Goal: Contribute content

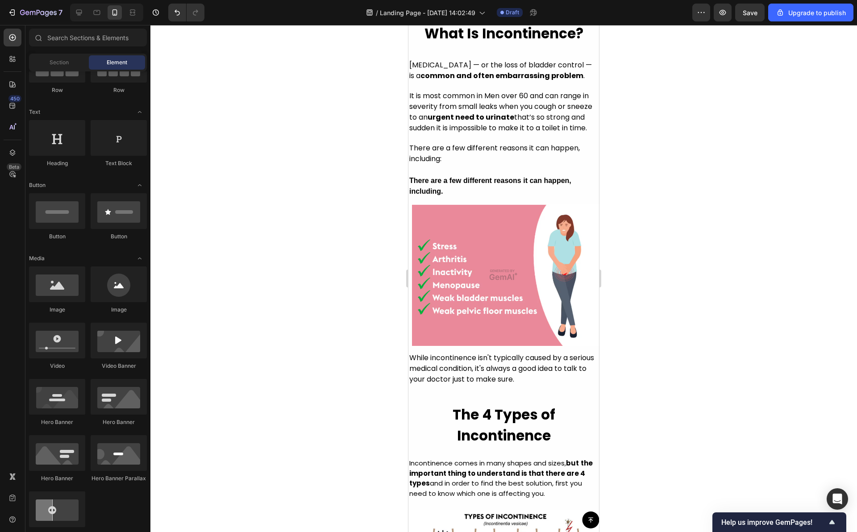
scroll to position [592, 0]
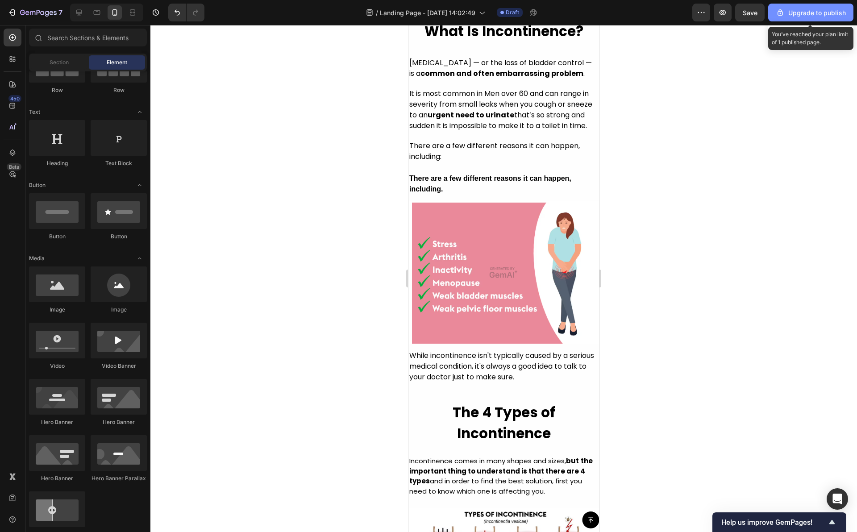
click at [828, 11] on div "Upgrade to publish" at bounding box center [811, 12] width 70 height 9
click at [310, 146] on div at bounding box center [503, 278] width 707 height 507
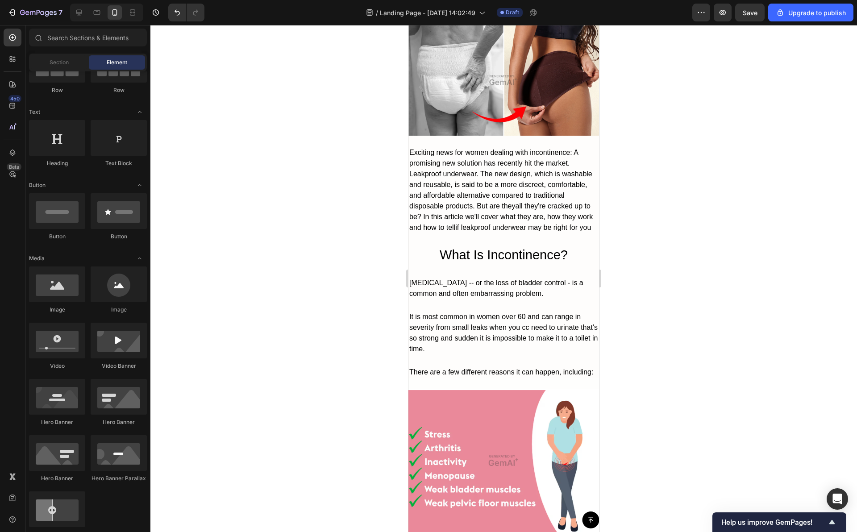
scroll to position [2908, 0]
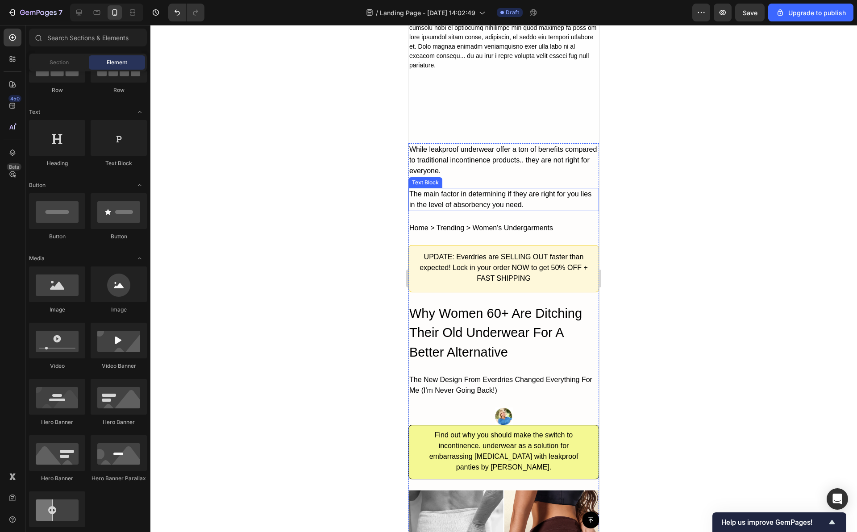
drag, startPoint x: 629, startPoint y: 209, endPoint x: 615, endPoint y: 209, distance: 13.4
click at [629, 209] on div at bounding box center [503, 278] width 707 height 507
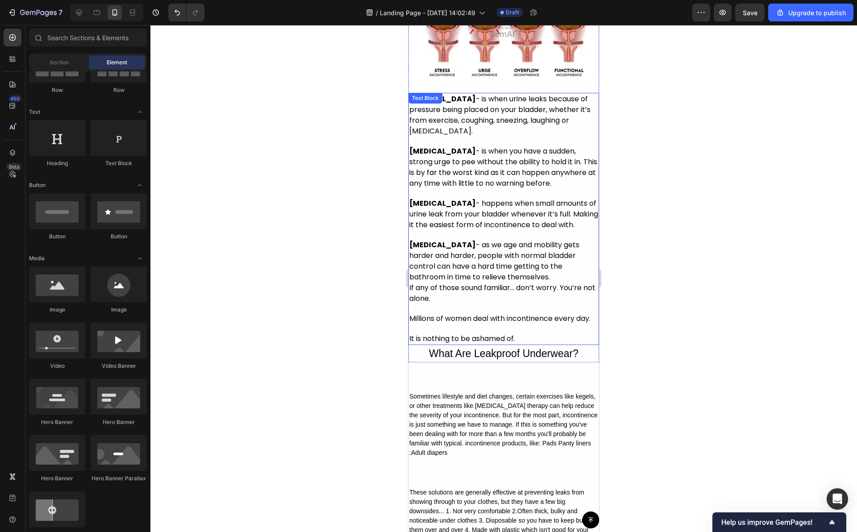
scroll to position [1177, 0]
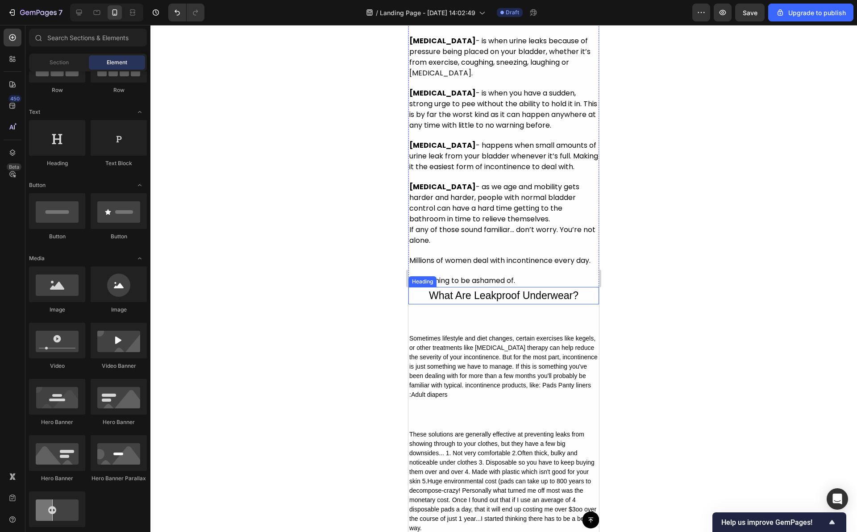
click at [460, 305] on h2 "What Are Leakproof Underwear?" at bounding box center [504, 295] width 191 height 17
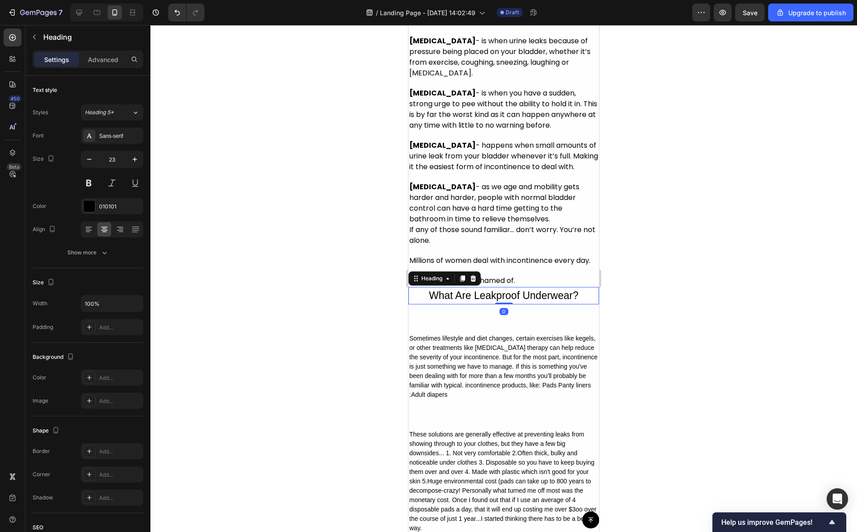
click at [460, 305] on h2 "What Are Leakproof Underwear?" at bounding box center [504, 295] width 191 height 17
click at [460, 304] on p "What Are Leakproof Underwear?" at bounding box center [503, 296] width 189 height 16
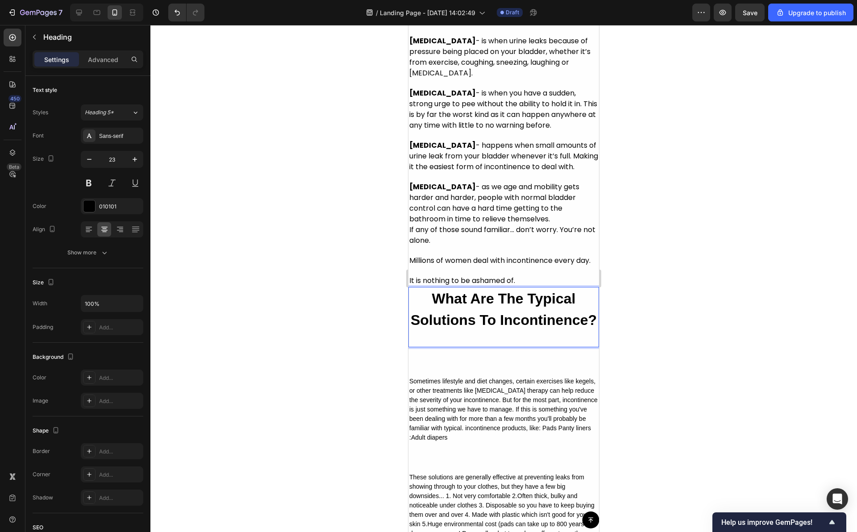
click at [553, 331] on p "What Are The Typical Solutions To Incontinence?" at bounding box center [503, 309] width 189 height 43
drag, startPoint x: 649, startPoint y: 360, endPoint x: 642, endPoint y: 360, distance: 6.7
click at [649, 360] on div at bounding box center [503, 278] width 707 height 507
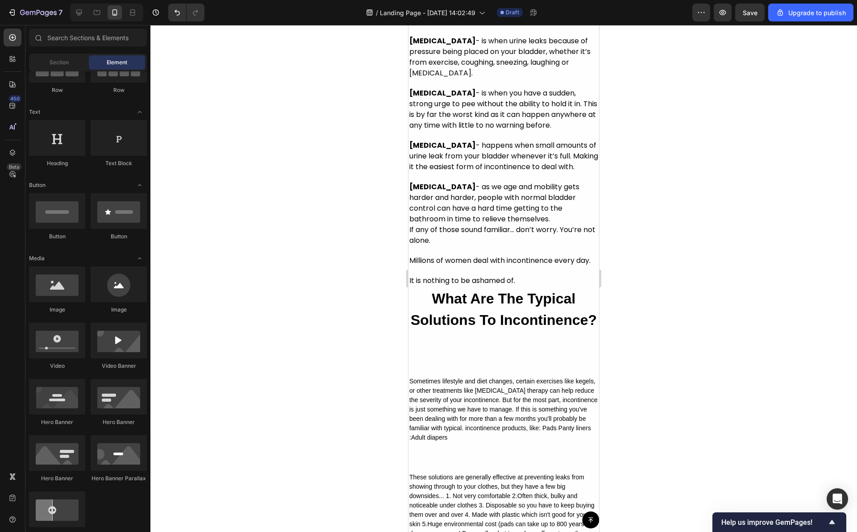
click at [495, 347] on p "⁠⁠⁠⁠⁠⁠⁠ What Are The Typical Solutions To Incontinence?" at bounding box center [503, 317] width 189 height 58
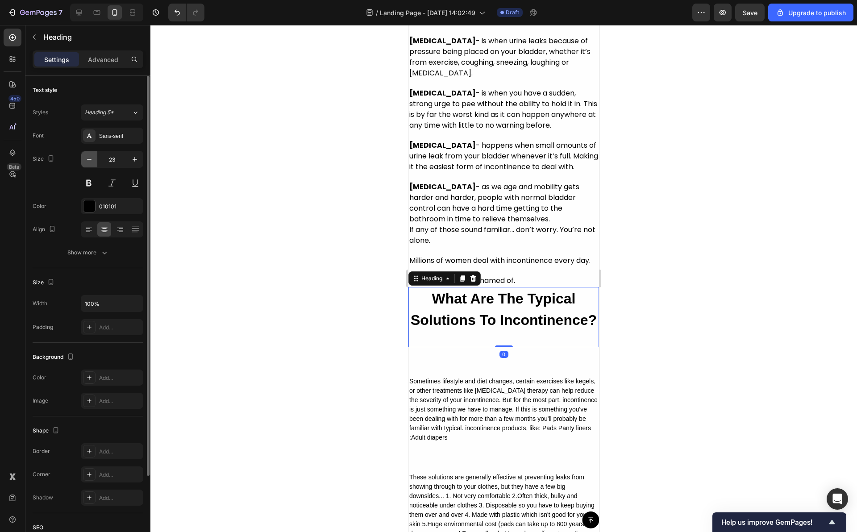
click at [91, 156] on icon "button" at bounding box center [89, 159] width 9 height 9
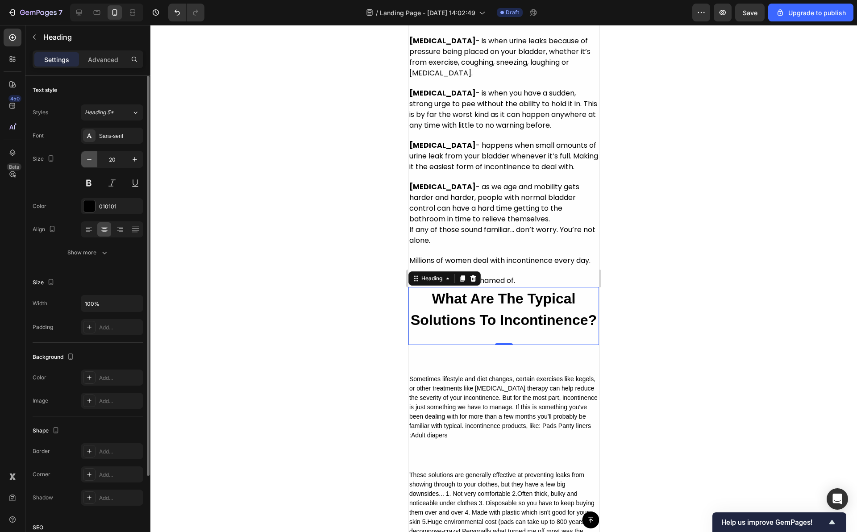
click at [91, 156] on icon "button" at bounding box center [89, 159] width 9 height 9
type input "16"
click at [429, 342] on h2 "What Are The Typical Solutions To Incontinence?" at bounding box center [504, 314] width 191 height 55
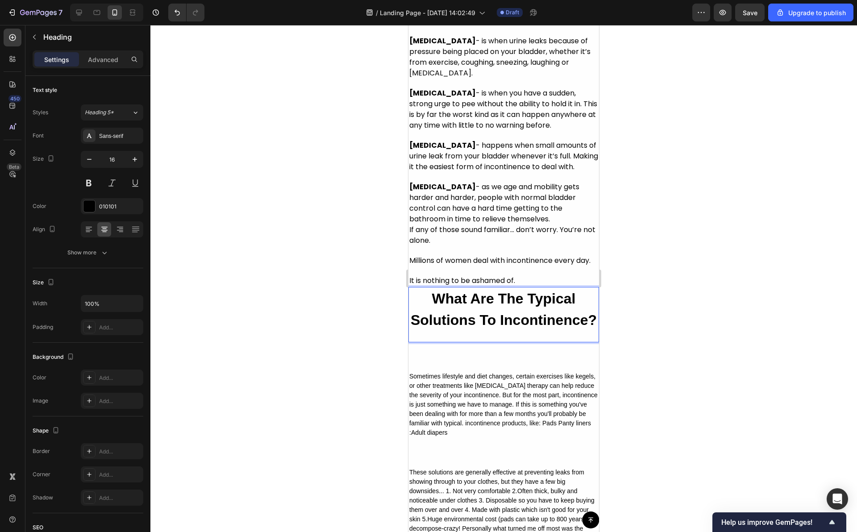
click at [429, 342] on p "What Are The Typical Solutions To Incontinence?" at bounding box center [503, 315] width 189 height 54
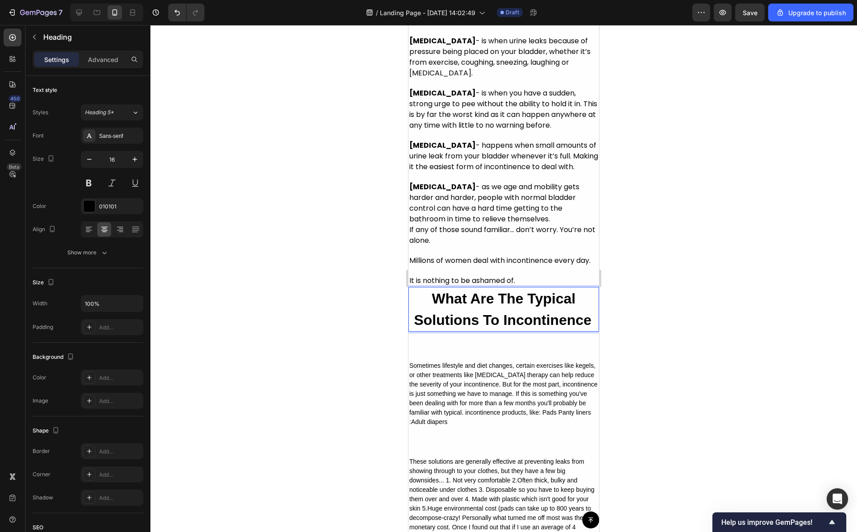
scroll to position [974, 0]
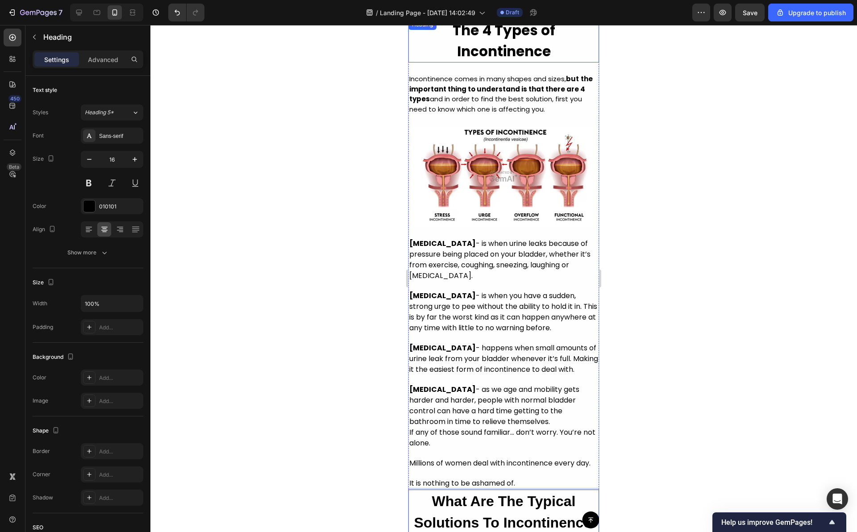
click at [517, 61] on strong "The 4 Types of Incontinence" at bounding box center [504, 41] width 103 height 41
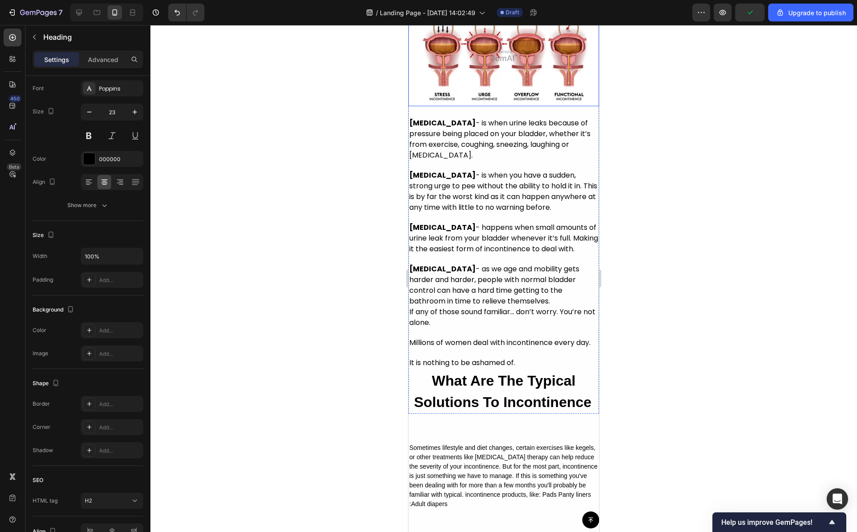
scroll to position [1164, 0]
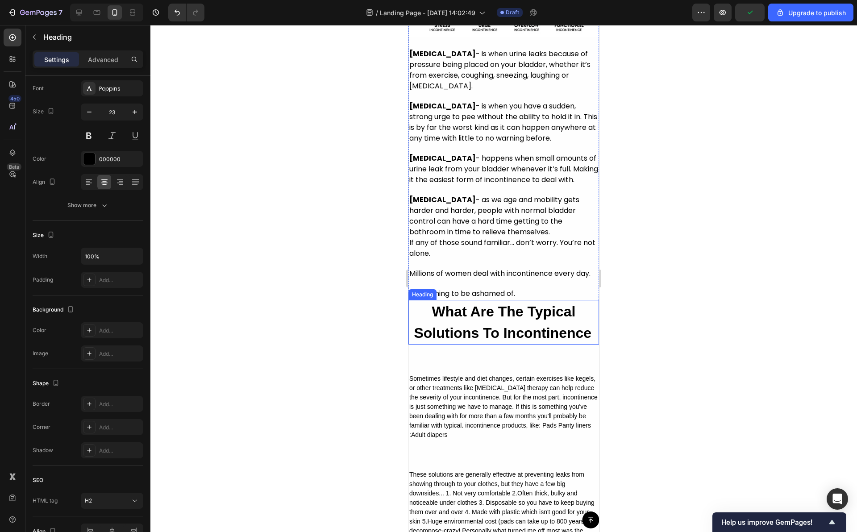
click at [472, 341] on strong "What Are The Typical Solutions To Incontinence" at bounding box center [503, 323] width 178 height 38
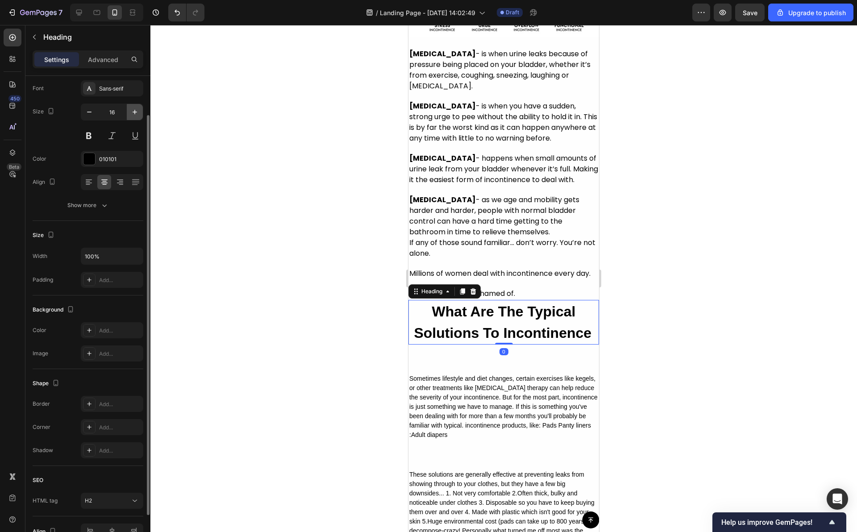
click at [134, 110] on icon "button" at bounding box center [134, 112] width 9 height 9
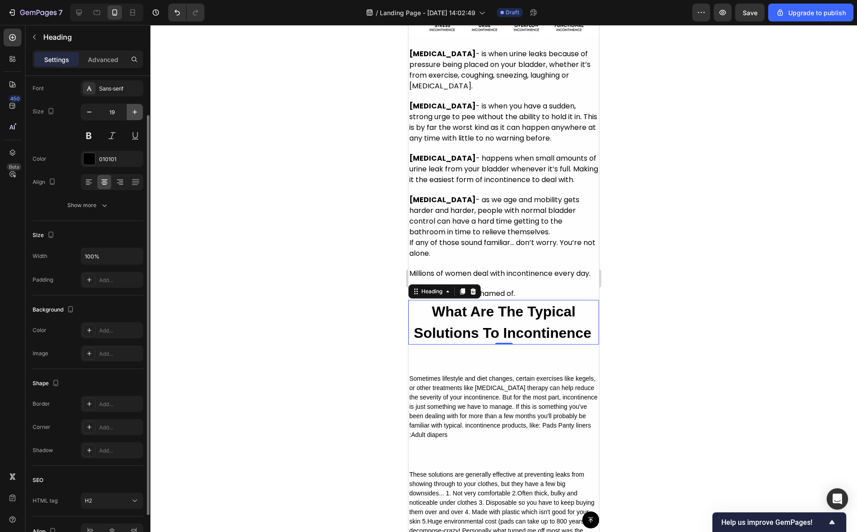
click at [134, 110] on icon "button" at bounding box center [134, 112] width 9 height 9
type input "23"
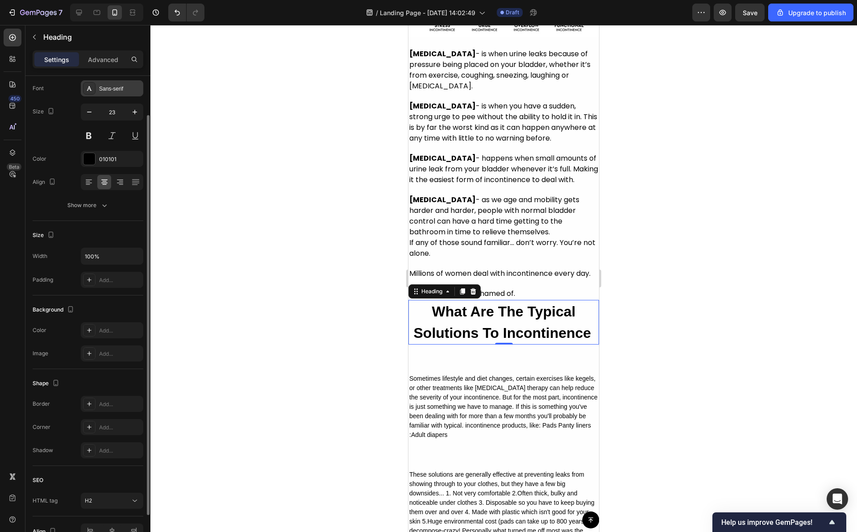
click at [109, 88] on div "Sans-serif" at bounding box center [120, 89] width 42 height 8
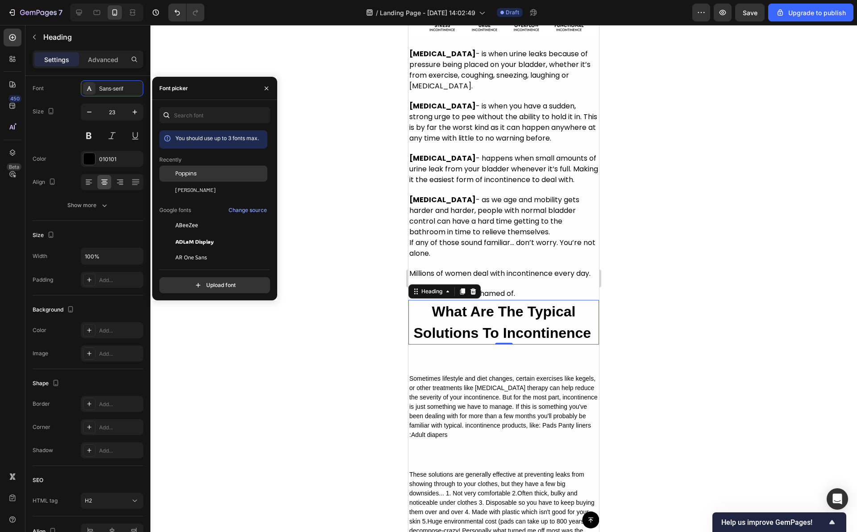
click at [197, 171] on div "Poppins" at bounding box center [220, 174] width 90 height 8
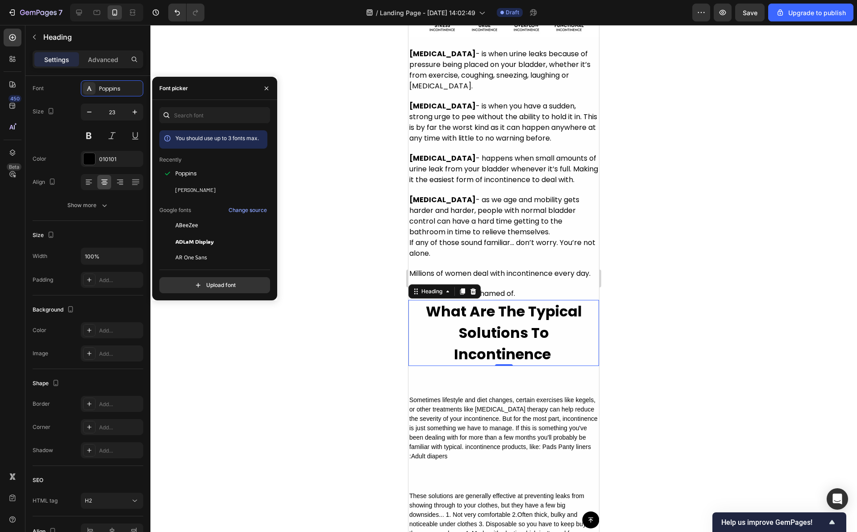
drag, startPoint x: 656, startPoint y: 414, endPoint x: 648, endPoint y: 414, distance: 8.0
click at [656, 414] on div at bounding box center [503, 278] width 707 height 507
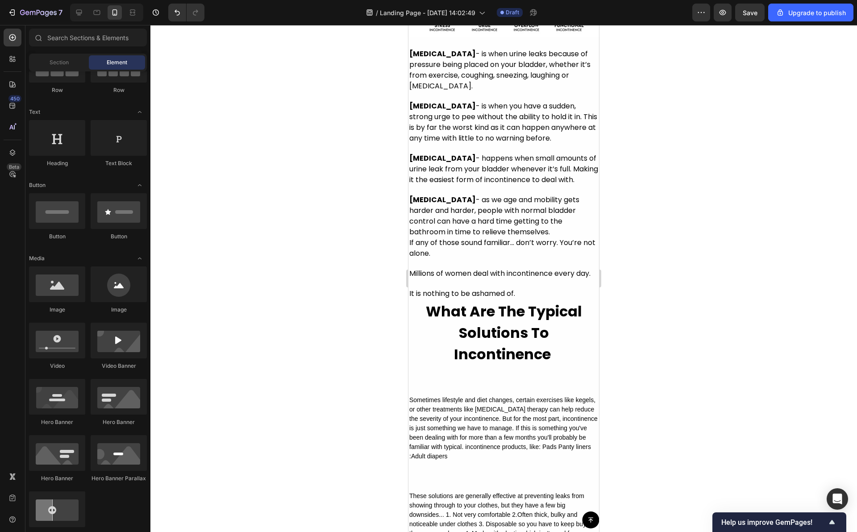
click at [549, 365] on p "⁠⁠⁠⁠⁠⁠⁠ What Are The Typical Solutions To Incontinence" at bounding box center [503, 333] width 189 height 64
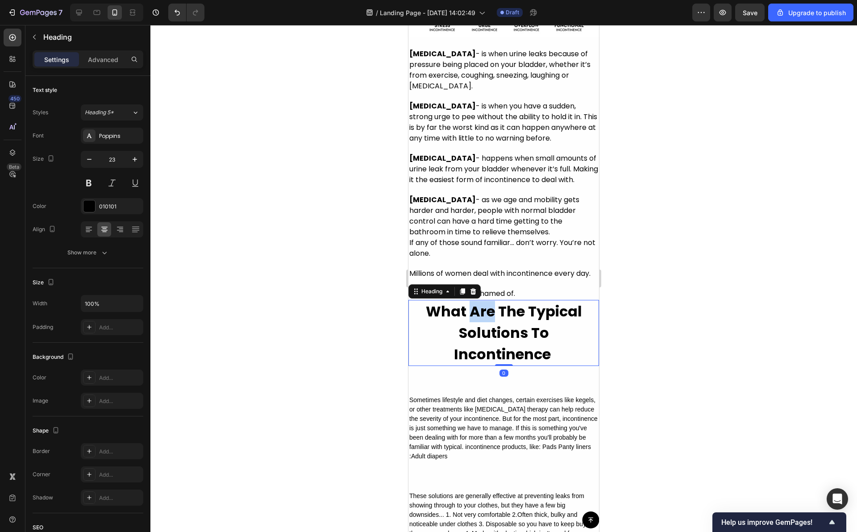
click at [484, 364] on strong "What Are The Typical Solutions To Incontinence" at bounding box center [504, 332] width 156 height 63
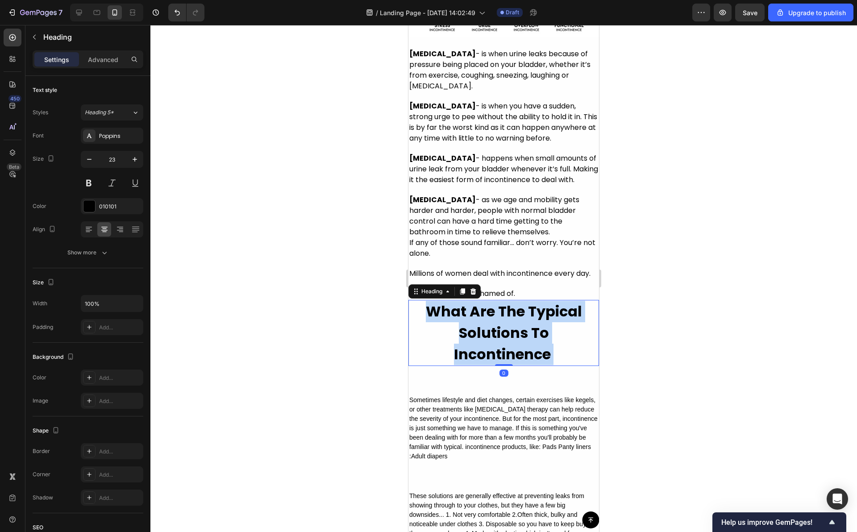
click at [484, 364] on strong "What Are The Typical Solutions To Incontinence" at bounding box center [504, 332] width 156 height 63
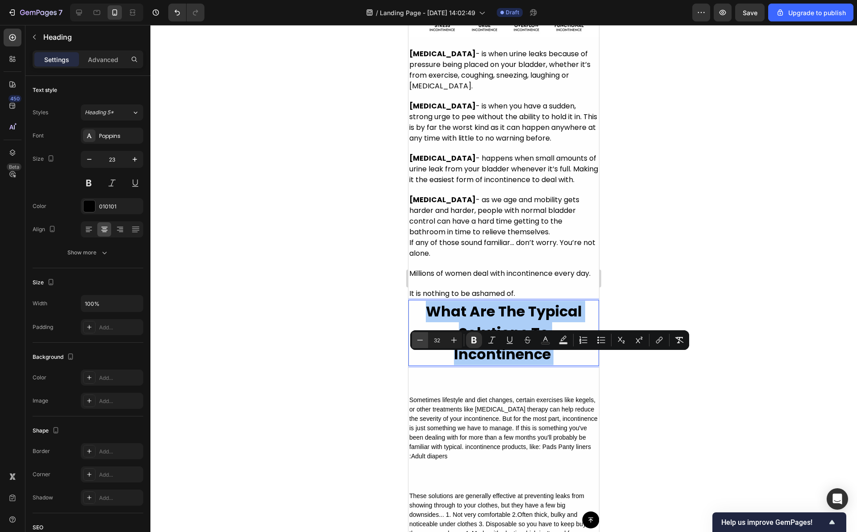
click at [418, 341] on icon "Editor contextual toolbar" at bounding box center [420, 340] width 9 height 9
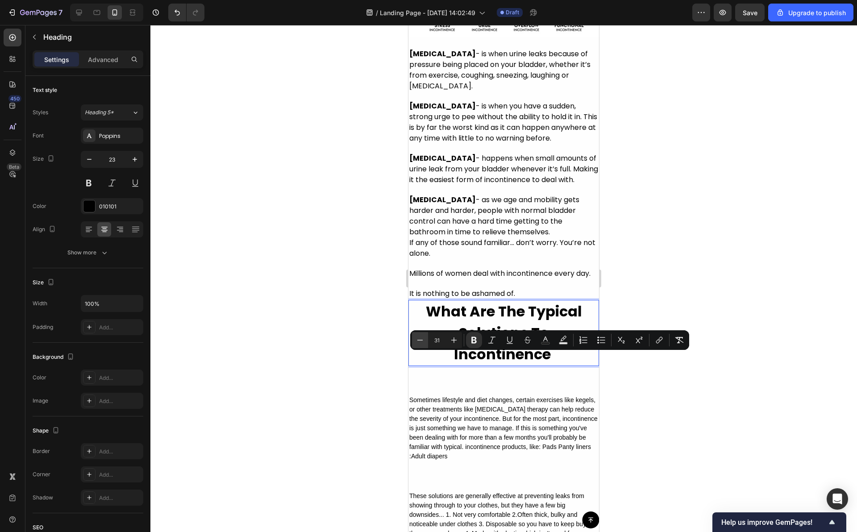
click at [418, 341] on icon "Editor contextual toolbar" at bounding box center [420, 340] width 9 height 9
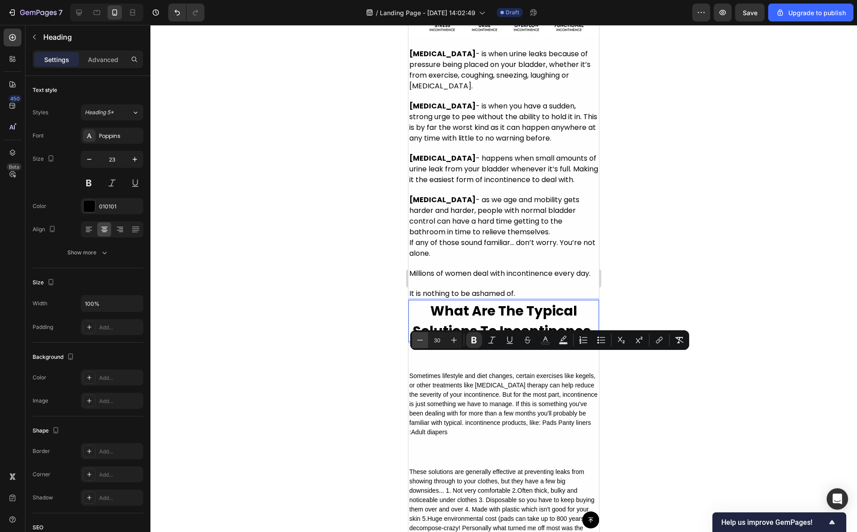
click at [418, 341] on icon "Editor contextual toolbar" at bounding box center [420, 340] width 9 height 9
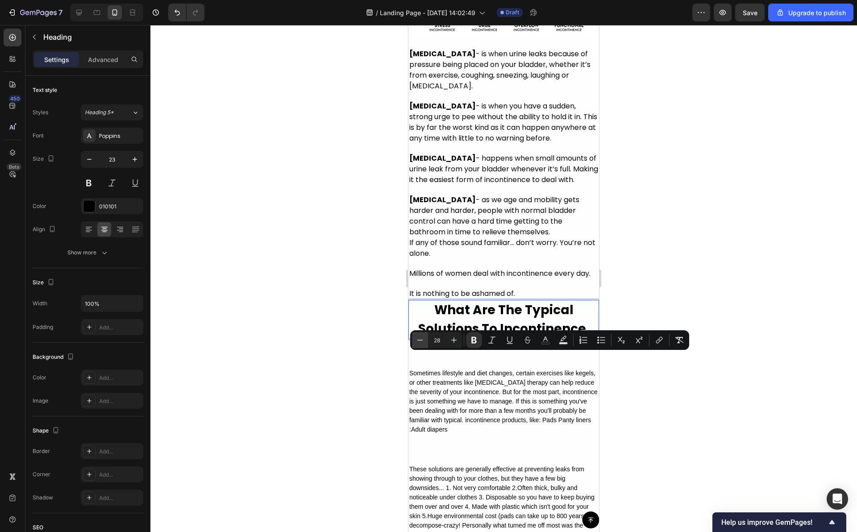
click at [418, 341] on icon "Editor contextual toolbar" at bounding box center [420, 340] width 9 height 9
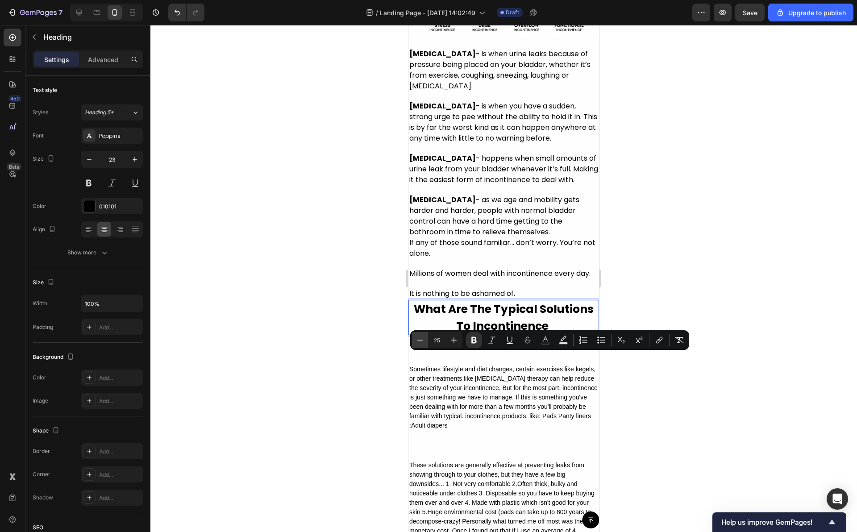
click at [418, 341] on icon "Editor contextual toolbar" at bounding box center [420, 340] width 9 height 9
type input "23"
click at [657, 254] on div at bounding box center [503, 278] width 707 height 507
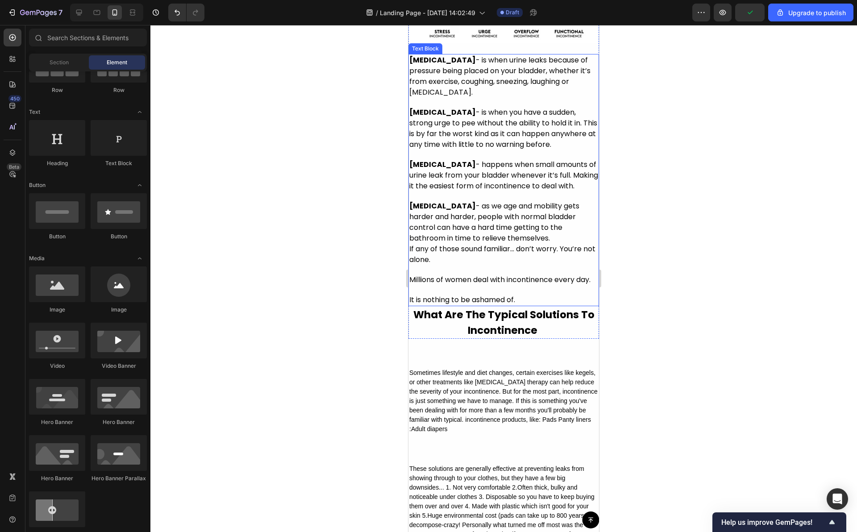
scroll to position [1170, 0]
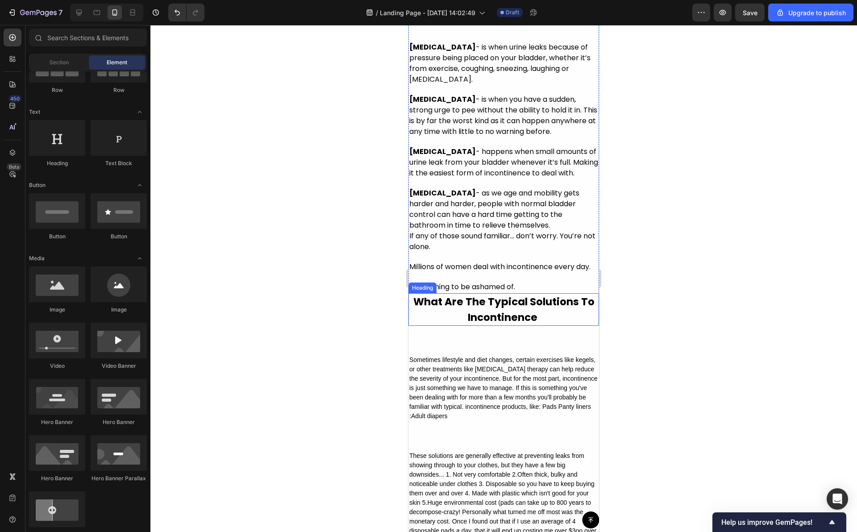
click at [519, 325] on strong "What Are The Typical Solutions To Incontinence" at bounding box center [503, 310] width 181 height 30
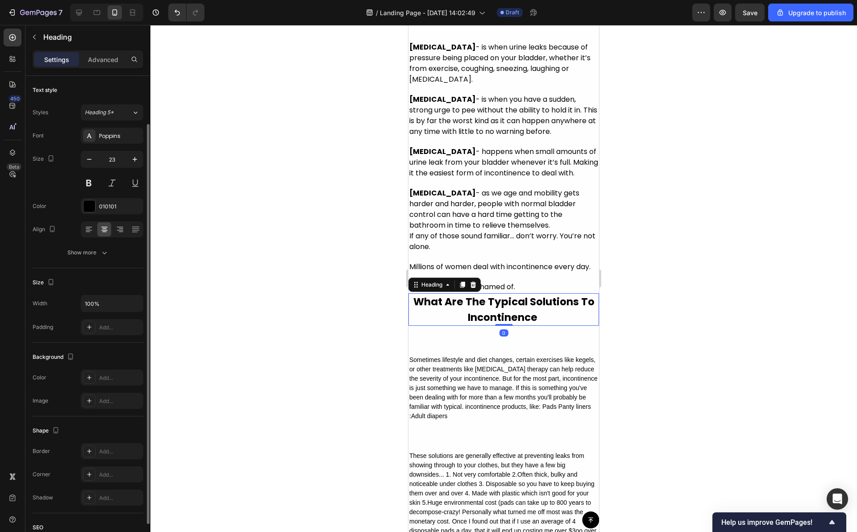
scroll to position [98, 0]
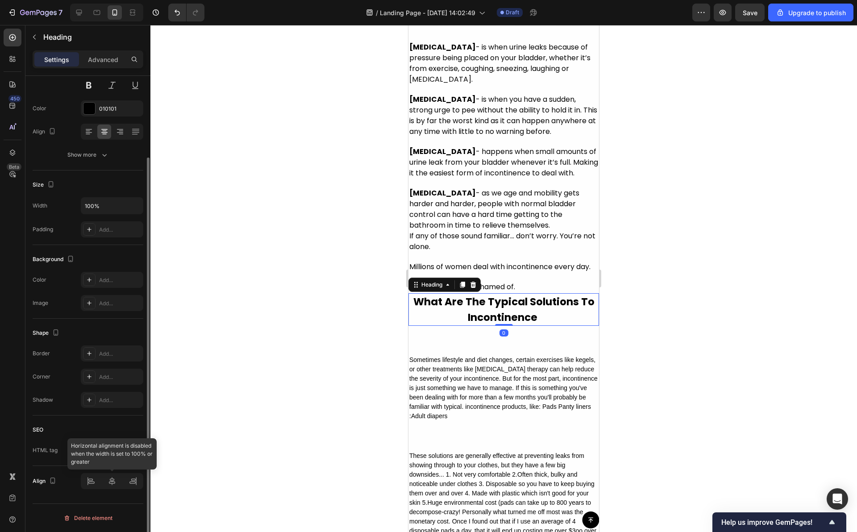
click at [108, 488] on div at bounding box center [112, 481] width 63 height 16
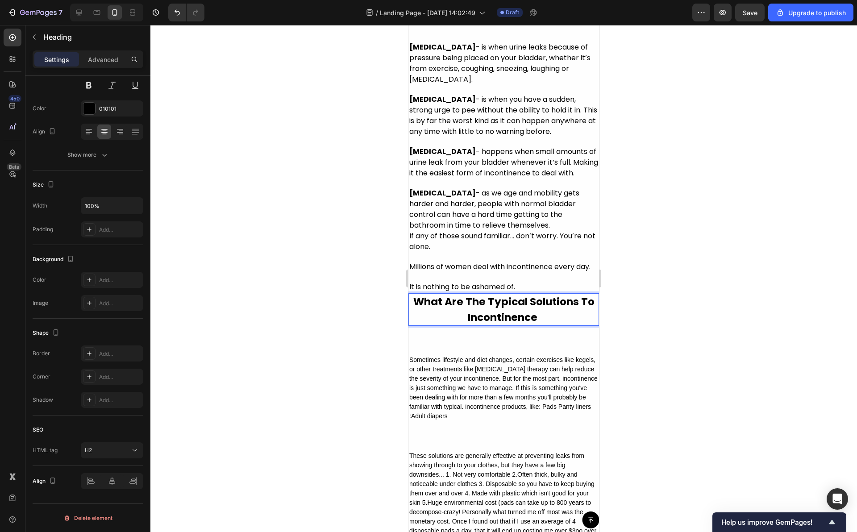
click at [668, 301] on div at bounding box center [503, 278] width 707 height 507
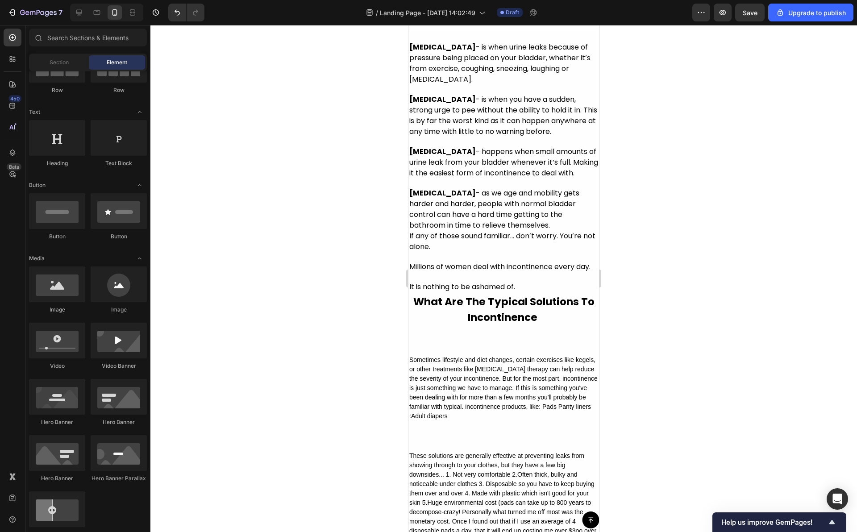
click at [507, 325] on strong "What Are The Typical Solutions To Incontinence" at bounding box center [503, 310] width 181 height 30
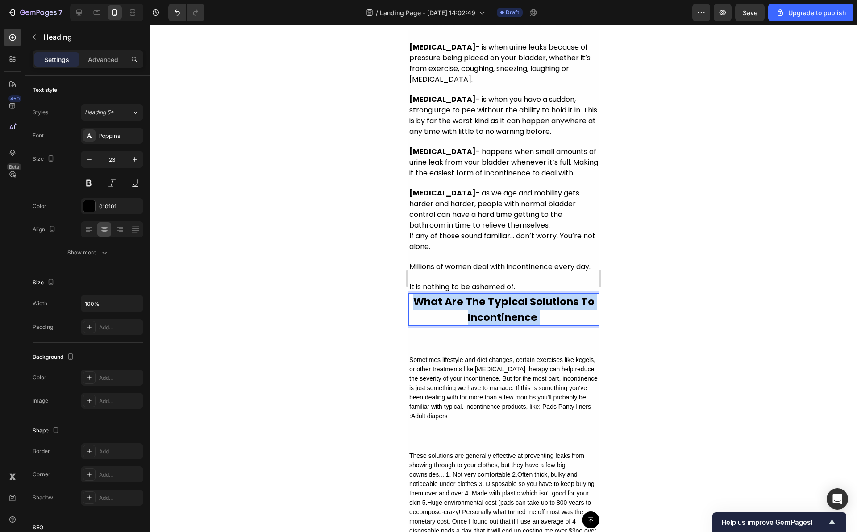
click at [507, 325] on strong "What Are The Typical Solutions To Incontinence" at bounding box center [503, 310] width 181 height 30
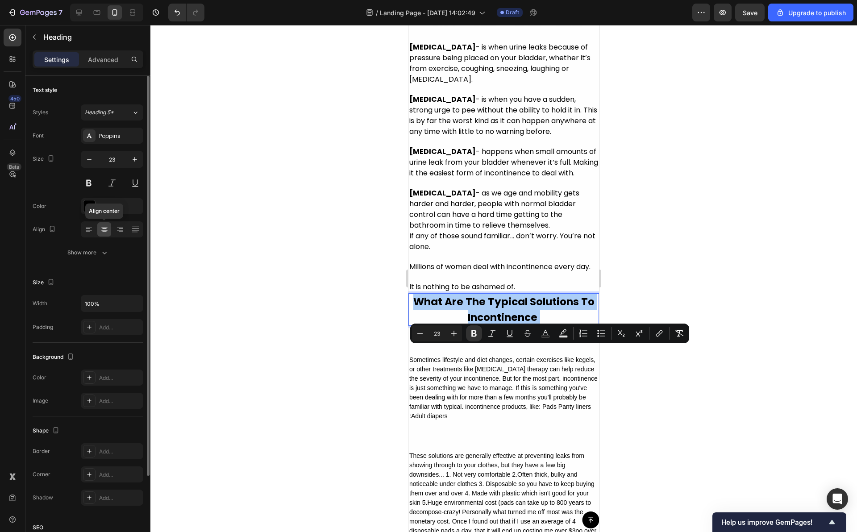
click at [104, 229] on icon at bounding box center [104, 229] width 9 height 9
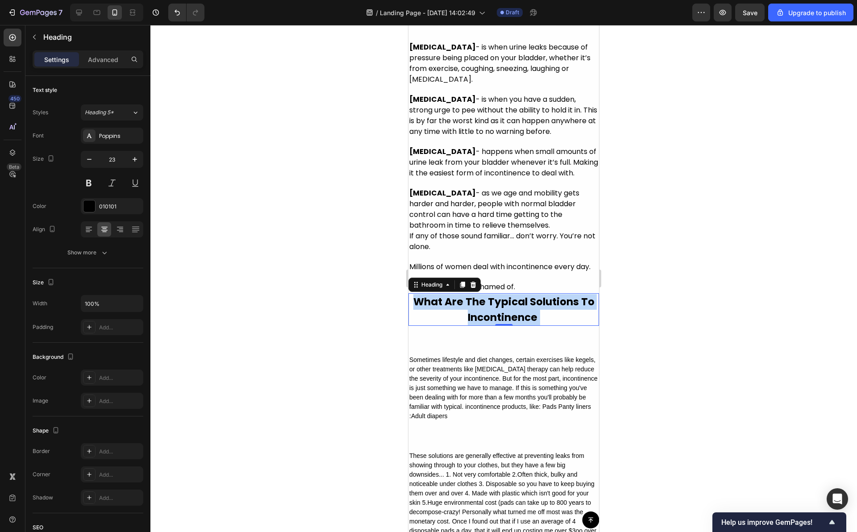
click at [505, 325] on strong "What Are The Typical Solutions To Incontinence" at bounding box center [503, 310] width 181 height 30
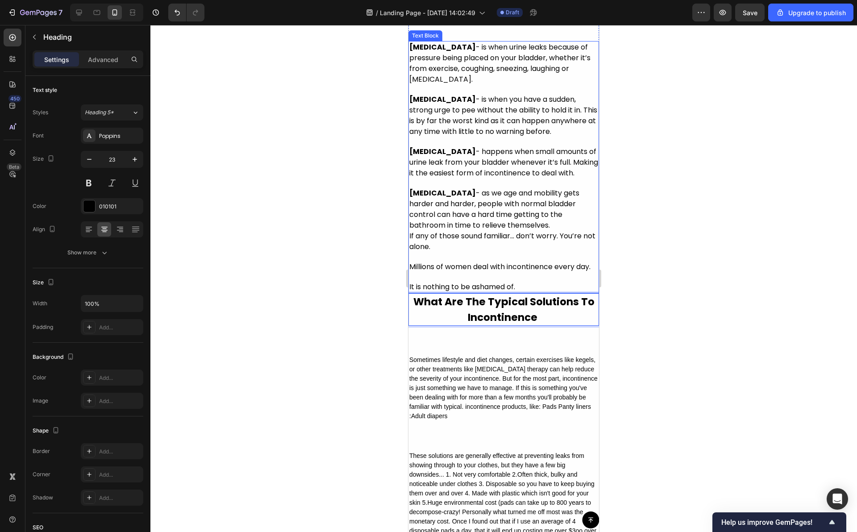
click at [511, 282] on p "Millions of women deal with incontinence every day." at bounding box center [503, 272] width 189 height 20
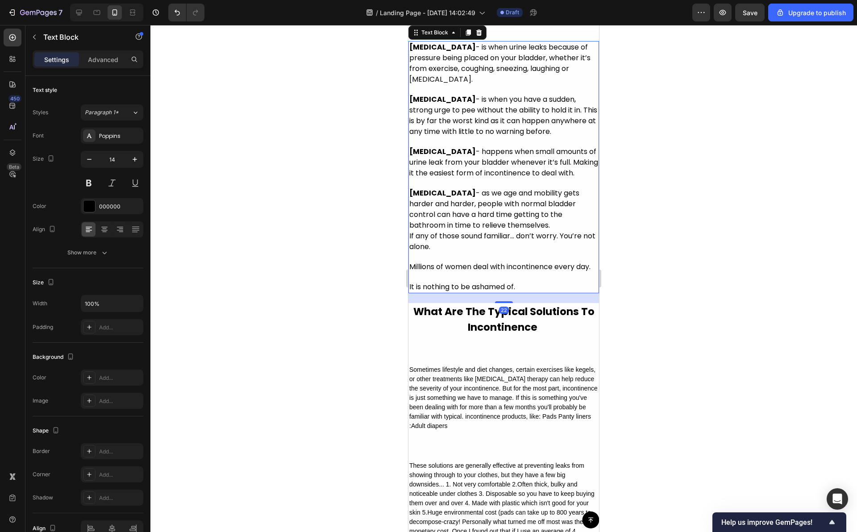
drag, startPoint x: 502, startPoint y: 342, endPoint x: 503, endPoint y: 352, distance: 9.9
click at [503, 293] on div "22" at bounding box center [504, 293] width 191 height 0
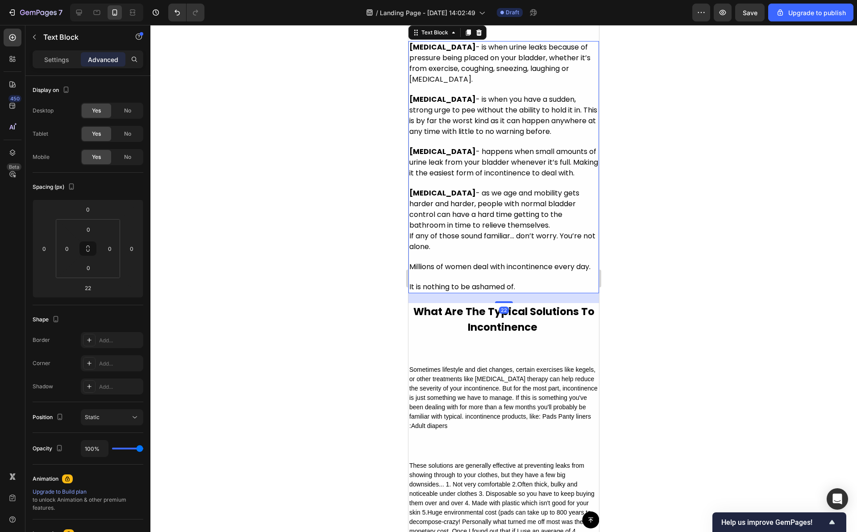
click at [645, 367] on div at bounding box center [503, 278] width 707 height 507
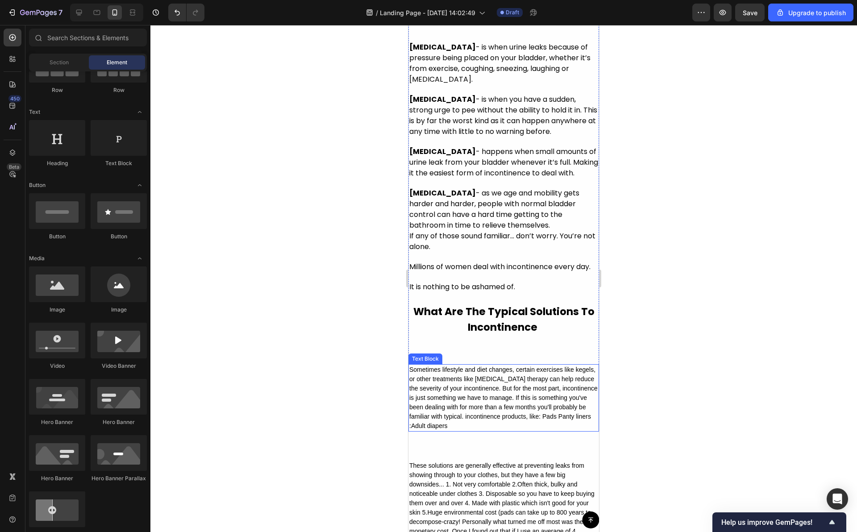
click at [502, 432] on div "Sometimes lifestyle and diet changes, certain exercises like kegels, or other t…" at bounding box center [504, 397] width 191 height 67
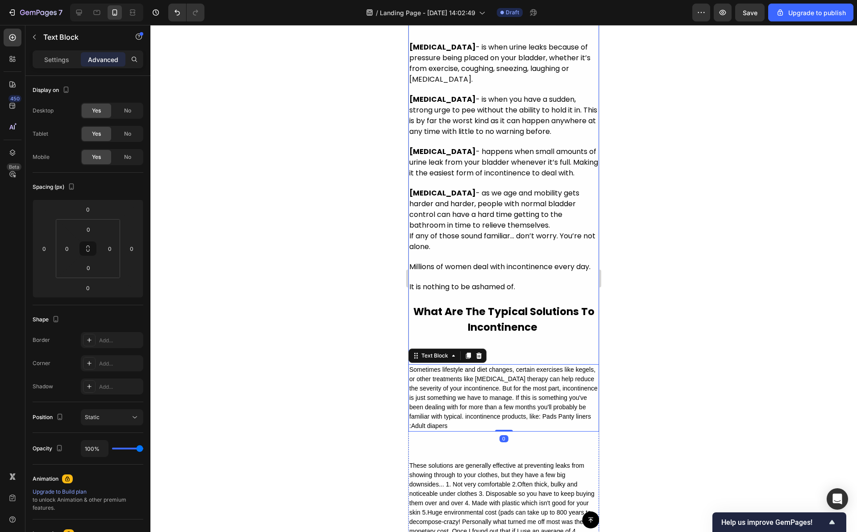
click at [501, 334] on strong "What Are The Typical Solutions To Incontinence" at bounding box center [503, 320] width 181 height 30
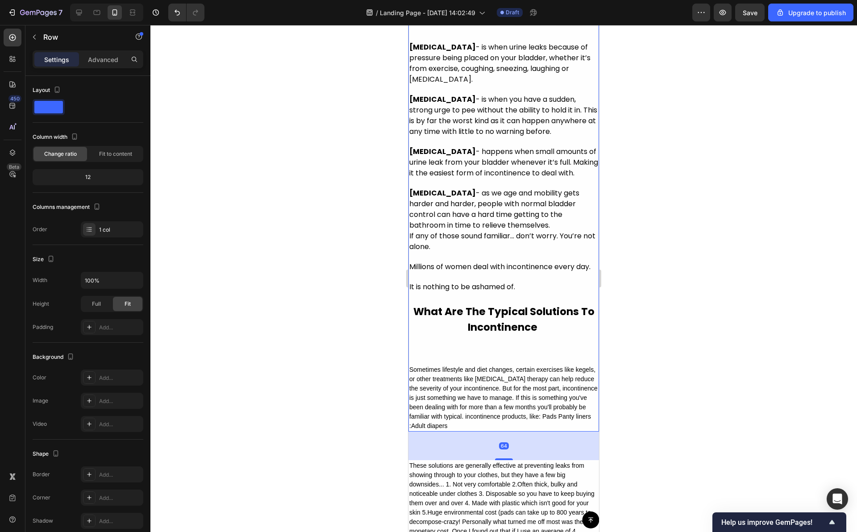
click at [493, 432] on div "Sometimes lifestyle and diet changes, certain exercises like kegels, or other t…" at bounding box center [504, 397] width 191 height 67
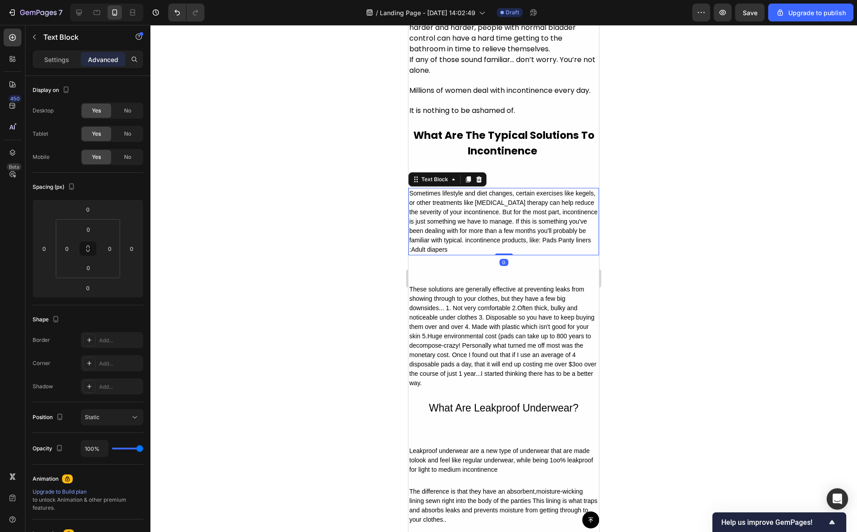
scroll to position [1427, 0]
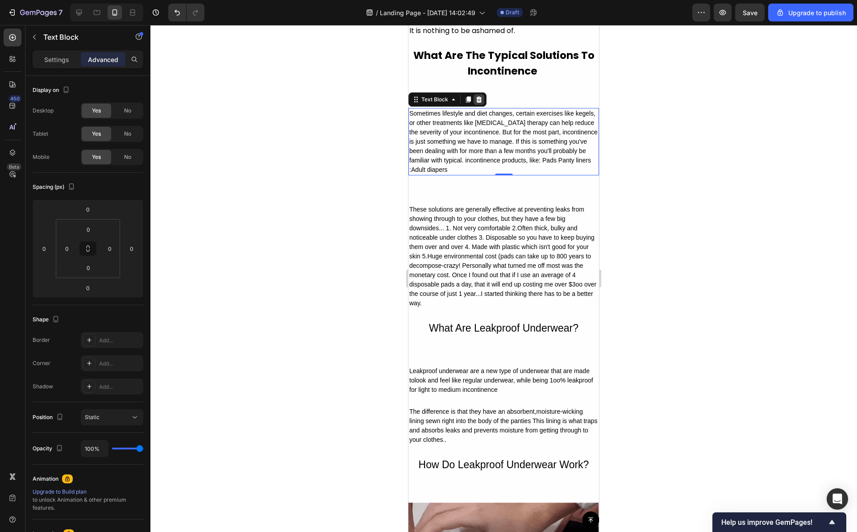
click at [481, 103] on icon at bounding box center [479, 99] width 6 height 6
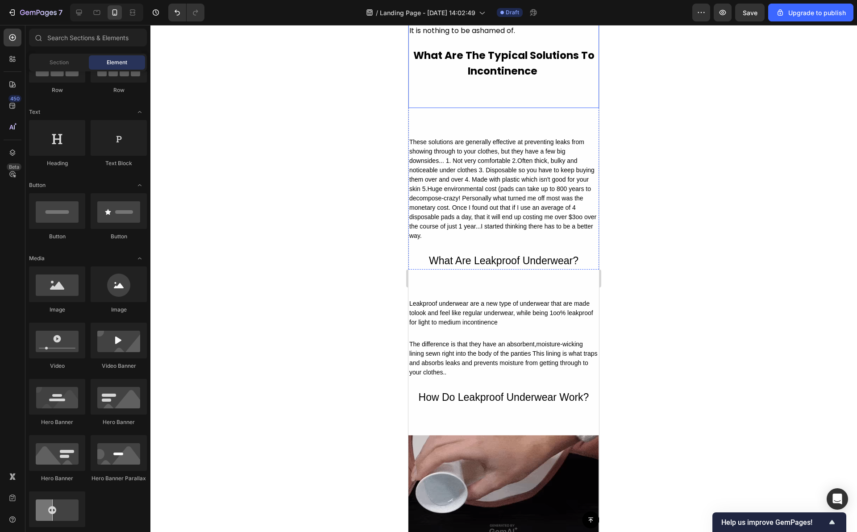
click at [487, 232] on div "These solutions are generally effective at preventing leaks from showing throug…" at bounding box center [504, 189] width 191 height 105
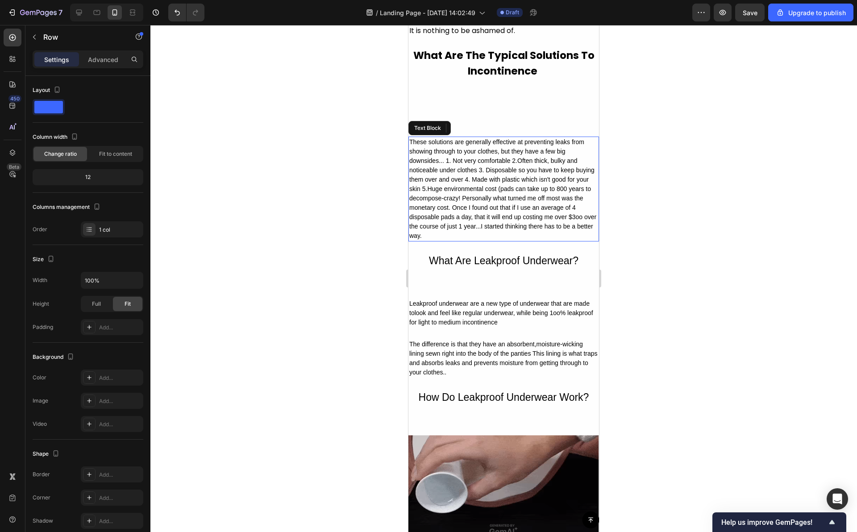
click at [485, 218] on div "These solutions are generally effective at preventing leaks from showing throug…" at bounding box center [504, 189] width 191 height 105
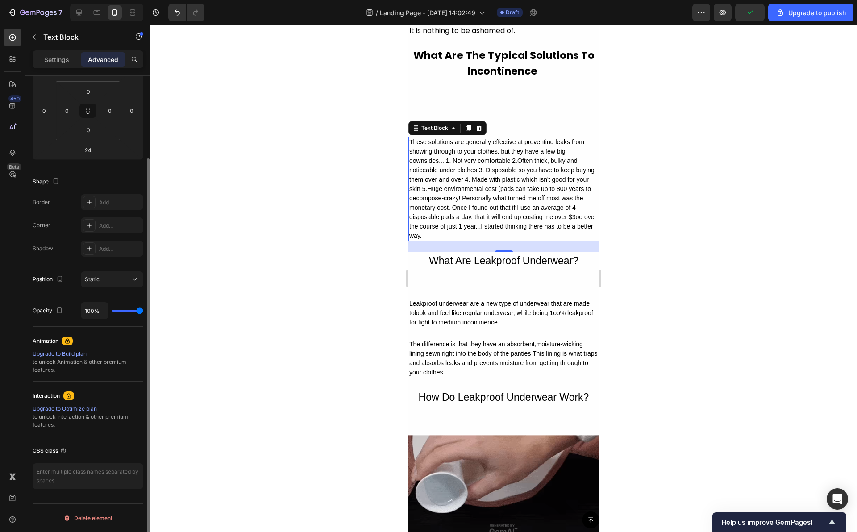
scroll to position [0, 0]
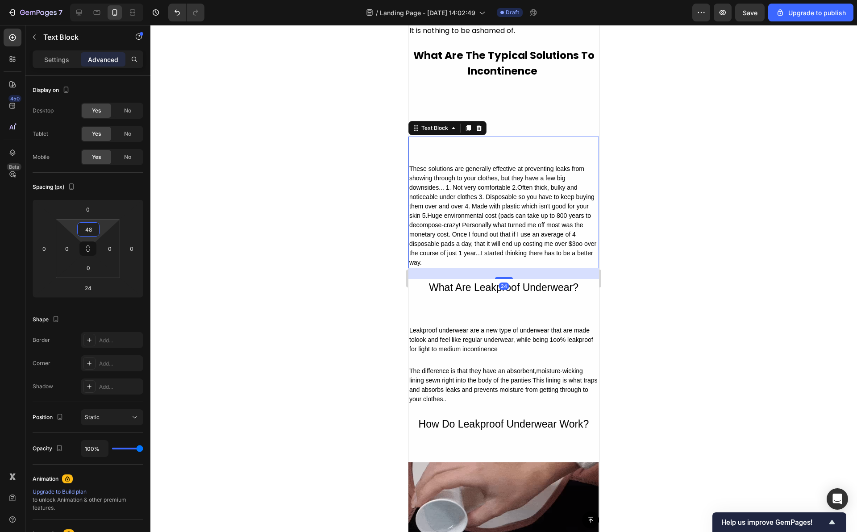
type input "0"
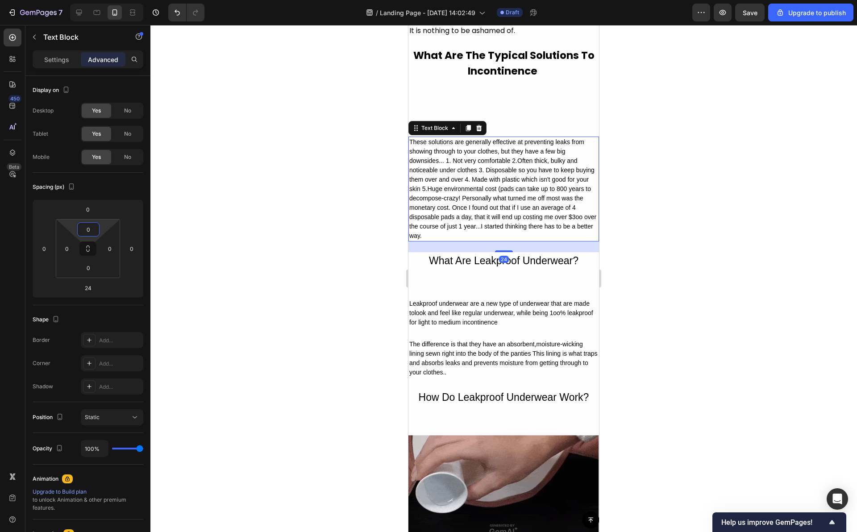
drag, startPoint x: 88, startPoint y: 237, endPoint x: 92, endPoint y: 252, distance: 15.5
click at [92, 0] on html "7 / Landing Page - [DATE] 14:02:49 Draft Preview Save Upgrade to publish 450 Be…" at bounding box center [428, 0] width 857 height 0
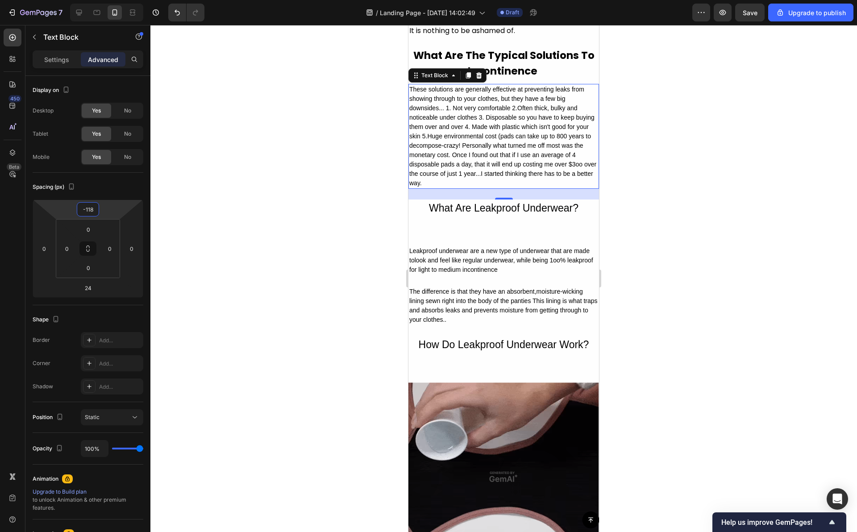
type input "-120"
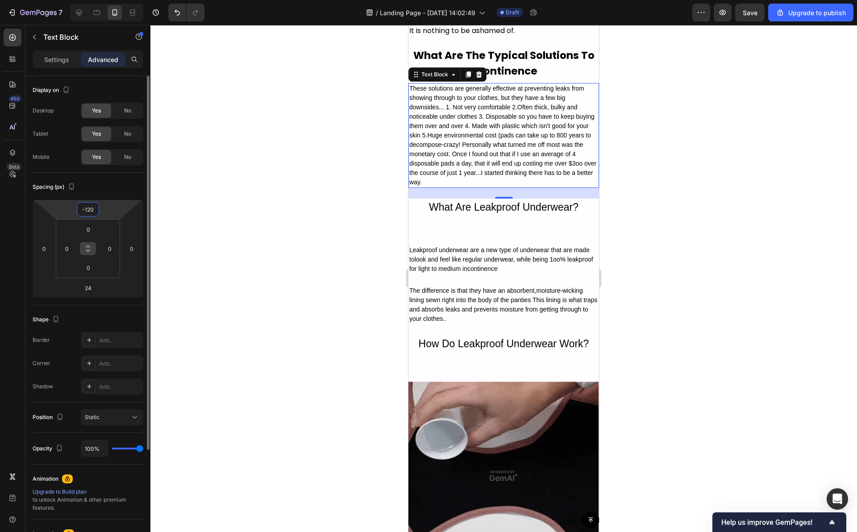
drag, startPoint x: 89, startPoint y: 217, endPoint x: 96, endPoint y: 244, distance: 27.6
click at [96, 0] on html "7 / Landing Page - [DATE] 14:02:49 Draft Preview Save Upgrade to publish 450 Be…" at bounding box center [428, 0] width 857 height 0
click at [264, 197] on div at bounding box center [503, 278] width 707 height 507
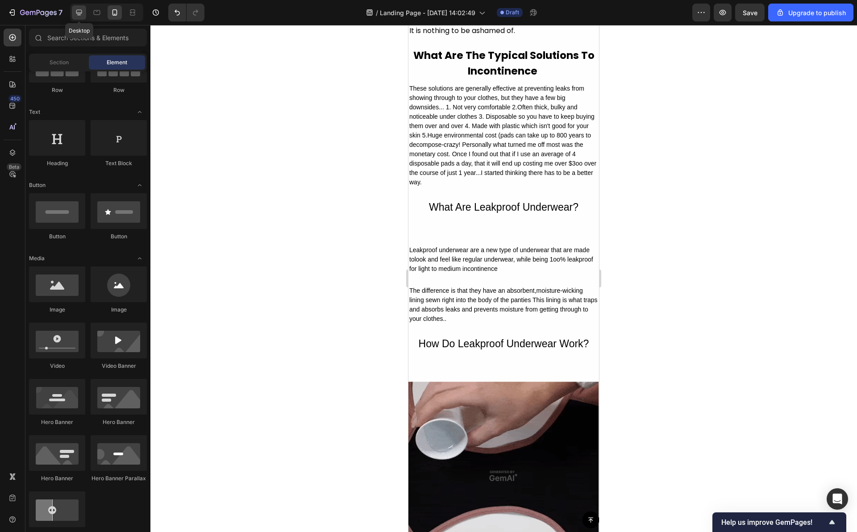
click at [80, 10] on icon at bounding box center [79, 12] width 9 height 9
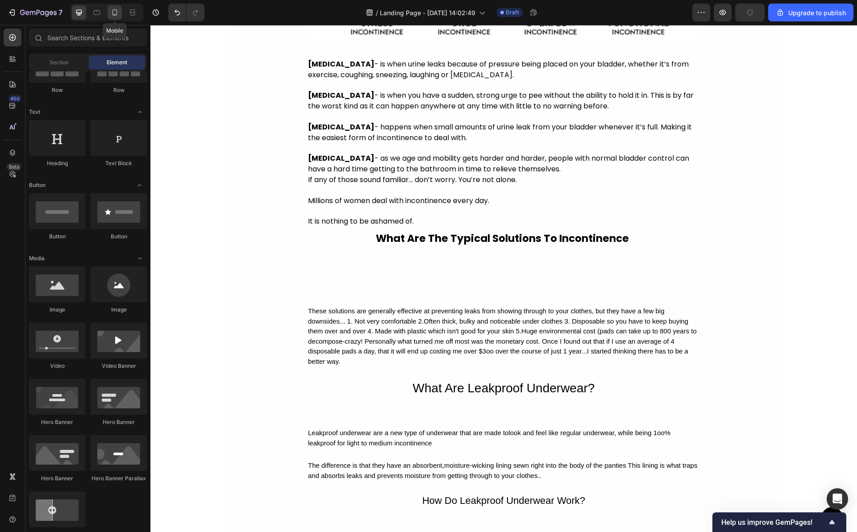
click at [118, 12] on icon at bounding box center [114, 12] width 9 height 9
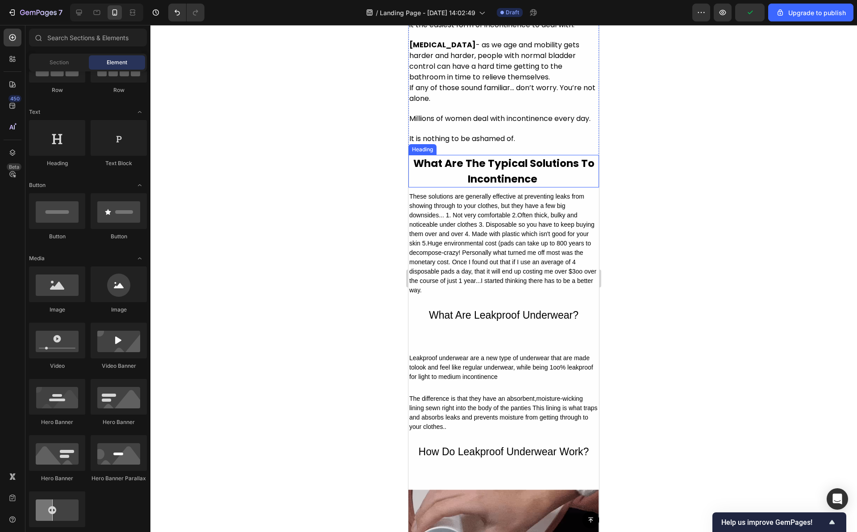
scroll to position [1288, 0]
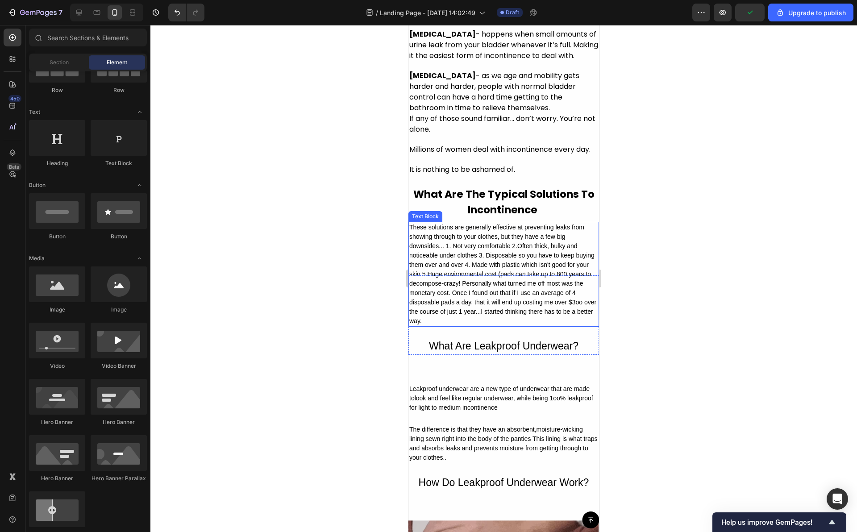
click at [528, 306] on div "These solutions are generally effective at preventing leaks from showing throug…" at bounding box center [504, 274] width 191 height 105
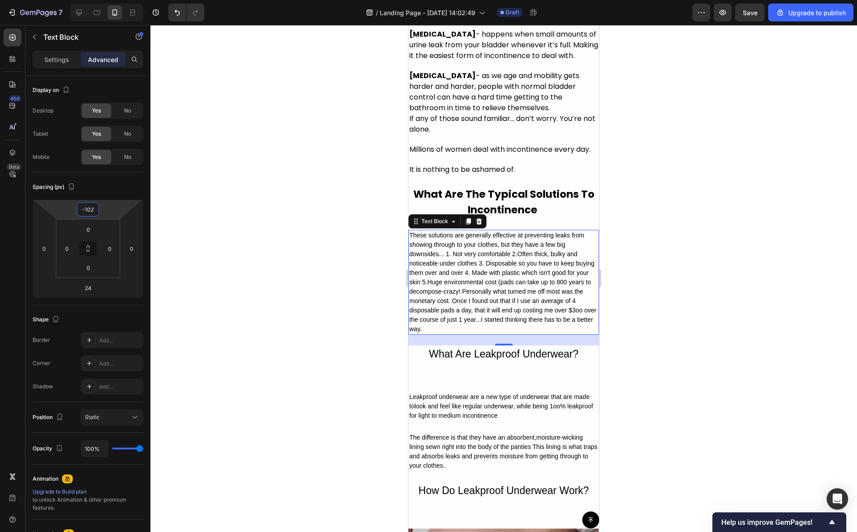
type input "-104"
click at [89, 0] on html "7 / Landing Page - [DATE] 14:02:49 Draft Preview Save Upgrade to publish 450 Be…" at bounding box center [428, 0] width 857 height 0
click at [294, 245] on div at bounding box center [503, 278] width 707 height 507
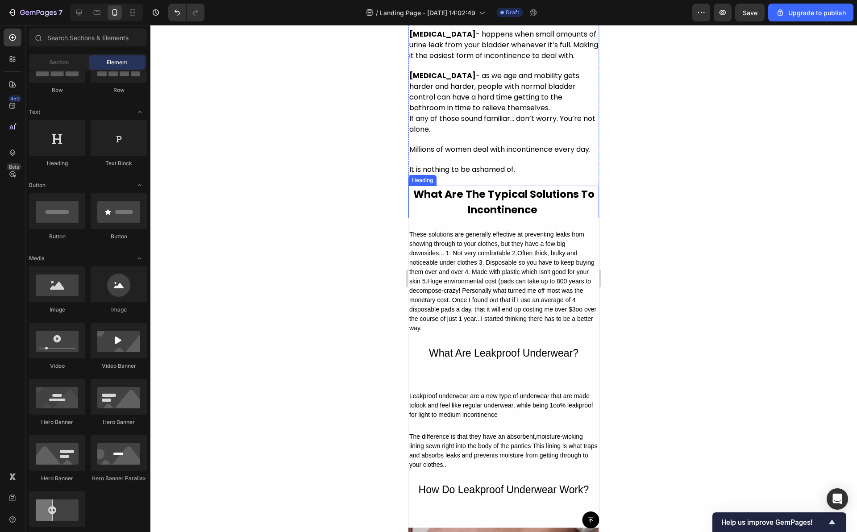
click at [514, 217] on strong "What Are The Typical Solutions To Incontinence" at bounding box center [503, 202] width 181 height 30
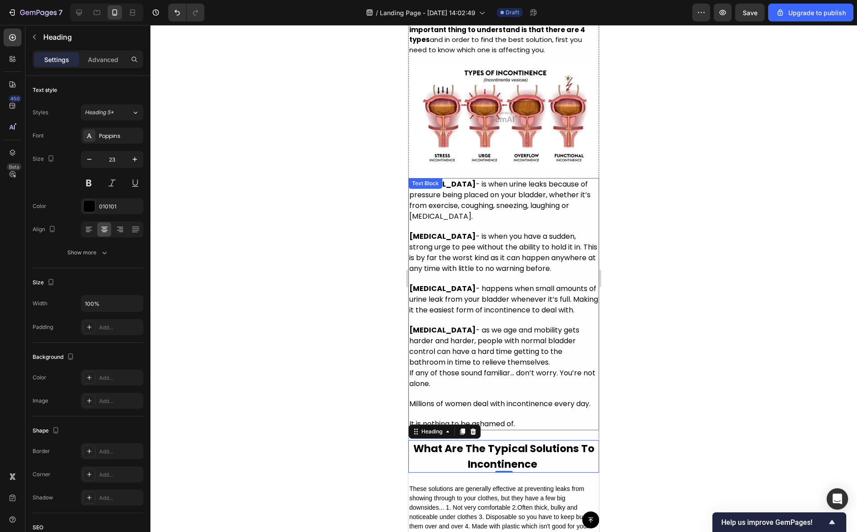
scroll to position [914, 0]
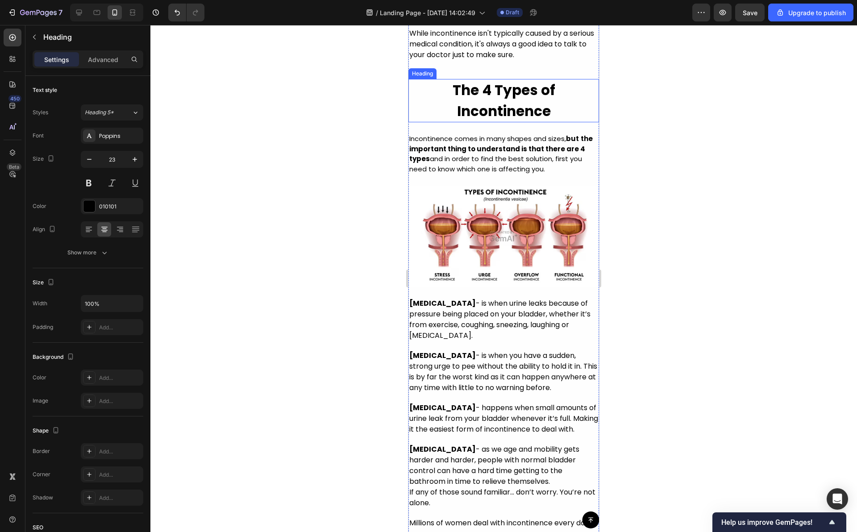
click at [509, 114] on strong "The 4 Types of Incontinence" at bounding box center [504, 100] width 103 height 41
click at [498, 94] on div "[MEDICAL_DATA] — or the loss of bladder control — is a common and often embarra…" at bounding box center [504, 175] width 191 height 833
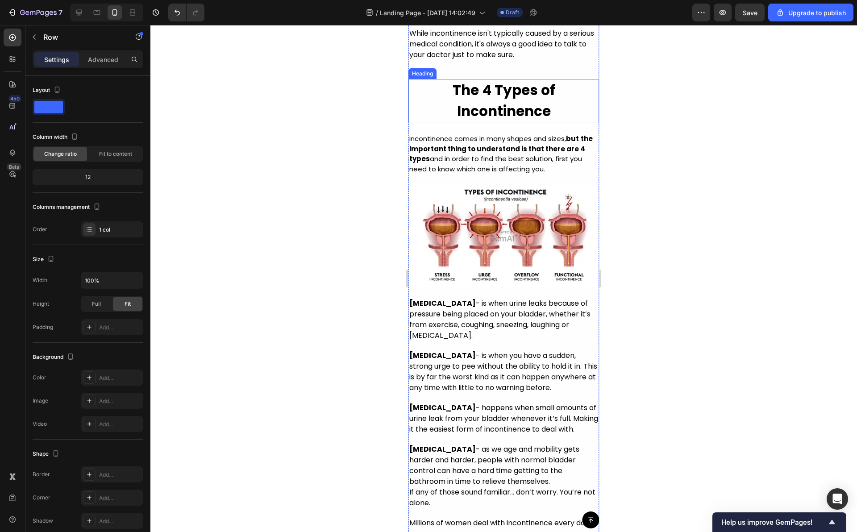
click at [491, 121] on strong "The 4 Types of Incontinence" at bounding box center [504, 100] width 103 height 41
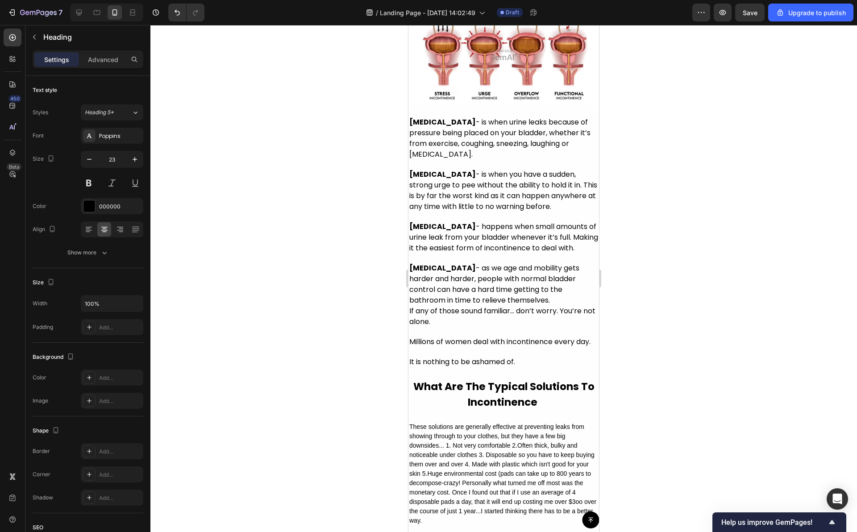
scroll to position [1135, 0]
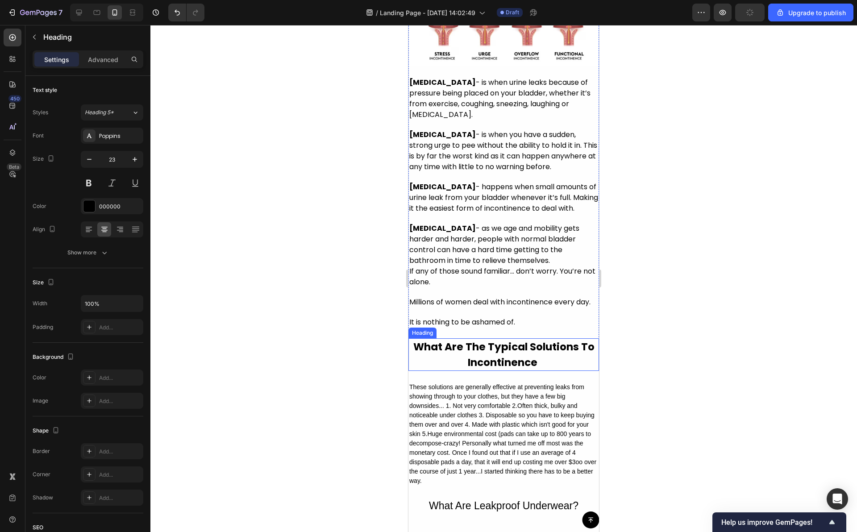
click at [494, 370] on strong "What Are The Typical Solutions To Incontinence" at bounding box center [503, 355] width 181 height 30
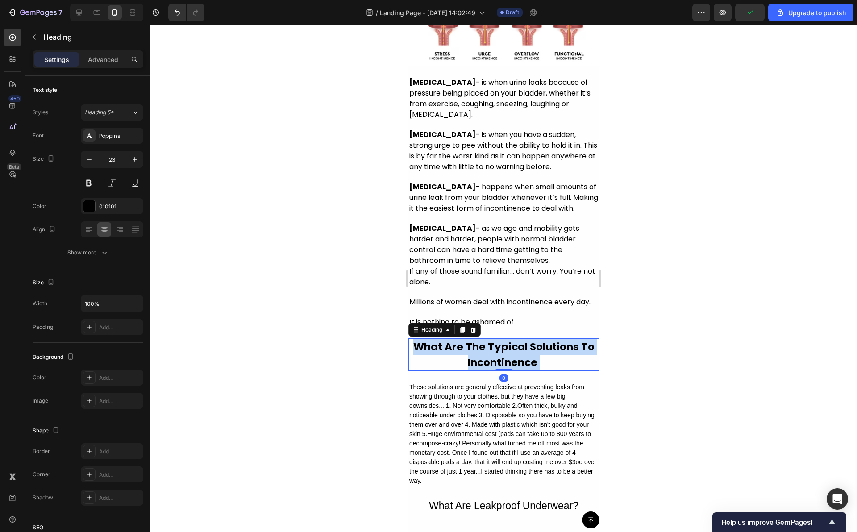
click at [494, 370] on strong "What Are The Typical Solutions To Incontinence" at bounding box center [503, 355] width 181 height 30
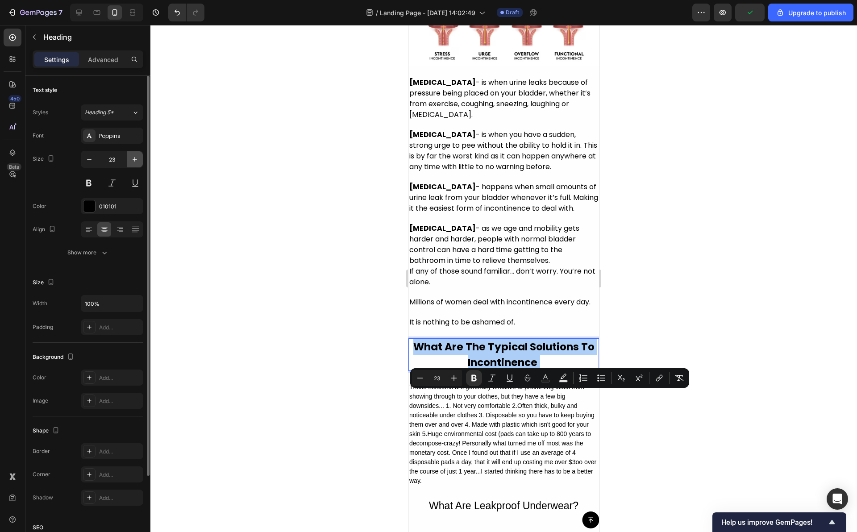
click at [132, 156] on icon "button" at bounding box center [134, 159] width 9 height 9
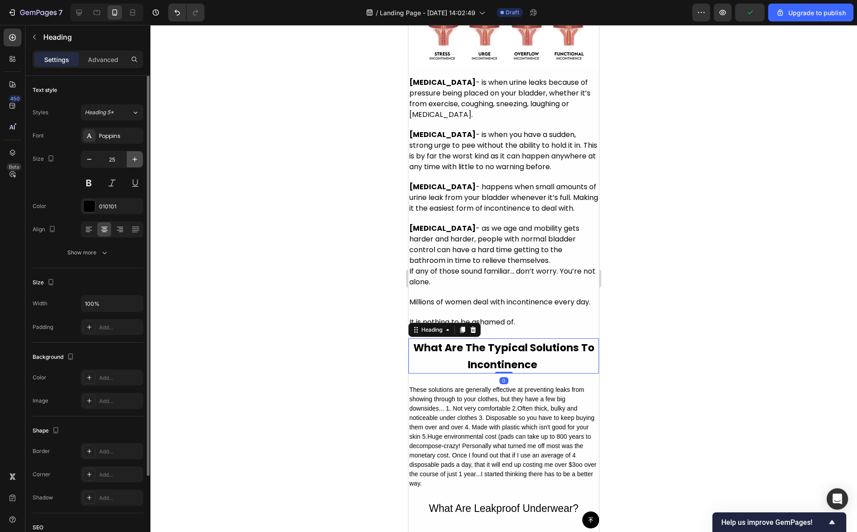
click at [132, 156] on icon "button" at bounding box center [134, 159] width 9 height 9
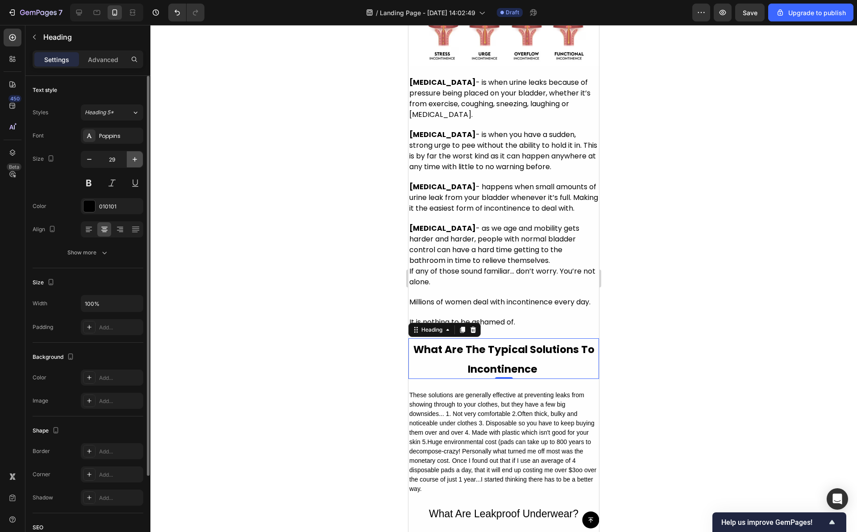
click at [132, 156] on icon "button" at bounding box center [134, 159] width 9 height 9
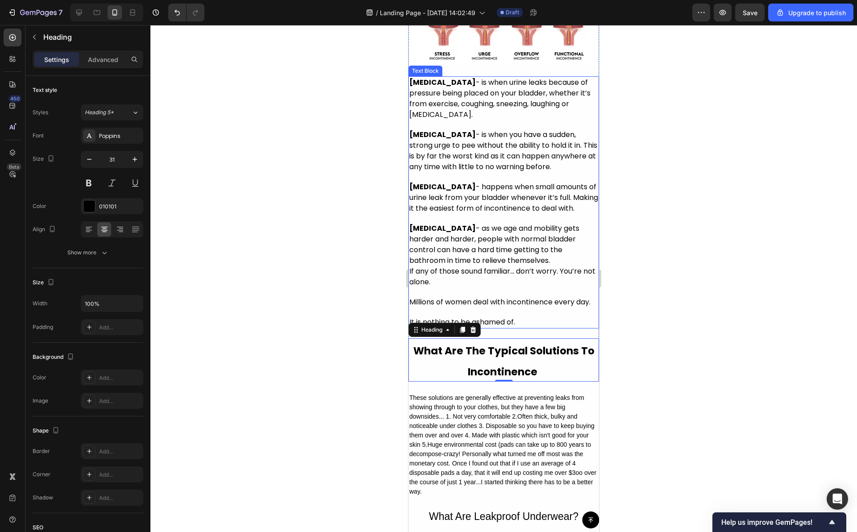
scroll to position [1158, 0]
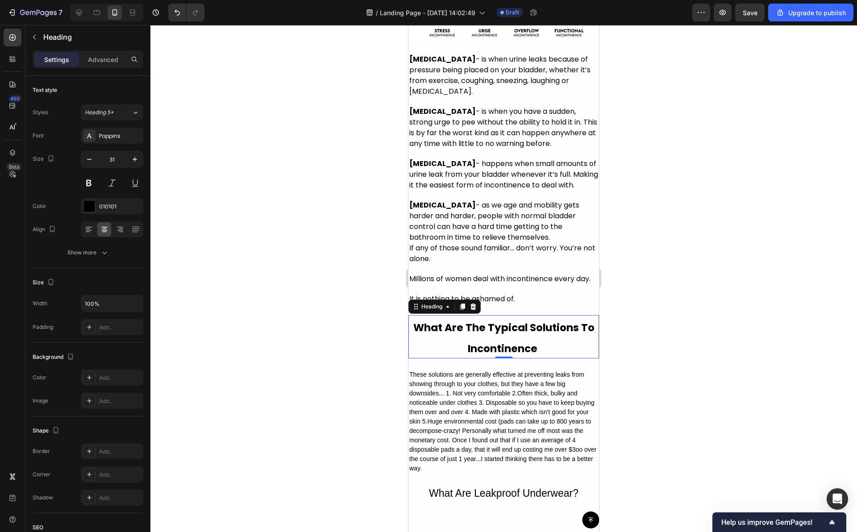
click at [489, 356] on strong "What Are The Typical Solutions To Incontinence" at bounding box center [503, 338] width 181 height 35
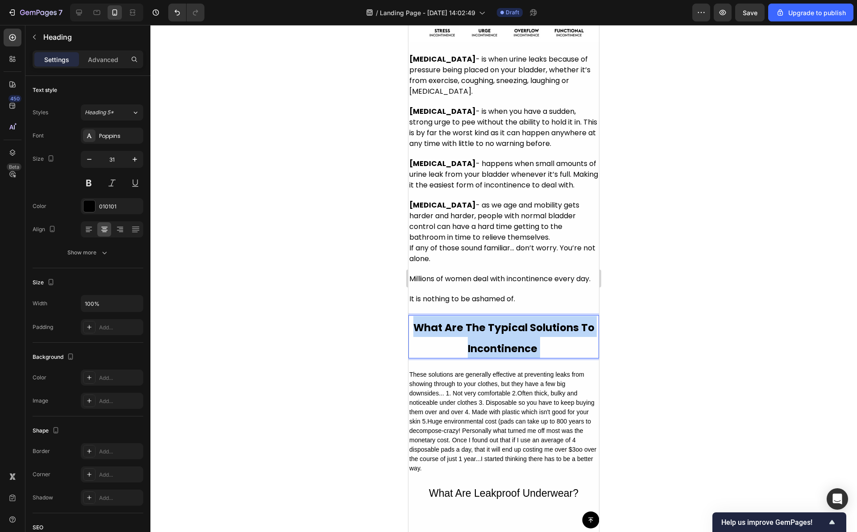
click at [489, 356] on strong "What Are The Typical Solutions To Incontinence" at bounding box center [503, 338] width 181 height 35
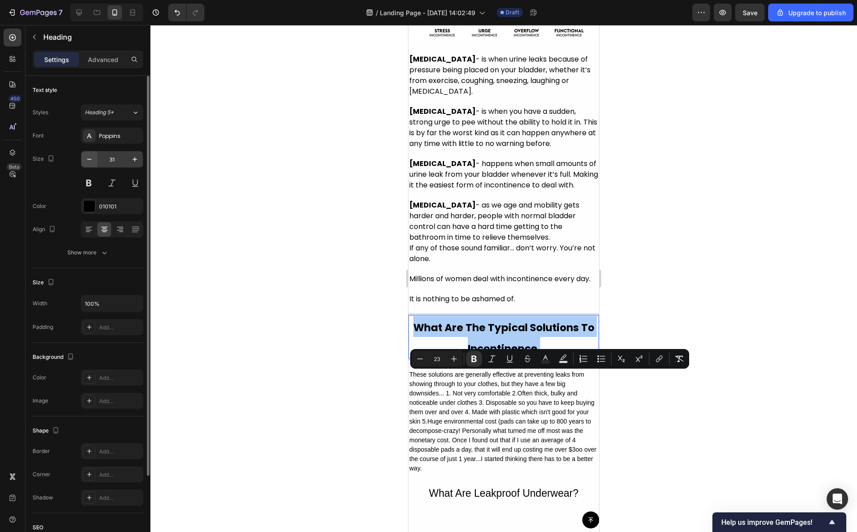
click at [90, 160] on icon "button" at bounding box center [89, 159] width 9 height 9
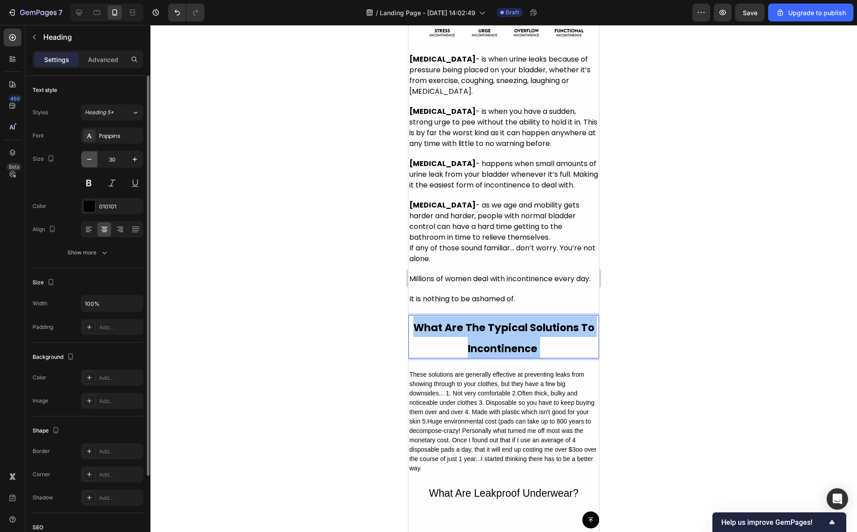
click at [90, 160] on icon "button" at bounding box center [89, 159] width 9 height 9
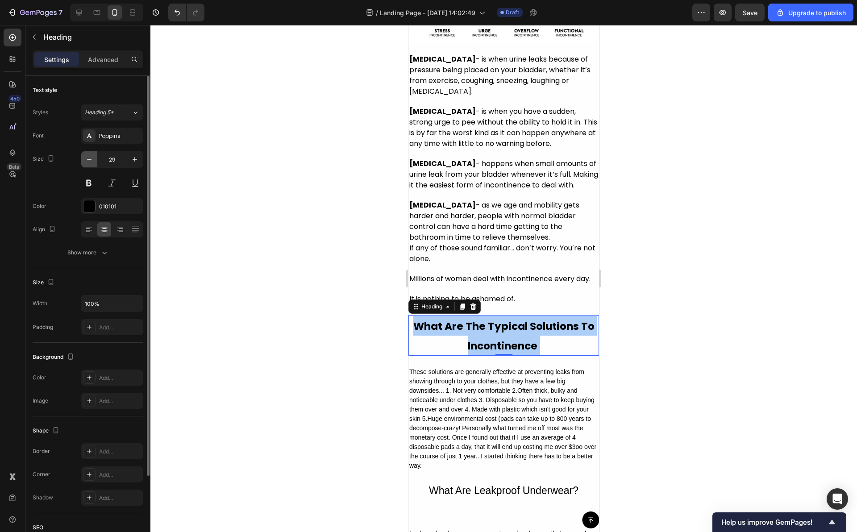
click at [90, 160] on icon "button" at bounding box center [89, 159] width 9 height 9
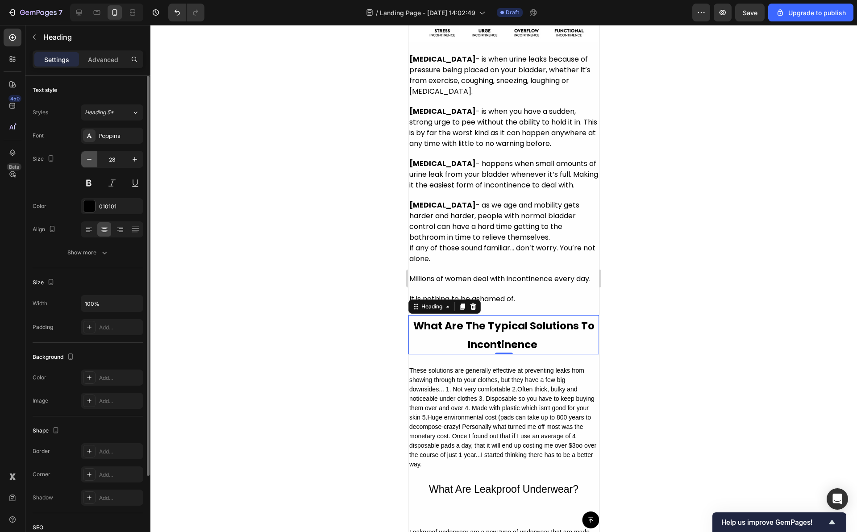
click at [90, 160] on icon "button" at bounding box center [89, 159] width 9 height 9
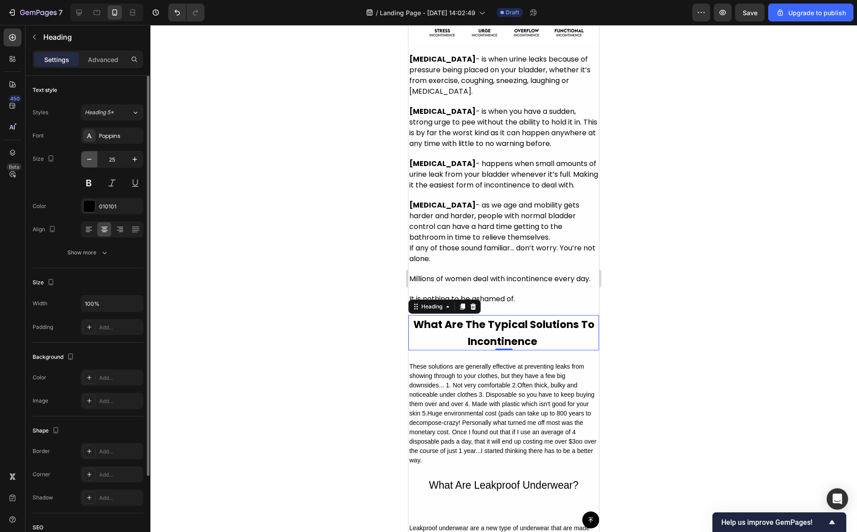
click at [90, 160] on icon "button" at bounding box center [89, 159] width 9 height 9
type input "22"
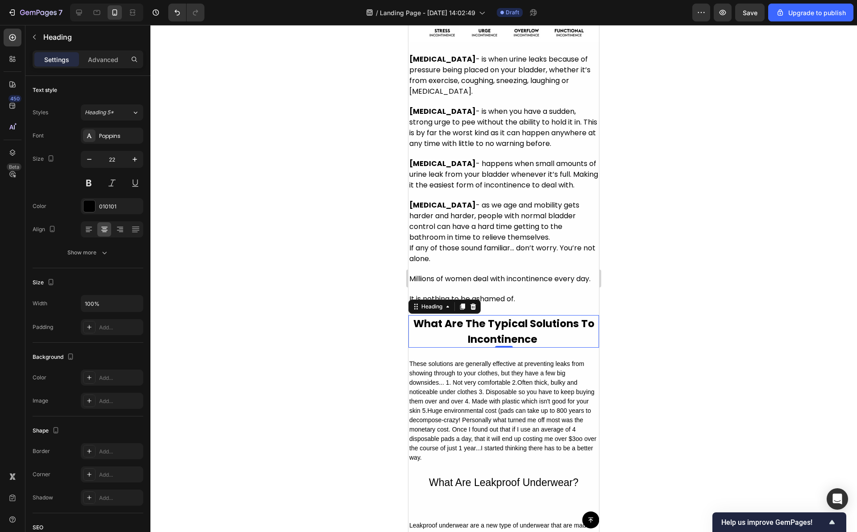
click at [480, 347] on strong "What Are The Typical Solutions To Incontinence" at bounding box center [503, 332] width 181 height 30
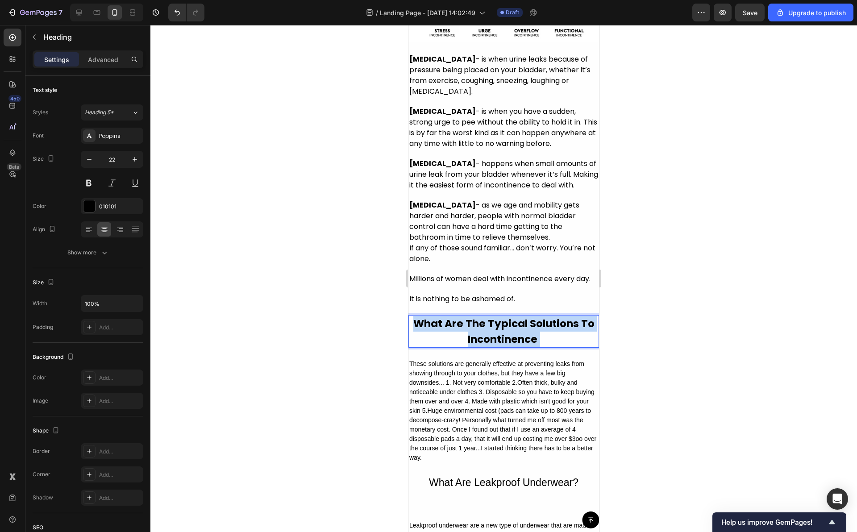
click at [480, 347] on strong "What Are The Typical Solutions To Incontinence" at bounding box center [503, 332] width 181 height 30
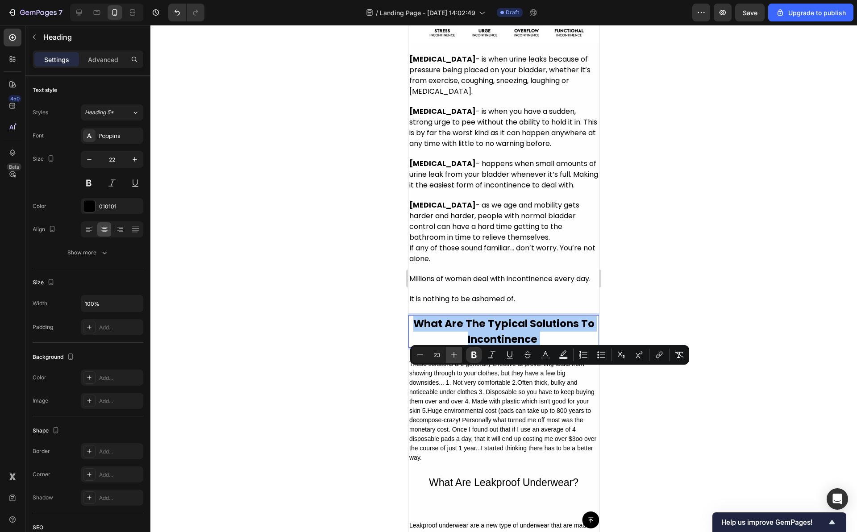
click at [459, 356] on button "Plus" at bounding box center [454, 355] width 16 height 16
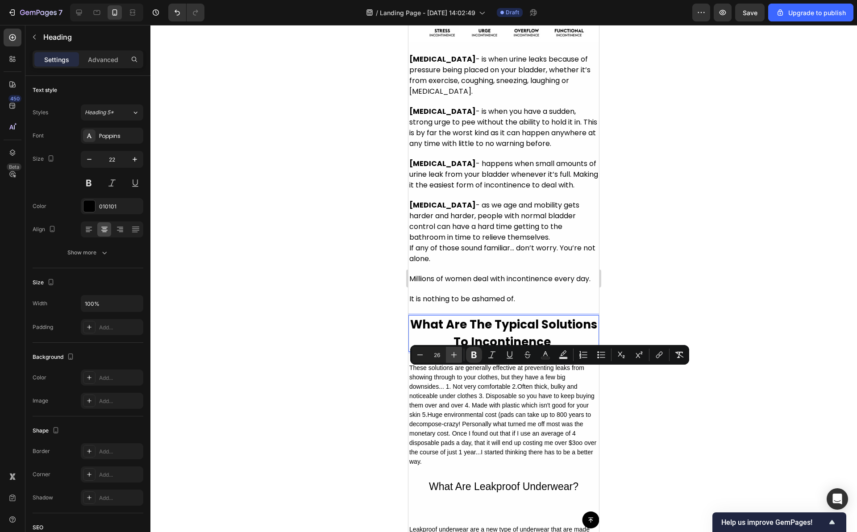
click at [459, 356] on button "Plus" at bounding box center [454, 355] width 16 height 16
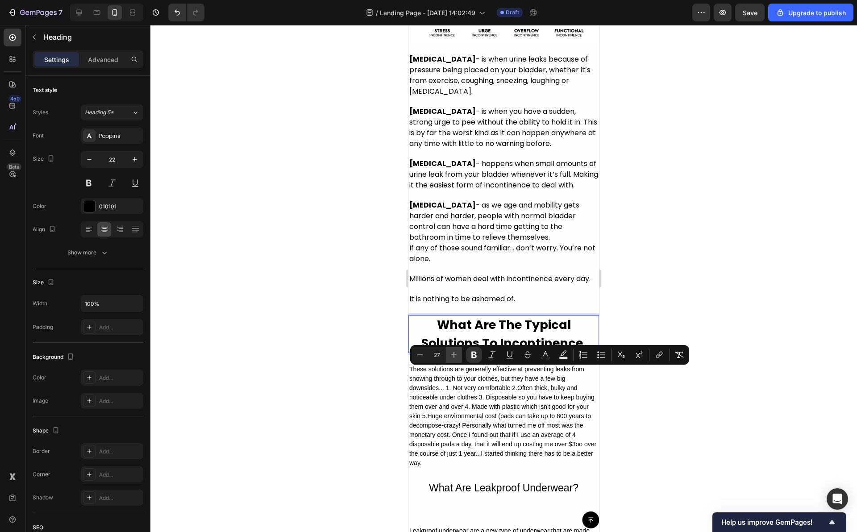
click at [459, 356] on button "Plus" at bounding box center [454, 355] width 16 height 16
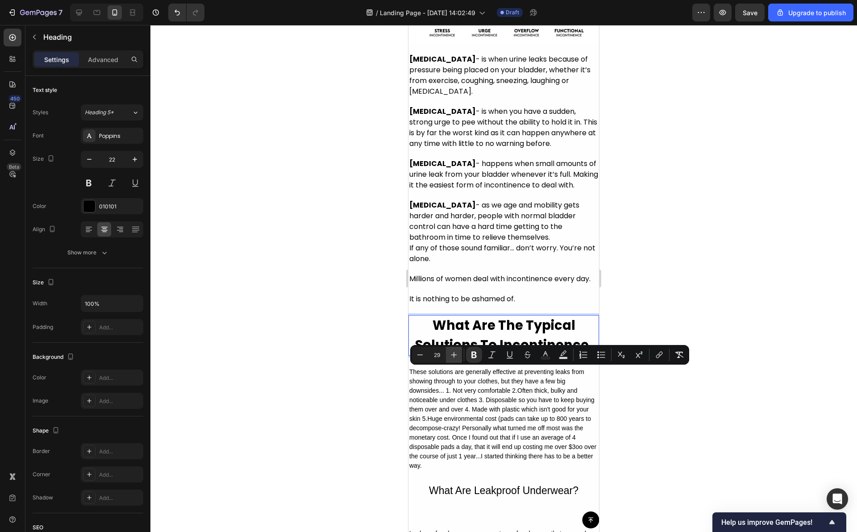
click at [459, 356] on button "Plus" at bounding box center [454, 355] width 16 height 16
type input "31"
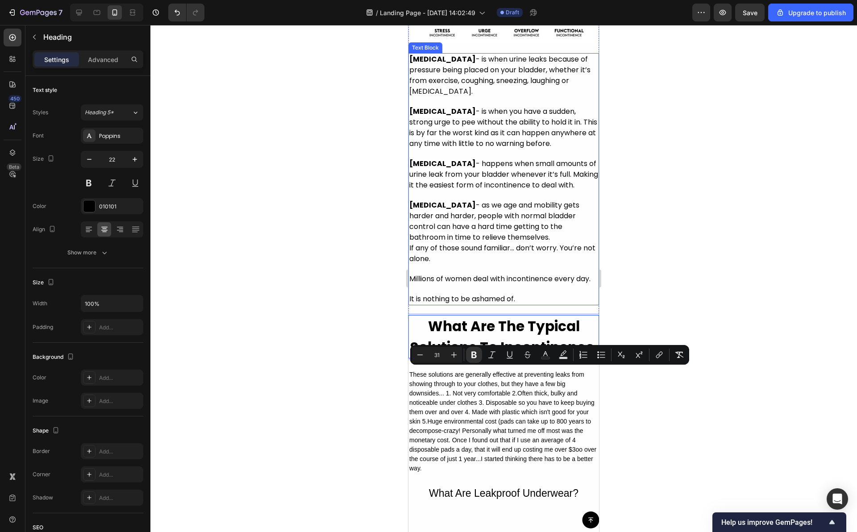
click at [679, 288] on div at bounding box center [503, 278] width 707 height 507
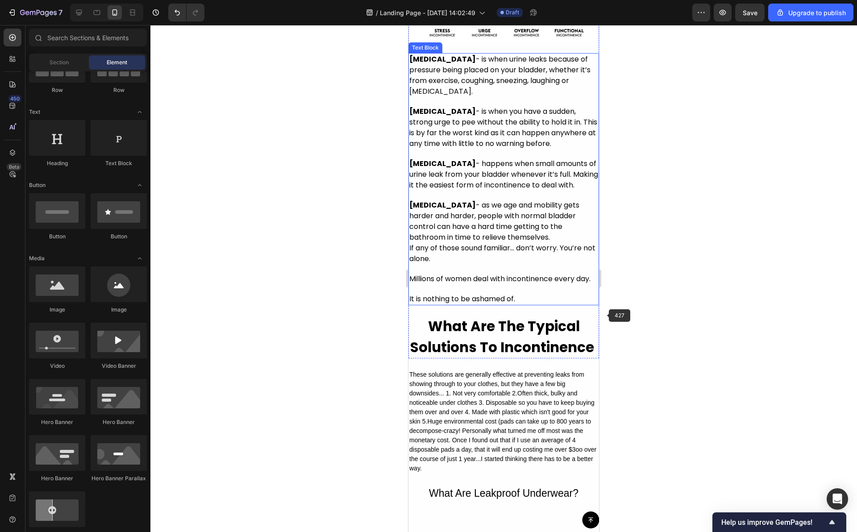
click at [494, 357] on strong "What Are The Typical Solutions To Incontinence" at bounding box center [502, 337] width 184 height 41
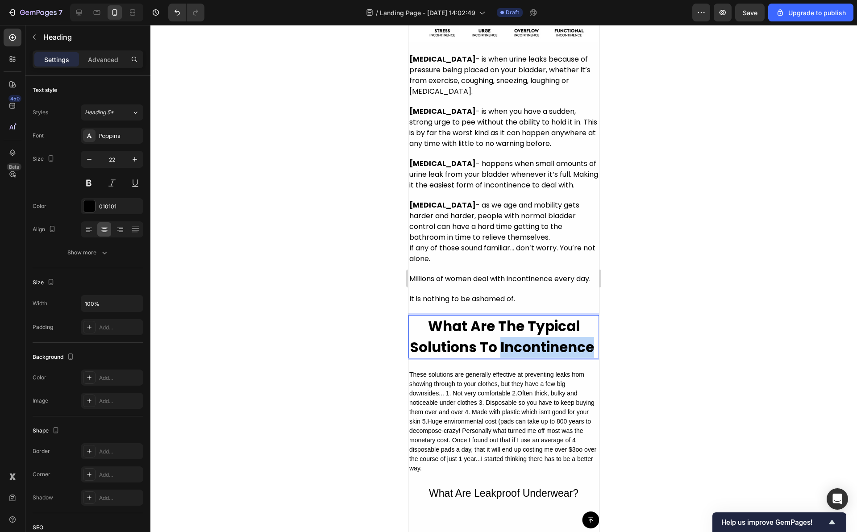
click at [508, 357] on strong "What Are The Typical Solutions To Incontinence" at bounding box center [502, 337] width 184 height 41
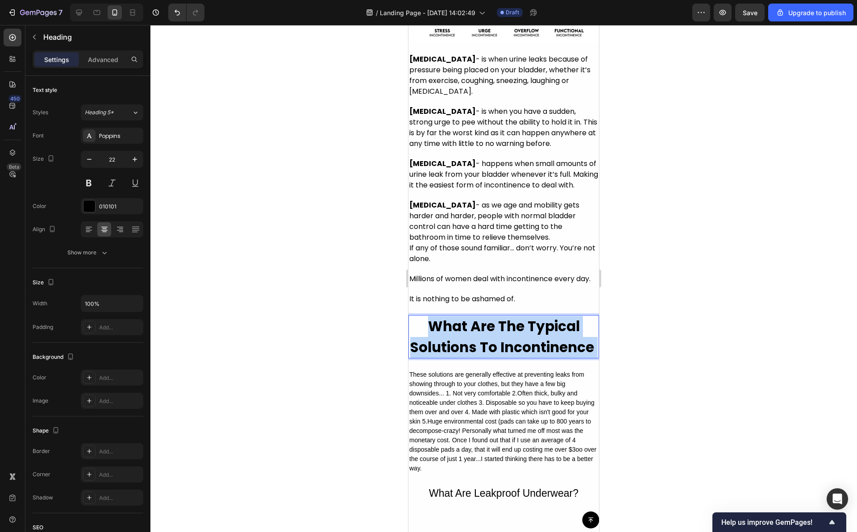
click at [508, 357] on strong "What Are The Typical Solutions To Incontinence" at bounding box center [502, 337] width 184 height 41
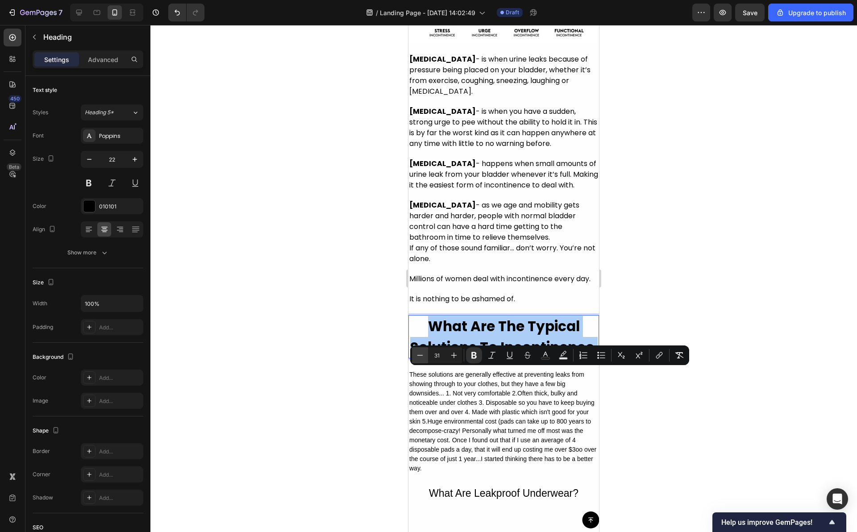
click at [419, 355] on icon "Editor contextual toolbar" at bounding box center [420, 355] width 9 height 9
type input "30"
click at [642, 274] on div at bounding box center [503, 278] width 707 height 507
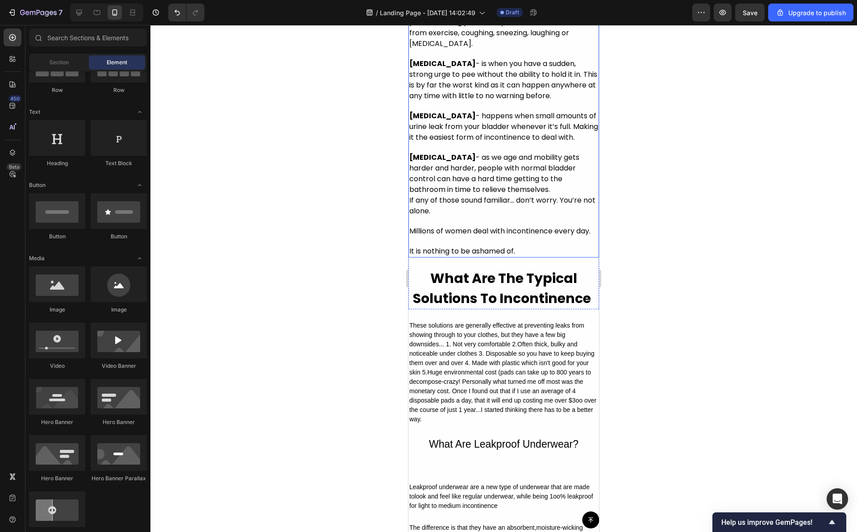
scroll to position [1225, 0]
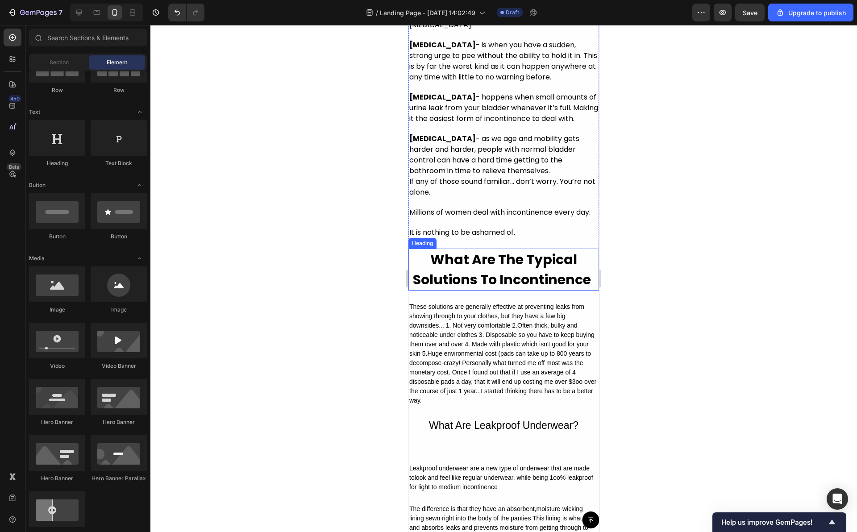
click at [543, 289] on strong "What Are The Typical Solutions To Incontinence" at bounding box center [502, 269] width 178 height 39
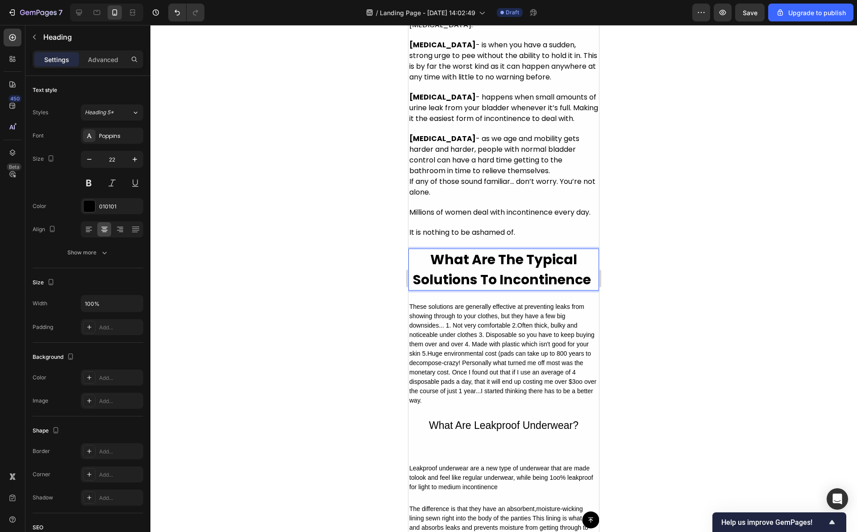
click at [586, 289] on strong "What Are The Typical Solutions To Incontinence" at bounding box center [502, 269] width 178 height 39
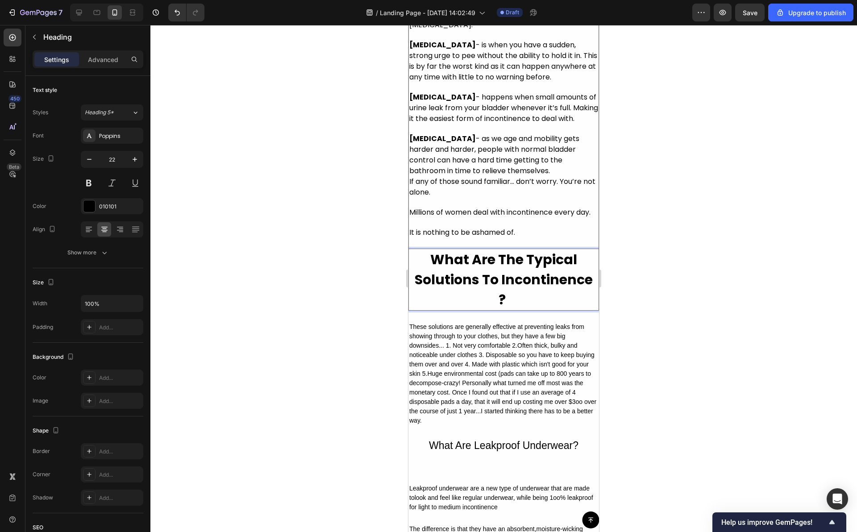
click at [656, 301] on div at bounding box center [503, 278] width 707 height 507
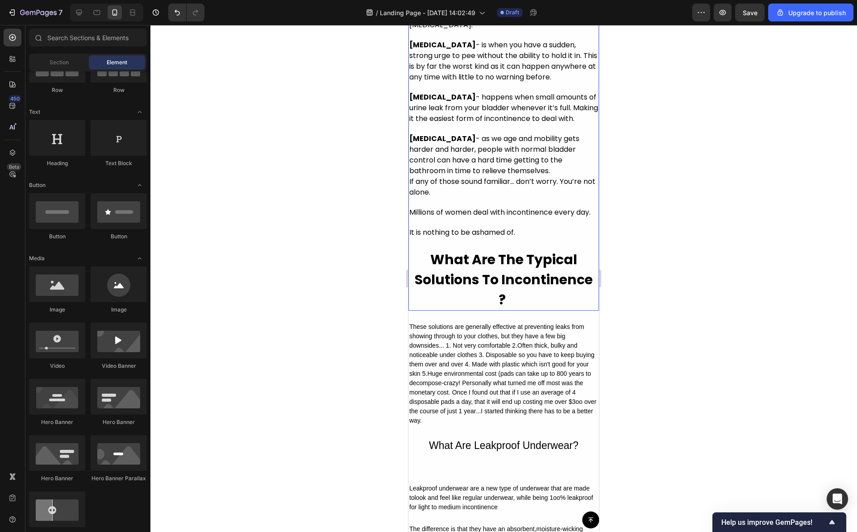
click at [526, 309] on strong "What Are The Typical Solutions To Incontinence ?" at bounding box center [504, 279] width 178 height 59
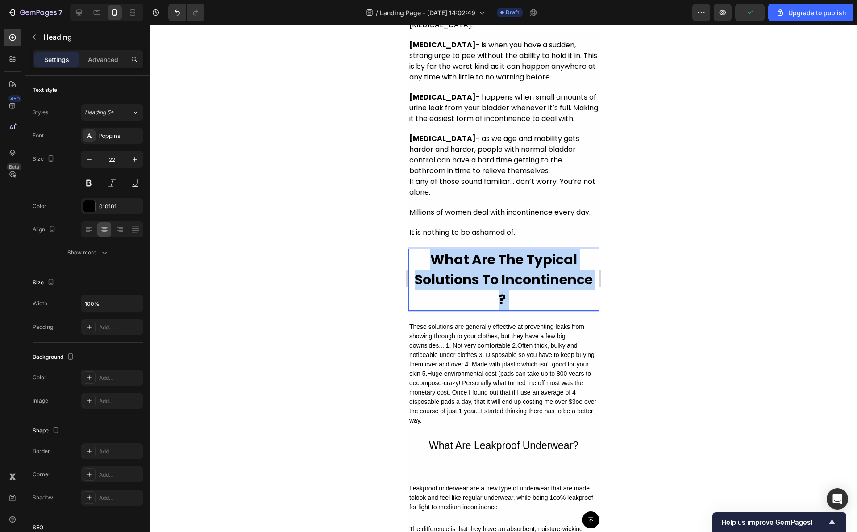
click at [456, 309] on strong "What Are The Typical Solutions To Incontinence ?" at bounding box center [504, 279] width 178 height 59
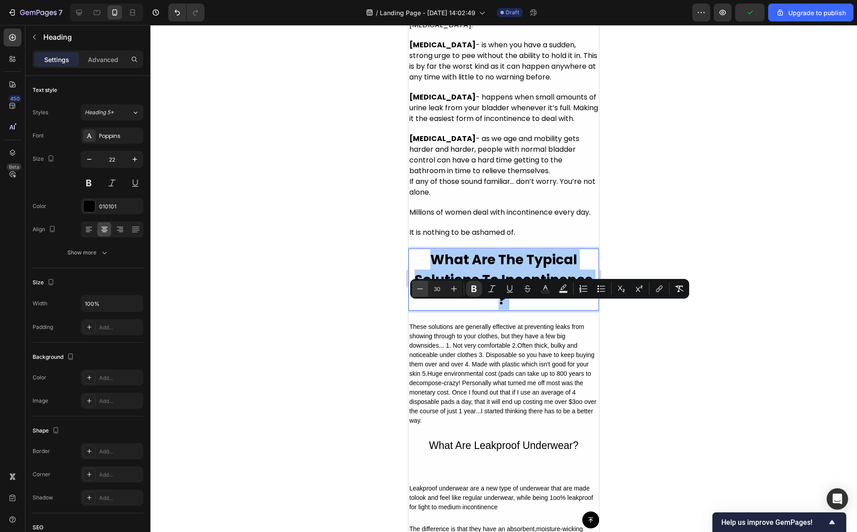
click at [419, 290] on icon "Editor contextual toolbar" at bounding box center [420, 288] width 9 height 9
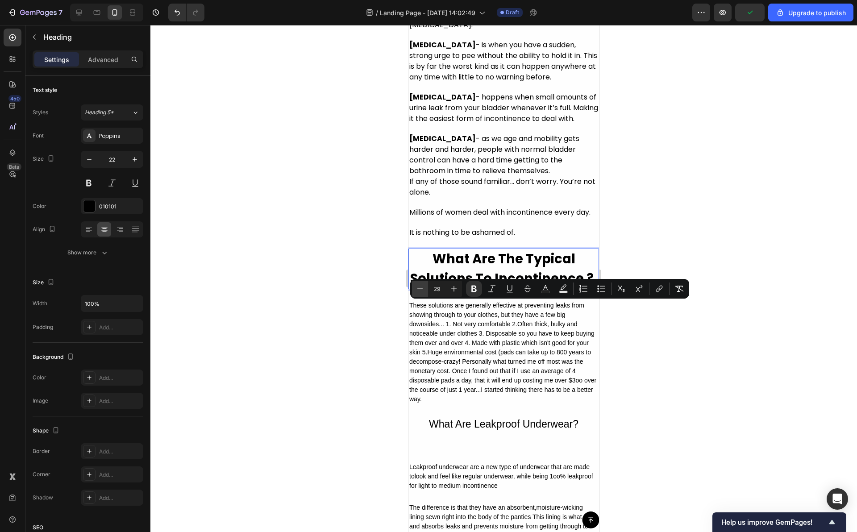
click at [419, 290] on icon "Editor contextual toolbar" at bounding box center [420, 288] width 9 height 9
type input "28"
click at [633, 232] on div at bounding box center [503, 278] width 707 height 507
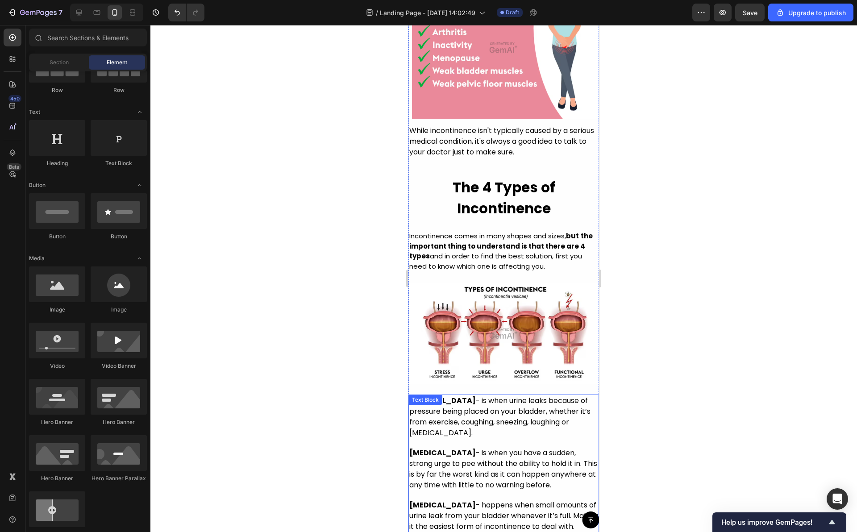
scroll to position [814, 0]
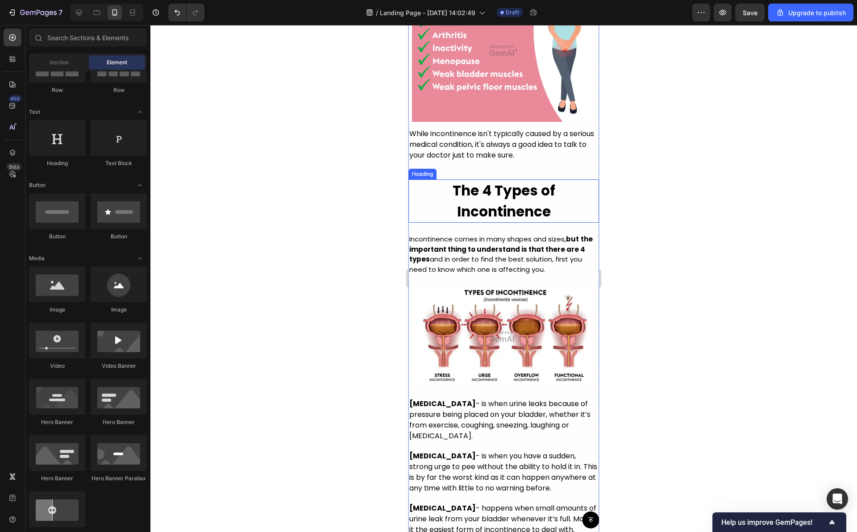
click at [538, 221] on strong "The 4 Types of Incontinence" at bounding box center [504, 201] width 103 height 41
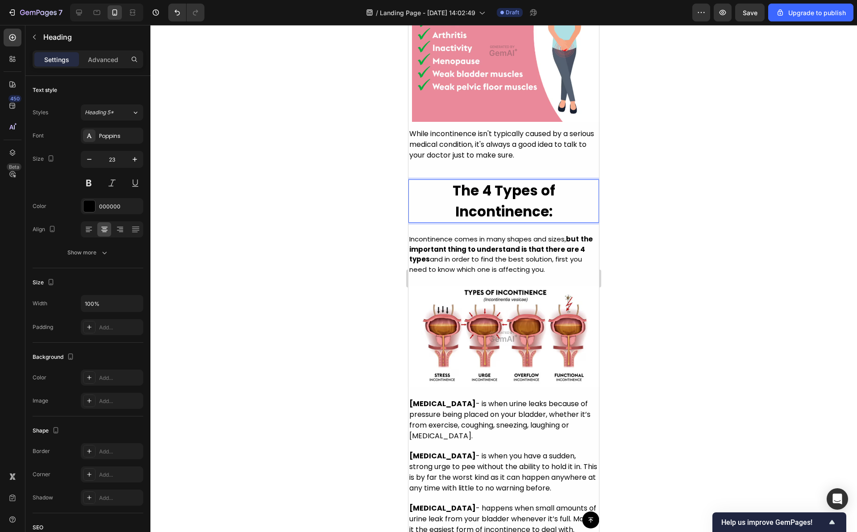
click at [637, 233] on div at bounding box center [503, 278] width 707 height 507
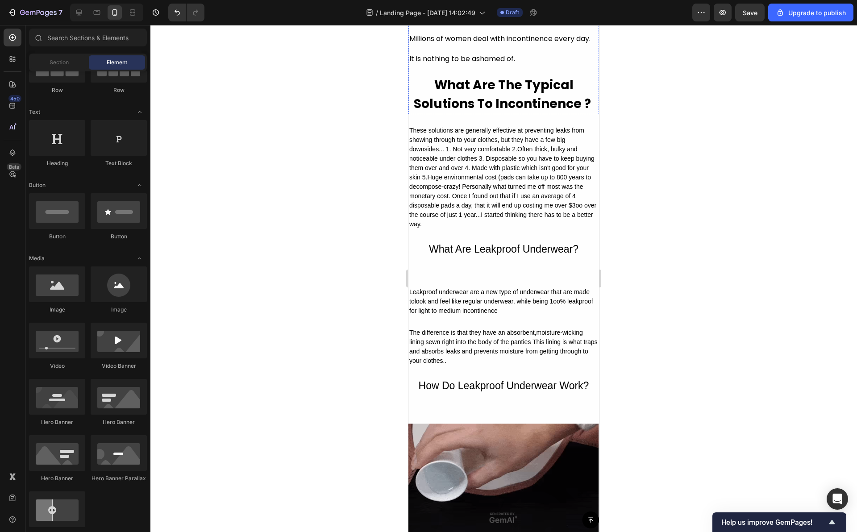
scroll to position [1391, 0]
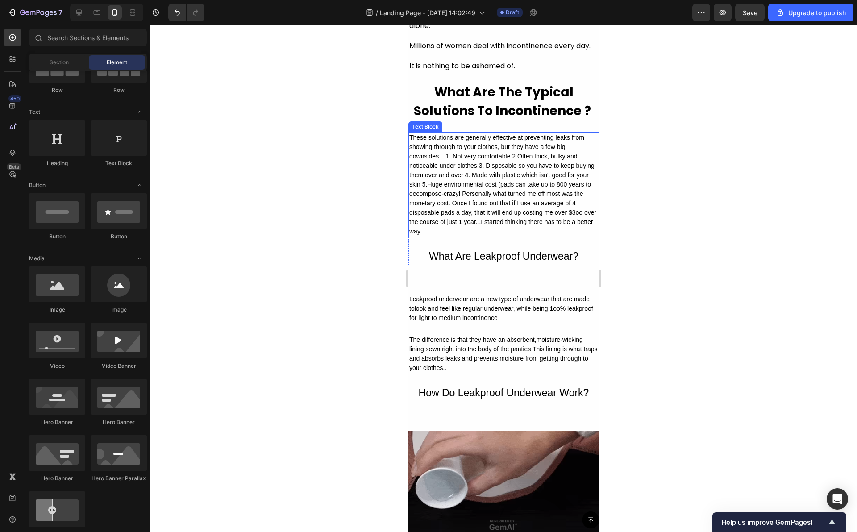
click at [498, 210] on div "These solutions are generally effective at preventing leaks from showing throug…" at bounding box center [504, 184] width 191 height 105
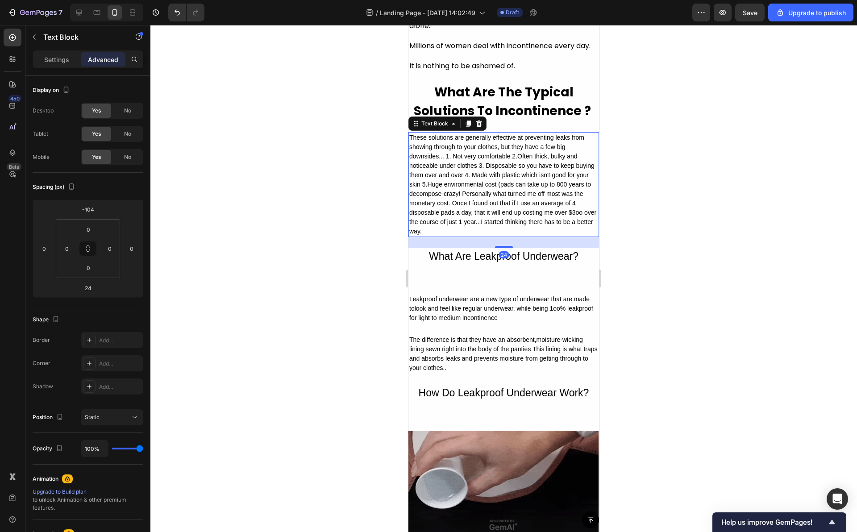
click at [487, 236] on div "These solutions are generally effective at preventing leaks from showing throug…" at bounding box center [504, 184] width 191 height 105
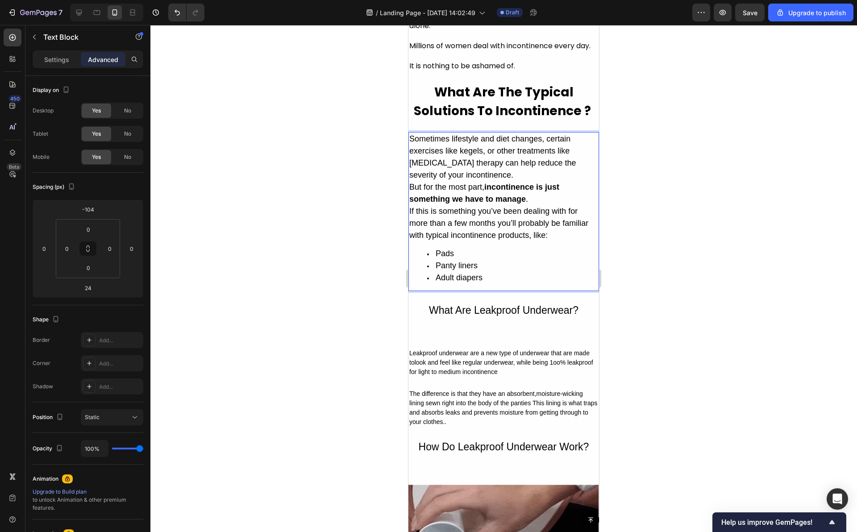
click at [501, 181] on p "Sometimes lifestyle and diet changes, certain exercises like kegels, or other t…" at bounding box center [503, 157] width 189 height 48
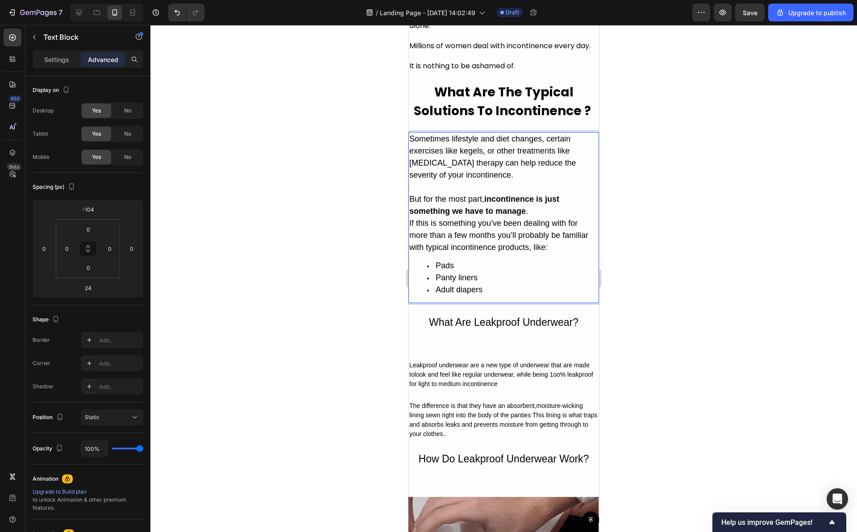
click at [534, 217] on p "But for the most part, incontinence is just something we have to manage ." at bounding box center [503, 205] width 189 height 24
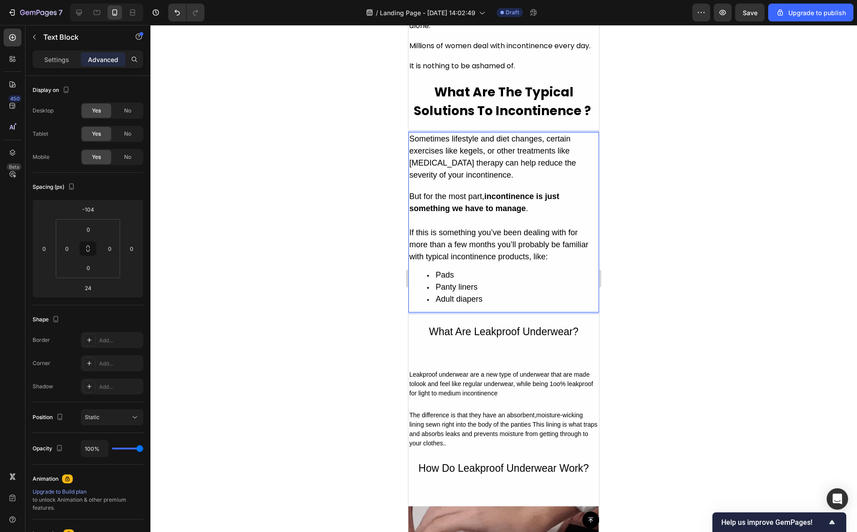
click at [425, 305] on ul "Pads Panty liners Adult diapers" at bounding box center [503, 287] width 189 height 36
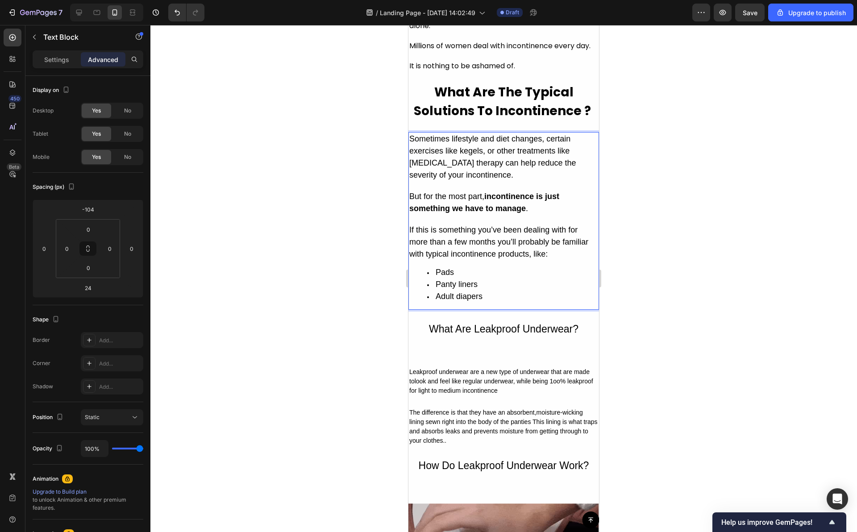
click at [623, 308] on div at bounding box center [503, 278] width 707 height 507
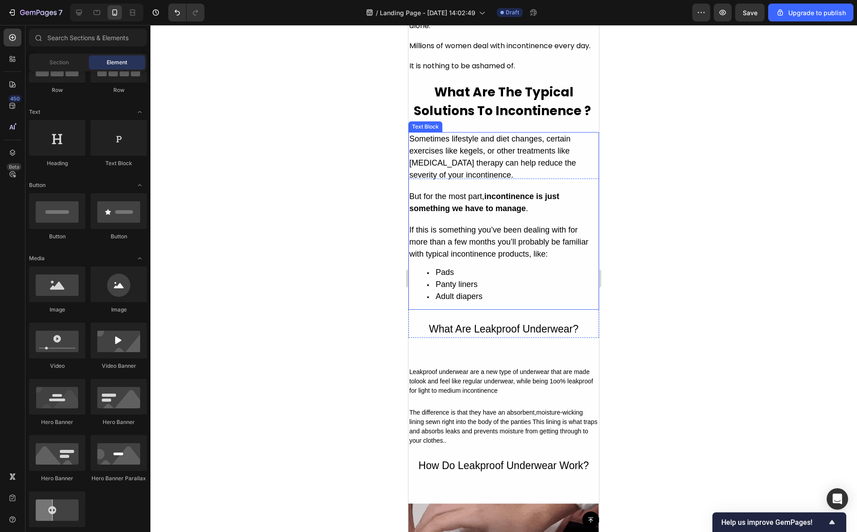
click at [498, 303] on li "Adult diapers" at bounding box center [512, 297] width 171 height 12
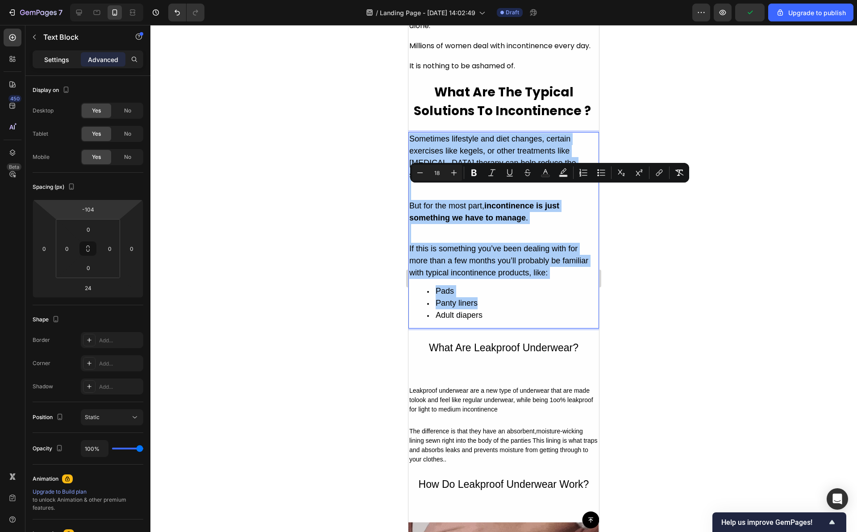
click at [59, 63] on p "Settings" at bounding box center [56, 59] width 25 height 9
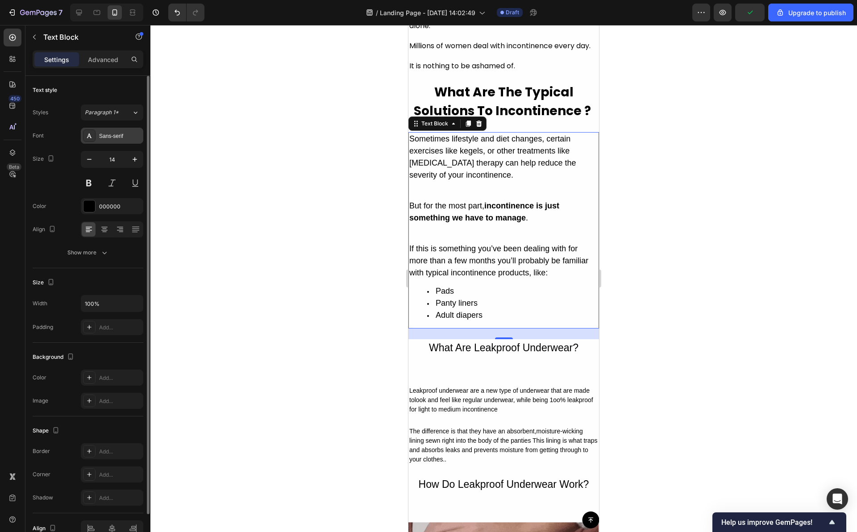
click at [129, 129] on div "Sans-serif" at bounding box center [112, 136] width 63 height 16
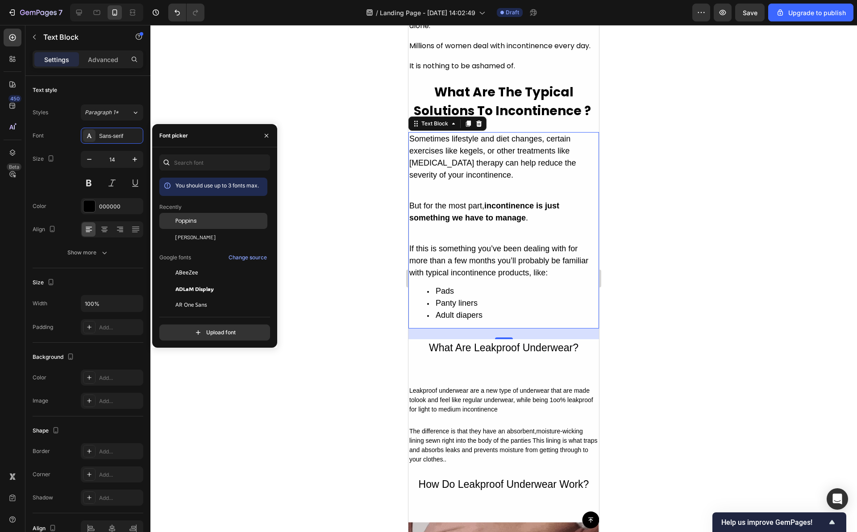
click at [205, 219] on div "Poppins" at bounding box center [220, 221] width 90 height 8
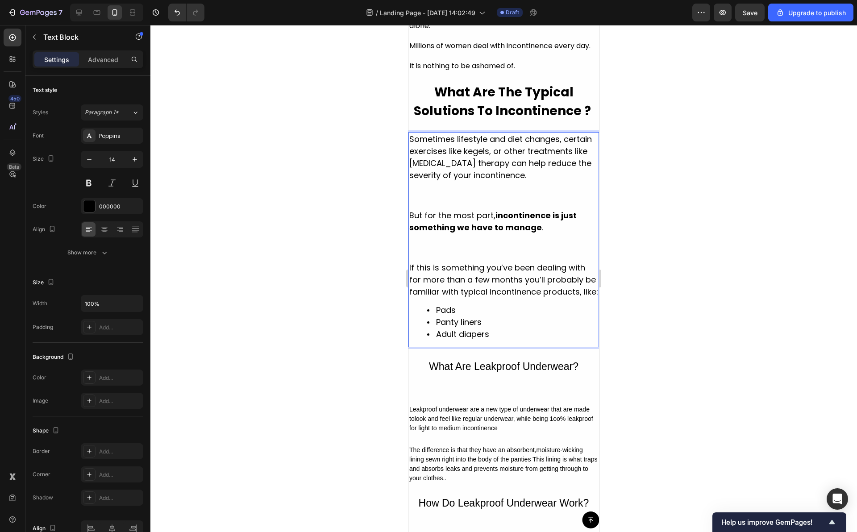
click at [645, 267] on div at bounding box center [503, 278] width 707 height 507
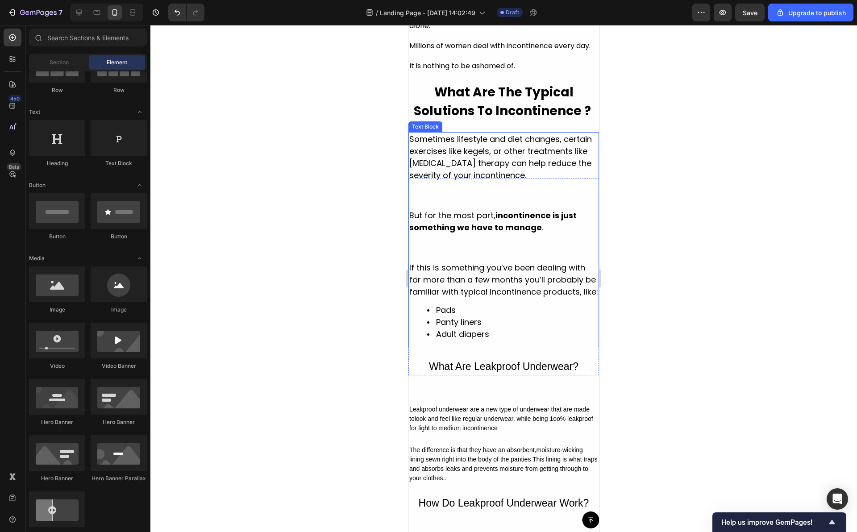
click at [518, 262] on p "But for the most part, incontinence is just something we have to manage ." at bounding box center [503, 235] width 189 height 52
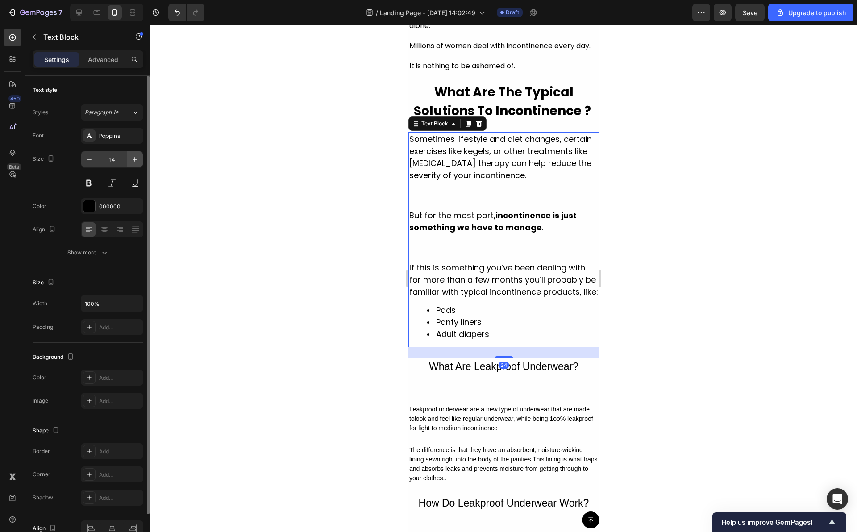
click at [134, 159] on icon "button" at bounding box center [134, 159] width 9 height 9
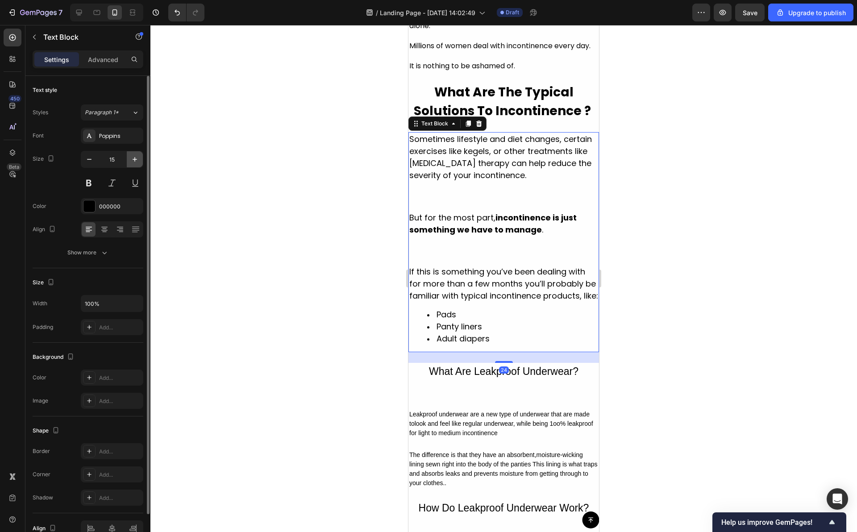
type input "16"
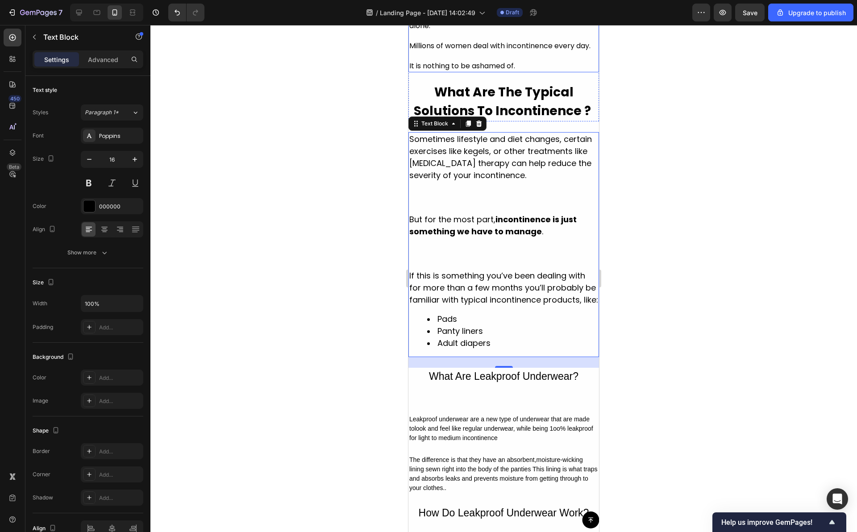
click at [452, 31] on span "If any of those sound familiar… don’t worry. You’re not alone." at bounding box center [502, 20] width 186 height 21
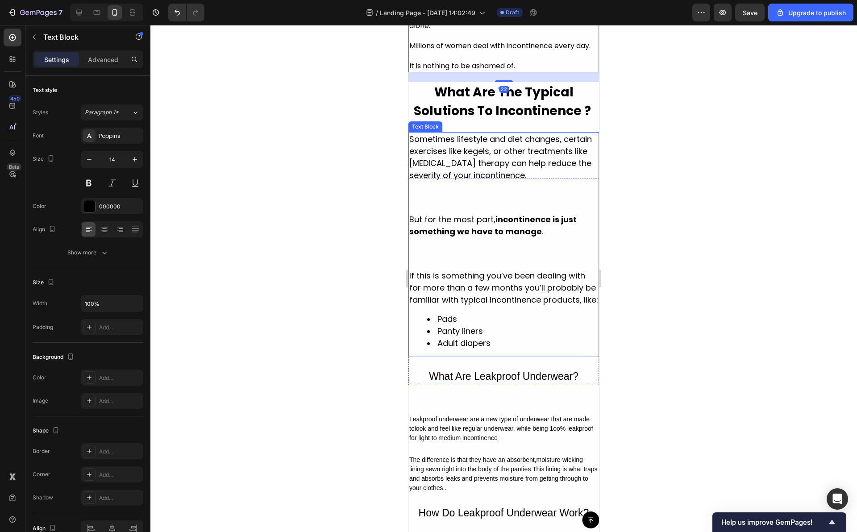
click at [513, 305] on span "If this is something you’ve been dealing with for more than a few months you’ll…" at bounding box center [503, 287] width 189 height 35
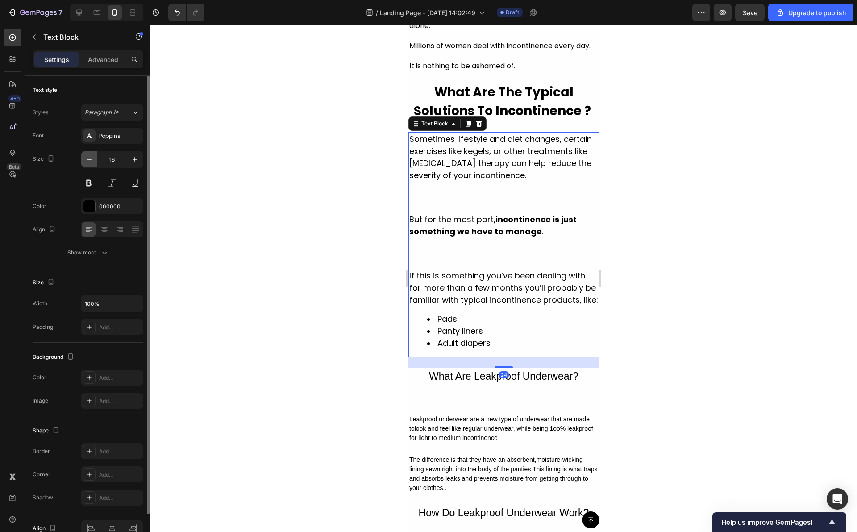
click at [85, 155] on icon "button" at bounding box center [89, 159] width 9 height 9
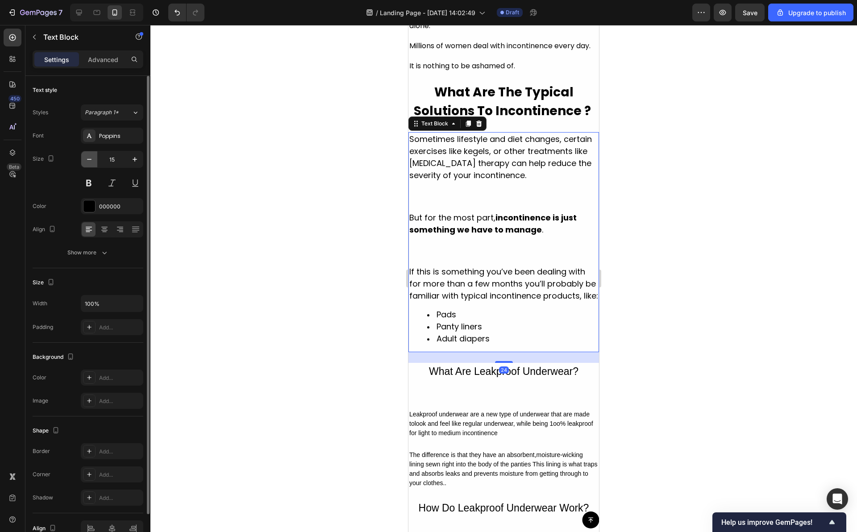
type input "14"
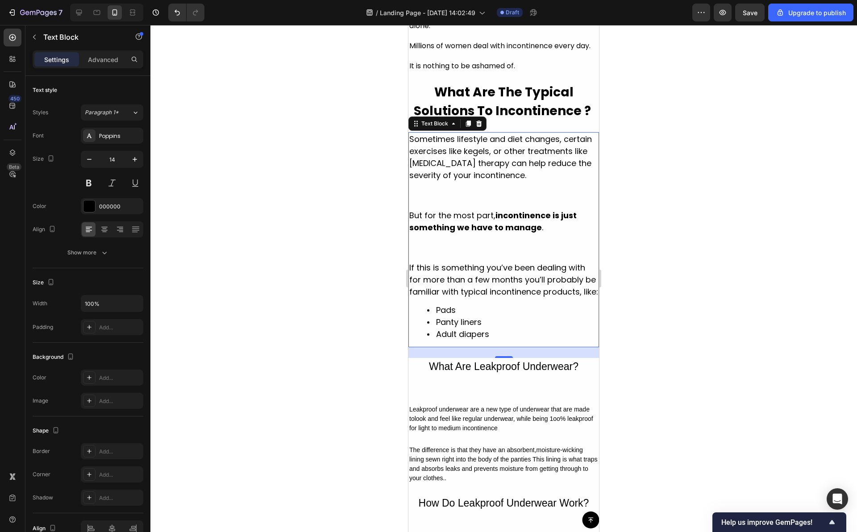
click at [613, 250] on div at bounding box center [503, 278] width 707 height 507
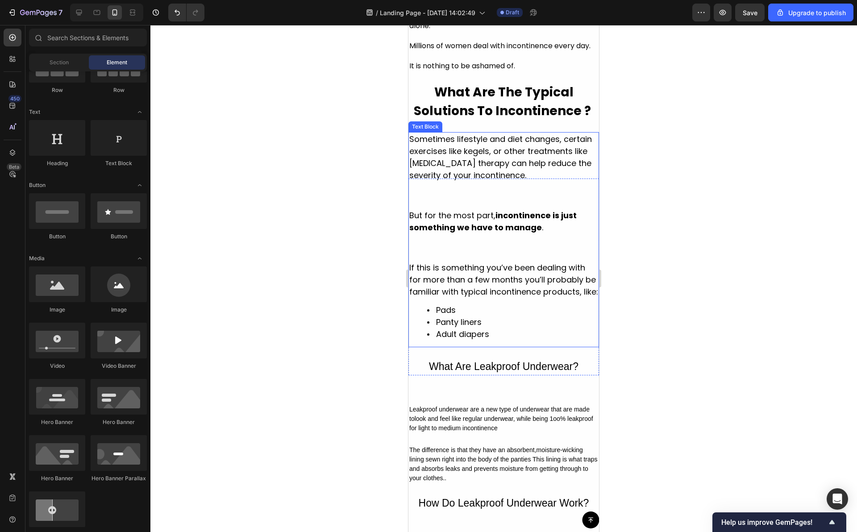
click at [510, 209] on p "Sometimes lifestyle and diet changes, certain exercises like kegels, or other t…" at bounding box center [503, 171] width 189 height 76
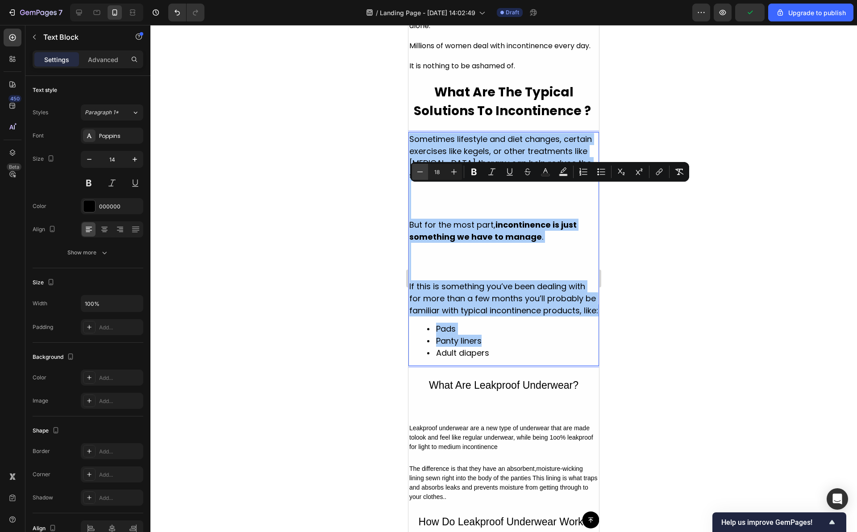
click at [421, 171] on icon "Editor contextual toolbar" at bounding box center [420, 171] width 9 height 9
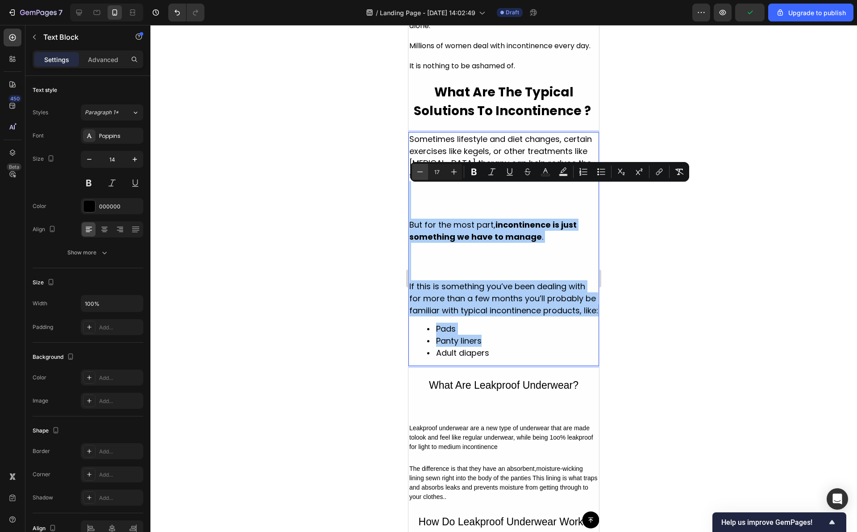
click at [421, 171] on icon "Editor contextual toolbar" at bounding box center [420, 171] width 9 height 9
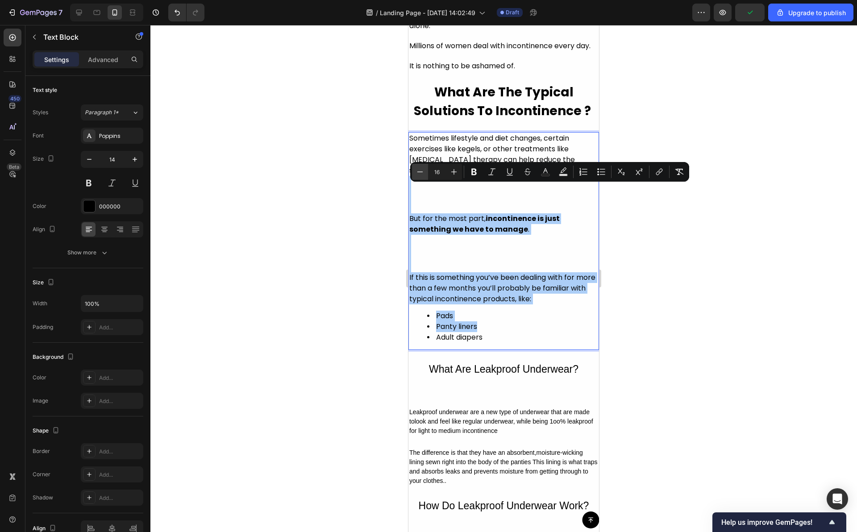
click at [421, 171] on icon "Editor contextual toolbar" at bounding box center [420, 171] width 9 height 9
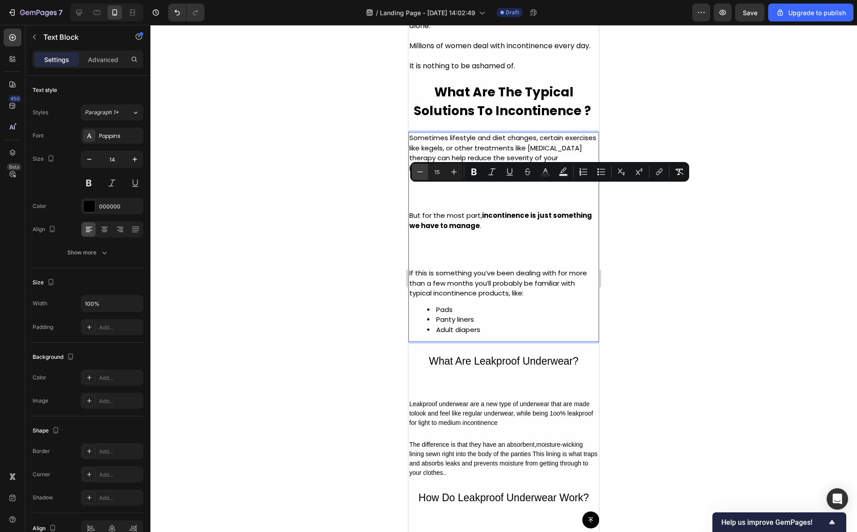
click at [421, 171] on icon "Editor contextual toolbar" at bounding box center [420, 171] width 9 height 9
type input "14"
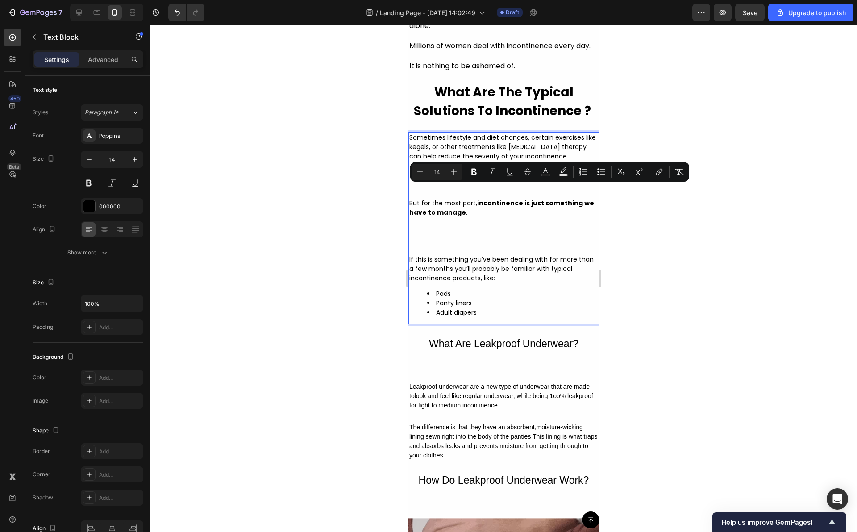
click at [694, 268] on div at bounding box center [503, 278] width 707 height 507
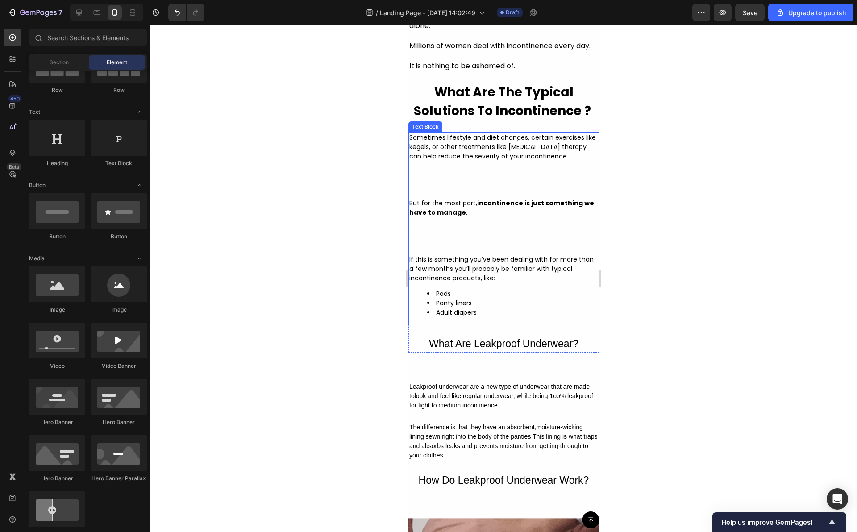
click at [551, 255] on p "But for the most part, incontinence is just something we have to manage ." at bounding box center [503, 227] width 189 height 56
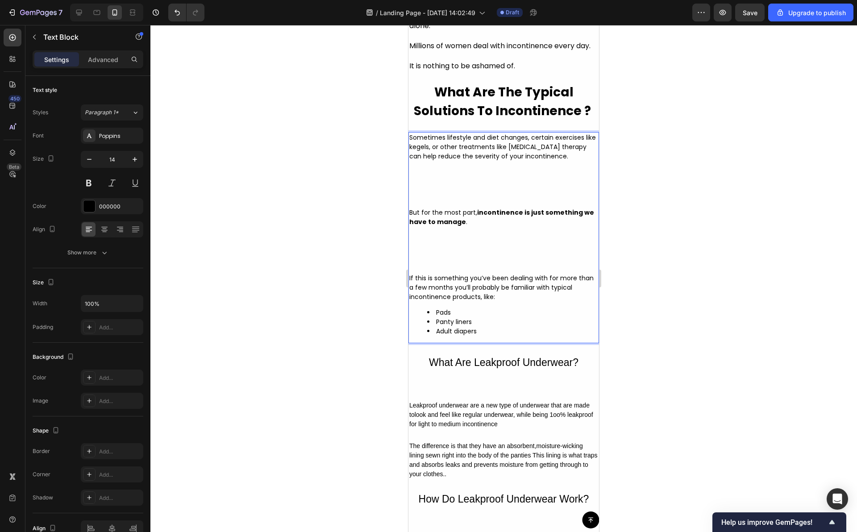
click at [463, 274] on p "But for the most part, incontinence is just something we have to manage . ⁠⁠⁠⁠⁠…" at bounding box center [503, 241] width 189 height 66
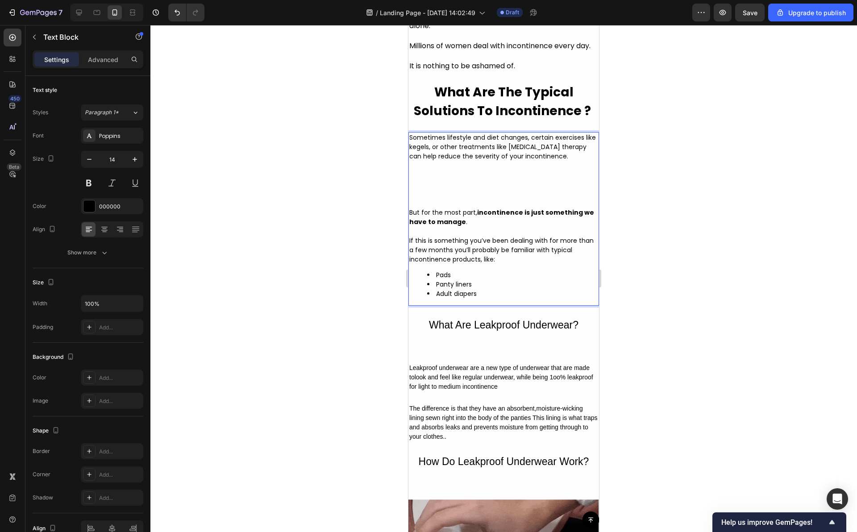
click at [462, 208] on p "Sometimes lifestyle and diet changes, certain exercises like kegels, or other t…" at bounding box center [503, 170] width 189 height 75
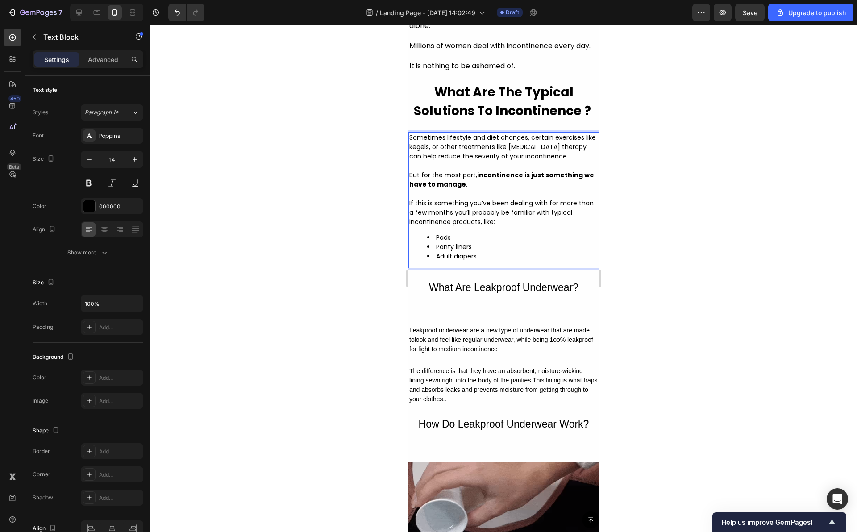
click at [674, 274] on div at bounding box center [503, 278] width 707 height 507
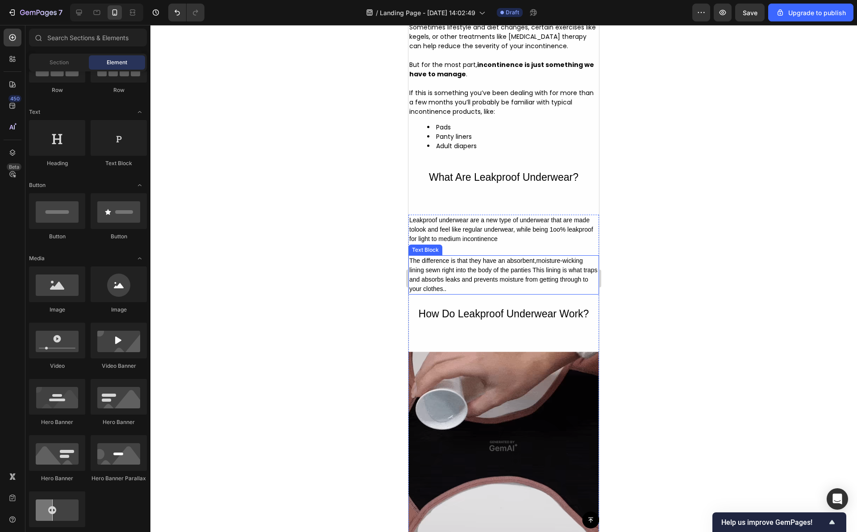
scroll to position [1502, 0]
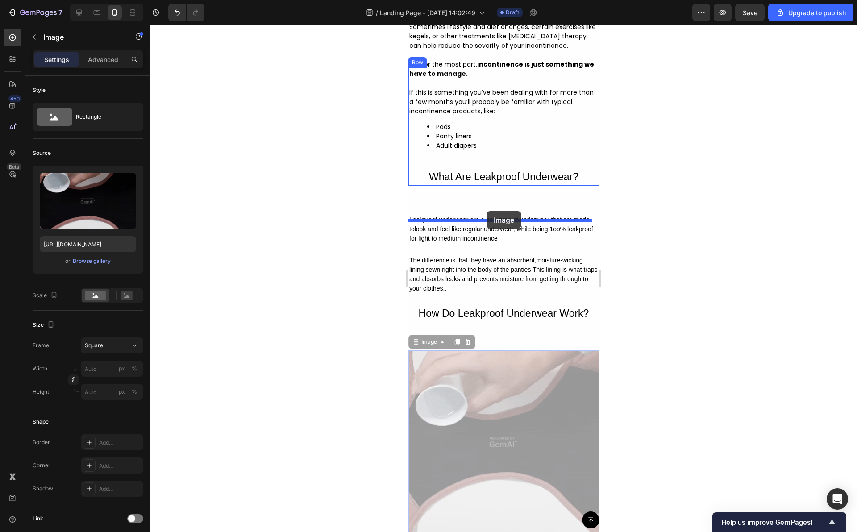
drag, startPoint x: 491, startPoint y: 461, endPoint x: 486, endPoint y: 213, distance: 248.3
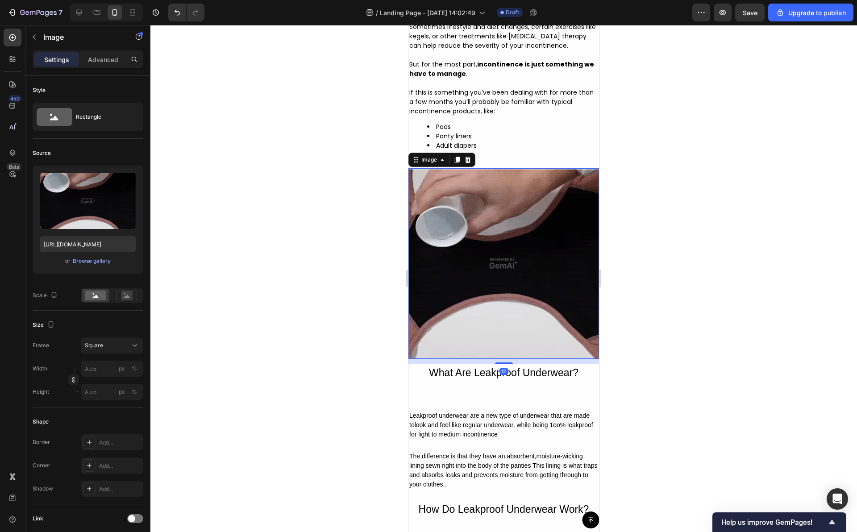
click at [627, 349] on div at bounding box center [503, 278] width 707 height 507
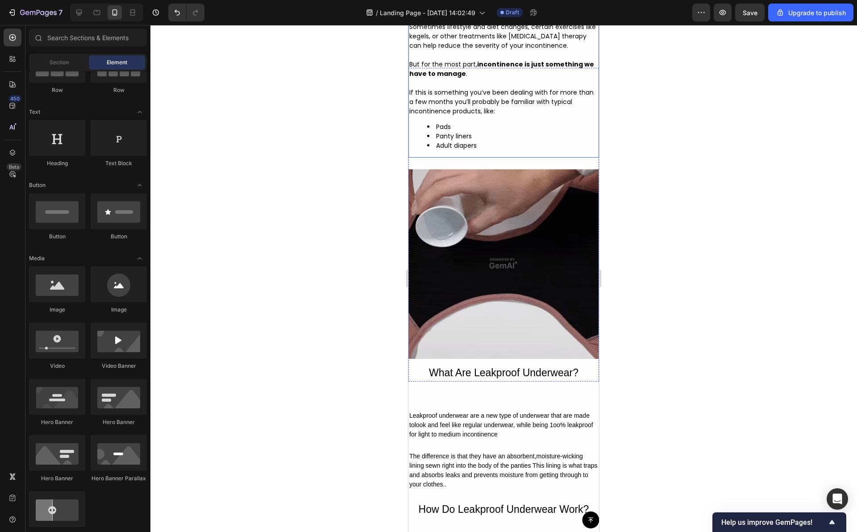
click at [521, 141] on li "Panty liners" at bounding box center [512, 136] width 171 height 9
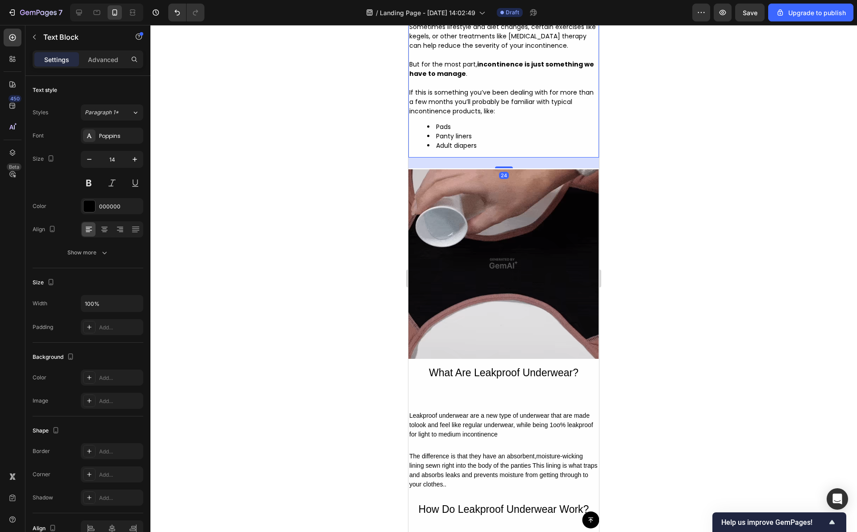
click at [511, 265] on img at bounding box center [504, 263] width 191 height 191
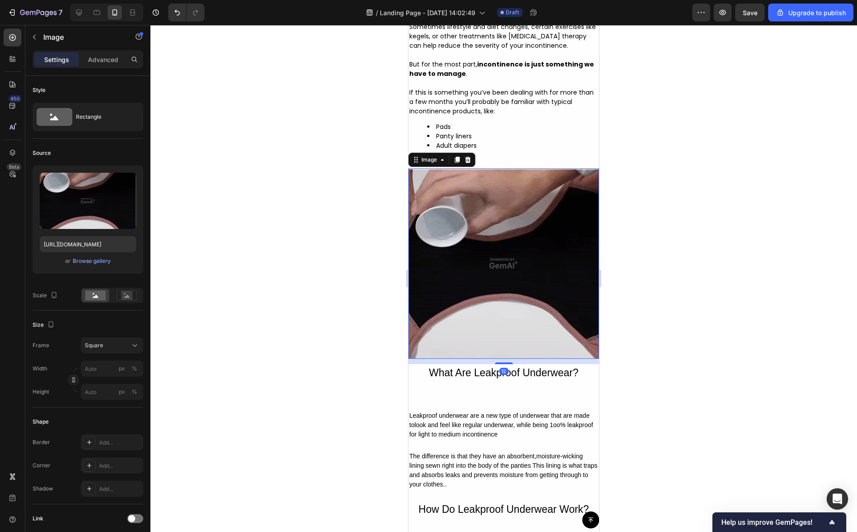
click at [510, 221] on img at bounding box center [504, 263] width 191 height 191
click at [511, 158] on div "Sometimes lifestyle and diet changes, certain exercises like kegels, or other t…" at bounding box center [504, 89] width 191 height 136
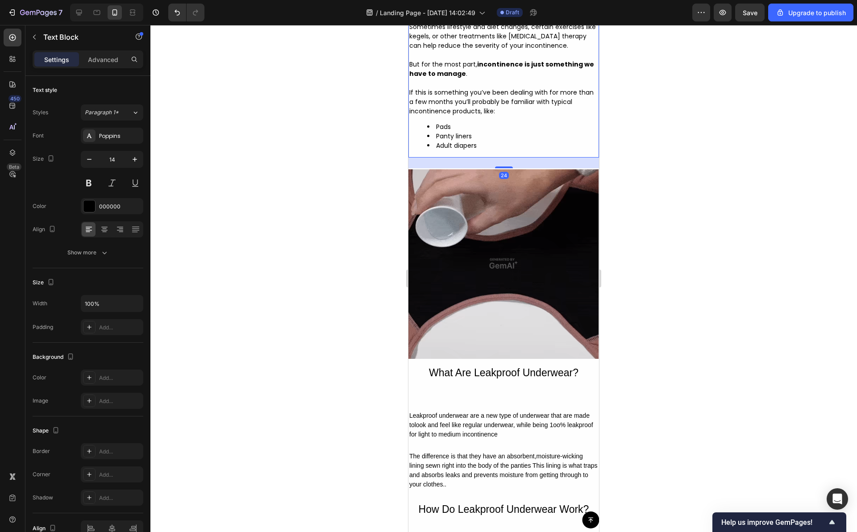
click at [501, 168] on div "24" at bounding box center [504, 163] width 191 height 11
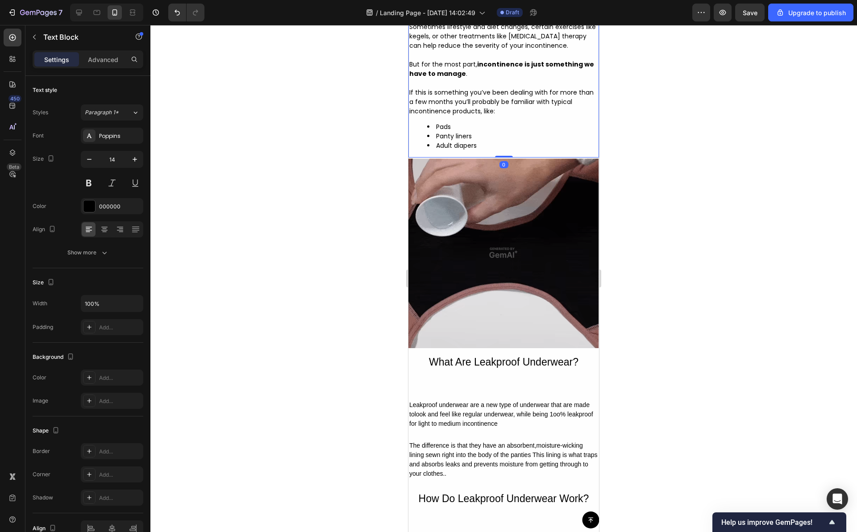
drag, startPoint x: 501, startPoint y: 218, endPoint x: 545, endPoint y: 183, distance: 56.2
click at [501, 158] on div "Sometimes lifestyle and diet changes, certain exercises like kegels, or other t…" at bounding box center [504, 89] width 191 height 136
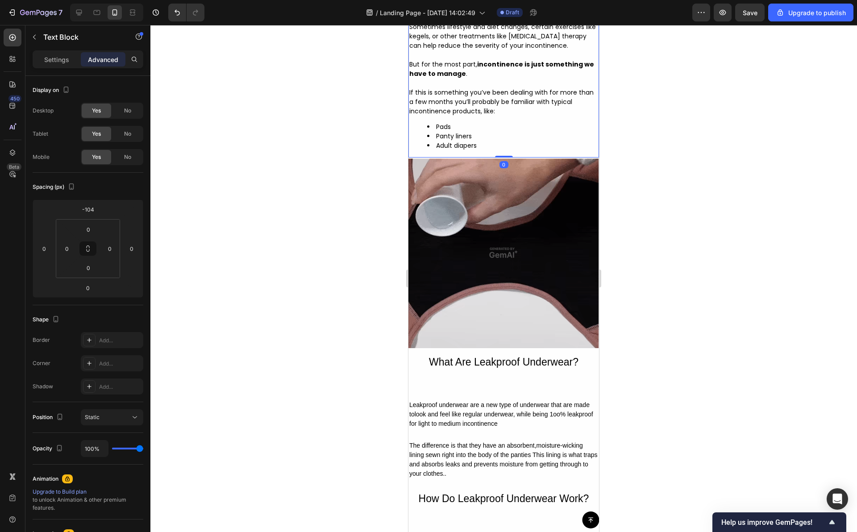
click at [663, 166] on div at bounding box center [503, 278] width 707 height 507
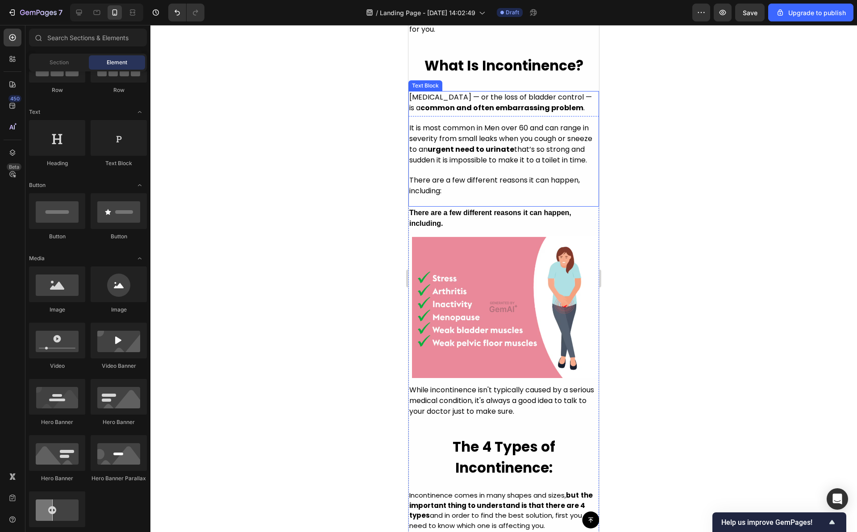
scroll to position [562, 0]
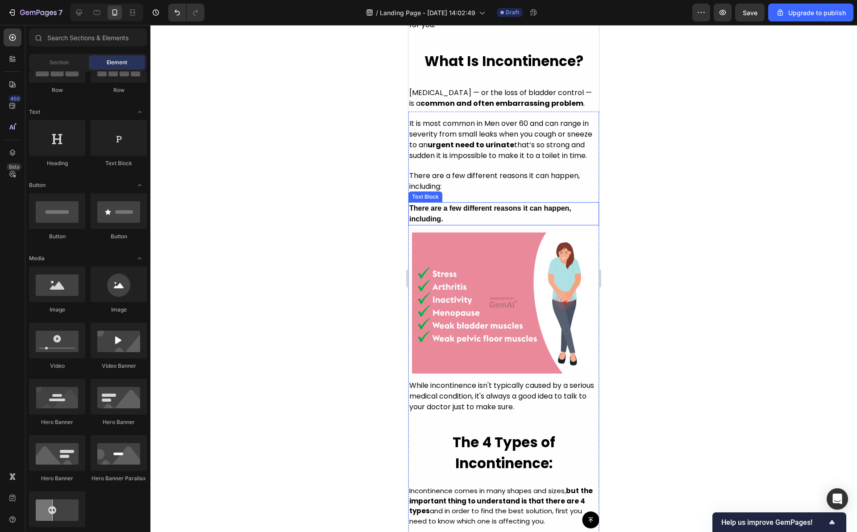
click at [477, 225] on p "There are a few different reasons it can happen, including." at bounding box center [503, 213] width 189 height 21
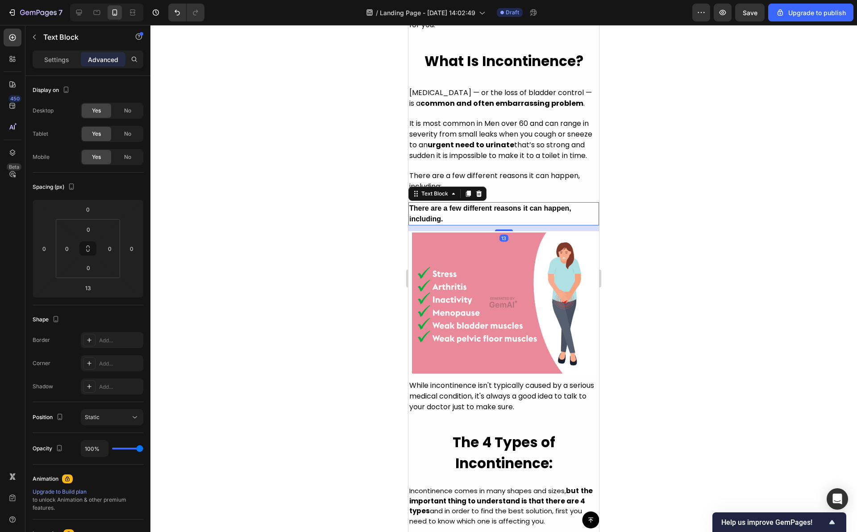
click at [445, 225] on p "There are a few different reasons it can happen, including." at bounding box center [503, 213] width 189 height 21
click at [712, 254] on div at bounding box center [503, 278] width 707 height 507
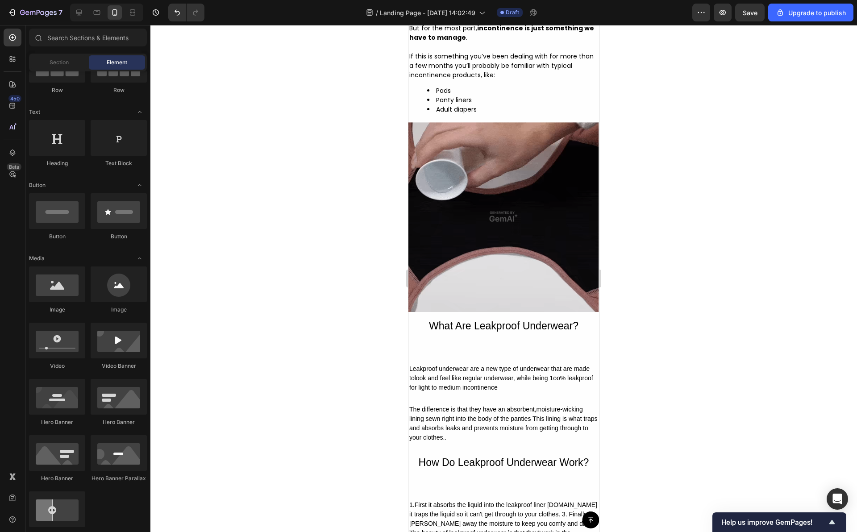
scroll to position [1549, 0]
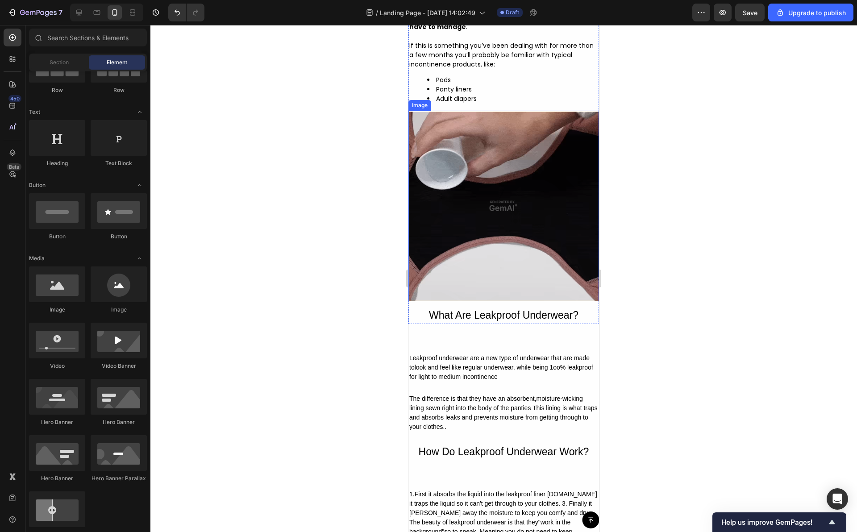
click at [504, 253] on img at bounding box center [504, 206] width 191 height 191
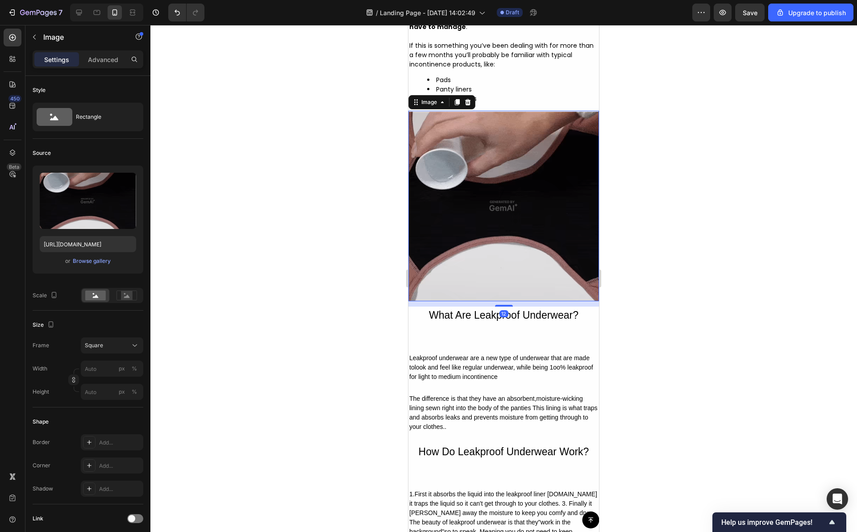
scroll to position [1504, 0]
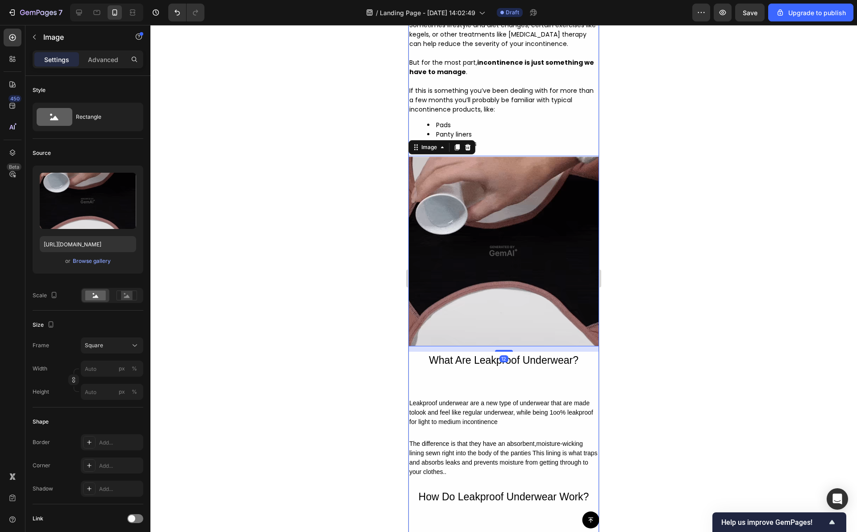
click at [471, 369] on h2 "What Are Leakproof Underwear?" at bounding box center [504, 360] width 191 height 17
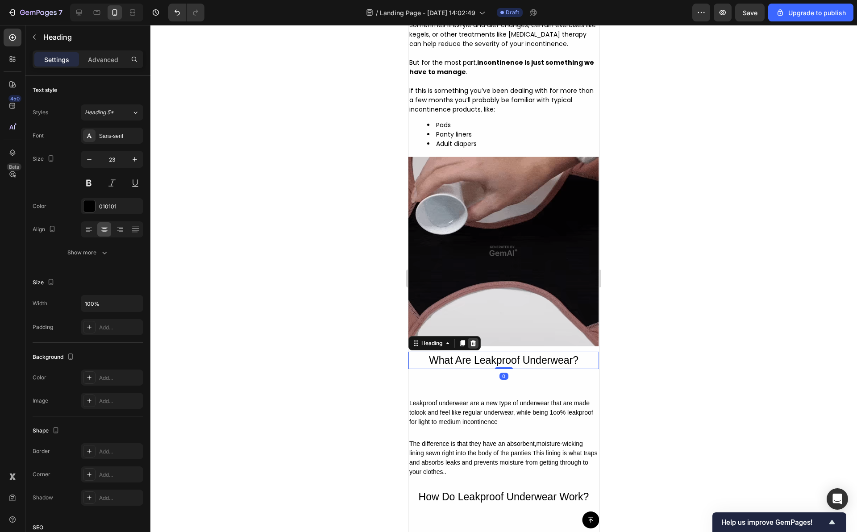
click at [473, 347] on icon at bounding box center [474, 343] width 6 height 6
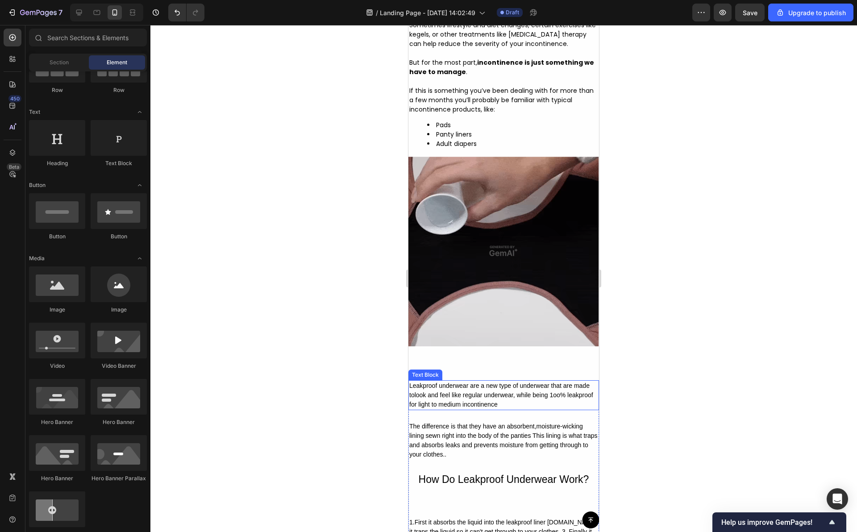
click at [472, 410] on div "Leakproof underwear are a new type of underwear that are made tolook and feel l…" at bounding box center [504, 395] width 191 height 30
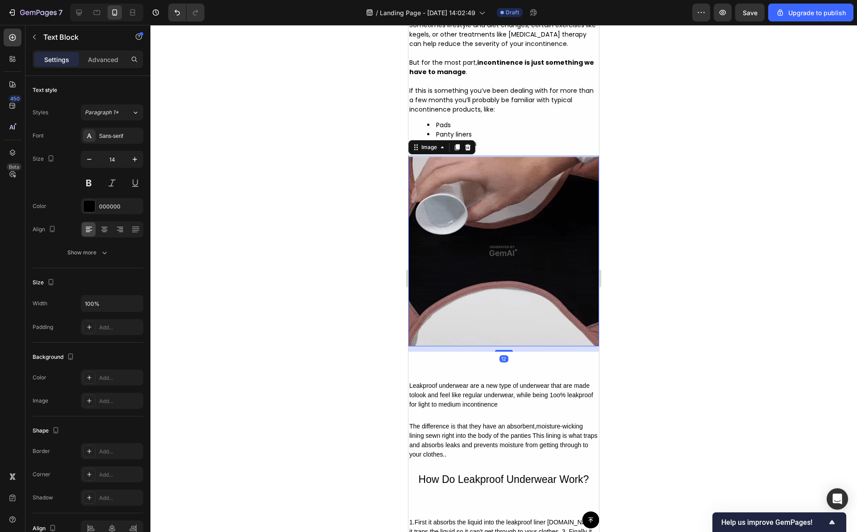
click at [489, 347] on img at bounding box center [504, 251] width 191 height 191
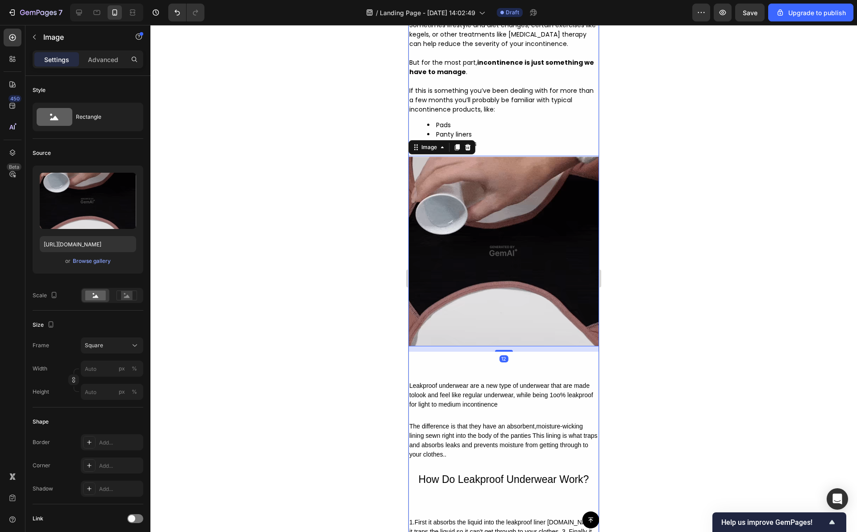
click at [485, 410] on div "Leakproof underwear are a new type of underwear that are made tolook and feel l…" at bounding box center [504, 395] width 191 height 30
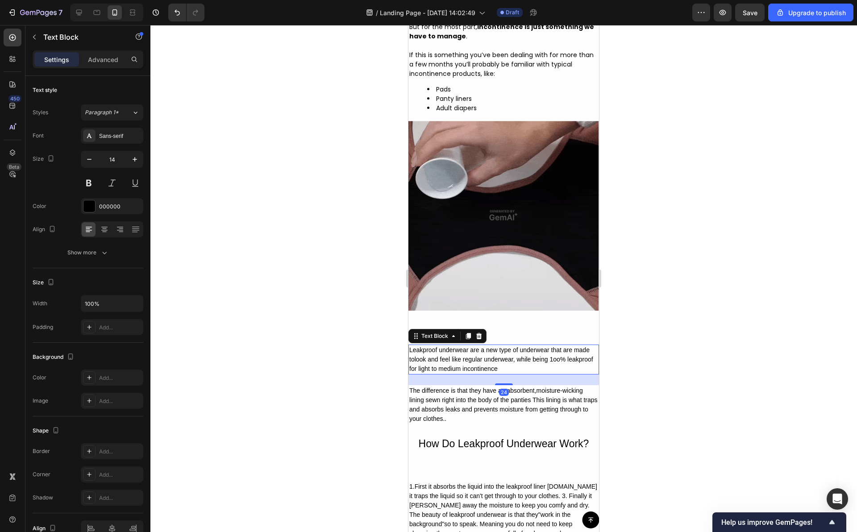
scroll to position [1580, 0]
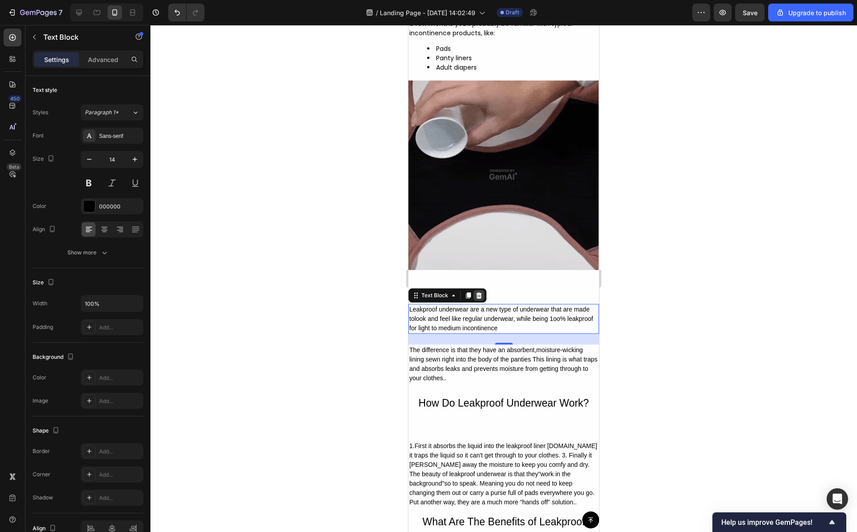
click at [477, 299] on icon at bounding box center [479, 295] width 6 height 6
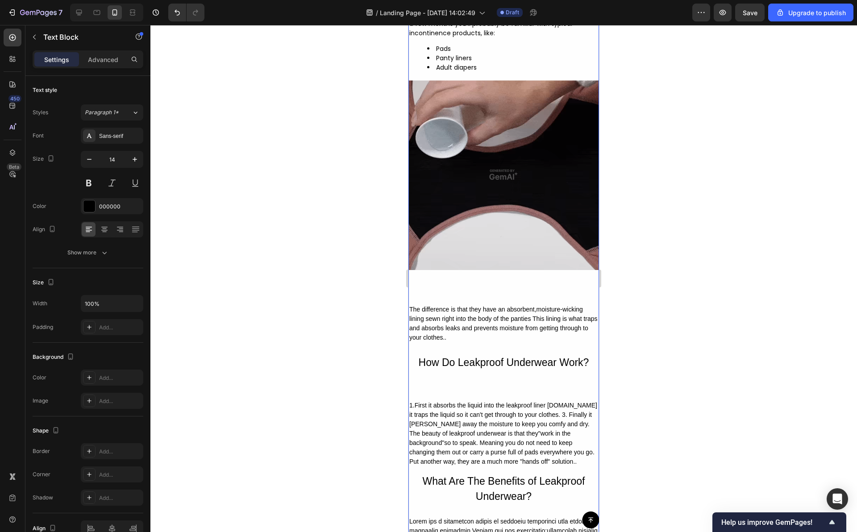
click at [479, 343] on div "The difference is that they have an absorbent,moisture-wicking lining sewn righ…" at bounding box center [504, 323] width 191 height 39
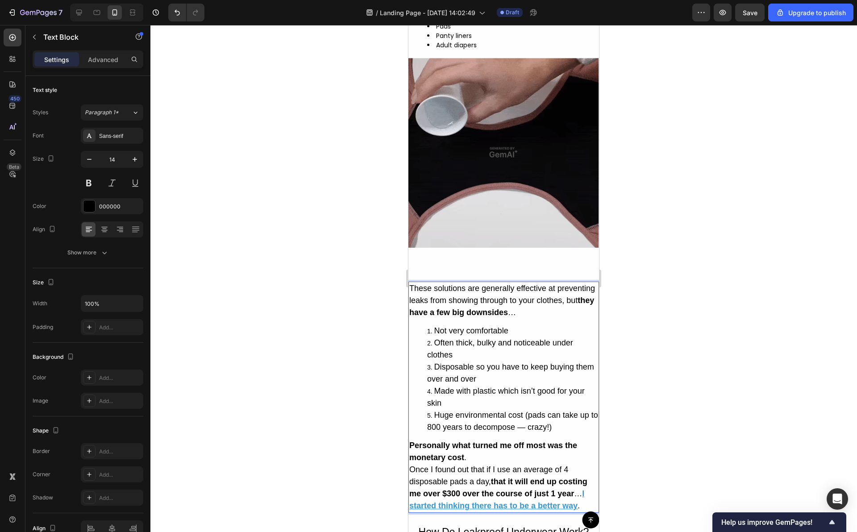
scroll to position [1635, 0]
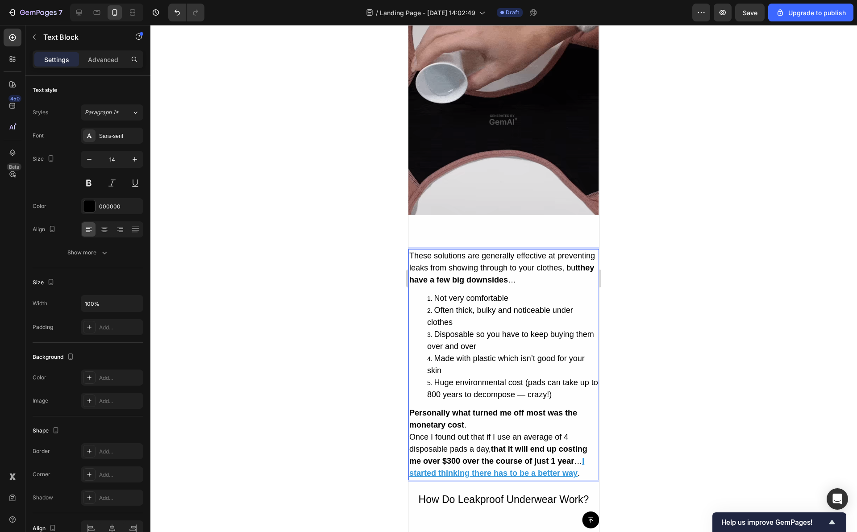
click at [501, 329] on li "Often thick, bulky and noticeable under clothes" at bounding box center [512, 317] width 171 height 24
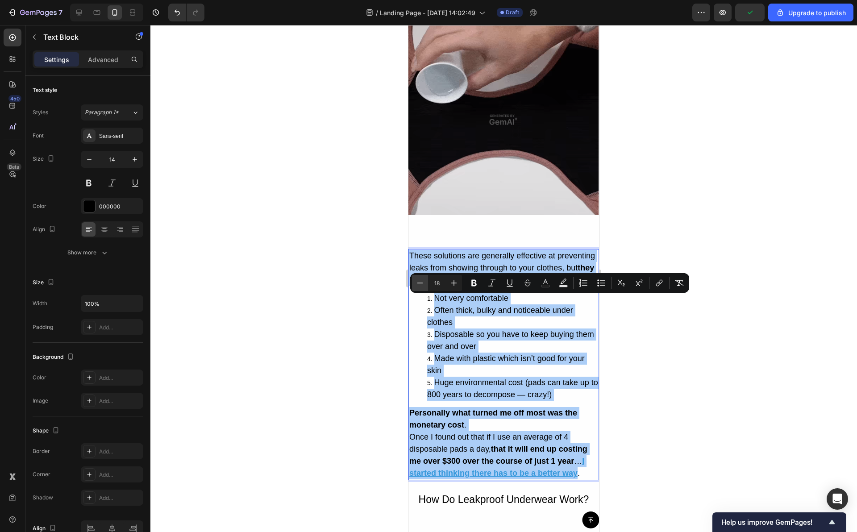
click at [426, 284] on button "Minus" at bounding box center [420, 283] width 16 height 16
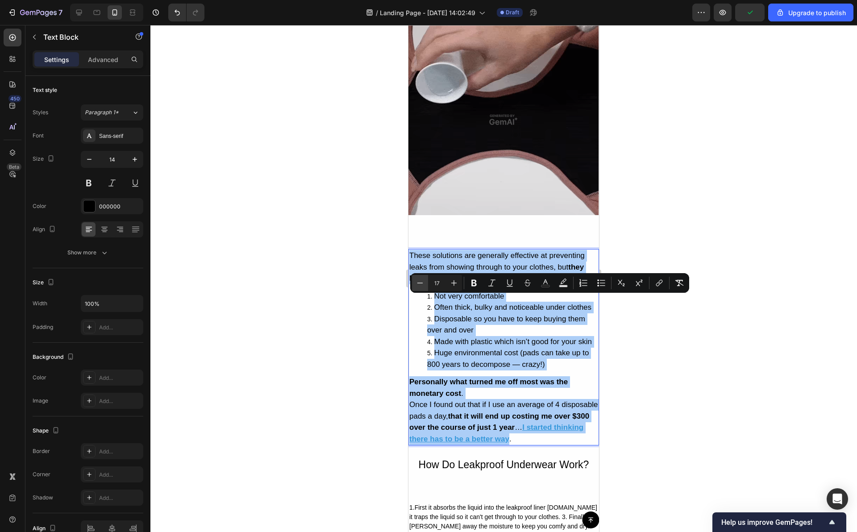
click at [426, 284] on button "Minus" at bounding box center [420, 283] width 16 height 16
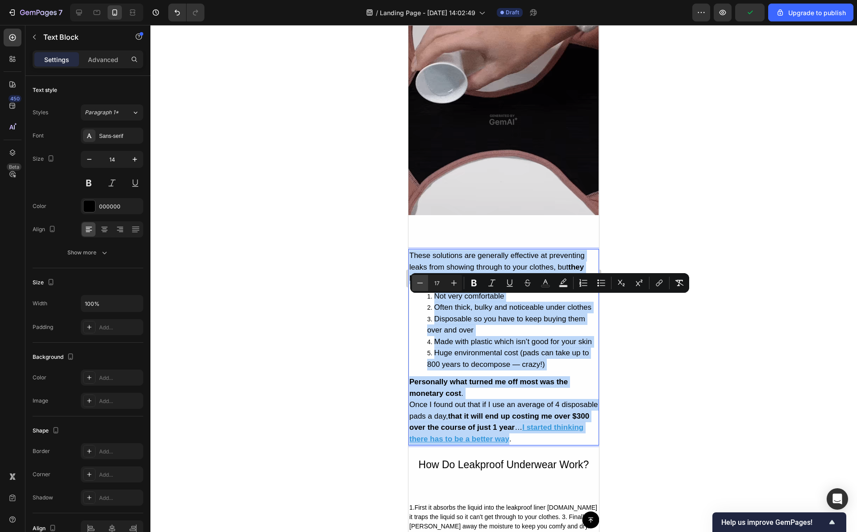
type input "16"
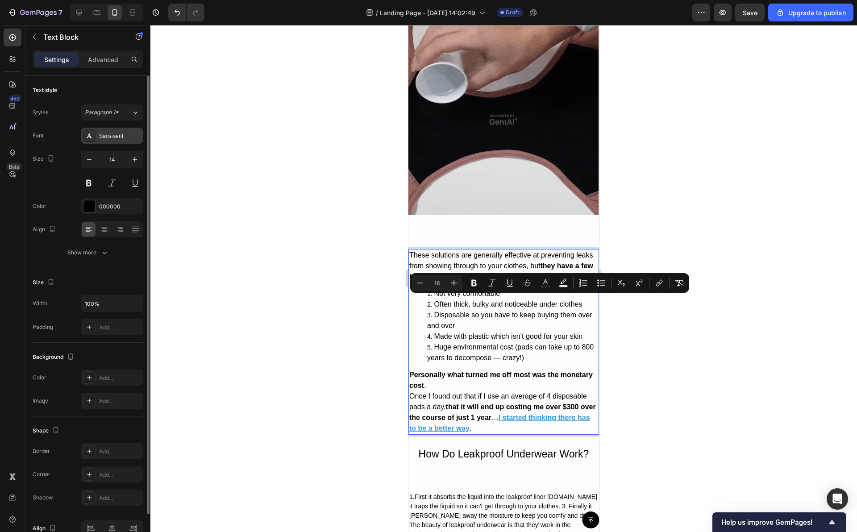
click at [122, 137] on div "Sans-serif" at bounding box center [120, 136] width 42 height 8
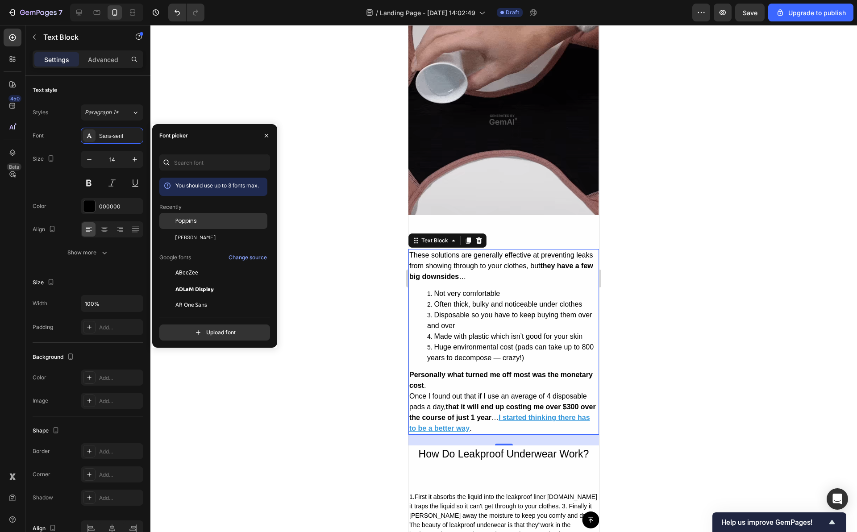
click at [197, 221] on div "Poppins" at bounding box center [220, 221] width 90 height 8
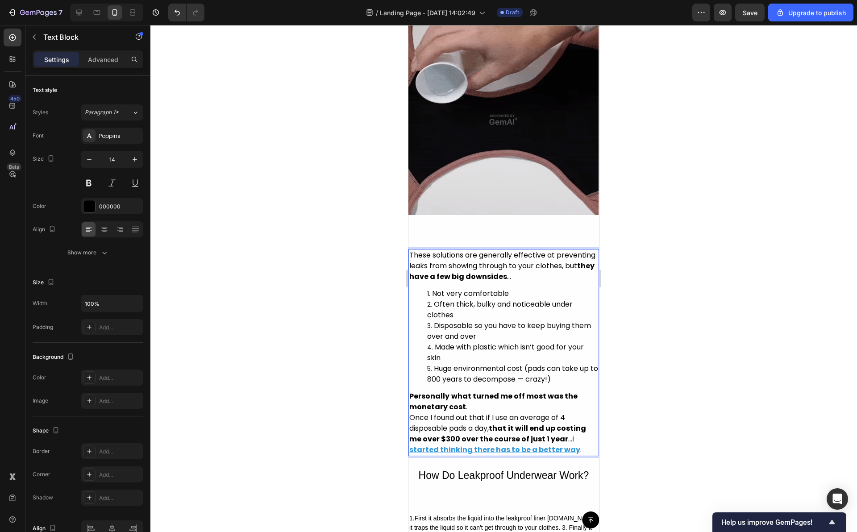
click at [682, 356] on div at bounding box center [503, 278] width 707 height 507
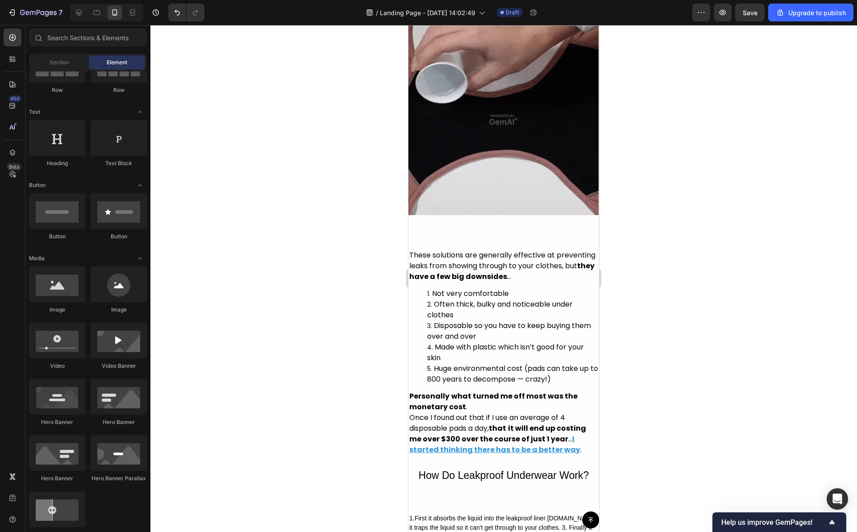
click at [499, 321] on li "Often thick, bulky and noticeable under clothes" at bounding box center [512, 309] width 171 height 21
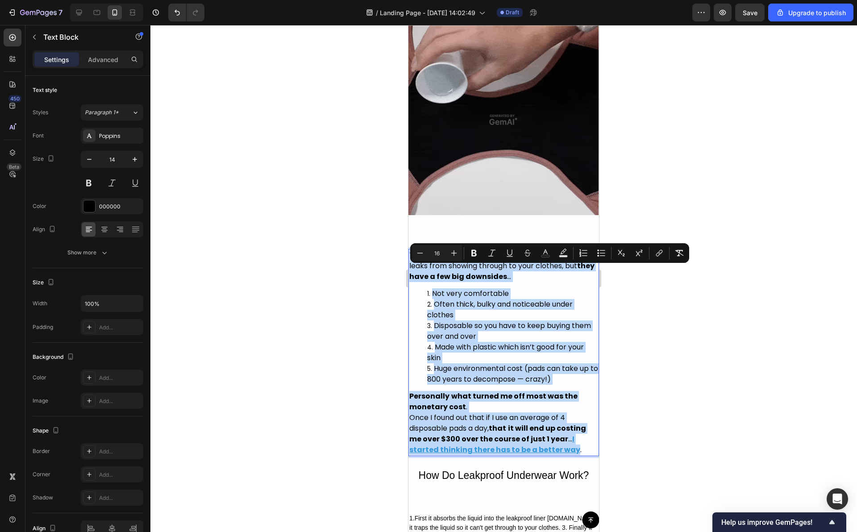
scroll to position [1717, 0]
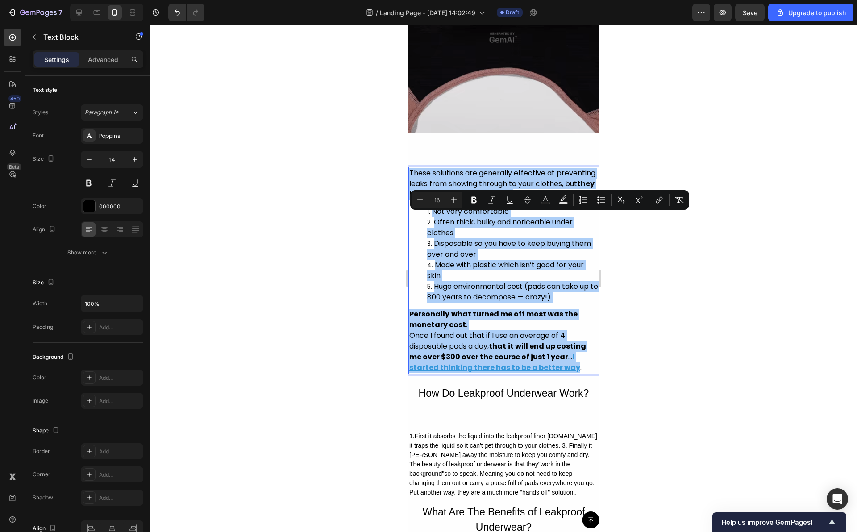
click at [643, 330] on div at bounding box center [503, 278] width 707 height 507
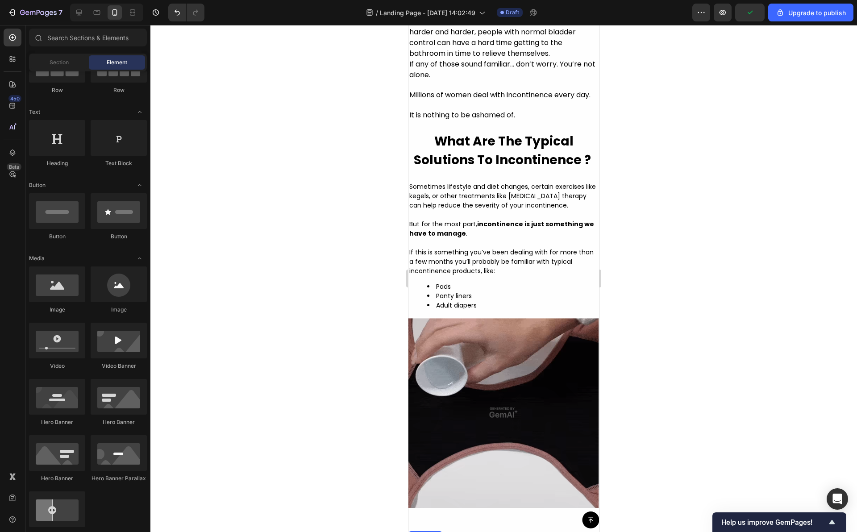
scroll to position [1354, 0]
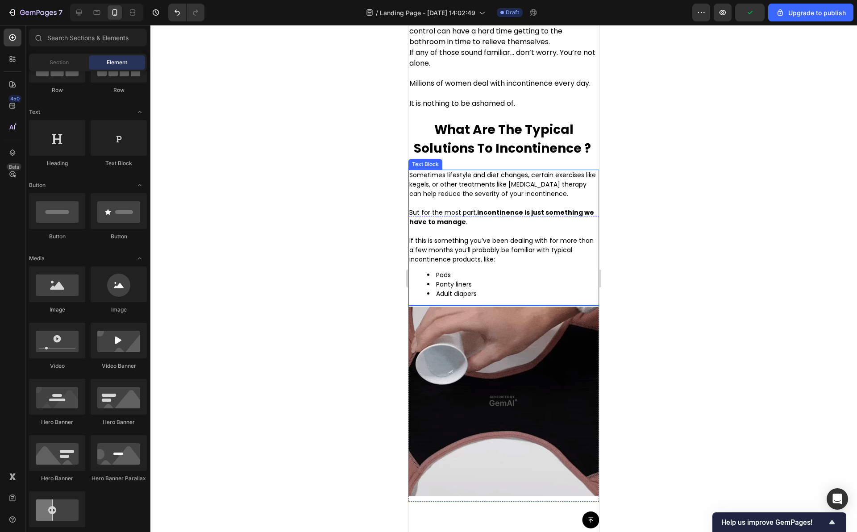
click at [510, 236] on p "But for the most part, incontinence is just something we have to manage ." at bounding box center [503, 222] width 189 height 28
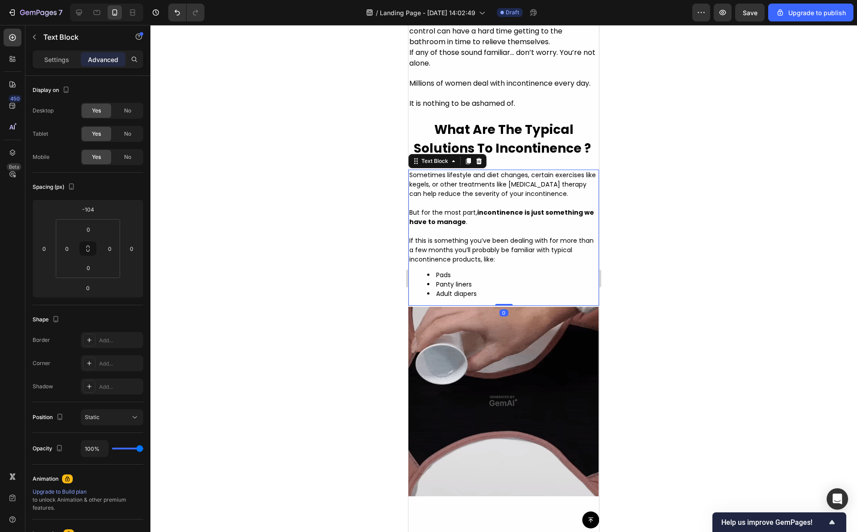
click at [497, 198] on span "Sometimes lifestyle and diet changes, certain exercises like kegels, or other t…" at bounding box center [502, 185] width 187 height 28
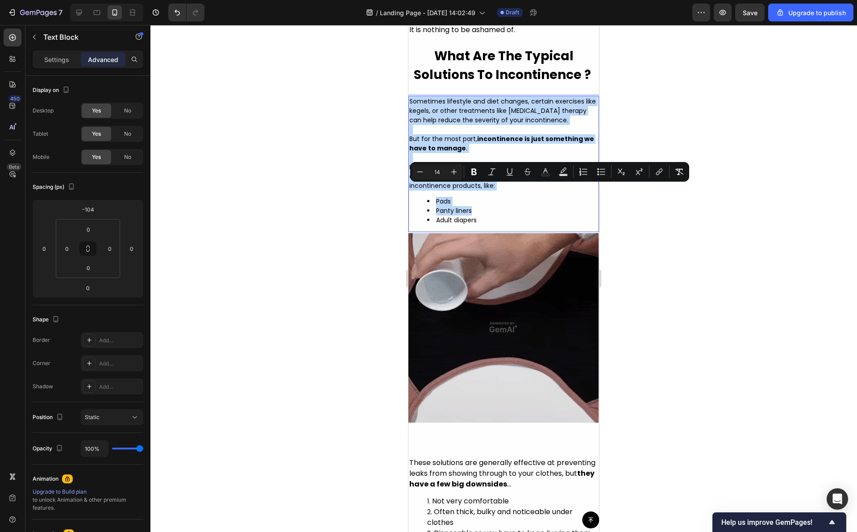
scroll to position [1586, 0]
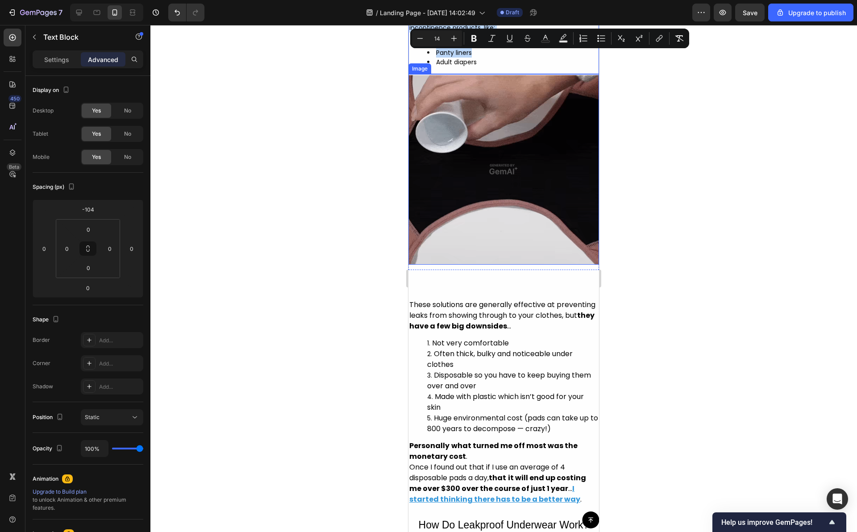
click at [497, 391] on span "Disposable so you have to keep buying them over and over" at bounding box center [509, 380] width 164 height 21
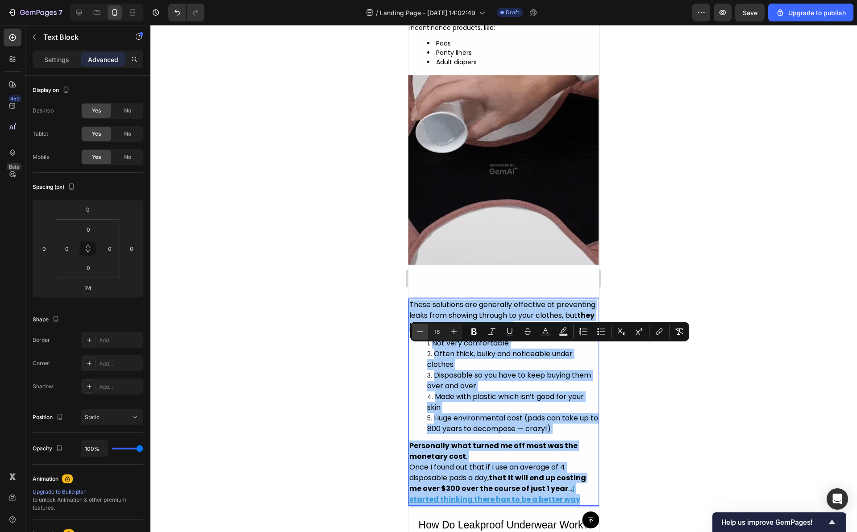
click at [419, 333] on icon "Editor contextual toolbar" at bounding box center [420, 331] width 9 height 9
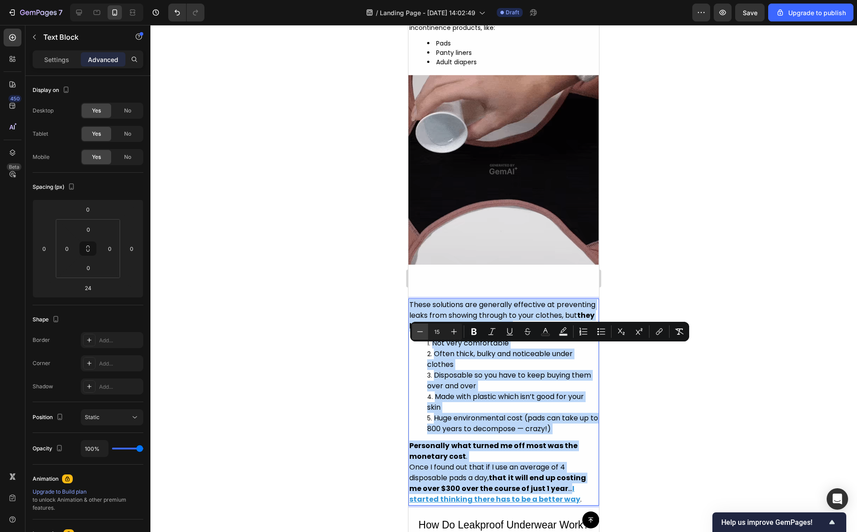
type input "14"
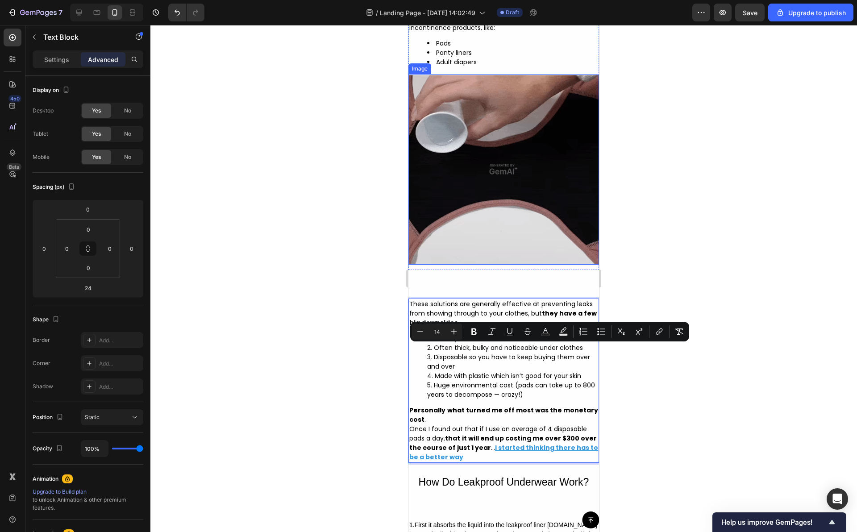
click at [585, 265] on img at bounding box center [504, 169] width 191 height 191
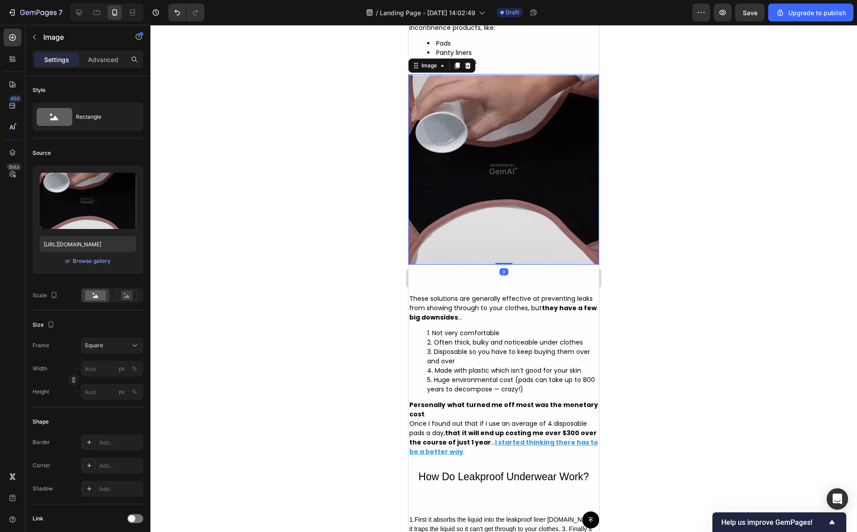
drag, startPoint x: 497, startPoint y: 314, endPoint x: 542, endPoint y: 275, distance: 59.5
click at [508, 265] on div "Image 0" at bounding box center [504, 169] width 191 height 191
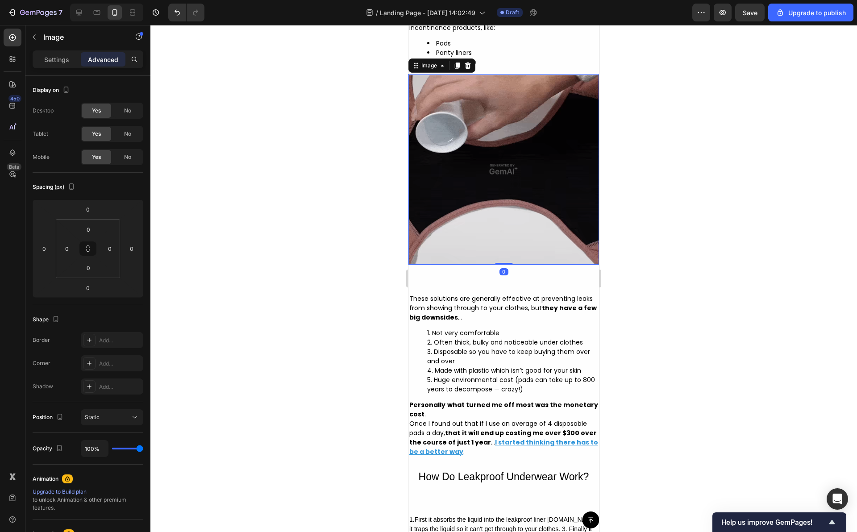
drag, startPoint x: 652, startPoint y: 287, endPoint x: 619, endPoint y: 304, distance: 36.4
click at [652, 287] on div at bounding box center [503, 278] width 707 height 507
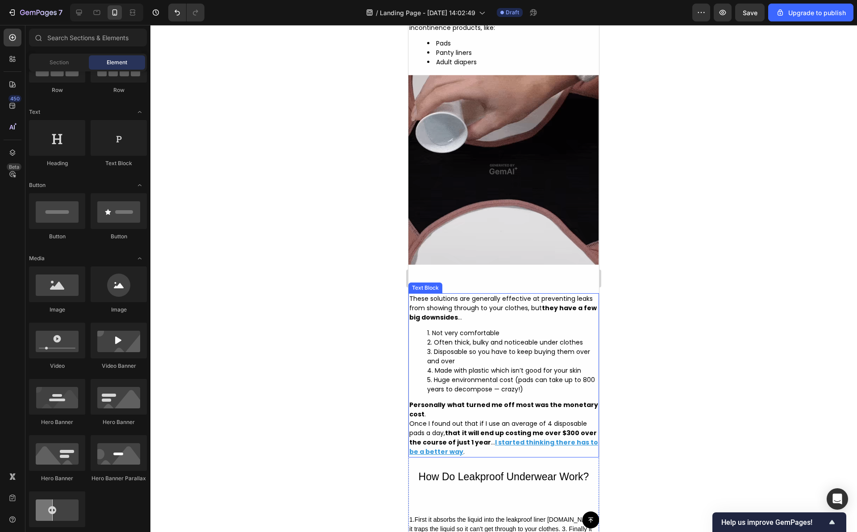
click at [512, 338] on li "Not very comfortable" at bounding box center [512, 333] width 171 height 9
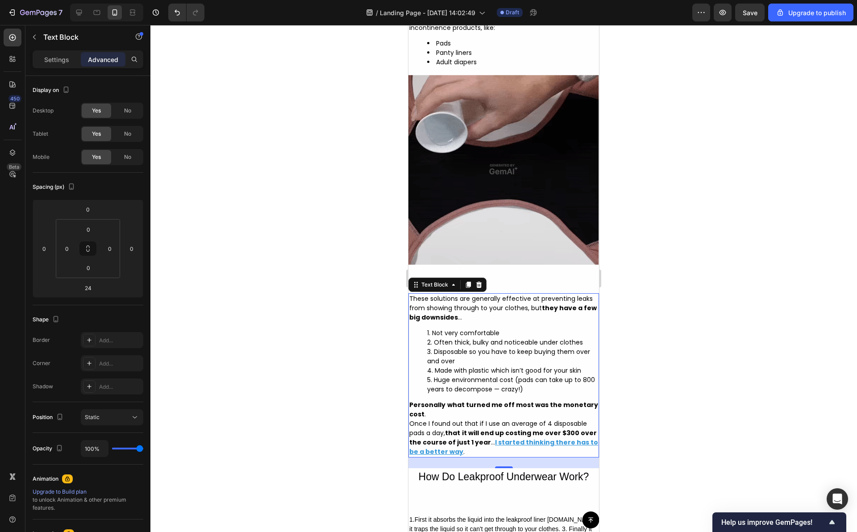
click at [375, 225] on div at bounding box center [503, 278] width 707 height 507
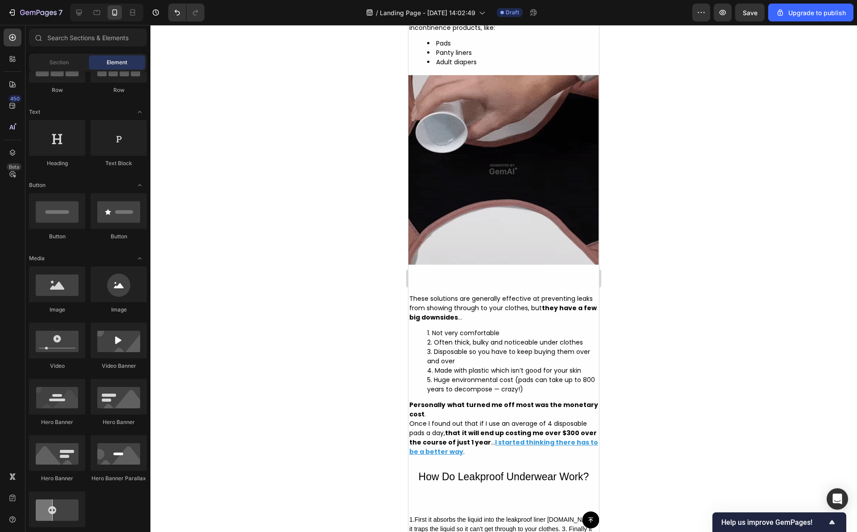
click at [732, 309] on div at bounding box center [503, 278] width 707 height 507
click at [526, 347] on span "Often thick, bulky and noticeable under clothes" at bounding box center [508, 342] width 149 height 9
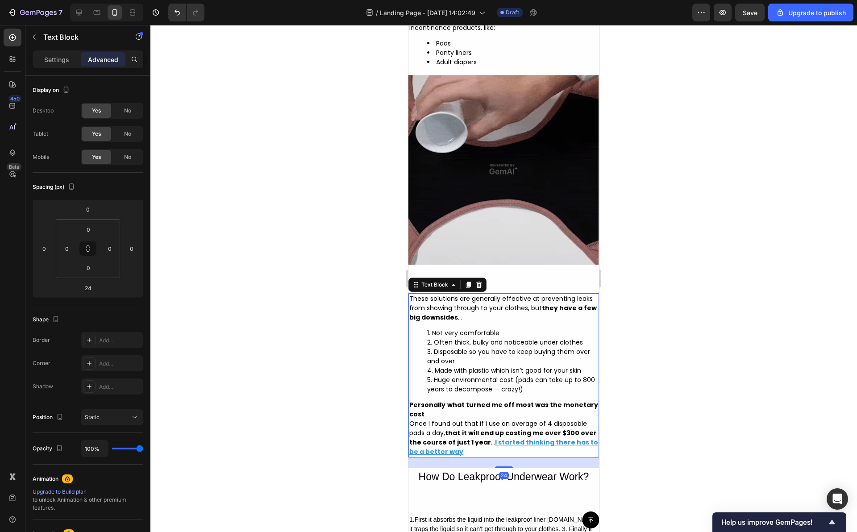
scroll to position [1593, 0]
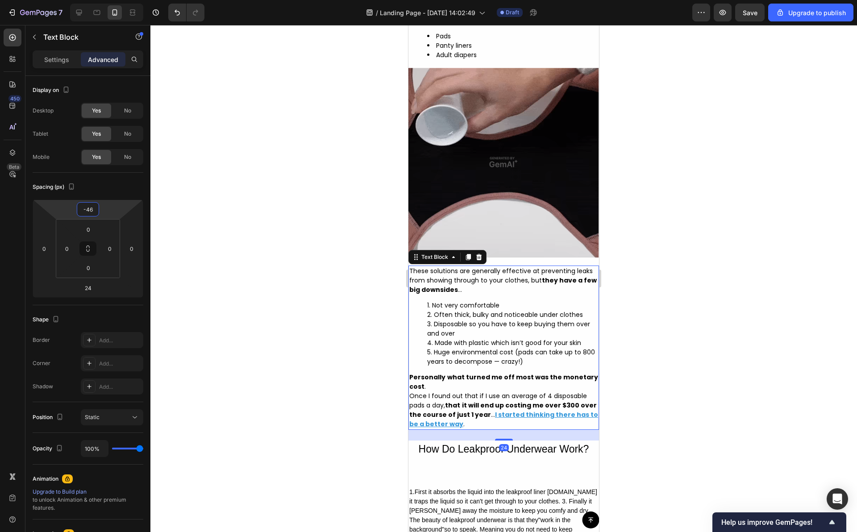
type input "-48"
drag, startPoint x: 89, startPoint y: 217, endPoint x: 93, endPoint y: 228, distance: 11.4
click at [93, 0] on html "7 / Landing Page - [DATE] 14:02:49 Draft Preview Save Upgrade to publish 450 Be…" at bounding box center [428, 0] width 857 height 0
click at [293, 142] on div at bounding box center [503, 278] width 707 height 507
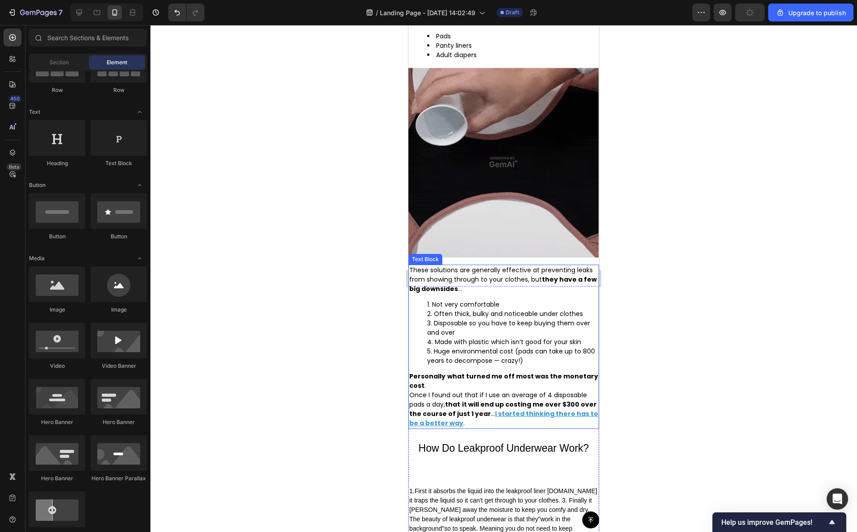
click at [486, 391] on p "Personally what turned me off most was the monetary cost ." at bounding box center [503, 381] width 189 height 19
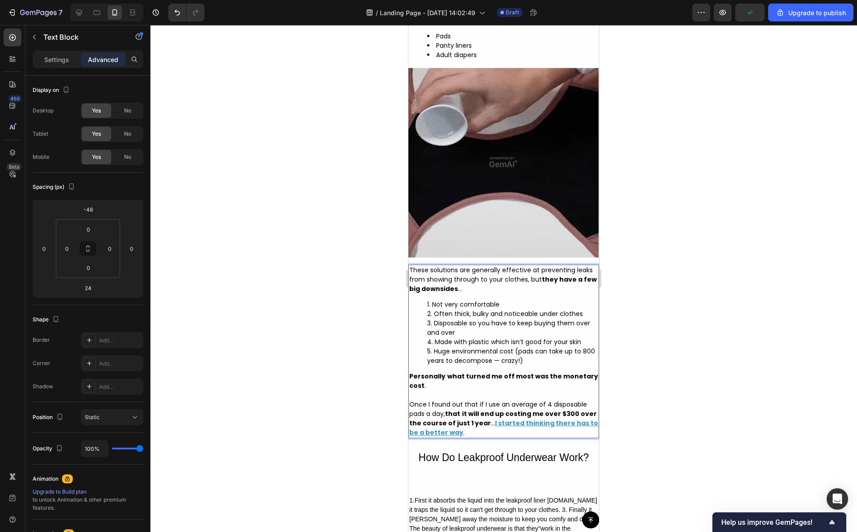
click at [680, 381] on div at bounding box center [503, 278] width 707 height 507
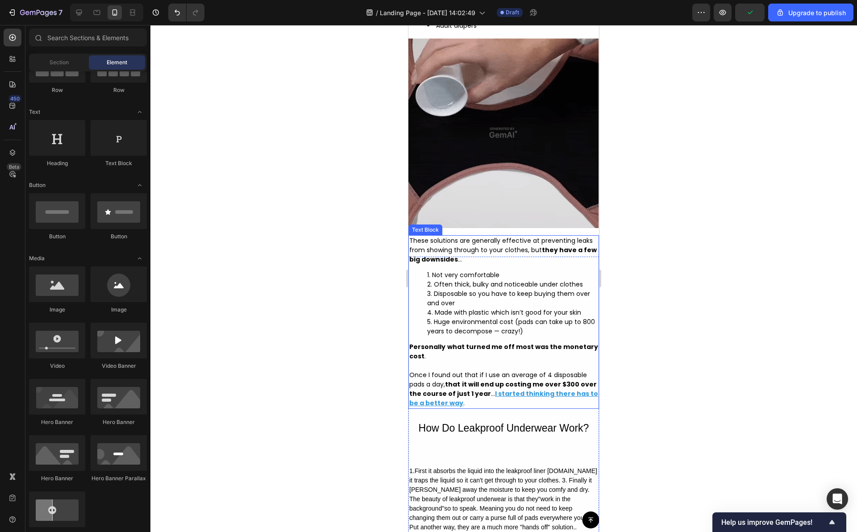
scroll to position [1703, 0]
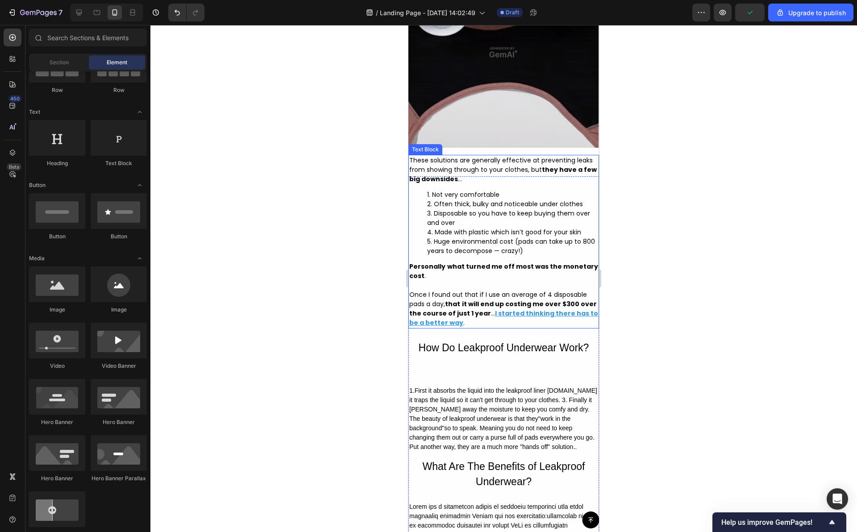
click at [509, 327] on u "I started thinking there has to be a better way" at bounding box center [503, 318] width 189 height 18
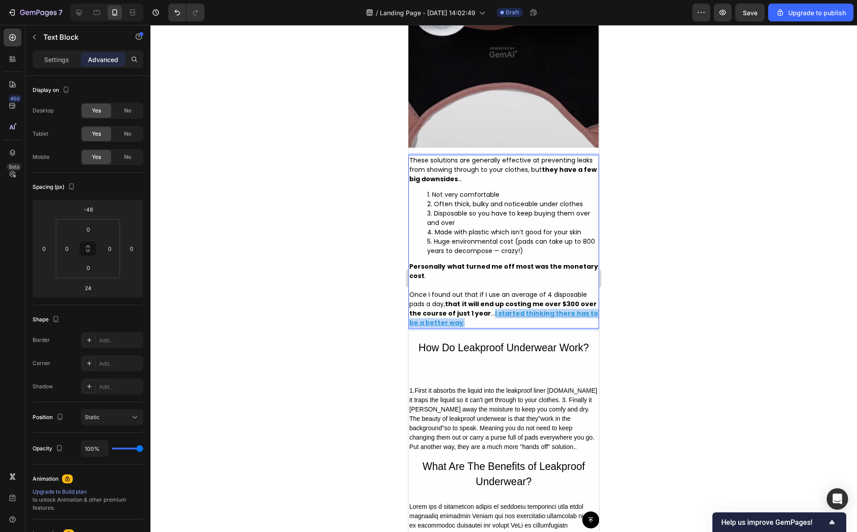
drag, startPoint x: 488, startPoint y: 366, endPoint x: 488, endPoint y: 361, distance: 4.9
click at [488, 328] on p "Once I found out that if I use an average of 4 disposable pads a day, that it w…" at bounding box center [503, 309] width 189 height 38
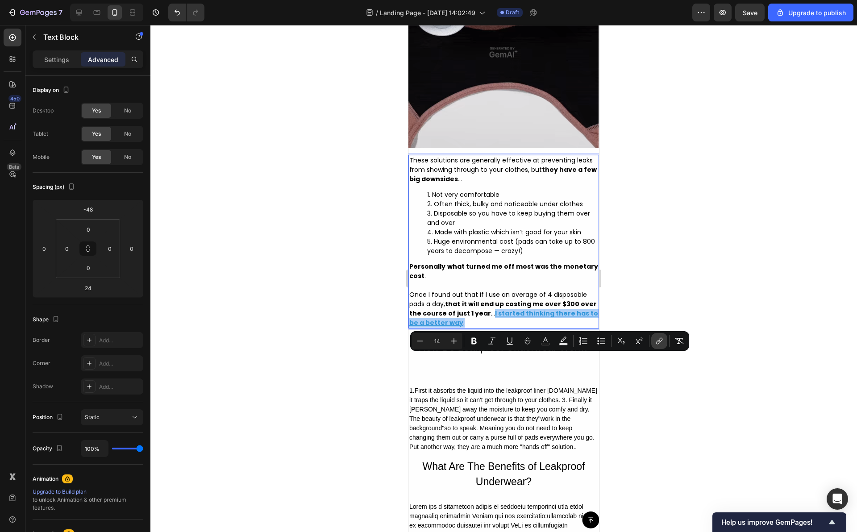
click at [657, 343] on icon "Editor contextual toolbar" at bounding box center [659, 341] width 9 height 9
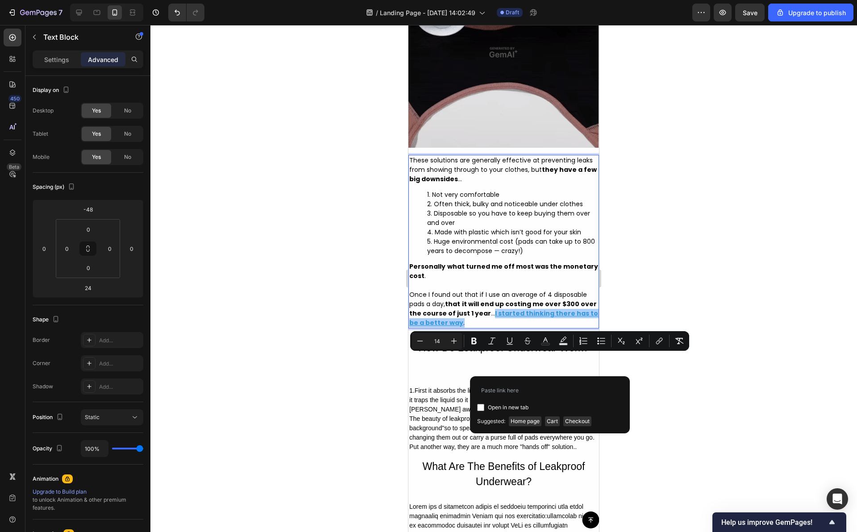
type input "[URL][DOMAIN_NAME]"
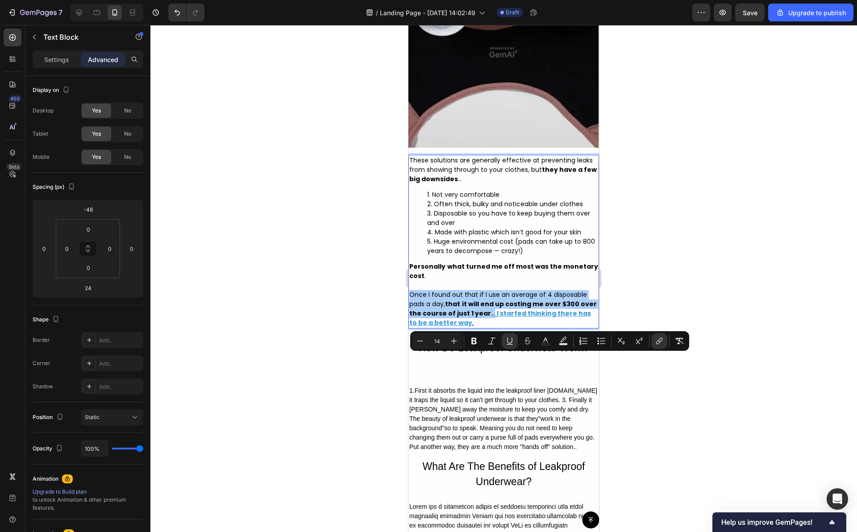
click at [643, 396] on div at bounding box center [503, 278] width 707 height 507
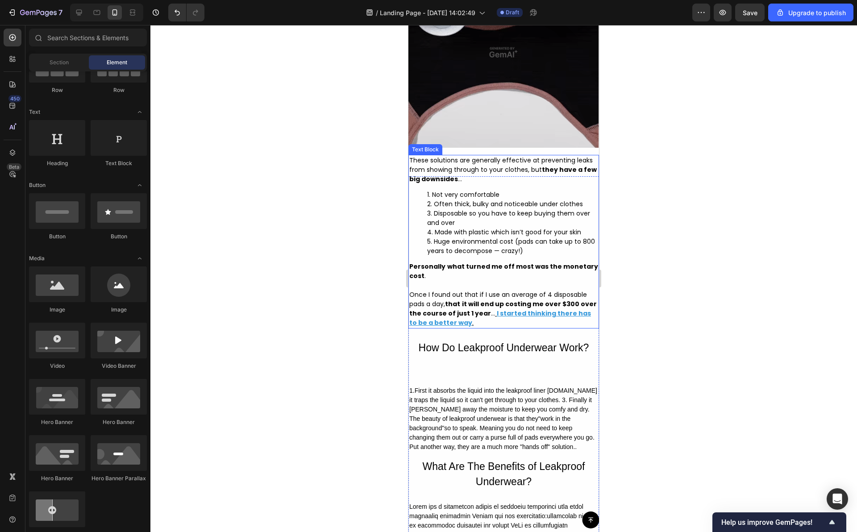
click at [530, 327] on u "I started thinking there has to be a better way" at bounding box center [500, 318] width 182 height 18
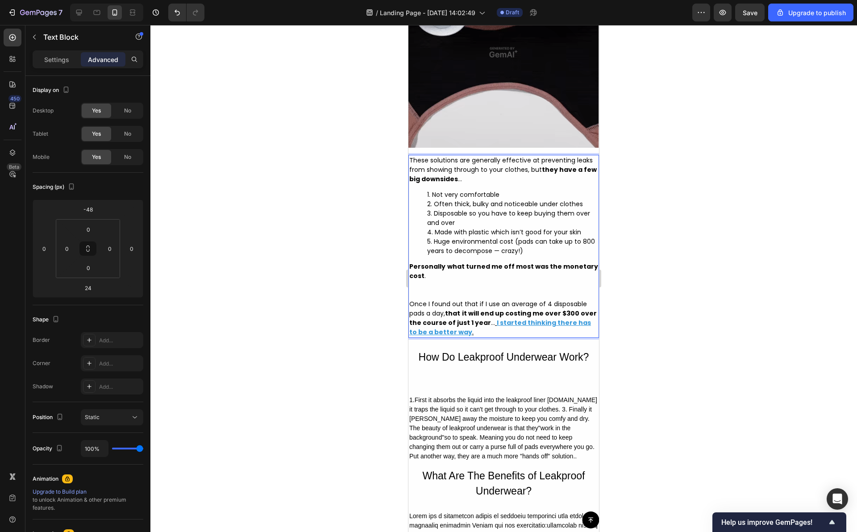
click at [526, 337] on p "Once I found out that if I use an average of 4 disposable pads a day, that it w…" at bounding box center [503, 319] width 189 height 38
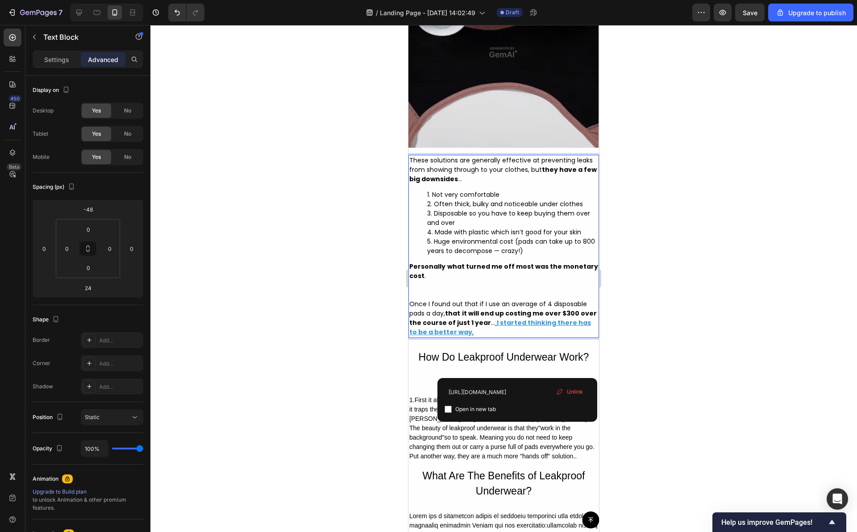
click at [527, 337] on u "I started thinking there has to be a better way" at bounding box center [500, 327] width 182 height 18
click at [501, 300] on p "Personally what turned me off most was the monetary cost ." at bounding box center [503, 281] width 189 height 38
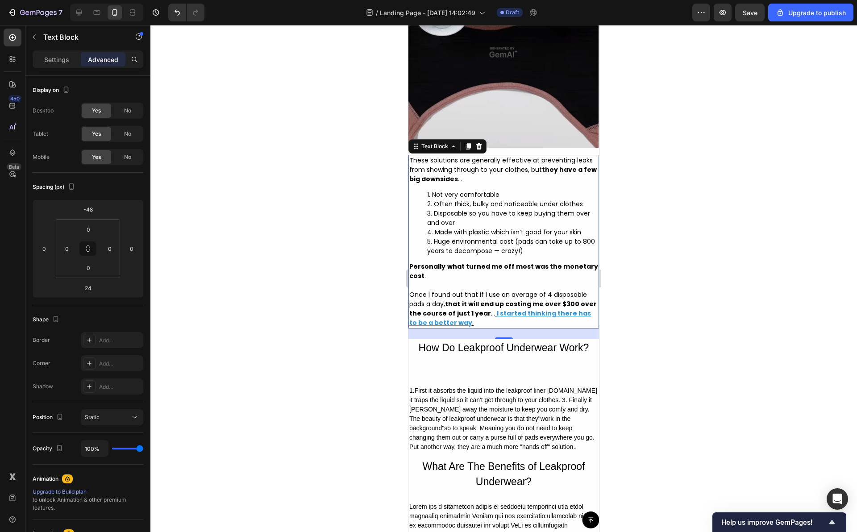
click at [646, 293] on div at bounding box center [503, 278] width 707 height 507
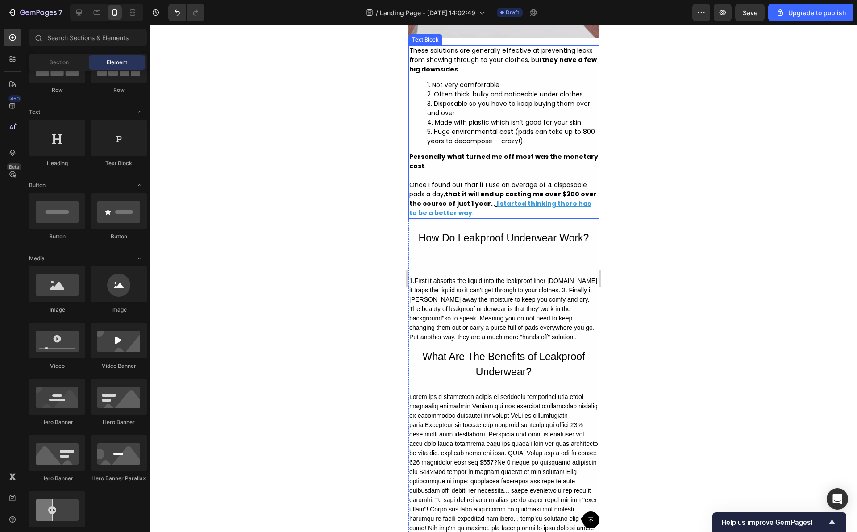
scroll to position [1813, 0]
click at [505, 246] on div "How Do Leakproof Underwear Work?" at bounding box center [504, 237] width 191 height 17
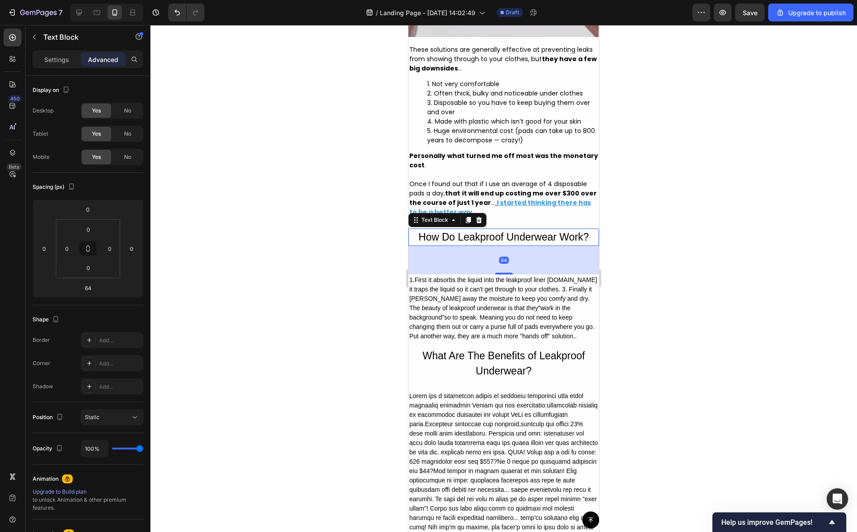
click at [505, 246] on div "How Do Leakproof Underwear Work?" at bounding box center [504, 237] width 191 height 17
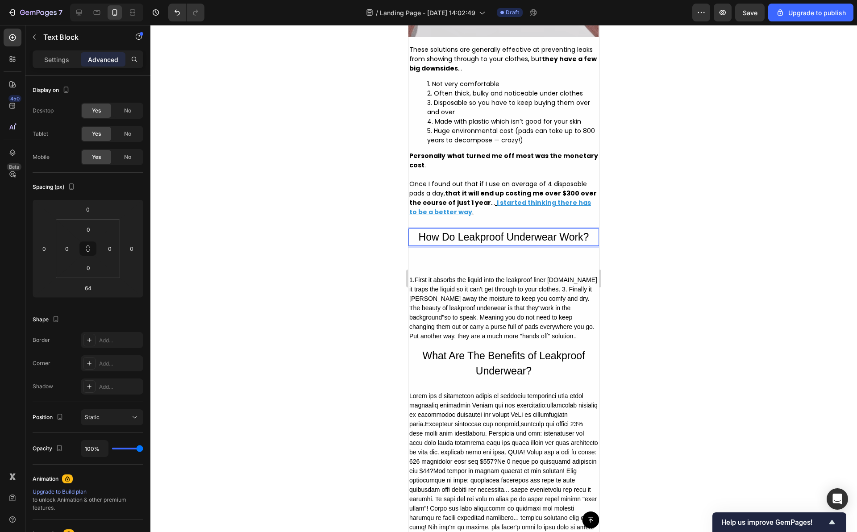
click at [505, 245] on p "How Do Leakproof Underwear Work?" at bounding box center [503, 238] width 189 height 16
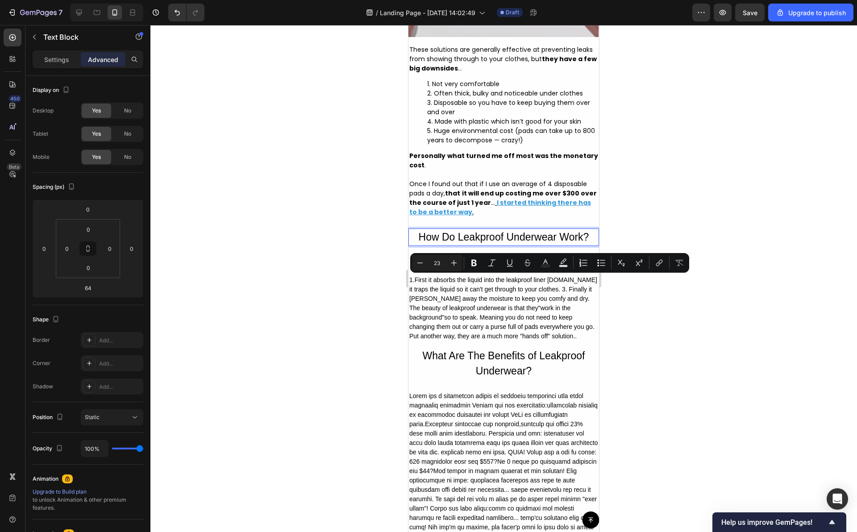
click at [460, 245] on p "How Do Leakproof Underwear Work?" at bounding box center [503, 238] width 189 height 16
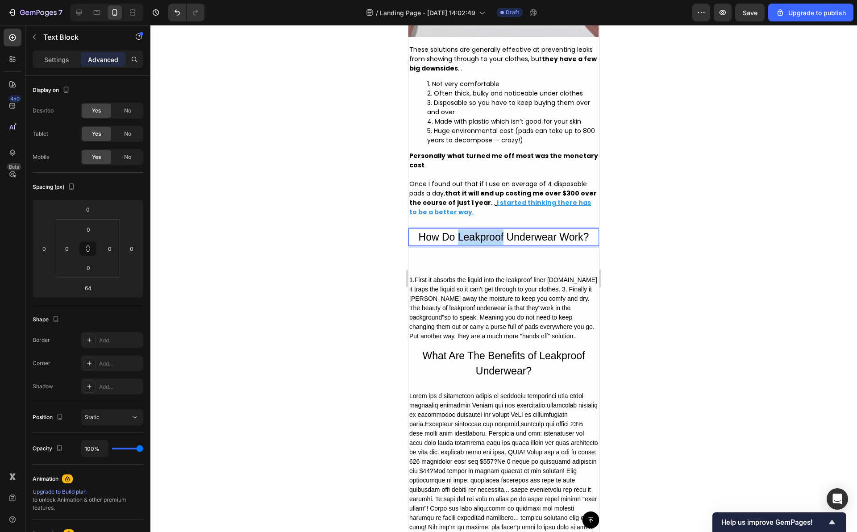
click at [460, 245] on p "How Do Leakproof Underwear Work?" at bounding box center [503, 238] width 189 height 16
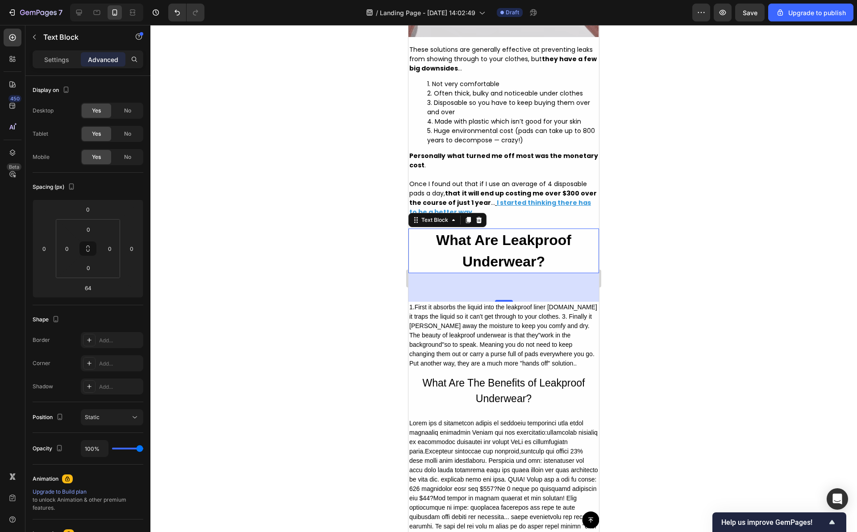
click at [630, 306] on div at bounding box center [503, 278] width 707 height 507
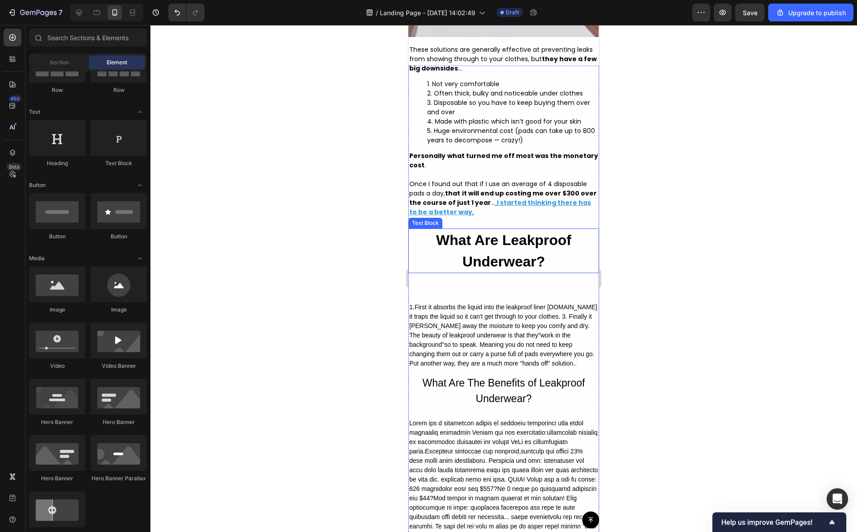
click at [542, 272] on p "What Are Leakproof Underwear?" at bounding box center [503, 251] width 189 height 43
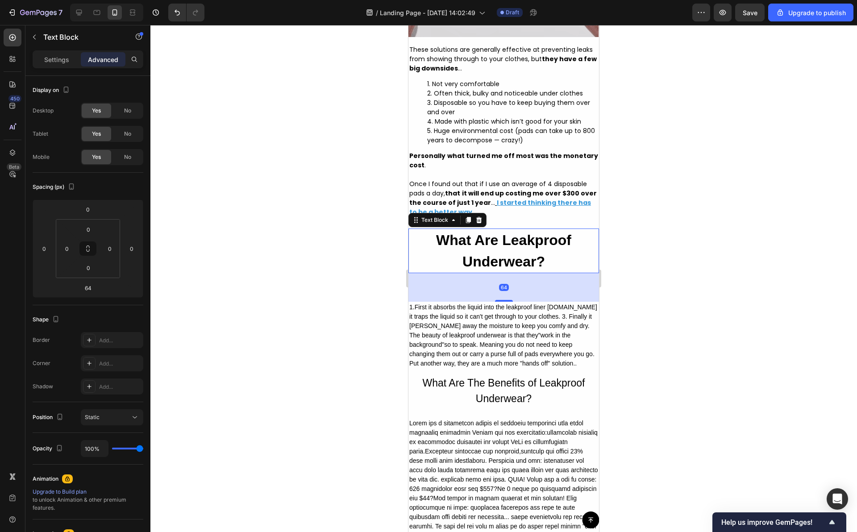
scroll to position [1800, 0]
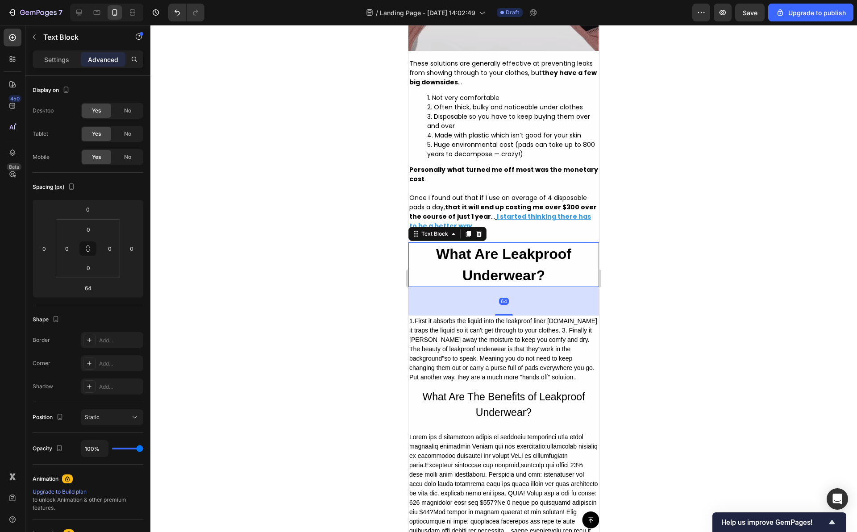
drag, startPoint x: 59, startPoint y: 56, endPoint x: 72, endPoint y: 75, distance: 22.4
click at [59, 56] on p "Settings" at bounding box center [56, 59] width 25 height 9
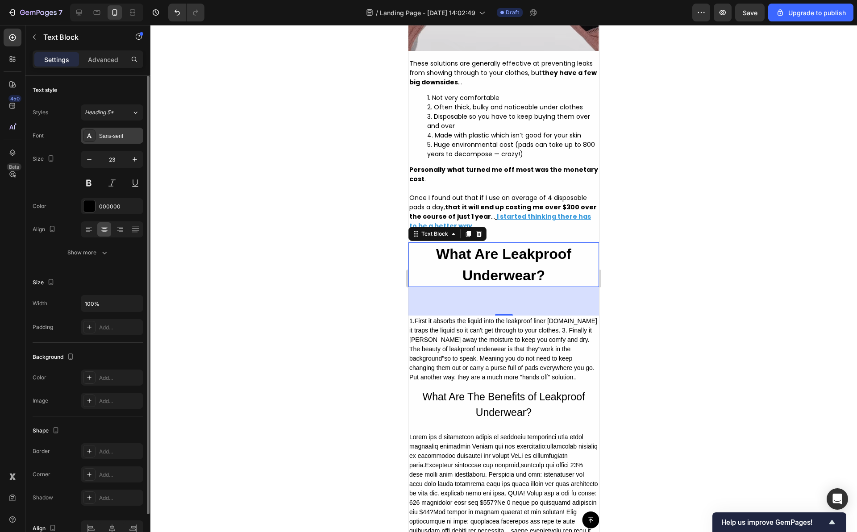
click at [113, 137] on div "Sans-serif" at bounding box center [120, 136] width 42 height 8
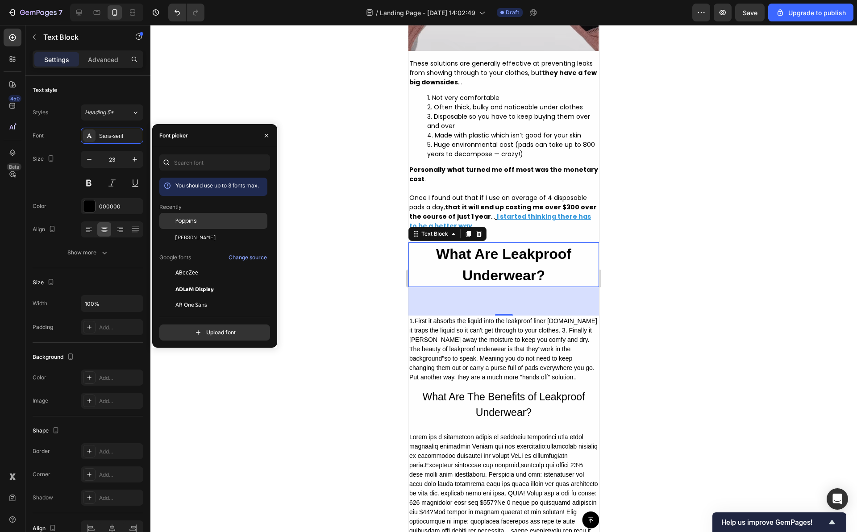
click at [191, 226] on div "Poppins" at bounding box center [213, 221] width 108 height 16
click at [327, 117] on div at bounding box center [503, 278] width 707 height 507
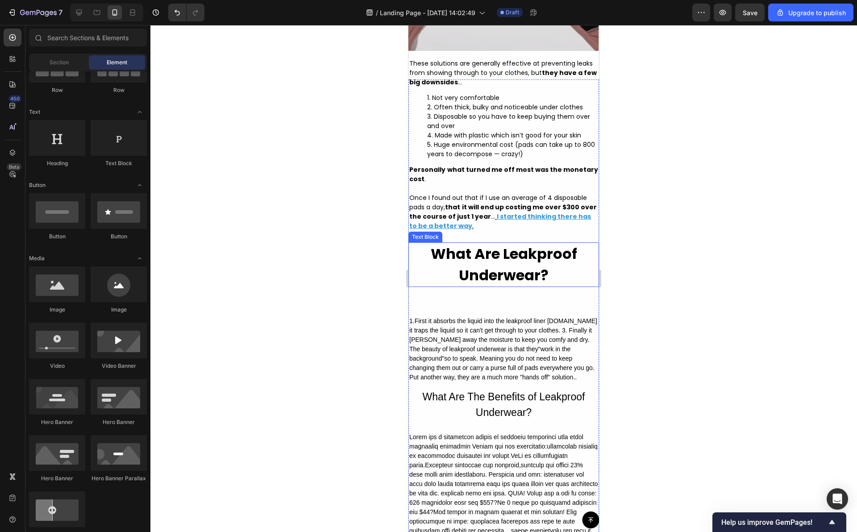
click at [489, 285] on strong "What Are Leakproof Underwear?" at bounding box center [504, 265] width 146 height 42
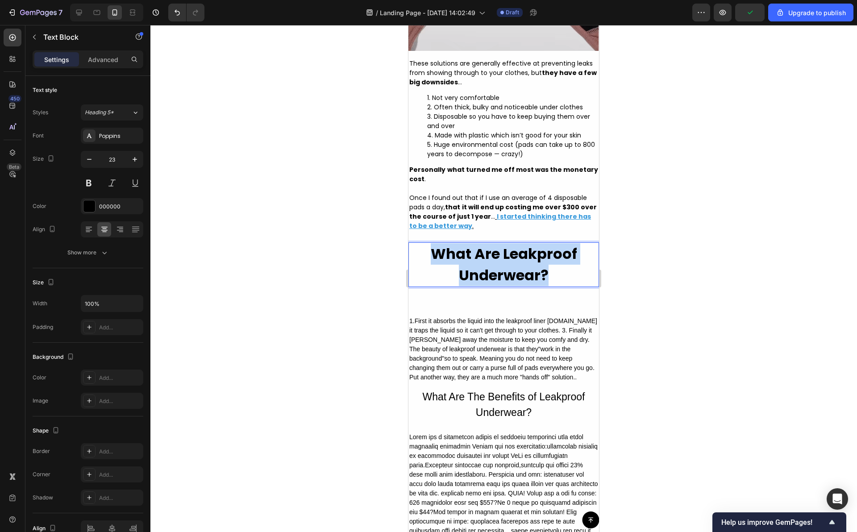
click at [448, 285] on strong "What Are Leakproof Underwear?" at bounding box center [504, 265] width 146 height 42
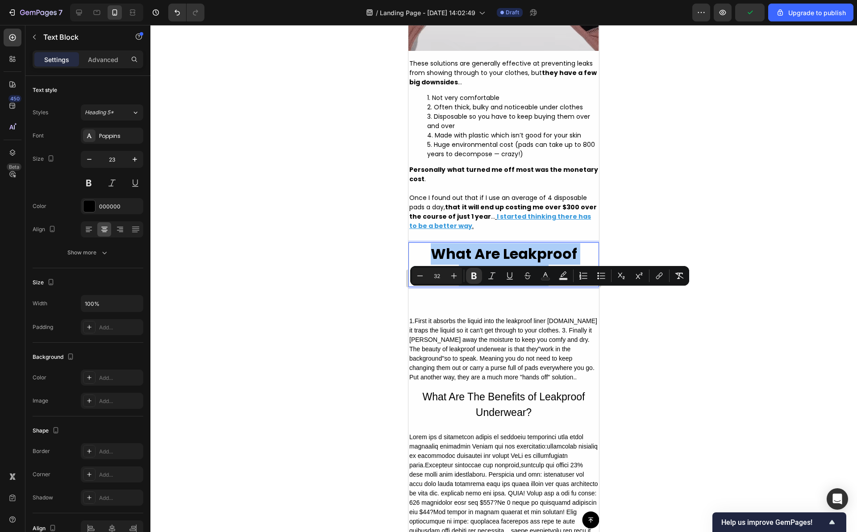
click at [624, 352] on div at bounding box center [503, 278] width 707 height 507
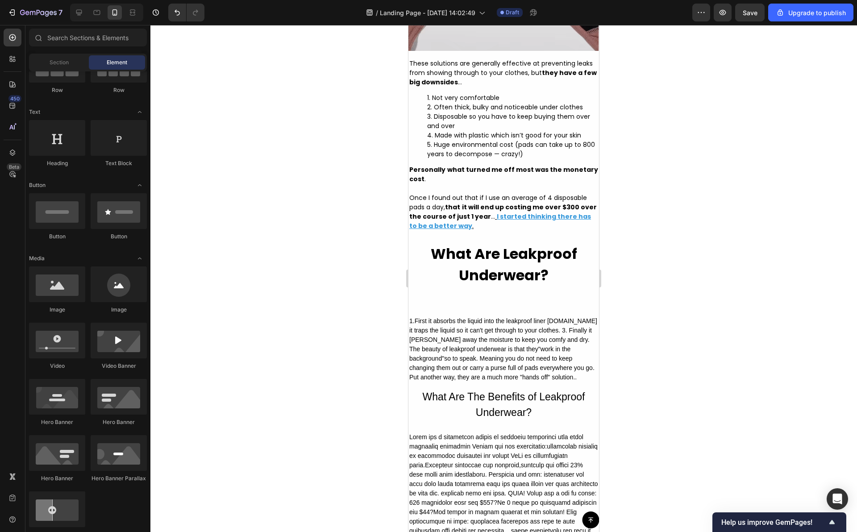
click at [532, 285] on strong "What Are Leakproof Underwear?" at bounding box center [504, 265] width 146 height 42
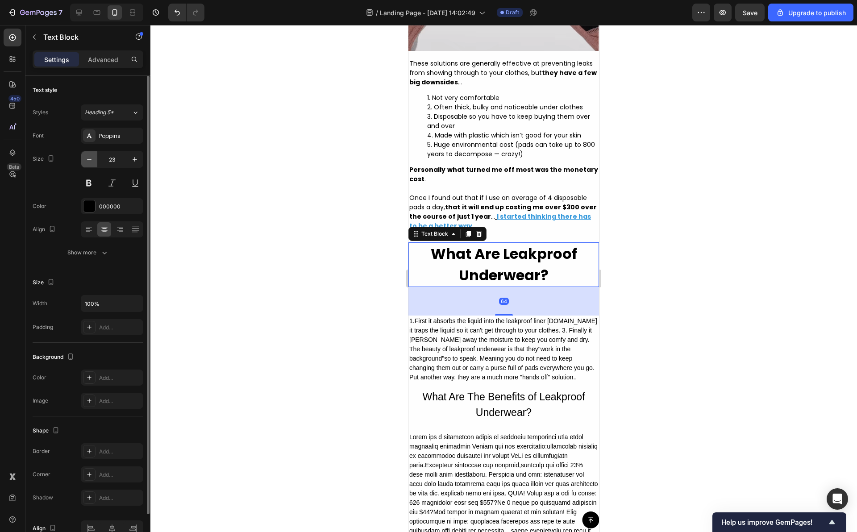
click at [91, 155] on icon "button" at bounding box center [89, 159] width 9 height 9
click at [91, 156] on icon "button" at bounding box center [89, 159] width 9 height 9
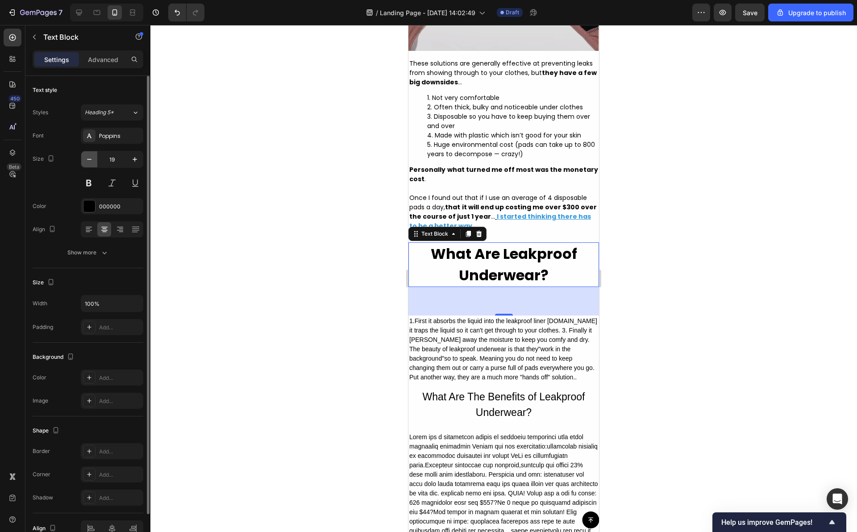
click at [91, 156] on icon "button" at bounding box center [89, 159] width 9 height 9
click at [131, 156] on icon "button" at bounding box center [134, 159] width 9 height 9
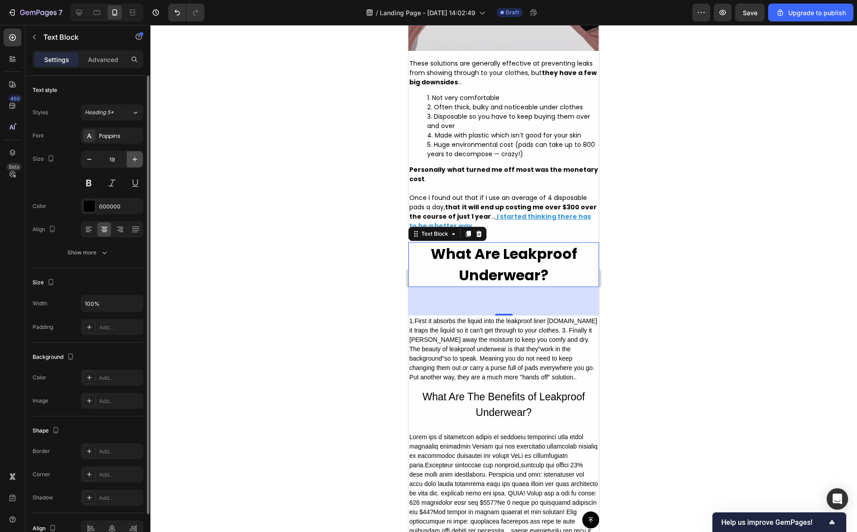
type input "20"
click at [333, 303] on div at bounding box center [503, 278] width 707 height 507
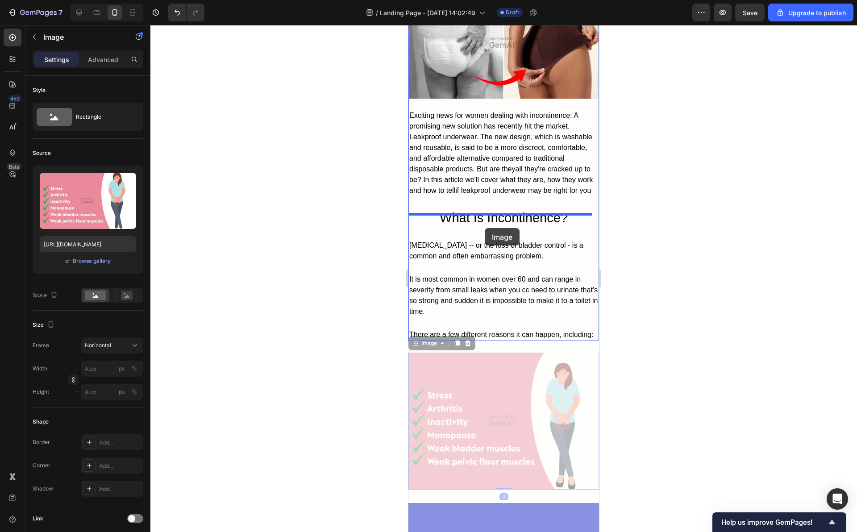
scroll to position [2828, 0]
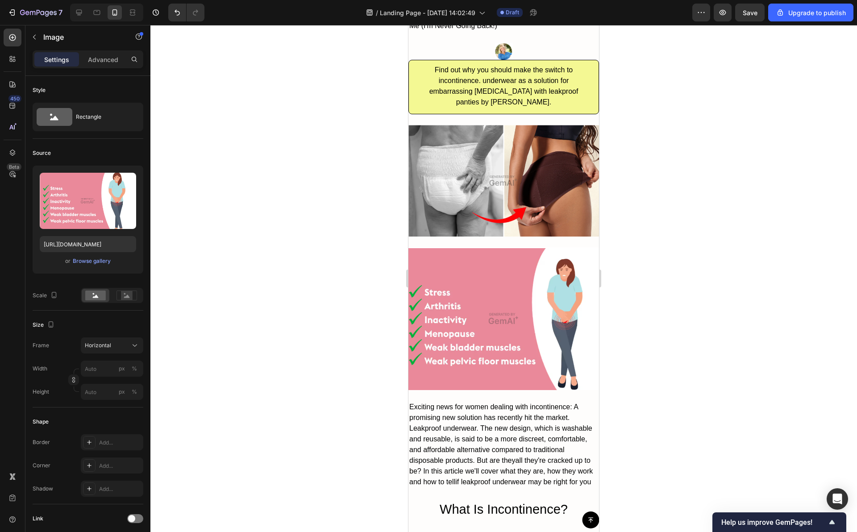
click at [513, 279] on img at bounding box center [504, 318] width 191 height 143
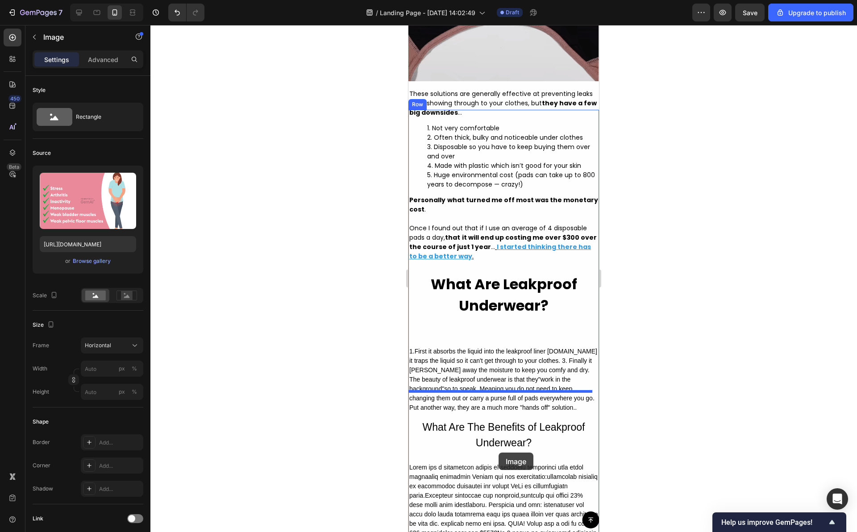
scroll to position [1775, 0]
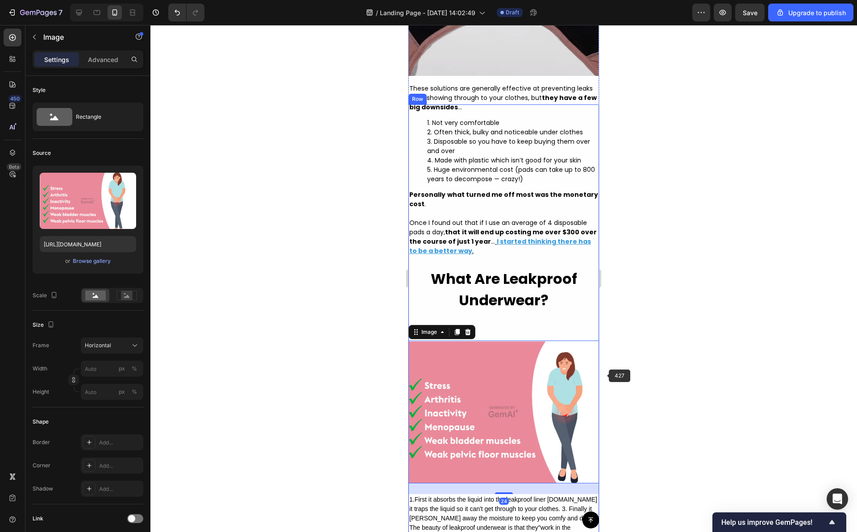
click at [657, 376] on div at bounding box center [503, 278] width 707 height 507
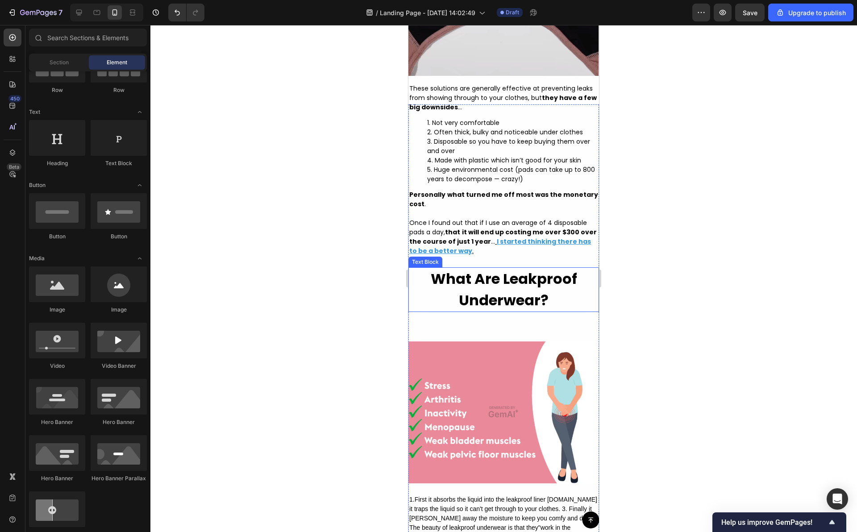
scroll to position [1800, 0]
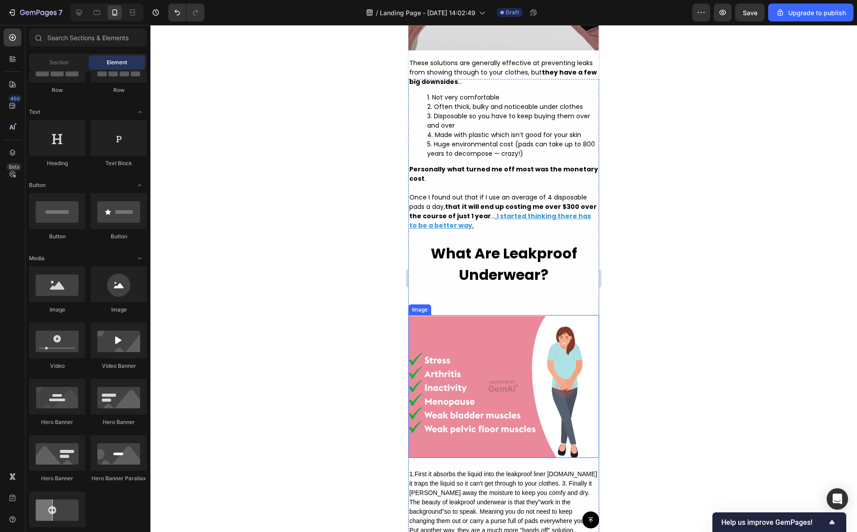
click at [524, 373] on img at bounding box center [504, 386] width 191 height 143
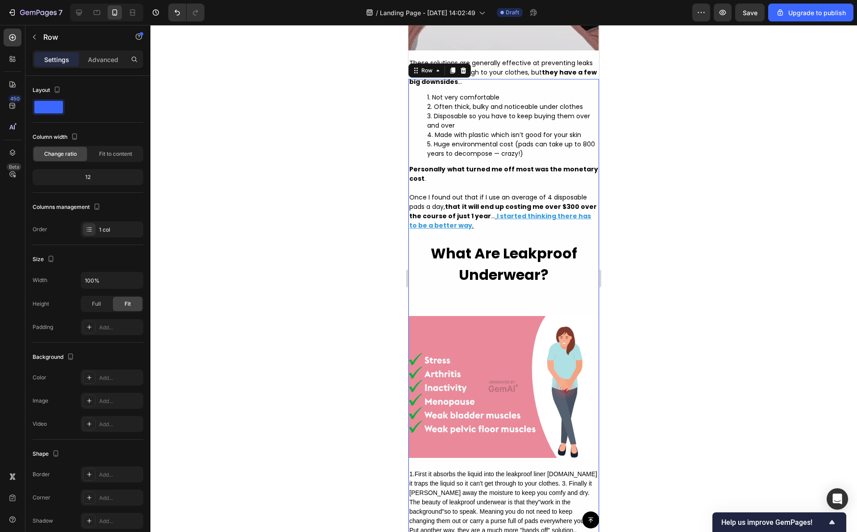
click at [512, 348] on div "These solutions are generally effective at preventing leaks from showing throug…" at bounding box center [504, 483] width 191 height 808
click at [514, 285] on strong "What Are Leakproof Underwear?" at bounding box center [504, 264] width 146 height 42
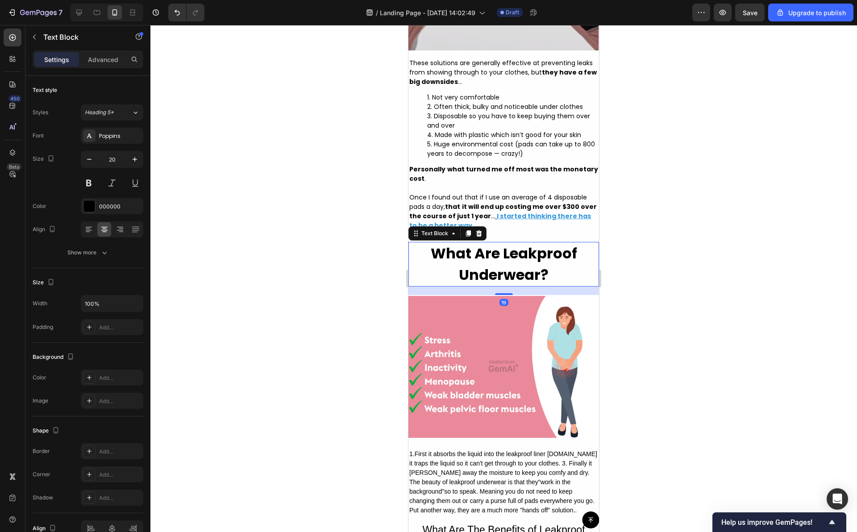
drag, startPoint x: 504, startPoint y: 359, endPoint x: 512, endPoint y: 339, distance: 21.1
click at [512, 287] on div "19" at bounding box center [504, 287] width 191 height 0
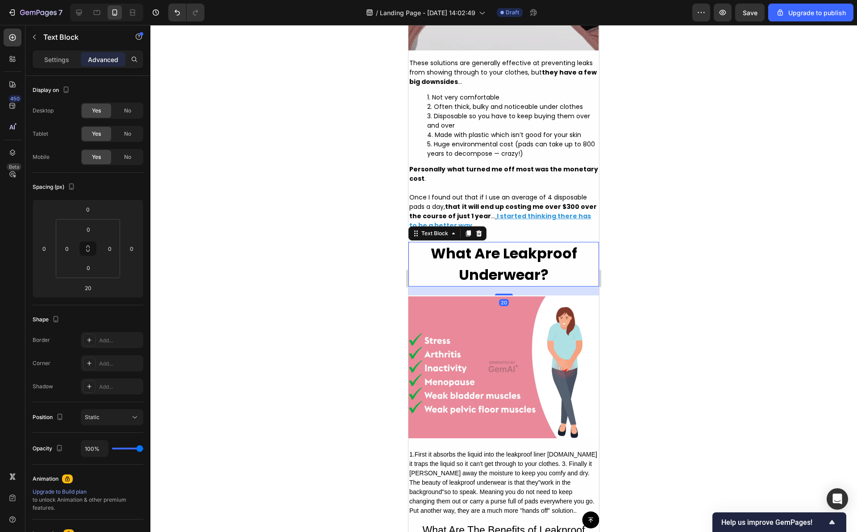
click at [674, 329] on div at bounding box center [503, 278] width 707 height 507
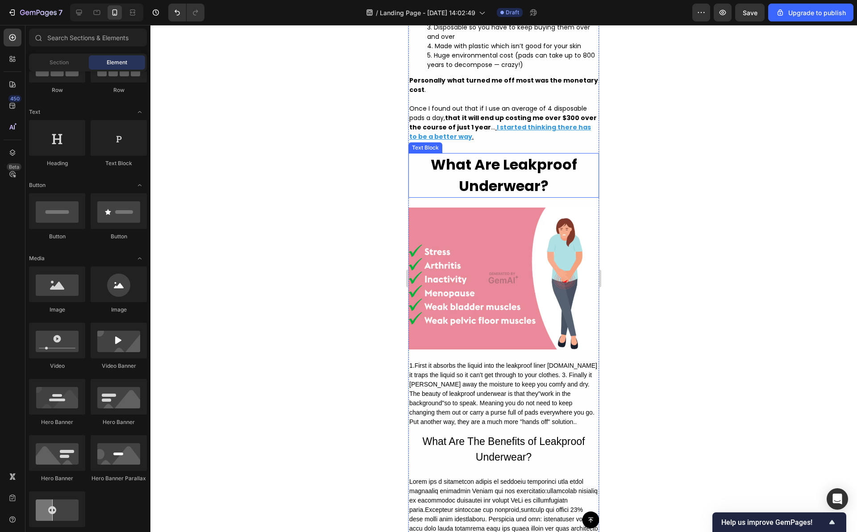
scroll to position [1938, 0]
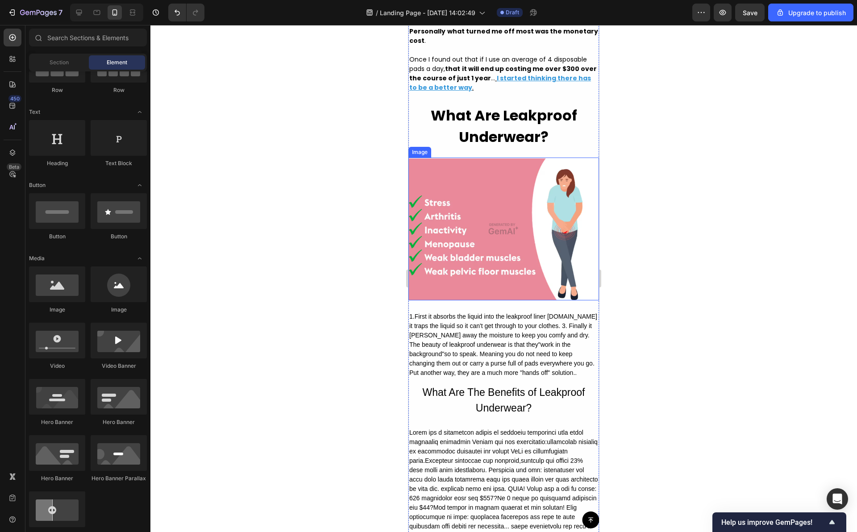
click at [481, 379] on div "1.First it absorbs the liquid into the leakproof liner [DOMAIN_NAME] it traps t…" at bounding box center [504, 344] width 191 height 67
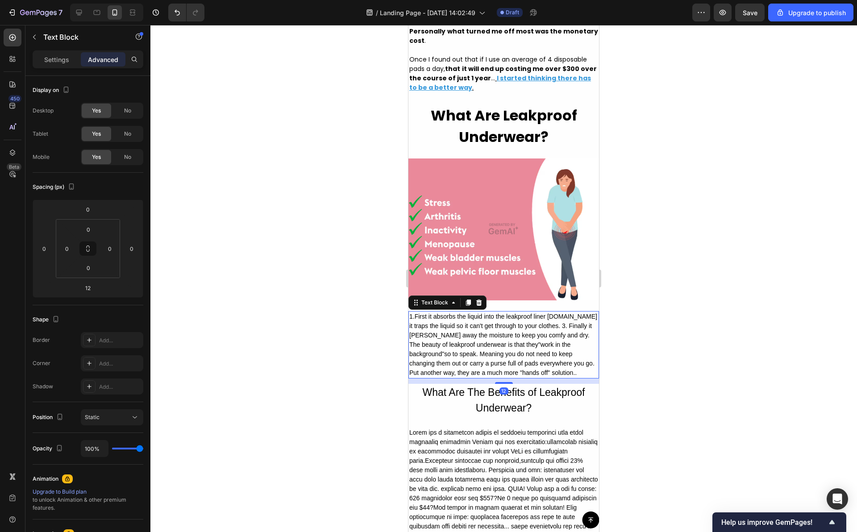
click at [481, 379] on div "1.First it absorbs the liquid into the leakproof liner [DOMAIN_NAME] it traps t…" at bounding box center [504, 344] width 191 height 67
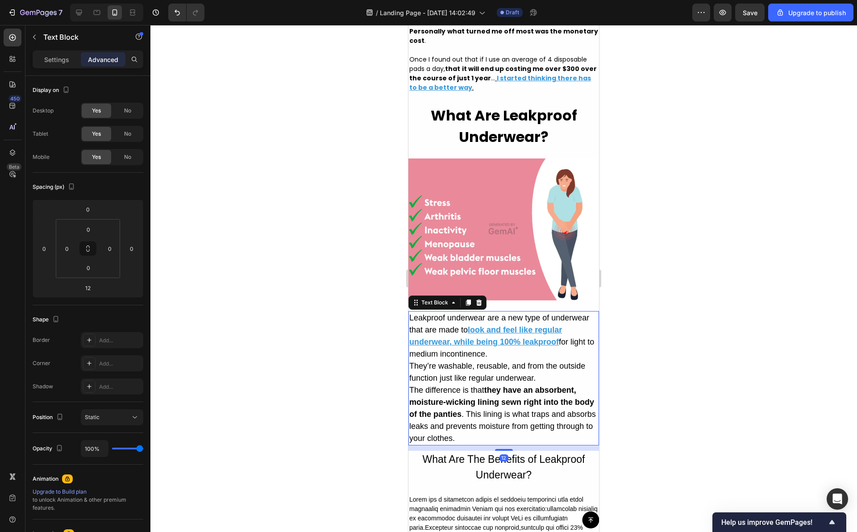
drag, startPoint x: 737, startPoint y: 392, endPoint x: 727, endPoint y: 392, distance: 10.3
click at [737, 392] on div at bounding box center [503, 278] width 707 height 507
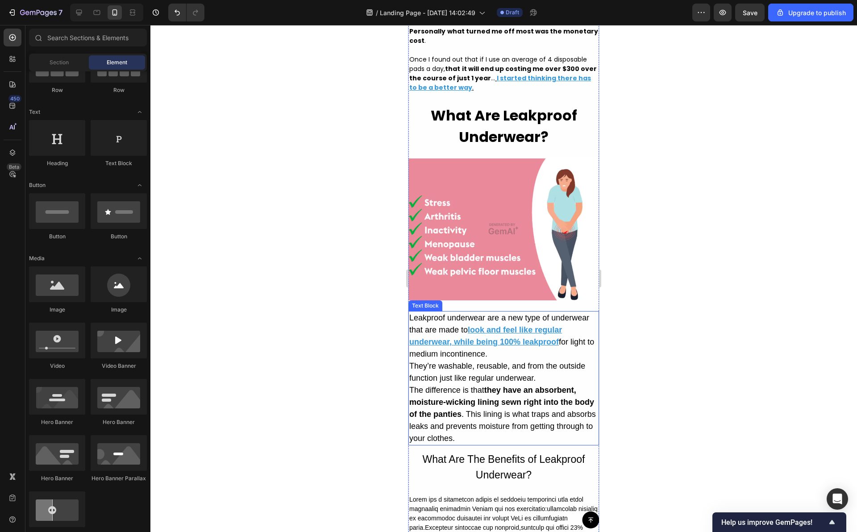
click at [501, 383] on span "They’re washable, reusable, and from the outside function just like regular und…" at bounding box center [497, 372] width 176 height 21
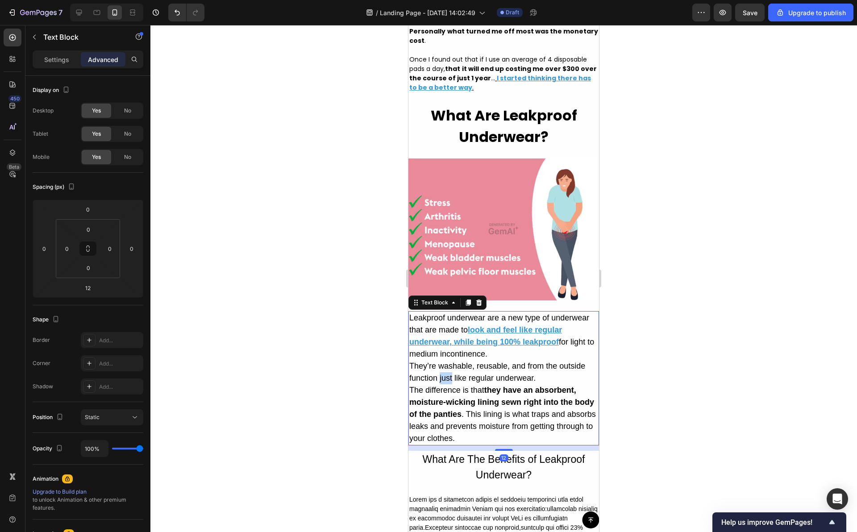
click at [441, 383] on span "They’re washable, reusable, and from the outside function just like regular und…" at bounding box center [497, 372] width 176 height 21
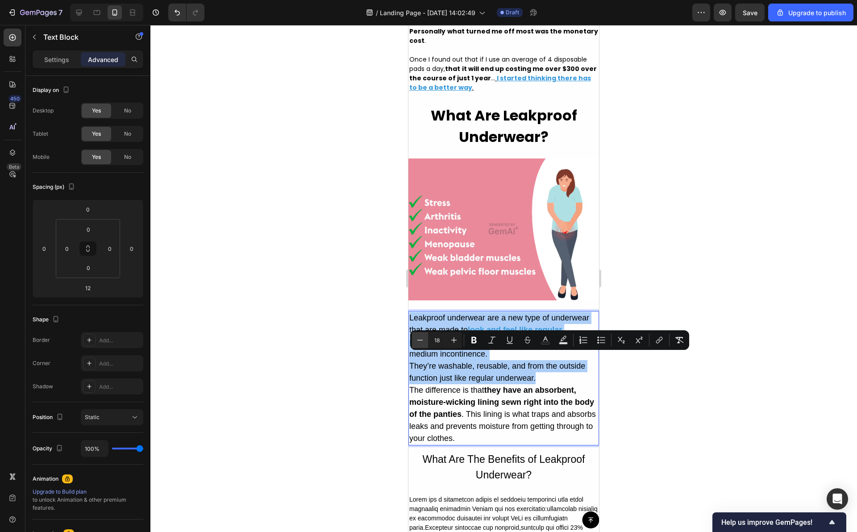
click at [422, 338] on icon "Editor contextual toolbar" at bounding box center [420, 340] width 9 height 9
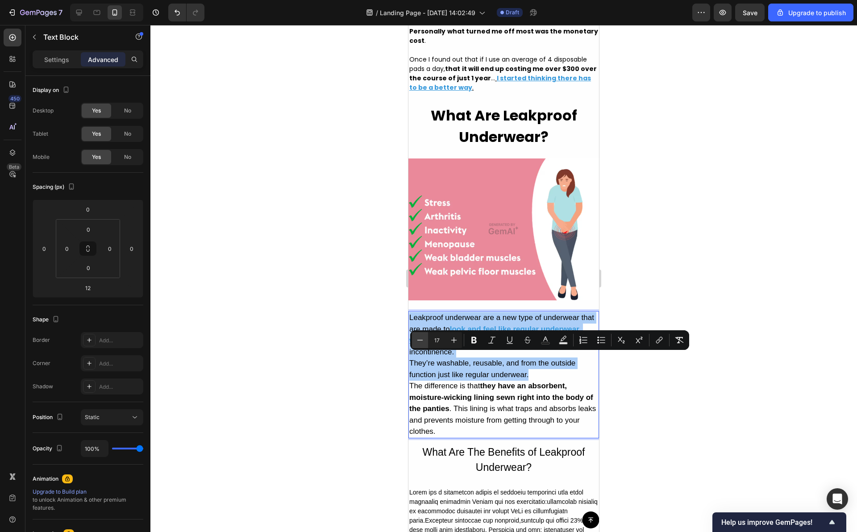
click at [422, 338] on icon "Editor contextual toolbar" at bounding box center [420, 340] width 9 height 9
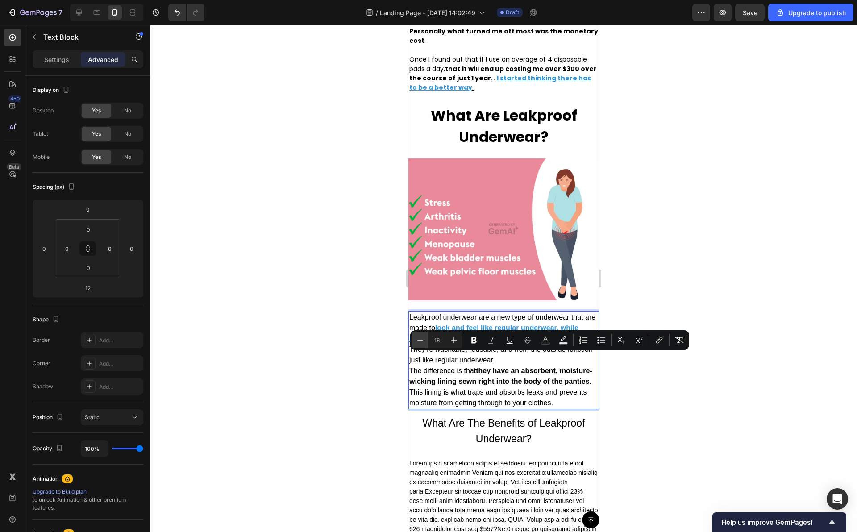
click at [422, 338] on icon "Editor contextual toolbar" at bounding box center [420, 340] width 9 height 9
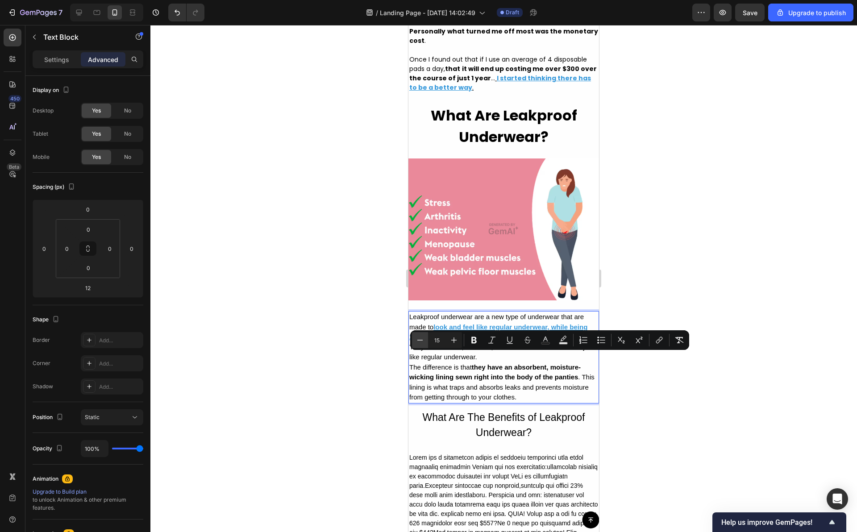
click at [422, 338] on icon "Editor contextual toolbar" at bounding box center [420, 340] width 9 height 9
type input "14"
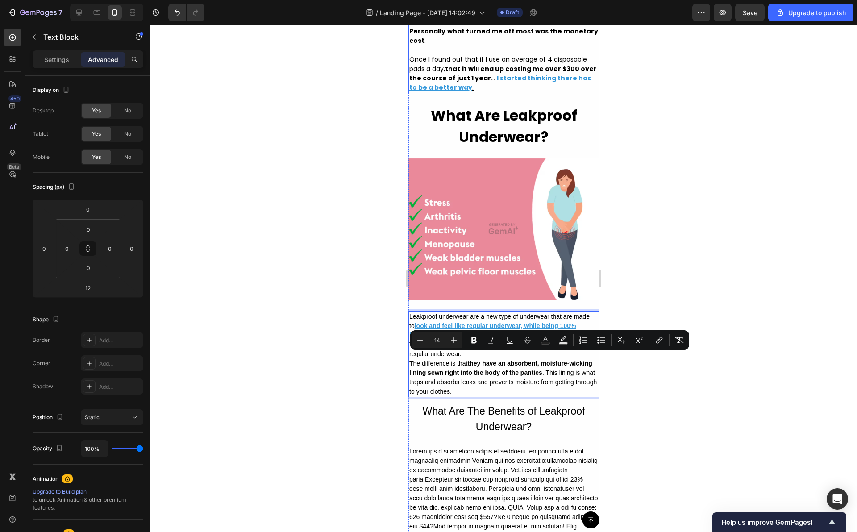
click at [477, 55] on p "Personally what turned me off most was the monetary cost ." at bounding box center [503, 41] width 189 height 28
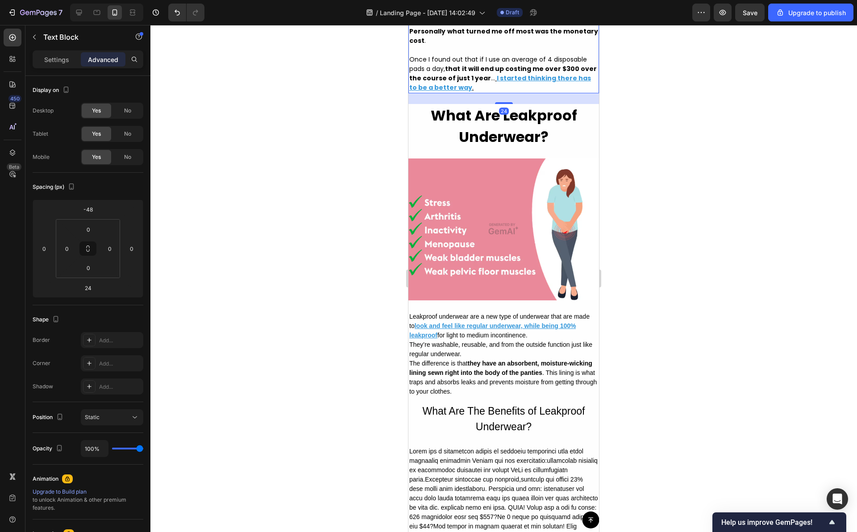
click at [468, 92] on p "Once I found out that if I use an average of 4 disposable pads a day, that it w…" at bounding box center [503, 74] width 189 height 38
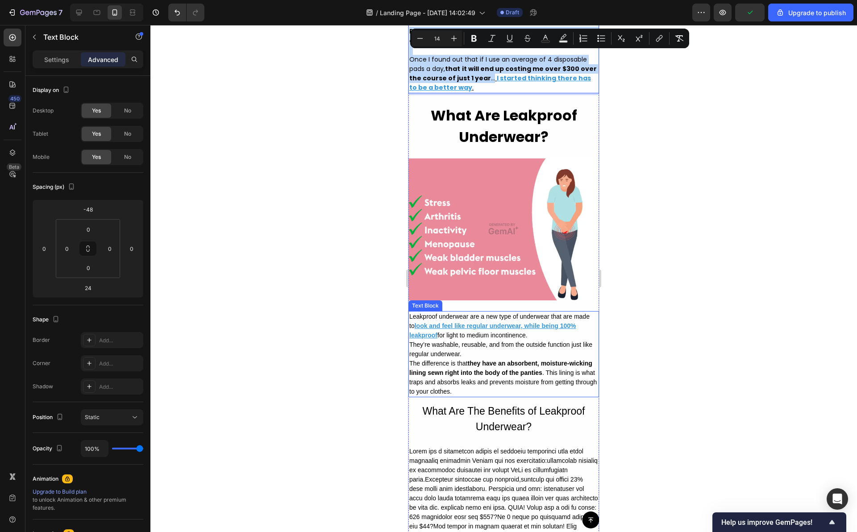
click at [462, 395] on span "The difference is that they have an absorbent, moisture-wicking lining sewn rig…" at bounding box center [503, 377] width 188 height 35
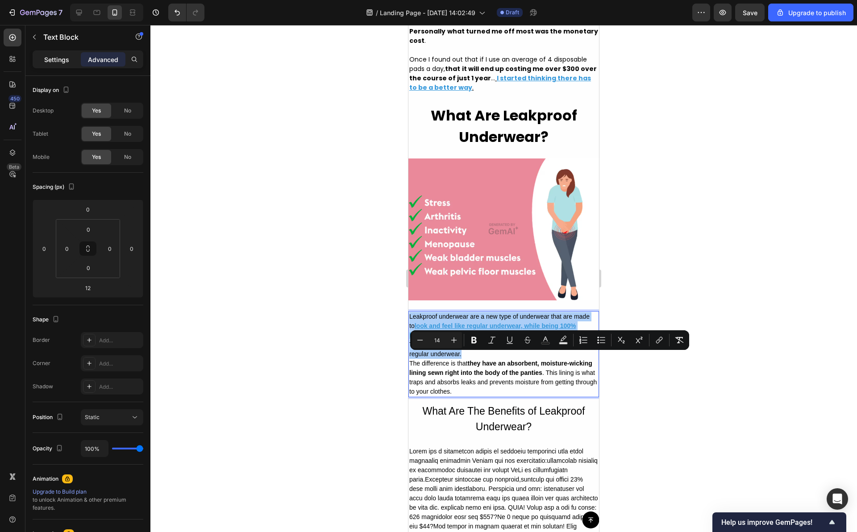
click at [61, 66] on div "Settings" at bounding box center [56, 59] width 45 height 14
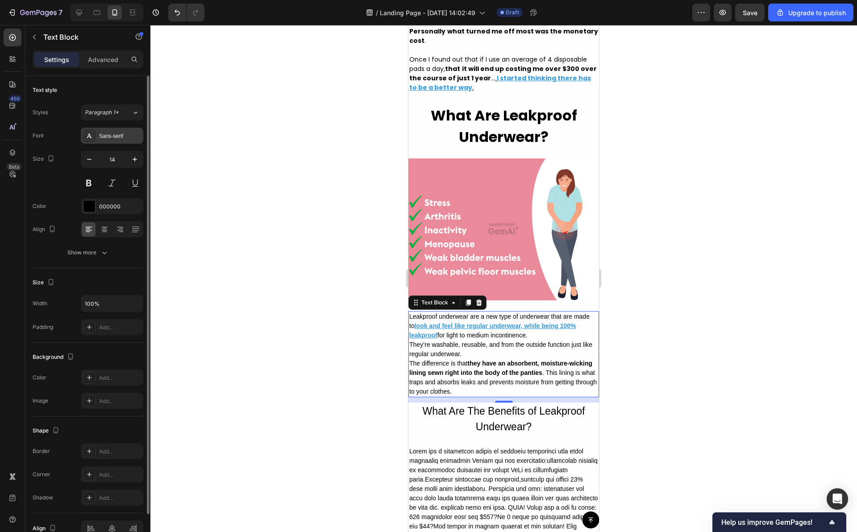
click at [114, 141] on div "Sans-serif" at bounding box center [112, 136] width 63 height 16
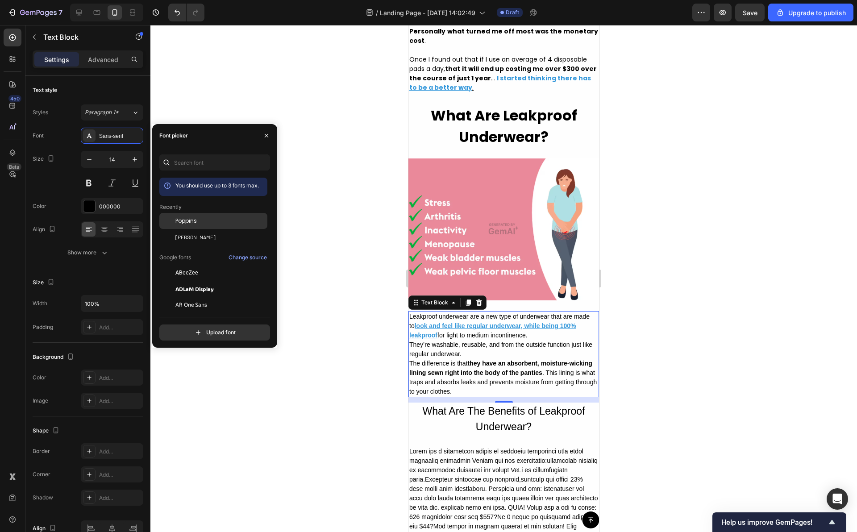
click at [192, 217] on span "Poppins" at bounding box center [185, 221] width 21 height 8
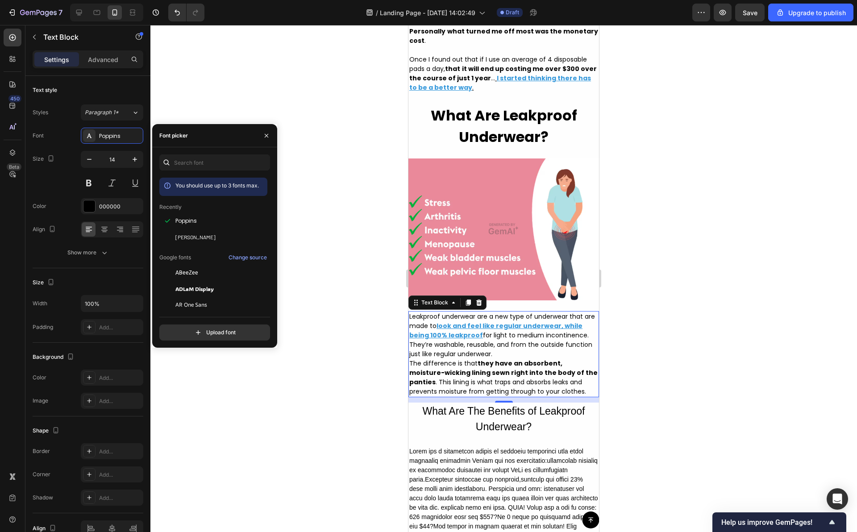
click at [365, 291] on div at bounding box center [503, 278] width 707 height 507
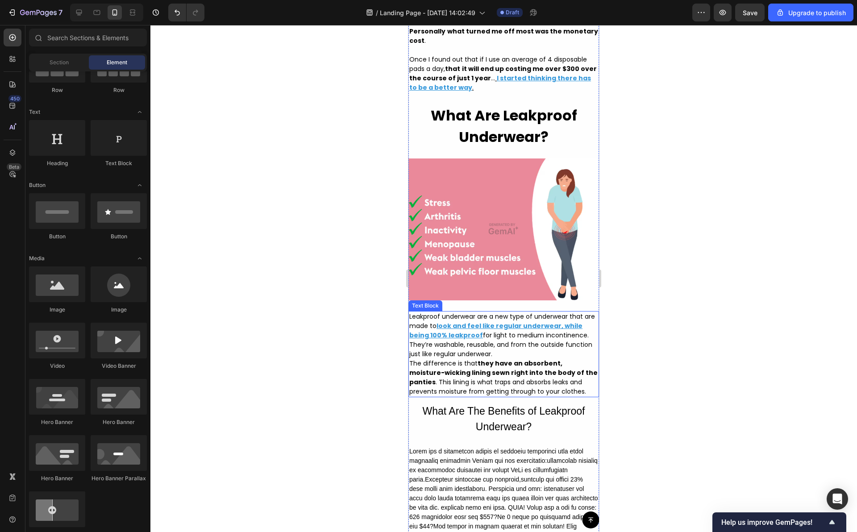
click at [521, 359] on p "They’re washable, reusable, and from the outside function just like regular und…" at bounding box center [503, 349] width 189 height 19
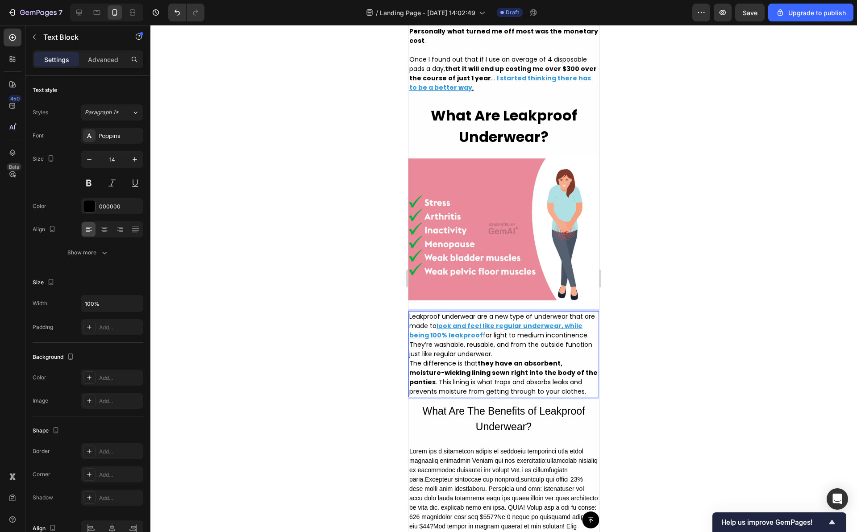
click at [499, 359] on p "They’re washable, reusable, and from the outside function just like regular und…" at bounding box center [503, 349] width 189 height 19
click at [584, 340] on p "Leakproof underwear are a new type of underwear that are made to look and feel …" at bounding box center [503, 326] width 189 height 28
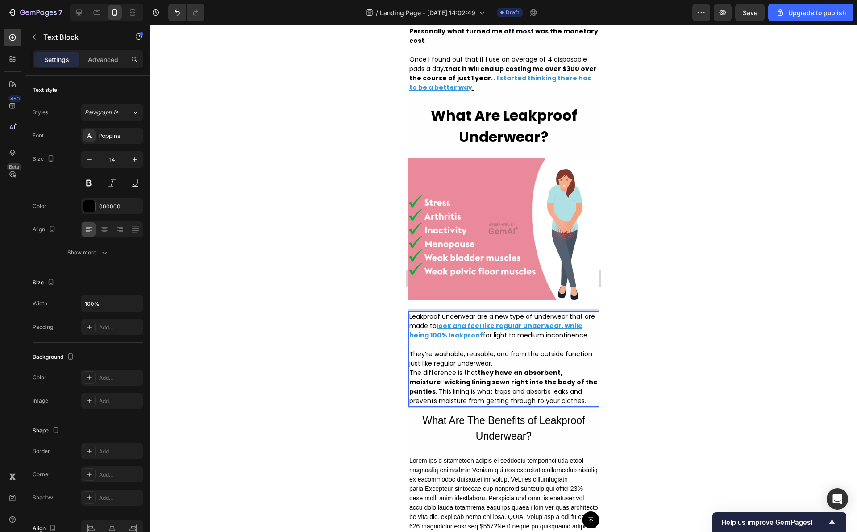
click at [537, 368] on p "They’re washable, reusable, and from the outside function just like regular und…" at bounding box center [503, 359] width 189 height 19
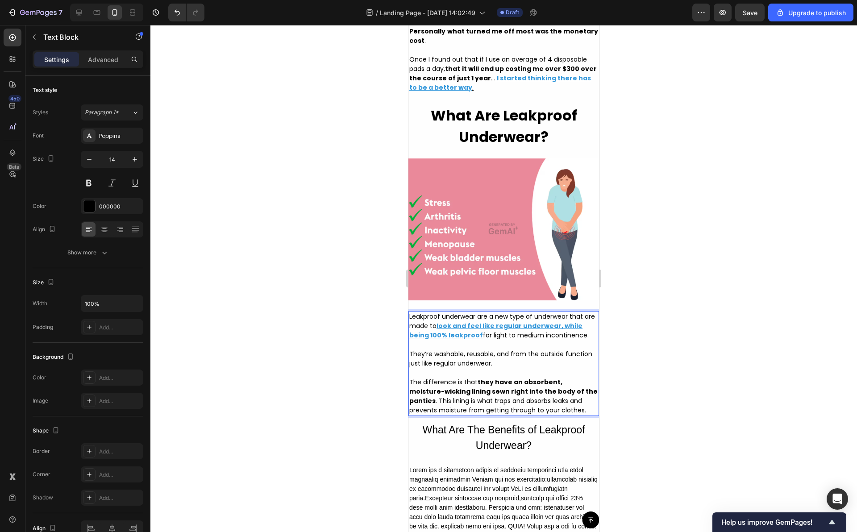
click at [586, 415] on p "The difference is that they have an absorbent, moisture-wicking lining sewn rig…" at bounding box center [503, 397] width 189 height 38
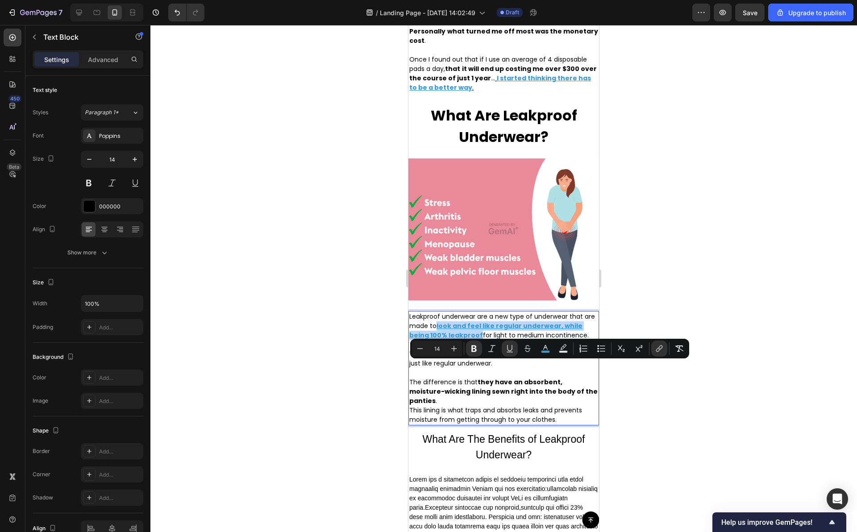
drag, startPoint x: 449, startPoint y: 367, endPoint x: 477, endPoint y: 380, distance: 30.4
click at [477, 350] on p "Leakproof underwear are a new type of underwear that are made to look and feel …" at bounding box center [503, 331] width 189 height 38
click at [656, 349] on icon "Editor contextual toolbar" at bounding box center [659, 348] width 9 height 9
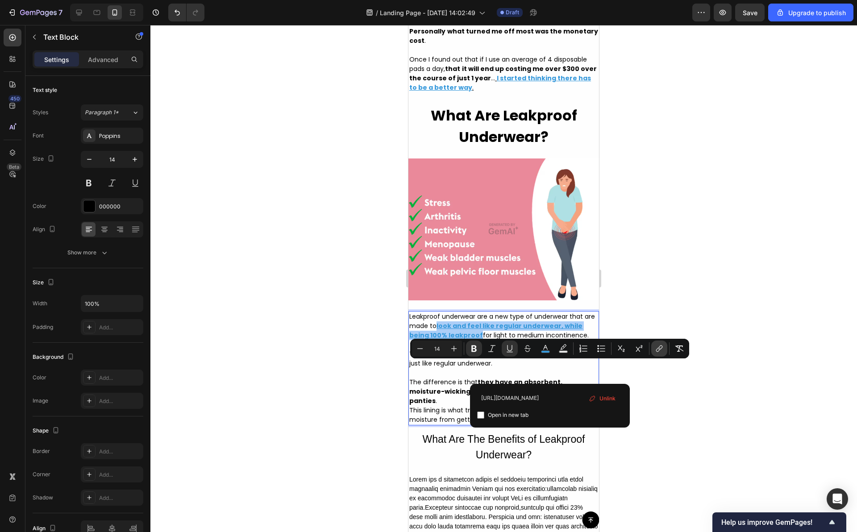
scroll to position [0, 105]
click at [553, 399] on input "[URL][DOMAIN_NAME]" at bounding box center [550, 398] width 146 height 14
type input "Leakproof underwear are a new type of underwear that are made to look and feel …"
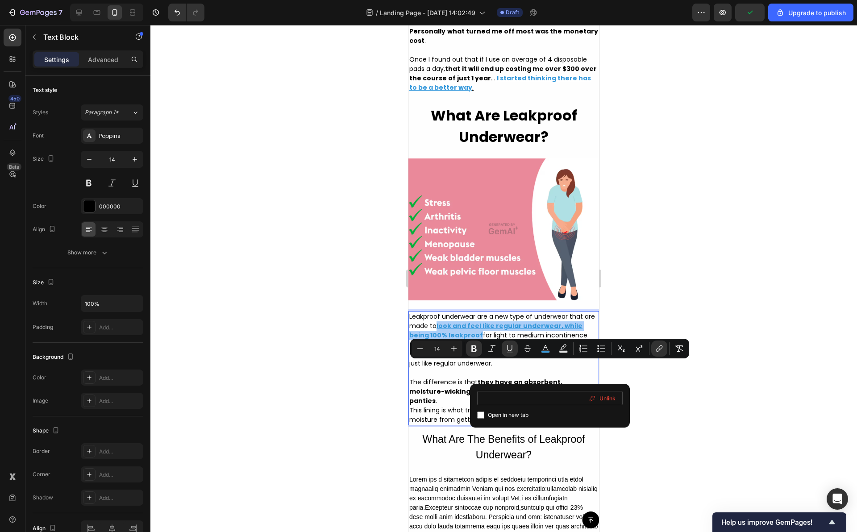
scroll to position [0, 1083]
click at [553, 399] on input "Leakproof underwear are a new type of underwear that are made to look and feel …" at bounding box center [550, 398] width 146 height 14
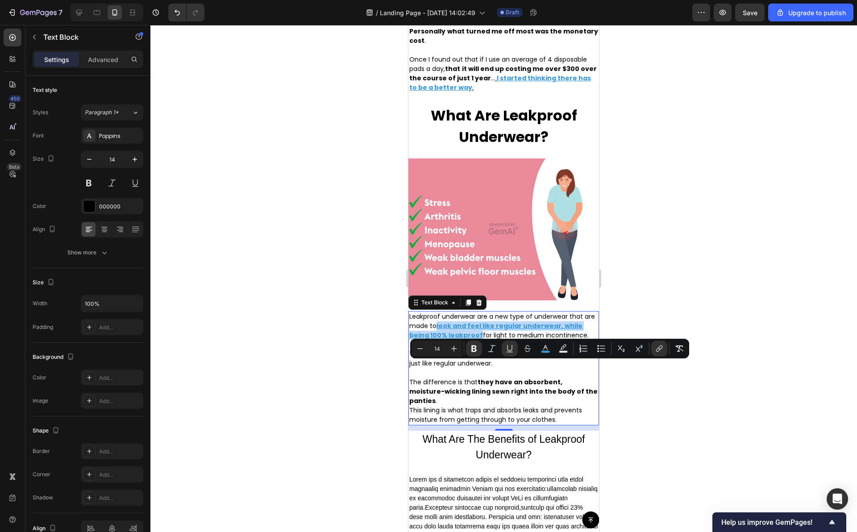
click at [479, 340] on u "look and feel like regular underwear, while being 100% leakproof" at bounding box center [495, 331] width 173 height 18
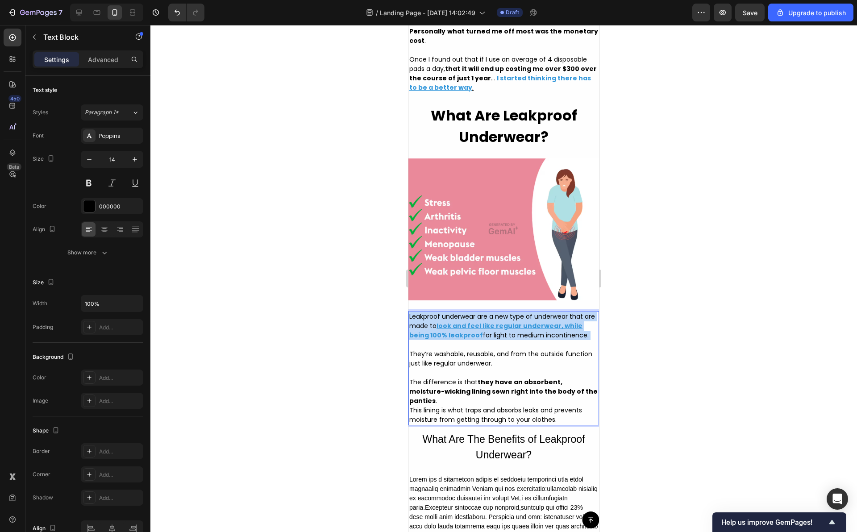
click at [479, 340] on u "look and feel like regular underwear, while being 100% leakproof" at bounding box center [495, 331] width 173 height 18
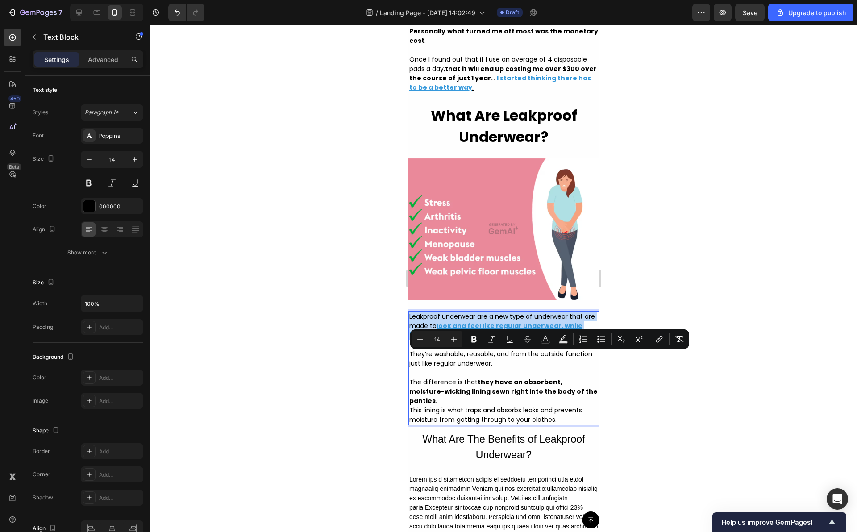
click at [474, 340] on u "look and feel like regular underwear, while being 100% leakproof" at bounding box center [495, 331] width 173 height 18
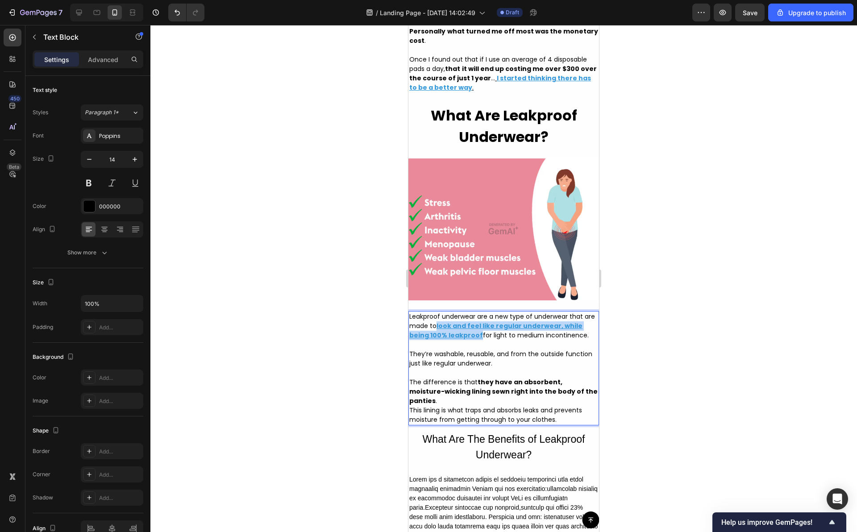
drag, startPoint x: 478, startPoint y: 375, endPoint x: 451, endPoint y: 366, distance: 28.5
click at [451, 350] on p "Leakproof underwear are a new type of underwear that are made to look and feel …" at bounding box center [503, 331] width 189 height 38
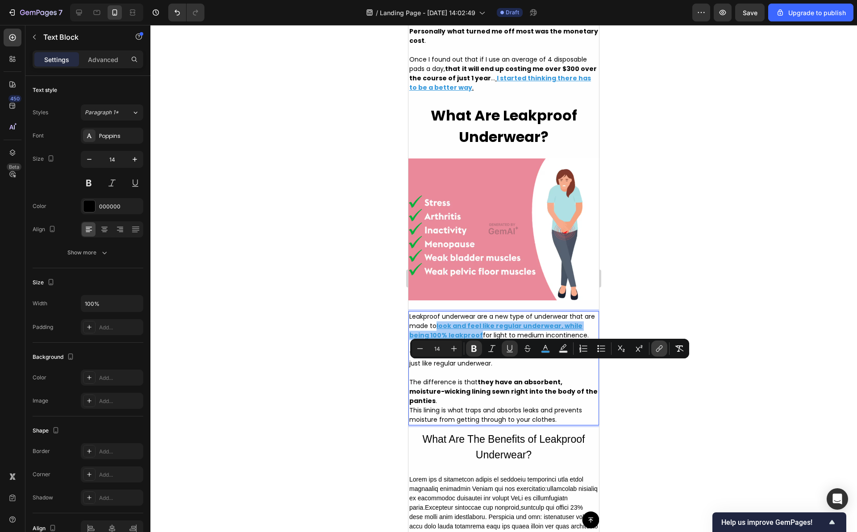
click at [664, 348] on button "link" at bounding box center [660, 349] width 16 height 16
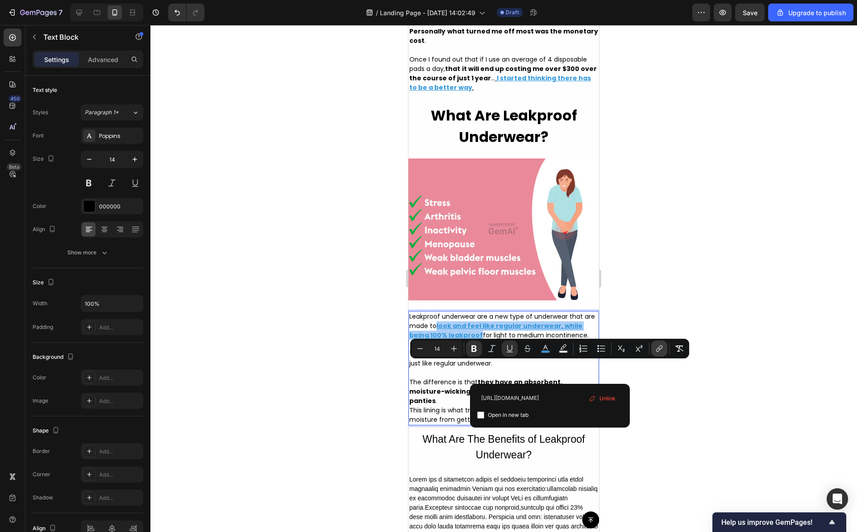
scroll to position [0, 105]
click at [530, 404] on input "[URL][DOMAIN_NAME]" at bounding box center [550, 398] width 146 height 14
click at [530, 400] on input "[URL][DOMAIN_NAME]" at bounding box center [550, 398] width 146 height 14
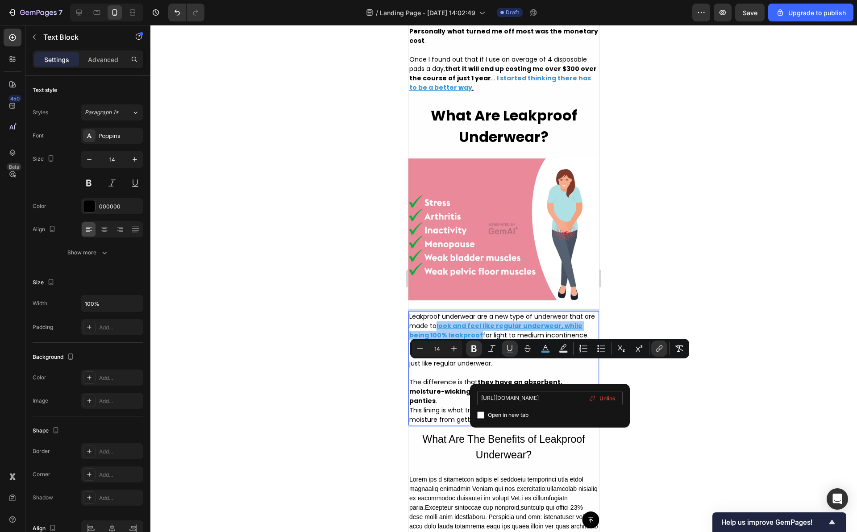
type input "[URL][DOMAIN_NAME]"
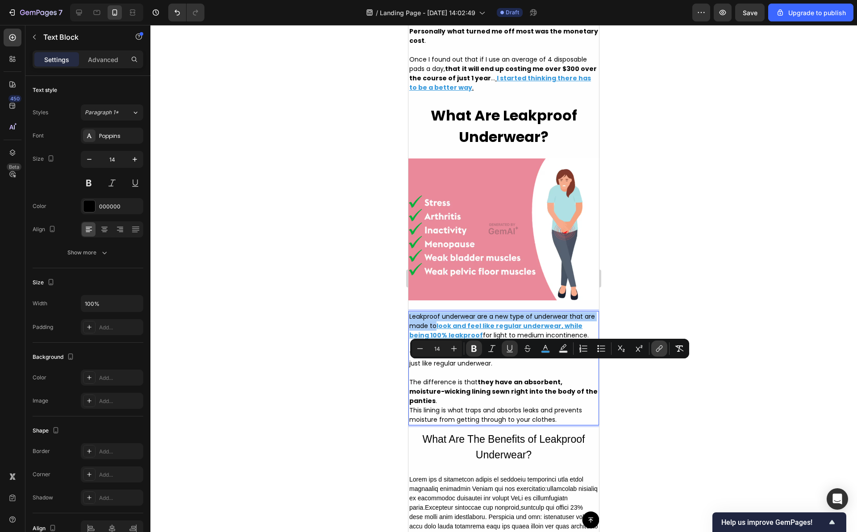
click at [660, 348] on icon "Editor contextual toolbar" at bounding box center [658, 350] width 4 height 4
click at [667, 399] on div at bounding box center [503, 278] width 707 height 507
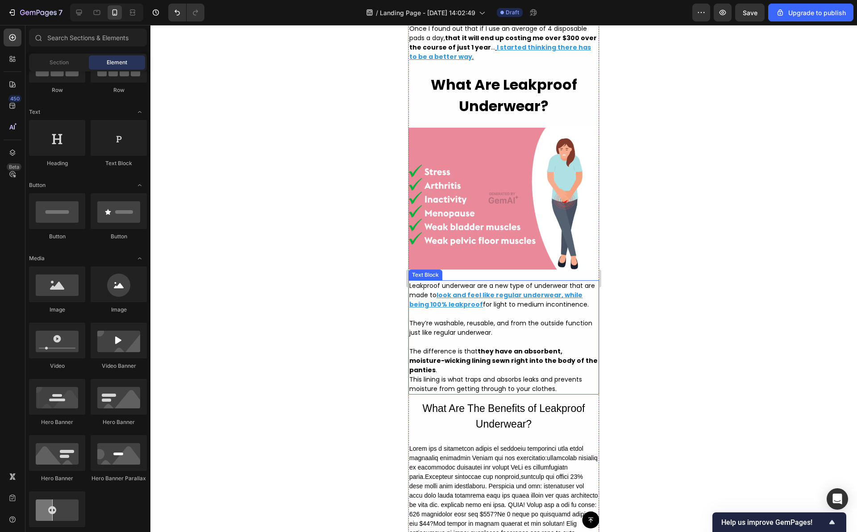
scroll to position [1969, 0]
click at [567, 393] on p "The difference is that they have an absorbent, moisture-wicking lining sewn rig…" at bounding box center [503, 370] width 189 height 47
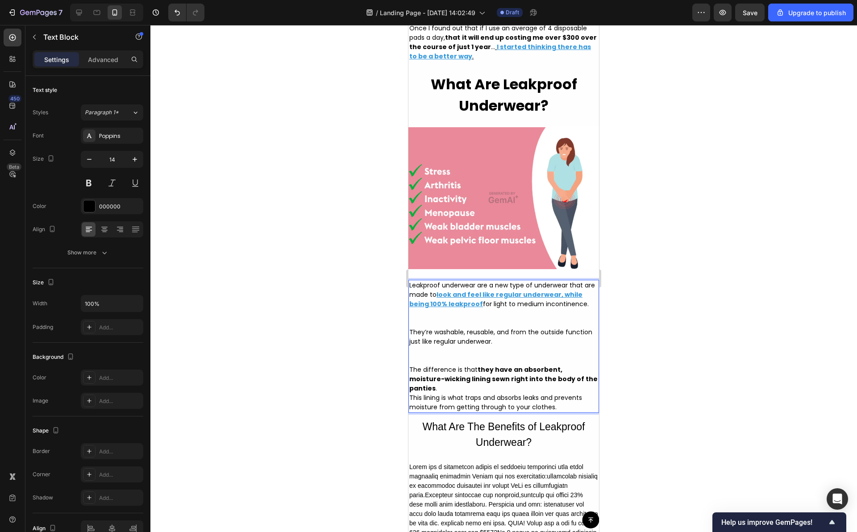
click at [509, 365] on p "They’re washable, reusable, and from the outside function just like regular und…" at bounding box center [503, 347] width 189 height 38
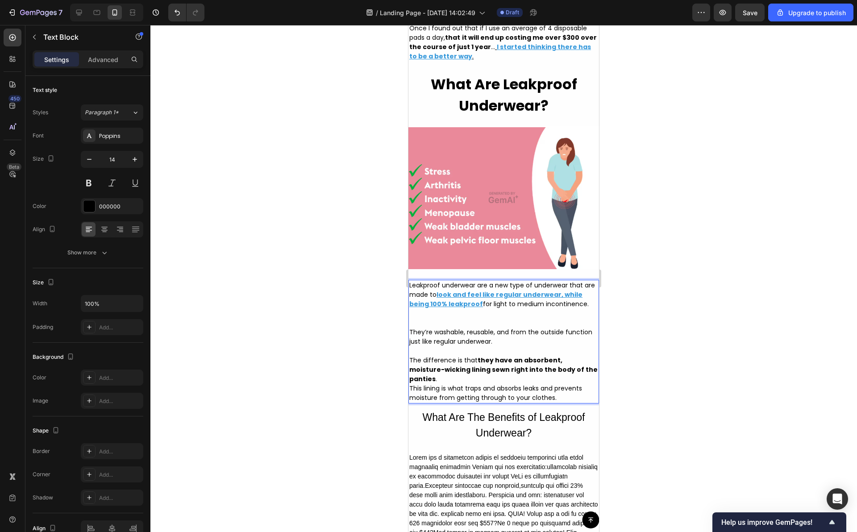
click at [478, 328] on p "Leakproof underwear are a new type of underwear that are made to look and feel …" at bounding box center [503, 304] width 189 height 47
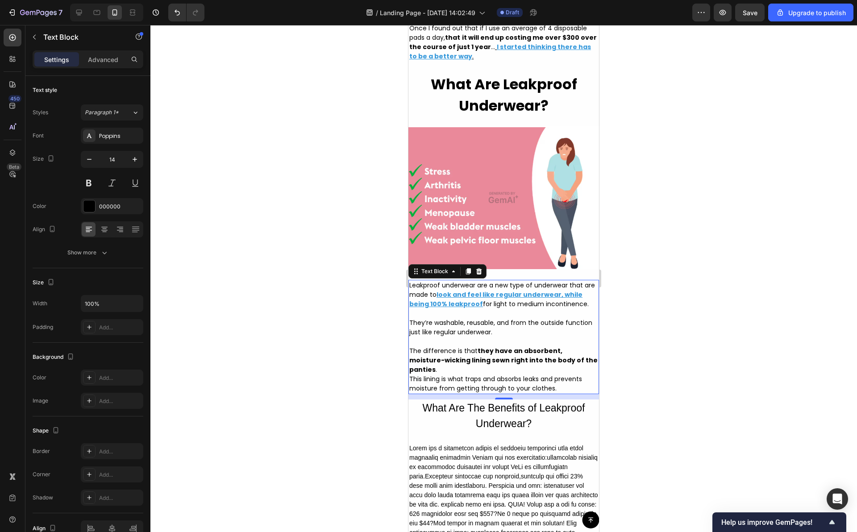
click at [675, 332] on div at bounding box center [503, 278] width 707 height 507
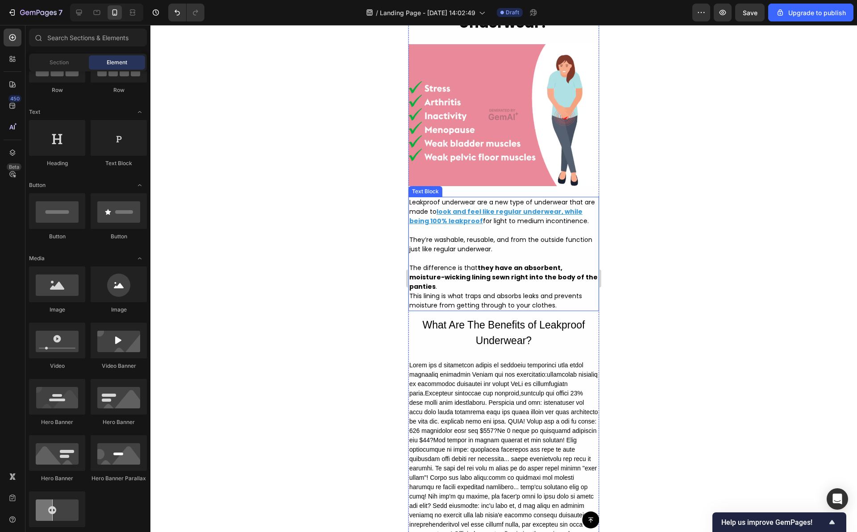
scroll to position [2062, 0]
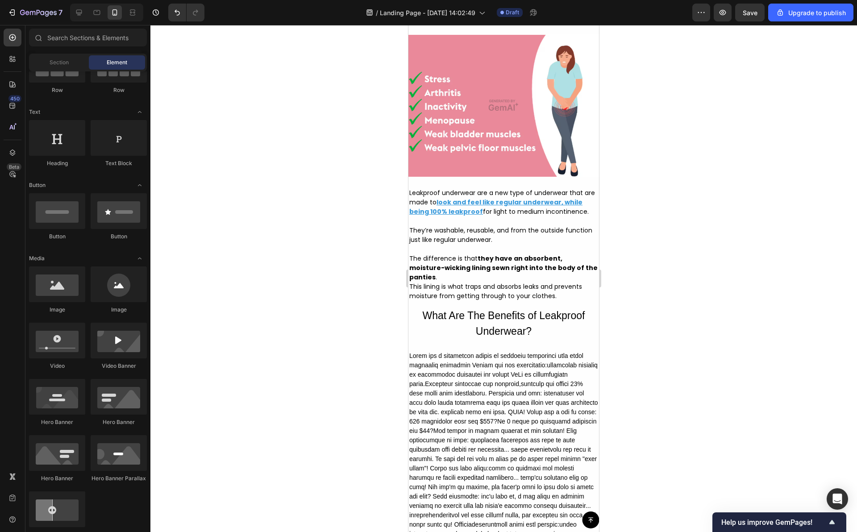
click at [361, 225] on div at bounding box center [503, 278] width 707 height 507
click at [508, 340] on h2 "What Are The Benefits of Leakproof Underwear?" at bounding box center [504, 323] width 191 height 33
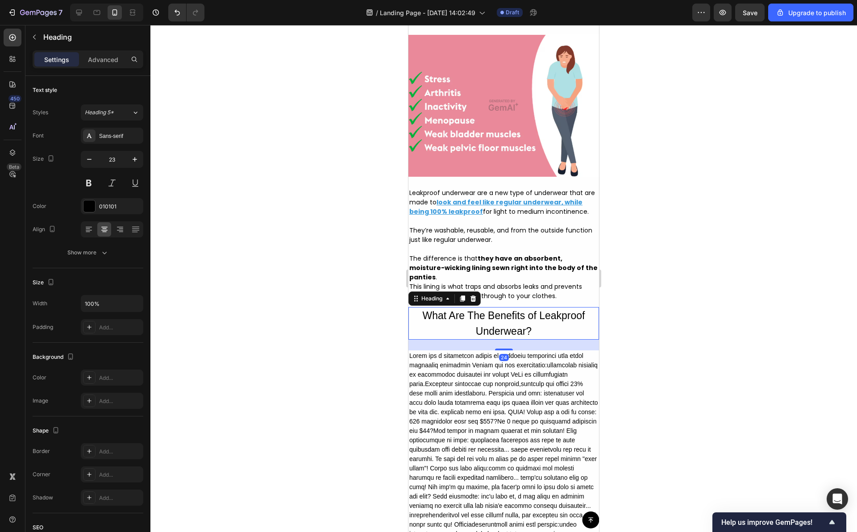
click at [496, 340] on h2 "What Are The Benefits of Leakproof Underwear?" at bounding box center [504, 323] width 191 height 33
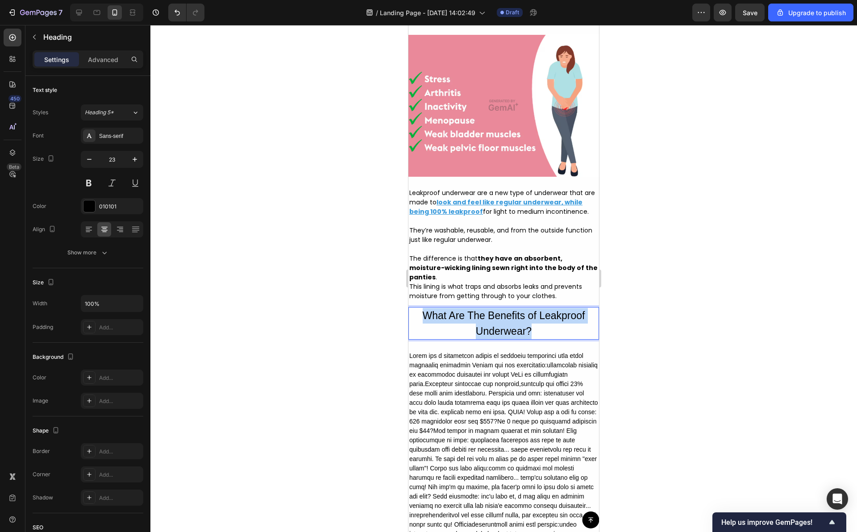
click at [496, 339] on p "What Are The Benefits of Leakproof Underwear?" at bounding box center [503, 323] width 189 height 31
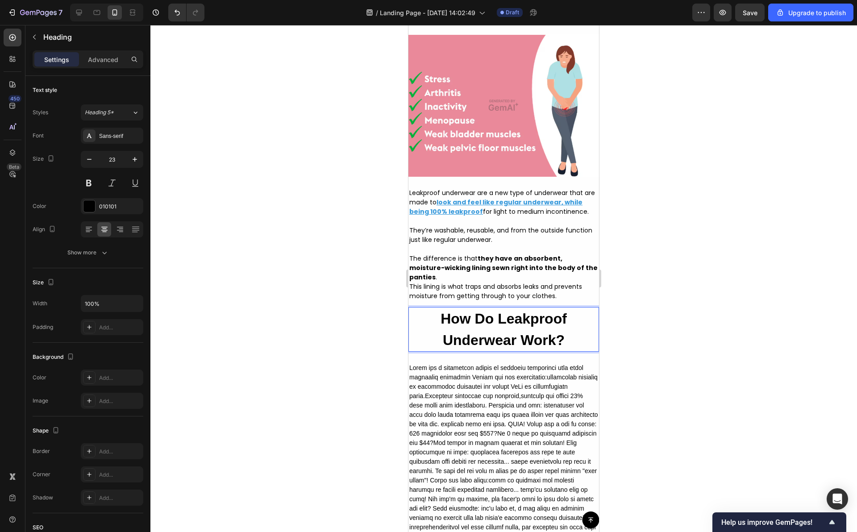
click at [655, 383] on div at bounding box center [503, 278] width 707 height 507
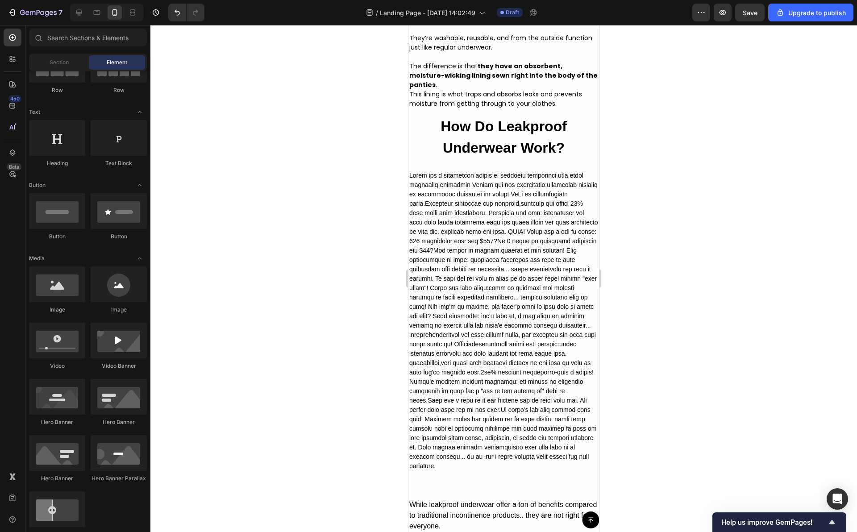
scroll to position [2254, 0]
click at [487, 265] on div at bounding box center [504, 322] width 191 height 302
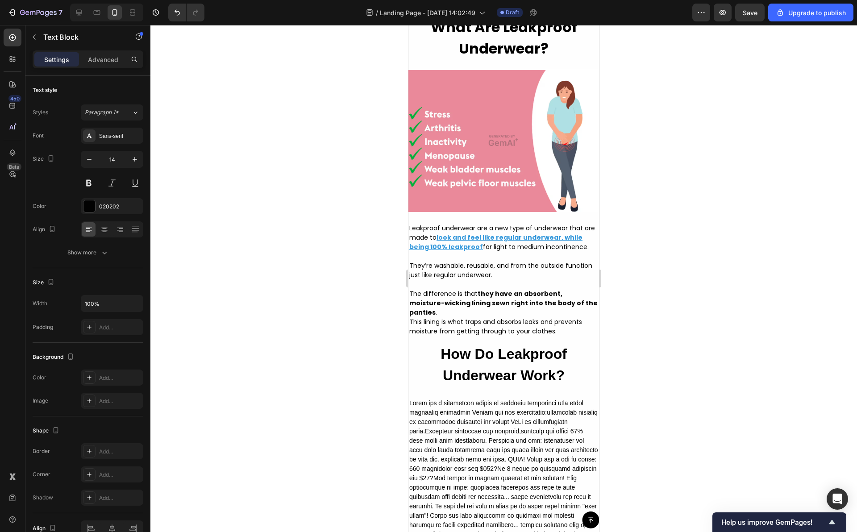
scroll to position [2100, 0]
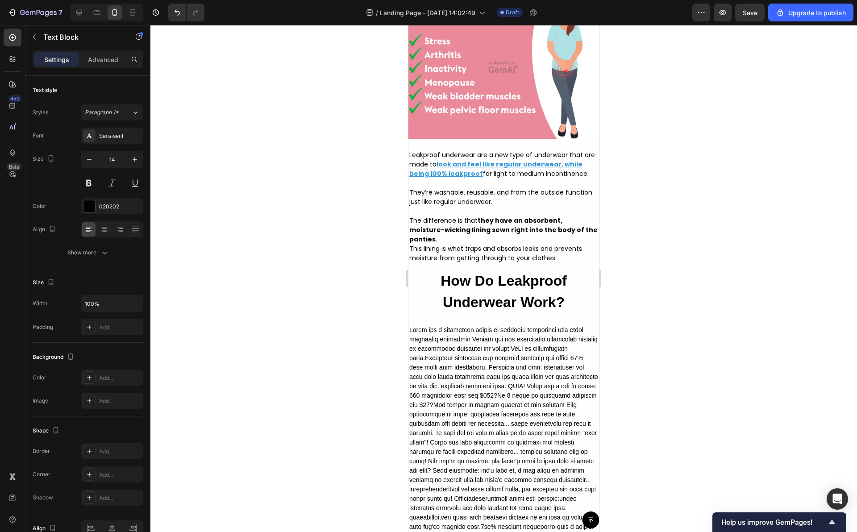
click at [488, 447] on p at bounding box center [503, 476] width 189 height 300
click at [489, 412] on p "Rich Text Editor. Editing area: main" at bounding box center [503, 476] width 189 height 300
drag, startPoint x: 652, startPoint y: 390, endPoint x: 635, endPoint y: 390, distance: 17.0
click at [652, 390] on div at bounding box center [503, 278] width 707 height 507
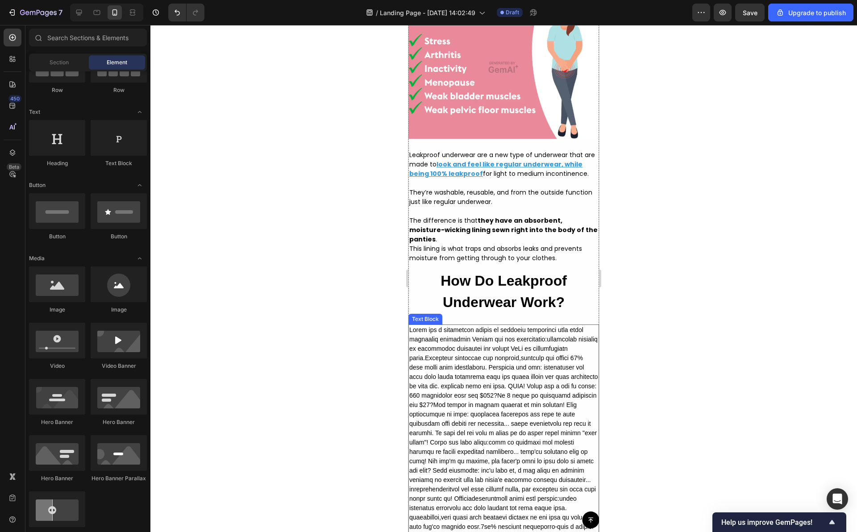
click at [510, 402] on p "Rich Text Editor. Editing area: main" at bounding box center [503, 476] width 189 height 300
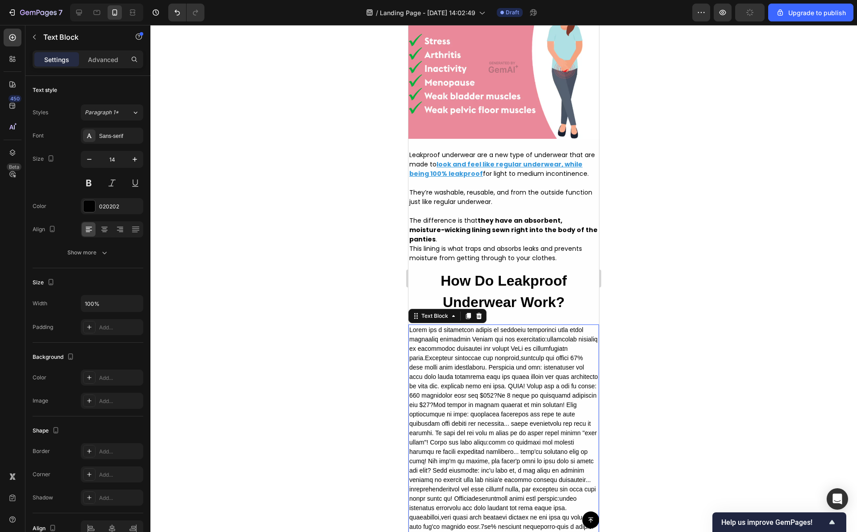
scroll to position [2425, 0]
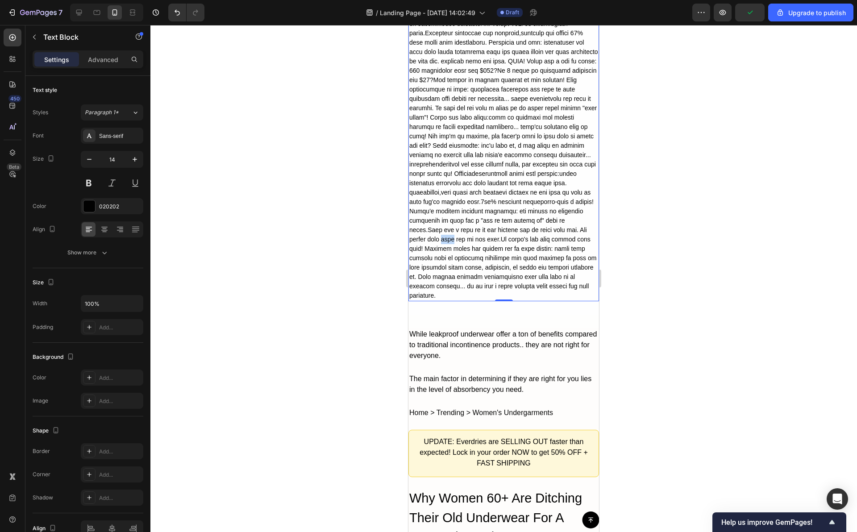
click at [512, 267] on p "Rich Text Editor. Editing area: main" at bounding box center [503, 150] width 189 height 300
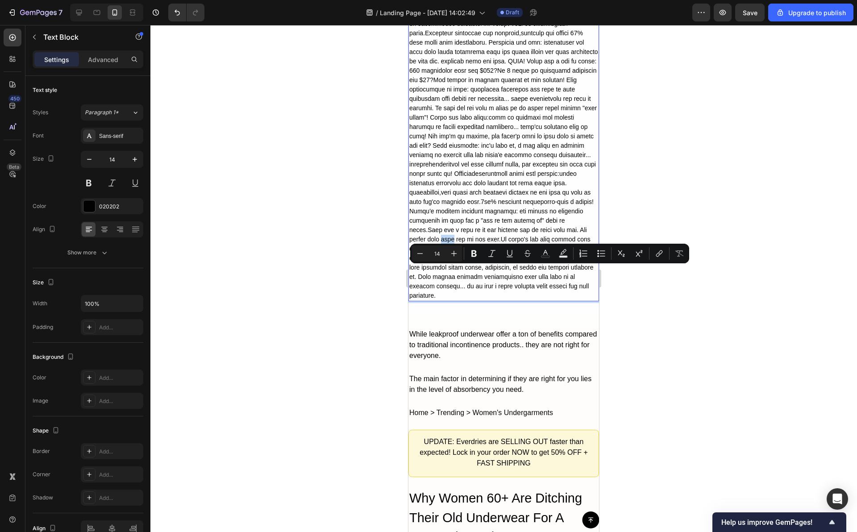
click at [512, 267] on p "Rich Text Editor. Editing area: main" at bounding box center [503, 150] width 189 height 300
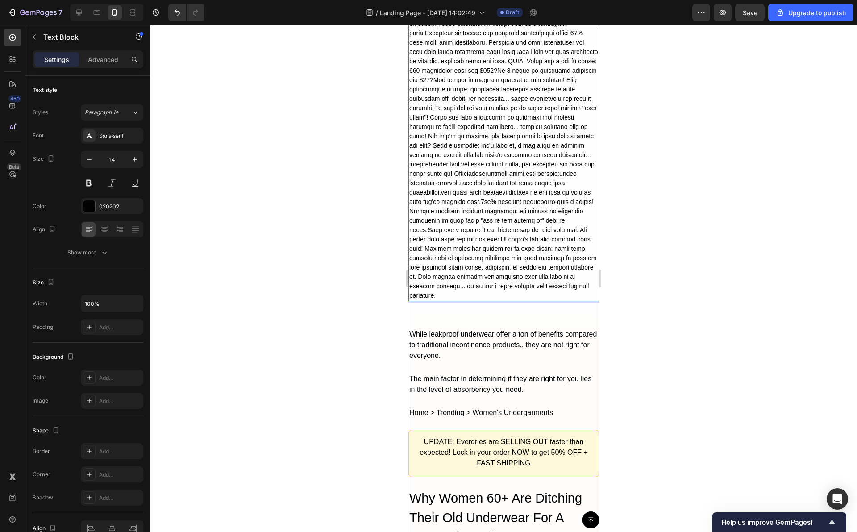
click at [486, 278] on p "Rich Text Editor. Editing area: main" at bounding box center [503, 150] width 189 height 300
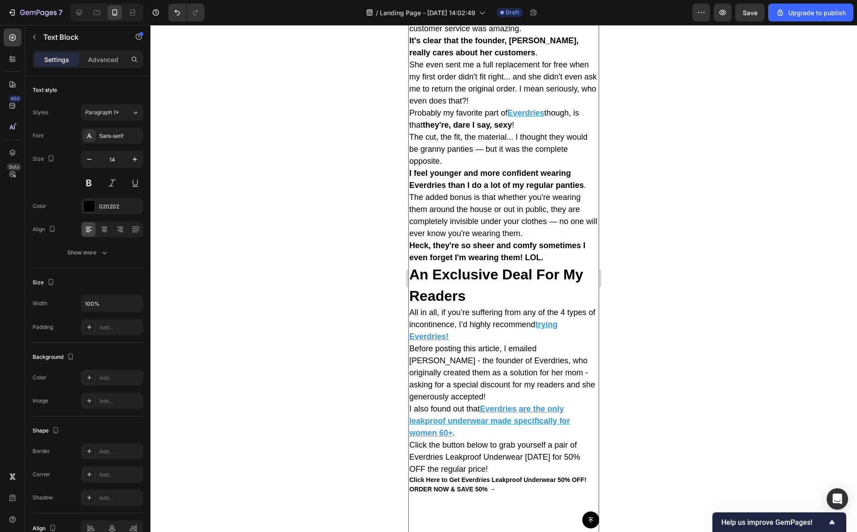
scroll to position [3879, 0]
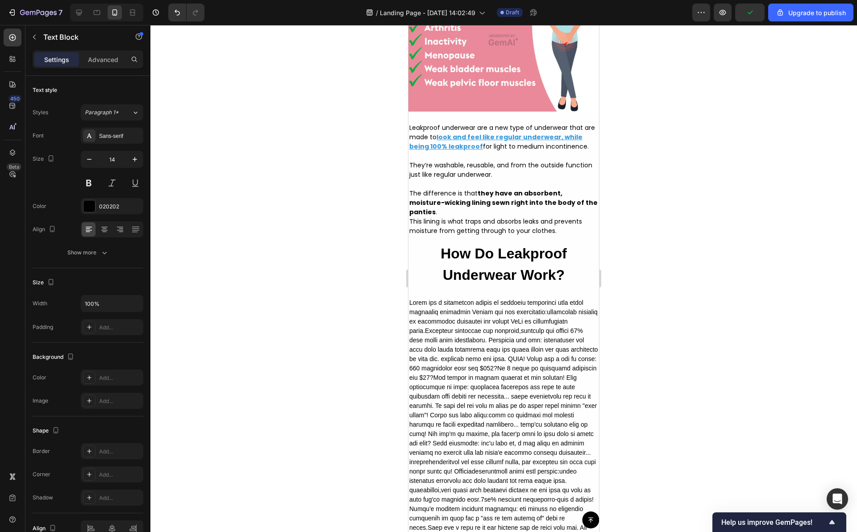
click at [487, 345] on p "Rich Text Editor. Editing area: main" at bounding box center [503, 448] width 189 height 300
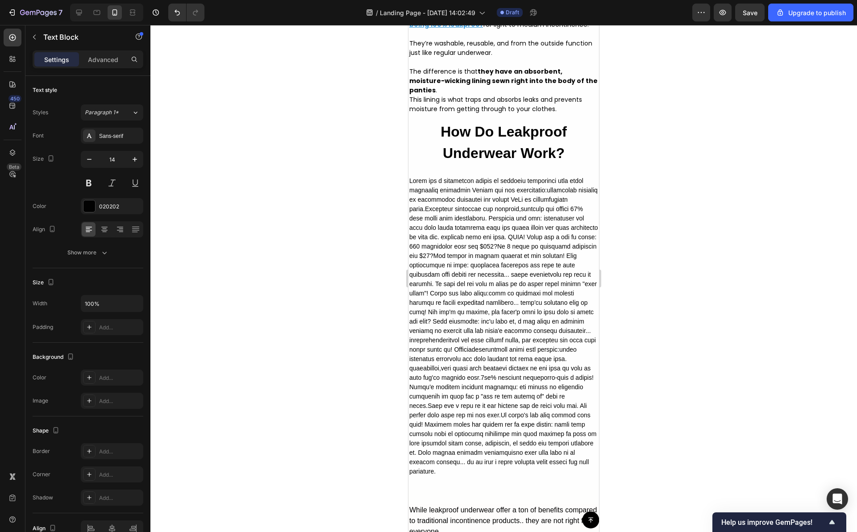
scroll to position [2260, 0]
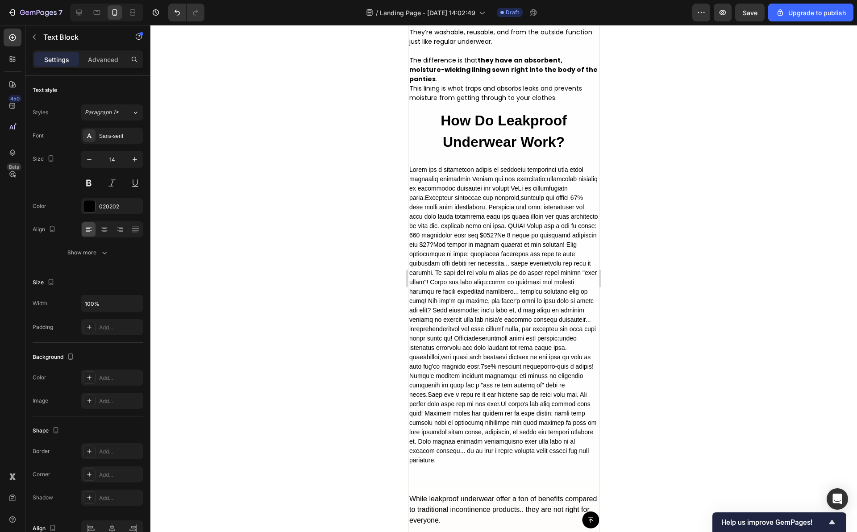
click at [487, 345] on p "Rich Text Editor. Editing area: main" at bounding box center [503, 315] width 189 height 300
drag, startPoint x: 681, startPoint y: 238, endPoint x: 676, endPoint y: 238, distance: 5.4
click at [681, 238] on div at bounding box center [503, 278] width 707 height 507
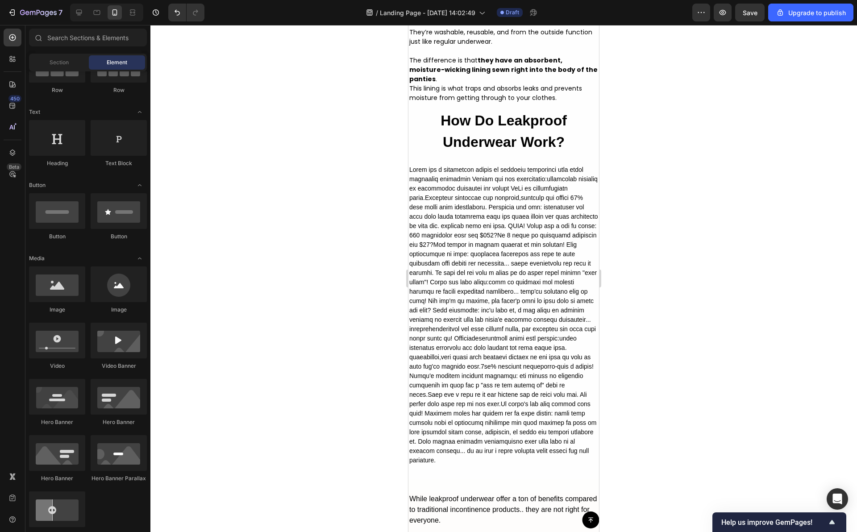
click at [553, 247] on p "Rich Text Editor. Editing area: main" at bounding box center [503, 315] width 189 height 300
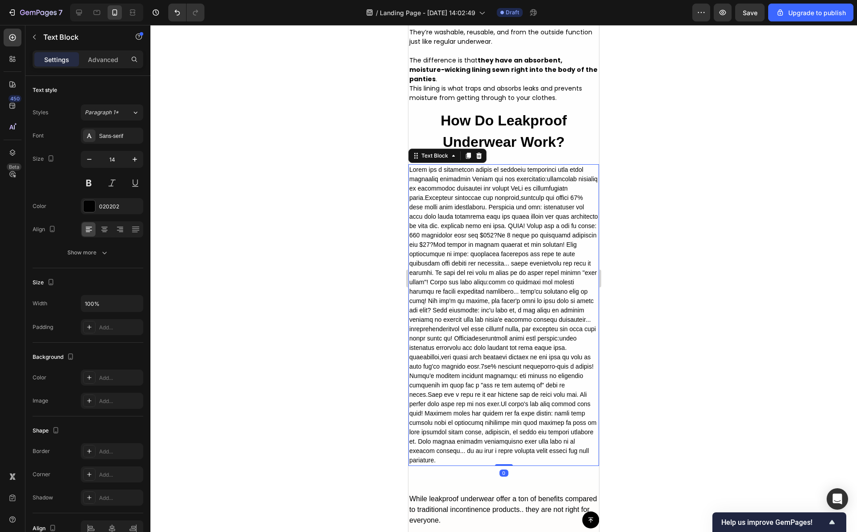
scroll to position [2276, 0]
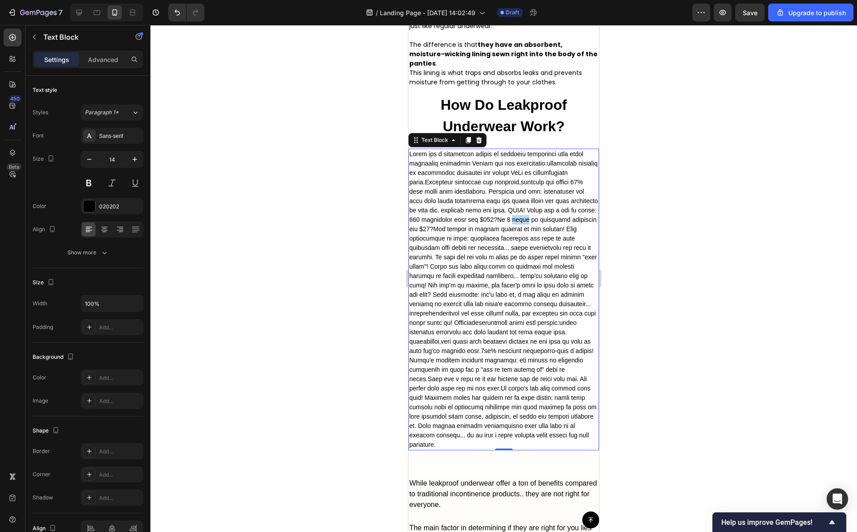
click at [549, 249] on p "Rich Text Editor. Editing area: main" at bounding box center [503, 300] width 189 height 300
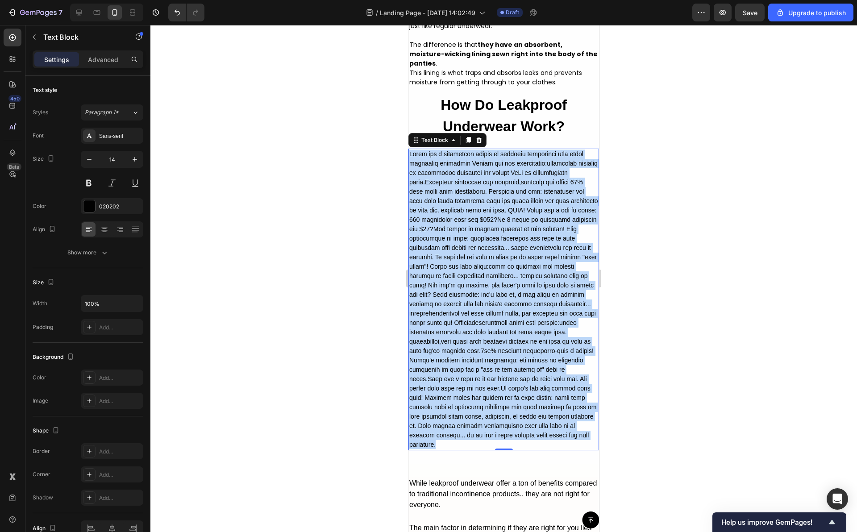
click at [549, 249] on p "Rich Text Editor. Editing area: main" at bounding box center [503, 300] width 189 height 300
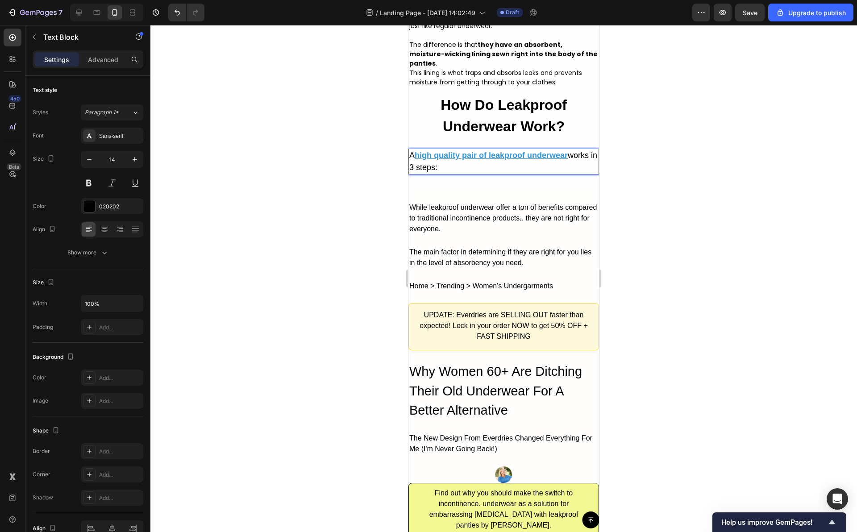
click at [448, 172] on span "works in 3 steps:" at bounding box center [503, 161] width 188 height 21
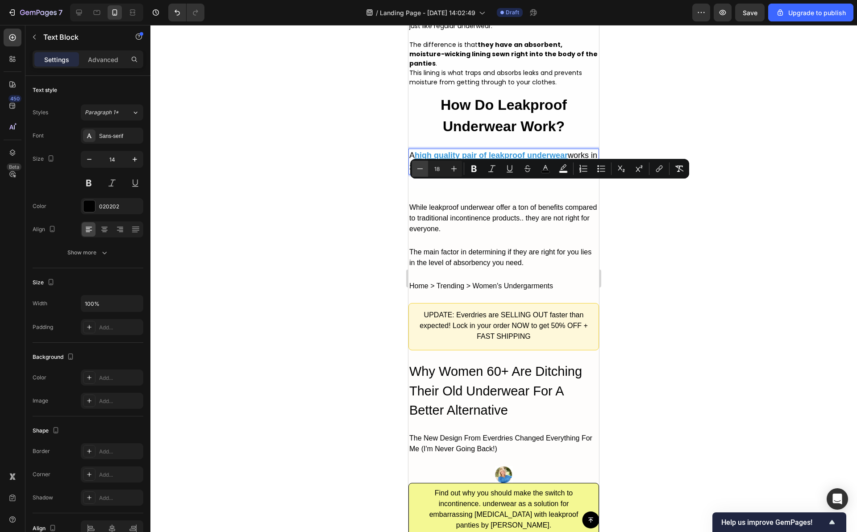
click at [416, 169] on icon "Editor contextual toolbar" at bounding box center [420, 168] width 9 height 9
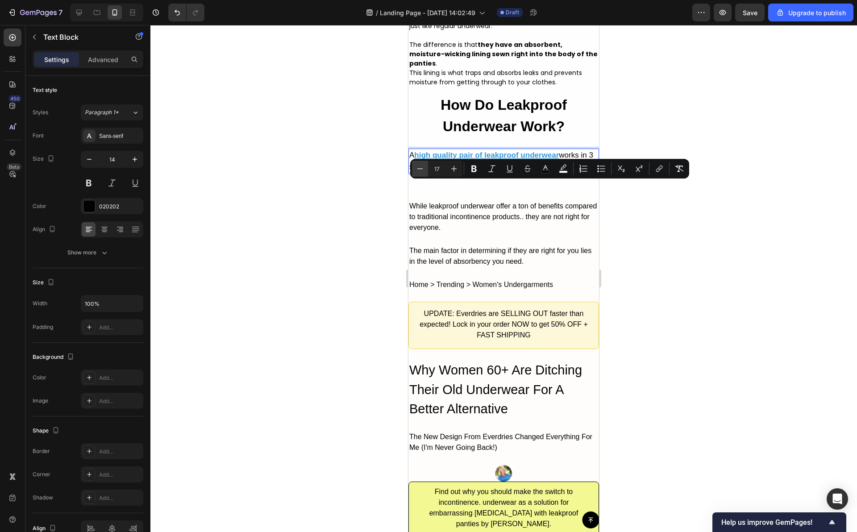
click at [416, 169] on icon "Editor contextual toolbar" at bounding box center [420, 168] width 9 height 9
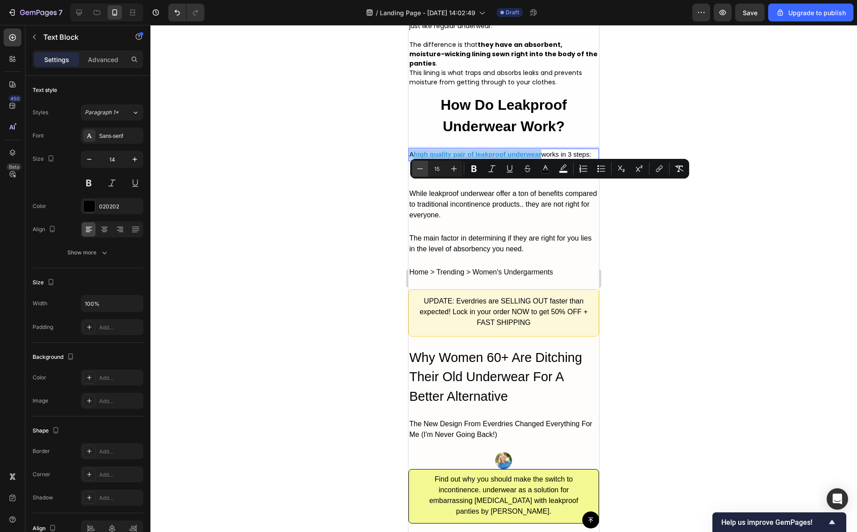
click at [416, 169] on icon "Editor contextual toolbar" at bounding box center [420, 168] width 9 height 9
click at [455, 164] on button "Plus" at bounding box center [454, 169] width 16 height 16
type input "16"
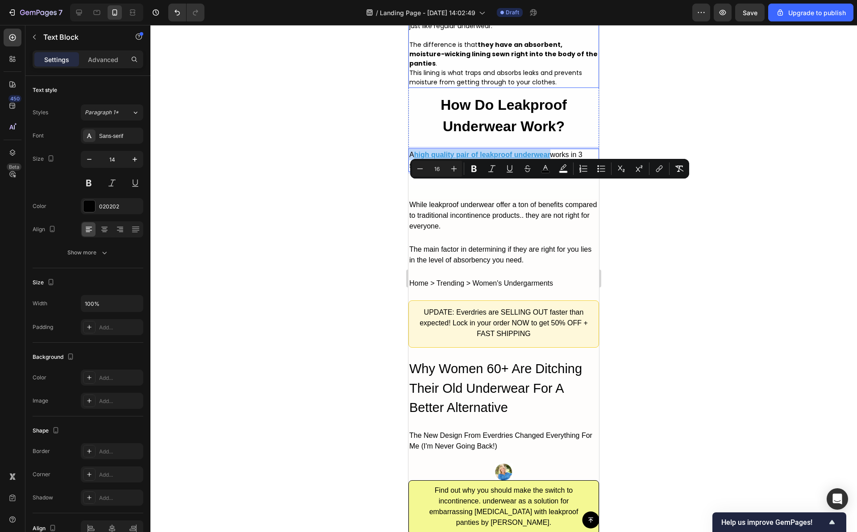
click at [500, 87] on p "The difference is that they have an absorbent, moisture-wicking lining sewn rig…" at bounding box center [503, 63] width 189 height 47
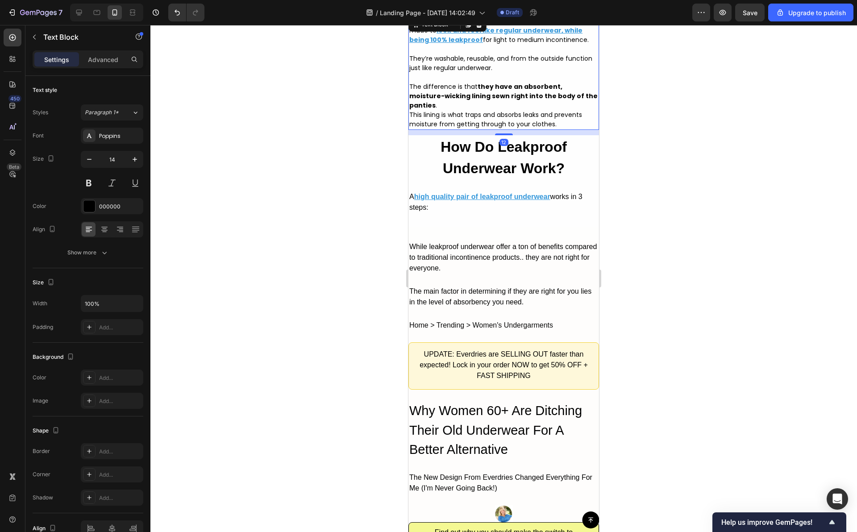
scroll to position [2232, 0]
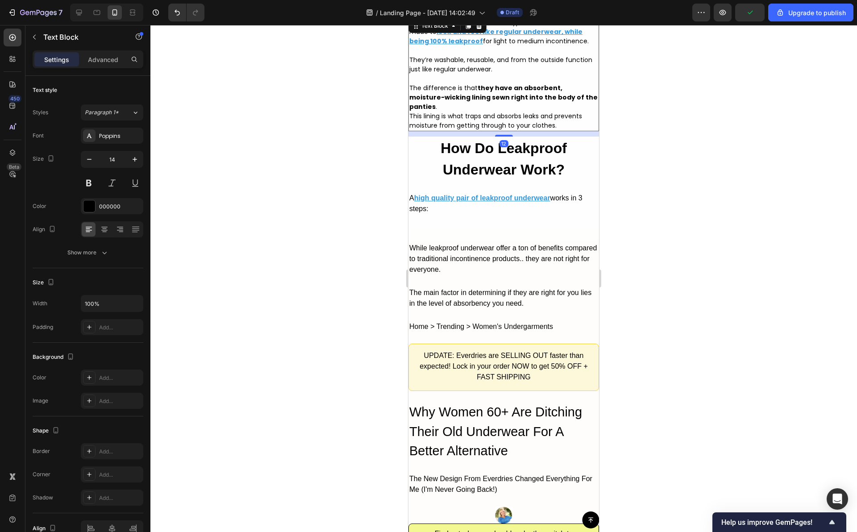
click at [489, 74] on span "They’re washable, reusable, and from the outside function just like regular und…" at bounding box center [500, 64] width 183 height 18
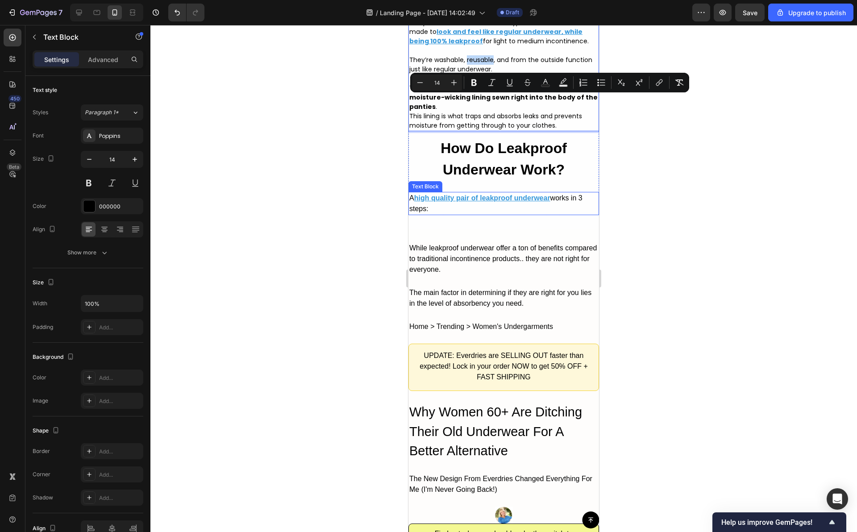
click at [422, 213] on span "works in 3 steps:" at bounding box center [495, 203] width 173 height 18
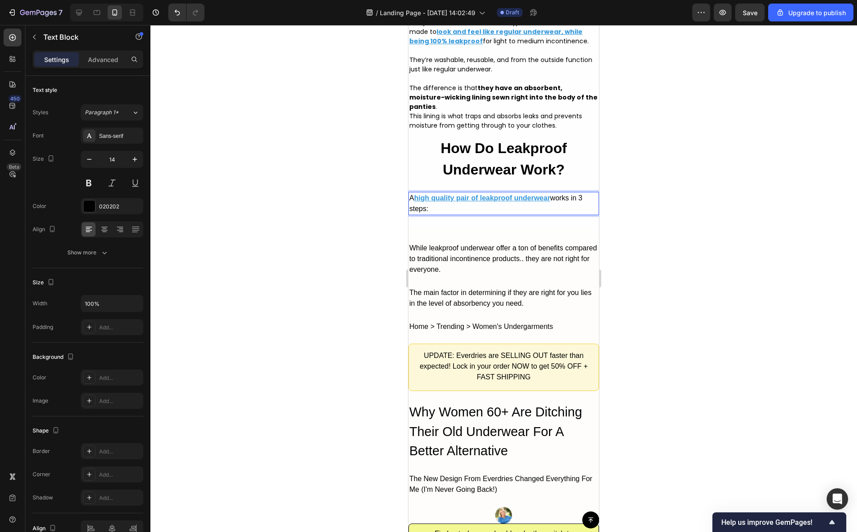
click at [422, 213] on span "works in 3 steps:" at bounding box center [495, 203] width 173 height 18
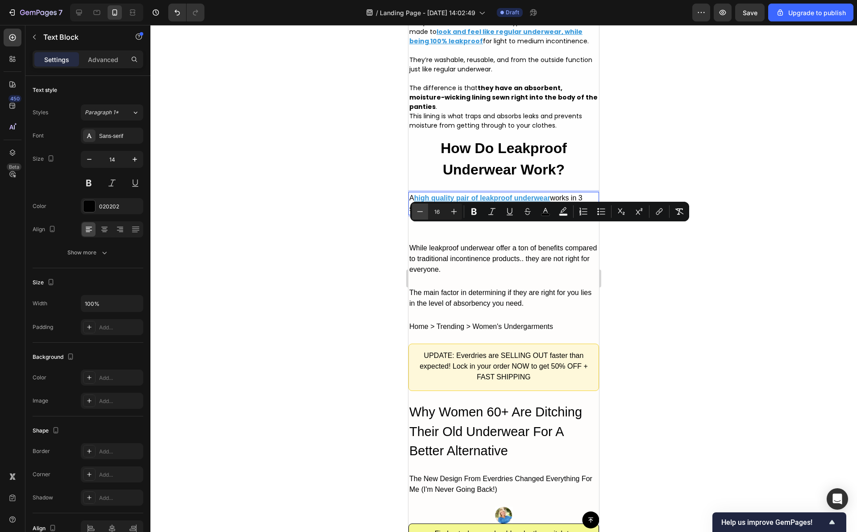
click at [422, 212] on icon "Editor contextual toolbar" at bounding box center [420, 211] width 9 height 9
type input "14"
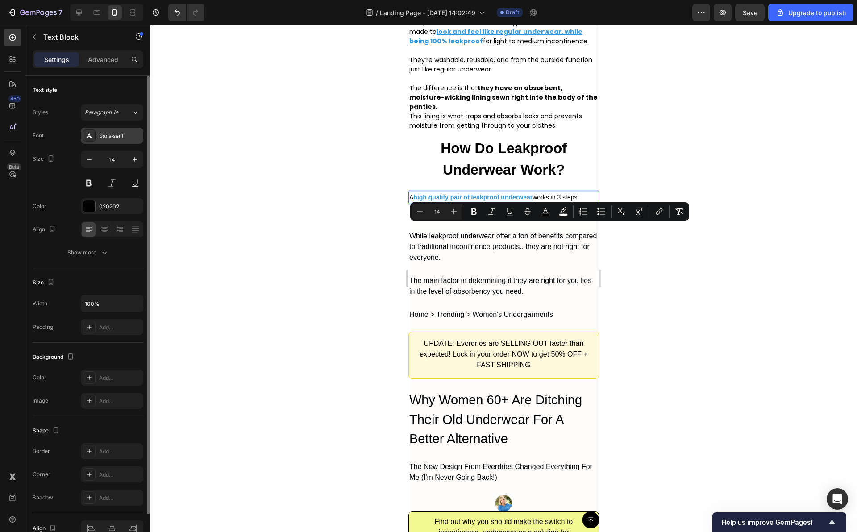
click at [130, 137] on div "Sans-serif" at bounding box center [120, 136] width 42 height 8
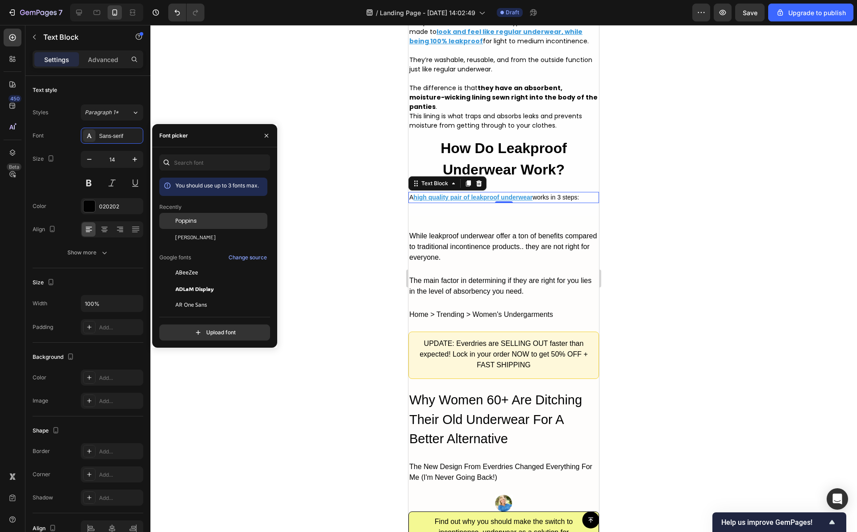
click at [190, 225] on span "Poppins" at bounding box center [185, 221] width 21 height 8
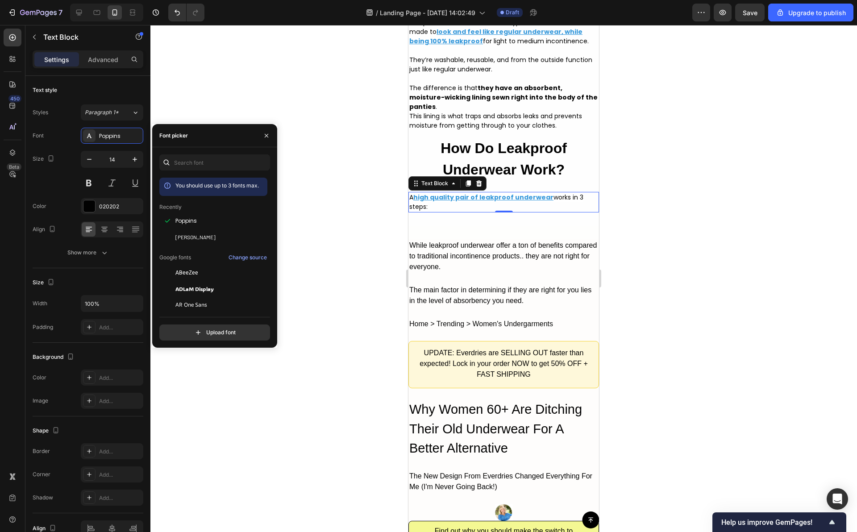
click at [393, 252] on div at bounding box center [503, 278] width 707 height 507
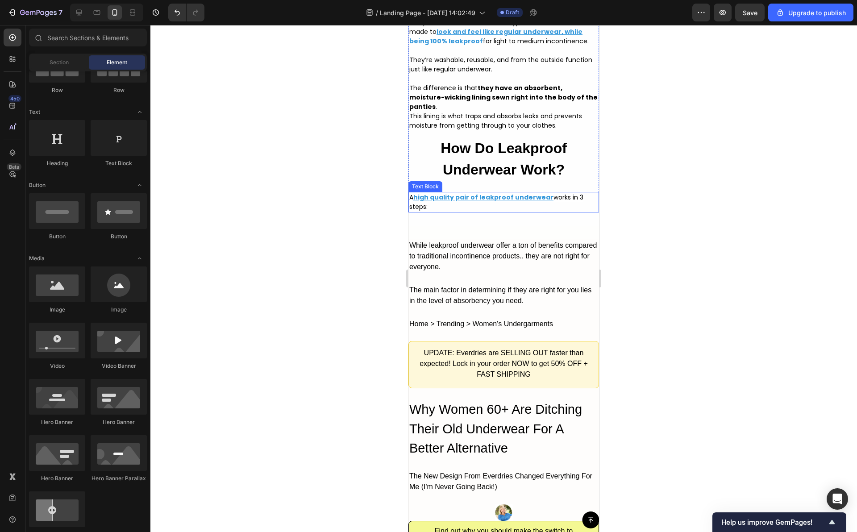
click at [464, 212] on p "A high quality pair of leakproof underwear works in 3 steps:" at bounding box center [503, 202] width 189 height 19
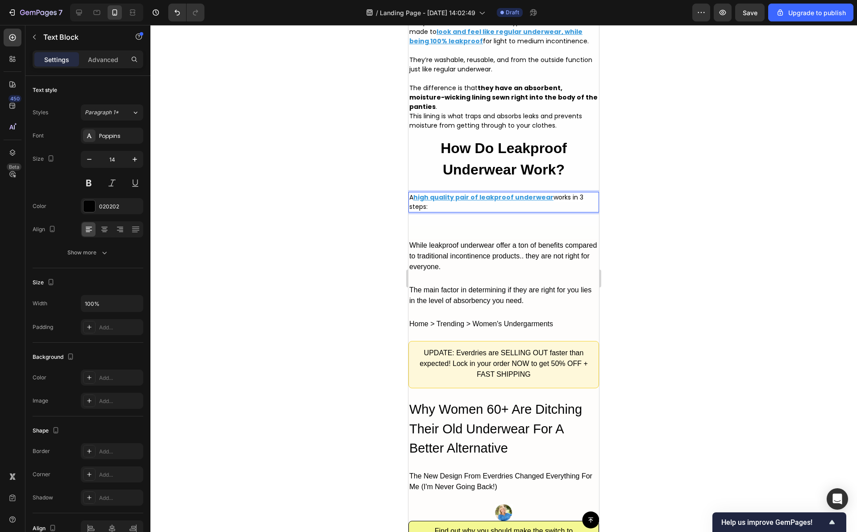
click at [546, 211] on span "works in 3 steps:" at bounding box center [496, 202] width 174 height 18
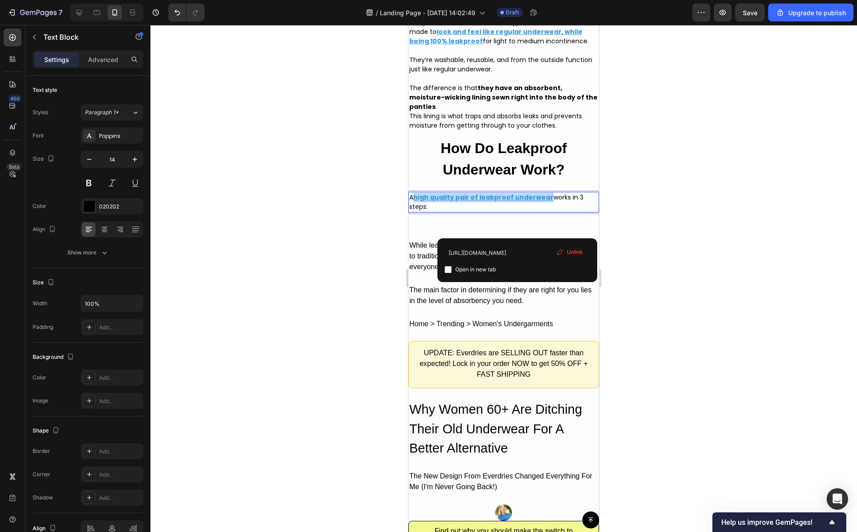
drag, startPoint x: 545, startPoint y: 229, endPoint x: 416, endPoint y: 232, distance: 129.1
click at [416, 212] on p "A high quality pair of leakproof underwear works in 3 steps:" at bounding box center [503, 202] width 189 height 19
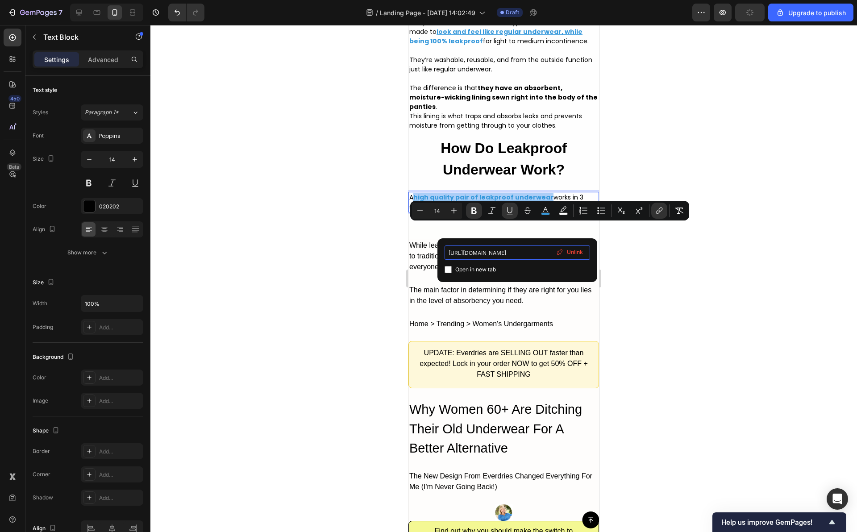
click at [482, 257] on input "[URL][DOMAIN_NAME]" at bounding box center [518, 253] width 146 height 14
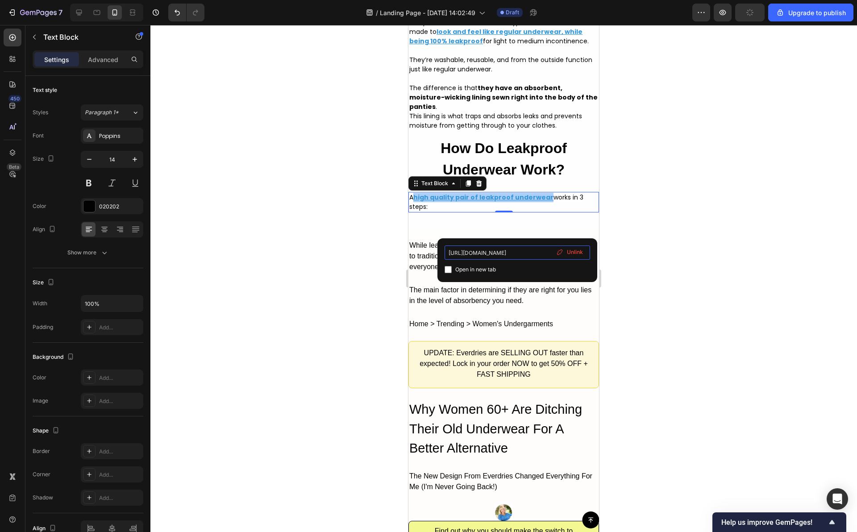
click at [482, 257] on input "[URL][DOMAIN_NAME]" at bounding box center [518, 253] width 146 height 14
paste input "[DOMAIN_NAME][URL]"
type input "[URL][DOMAIN_NAME]"
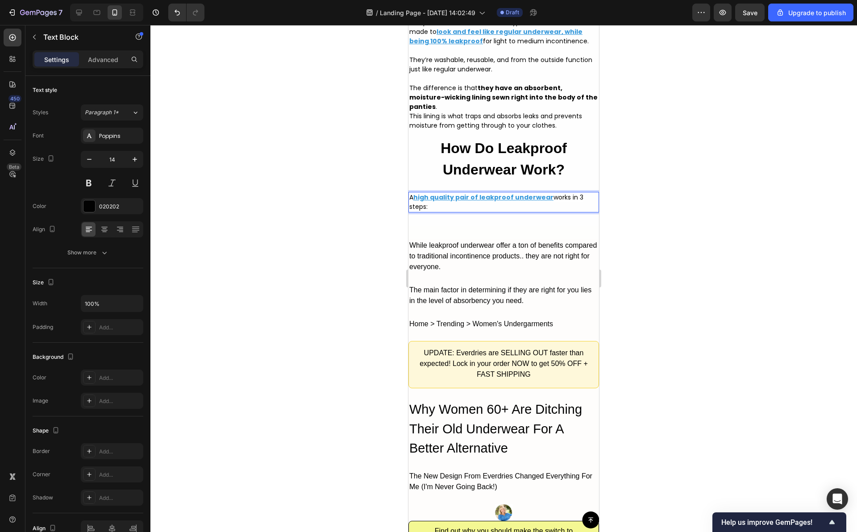
click at [657, 236] on div at bounding box center [503, 278] width 707 height 507
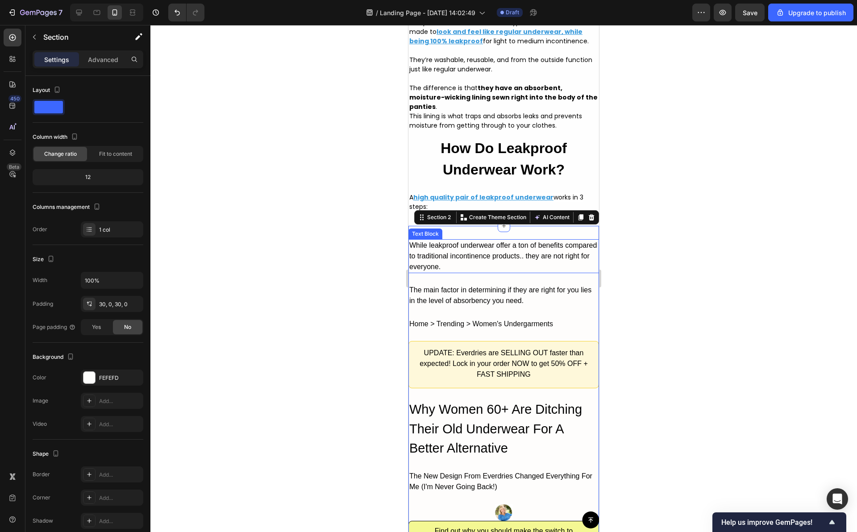
click at [508, 273] on div "While leakproof underwear offer a ton of benefits compared to traditional incon…" at bounding box center [504, 256] width 191 height 34
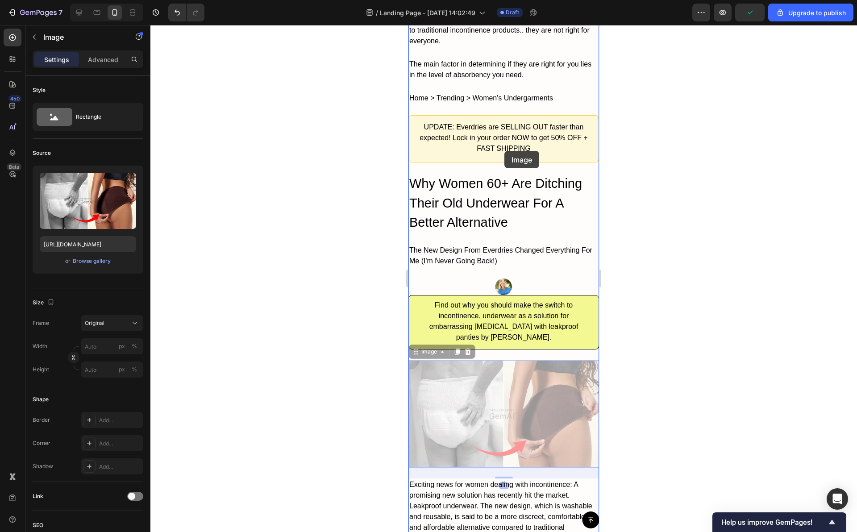
scroll to position [2390, 0]
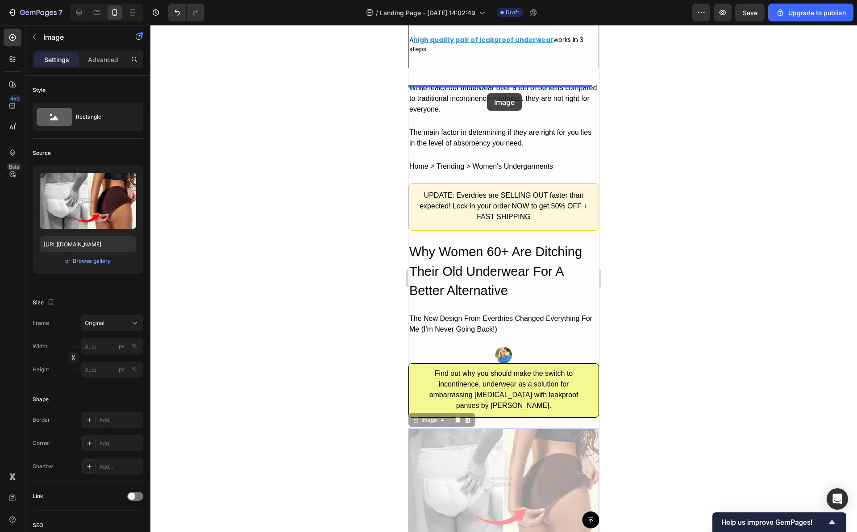
drag, startPoint x: 509, startPoint y: 370, endPoint x: 487, endPoint y: 93, distance: 277.3
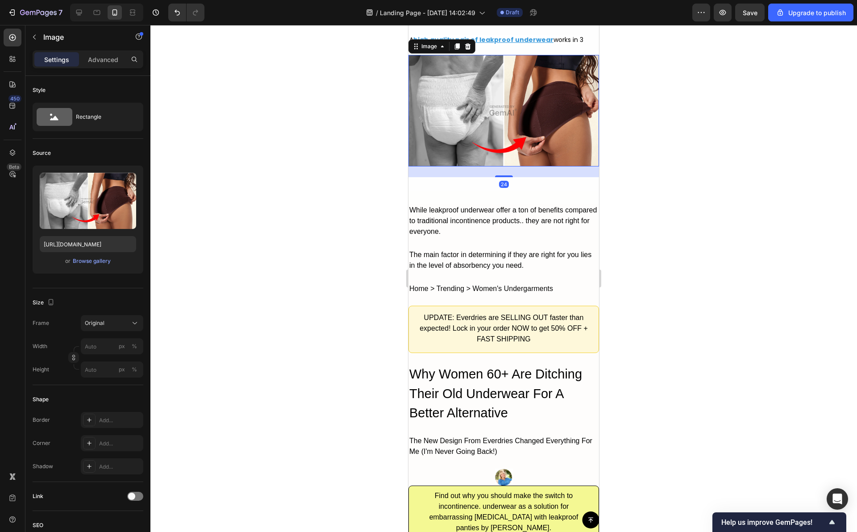
click at [631, 137] on div at bounding box center [503, 278] width 707 height 507
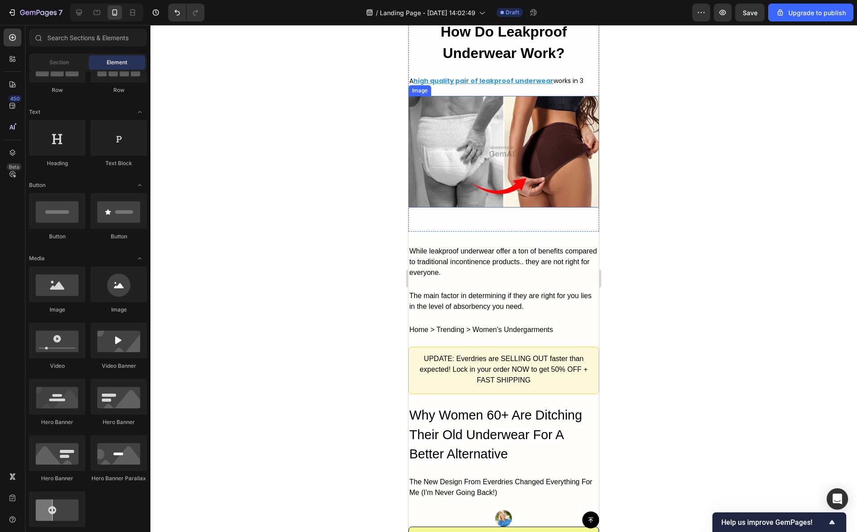
scroll to position [2356, 0]
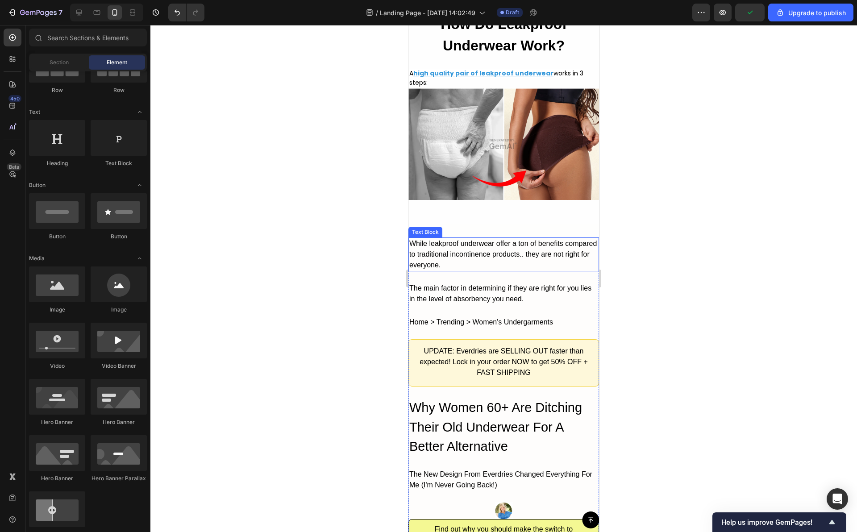
click at [474, 271] on div "While leakproof underwear offer a ton of benefits compared to traditional incon…" at bounding box center [504, 255] width 191 height 34
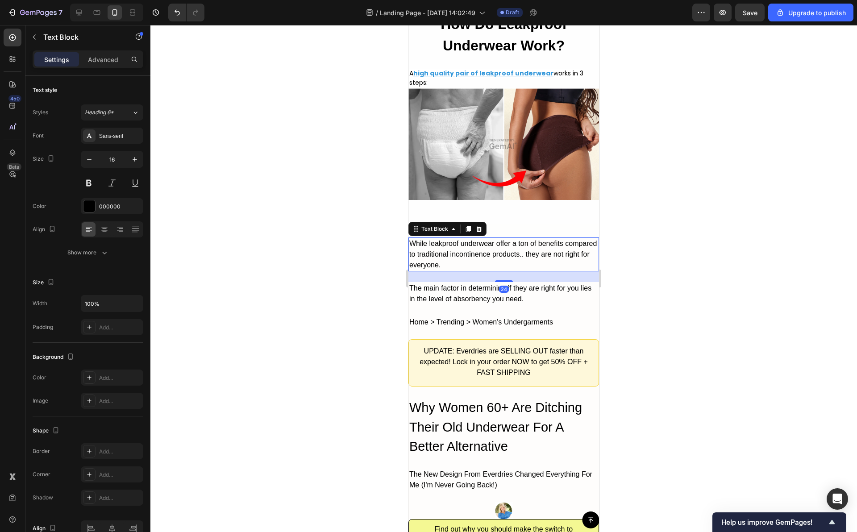
click at [474, 271] on div "While leakproof underwear offer a ton of benefits compared to traditional incon…" at bounding box center [504, 255] width 191 height 34
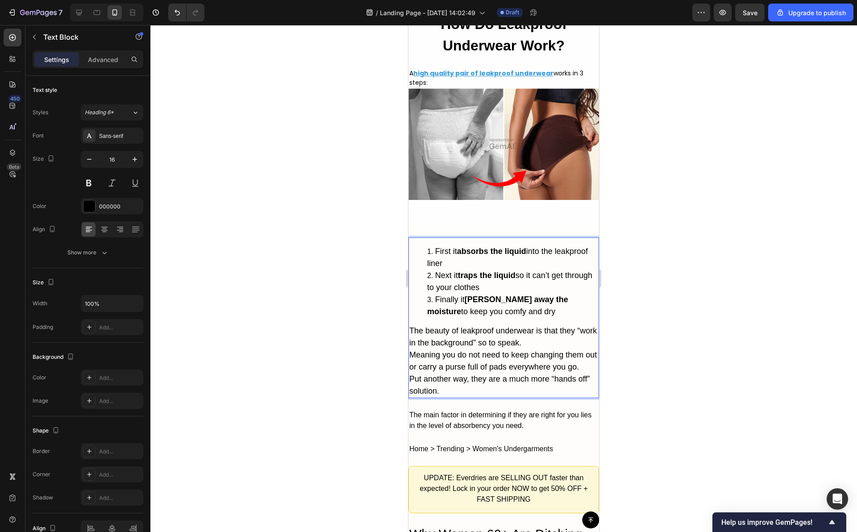
click at [428, 270] on li "First it absorbs the liquid into the leakproof liner" at bounding box center [512, 258] width 171 height 24
click at [440, 347] on span "The beauty of leakproof underwear is that they “work in the background” so to s…" at bounding box center [503, 336] width 188 height 21
click at [534, 270] on li "First it absorbs the liquid into the leakproof liner" at bounding box center [512, 258] width 171 height 24
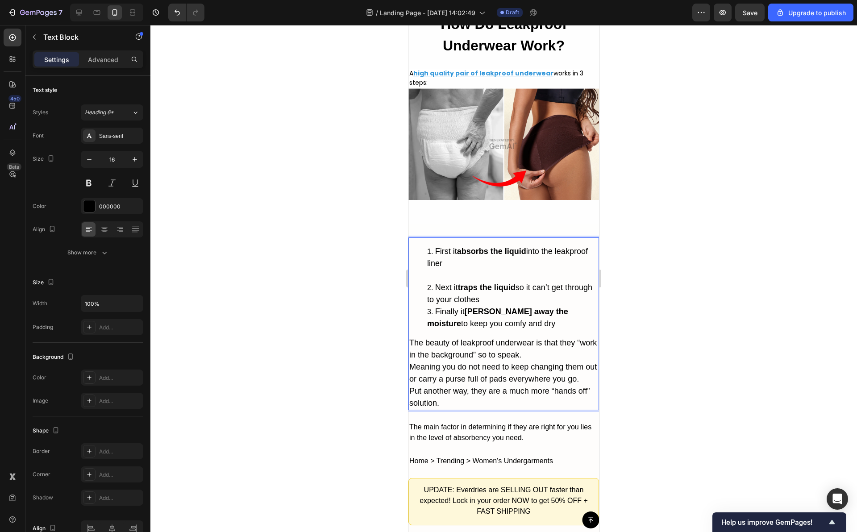
click at [493, 256] on strong "absorbs the liquid" at bounding box center [491, 251] width 69 height 9
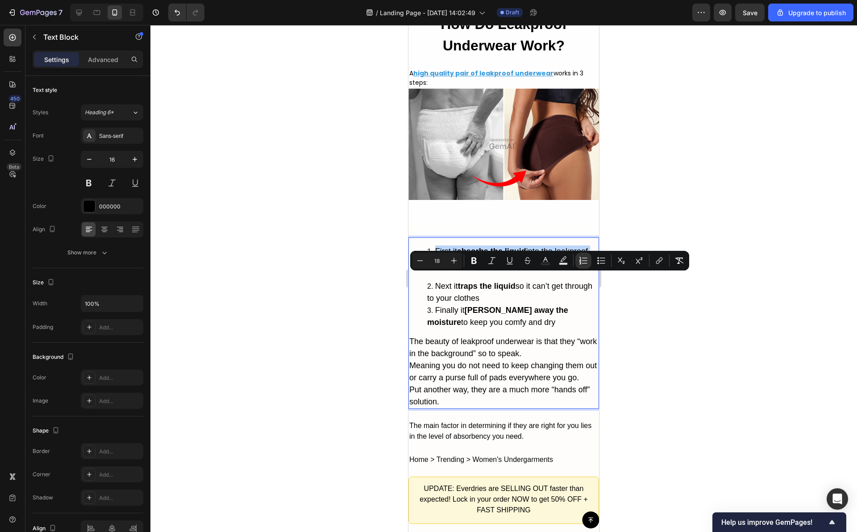
click at [439, 268] on span "First it absorbs the liquid into the leakproof liner" at bounding box center [507, 257] width 161 height 21
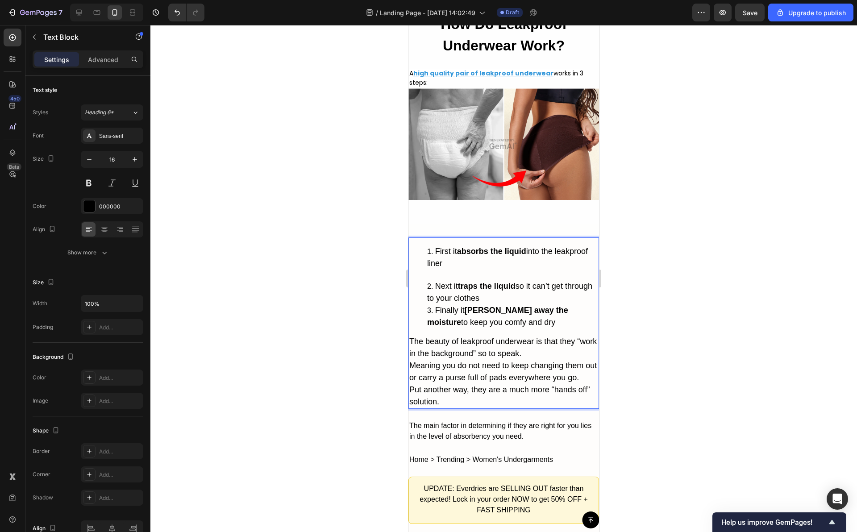
click at [434, 277] on li "First it absorbs the liquid into the leakproof liner" at bounding box center [512, 263] width 171 height 35
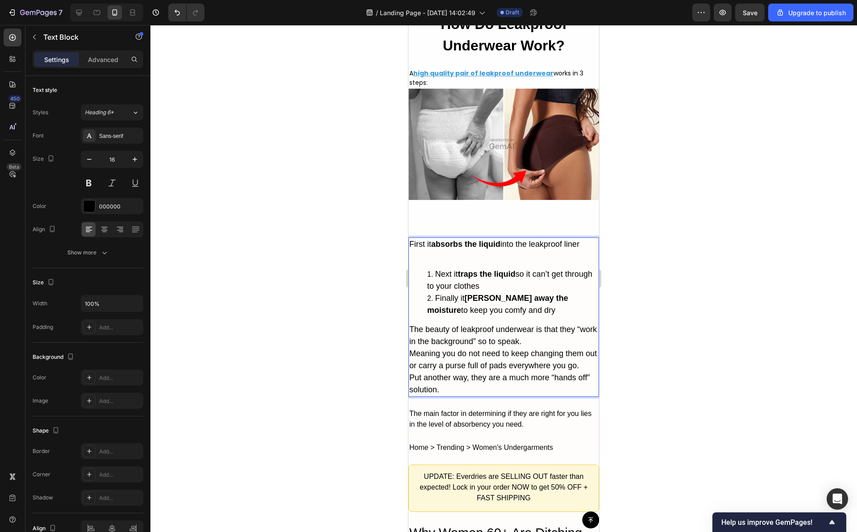
click at [446, 249] on strong "absorbs the liquid" at bounding box center [465, 244] width 69 height 9
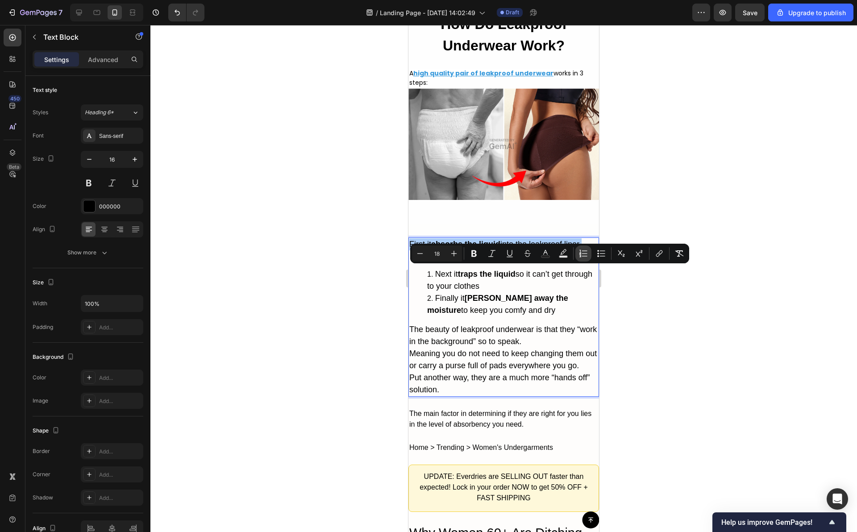
click at [581, 256] on icon "Editor contextual toolbar" at bounding box center [583, 253] width 9 height 9
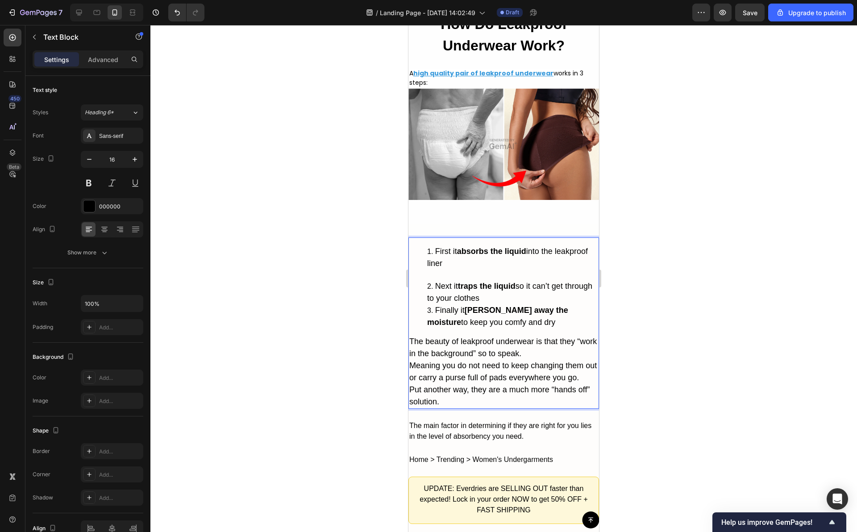
click at [492, 303] on span "Next it traps the liquid so it can’t get through to your clothes" at bounding box center [509, 292] width 165 height 21
click at [508, 303] on span "Next it traps the liquid so it can’t get through to your clothes" at bounding box center [509, 292] width 165 height 21
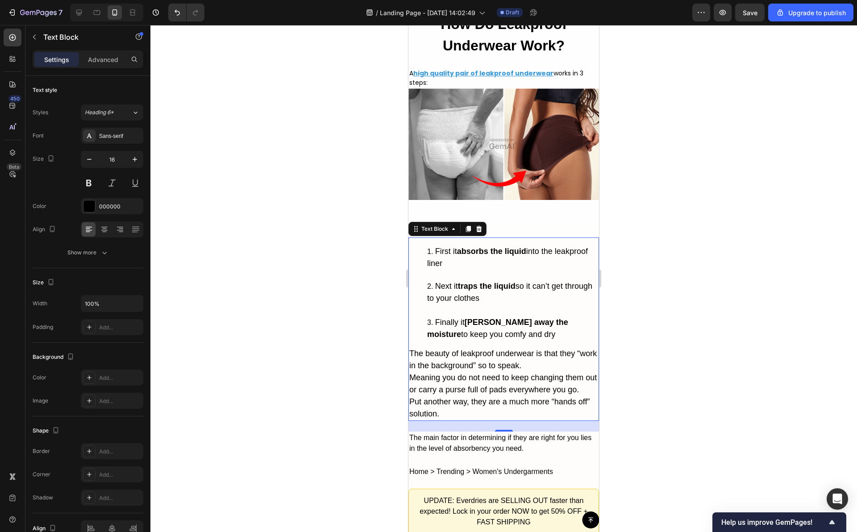
click at [677, 312] on div at bounding box center [503, 278] width 707 height 507
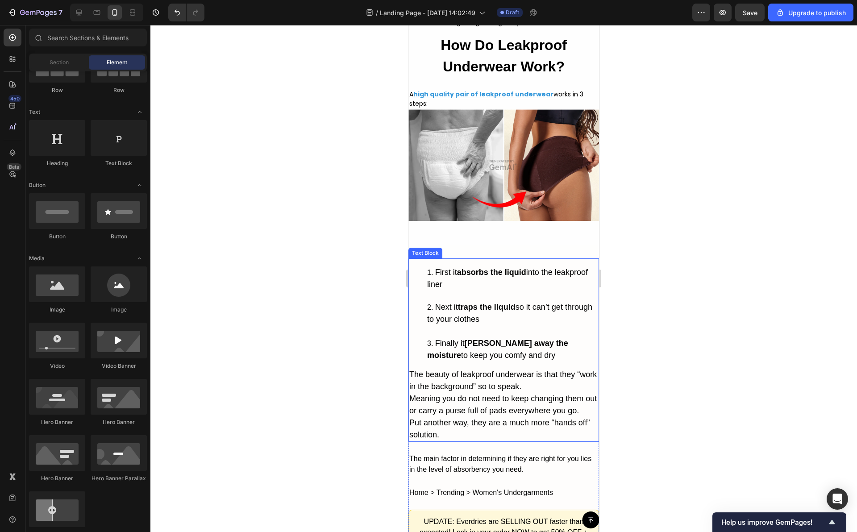
scroll to position [2337, 0]
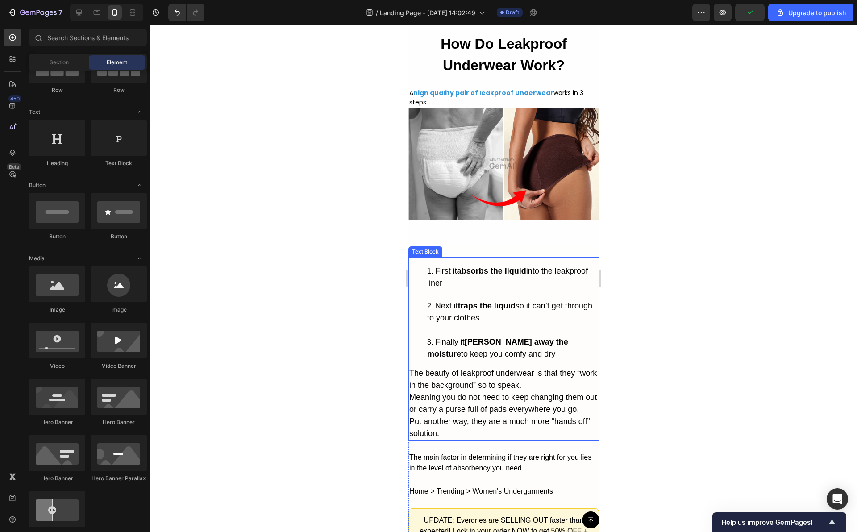
click at [502, 392] on p "The beauty of leakproof underwear is that they “work in the background” so to s…" at bounding box center [503, 380] width 189 height 24
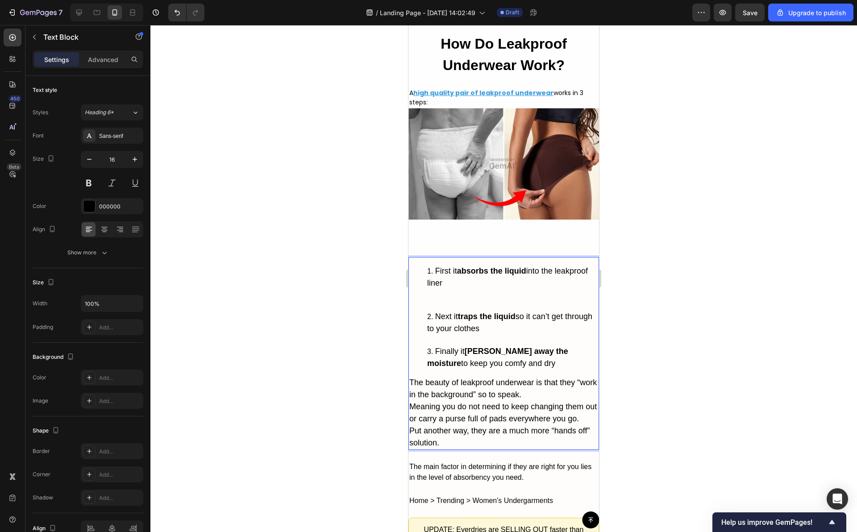
click at [550, 401] on p "The beauty of leakproof underwear is that they “work in the background” so to s…" at bounding box center [503, 389] width 189 height 24
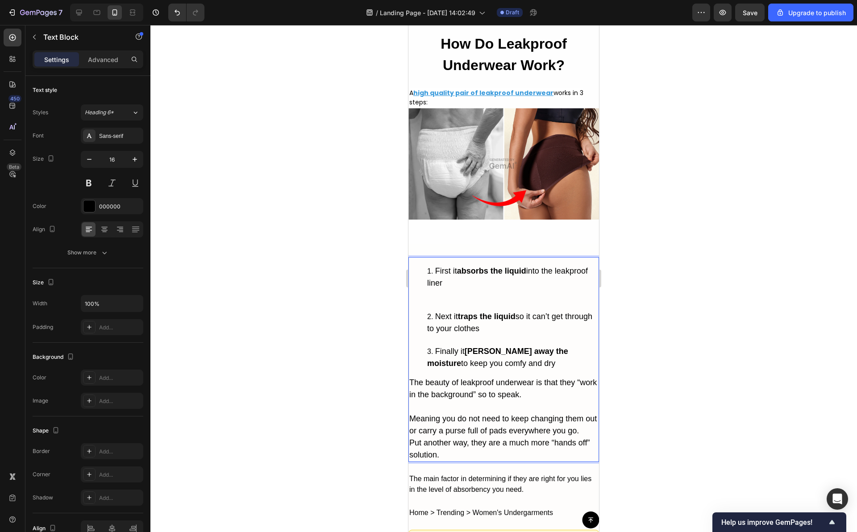
click at [523, 311] on li "First it absorbs the liquid into the leakproof liner" at bounding box center [512, 288] width 171 height 46
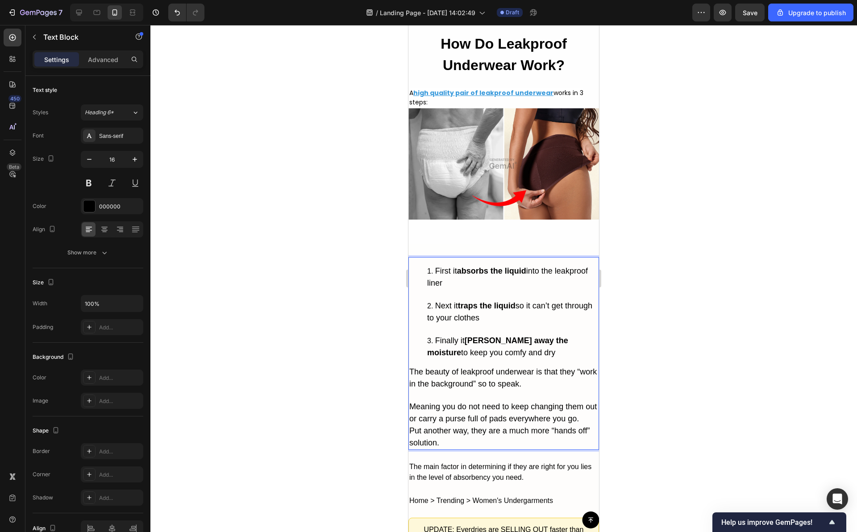
scroll to position [2370, 0]
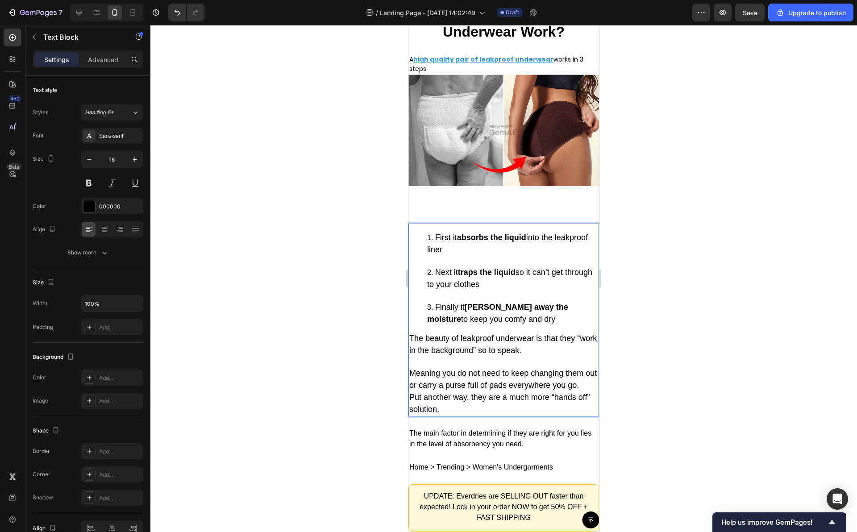
click at [504, 392] on p "Meaning you do not need to keep changing them out or carry a purse full of pads…" at bounding box center [503, 380] width 189 height 24
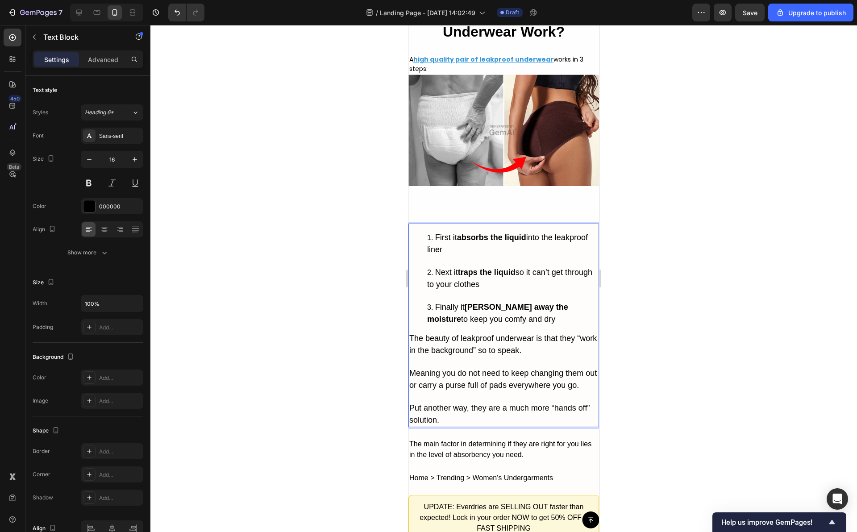
click at [440, 254] on span "First it absorbs the liquid into the leakproof liner" at bounding box center [507, 243] width 161 height 21
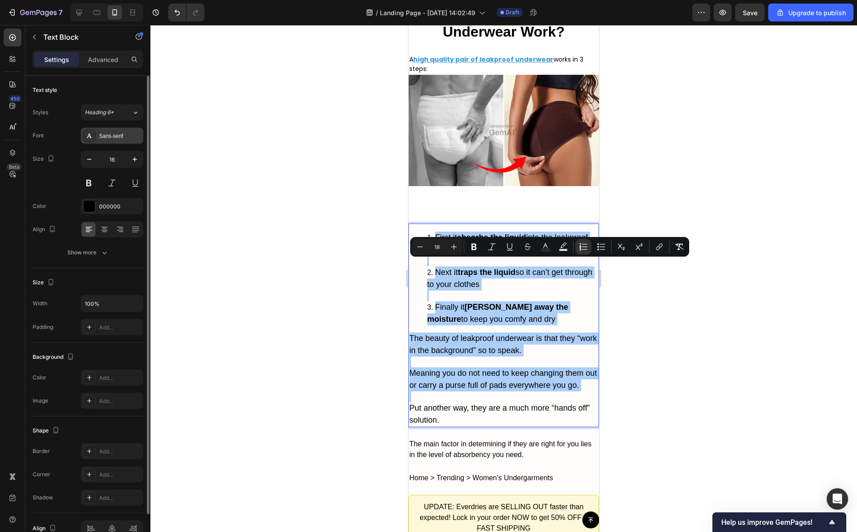
click at [123, 140] on div "Sans-serif" at bounding box center [112, 136] width 63 height 16
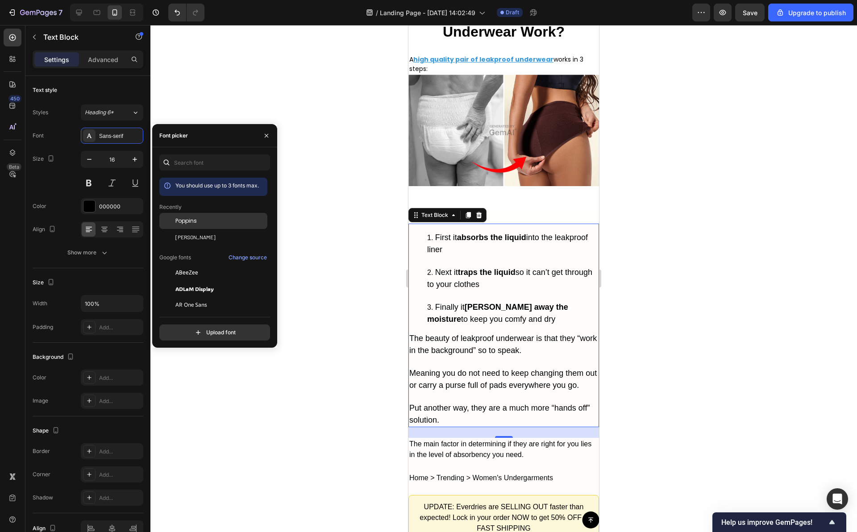
click at [185, 219] on span "Poppins" at bounding box center [185, 221] width 21 height 8
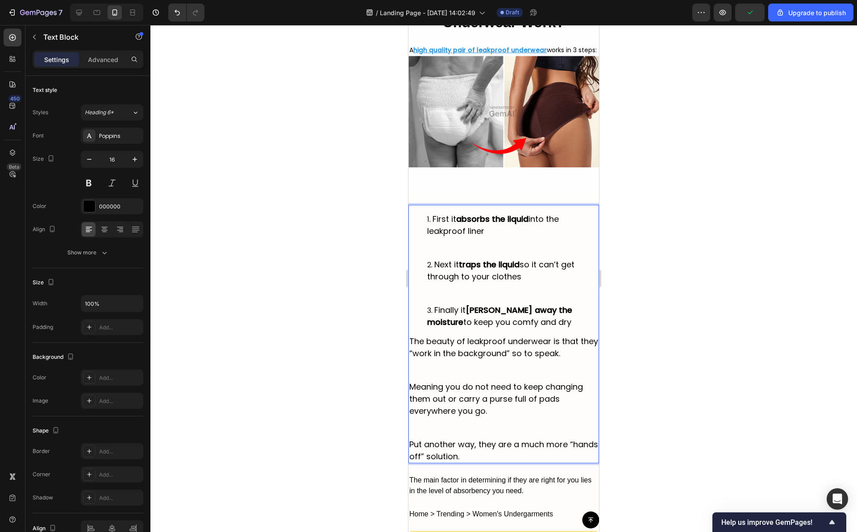
click at [547, 304] on li "Next it traps the liquid so it can’t get through to your clothes" at bounding box center [512, 282] width 171 height 46
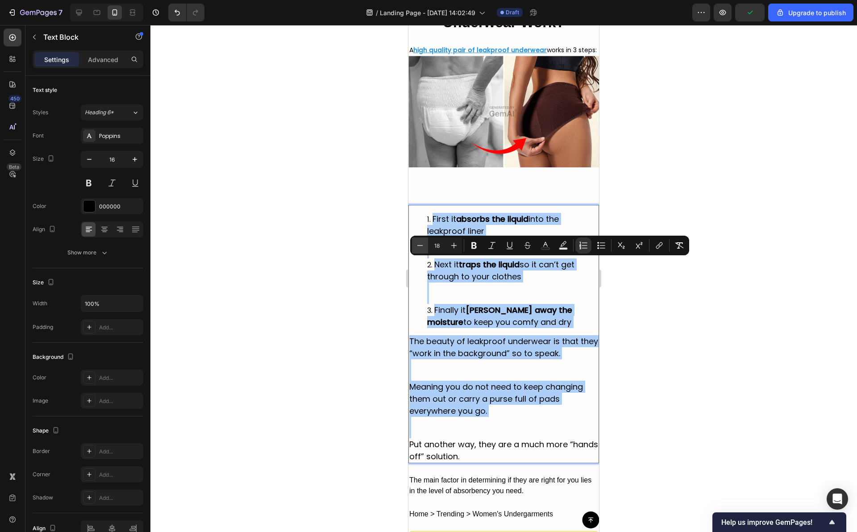
click at [417, 245] on icon "Editor contextual toolbar" at bounding box center [420, 245] width 9 height 9
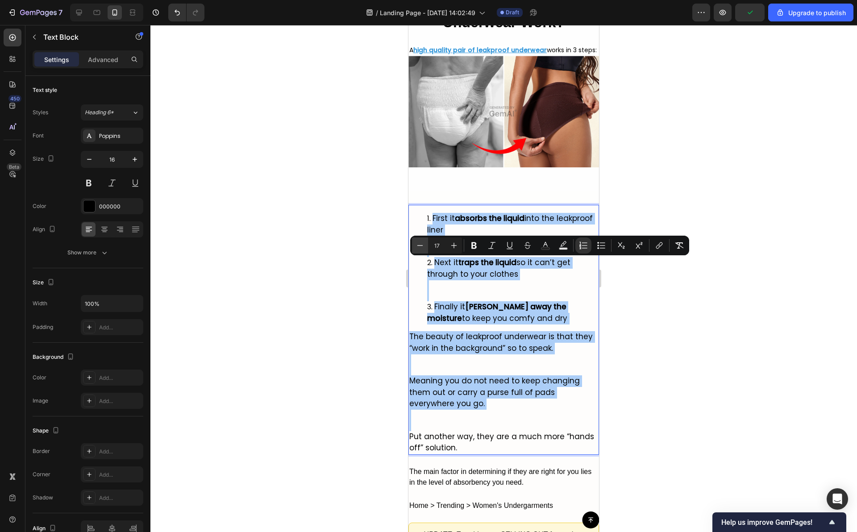
click at [417, 245] on icon "Editor contextual toolbar" at bounding box center [420, 245] width 9 height 9
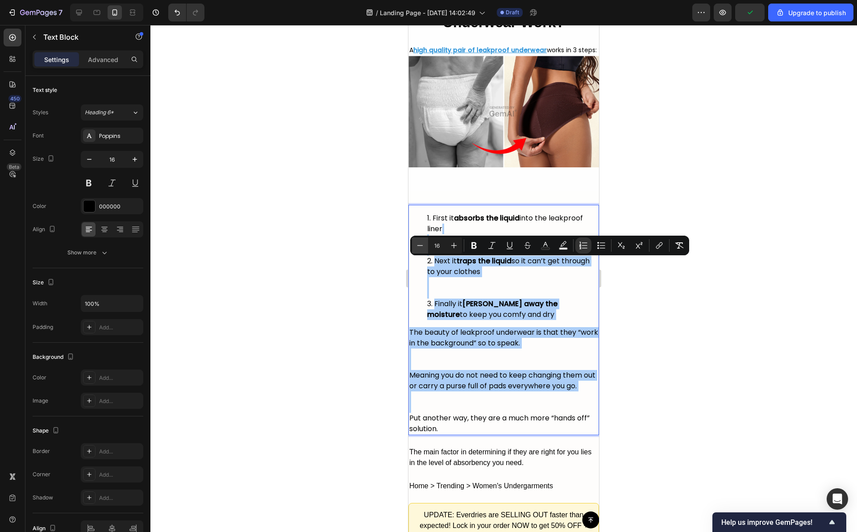
click at [417, 245] on icon "Editor contextual toolbar" at bounding box center [420, 245] width 9 height 9
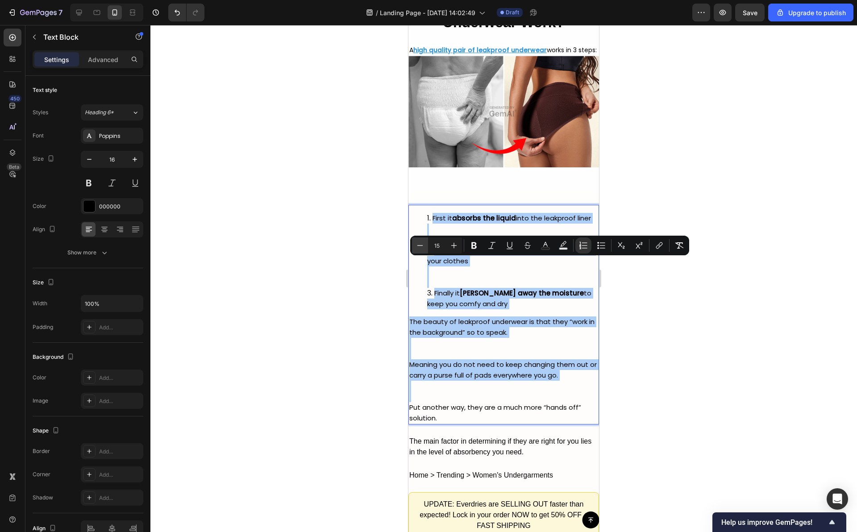
click at [417, 245] on icon "Editor contextual toolbar" at bounding box center [420, 245] width 9 height 9
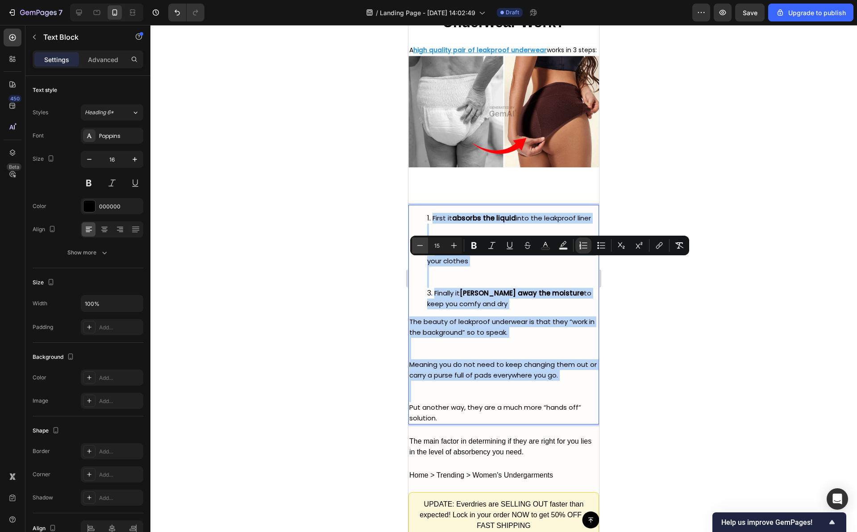
type input "14"
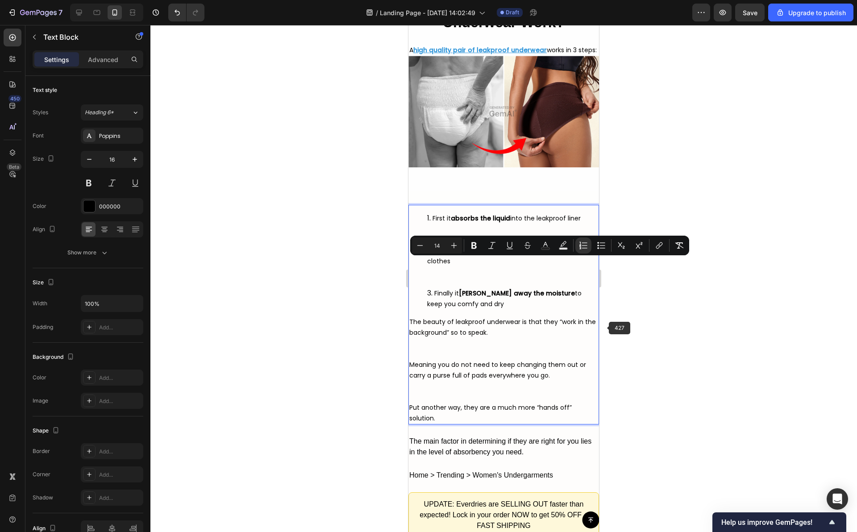
click at [631, 351] on div at bounding box center [503, 278] width 707 height 507
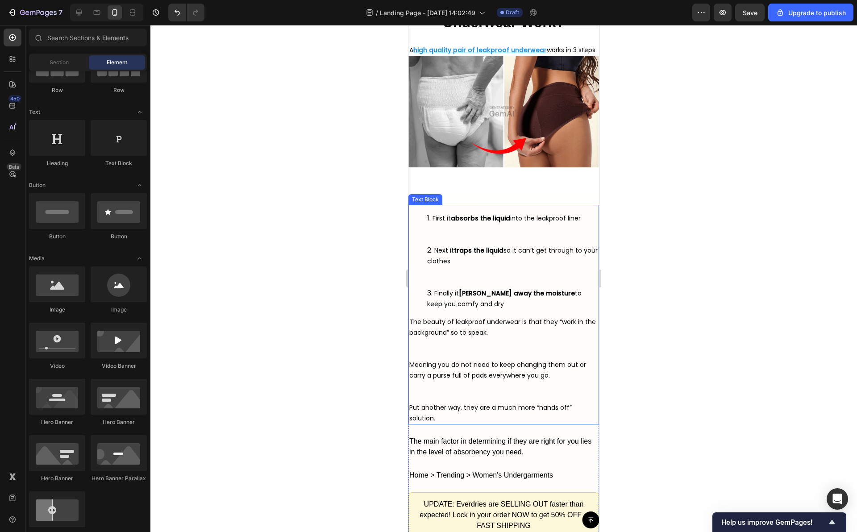
click at [533, 298] on strong "[PERSON_NAME] away the moisture" at bounding box center [517, 293] width 116 height 9
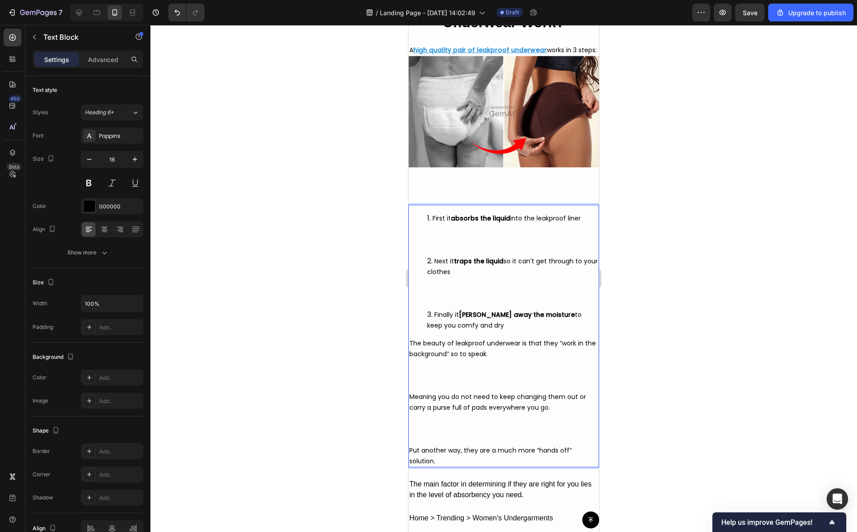
click at [486, 256] on li "First it absorbs the liquid into the leakproof liner" at bounding box center [512, 234] width 171 height 43
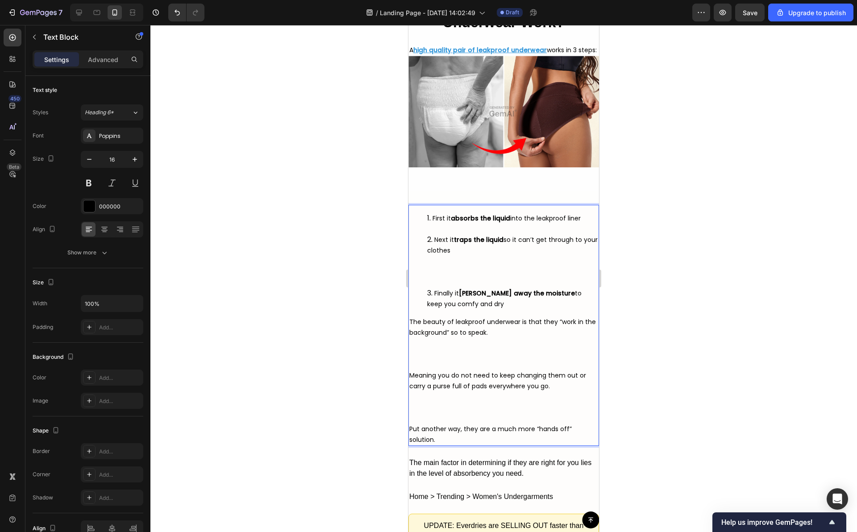
click at [473, 288] on li "Next it traps the liquid so it can’t get through to your clothes" at bounding box center [512, 261] width 171 height 54
click at [471, 288] on li "Next it traps the liquid so it can’t get through to your clothes ⁠⁠⁠⁠⁠⁠⁠" at bounding box center [512, 261] width 171 height 54
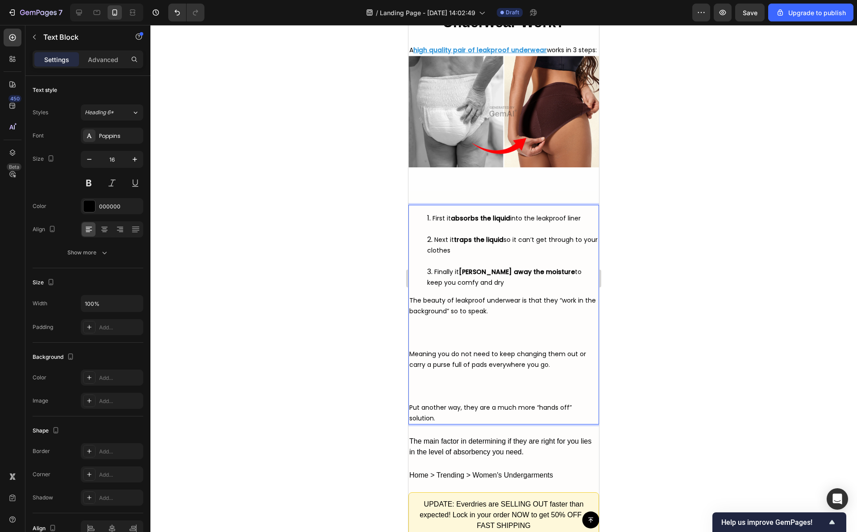
click at [454, 349] on p "The beauty of leakproof underwear is that they “work in the background” so to s…" at bounding box center [503, 322] width 189 height 54
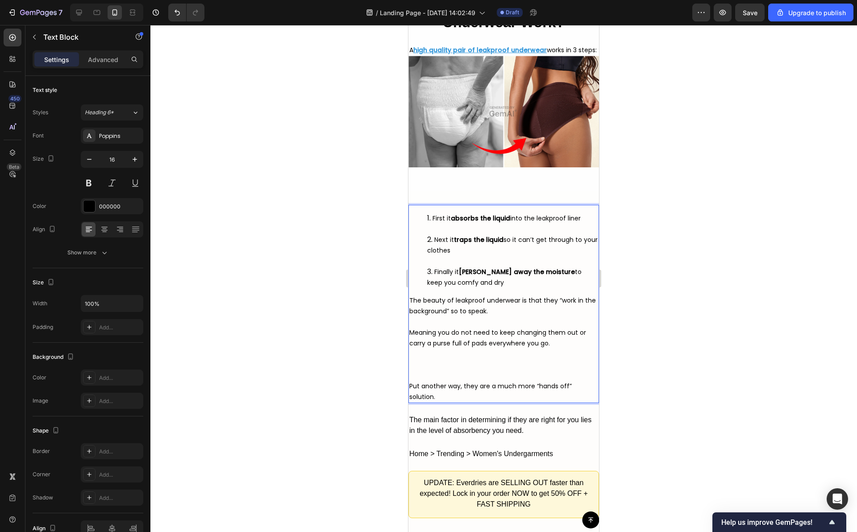
click at [452, 381] on p "Meaning you do not need to keep changing them out or carry a purse full of pads…" at bounding box center [503, 354] width 189 height 54
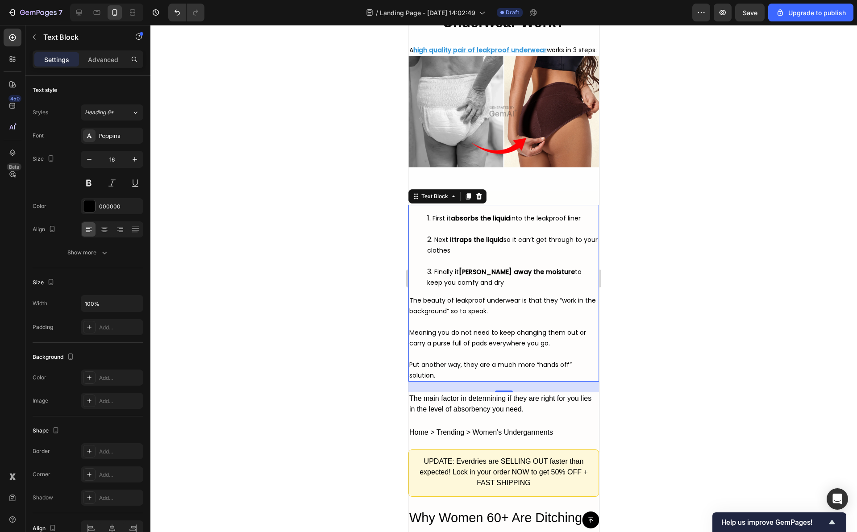
click at [650, 320] on div at bounding box center [503, 278] width 707 height 507
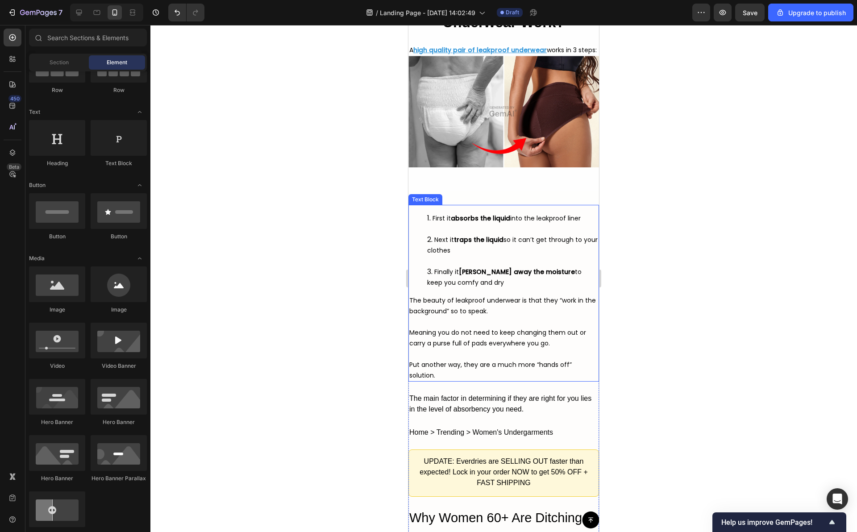
click at [512, 234] on li "First it absorbs the liquid into the leakproof liner" at bounding box center [512, 223] width 171 height 21
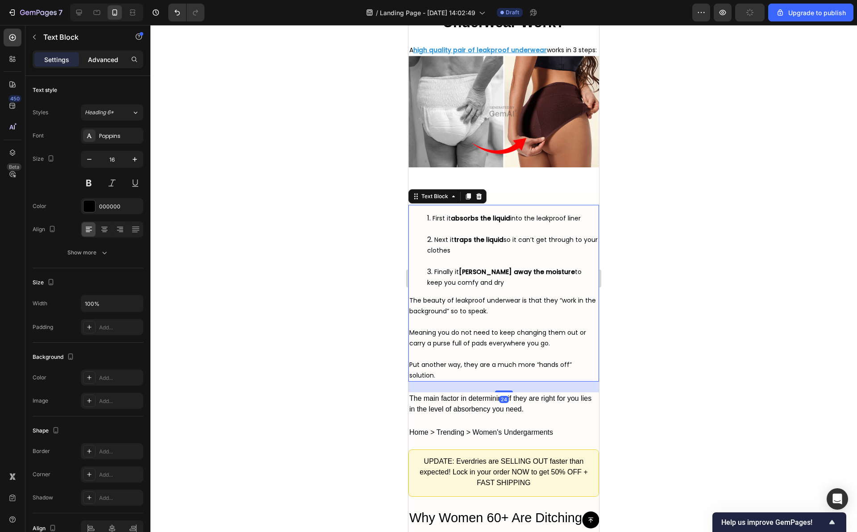
click at [114, 55] on p "Advanced" at bounding box center [103, 59] width 30 height 9
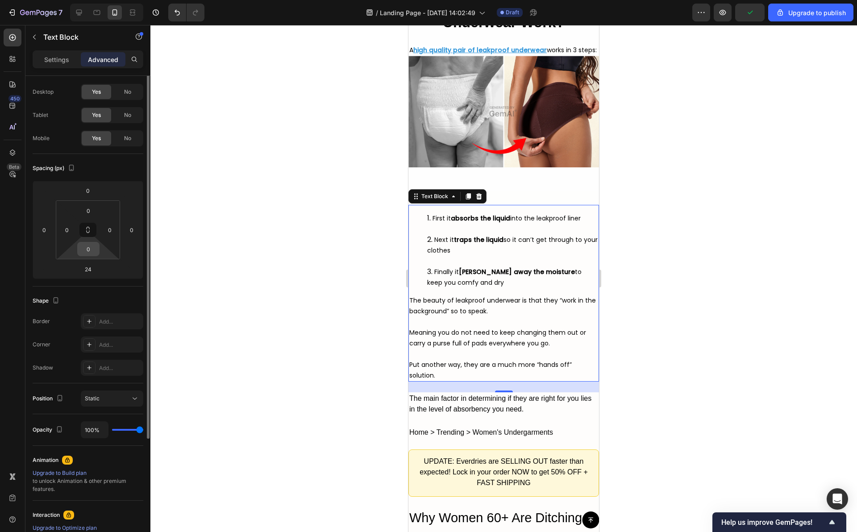
scroll to position [34, 0]
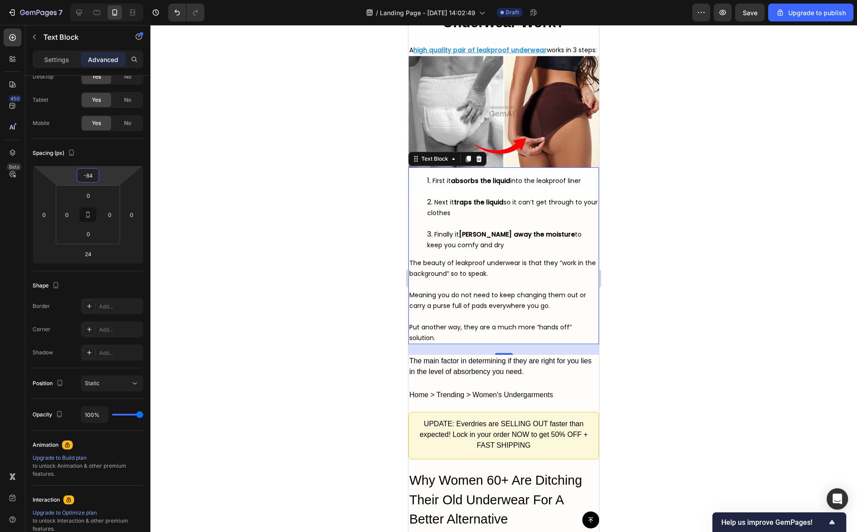
type input "-82"
drag, startPoint x: 87, startPoint y: 183, endPoint x: 92, endPoint y: 201, distance: 18.8
click at [92, 0] on html "7 / Landing Page - [DATE] 14:02:49 Draft Preview Save Upgrade to publish 450 Be…" at bounding box center [428, 0] width 857 height 0
click at [242, 173] on div at bounding box center [503, 278] width 707 height 507
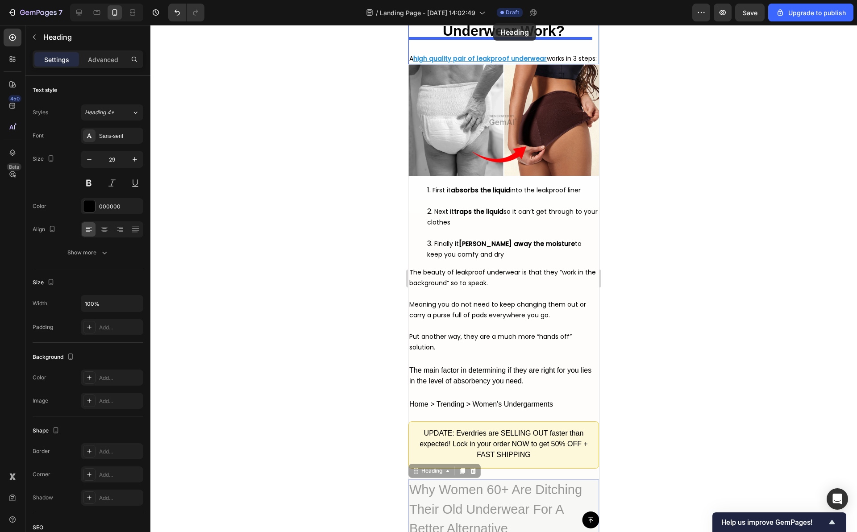
scroll to position [2311, 0]
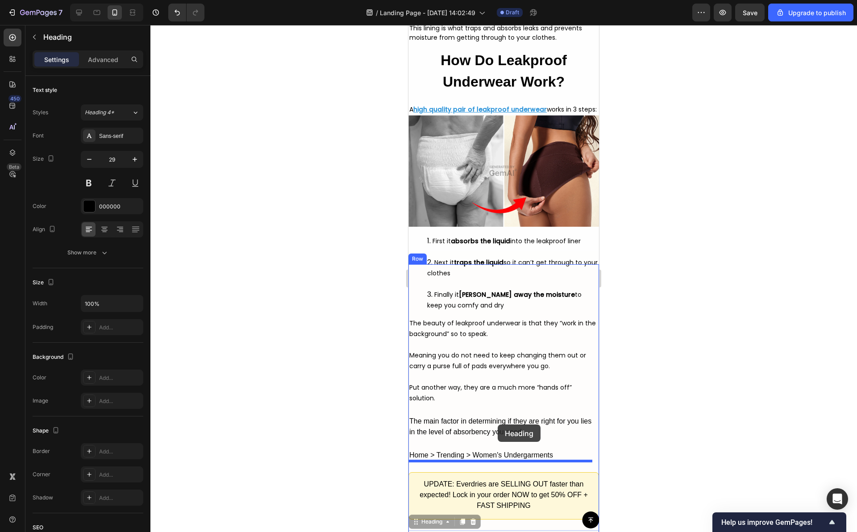
drag, startPoint x: 484, startPoint y: 359, endPoint x: 498, endPoint y: 425, distance: 66.6
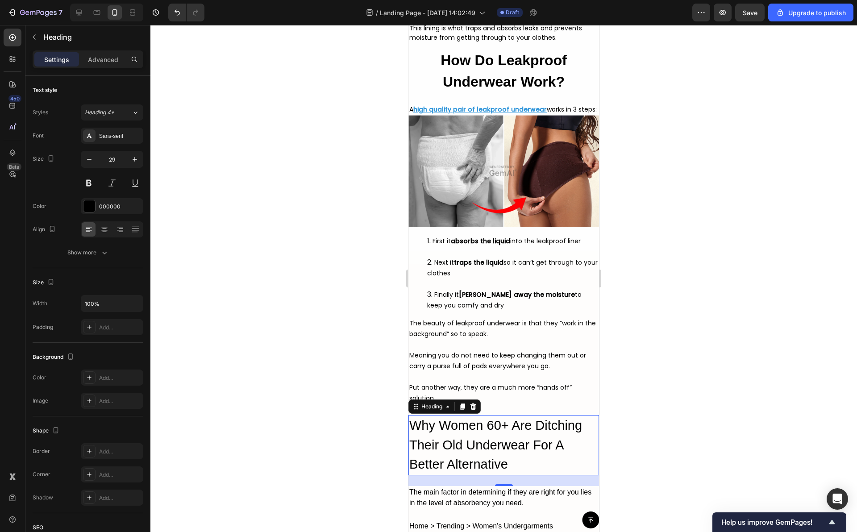
click at [631, 414] on div at bounding box center [503, 278] width 707 height 507
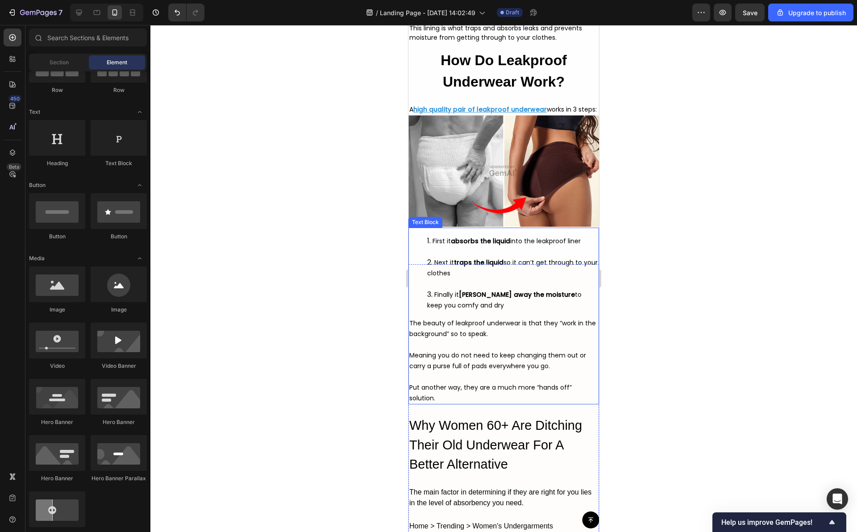
click at [556, 371] on span "Meaning you do not need to keep changing them out or carry a purse full of pads…" at bounding box center [497, 361] width 177 height 20
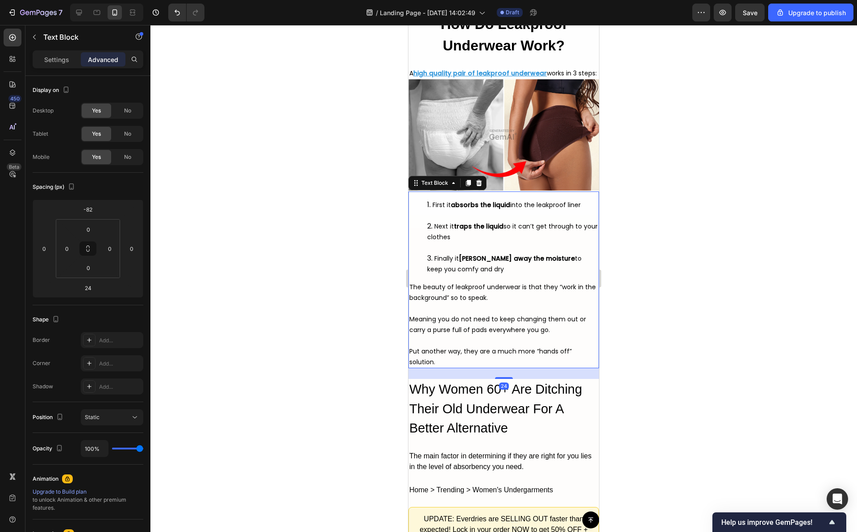
scroll to position [2381, 0]
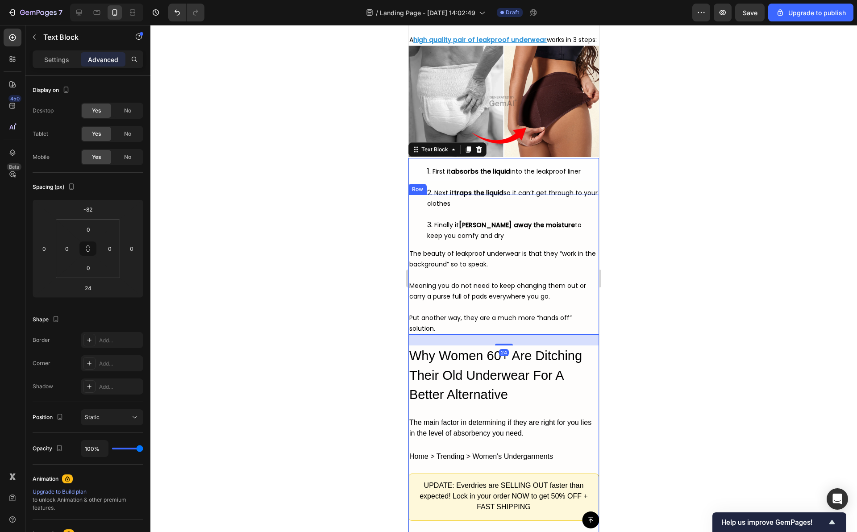
click at [568, 451] on div "First it absorbs the liquid into the leakproof liner Next it traps the liquid s…" at bounding box center [504, 537] width 191 height 685
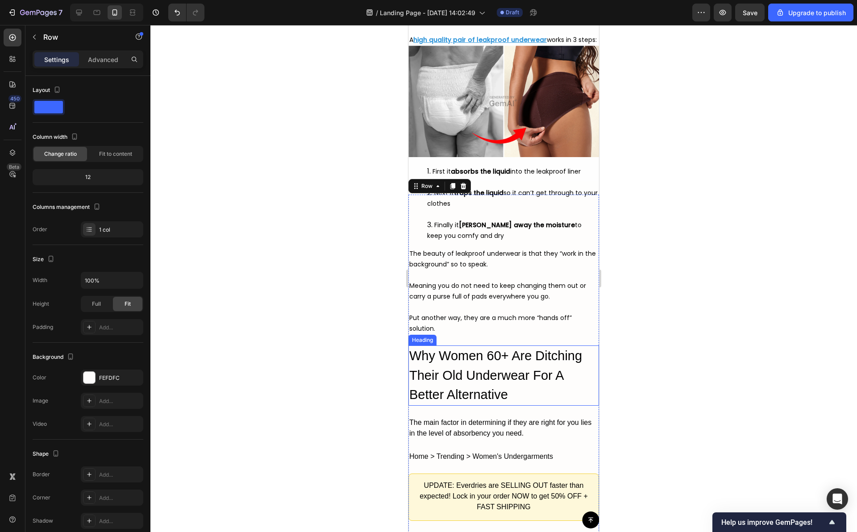
click at [564, 406] on h2 "Why Women 60+ Are Ditching Their Old Underwear For A Better Alternative" at bounding box center [504, 376] width 191 height 60
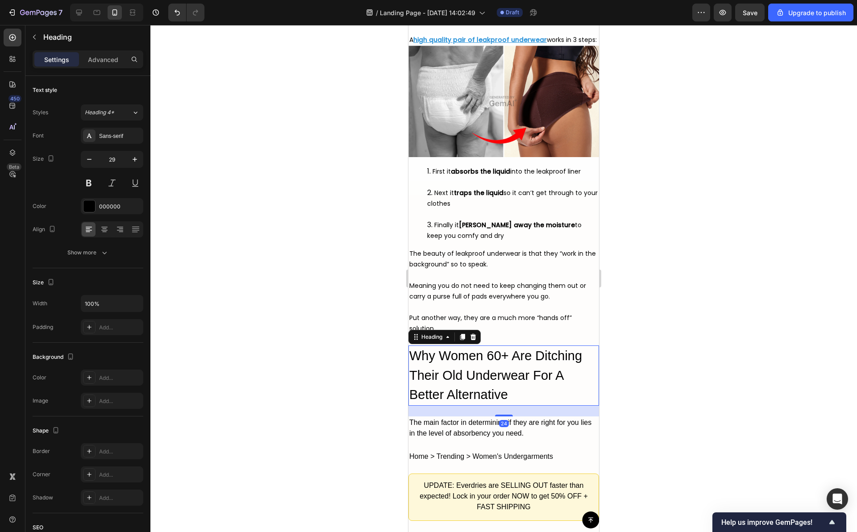
click at [499, 406] on h2 "Why Women 60+ Are Ditching Their Old Underwear For A Better Alternative" at bounding box center [504, 376] width 191 height 60
click at [499, 405] on p "Why Women 60+ Are Ditching Their Old Underwear For A Better Alternative" at bounding box center [503, 376] width 189 height 58
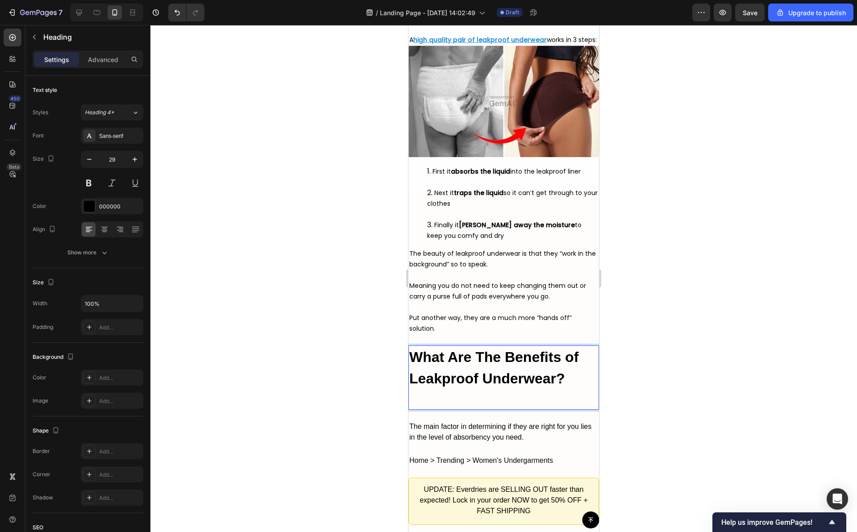
click at [638, 433] on div at bounding box center [503, 278] width 707 height 507
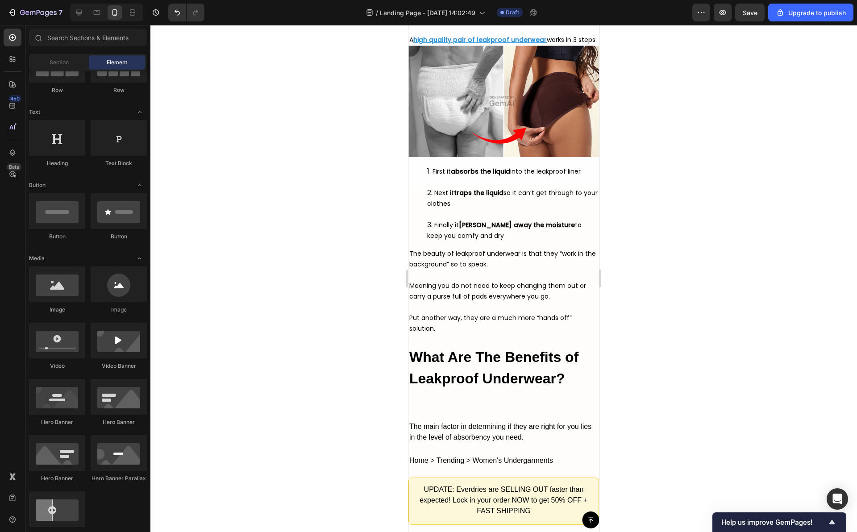
click at [531, 387] on strong "What Are The Benefits of Leakproof Underwear?" at bounding box center [493, 368] width 169 height 38
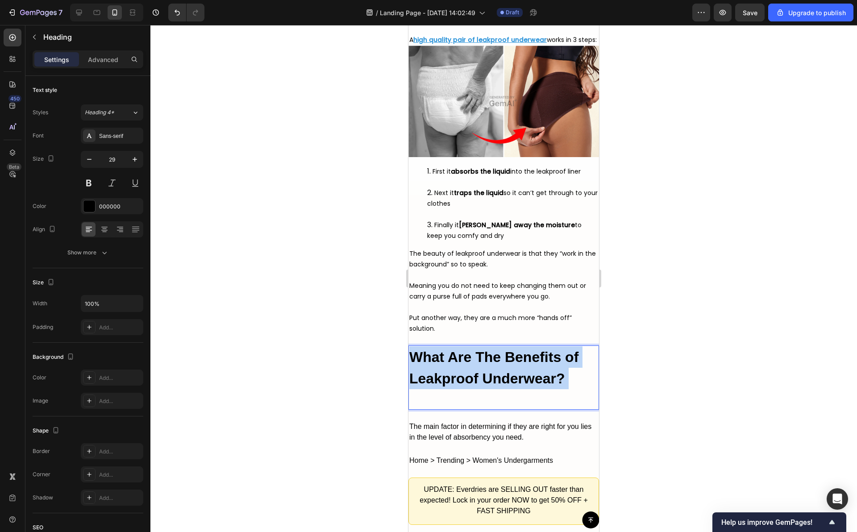
click at [531, 387] on strong "What Are The Benefits of Leakproof Underwear?" at bounding box center [493, 368] width 169 height 38
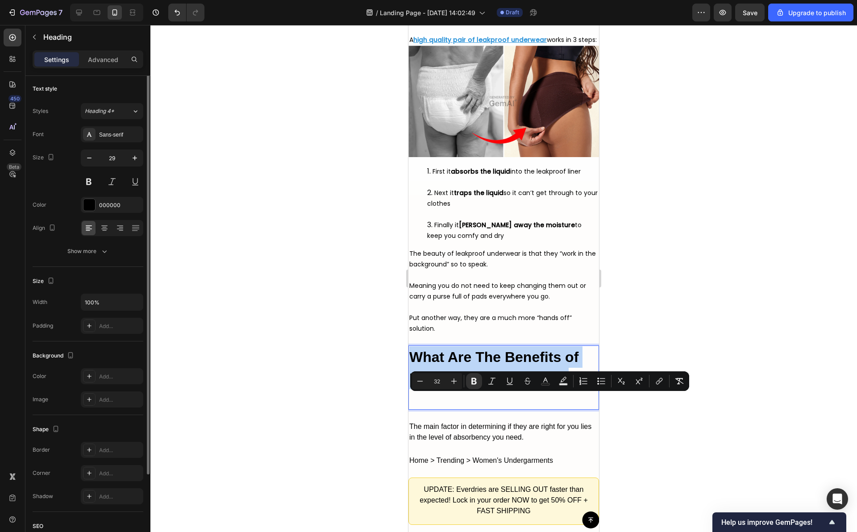
scroll to position [0, 0]
click at [107, 227] on icon at bounding box center [104, 229] width 9 height 9
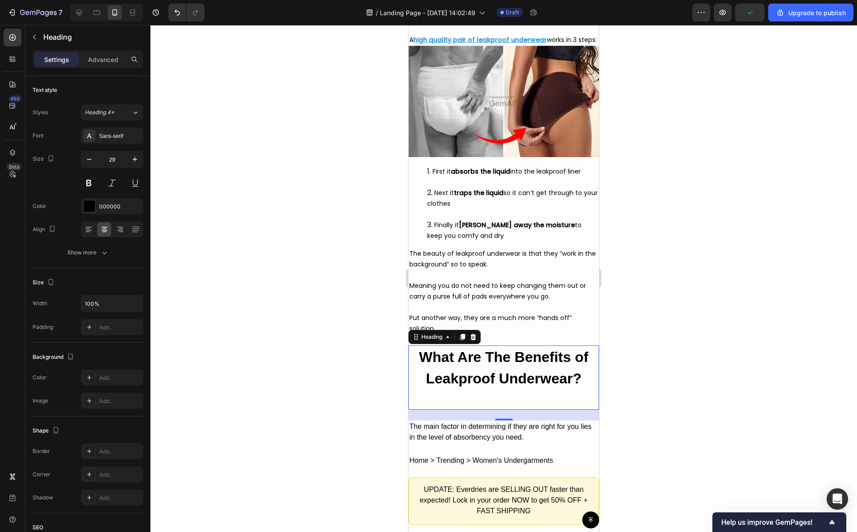
click at [522, 409] on p "What Are The Benefits of Leakproof Underwear?" at bounding box center [503, 378] width 189 height 63
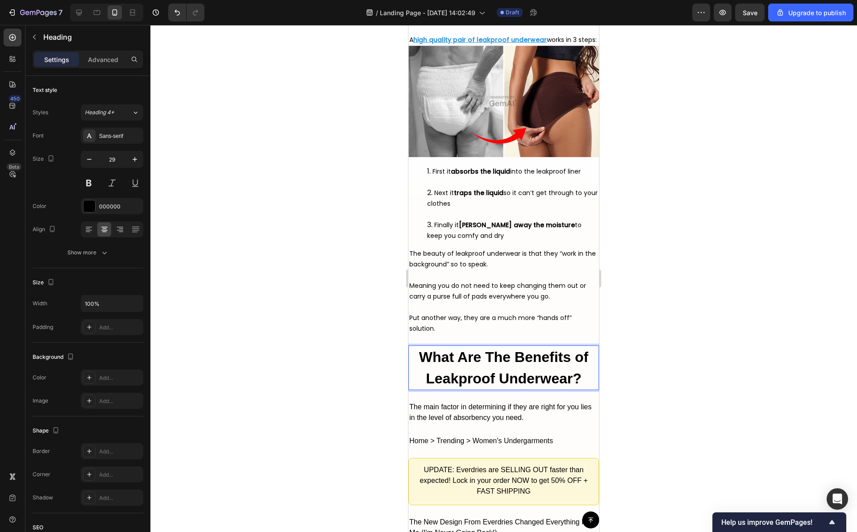
click at [517, 387] on strong "What Are The Benefits of Leakproof Underwear?" at bounding box center [503, 368] width 169 height 38
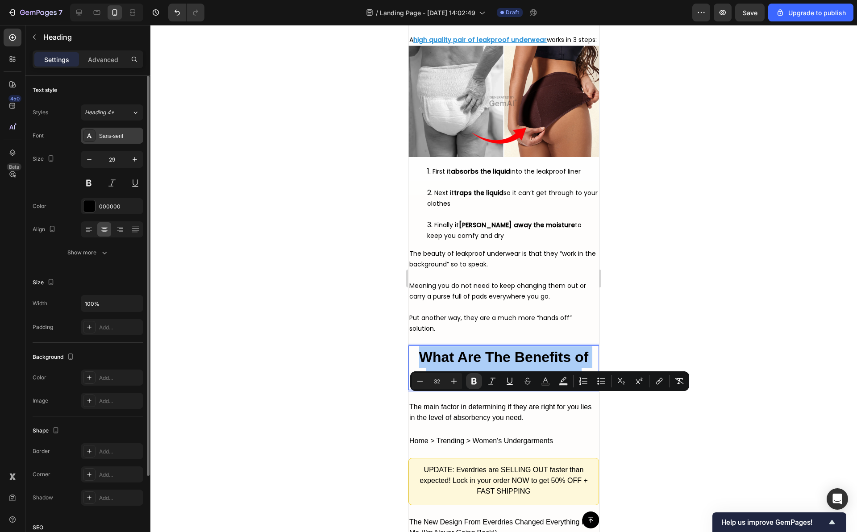
click at [119, 133] on div "Sans-serif" at bounding box center [120, 136] width 42 height 8
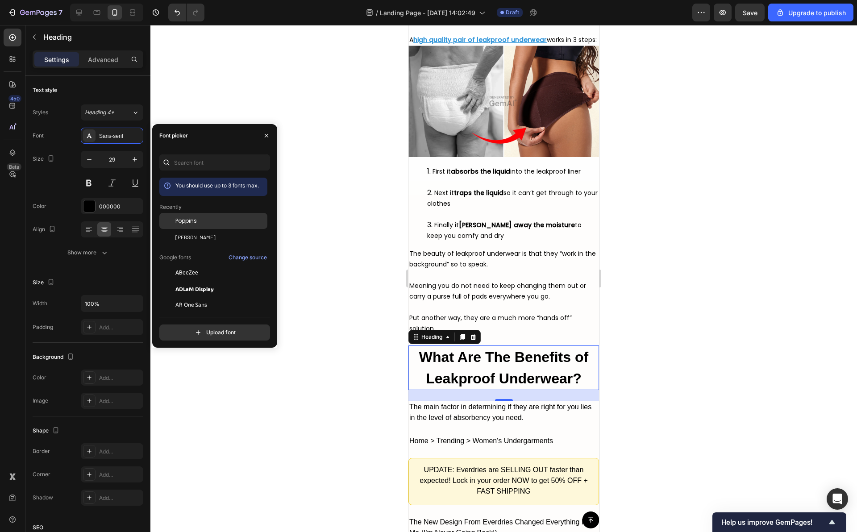
click at [190, 221] on span "Poppins" at bounding box center [185, 221] width 21 height 8
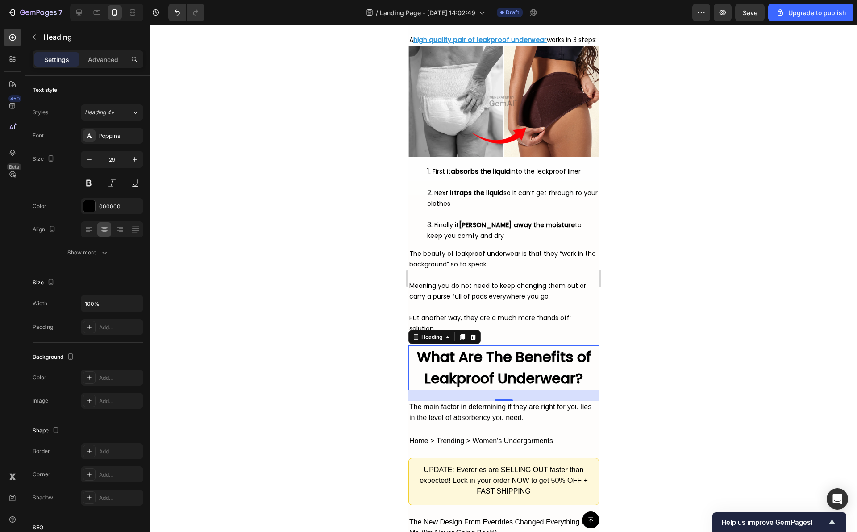
click at [374, 309] on div at bounding box center [503, 278] width 707 height 507
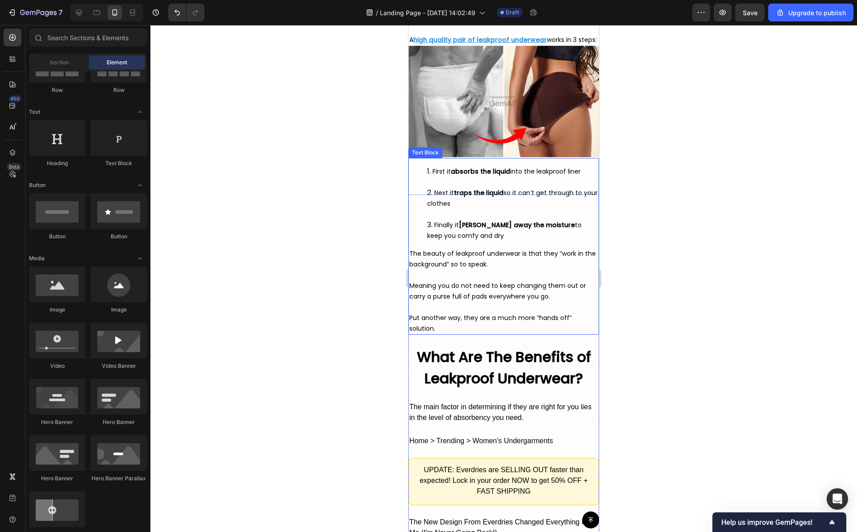
click at [509, 388] on strong "What Are The Benefits of Leakproof Underwear?" at bounding box center [504, 368] width 174 height 42
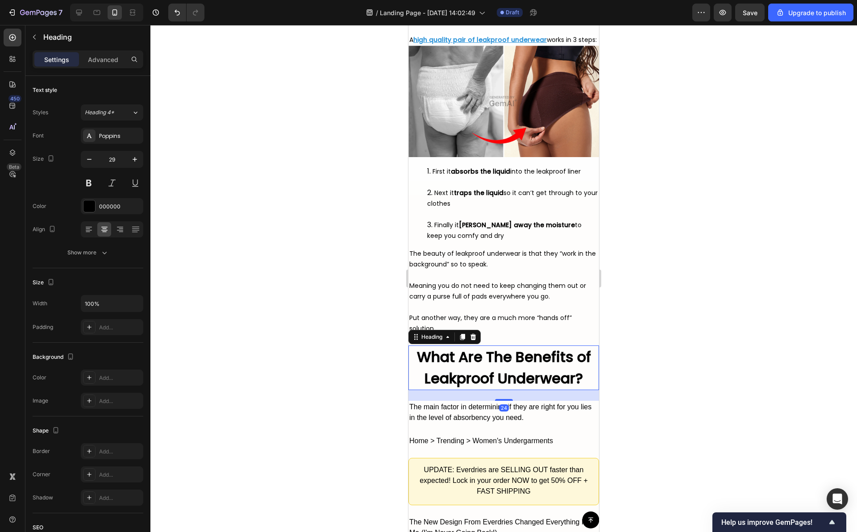
click at [353, 378] on div at bounding box center [503, 278] width 707 height 507
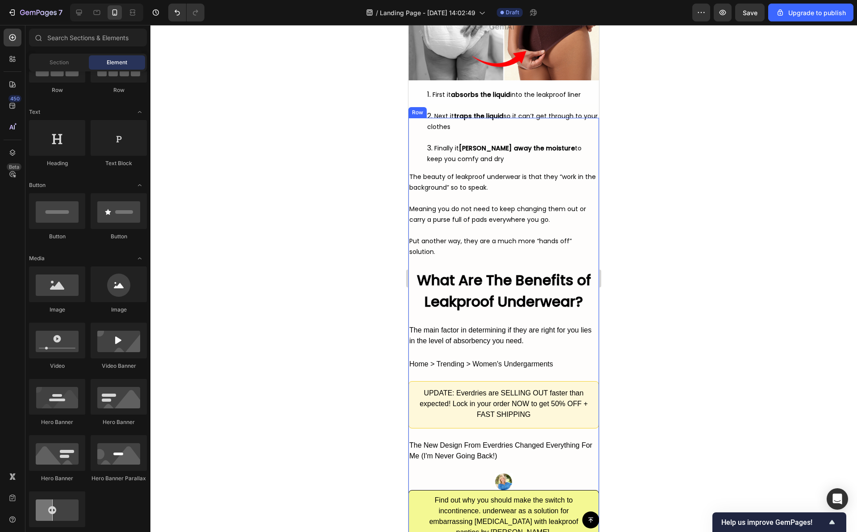
scroll to position [2461, 0]
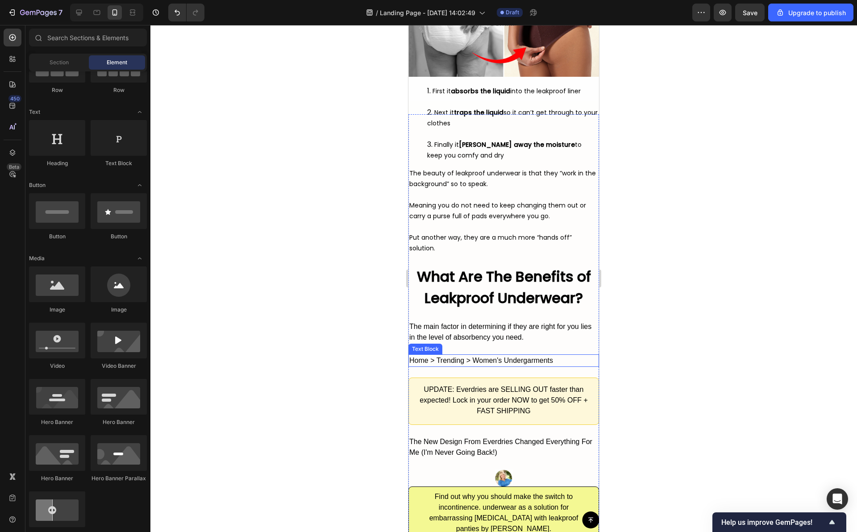
click at [530, 367] on div "Home > Trending > Women's Undergarments" at bounding box center [504, 361] width 191 height 13
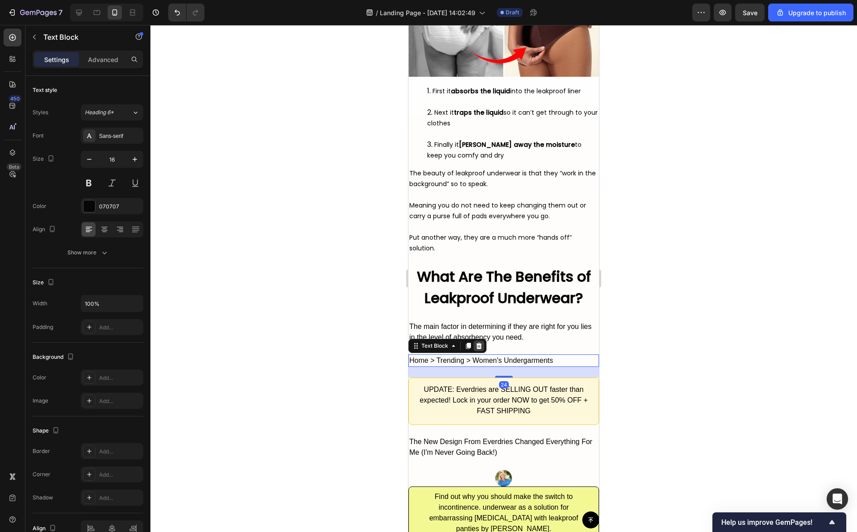
click at [479, 351] on div at bounding box center [479, 346] width 11 height 11
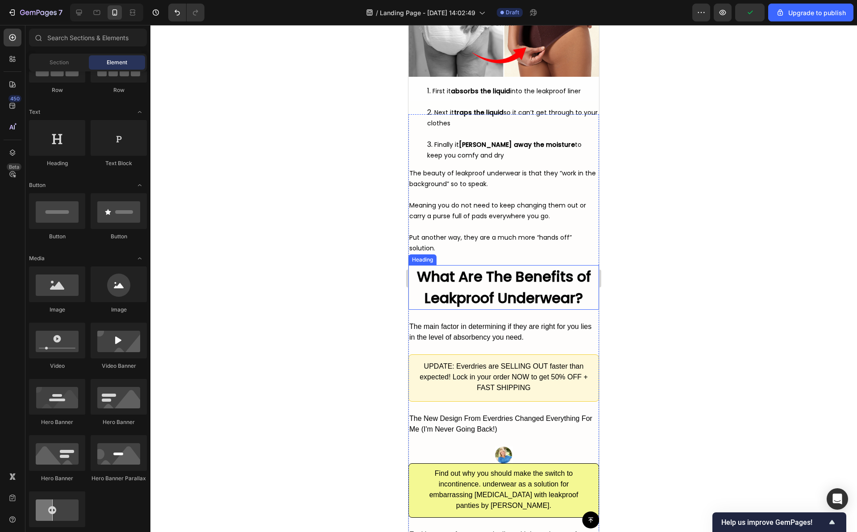
scroll to position [2551, 0]
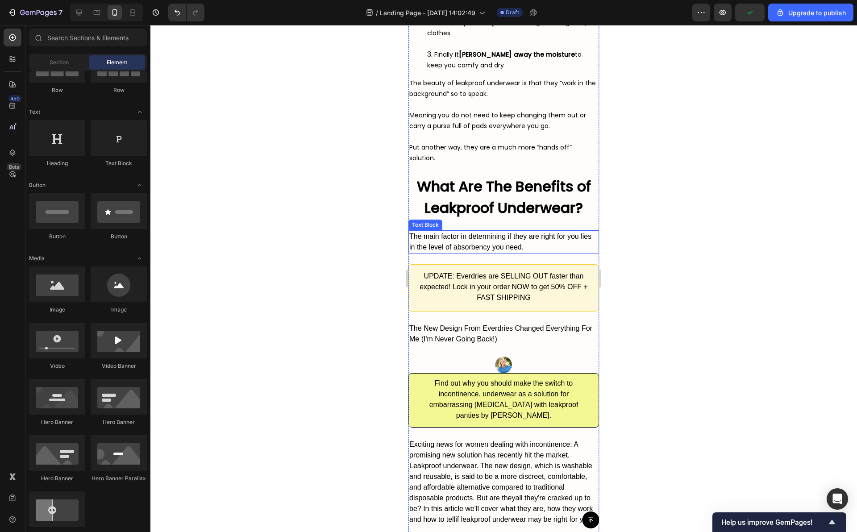
click at [510, 254] on div "The main factor in determining if they are right for you lies in the level of a…" at bounding box center [504, 241] width 191 height 23
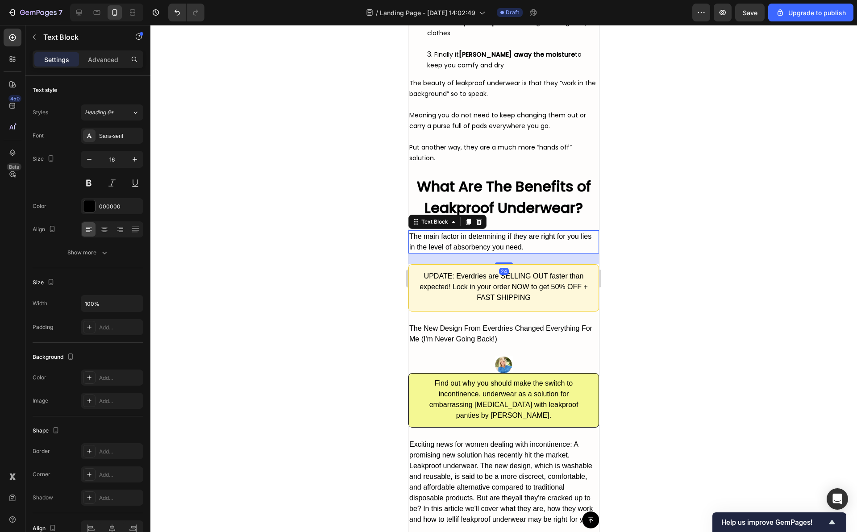
click at [510, 254] on div "The main factor in determining if they are right for you lies in the level of a…" at bounding box center [504, 241] width 191 height 23
click at [510, 253] on p "The main factor in determining if they are right for you lies in the level of a…" at bounding box center [503, 241] width 189 height 21
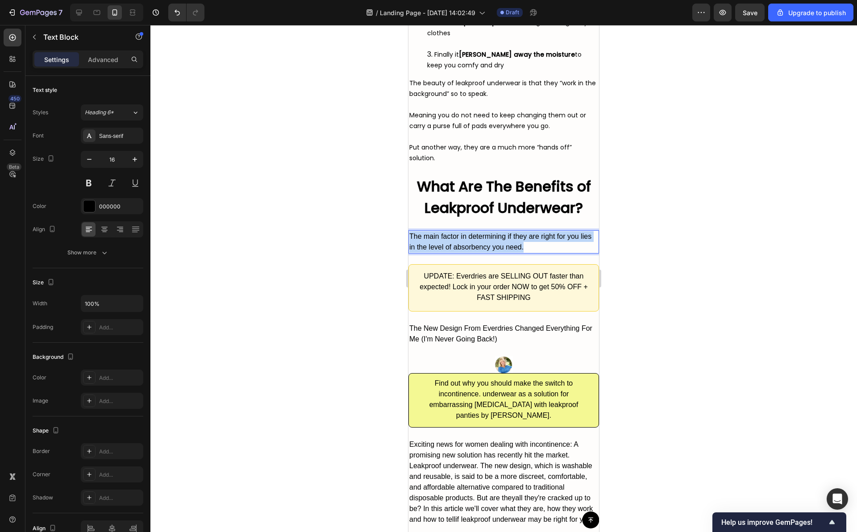
click at [510, 253] on p "The main factor in determining if they are right for you lies in the level of a…" at bounding box center [503, 241] width 189 height 21
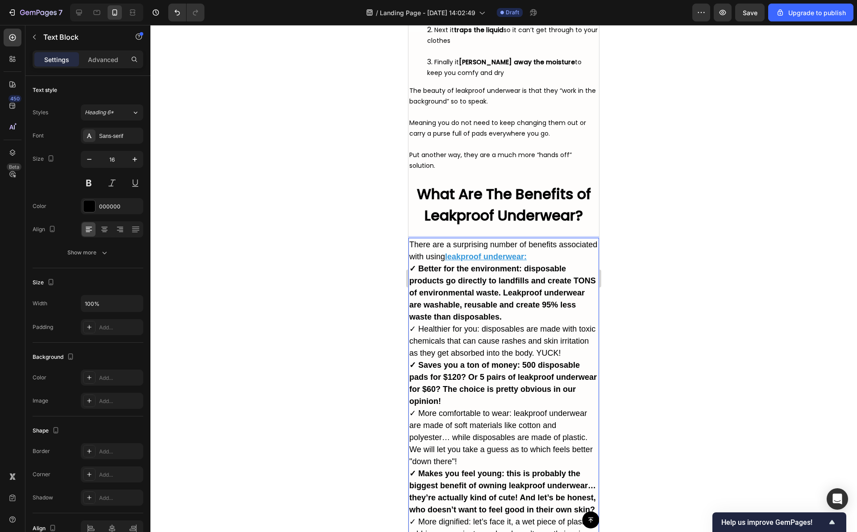
scroll to position [2587, 0]
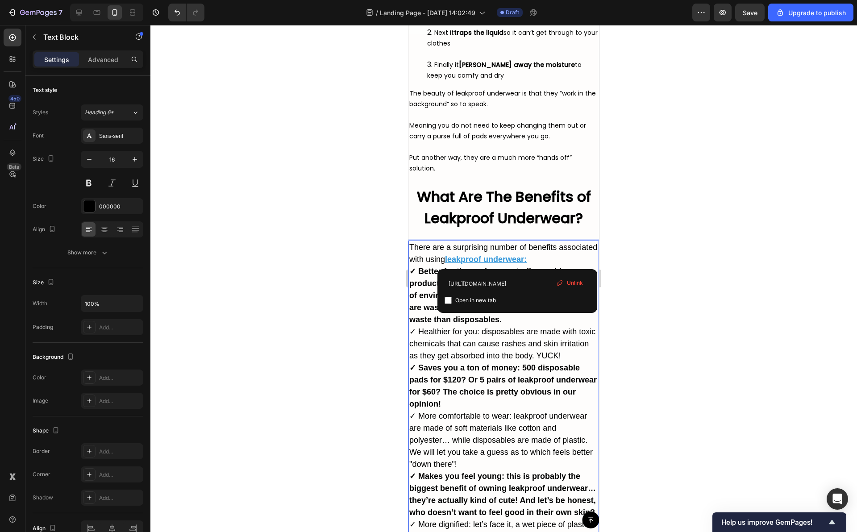
click at [574, 260] on p "There are a surprising number of benefits associated with using leakproof under…" at bounding box center [503, 254] width 189 height 24
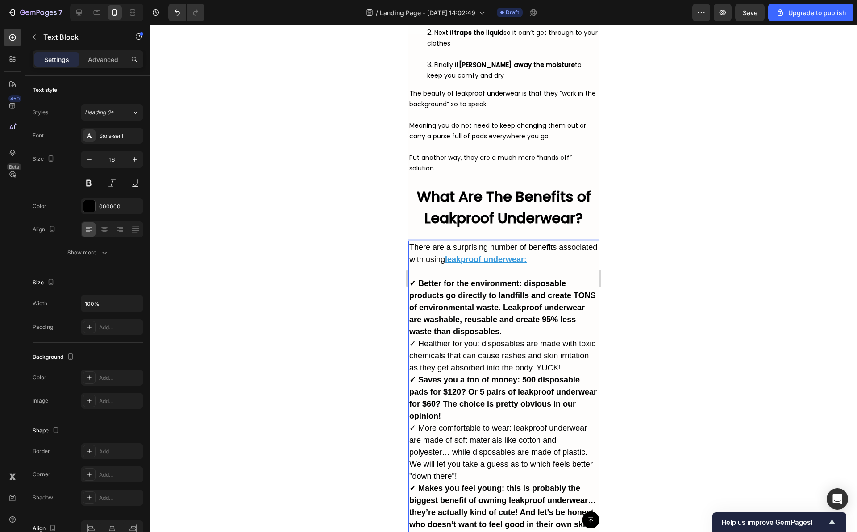
click at [534, 331] on strong "✓ Better for the environment: disposable products go directly to landfills and …" at bounding box center [502, 307] width 187 height 57
click at [555, 277] on p "There are a surprising number of benefits associated with using leakproof under…" at bounding box center [503, 260] width 189 height 36
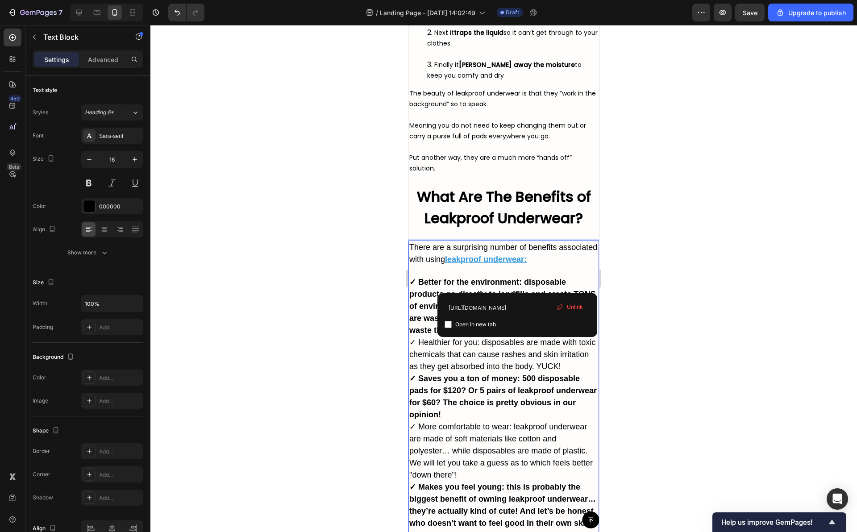
click at [503, 288] on p "✓ Better for the environment: disposable products go directly to landfills and …" at bounding box center [503, 306] width 189 height 60
click at [505, 276] on p "There are a surprising number of benefits associated with using leakproof under…" at bounding box center [503, 259] width 189 height 35
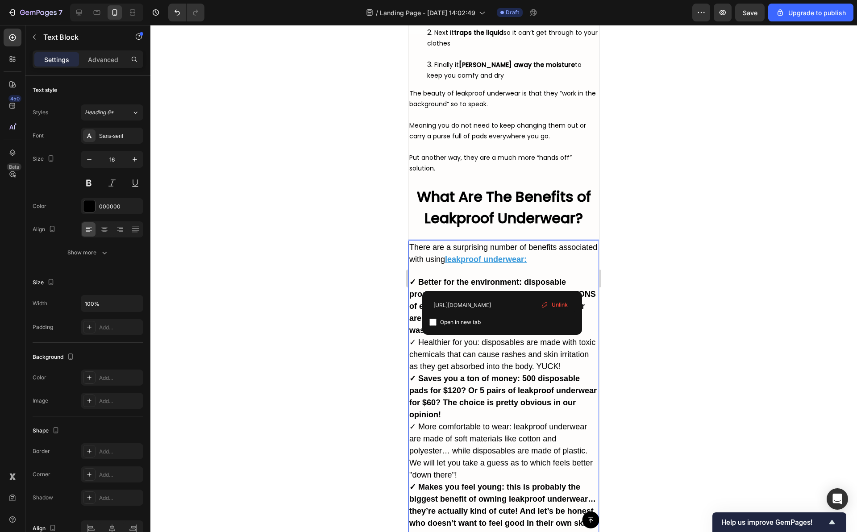
click at [461, 472] on span "✓ More comfortable to wear: leakproof underwear are made of soft materials like…" at bounding box center [501, 450] width 184 height 57
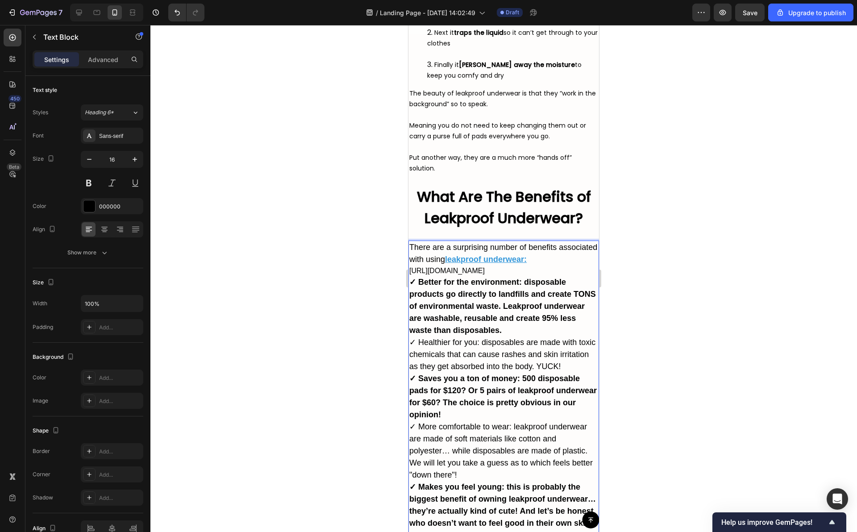
click at [461, 472] on span "✓ More comfortable to wear: leakproof underwear are made of soft materials like…" at bounding box center [501, 450] width 184 height 57
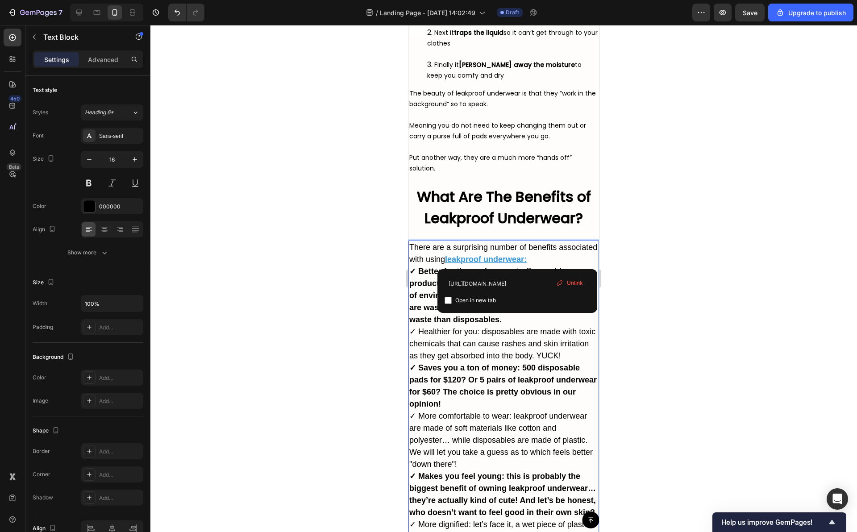
click at [493, 355] on span "✓ Healthier for you: disposables are made with toxic chemicals that can cause r…" at bounding box center [502, 343] width 186 height 33
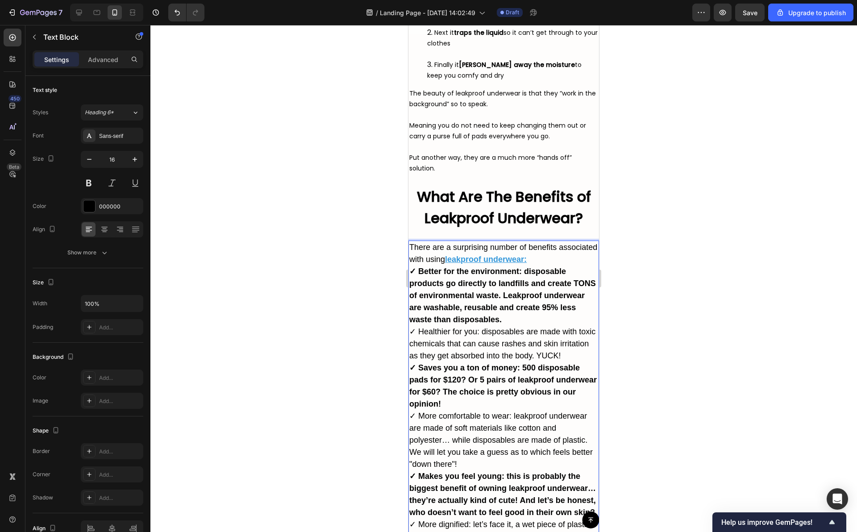
click at [573, 263] on p "There are a surprising number of benefits associated with using leakproof under…" at bounding box center [503, 254] width 189 height 24
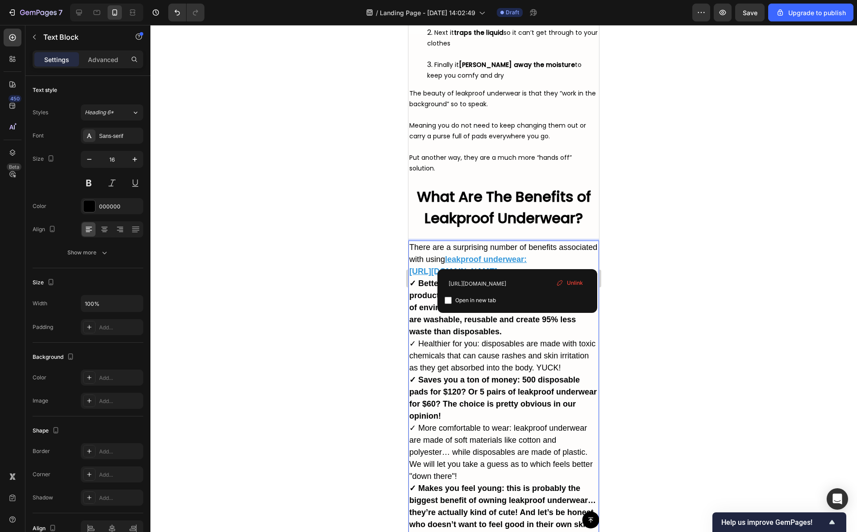
click at [242, 155] on div at bounding box center [503, 278] width 707 height 507
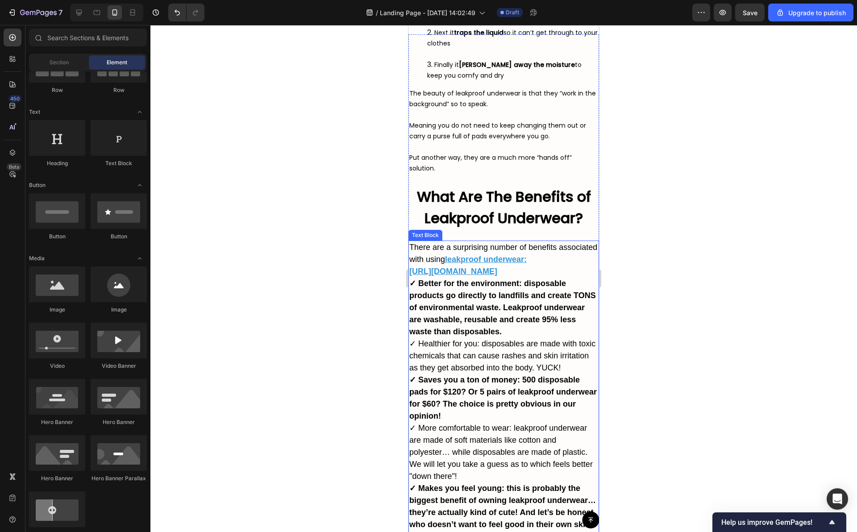
click at [455, 368] on span "✓ Healthier for you: disposables are made with toxic chemicals that can cause r…" at bounding box center [502, 355] width 186 height 33
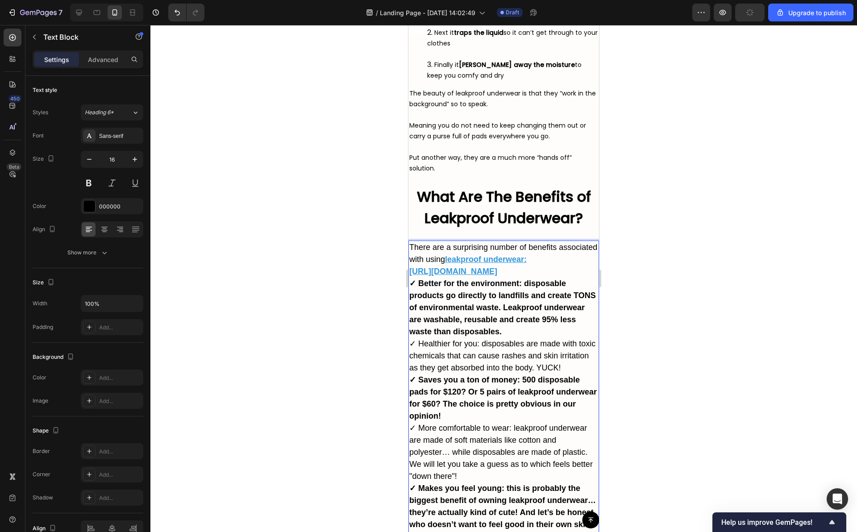
click at [505, 291] on strong "✓ Better for the environment: disposable products go directly to landfills and …" at bounding box center [502, 307] width 187 height 57
click at [175, 12] on icon "Undo/Redo" at bounding box center [177, 12] width 9 height 9
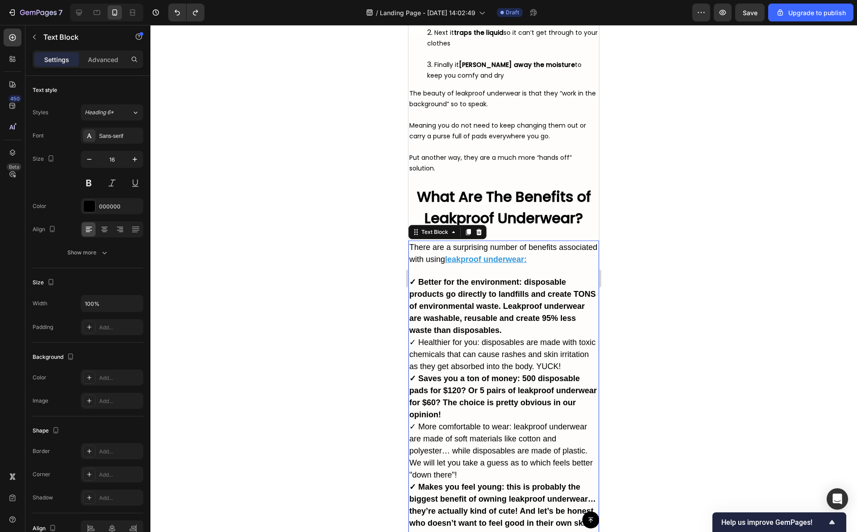
click at [281, 389] on div at bounding box center [503, 278] width 707 height 507
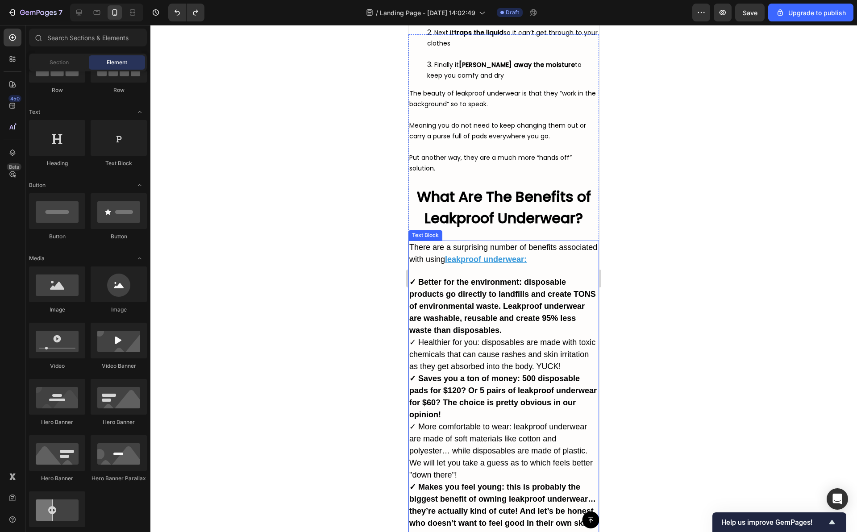
click at [531, 364] on span "✓ Healthier for you: disposables are made with toxic chemicals that can cause r…" at bounding box center [502, 354] width 186 height 33
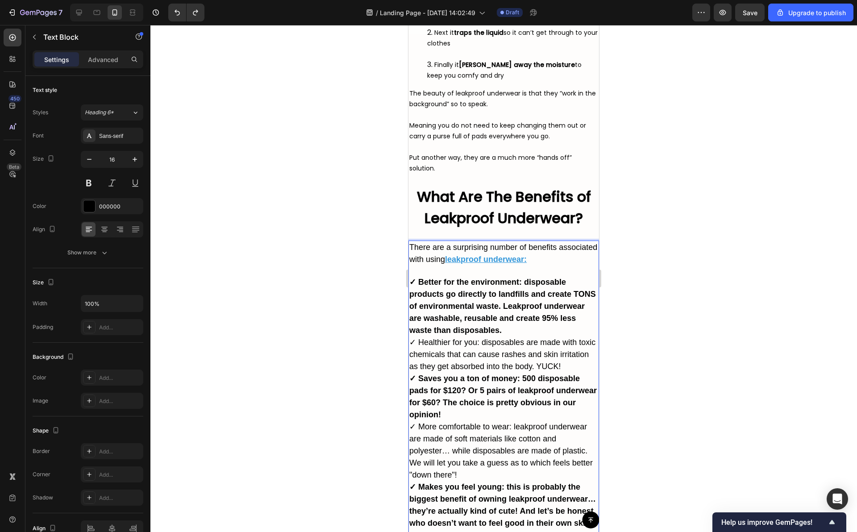
click at [521, 308] on strong "✓ Better for the environment: disposable products go directly to landfills and …" at bounding box center [502, 306] width 187 height 57
click at [493, 312] on p "✓ Better for the environment: disposable products go directly to landfills and …" at bounding box center [503, 306] width 189 height 60
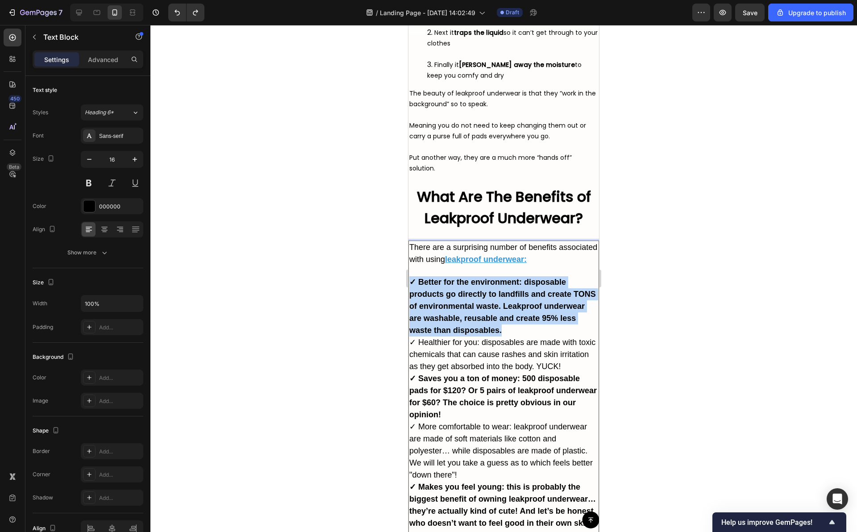
click at [493, 312] on p "✓ Better for the environment: disposable products go directly to landfills and …" at bounding box center [503, 306] width 189 height 60
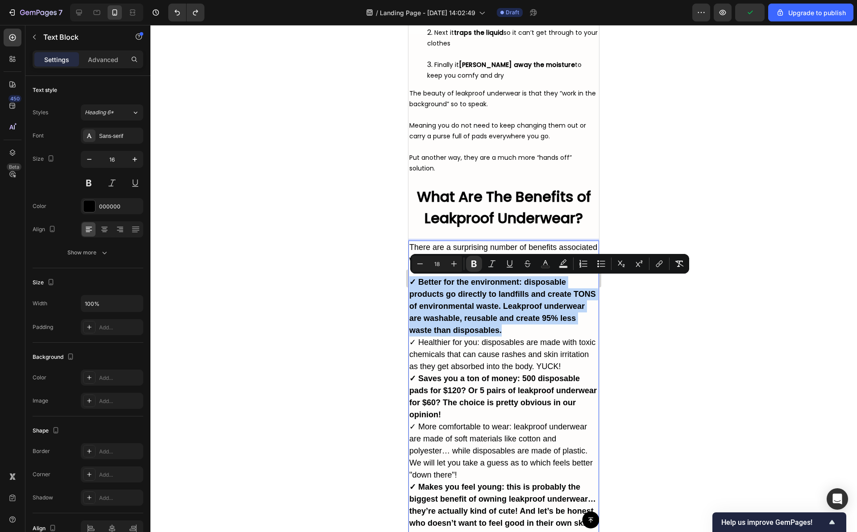
click at [493, 312] on p "✓ Better for the environment: disposable products go directly to landfills and …" at bounding box center [503, 306] width 189 height 60
click at [419, 329] on strong "✓ Better for the environment: disposable products go directly to landfills and …" at bounding box center [502, 306] width 187 height 57
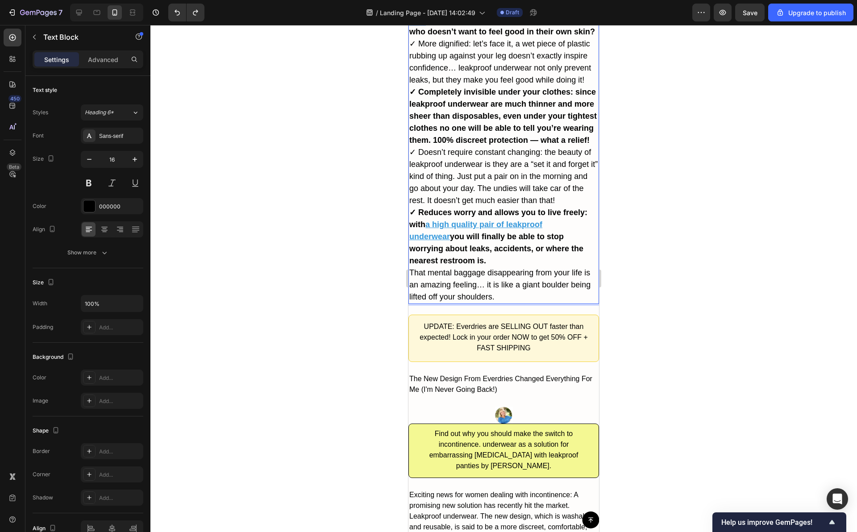
scroll to position [3047, 0]
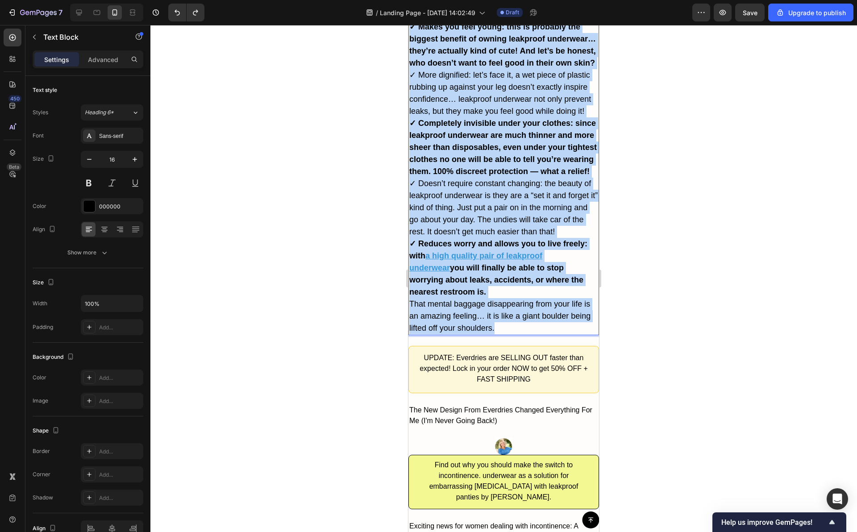
drag, startPoint x: 410, startPoint y: 243, endPoint x: 535, endPoint y: 360, distance: 170.9
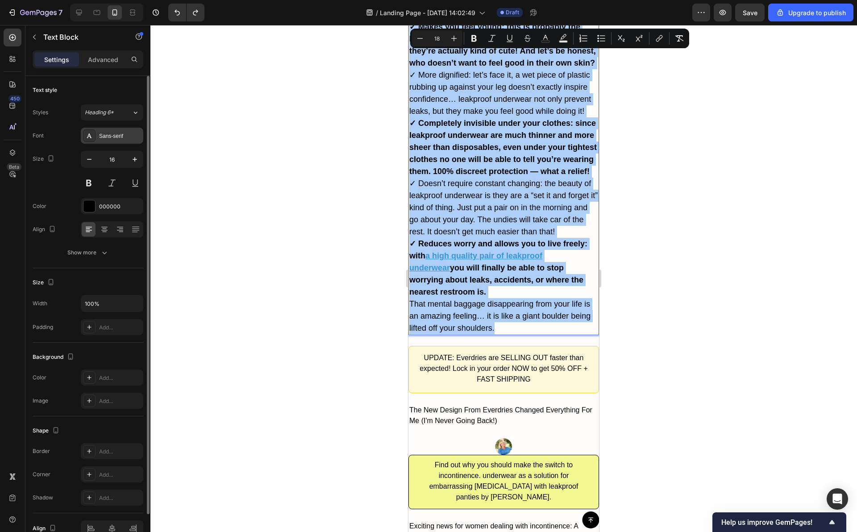
click at [116, 135] on div "Sans-serif" at bounding box center [120, 136] width 42 height 8
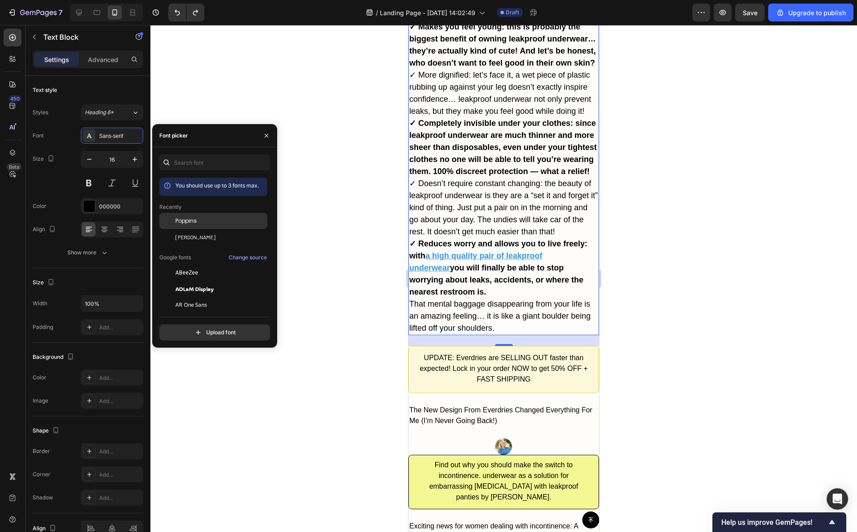
click at [192, 219] on span "Poppins" at bounding box center [185, 221] width 21 height 8
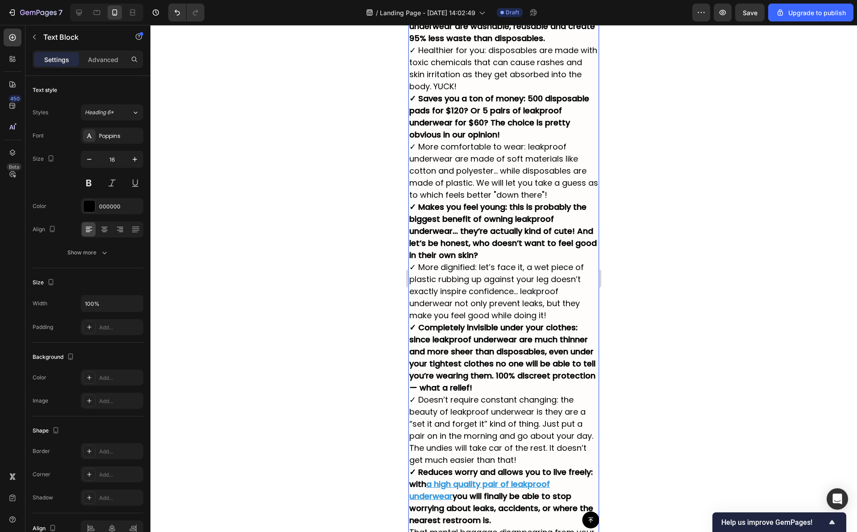
scroll to position [2556, 0]
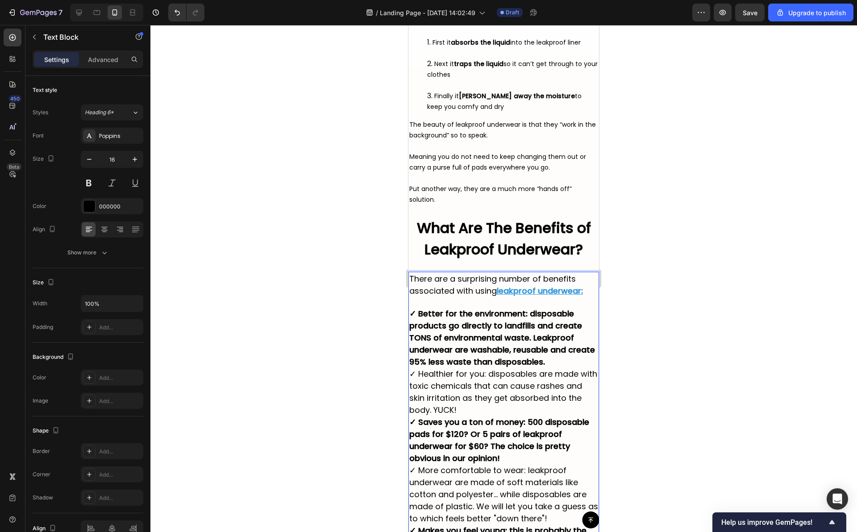
click at [444, 346] on strong "✓ Better for the environment: disposable products go directly to landfills and …" at bounding box center [502, 337] width 186 height 59
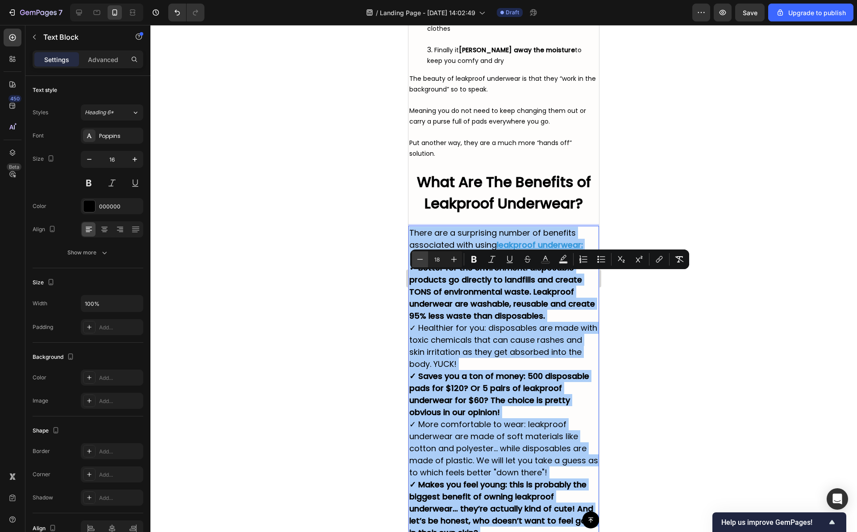
click at [418, 259] on icon "Editor contextual toolbar" at bounding box center [420, 259] width 9 height 9
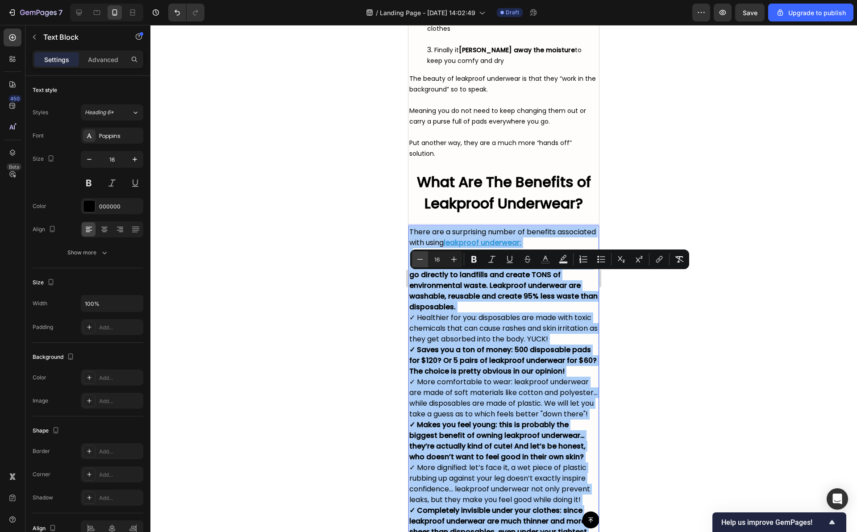
click at [418, 259] on icon "Editor contextual toolbar" at bounding box center [420, 259] width 9 height 9
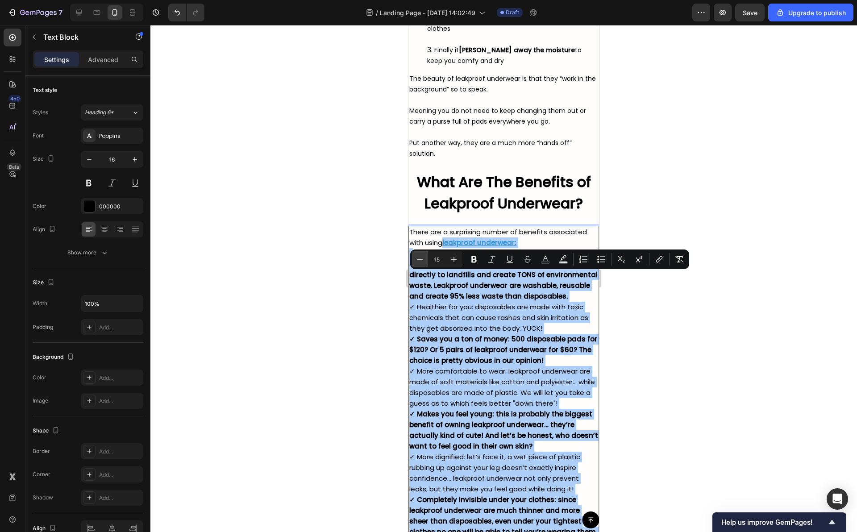
click at [418, 259] on icon "Editor contextual toolbar" at bounding box center [420, 259] width 9 height 9
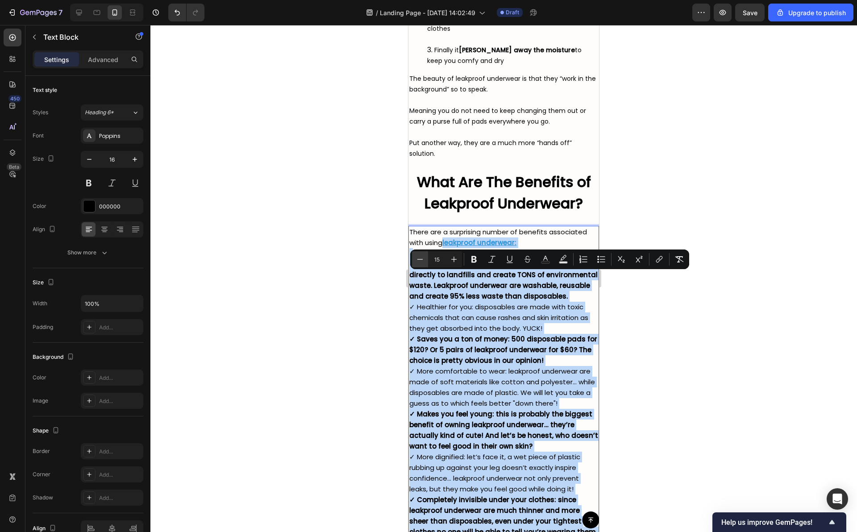
type input "14"
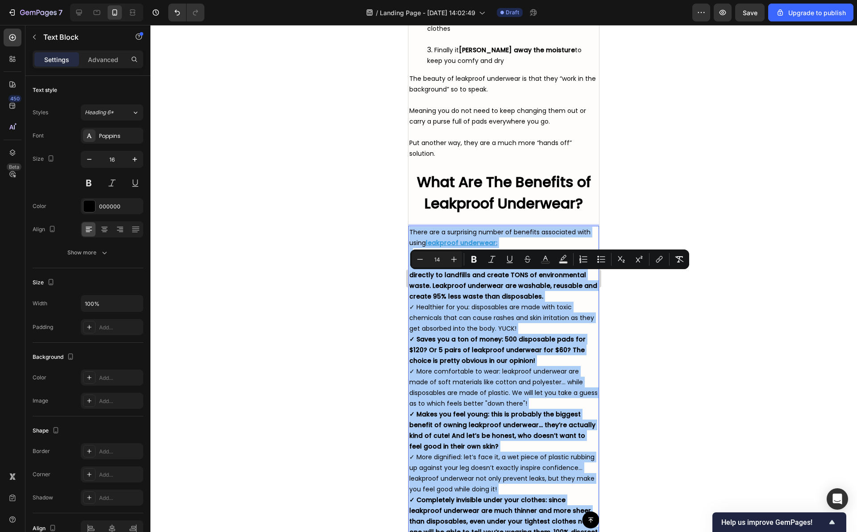
click at [384, 307] on div at bounding box center [503, 278] width 707 height 507
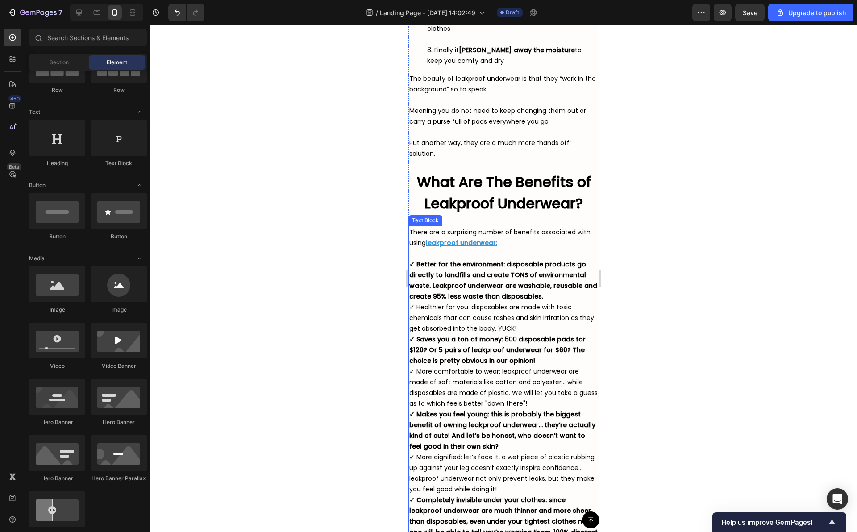
click at [468, 301] on strong "✓ Better for the environment: disposable products go directly to landfills and …" at bounding box center [503, 280] width 188 height 41
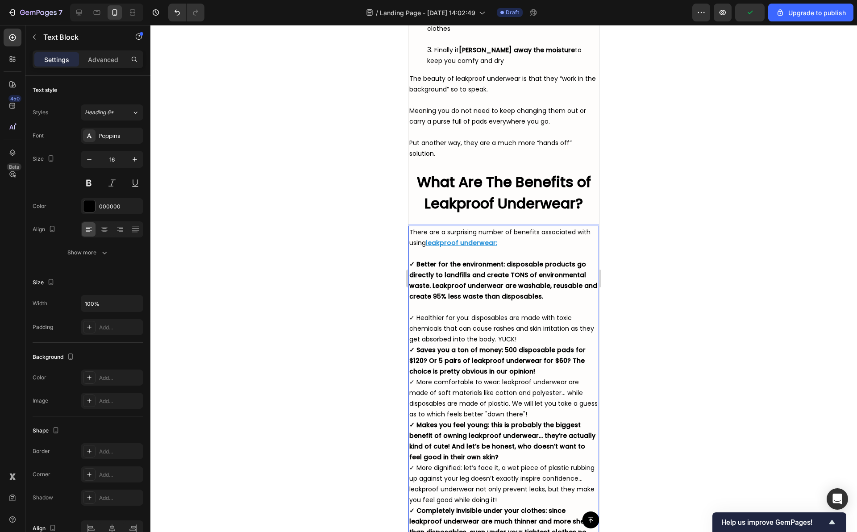
click at [543, 345] on p "✓ Healthier for you: disposables are made with toxic chemicals that can cause r…" at bounding box center [503, 329] width 189 height 32
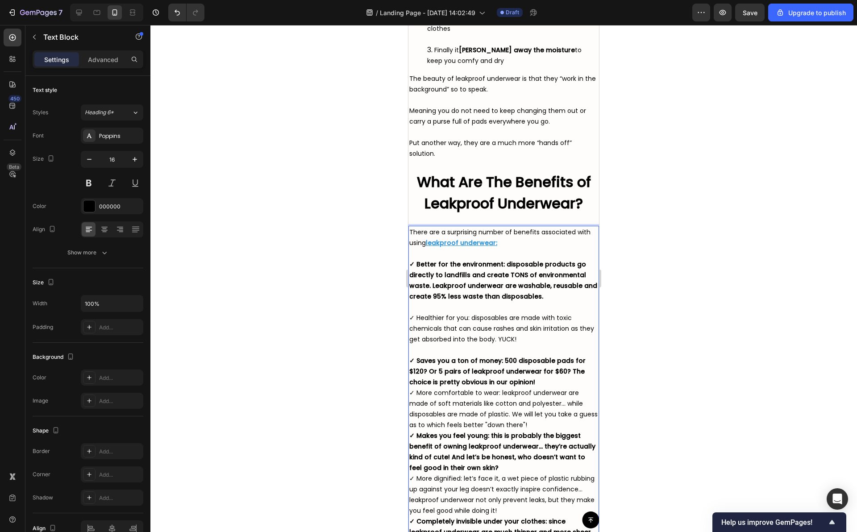
click at [554, 388] on p "✓ Saves you a ton of money: 500 disposable pads for $120? Or 5 pairs of leakpro…" at bounding box center [503, 371] width 189 height 32
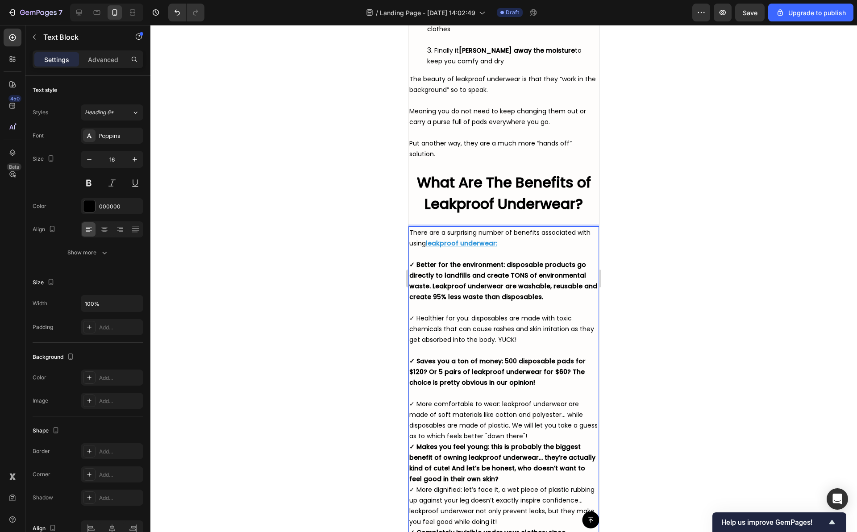
scroll to position [2603, 0]
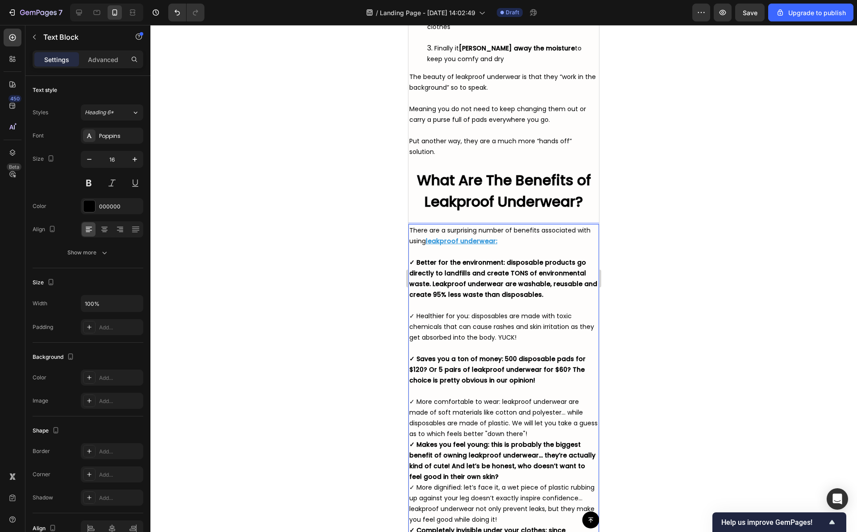
click at [554, 433] on p "✓ More comfortable to wear: leakproof underwear are made of soft materials like…" at bounding box center [503, 418] width 189 height 43
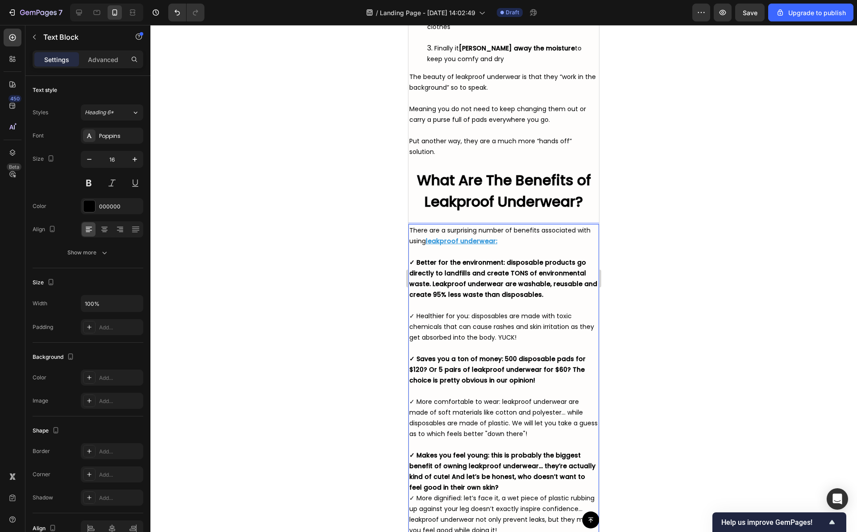
scroll to position [2661, 0]
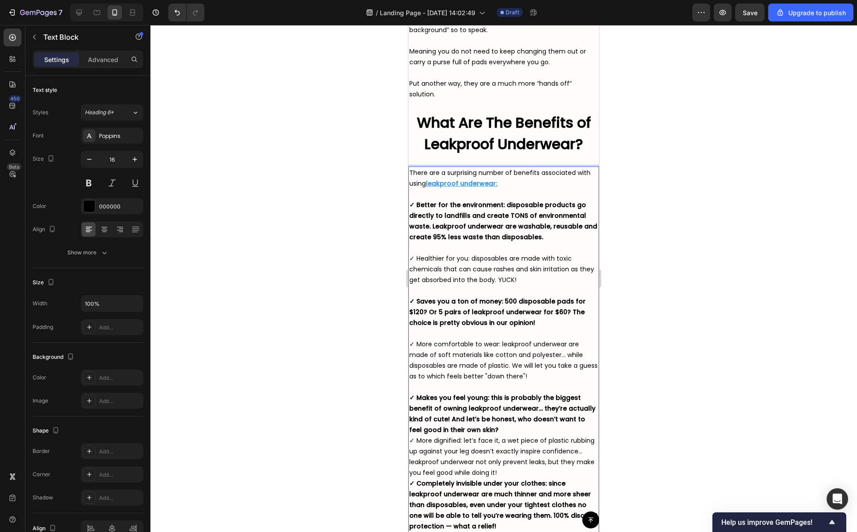
click at [532, 434] on p "✓ Makes you feel young: this is probably the biggest benefit of owning leakproo…" at bounding box center [503, 414] width 189 height 43
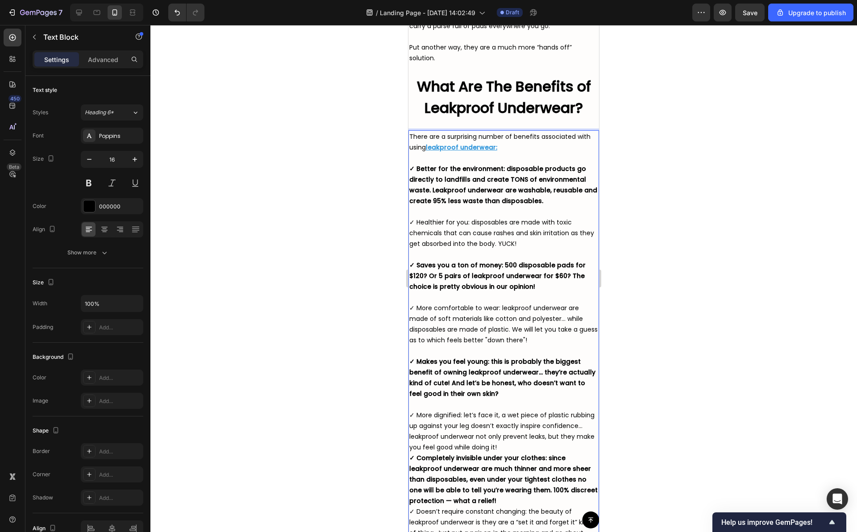
scroll to position [2729, 0]
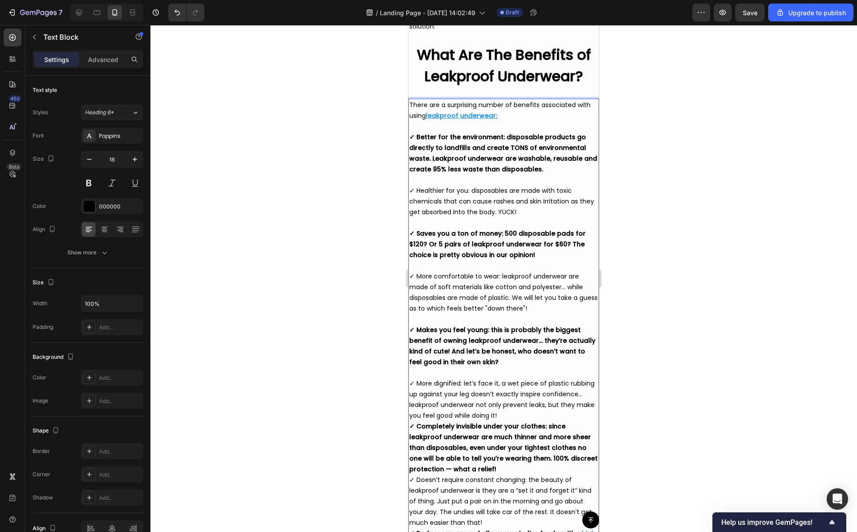
click at [550, 419] on p "✓ More dignified: let’s face it, a wet piece of plastic rubbing up against your…" at bounding box center [503, 399] width 189 height 43
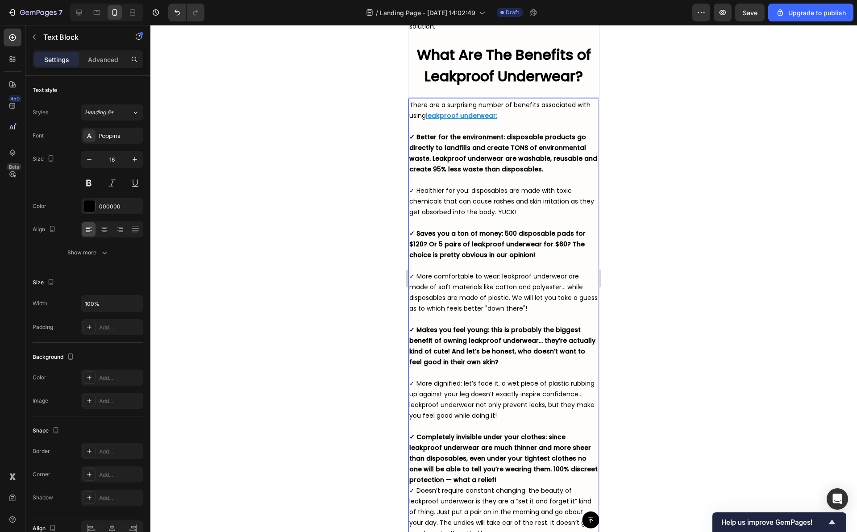
click at [514, 482] on p "✓ Completely invisible under your clothes: since leakproof underwear are much t…" at bounding box center [503, 459] width 189 height 54
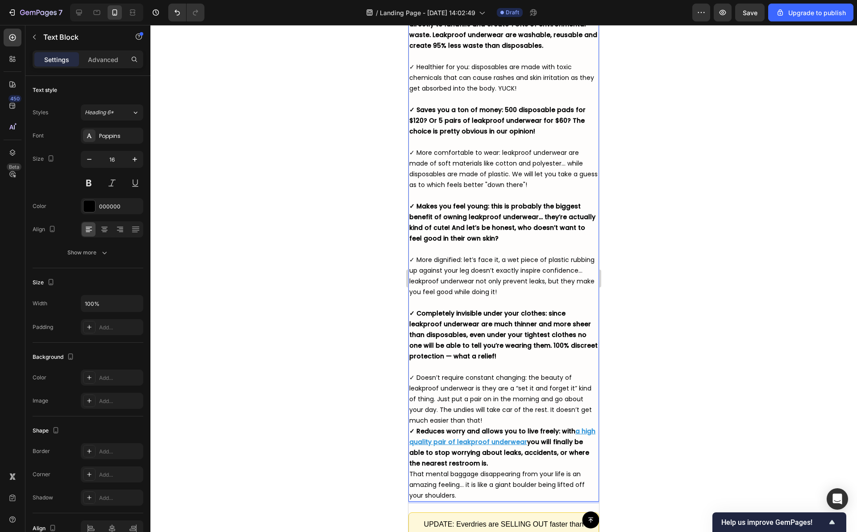
scroll to position [2881, 0]
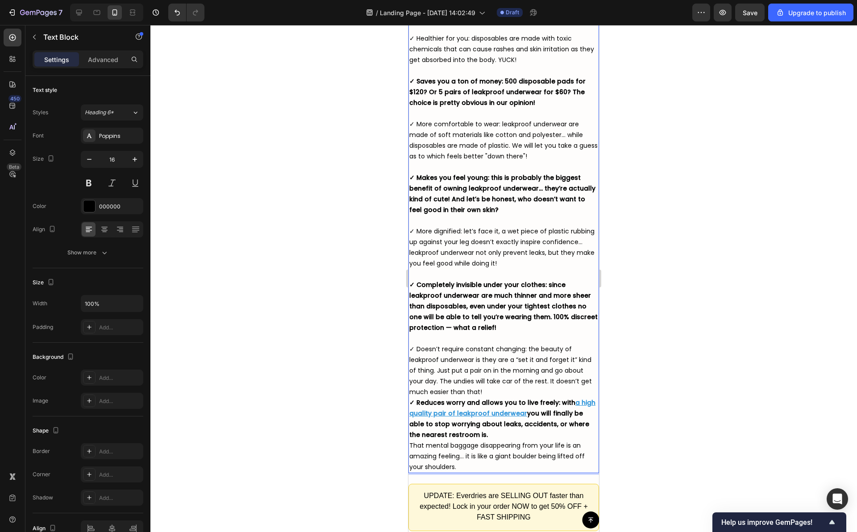
click at [509, 392] on p "✓ Doesn’t require constant changing: the beauty of leakproof underwear is they …" at bounding box center [503, 371] width 189 height 54
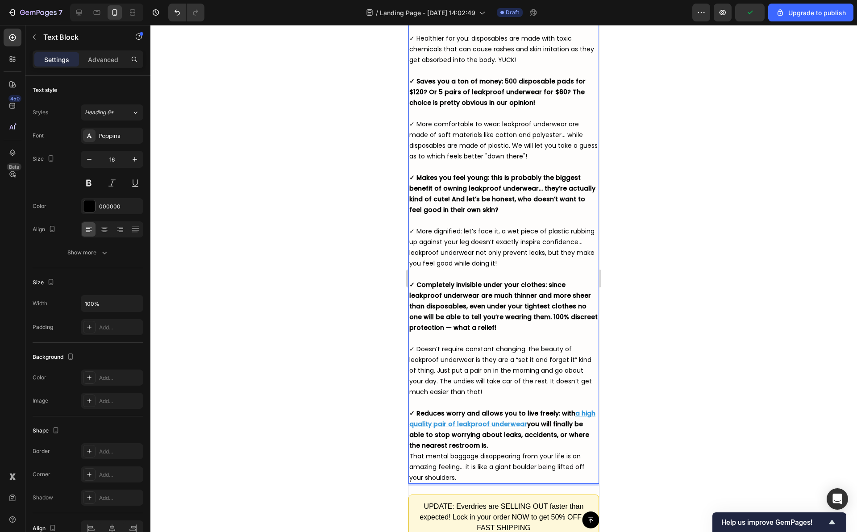
click at [501, 446] on p "✓ Reduces worry and allows you to live freely: with a high quality pair of leak…" at bounding box center [503, 429] width 189 height 43
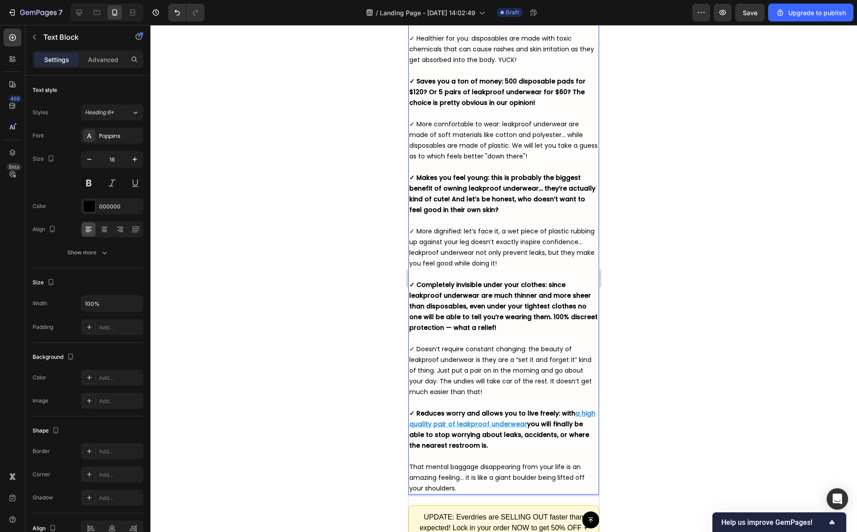
click at [578, 412] on u "a high quality pair of leakproof underwear" at bounding box center [502, 419] width 186 height 20
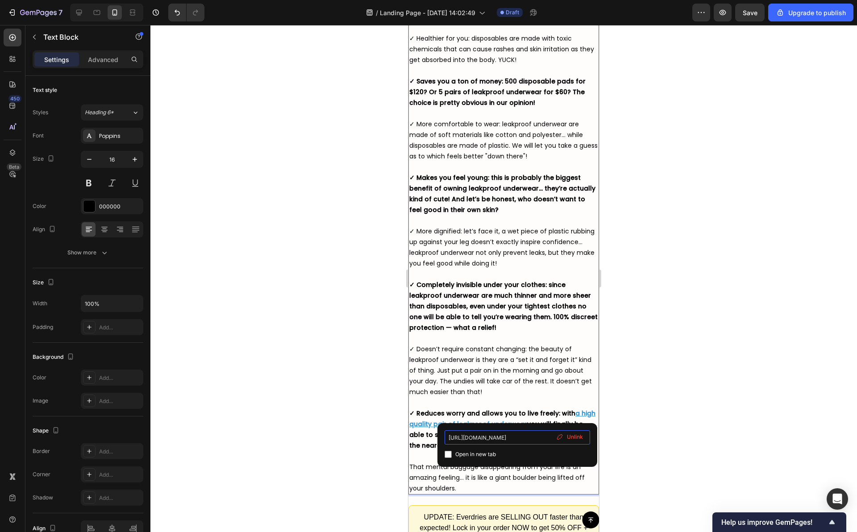
click at [498, 435] on input "[URL][DOMAIN_NAME]" at bounding box center [518, 437] width 146 height 14
type input "[URL][DOMAIN_NAME]"
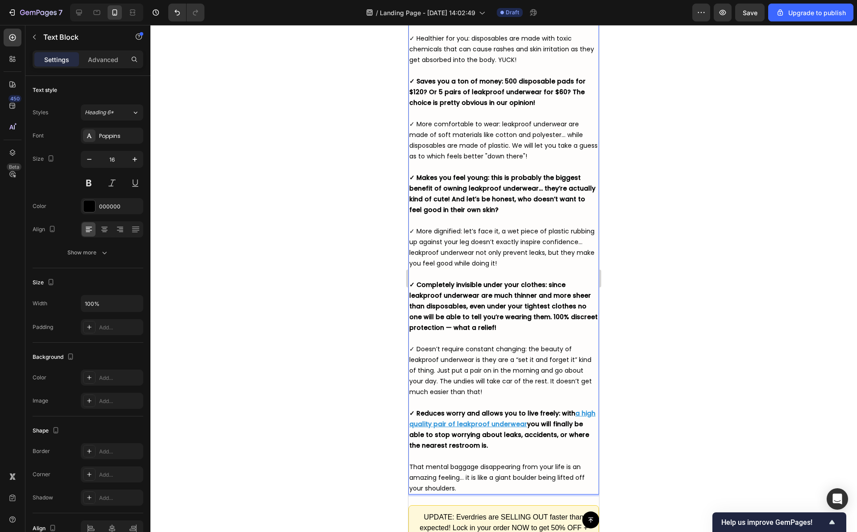
scroll to position [2753, 0]
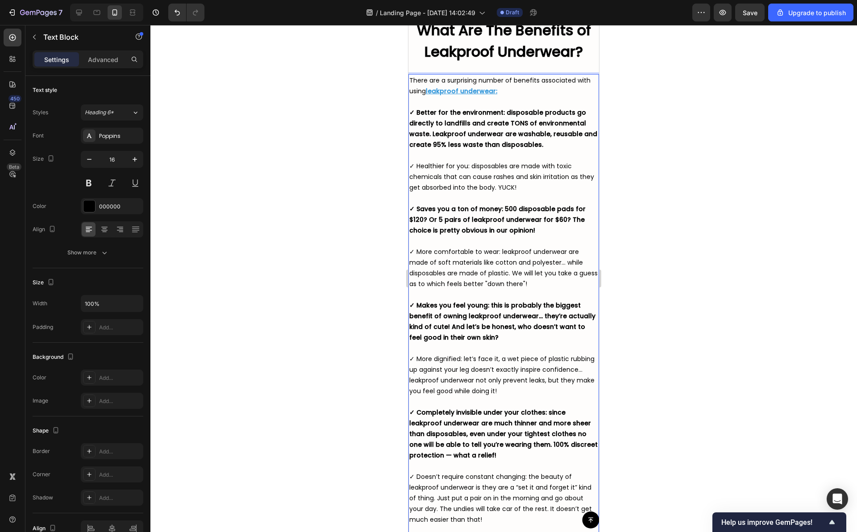
click at [479, 89] on u "leakproof underwear:" at bounding box center [461, 91] width 71 height 9
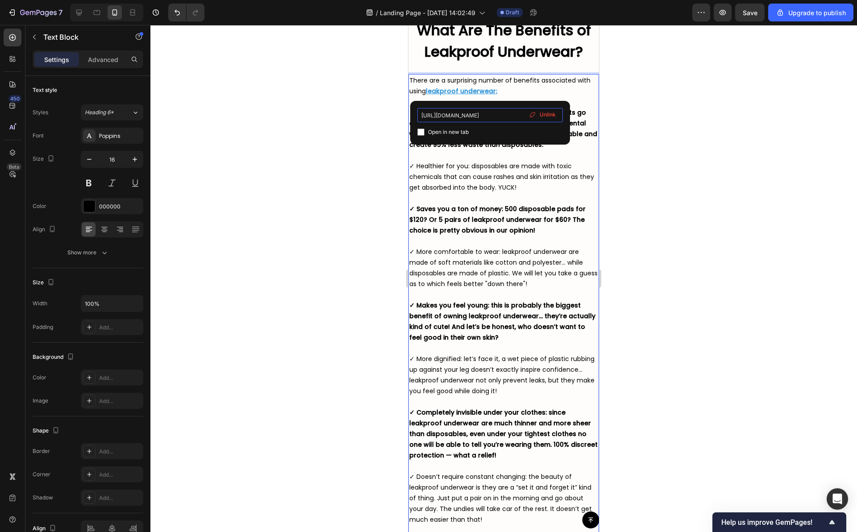
click at [471, 117] on input "[URL][DOMAIN_NAME]" at bounding box center [491, 115] width 146 height 14
type input "[URL][DOMAIN_NAME]"
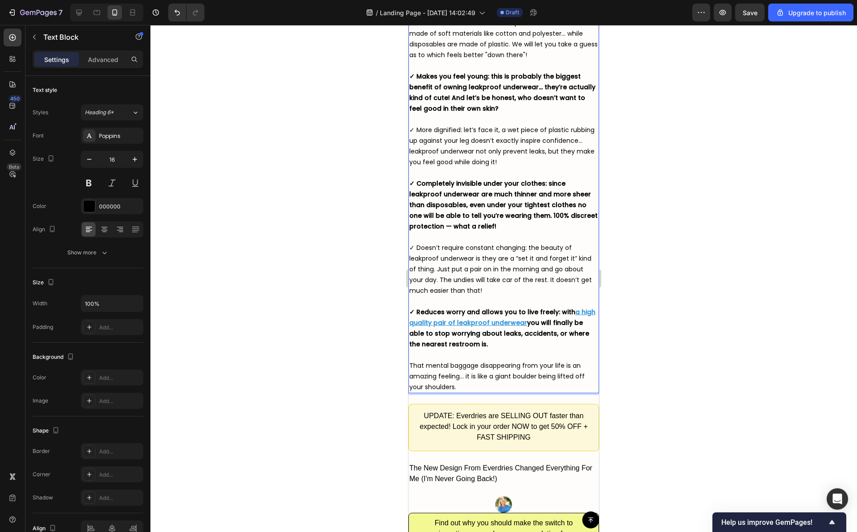
scroll to position [3066, 0]
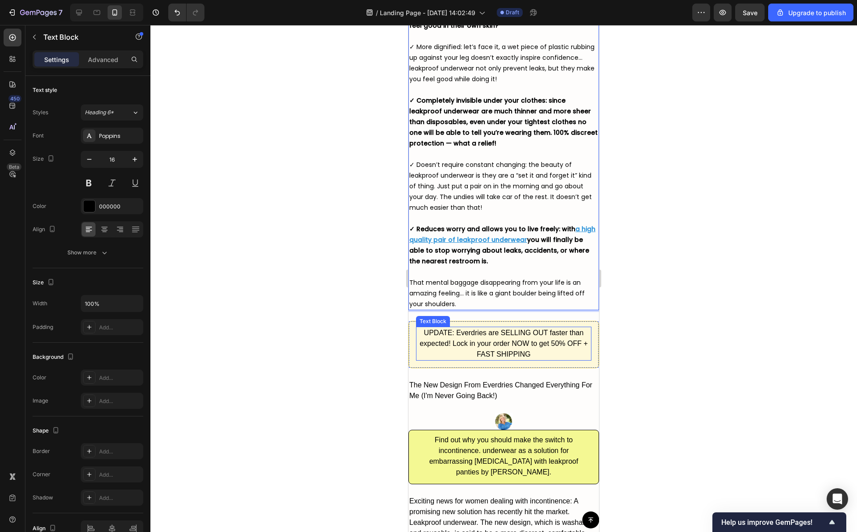
click at [485, 329] on div "UPDATE: Everdries are SELLING OUT faster than expected! Lock in your order NOW …" at bounding box center [503, 344] width 175 height 34
click at [416, 364] on div "UPDATE: Everdries are SELLING OUT faster than expected! Lock in your order NOW …" at bounding box center [504, 344] width 191 height 47
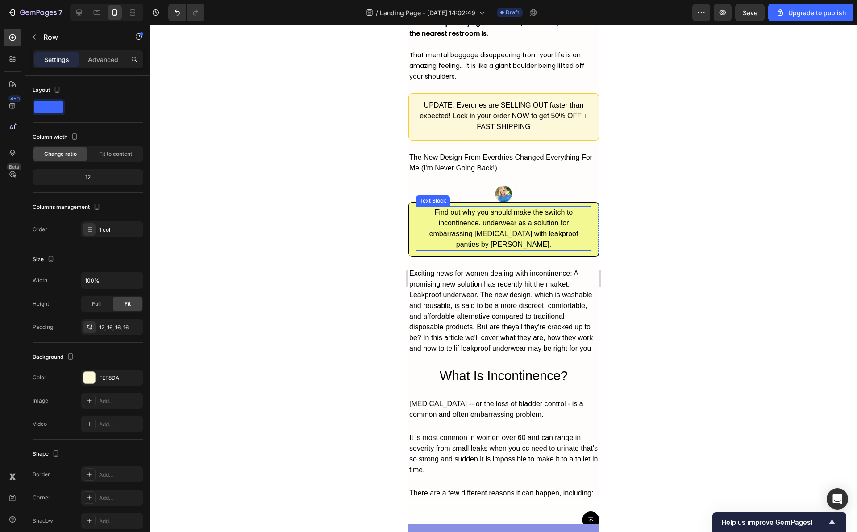
scroll to position [3177, 0]
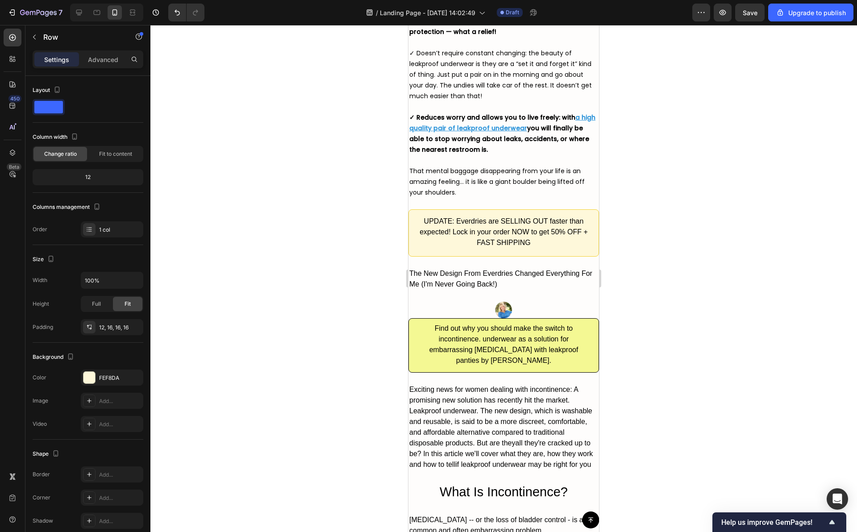
click at [479, 214] on div "UPDATE: Everdries are SELLING OUT faster than expected! Lock in your order NOW …" at bounding box center [504, 232] width 191 height 47
click at [411, 247] on div "UPDATE: Everdries are SELLING OUT faster than expected! Lock in your order NOW …" at bounding box center [504, 232] width 191 height 47
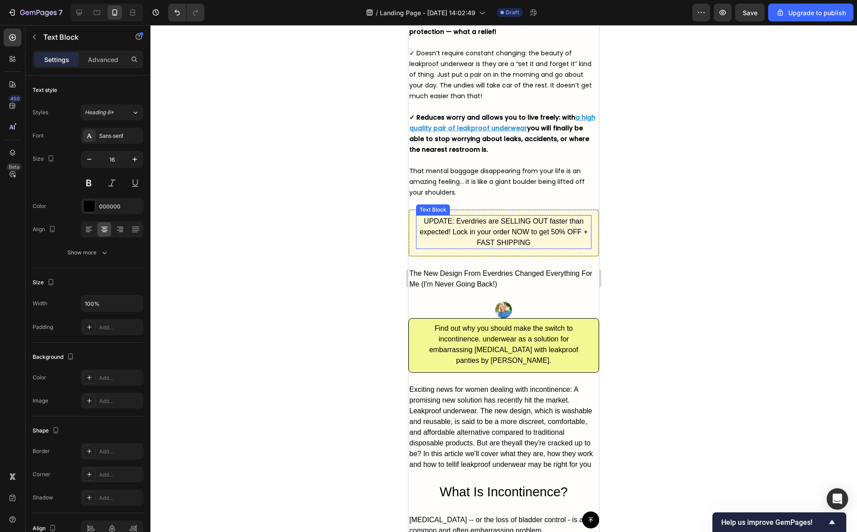
click at [430, 232] on div "UPDATE: Everdries are SELLING OUT faster than expected! Lock in your order NOW …" at bounding box center [503, 232] width 175 height 34
click at [484, 205] on icon at bounding box center [486, 206] width 7 height 7
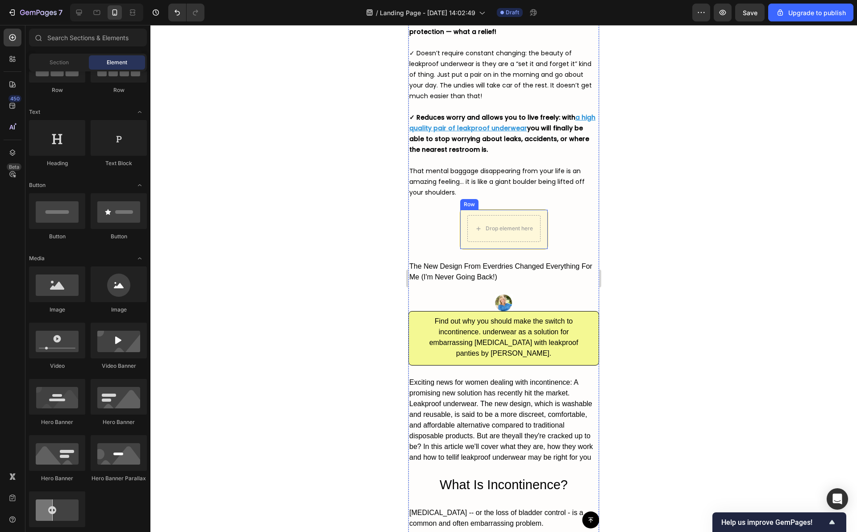
click at [460, 213] on div "Drop element here Row" at bounding box center [504, 229] width 88 height 40
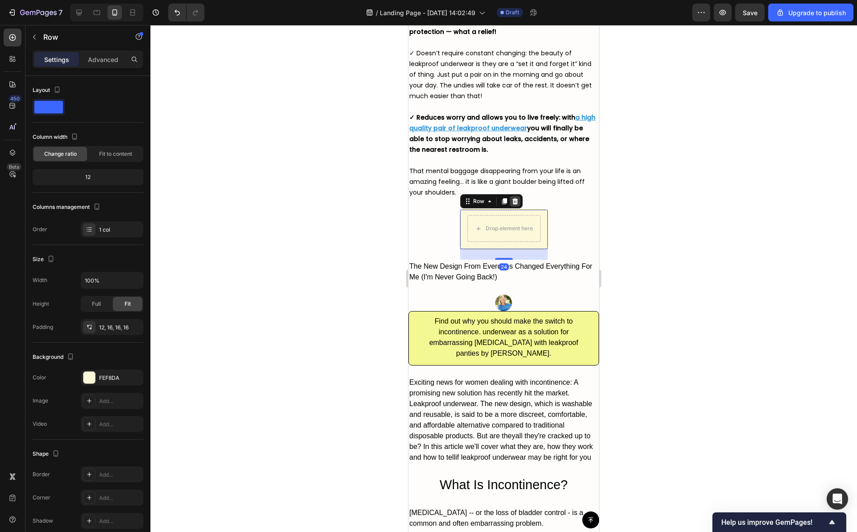
click at [515, 202] on div at bounding box center [515, 201] width 11 height 11
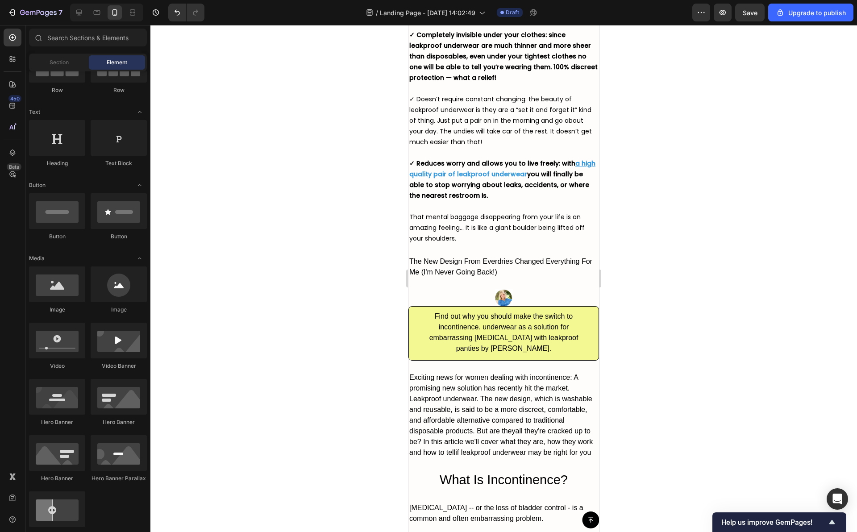
scroll to position [3137, 0]
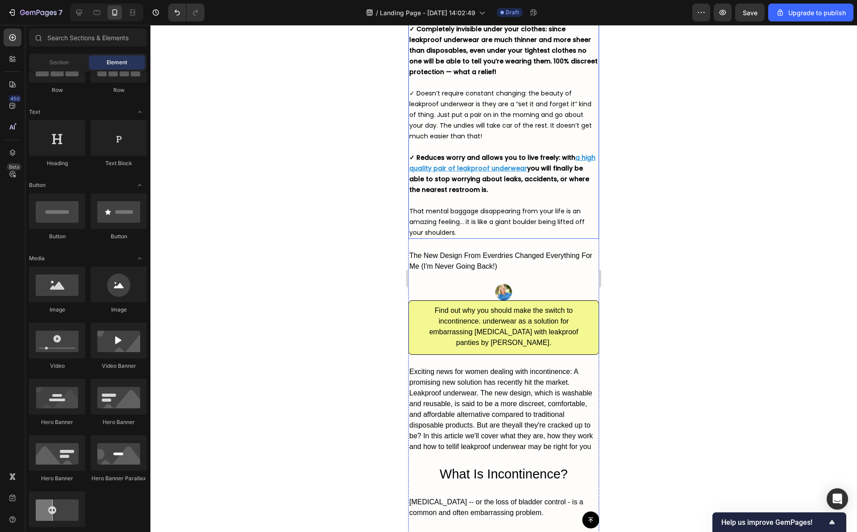
click at [503, 208] on span "That mental baggage disappearing from your life is an amazing feeling… it is li…" at bounding box center [496, 222] width 175 height 30
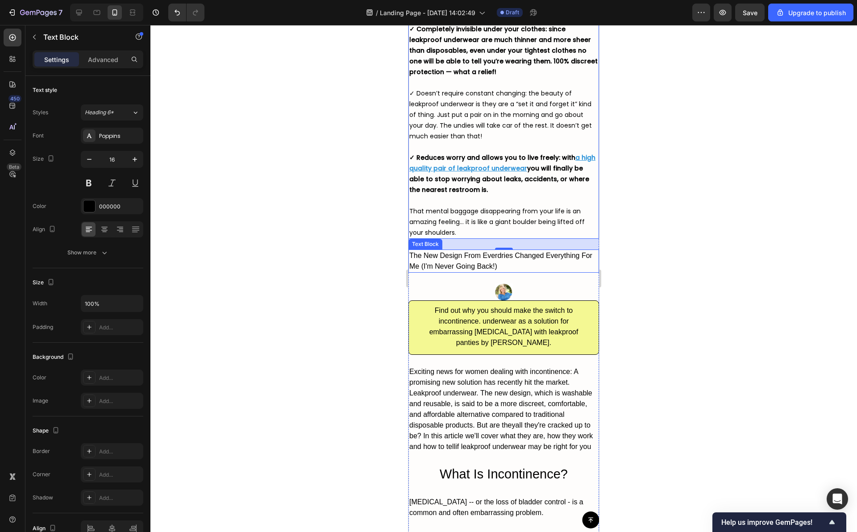
click at [482, 258] on div "The New Design From Everdries Changed Everything For Me (I'm Never Going Back!)" at bounding box center [504, 261] width 191 height 23
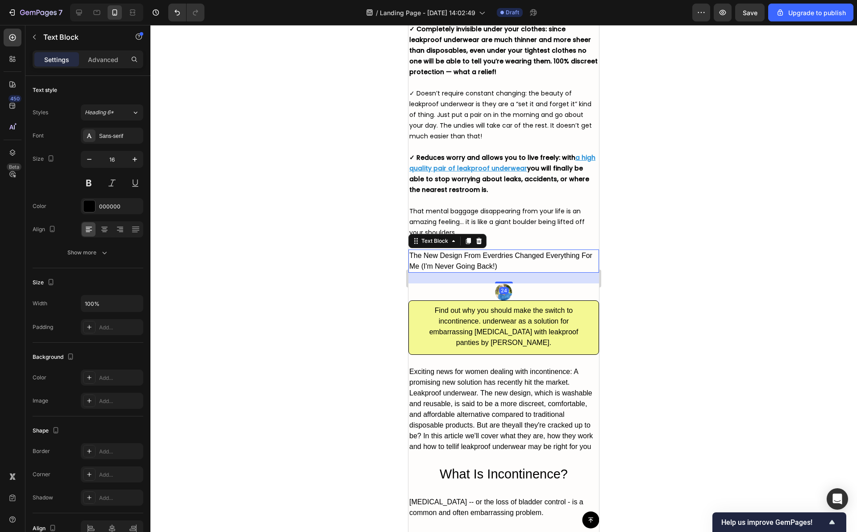
click at [482, 258] on div "The New Design From Everdries Changed Everything For Me (I'm Never Going Back!)" at bounding box center [504, 261] width 191 height 23
click at [482, 258] on p "The New Design From Everdries Changed Everything For Me (I'm Never Going Back!)" at bounding box center [503, 261] width 189 height 21
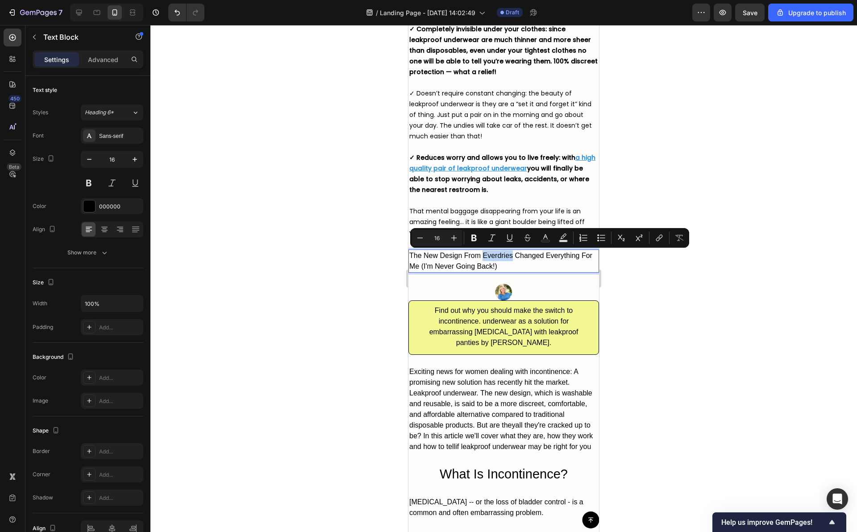
click at [482, 258] on p "The New Design From Everdries Changed Everything For Me (I'm Never Going Back!)" at bounding box center [503, 261] width 189 height 21
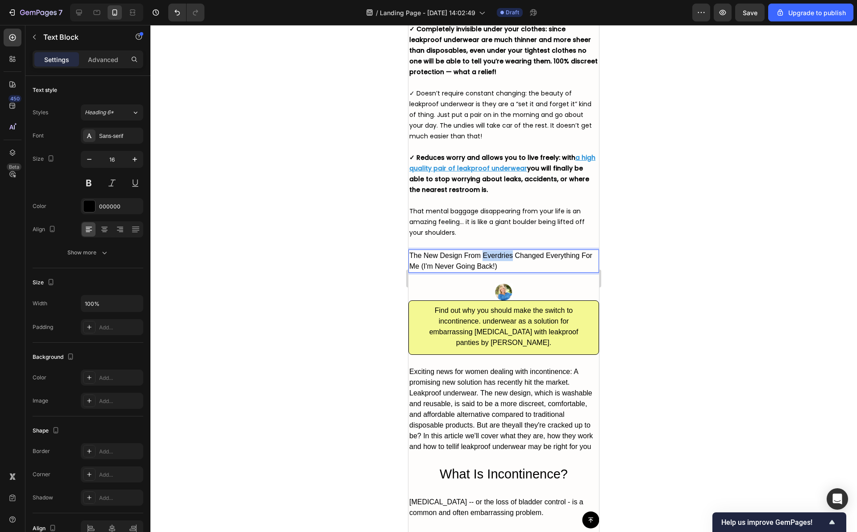
click at [482, 258] on p "The New Design From Everdries Changed Everything For Me (I'm Never Going Back!)" at bounding box center [503, 261] width 189 height 21
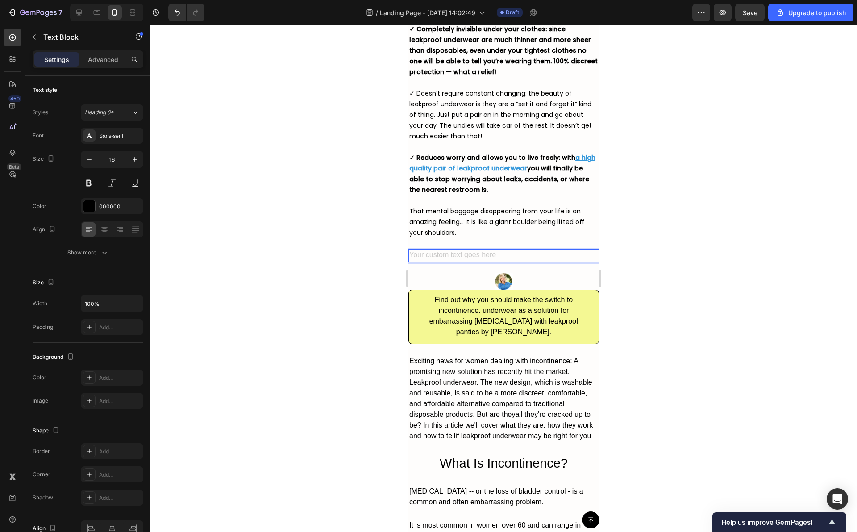
click at [443, 259] on div "Rich Text Editor. Editing area: main" at bounding box center [504, 256] width 191 height 13
drag, startPoint x: 371, startPoint y: 309, endPoint x: 389, endPoint y: 300, distance: 20.6
click at [370, 309] on div at bounding box center [503, 278] width 707 height 507
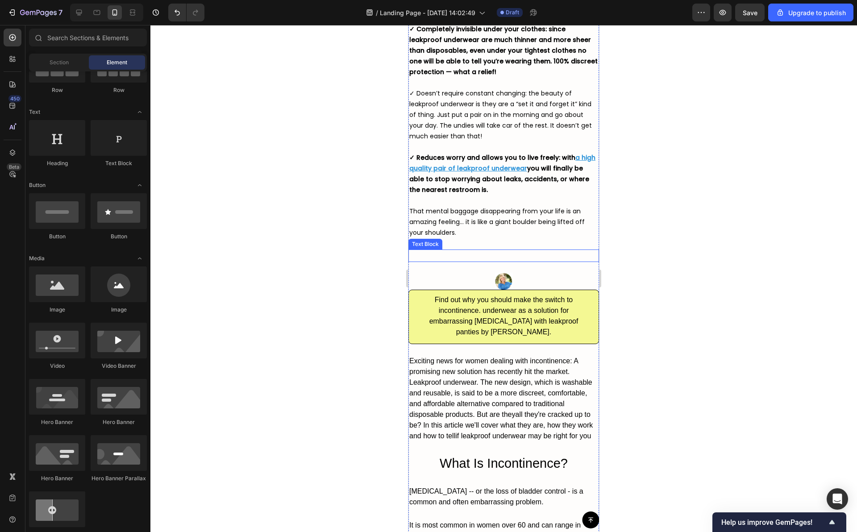
click at [488, 253] on p "Rich Text Editor. Editing area: main" at bounding box center [503, 256] width 189 height 11
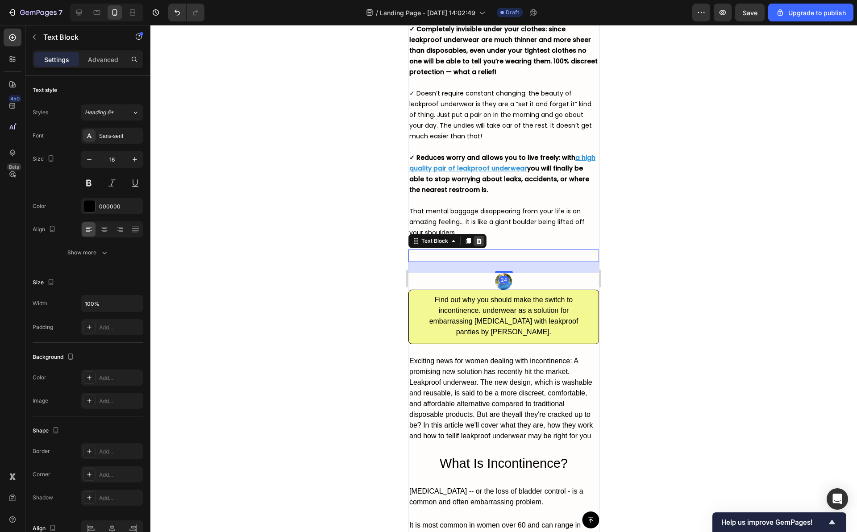
click at [480, 242] on icon at bounding box center [479, 241] width 6 height 6
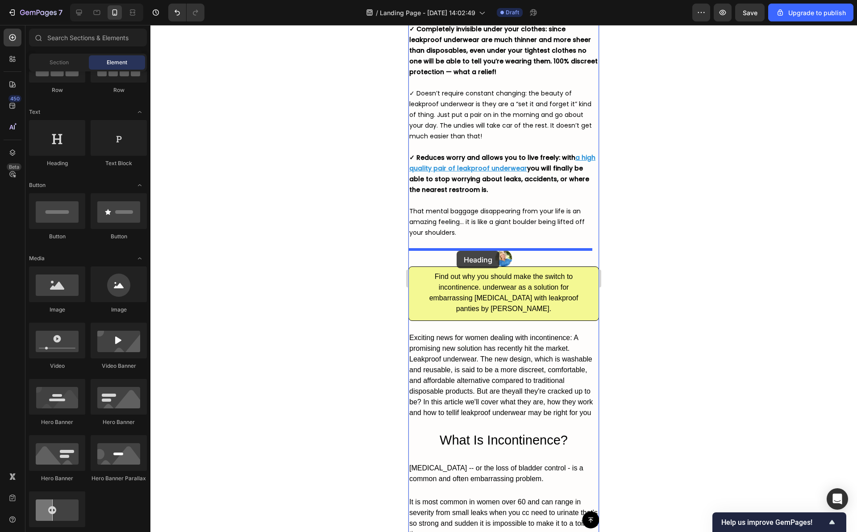
drag, startPoint x: 476, startPoint y: 155, endPoint x: 457, endPoint y: 251, distance: 97.4
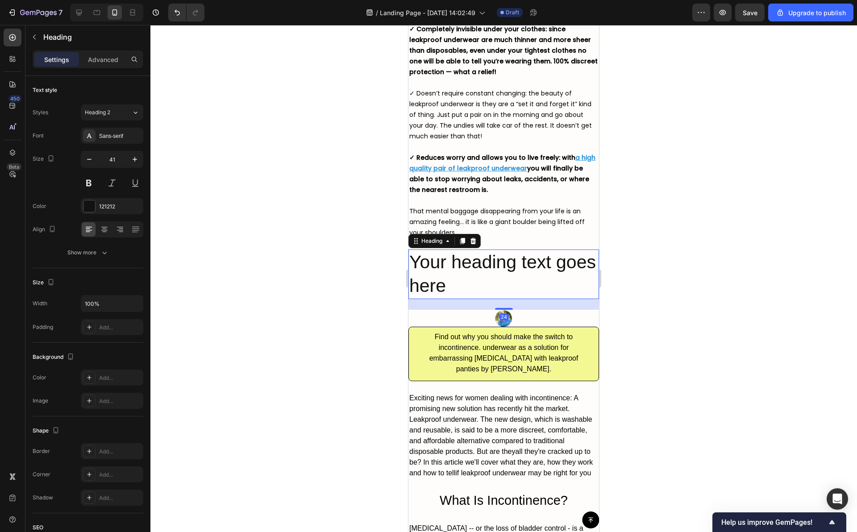
click at [459, 265] on h2 "Your heading text goes here" at bounding box center [504, 275] width 191 height 50
click at [459, 265] on p "Your heading text goes here" at bounding box center [503, 275] width 189 height 48
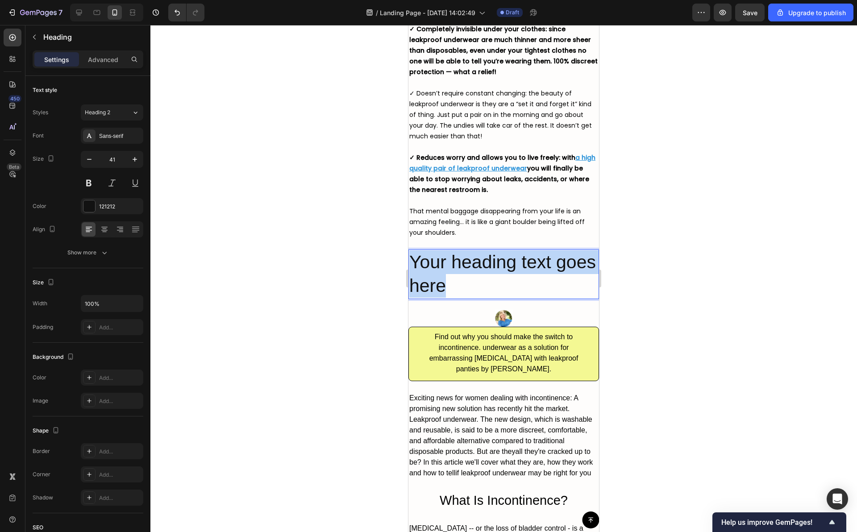
click at [459, 265] on p "Your heading text goes here" at bounding box center [503, 275] width 189 height 48
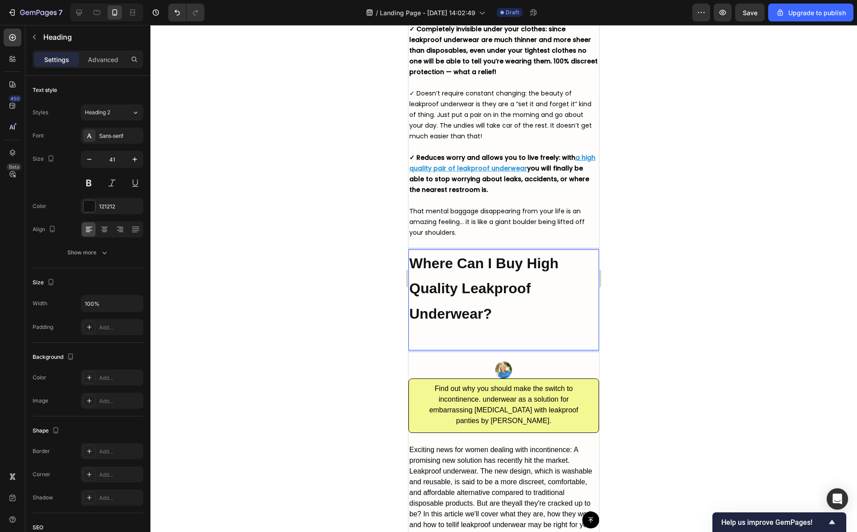
click at [456, 271] on strong "Where Can I Buy High Quality Leakproof Underwear?" at bounding box center [483, 288] width 149 height 67
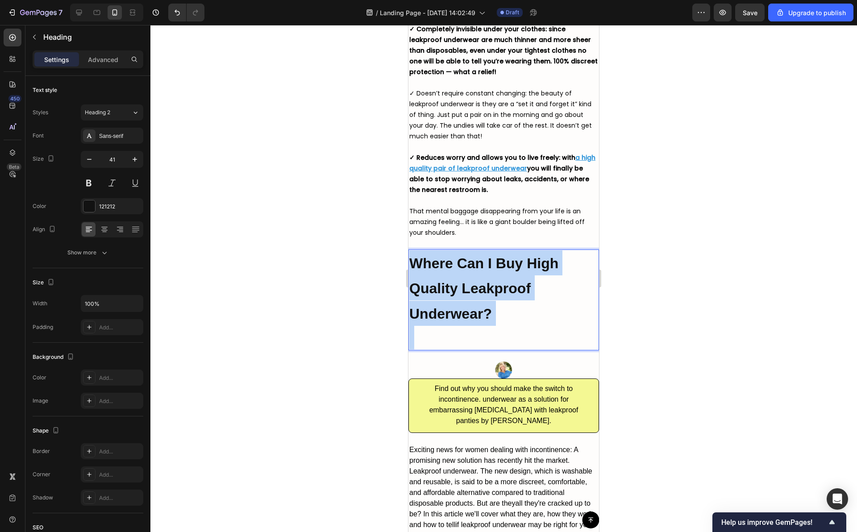
click at [456, 271] on strong "Where Can I Buy High Quality Leakproof Underwear?" at bounding box center [483, 288] width 149 height 67
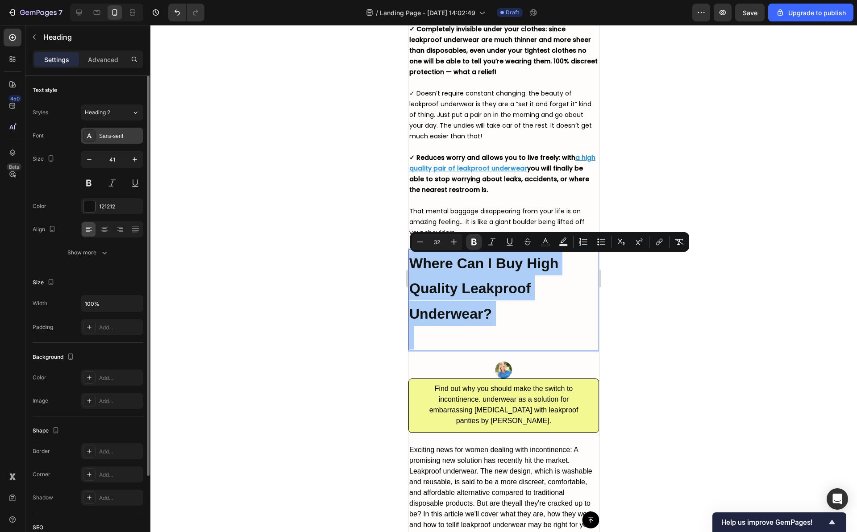
click at [130, 135] on div "Sans-serif" at bounding box center [120, 136] width 42 height 8
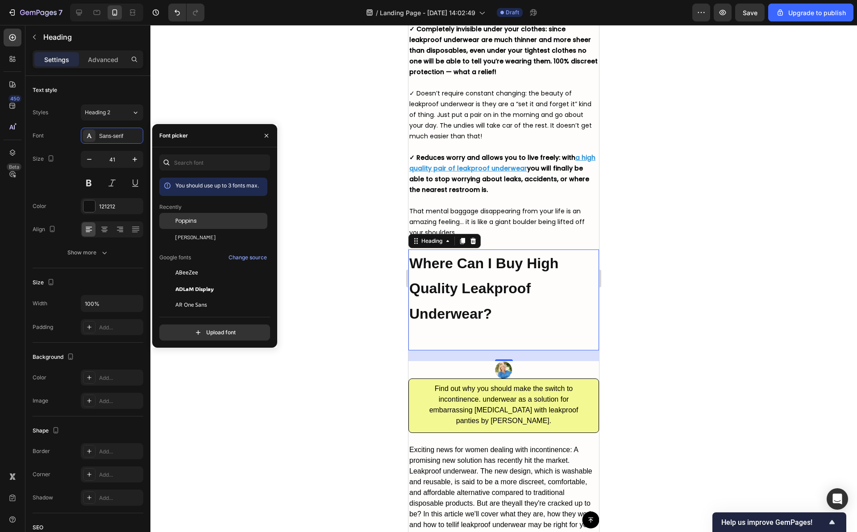
click at [186, 223] on span "Poppins" at bounding box center [185, 221] width 21 height 8
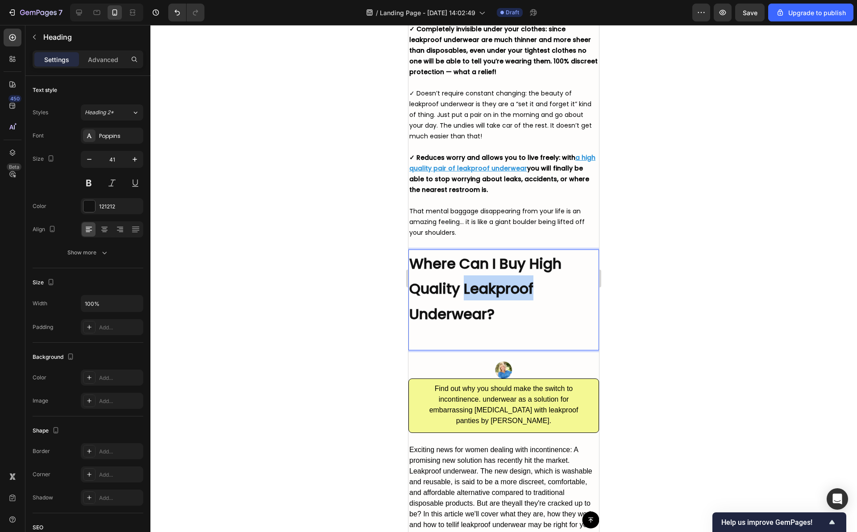
click at [468, 280] on strong "Where Can I Buy High Quality Leakproof Underwear?" at bounding box center [485, 289] width 152 height 71
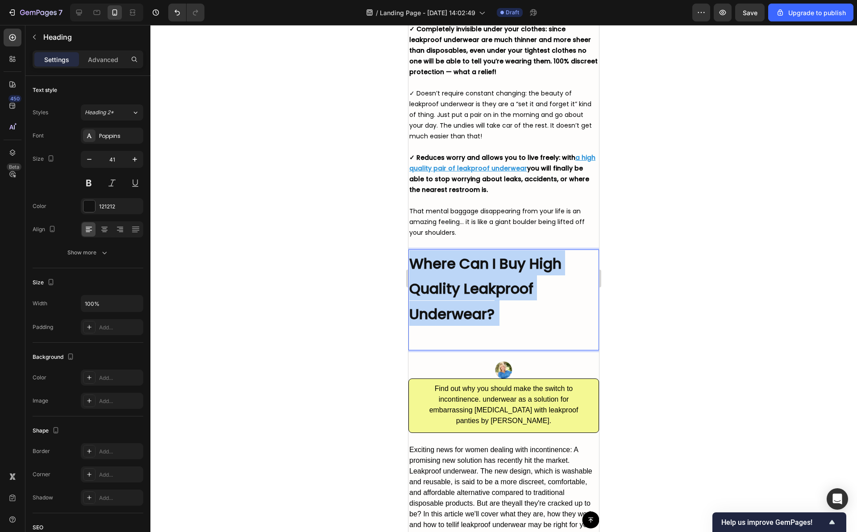
click at [468, 280] on strong "Where Can I Buy High Quality Leakproof Underwear?" at bounding box center [485, 289] width 152 height 71
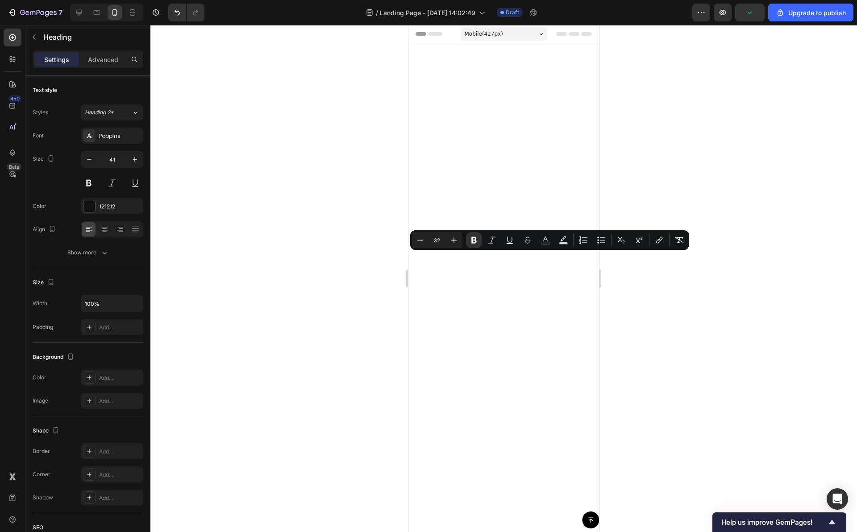
scroll to position [3137, 0]
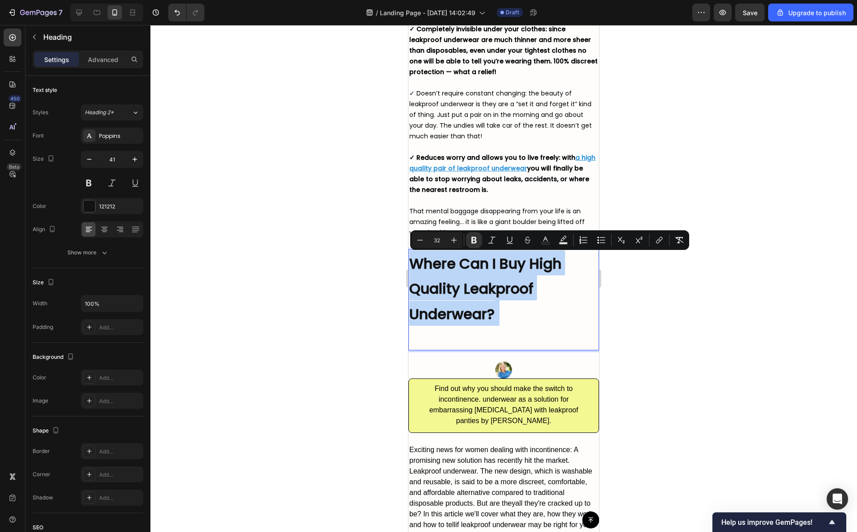
click at [474, 324] on p "Where Can I Buy High Quality Leakproof Underwear?" at bounding box center [503, 300] width 189 height 99
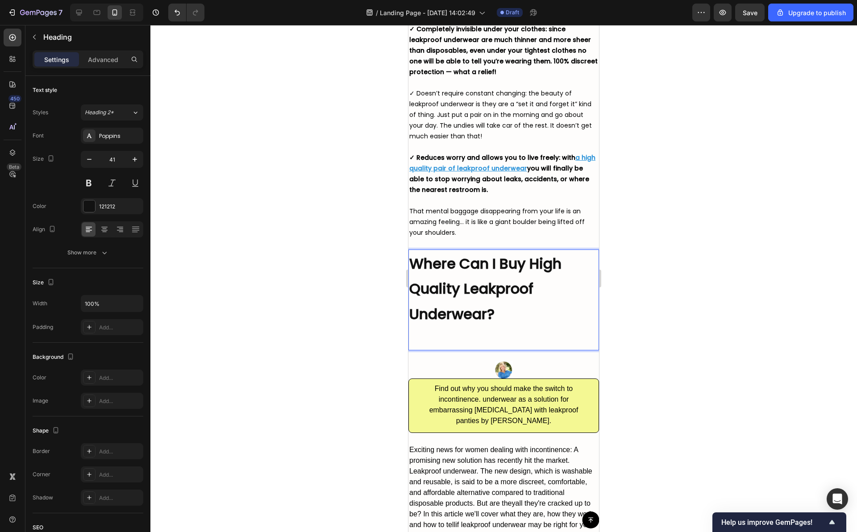
click at [474, 336] on p "Where Can I Buy High Quality Leakproof Underwear?" at bounding box center [503, 300] width 189 height 99
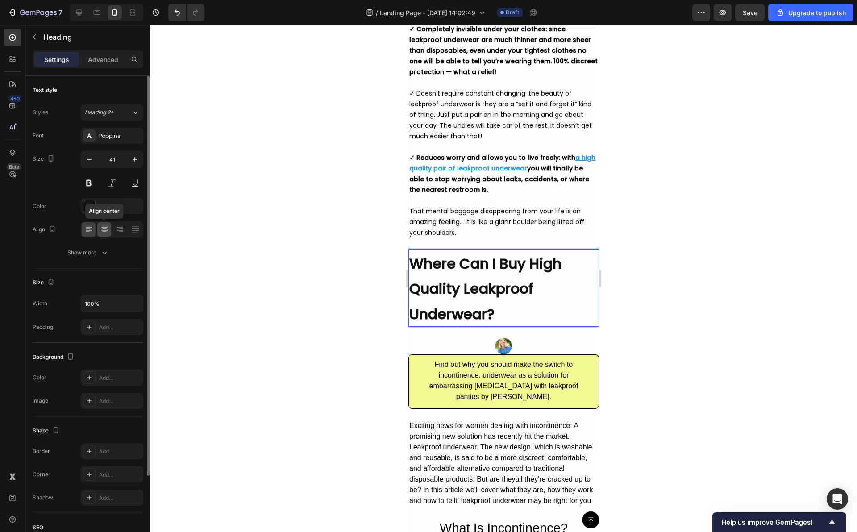
click at [105, 230] on icon at bounding box center [104, 229] width 9 height 9
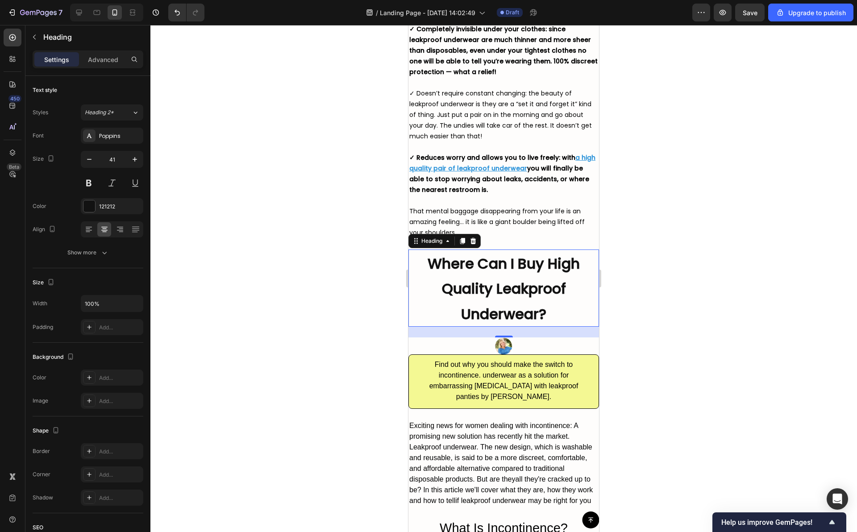
click at [489, 278] on p "Where Can I Buy High Quality Leakproof Underwear?" at bounding box center [503, 288] width 189 height 75
click at [324, 292] on div at bounding box center [503, 278] width 707 height 507
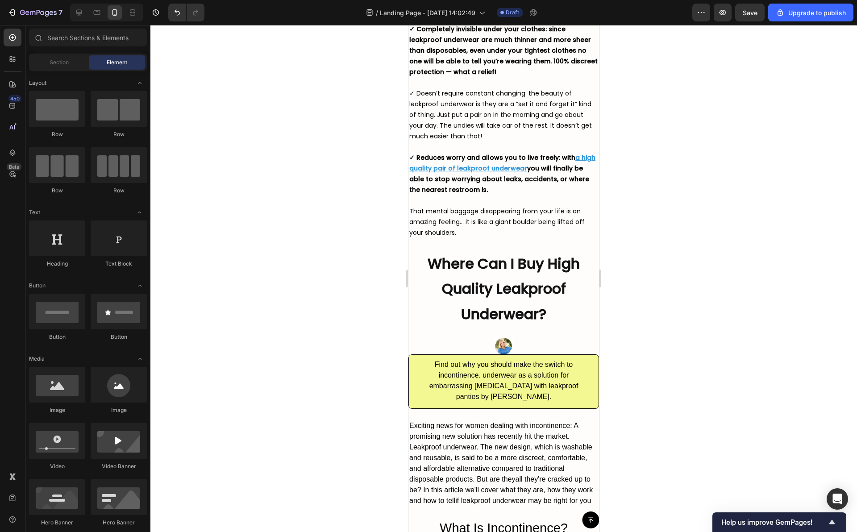
click at [525, 299] on p "⁠⁠⁠⁠⁠⁠⁠ Where Can I Buy High Quality Leakproof Underwear?" at bounding box center [503, 288] width 189 height 75
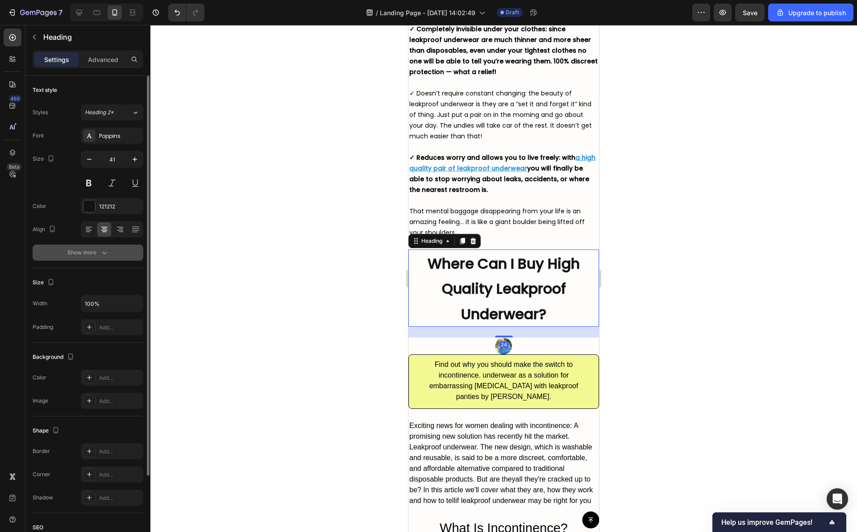
click at [108, 255] on icon "button" at bounding box center [104, 252] width 9 height 9
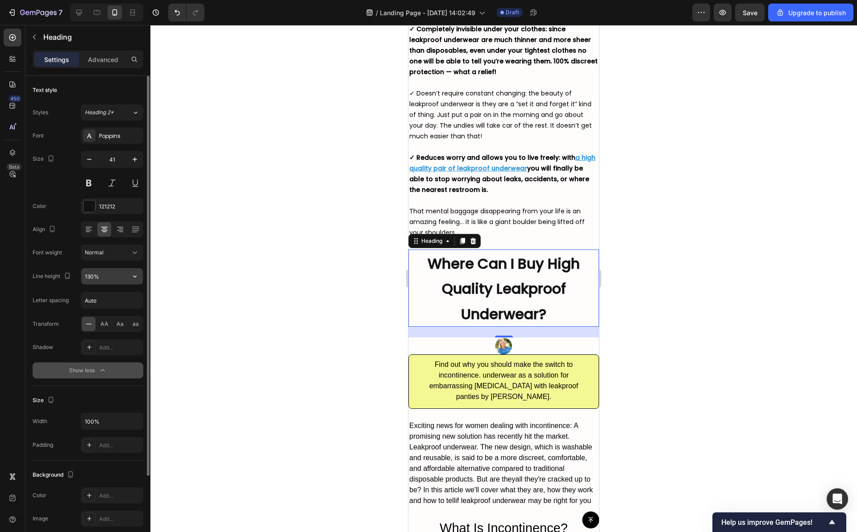
click at [110, 279] on input "130%" at bounding box center [112, 276] width 62 height 16
click at [137, 275] on icon "button" at bounding box center [134, 276] width 9 height 9
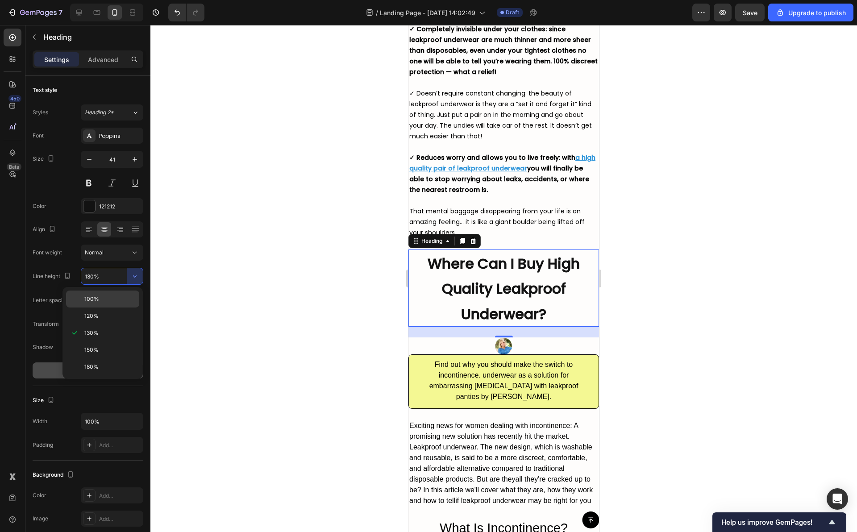
click at [120, 297] on p "100%" at bounding box center [109, 299] width 51 height 8
type input "100%"
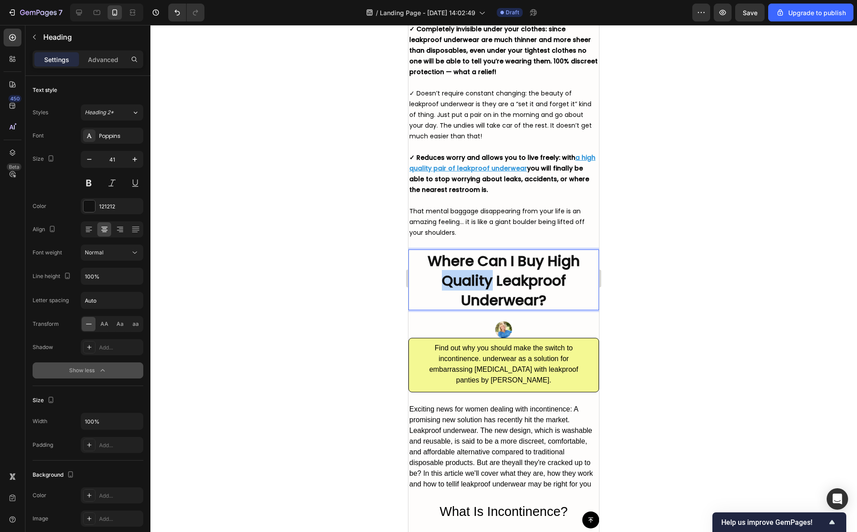
click at [452, 281] on strong "Where Can I Buy High Quality Leakproof Underwear?" at bounding box center [504, 280] width 152 height 59
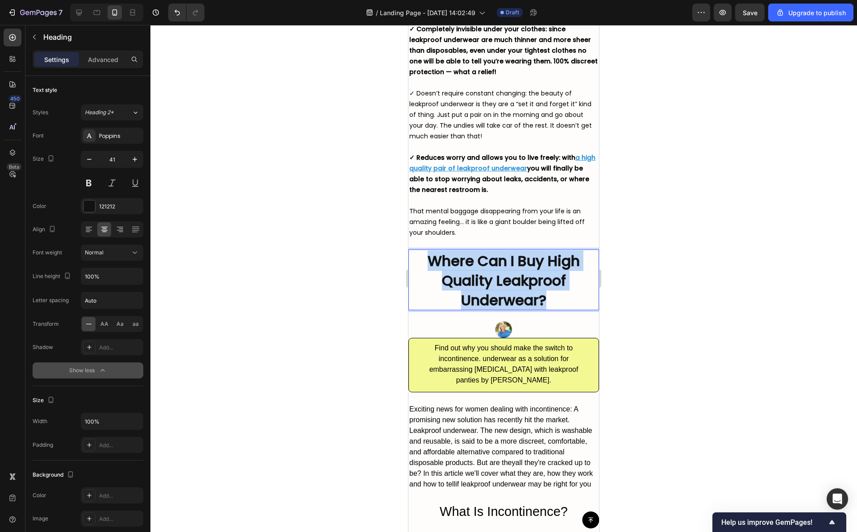
click at [452, 281] on strong "Where Can I Buy High Quality Leakproof Underwear?" at bounding box center [504, 280] width 152 height 59
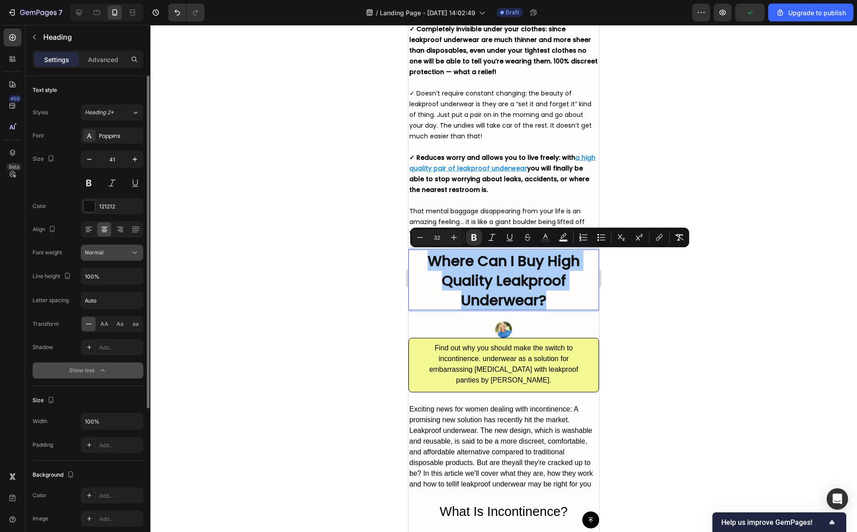
click at [136, 248] on icon at bounding box center [134, 252] width 9 height 9
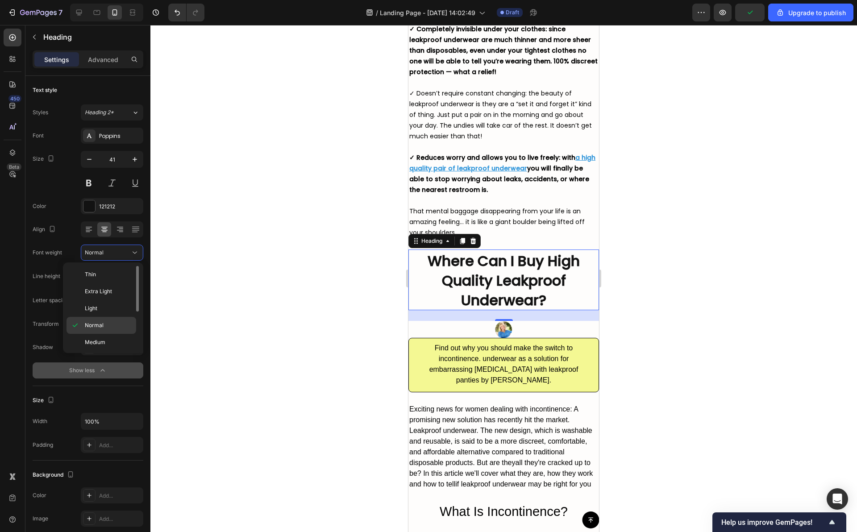
click at [102, 327] on span "Normal" at bounding box center [94, 326] width 19 height 8
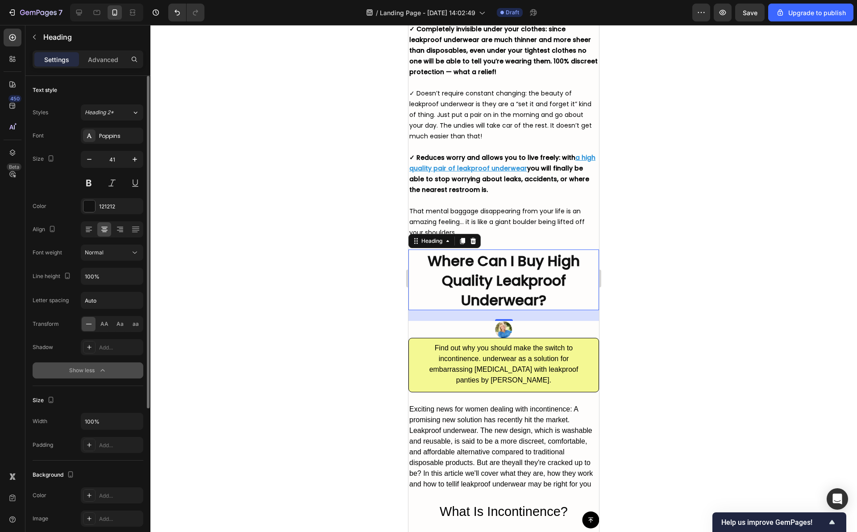
click at [101, 336] on div "Font Poppins Size 41 Color 121212 Align Font weight Normal Line height 100% Let…" at bounding box center [88, 253] width 111 height 251
click at [134, 255] on icon at bounding box center [134, 252] width 9 height 9
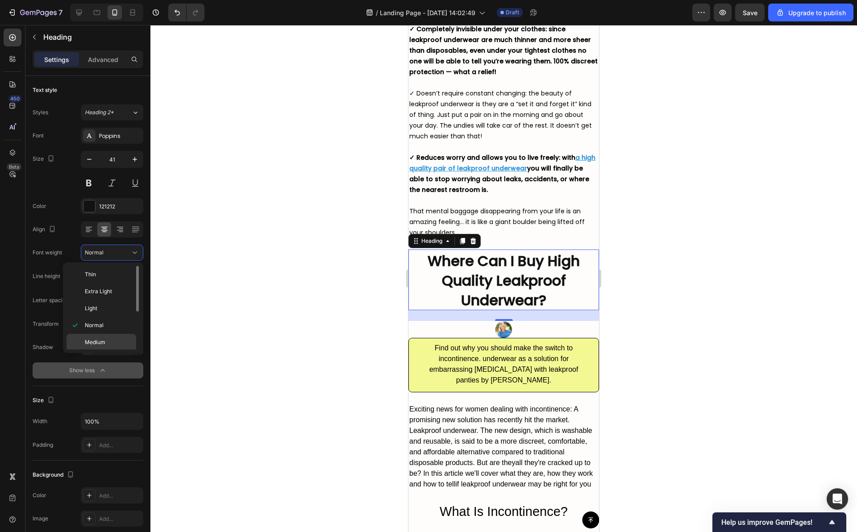
click at [106, 341] on p "Medium" at bounding box center [108, 342] width 47 height 8
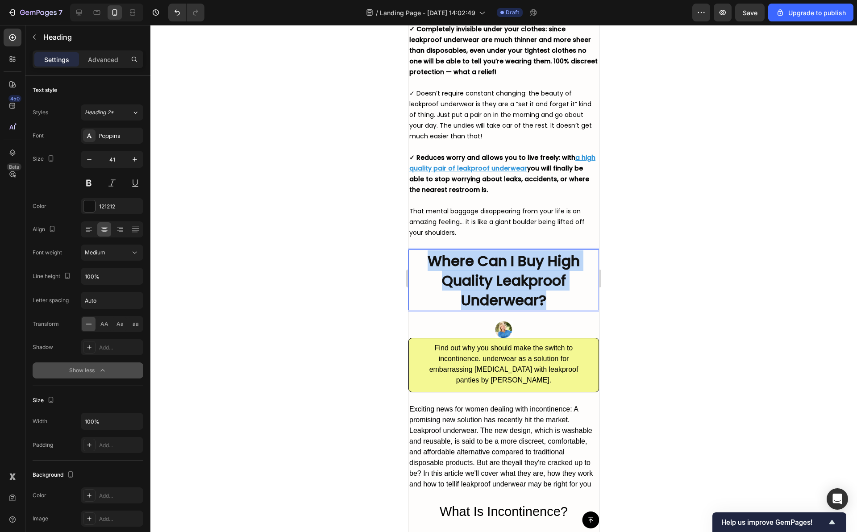
click at [459, 283] on strong "Where Can I Buy High Quality Leakproof Underwear?" at bounding box center [504, 280] width 152 height 59
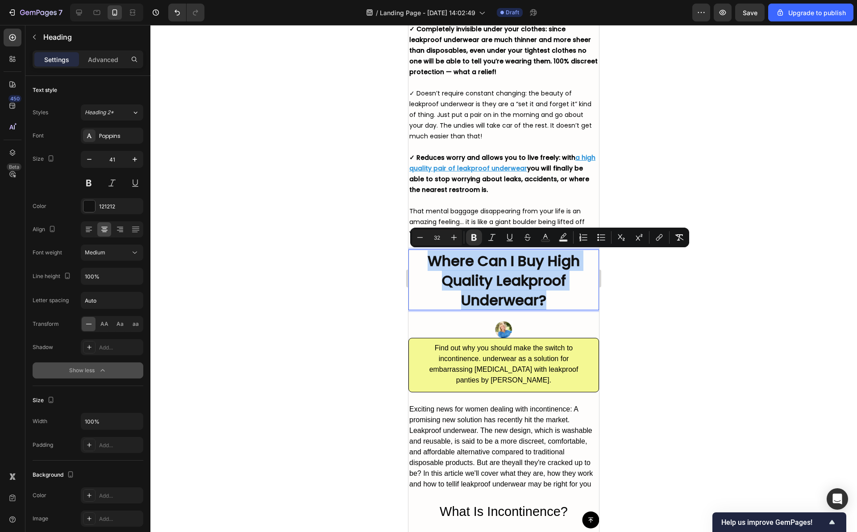
click at [437, 280] on p "Where Can I Buy High Quality Leakproof Underwear?" at bounding box center [503, 280] width 189 height 59
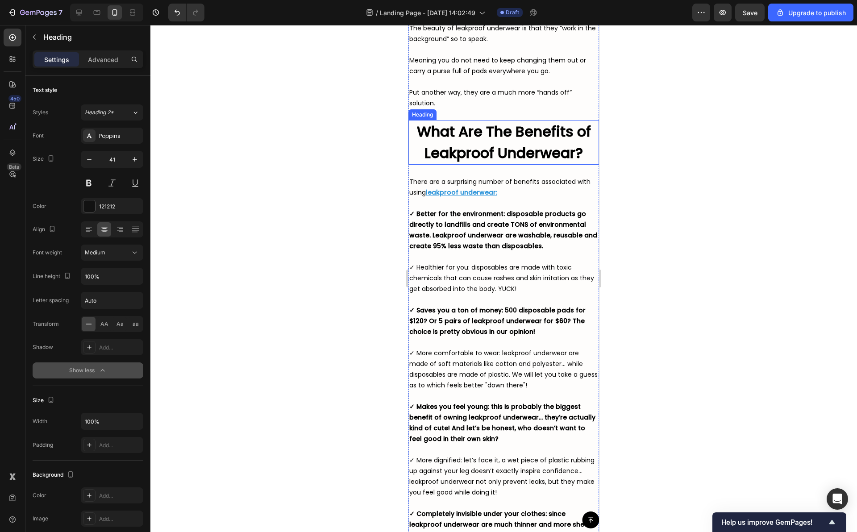
scroll to position [2549, 0]
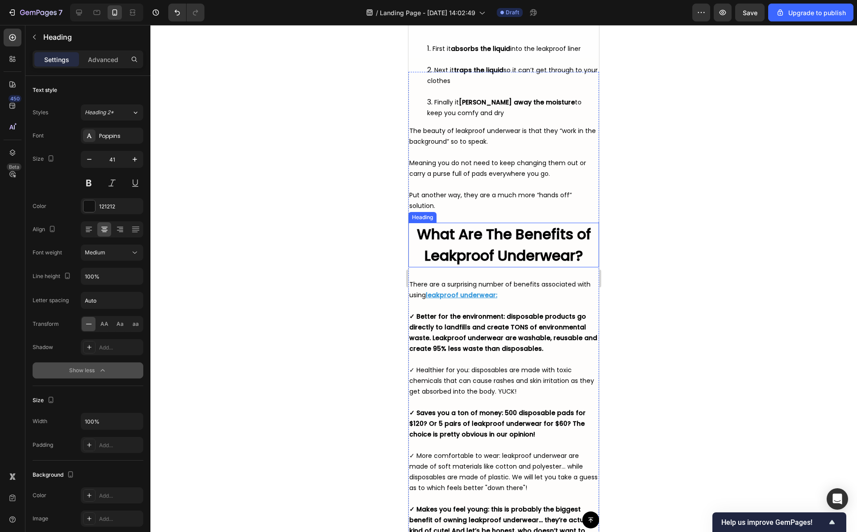
click at [489, 250] on strong "What Are The Benefits of Leakproof Underwear?" at bounding box center [504, 245] width 174 height 42
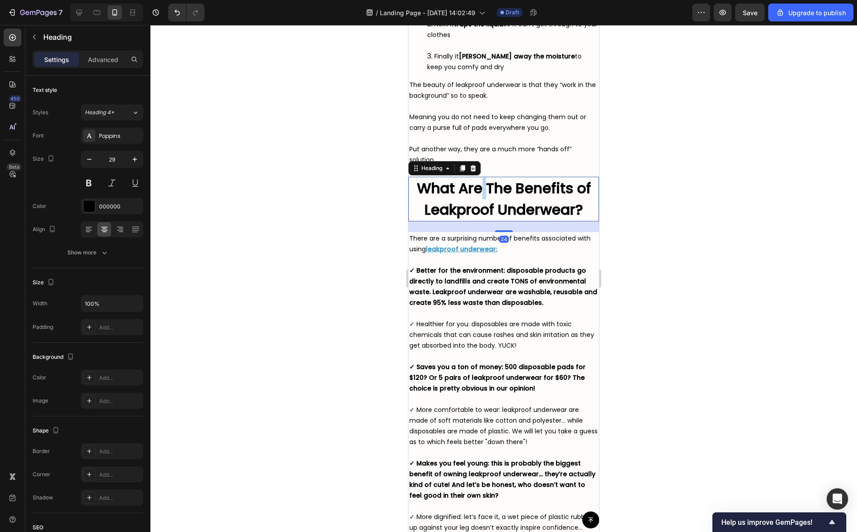
click at [477, 220] on strong "What Are The Benefits of Leakproof Underwear?" at bounding box center [504, 199] width 174 height 42
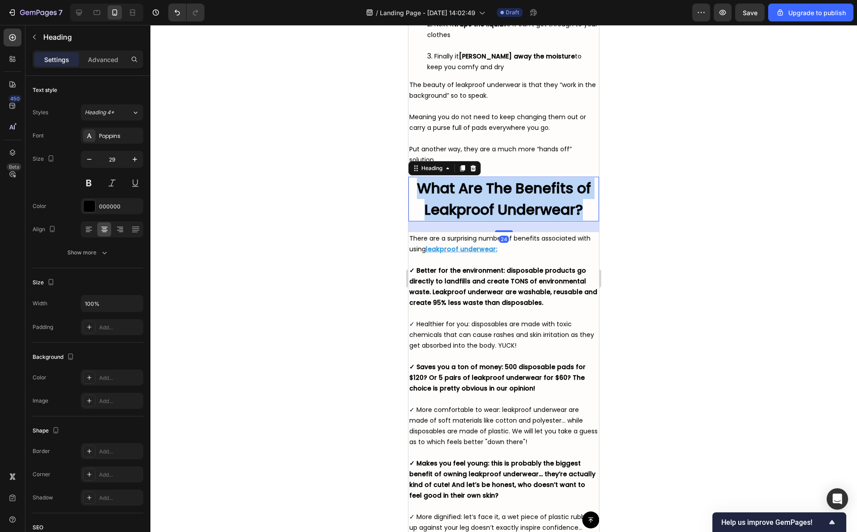
click at [477, 220] on strong "What Are The Benefits of Leakproof Underwear?" at bounding box center [504, 199] width 174 height 42
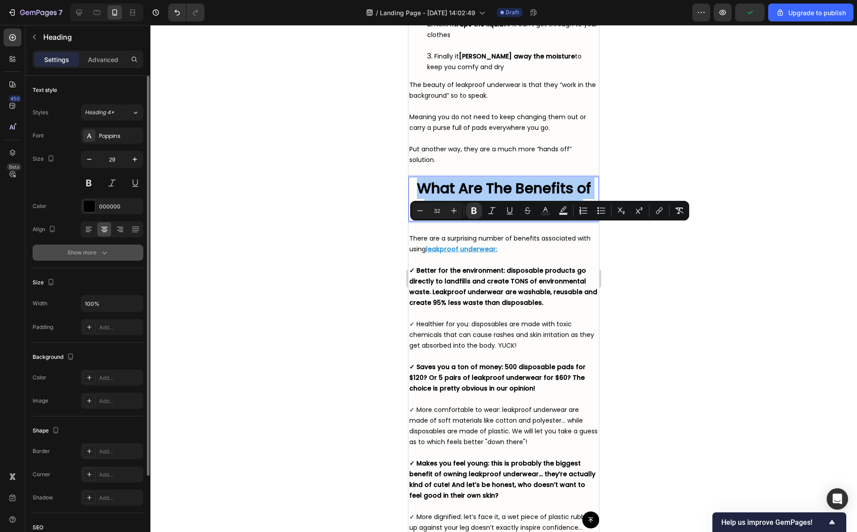
click at [113, 252] on button "Show more" at bounding box center [88, 253] width 111 height 16
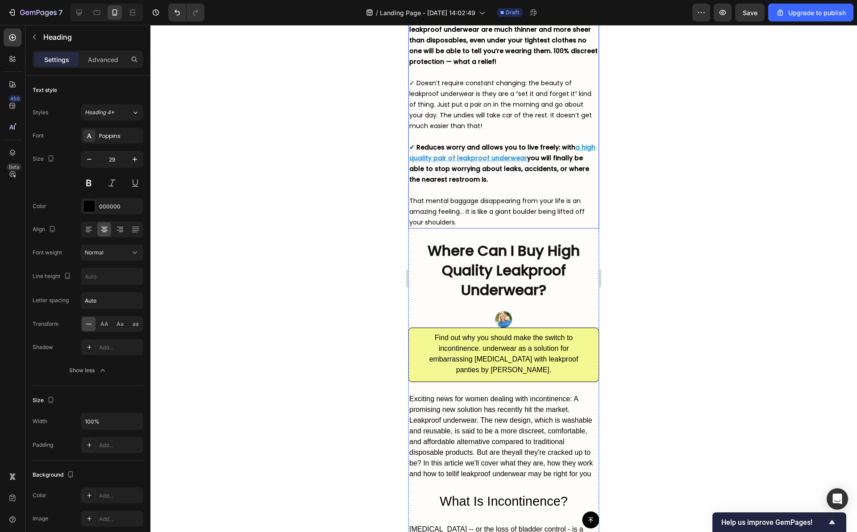
scroll to position [3172, 0]
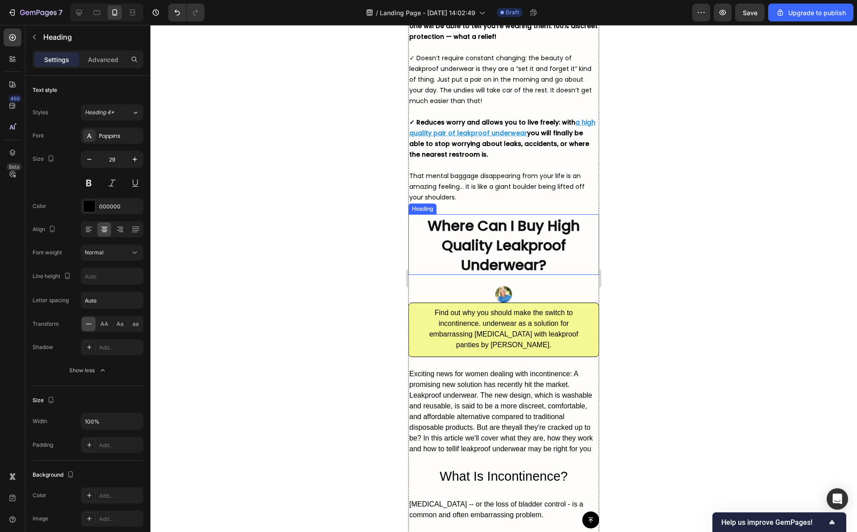
click at [502, 253] on strong "Where Can I Buy High Quality Leakproof Underwear?" at bounding box center [504, 245] width 152 height 59
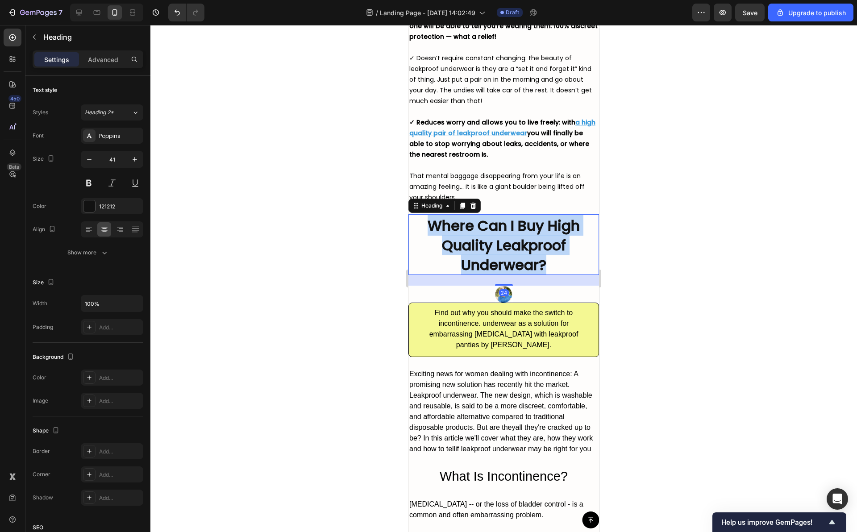
click at [502, 253] on strong "Where Can I Buy High Quality Leakproof Underwear?" at bounding box center [504, 245] width 152 height 59
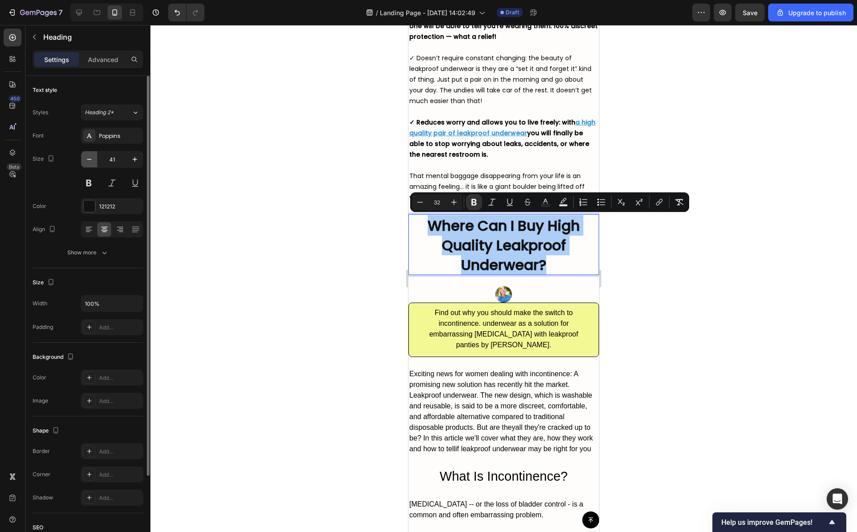
click at [91, 158] on icon "button" at bounding box center [89, 159] width 9 height 9
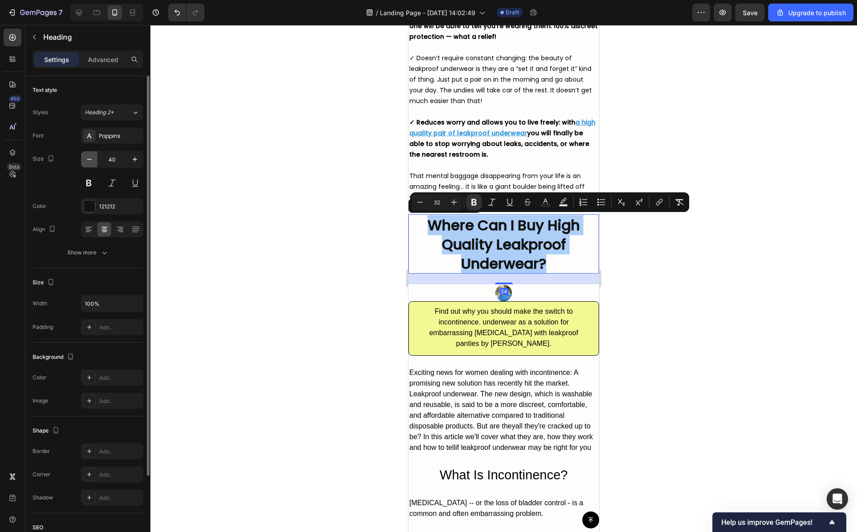
click at [91, 158] on icon "button" at bounding box center [89, 159] width 9 height 9
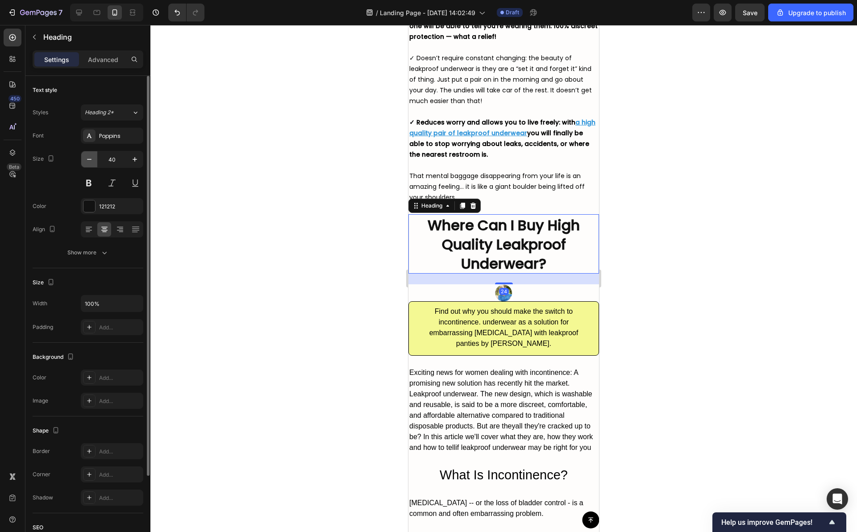
click at [91, 158] on icon "button" at bounding box center [89, 159] width 9 height 9
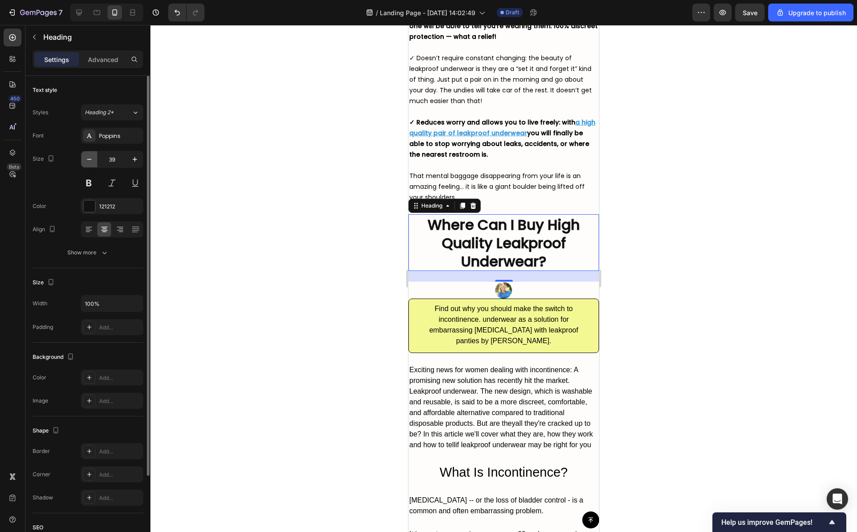
click at [91, 158] on icon "button" at bounding box center [89, 159] width 9 height 9
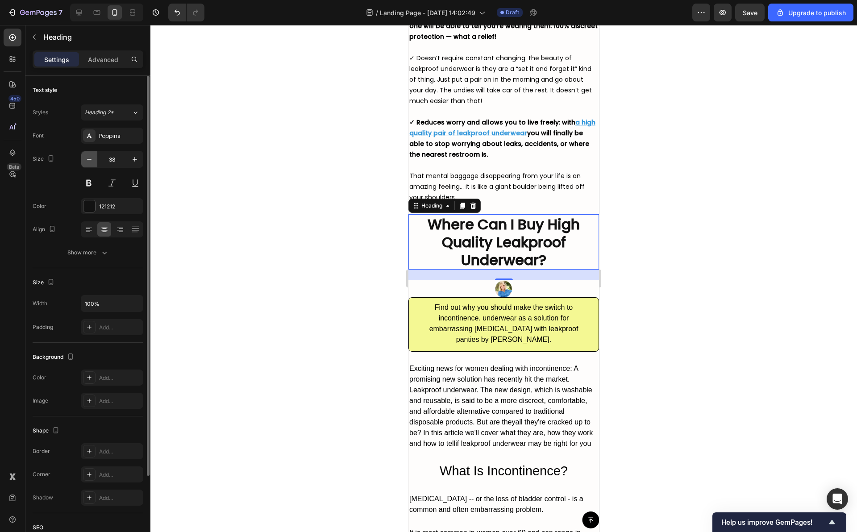
click at [91, 158] on icon "button" at bounding box center [89, 159] width 9 height 9
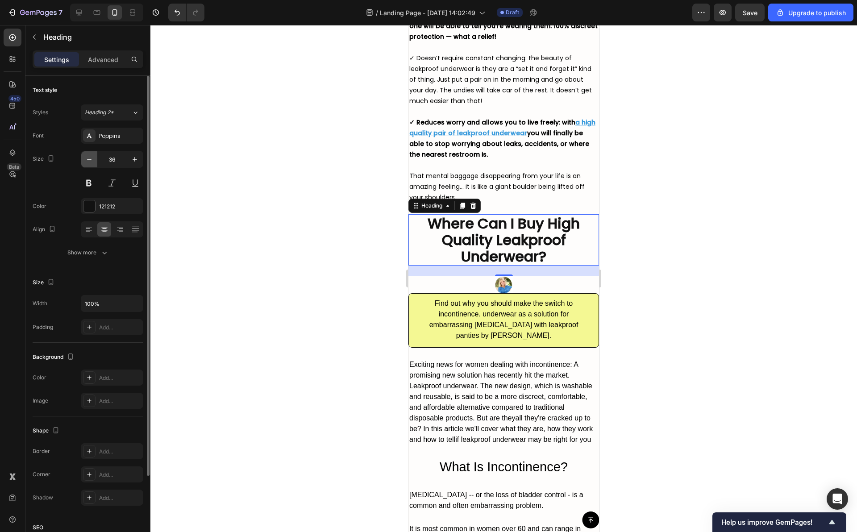
click at [91, 158] on icon "button" at bounding box center [89, 159] width 9 height 9
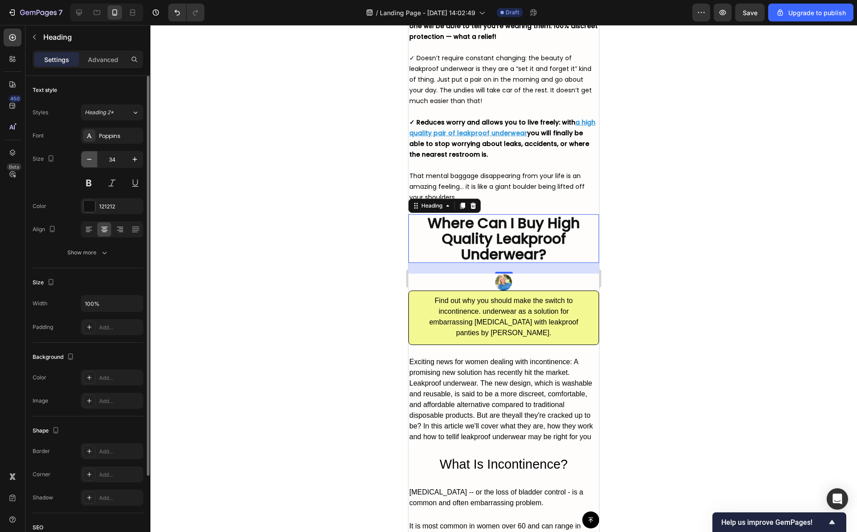
click at [91, 158] on icon "button" at bounding box center [89, 159] width 9 height 9
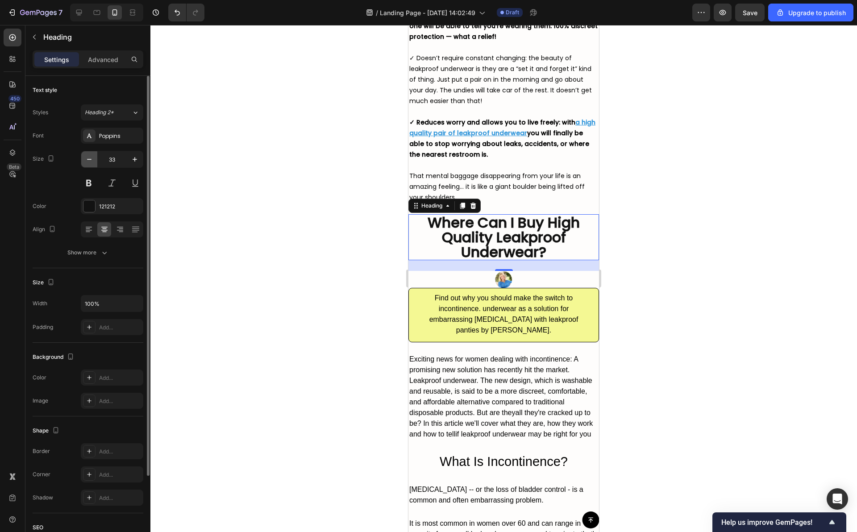
click at [91, 158] on icon "button" at bounding box center [89, 159] width 9 height 9
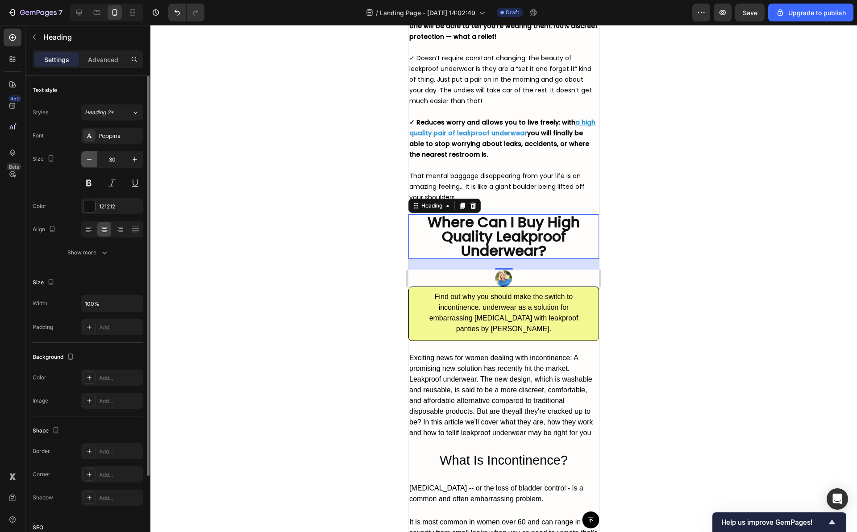
click at [91, 158] on icon "button" at bounding box center [89, 159] width 9 height 9
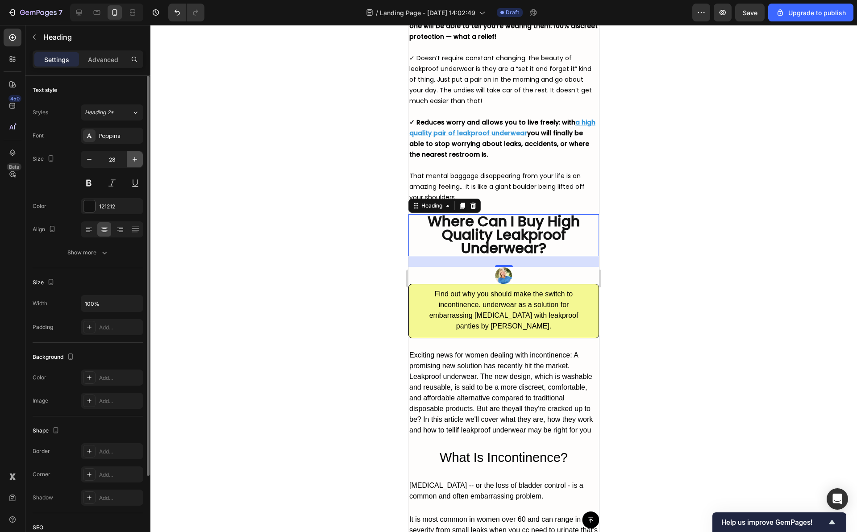
click at [129, 158] on button "button" at bounding box center [135, 159] width 16 height 16
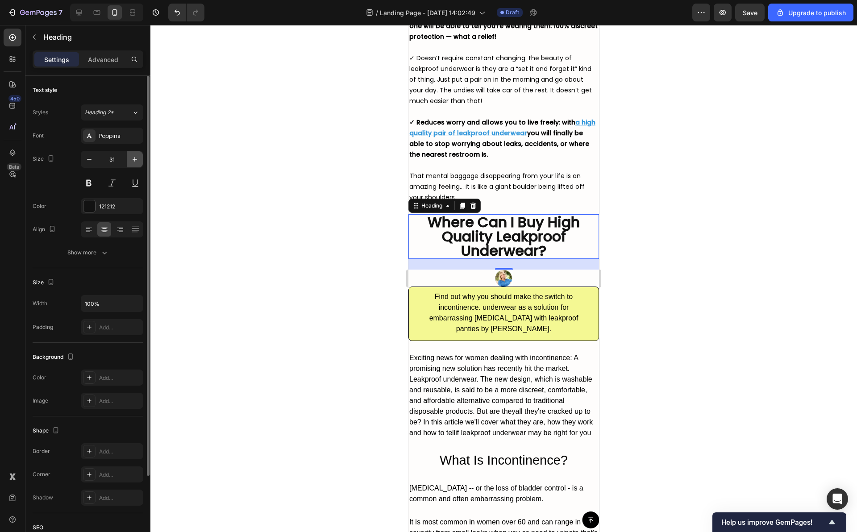
click at [135, 165] on button "button" at bounding box center [135, 159] width 16 height 16
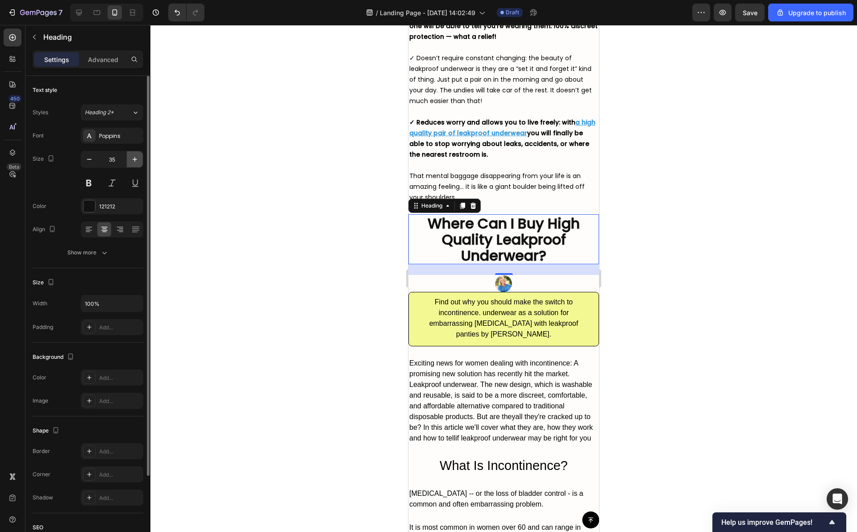
click at [135, 165] on button "button" at bounding box center [135, 159] width 16 height 16
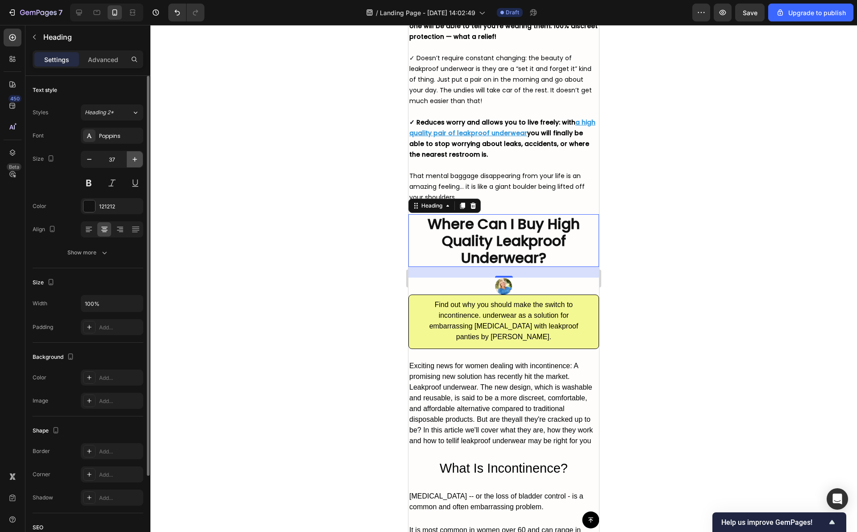
click at [135, 165] on button "button" at bounding box center [135, 159] width 16 height 16
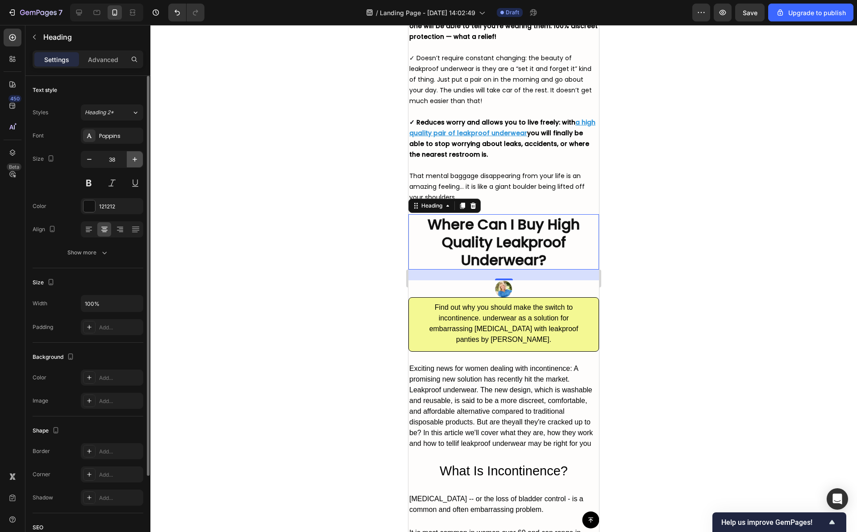
click at [135, 165] on button "button" at bounding box center [135, 159] width 16 height 16
type input "39"
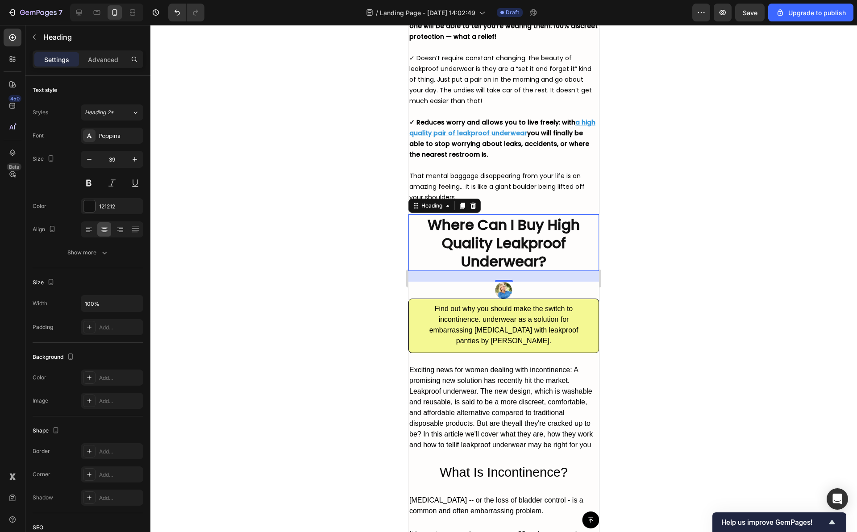
click at [489, 257] on strong "Where Can I Buy High Quality Leakproof Underwear?" at bounding box center [504, 243] width 152 height 57
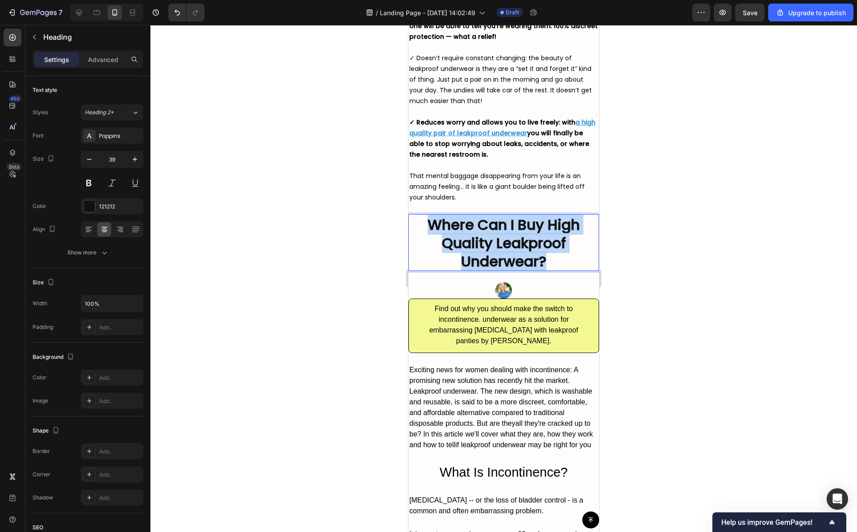
click at [489, 257] on strong "Where Can I Buy High Quality Leakproof Underwear?" at bounding box center [504, 243] width 152 height 57
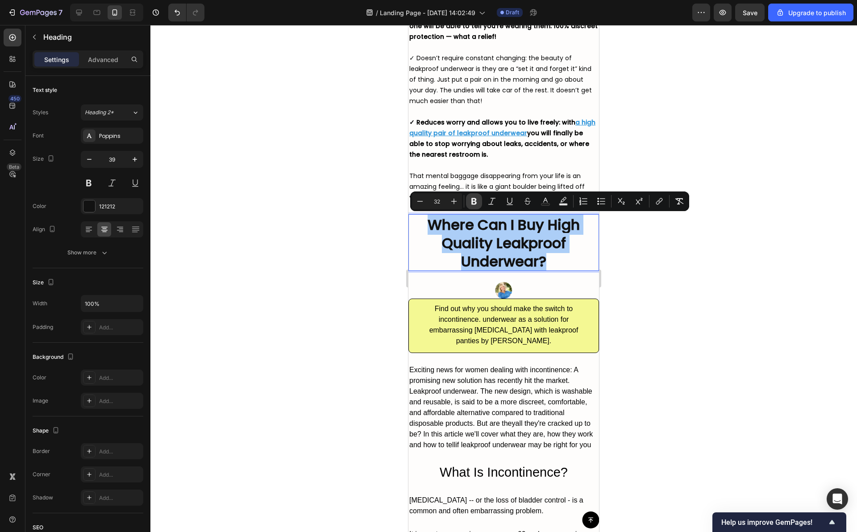
click at [474, 201] on icon "Editor contextual toolbar" at bounding box center [474, 201] width 5 height 7
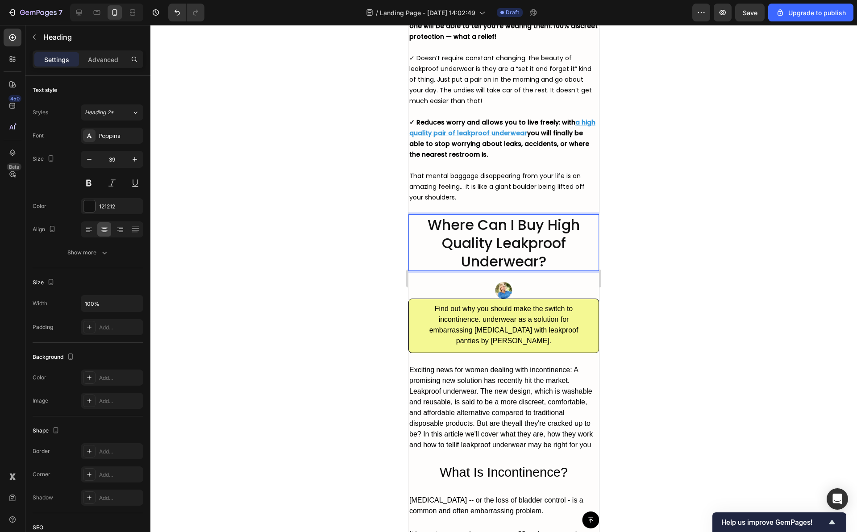
click at [474, 201] on p "That mental baggage disappearing from your life is an amazing feeling… it is li…" at bounding box center [503, 187] width 189 height 32
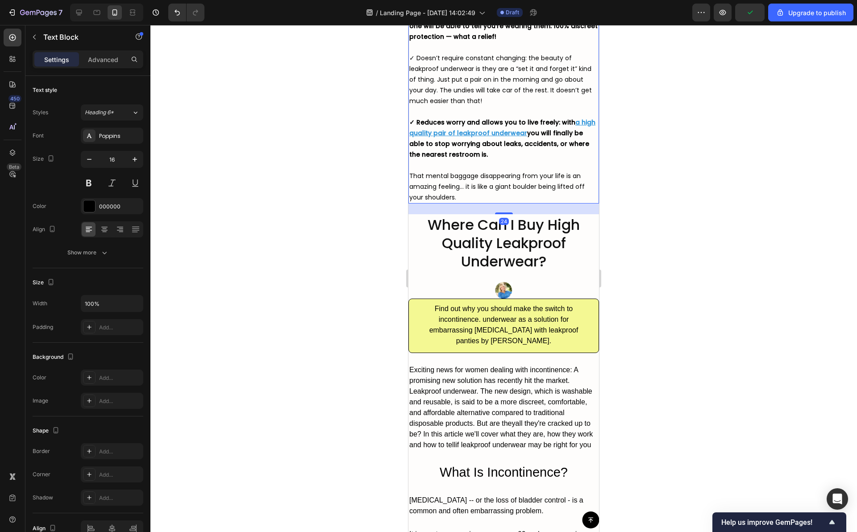
click at [489, 251] on span "Where Can I Buy High Quality Leakproof Underwear?" at bounding box center [504, 243] width 152 height 57
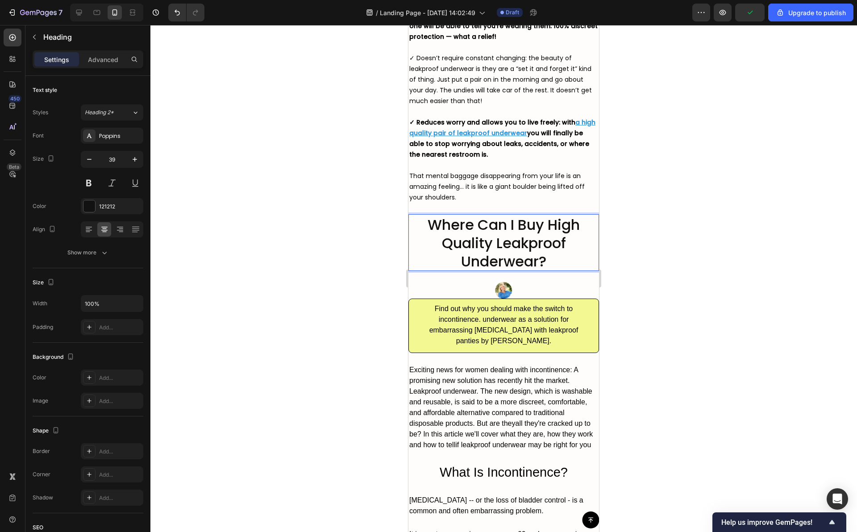
click at [489, 251] on span "Where Can I Buy High Quality Leakproof Underwear?" at bounding box center [504, 243] width 152 height 57
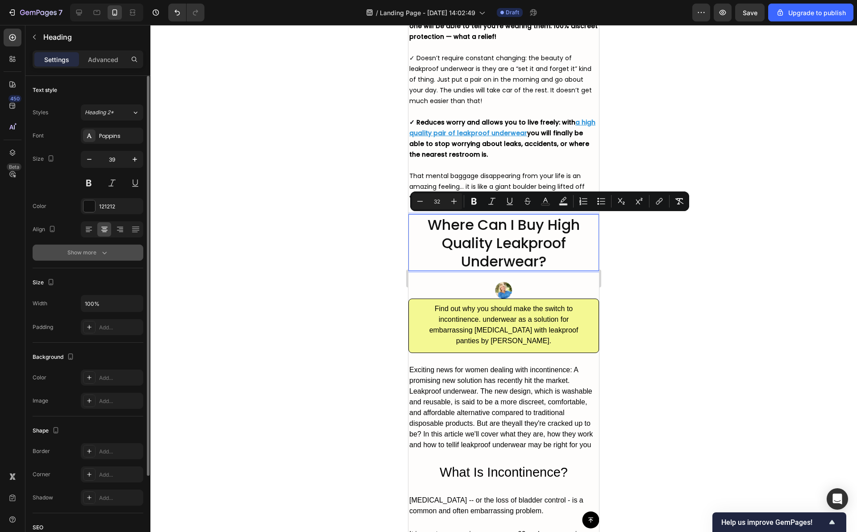
click at [105, 258] on button "Show more" at bounding box center [88, 253] width 111 height 16
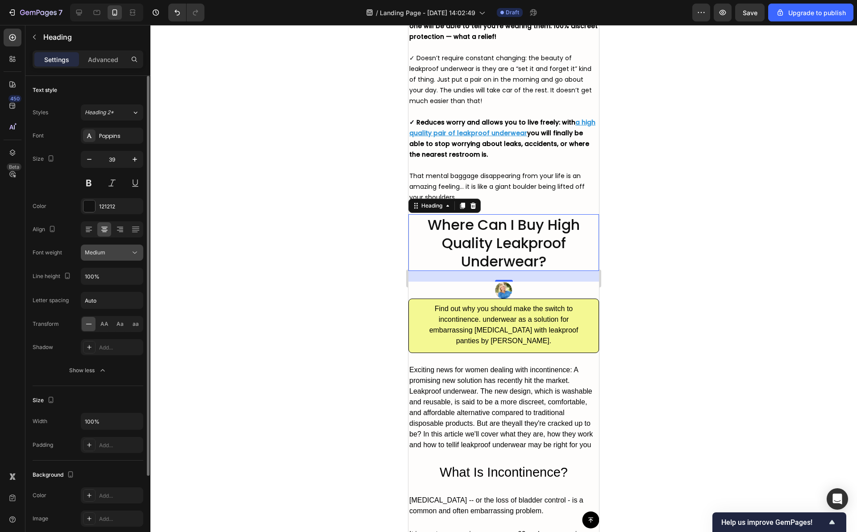
click at [134, 255] on icon at bounding box center [134, 252] width 9 height 9
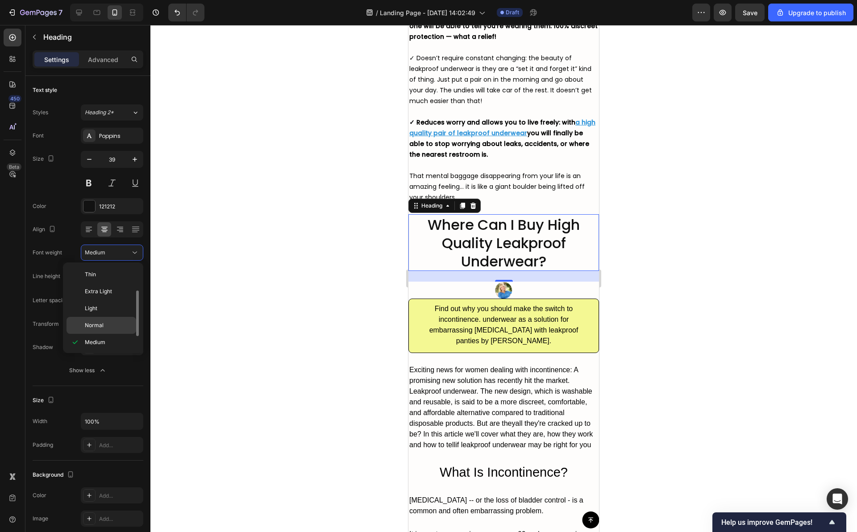
scroll to position [16, 0]
click at [100, 346] on span "Semi Bold" at bounding box center [97, 343] width 25 height 8
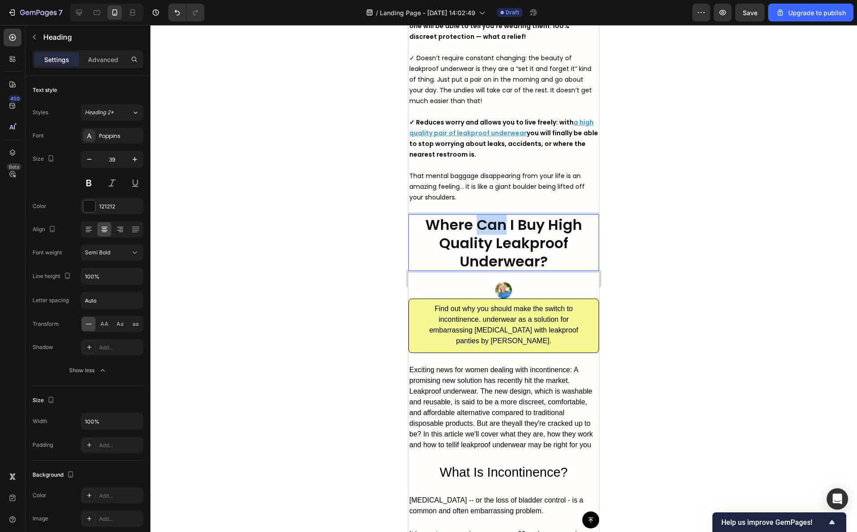
click at [474, 230] on span "Where Can I Buy High Quality Leakproof Underwear?" at bounding box center [504, 243] width 157 height 57
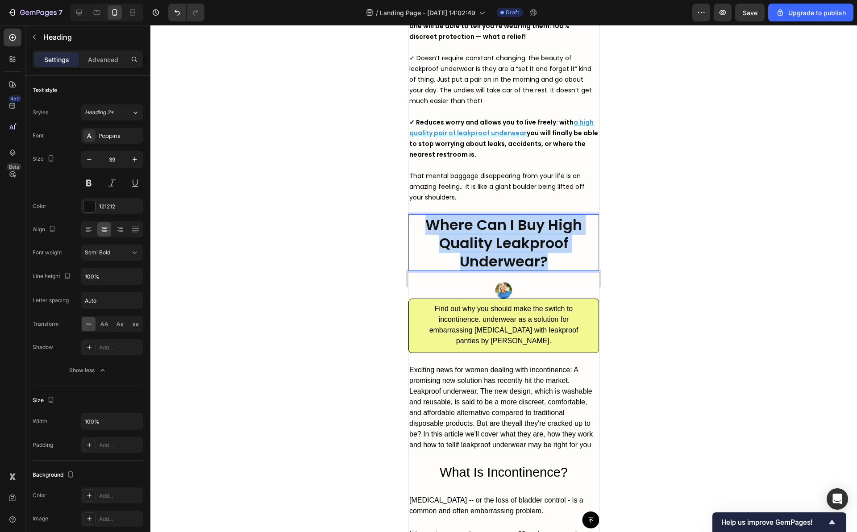
click at [474, 230] on span "Where Can I Buy High Quality Leakproof Underwear?" at bounding box center [504, 243] width 157 height 57
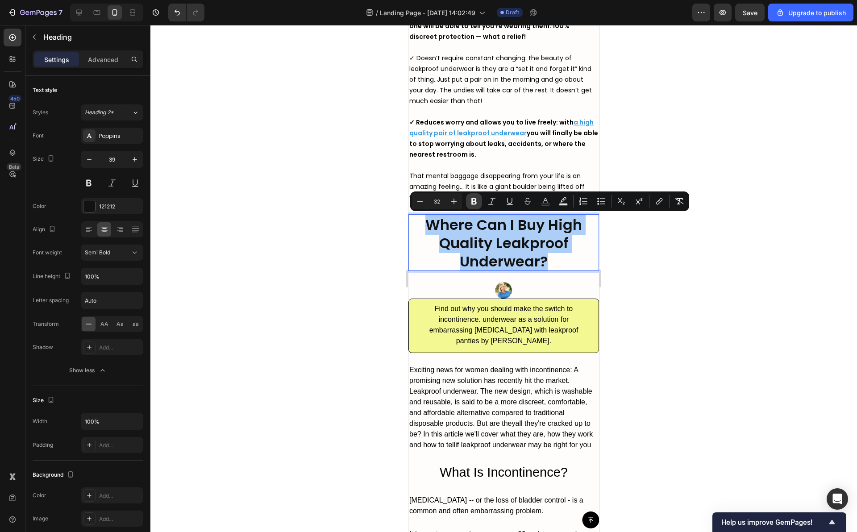
click at [469, 202] on button "Bold" at bounding box center [474, 201] width 16 height 16
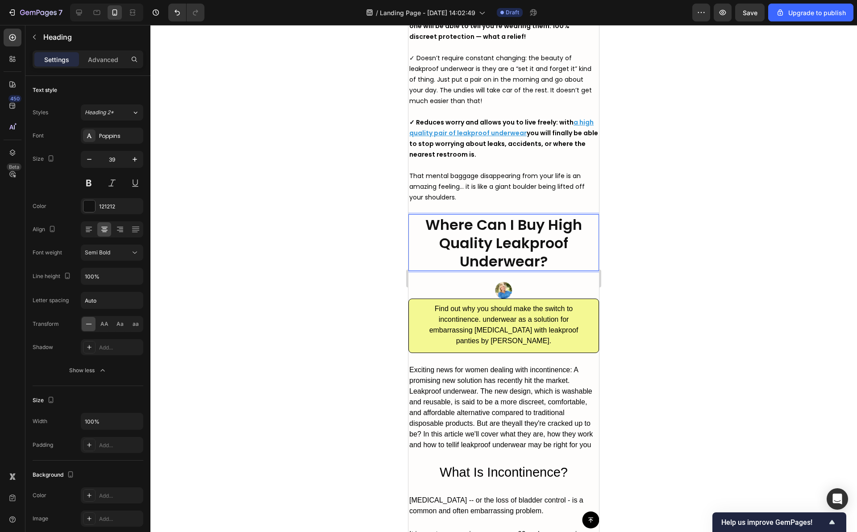
click at [472, 228] on strong "Where Can I Buy High Quality Leakproof Underwear?" at bounding box center [504, 243] width 157 height 57
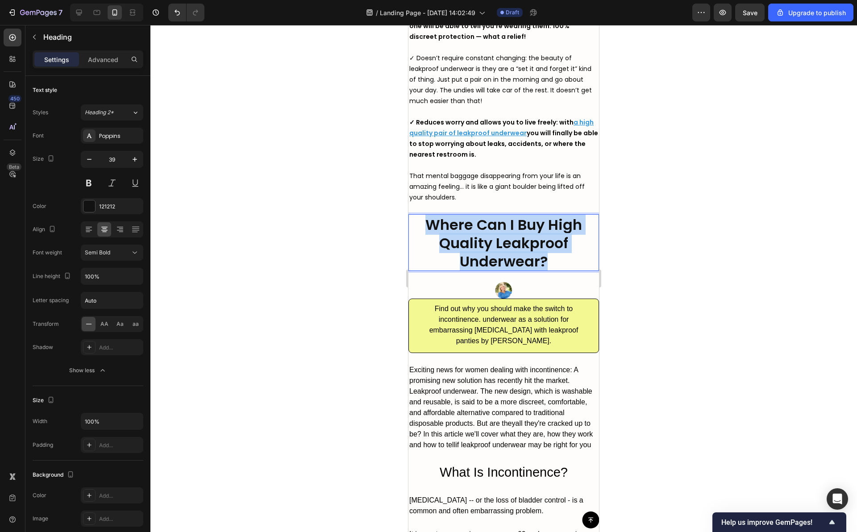
click at [472, 228] on strong "Where Can I Buy High Quality Leakproof Underwear?" at bounding box center [504, 243] width 157 height 57
click at [480, 231] on strong "Where Can I Buy High Quality Leakproof Underwear?" at bounding box center [504, 243] width 157 height 57
click at [673, 264] on div at bounding box center [503, 278] width 707 height 507
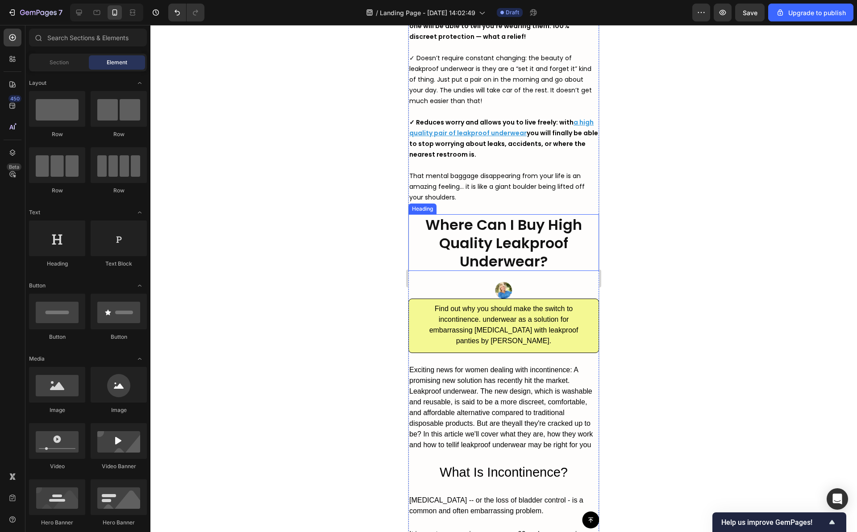
click at [563, 237] on strong "Where Can I Buy High Quality Leakproof Underwear?" at bounding box center [504, 243] width 157 height 57
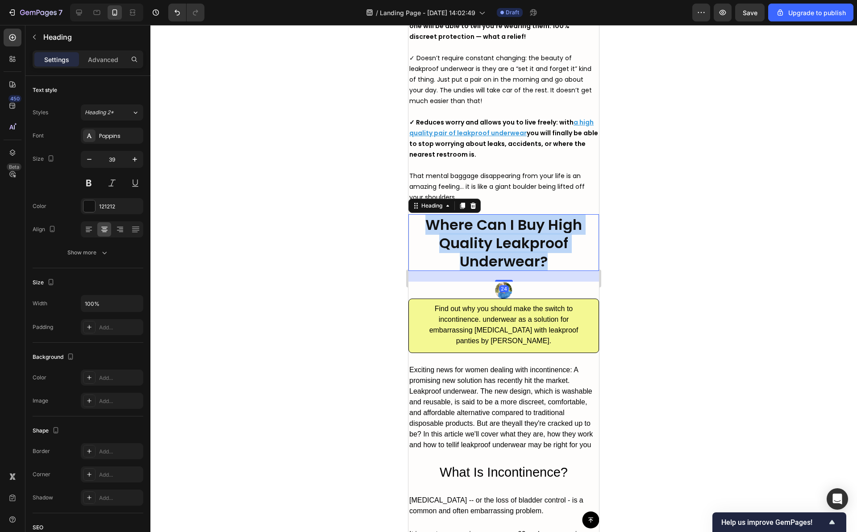
click at [563, 237] on strong "Where Can I Buy High Quality Leakproof Underwear?" at bounding box center [504, 243] width 157 height 57
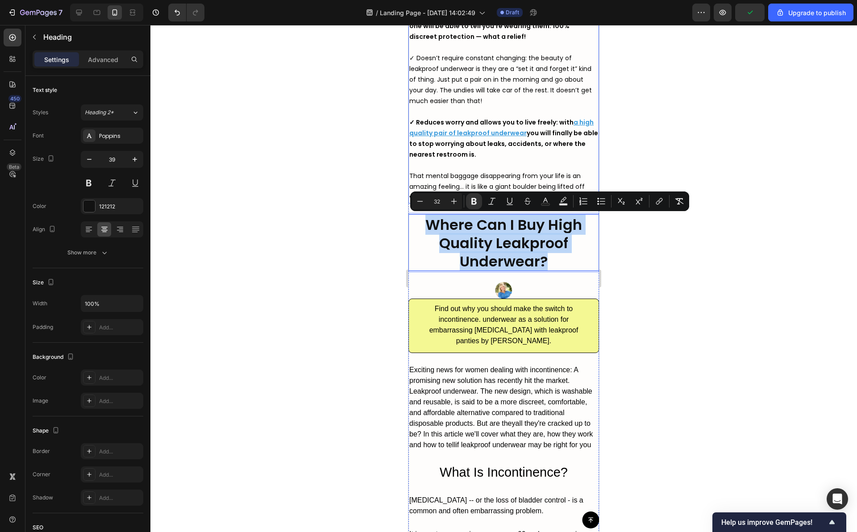
click at [494, 120] on strong "✓ Reduces worry and allows you to live freely: with" at bounding box center [491, 122] width 164 height 9
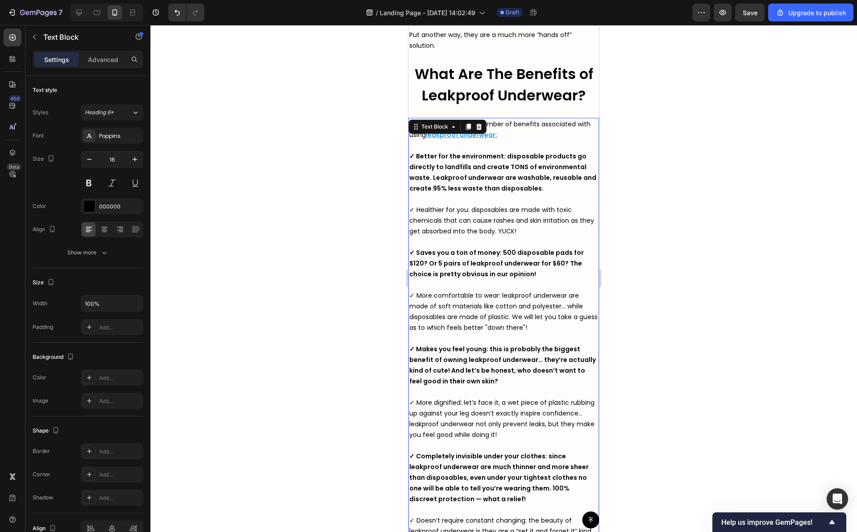
scroll to position [2627, 0]
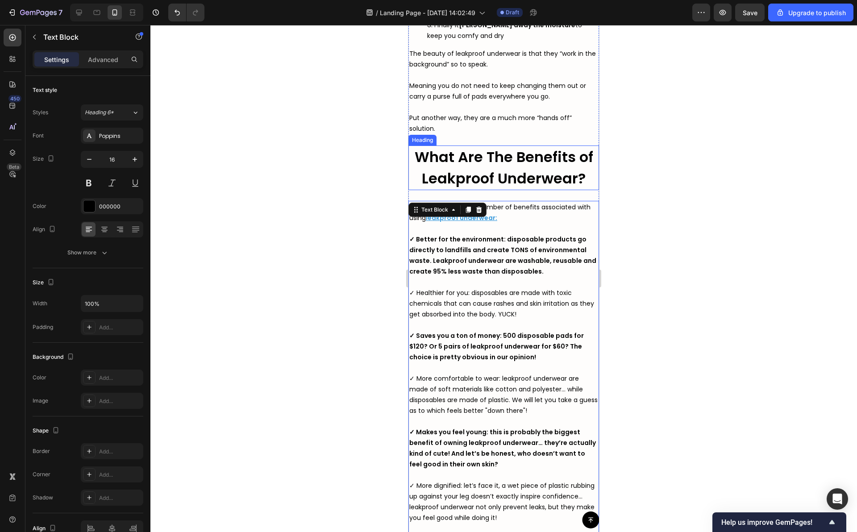
click at [485, 155] on strong "What Are The Benefits of Leakproof Underwear?" at bounding box center [504, 168] width 179 height 42
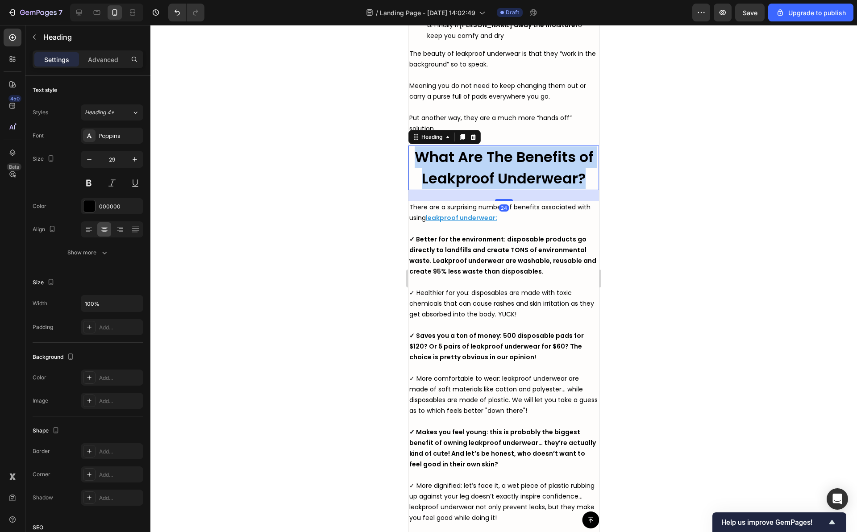
click at [485, 155] on strong "What Are The Benefits of Leakproof Underwear?" at bounding box center [504, 168] width 179 height 42
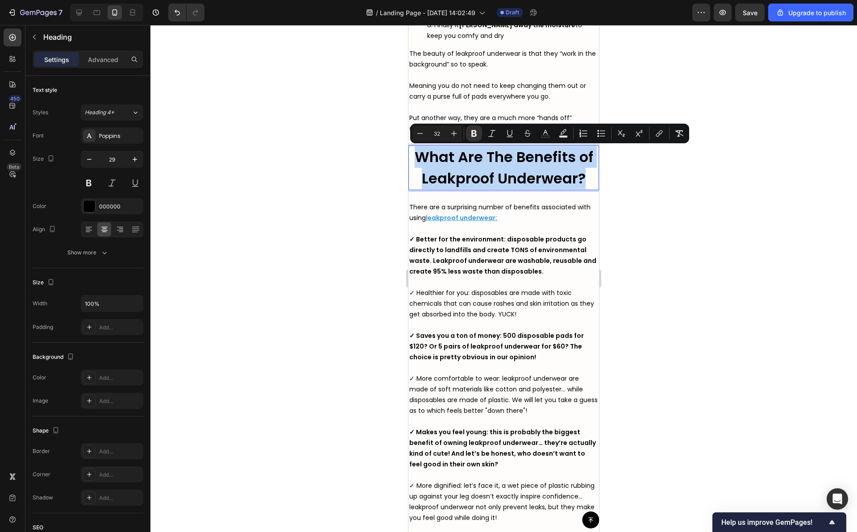
click at [466, 156] on strong "What Are The Benefits of Leakproof Underwear?" at bounding box center [504, 168] width 179 height 42
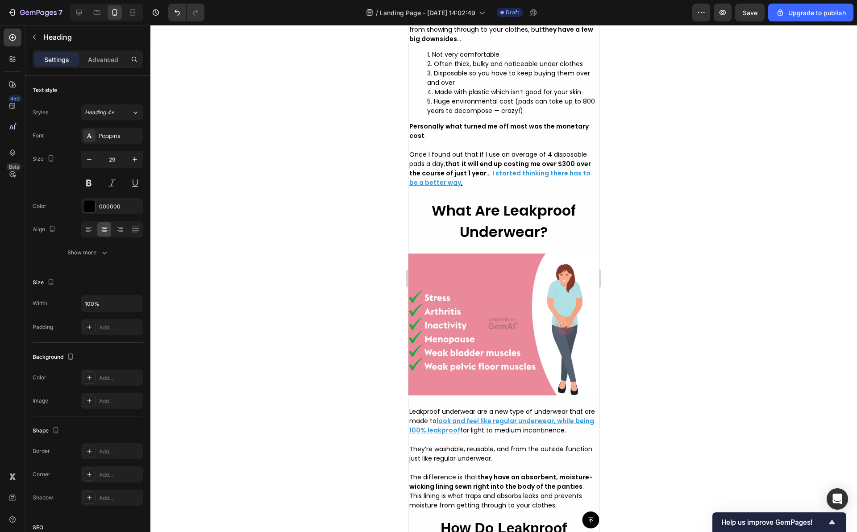
scroll to position [2045, 0]
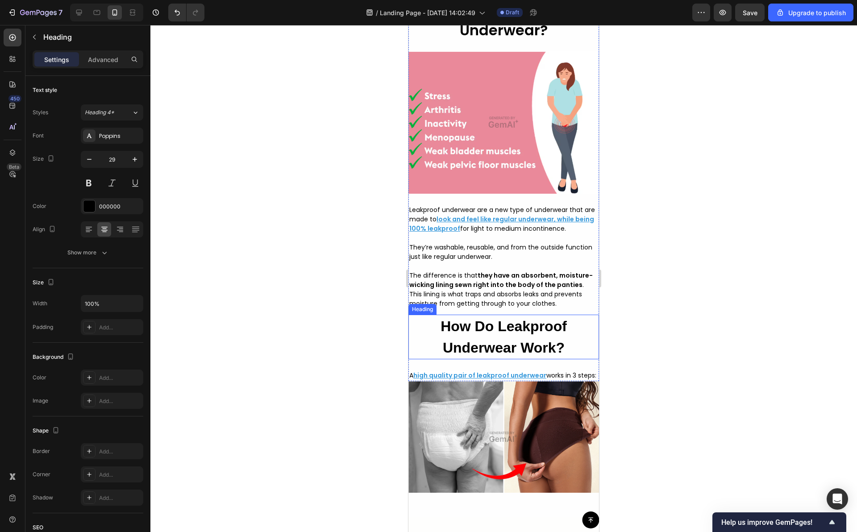
click at [468, 356] on strong "How Do Leakproof Underwear Work?" at bounding box center [504, 337] width 126 height 38
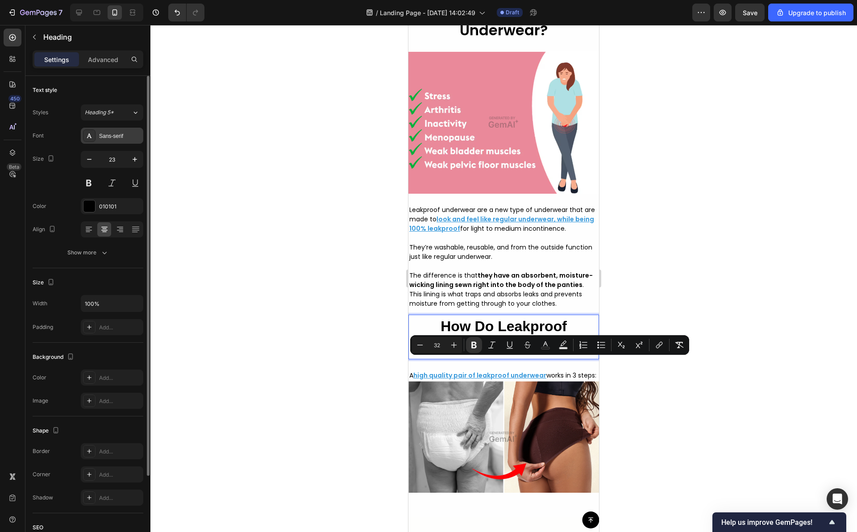
click at [124, 130] on div "Sans-serif" at bounding box center [112, 136] width 63 height 16
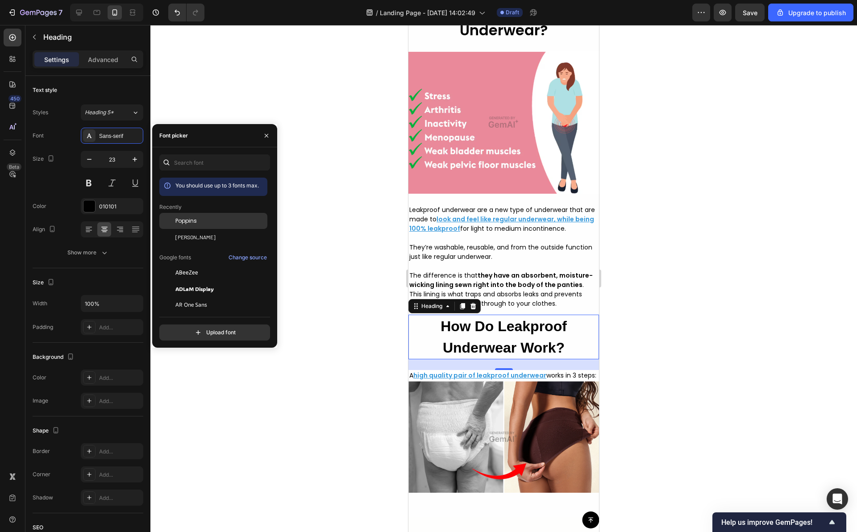
click at [193, 220] on span "Poppins" at bounding box center [185, 221] width 21 height 8
click at [364, 172] on div at bounding box center [503, 278] width 707 height 507
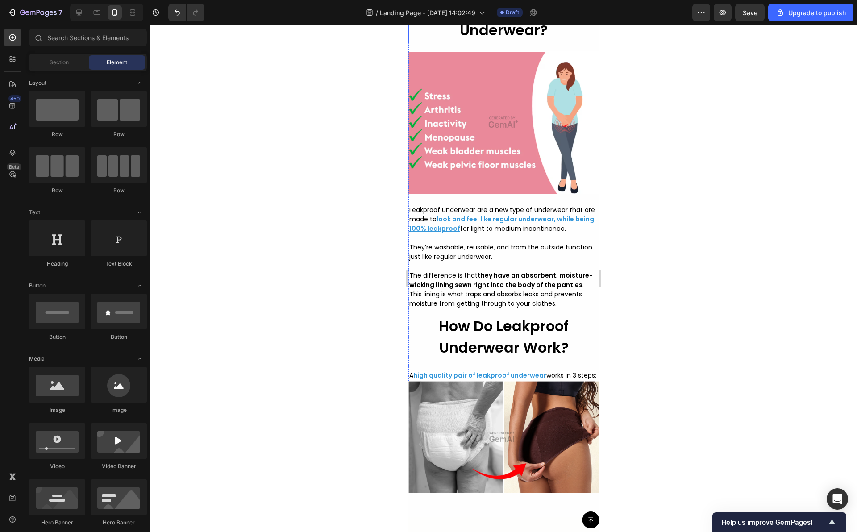
click at [530, 40] on strong "What Are Leakproof Underwear?" at bounding box center [504, 20] width 144 height 42
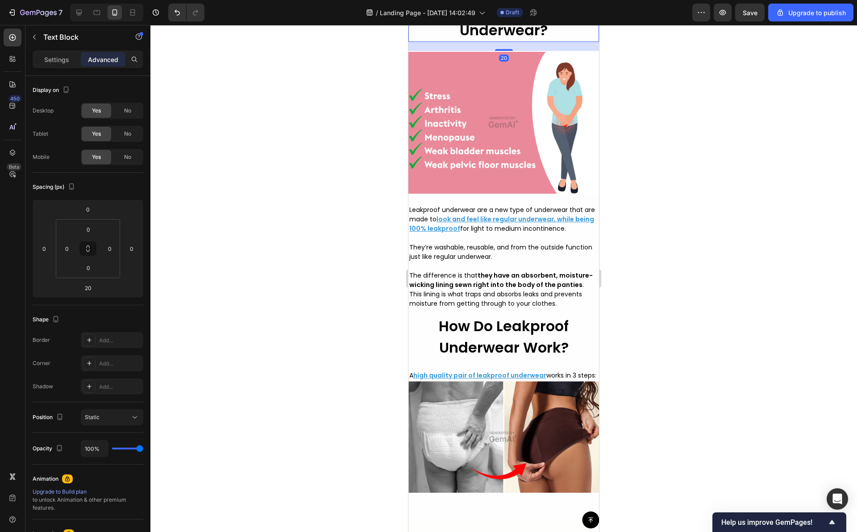
click at [530, 40] on strong "What Are Leakproof Underwear?" at bounding box center [504, 20] width 144 height 42
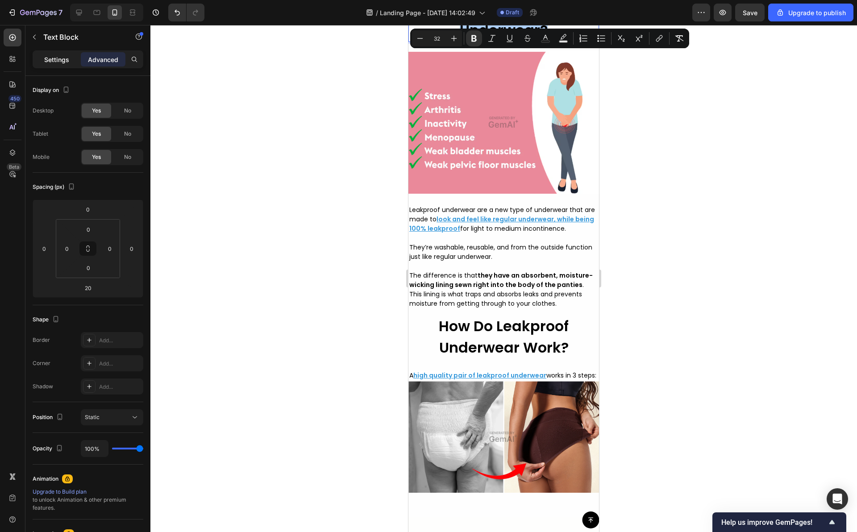
click at [57, 56] on p "Settings" at bounding box center [56, 59] width 25 height 9
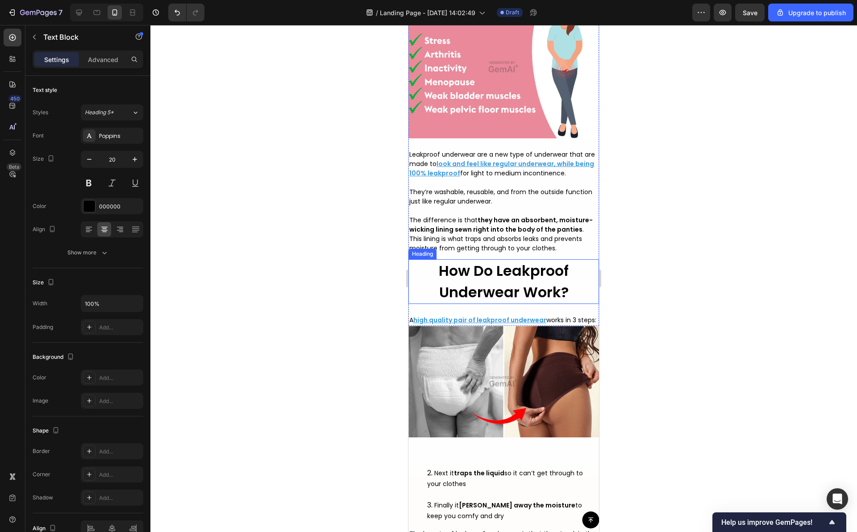
click at [457, 302] on strong "How Do Leakproof Underwear Work?" at bounding box center [504, 282] width 130 height 42
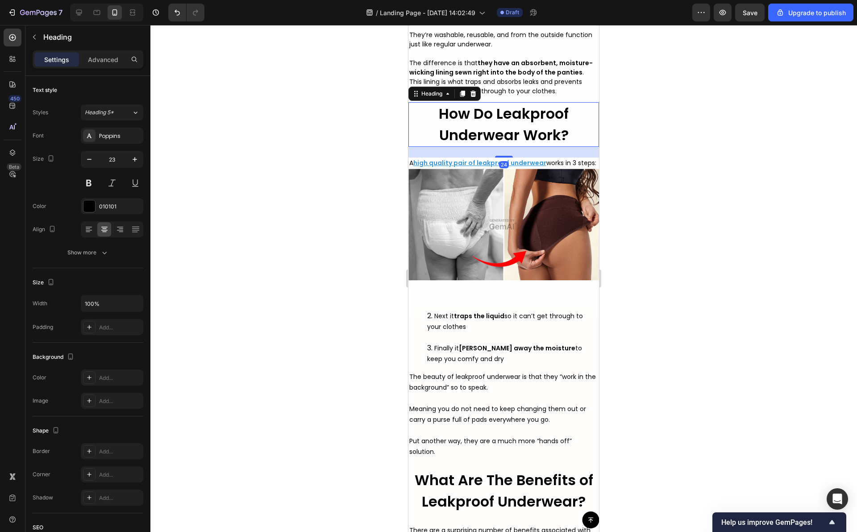
scroll to position [2575, 0]
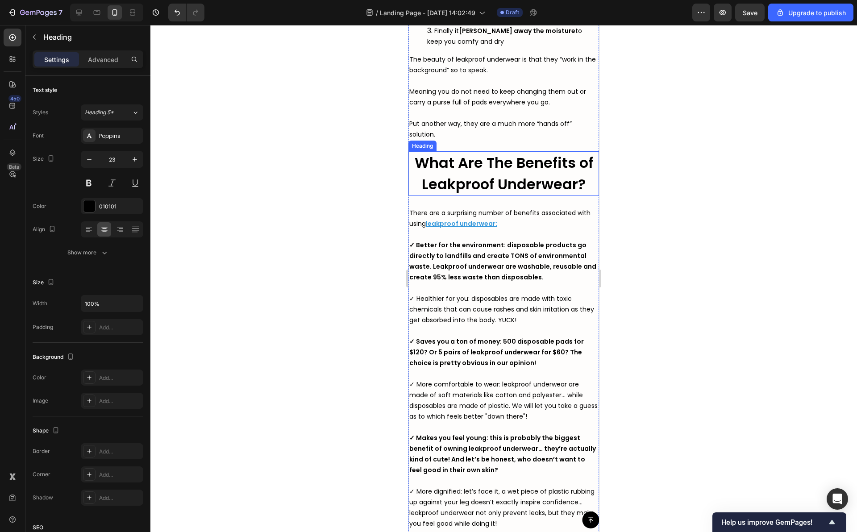
click at [495, 194] on strong "What Are The Benefits of Leakproof Underwear?" at bounding box center [504, 174] width 179 height 42
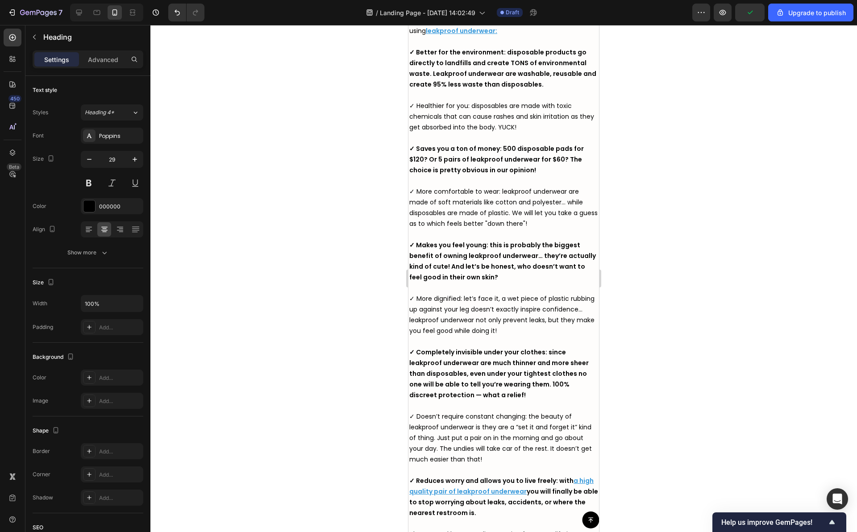
scroll to position [2588, 0]
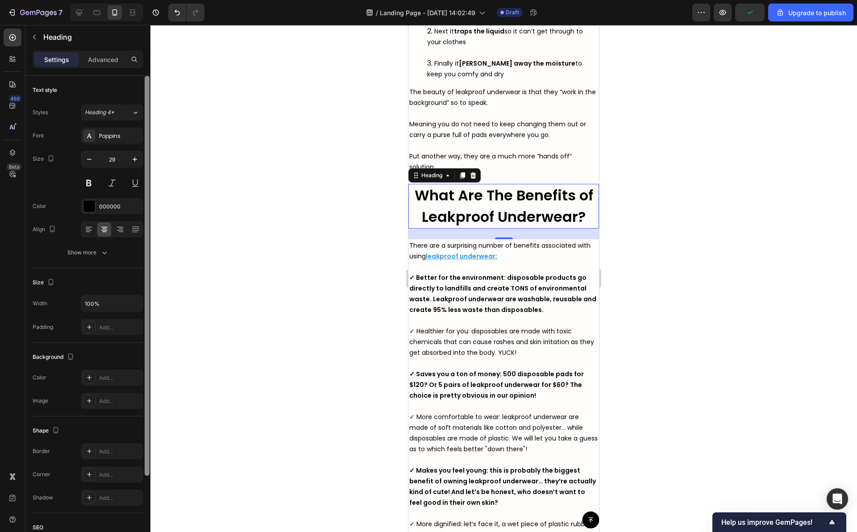
click at [144, 116] on div at bounding box center [147, 317] width 7 height 482
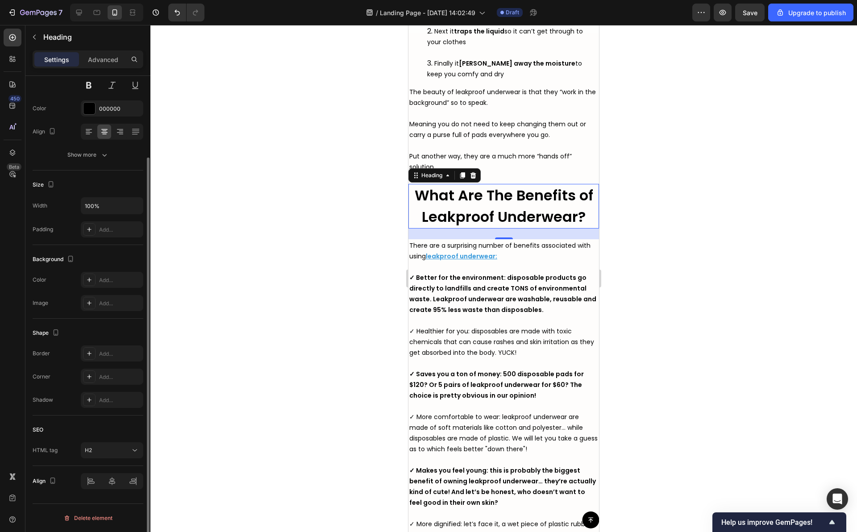
scroll to position [0, 0]
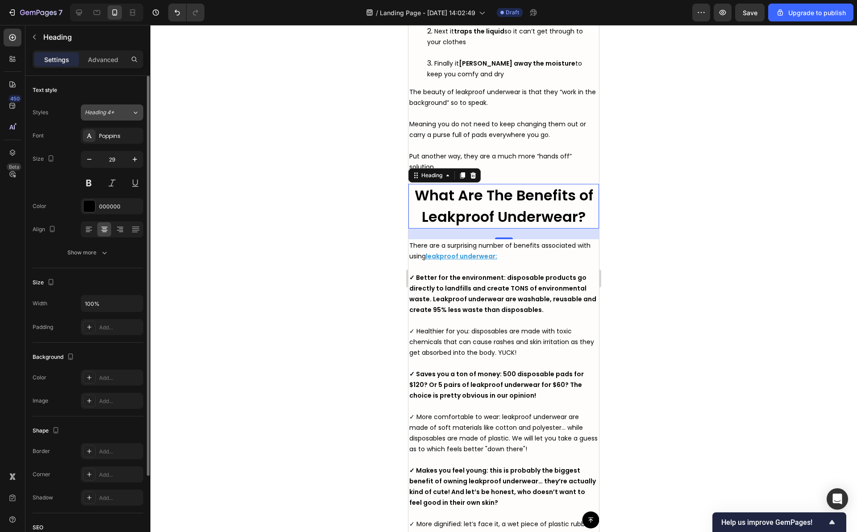
click at [138, 113] on icon at bounding box center [136, 112] width 8 height 9
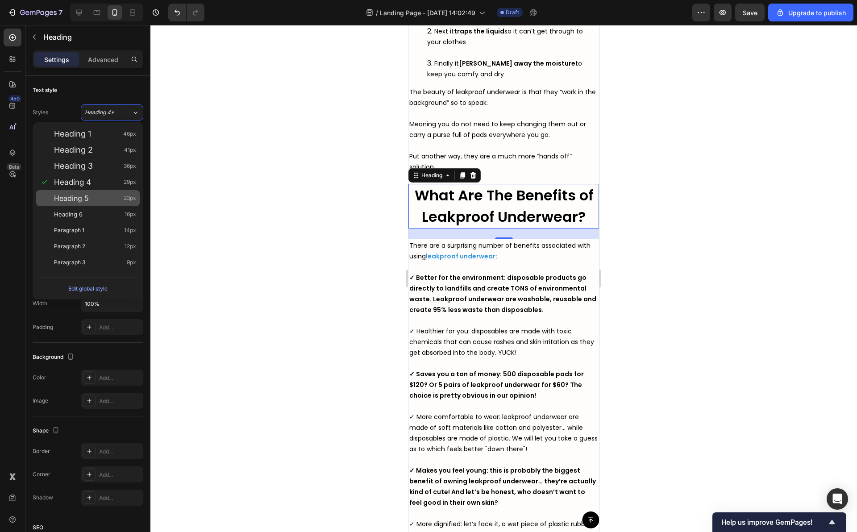
click at [97, 191] on div "Heading 5 23px" at bounding box center [88, 198] width 104 height 16
type input "23"
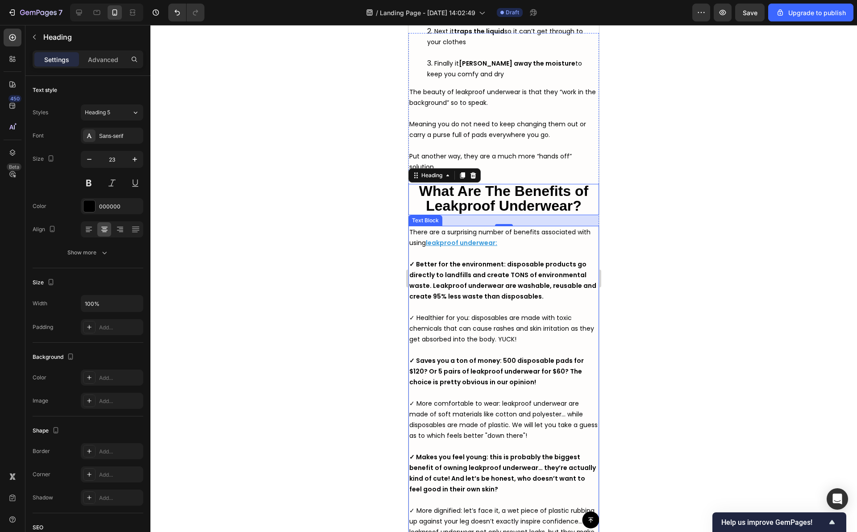
click at [373, 248] on div at bounding box center [503, 278] width 707 height 507
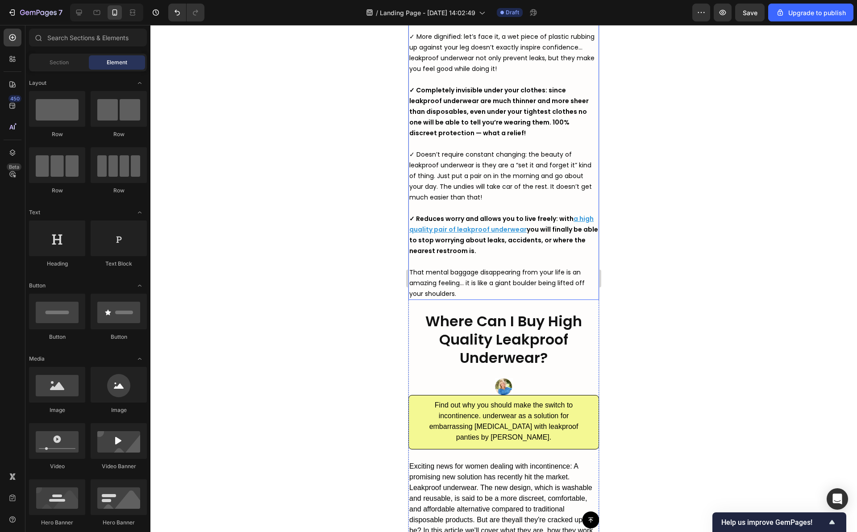
scroll to position [3075, 0]
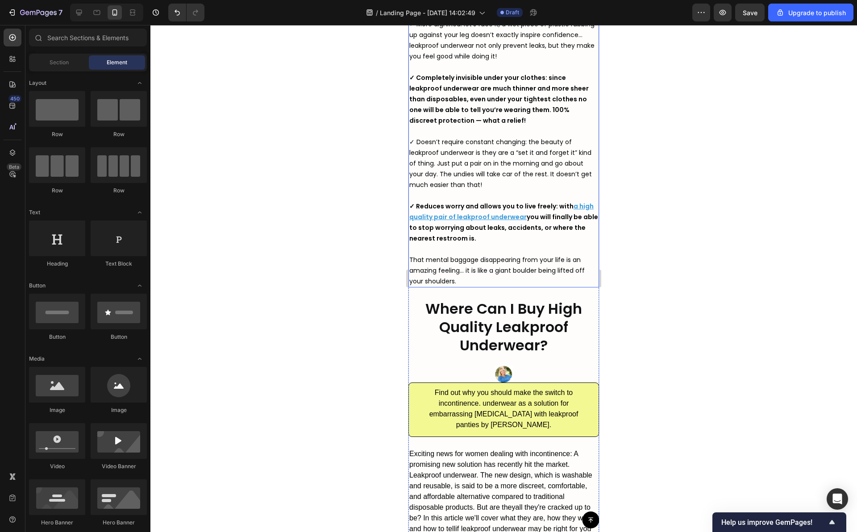
click at [493, 326] on strong "Where Can I Buy High Quality Leakproof Underwear?" at bounding box center [504, 327] width 157 height 57
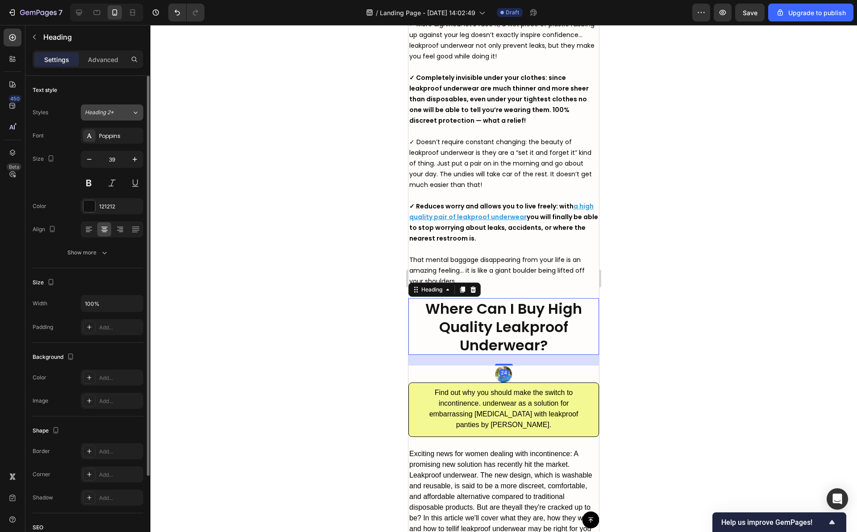
click at [136, 114] on icon at bounding box center [136, 112] width 8 height 9
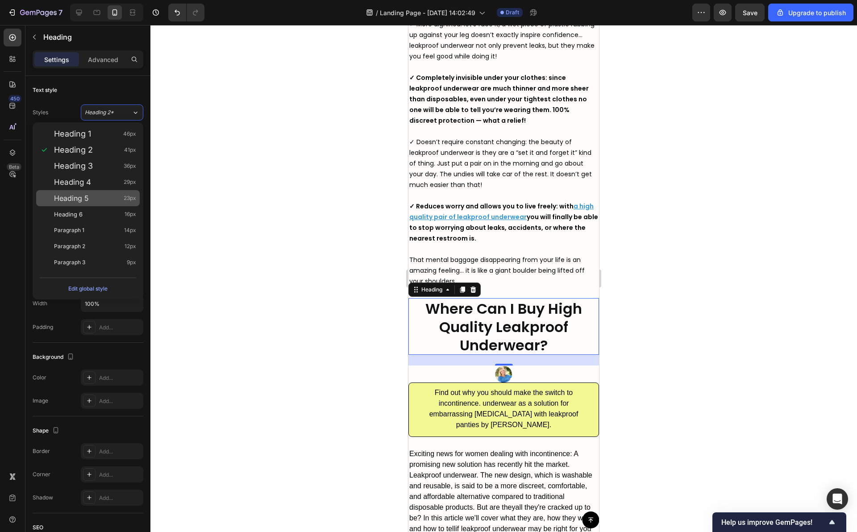
click at [100, 193] on div "Heading 5 23px" at bounding box center [88, 198] width 104 height 16
type input "23"
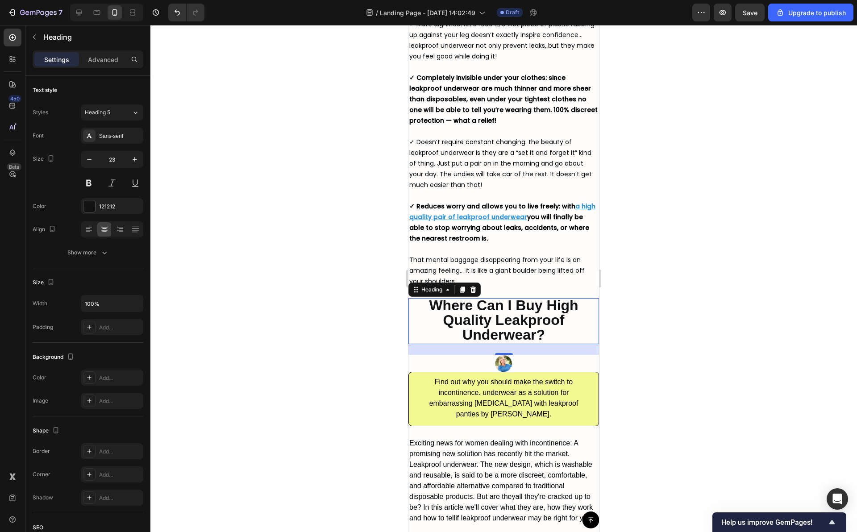
click at [321, 240] on div at bounding box center [503, 278] width 707 height 507
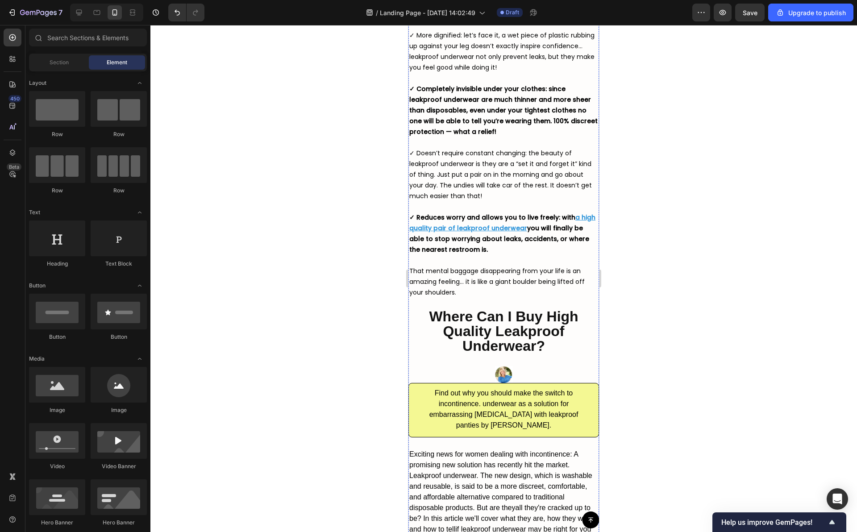
scroll to position [3058, 0]
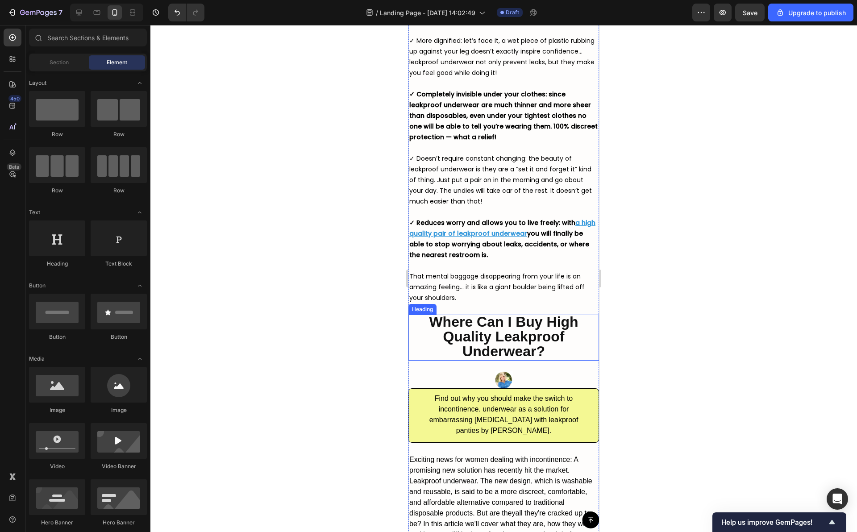
click at [504, 330] on strong "Where Can I Buy High Quality Leakproof Underwear?" at bounding box center [503, 337] width 149 height 46
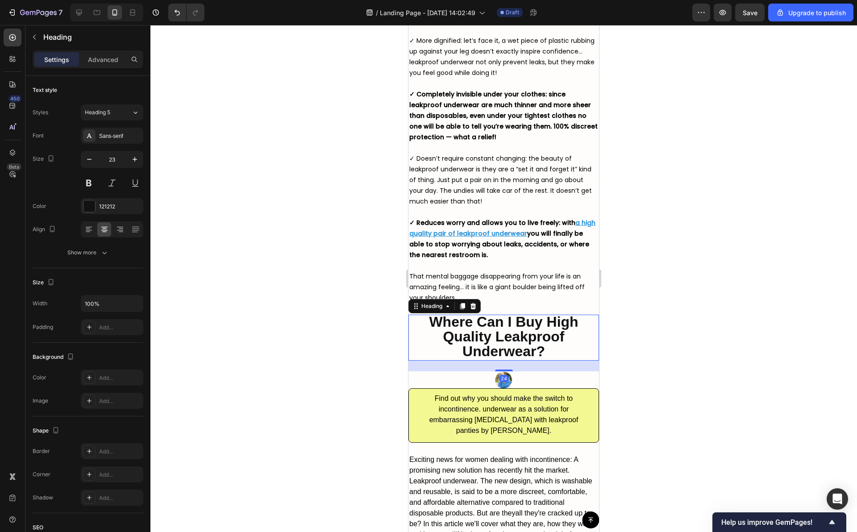
click at [530, 370] on div "24" at bounding box center [504, 366] width 191 height 11
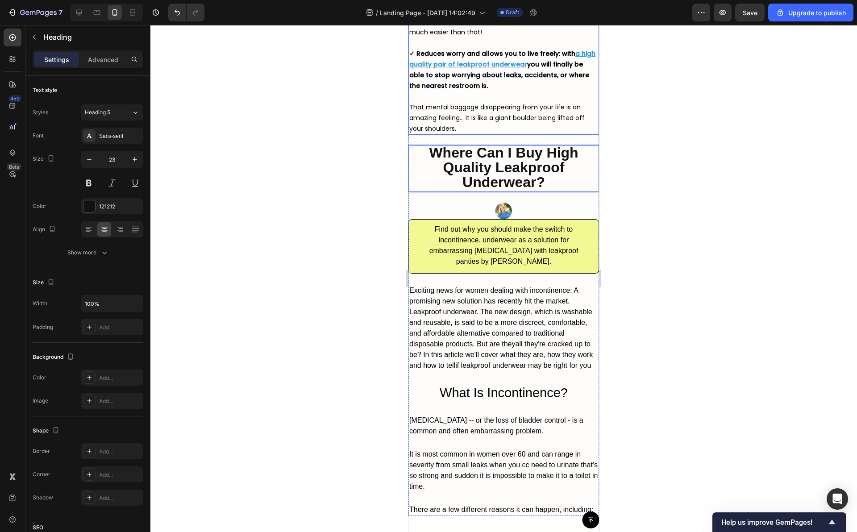
scroll to position [3247, 0]
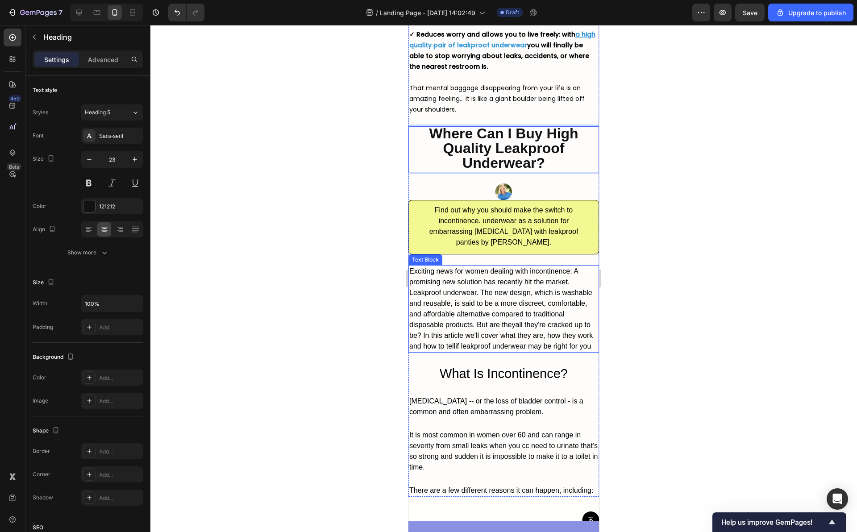
click at [453, 310] on div "Exciting news for women dealing with incontinence: A promising new solution has…" at bounding box center [504, 309] width 191 height 88
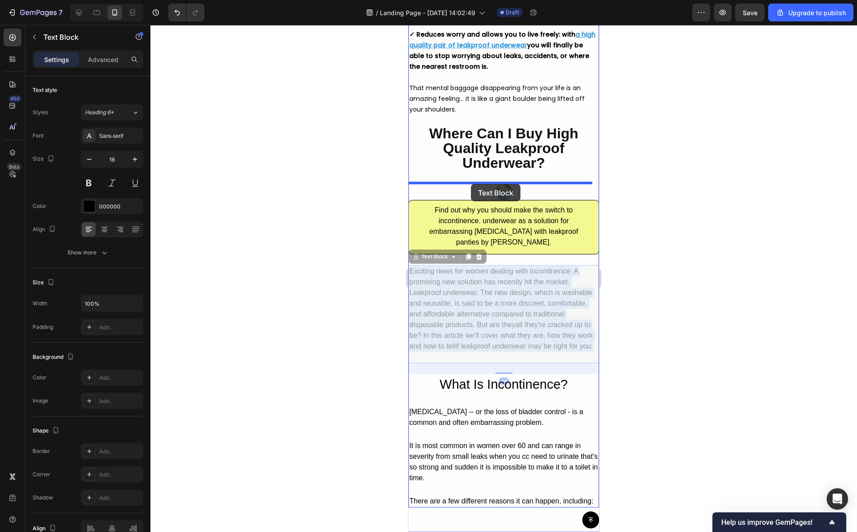
drag, startPoint x: 453, startPoint y: 310, endPoint x: 471, endPoint y: 184, distance: 127.2
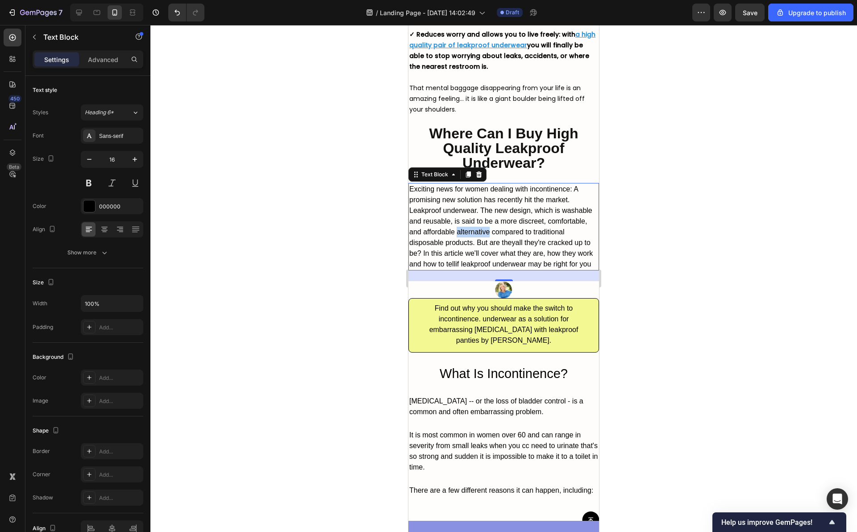
click at [507, 227] on p "Exciting news for women dealing with incontinence: A promising new solution has…" at bounding box center [503, 227] width 189 height 86
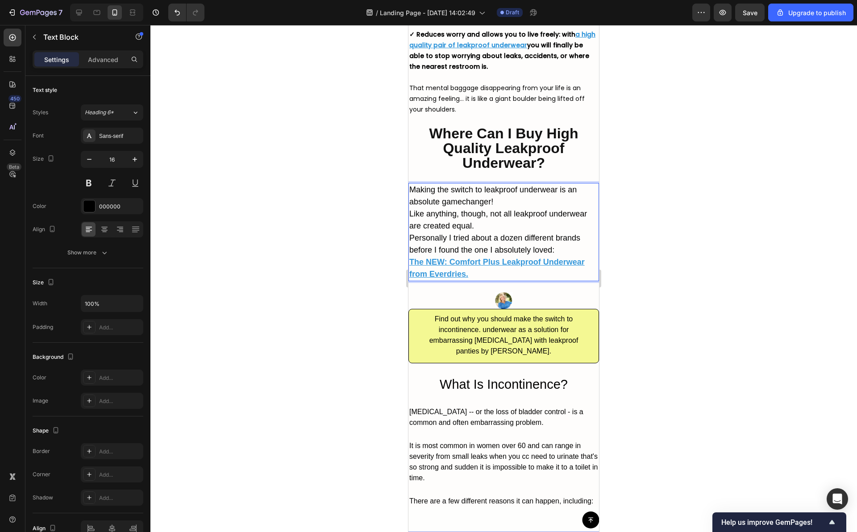
click at [492, 208] on p "Like anything, though, not all leakproof underwear are created equal." at bounding box center [503, 220] width 189 height 24
click at [498, 208] on p "Like anything, though, not all leakproof underwear are created equal." at bounding box center [503, 220] width 189 height 24
click at [499, 203] on p "Making the switch to leakproof underwear is an absolute gamechanger!" at bounding box center [503, 196] width 189 height 24
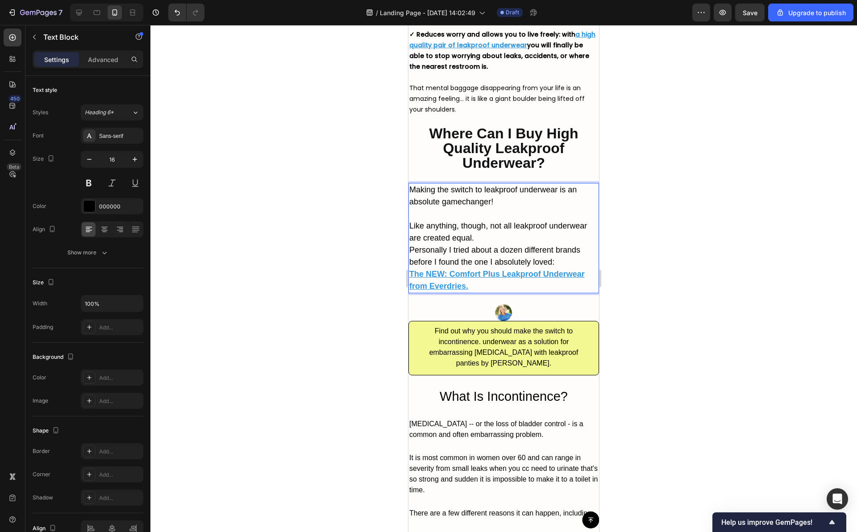
click at [495, 237] on p "Like anything, though, not all leakproof underwear are created equal." at bounding box center [503, 232] width 189 height 24
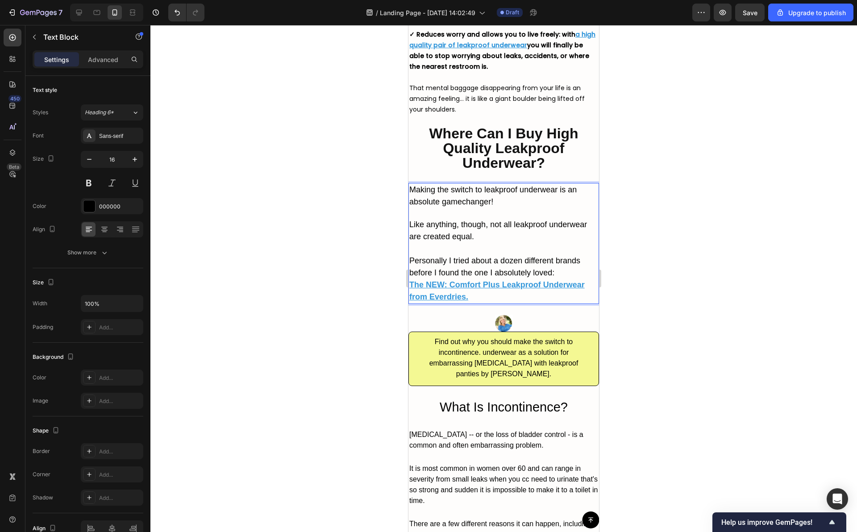
click at [559, 275] on p "Personally I tried about a dozen different brands before I found the one I abso…" at bounding box center [503, 267] width 189 height 24
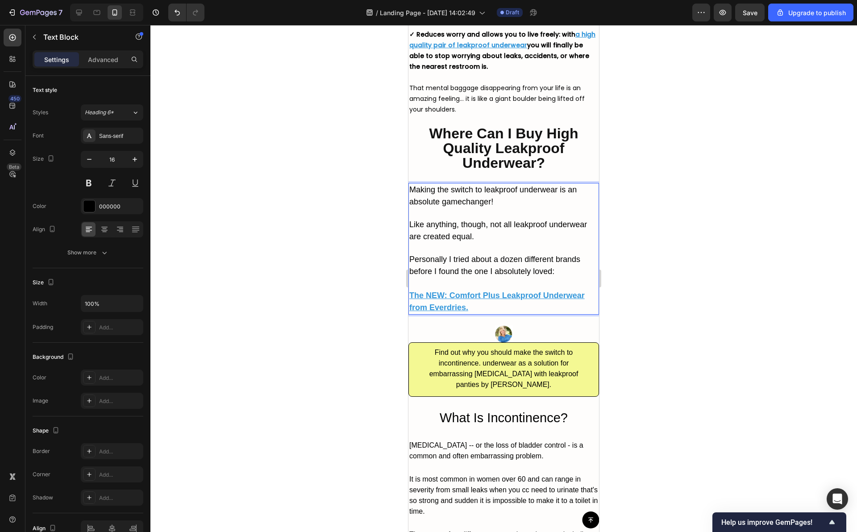
click at [481, 296] on u "The NEW: Comfort Plus Leakproof Underwear from Everdries." at bounding box center [496, 301] width 175 height 21
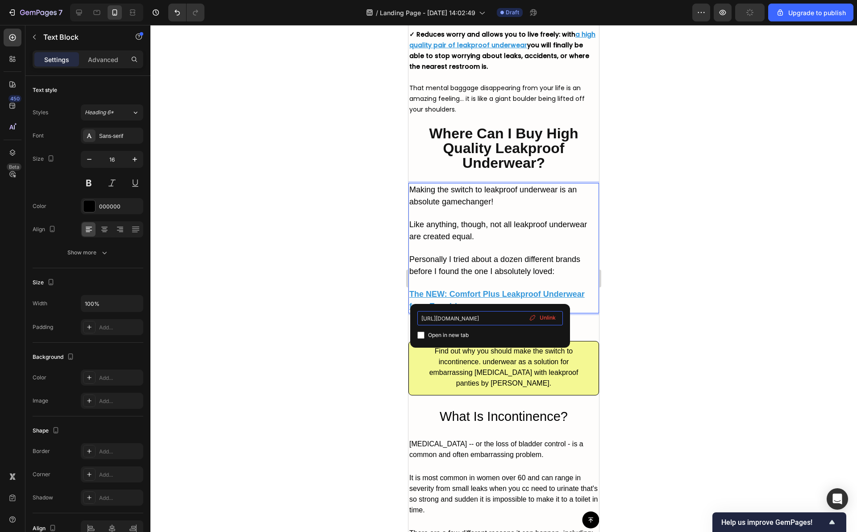
click at [488, 324] on input "[URL][DOMAIN_NAME]" at bounding box center [491, 318] width 146 height 14
type input "[URL][DOMAIN_NAME]"
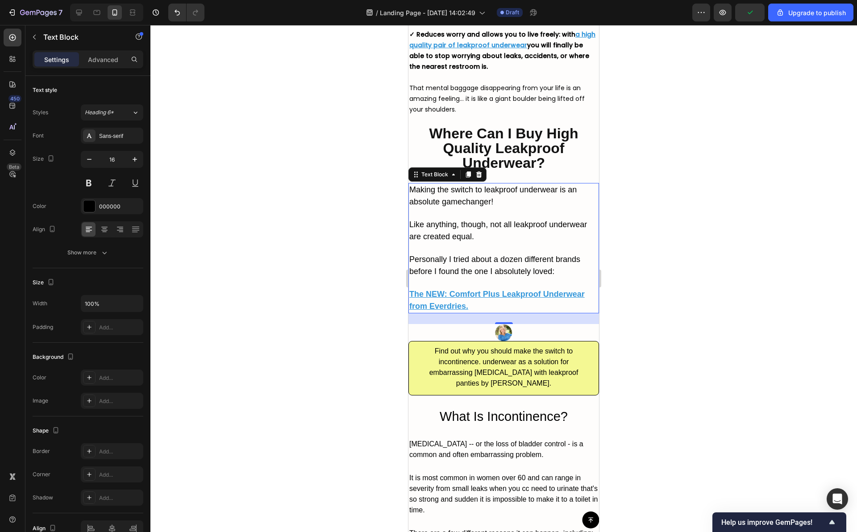
click at [657, 262] on div at bounding box center [503, 278] width 707 height 507
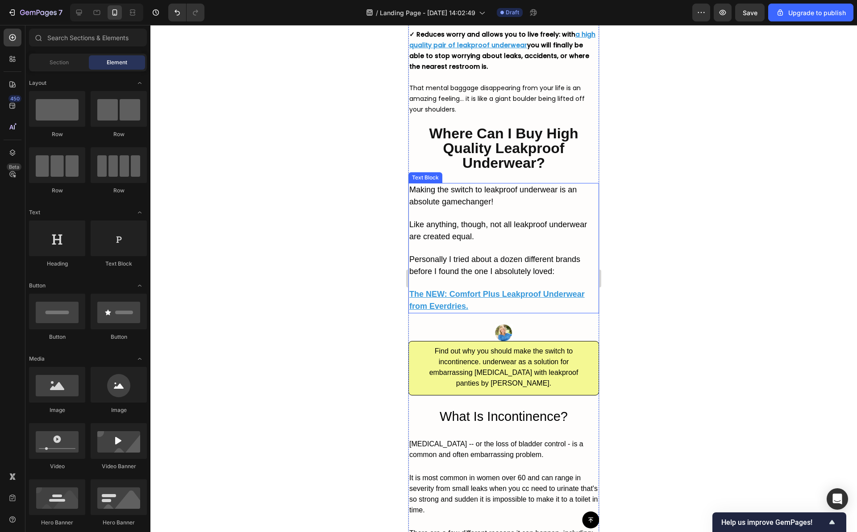
click at [485, 244] on p "Like anything, though, not all leakproof underwear are created equal." at bounding box center [503, 236] width 189 height 35
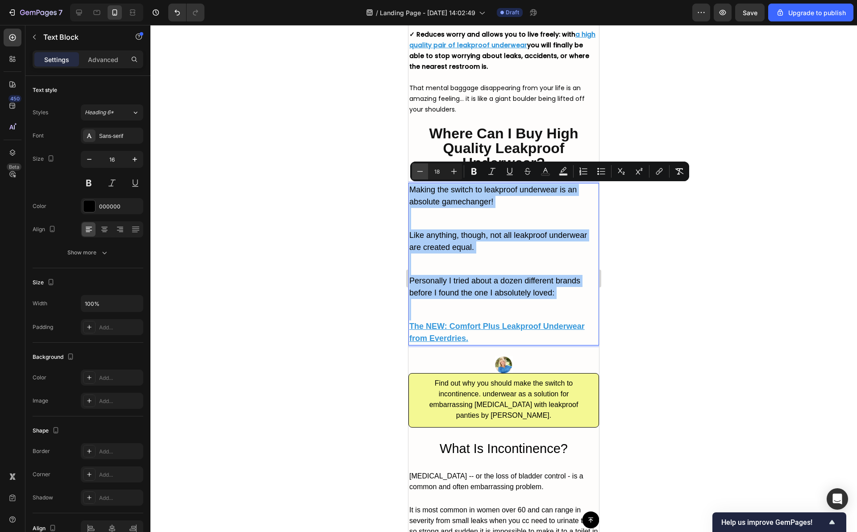
click at [418, 174] on icon "Editor contextual toolbar" at bounding box center [420, 171] width 9 height 9
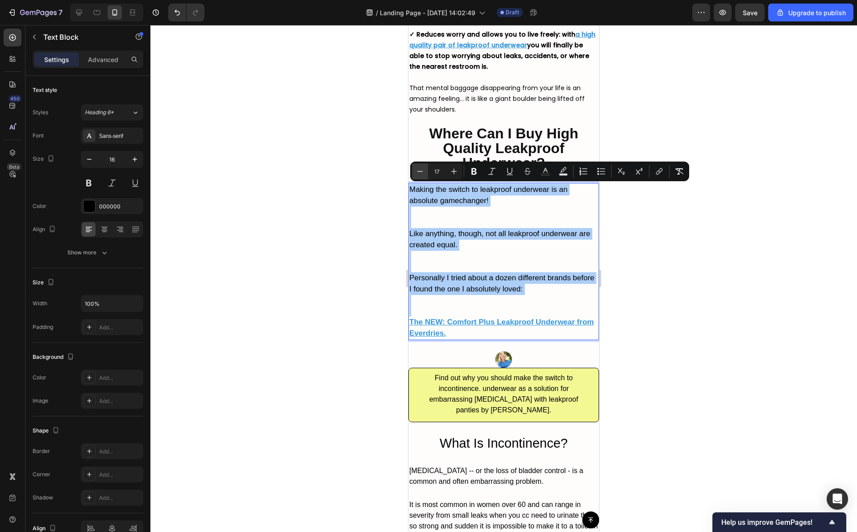
click at [418, 174] on icon "Editor contextual toolbar" at bounding box center [420, 171] width 9 height 9
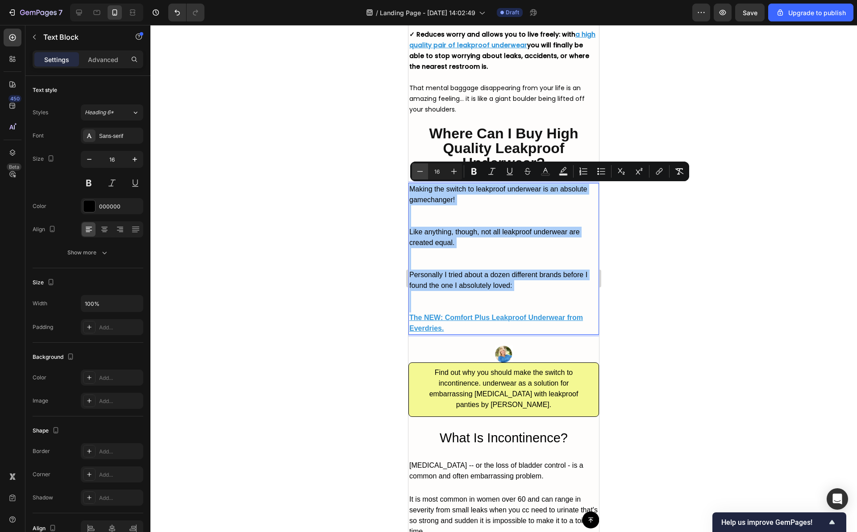
click at [418, 174] on icon "Editor contextual toolbar" at bounding box center [420, 171] width 9 height 9
click at [451, 175] on icon "Editor contextual toolbar" at bounding box center [454, 171] width 9 height 9
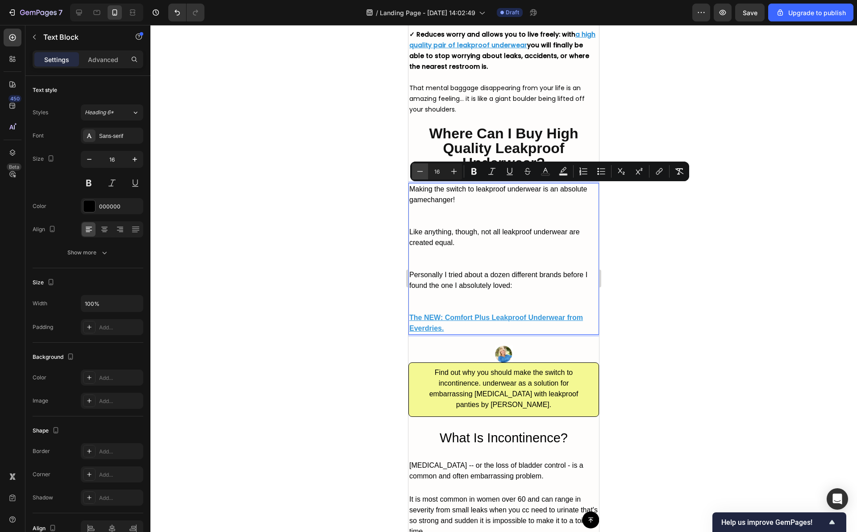
click at [416, 172] on icon "Editor contextual toolbar" at bounding box center [420, 171] width 9 height 9
type input "14"
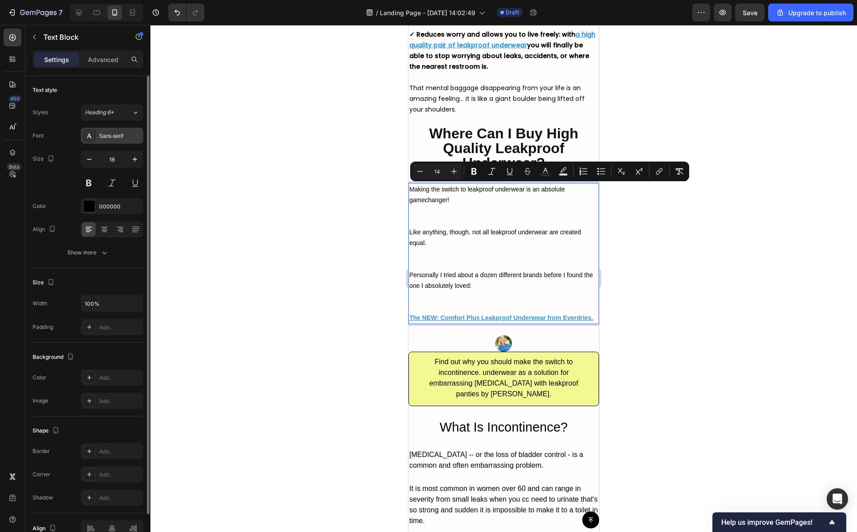
click at [124, 138] on div "Sans-serif" at bounding box center [120, 136] width 42 height 8
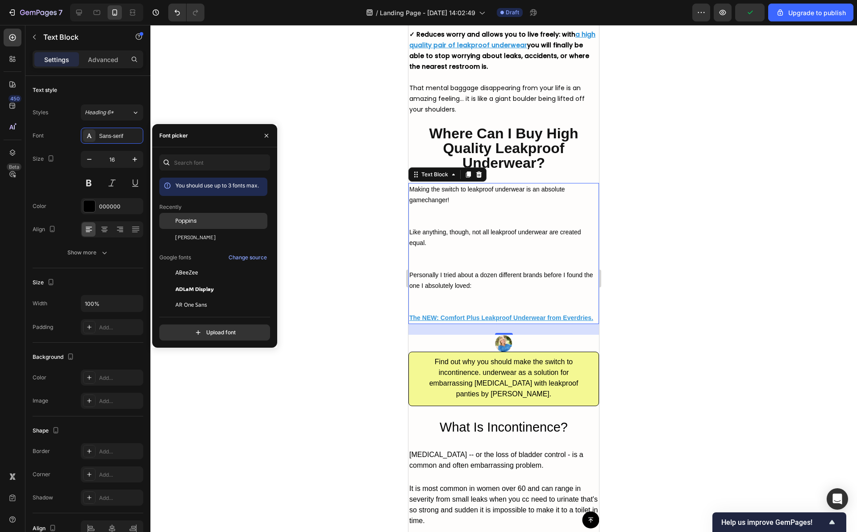
click at [191, 222] on span "Poppins" at bounding box center [185, 221] width 21 height 8
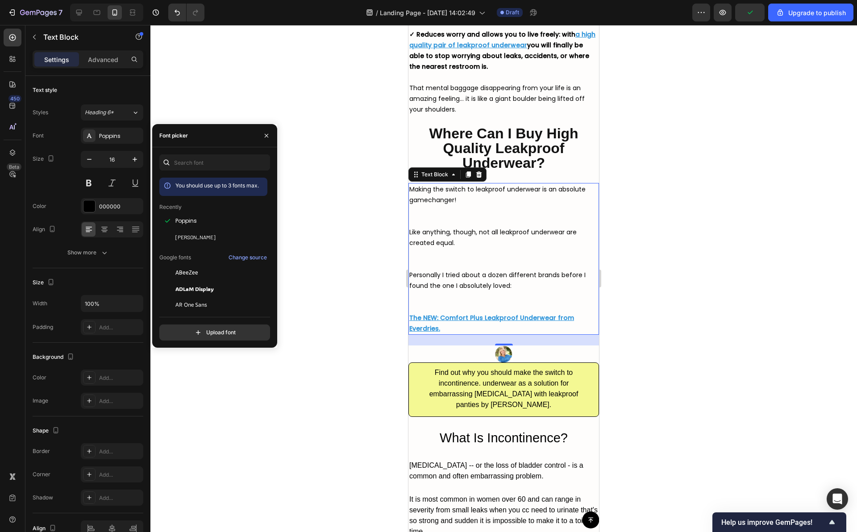
click at [395, 234] on div at bounding box center [503, 278] width 707 height 507
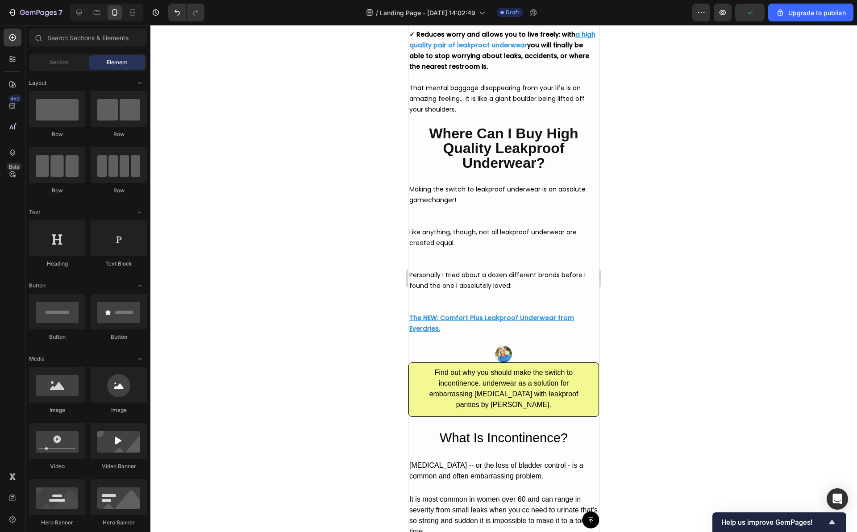
click at [435, 223] on p "Making the switch to leakproof underwear is an absolute gamechanger!" at bounding box center [503, 205] width 189 height 43
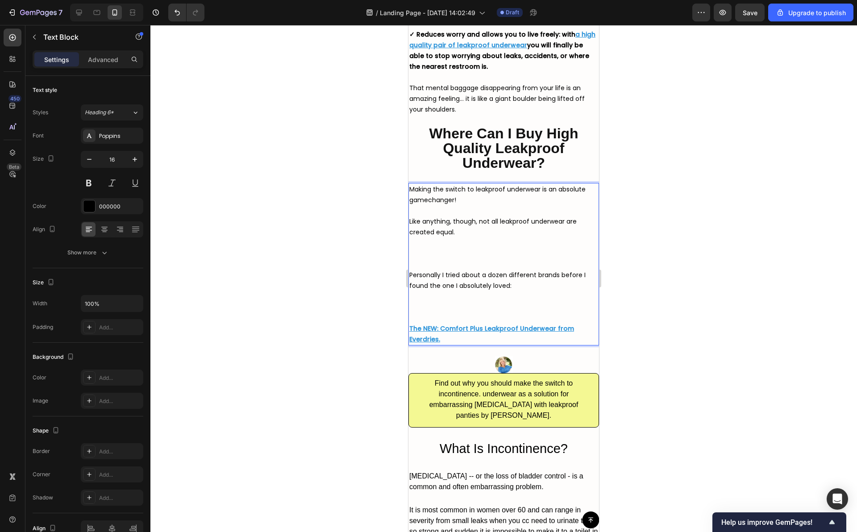
click at [428, 265] on p "Like anything, though, not all leakproof underwear are created equal." at bounding box center [503, 243] width 189 height 54
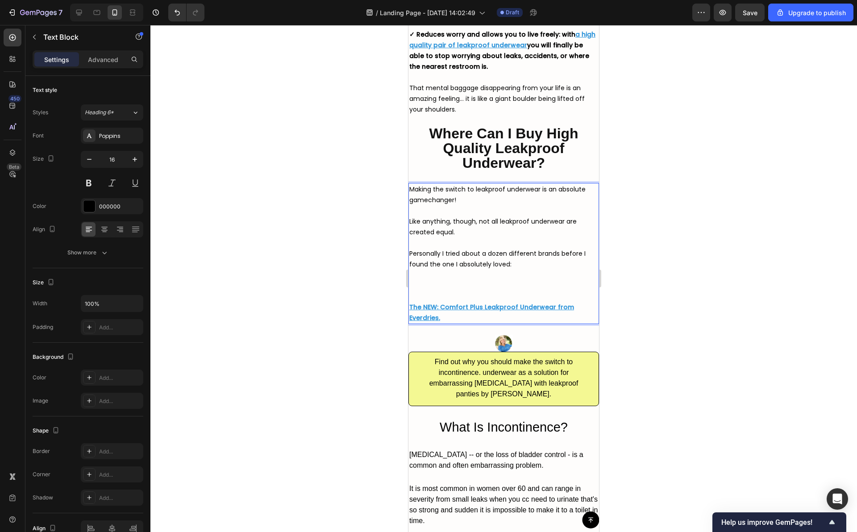
click at [435, 304] on u "The NEW: Comfort Plus Leakproof Underwear from Everdries." at bounding box center [491, 313] width 165 height 20
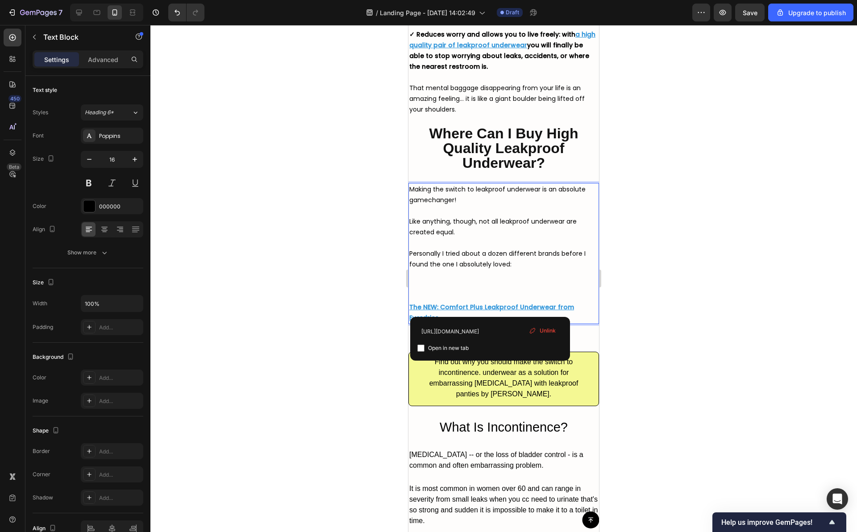
click at [435, 295] on p "Personally I tried about a dozen different brands before I found the one I abso…" at bounding box center [503, 275] width 189 height 54
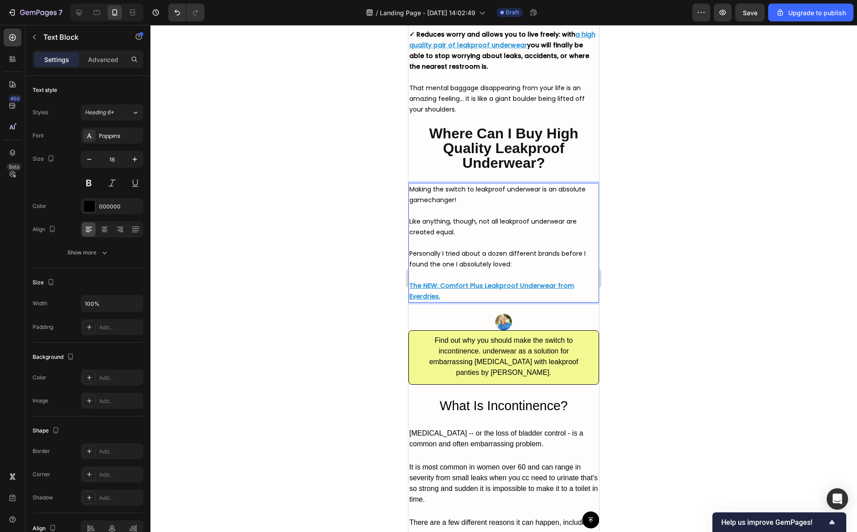
click at [431, 199] on span "Making the switch to leakproof underwear is an absolute gamechanger!" at bounding box center [497, 195] width 176 height 20
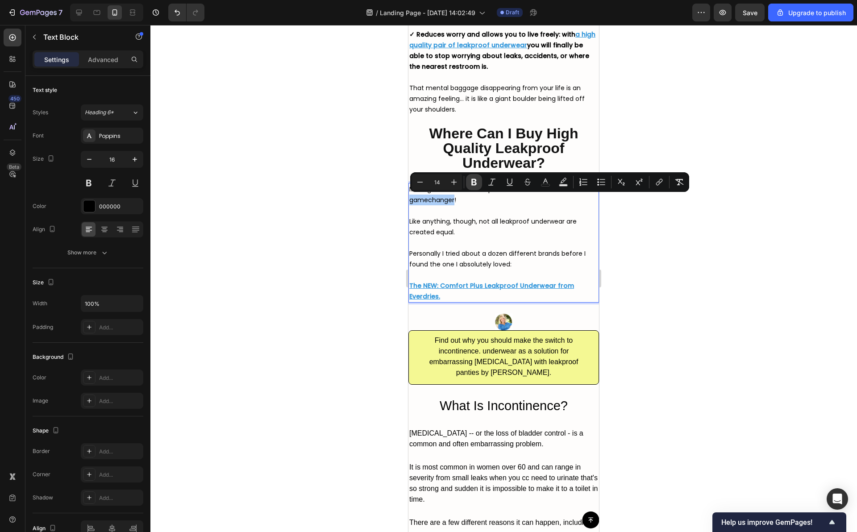
click at [472, 183] on icon "Editor contextual toolbar" at bounding box center [474, 182] width 5 height 7
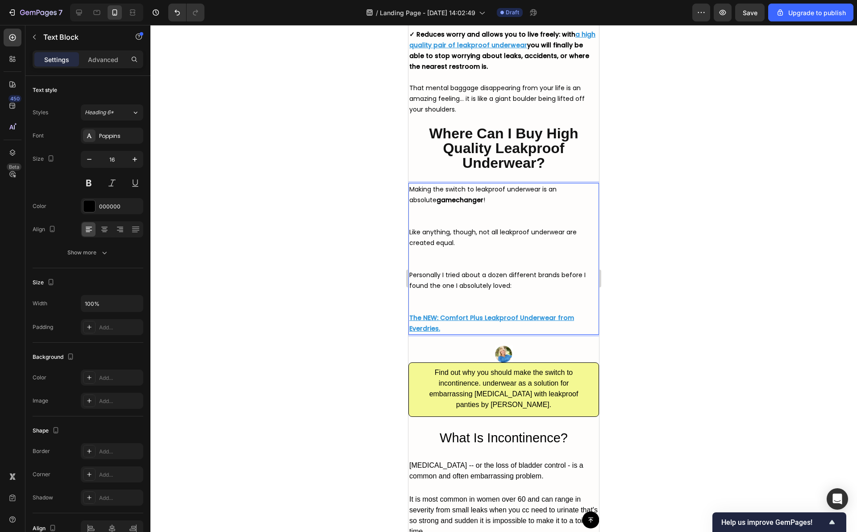
click at [472, 216] on p "Making the switch to leakproof underwear is an absolute gamechanger !" at bounding box center [503, 205] width 189 height 43
click at [476, 191] on span "Making the switch to leakproof underwear is an absolute gamechanger !" at bounding box center [482, 195] width 147 height 20
drag, startPoint x: 475, startPoint y: 191, endPoint x: 539, endPoint y: 191, distance: 64.7
click at [539, 191] on span "Making the switch to leakproof underwear is an absolute gamechanger !" at bounding box center [482, 195] width 147 height 20
click at [534, 192] on span "Making the switch to leakproof underwear is an absolute gamechanger !" at bounding box center [482, 195] width 147 height 20
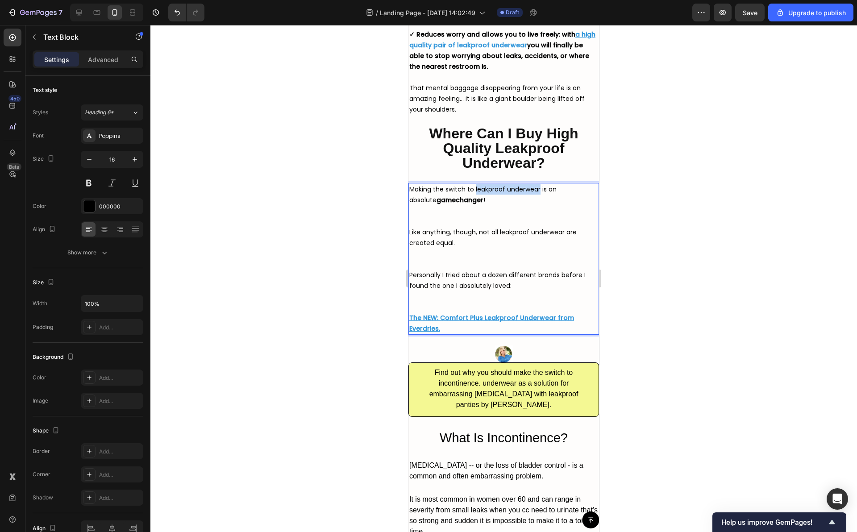
drag, startPoint x: 540, startPoint y: 190, endPoint x: 475, endPoint y: 189, distance: 65.2
click at [475, 189] on span "Making the switch to leakproof underwear is an absolute gamechanger !" at bounding box center [482, 195] width 147 height 20
click at [631, 196] on div at bounding box center [503, 278] width 707 height 507
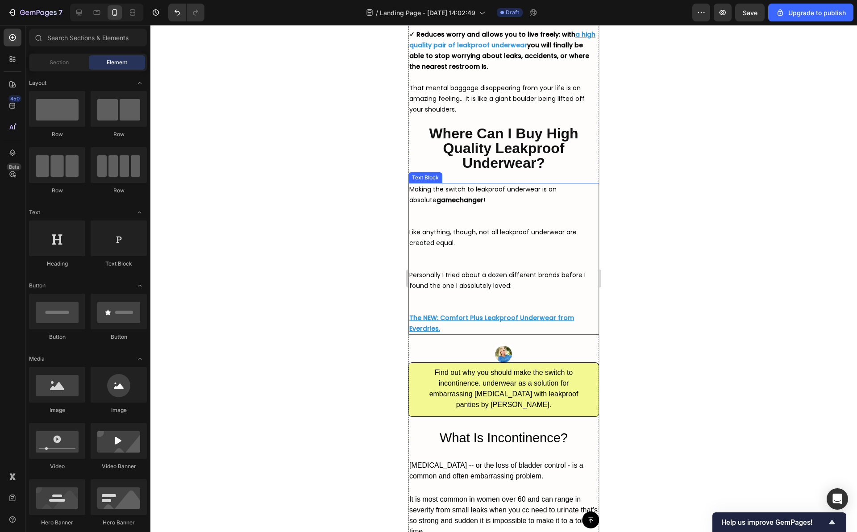
click at [527, 190] on span "Making the switch to leakproof underwear is an absolute gamechanger !" at bounding box center [482, 195] width 147 height 20
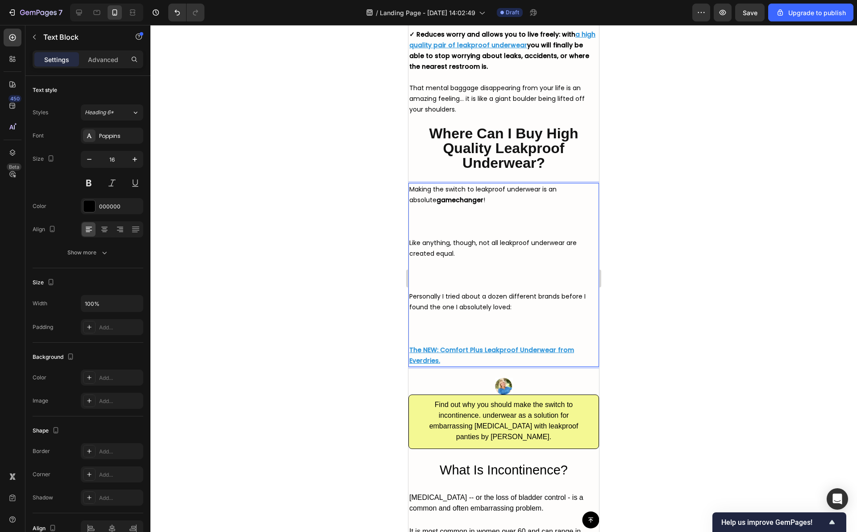
click at [520, 190] on span "Making the switch to leakproof underwear is an absolute gamechanger !" at bounding box center [482, 195] width 147 height 20
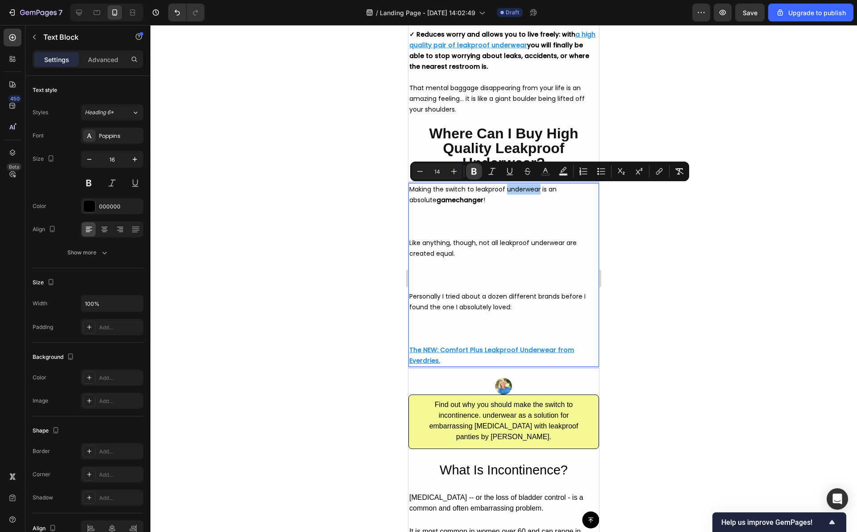
click at [470, 175] on icon "Editor contextual toolbar" at bounding box center [474, 171] width 9 height 9
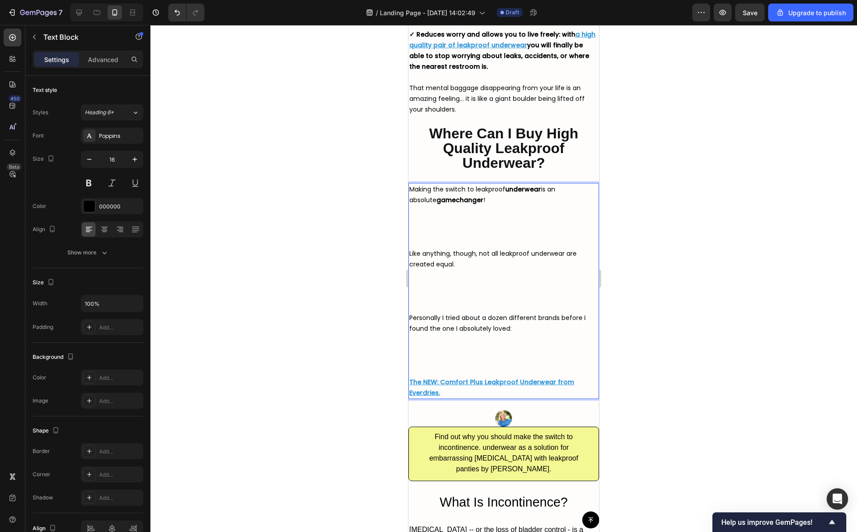
click at [485, 189] on span "Making the switch to leakproof underwear is an absolute gamechanger !" at bounding box center [482, 195] width 146 height 20
click at [489, 204] on p "Making the switch to leakproof underwear is an absolute gamechanger !" at bounding box center [503, 216] width 189 height 64
click at [493, 191] on span "Making the switch to leakproof underwear is an absolute gamechanger !" at bounding box center [482, 195] width 146 height 20
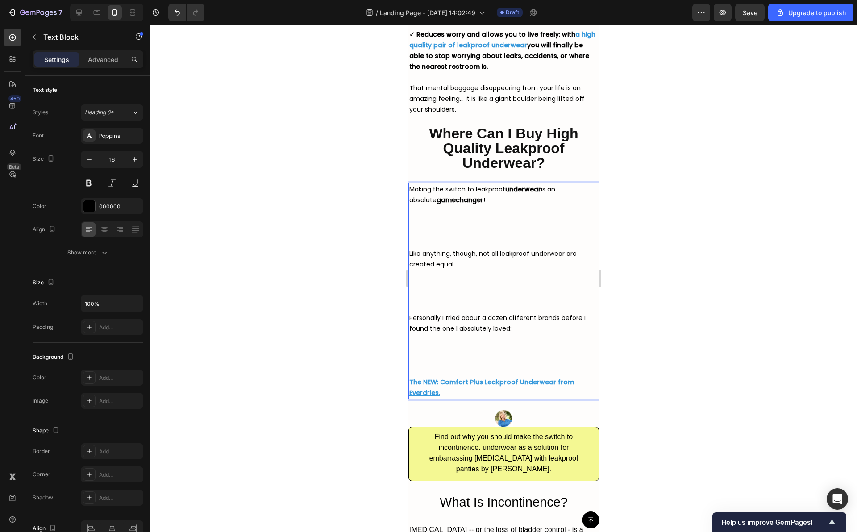
click at [538, 215] on p "Making the switch to leakproof underwear is an absolute gamechanger !" at bounding box center [503, 216] width 189 height 64
click at [541, 191] on span "Making the switch to leakproof underwear is an absolute gamechanger !" at bounding box center [482, 195] width 146 height 20
click at [477, 191] on span "Making the switch to leakproof underwear is an absolute gamechanger !" at bounding box center [482, 195] width 146 height 20
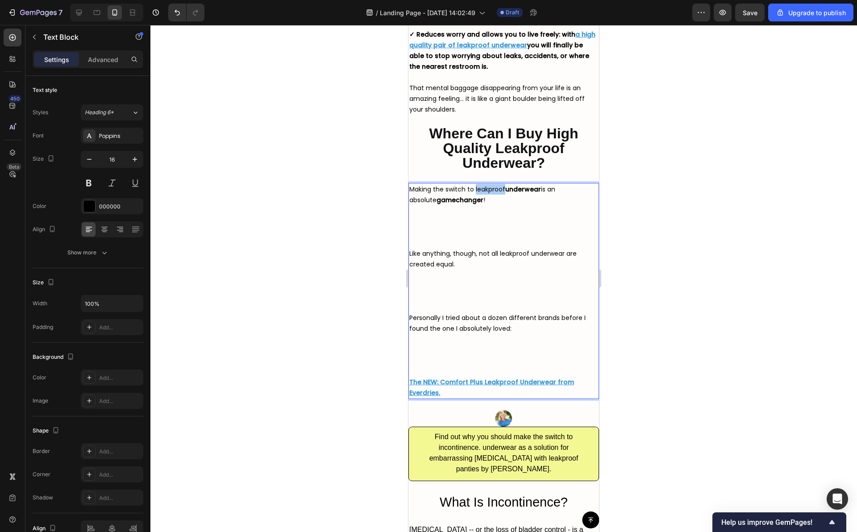
click at [630, 246] on div at bounding box center [503, 278] width 707 height 507
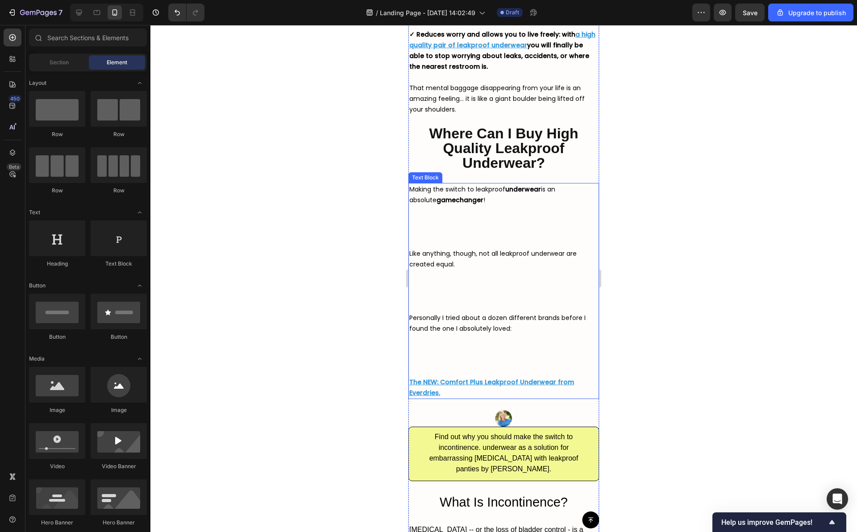
click at [481, 192] on span "Making the switch to leakproof underwear is an absolute gamechanger !" at bounding box center [482, 195] width 146 height 20
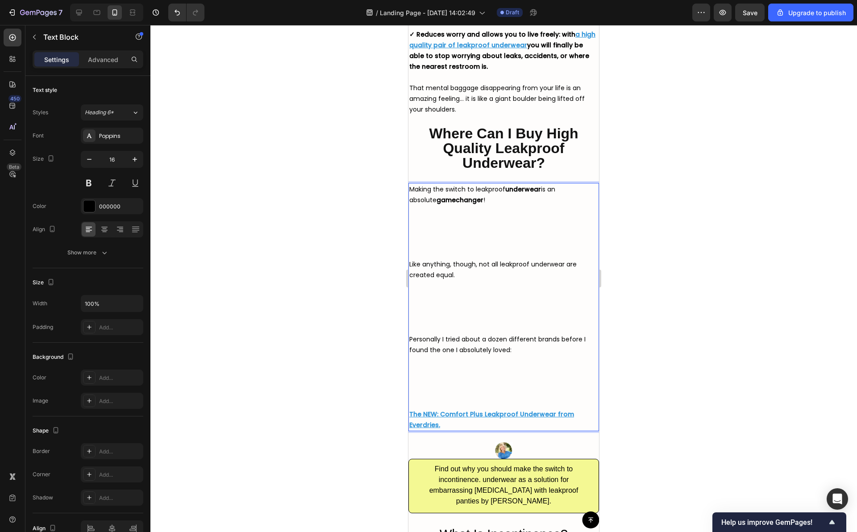
click at [489, 188] on span "Making the switch to leakproof underwear is an absolute gamechanger !" at bounding box center [482, 195] width 146 height 20
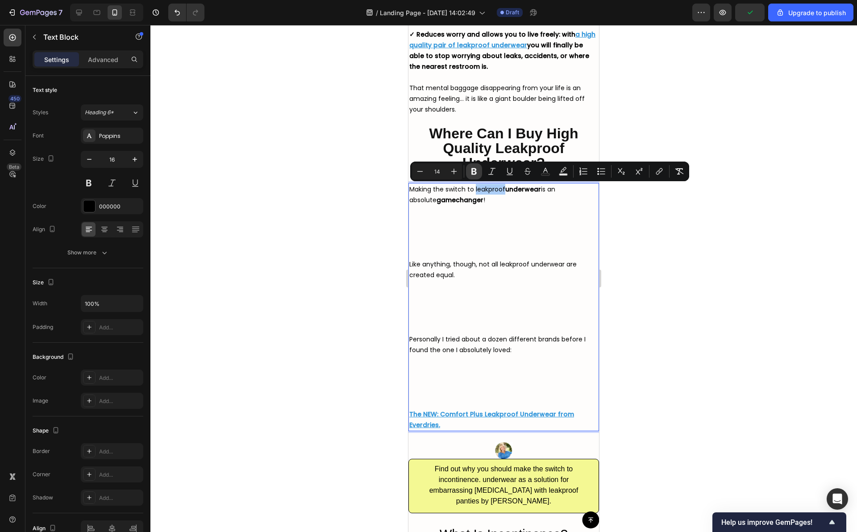
click at [470, 175] on icon "Editor contextual toolbar" at bounding box center [474, 171] width 9 height 9
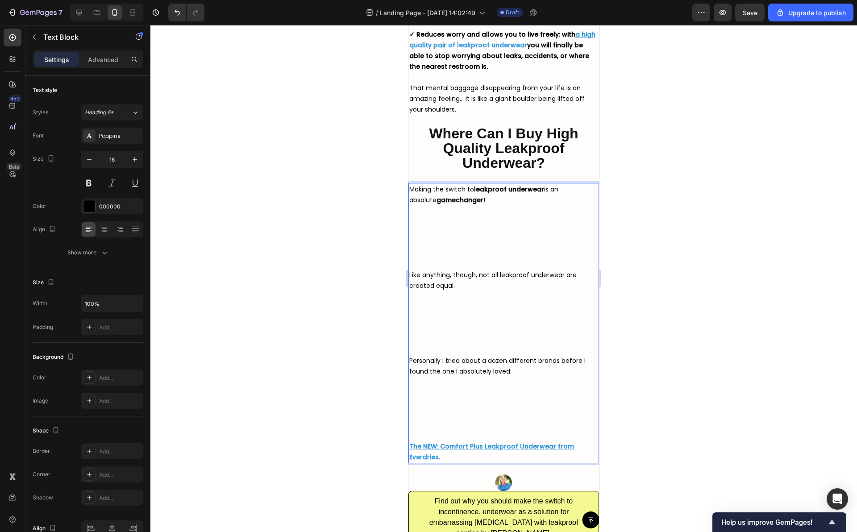
click at [498, 359] on span "Personally I tried about a dozen different brands before I found the one I abso…" at bounding box center [497, 366] width 176 height 20
drag, startPoint x: 489, startPoint y: 363, endPoint x: 558, endPoint y: 363, distance: 69.7
click at [558, 363] on span "Personally I tried about a dozen different brands before I found the one I abso…" at bounding box center [497, 366] width 176 height 20
click at [643, 328] on div at bounding box center [503, 278] width 707 height 507
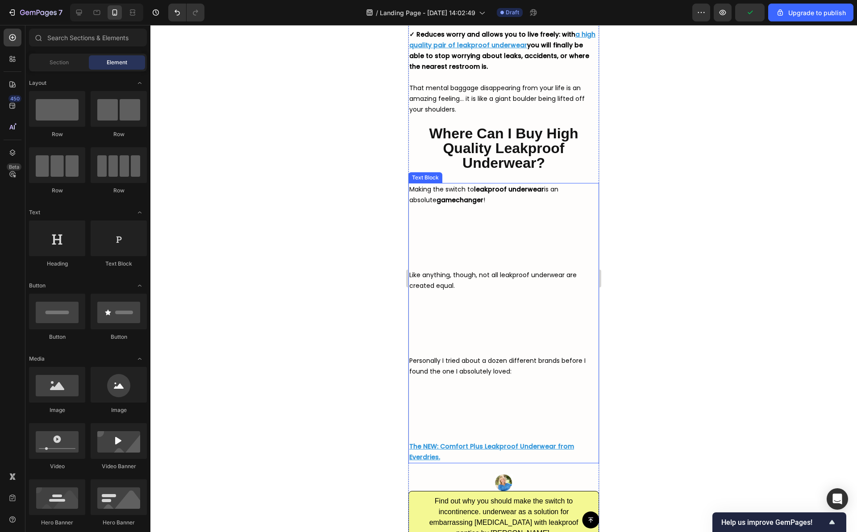
click at [543, 362] on span "Personally I tried about a dozen different brands before I found the one I abso…" at bounding box center [497, 366] width 176 height 20
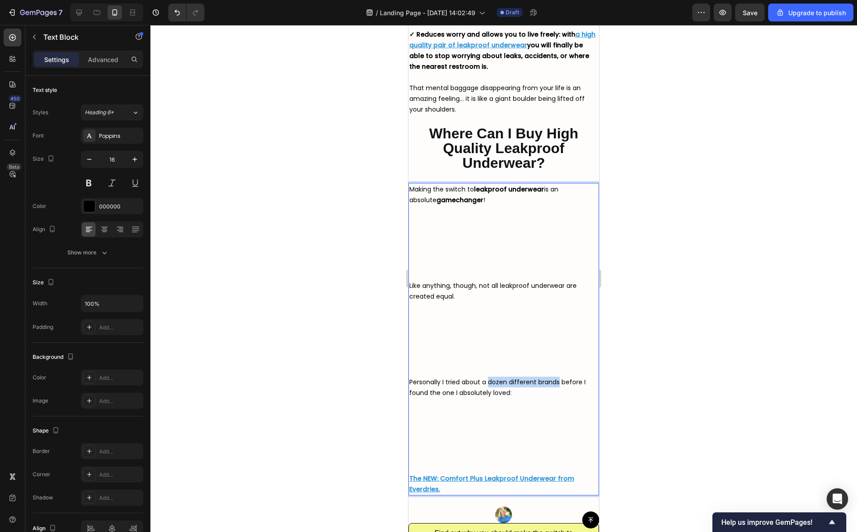
drag, startPoint x: 559, startPoint y: 383, endPoint x: 490, endPoint y: 385, distance: 69.2
click at [490, 385] on span "Personally I tried about a dozen different brands before I found the one I abso…" at bounding box center [497, 388] width 176 height 20
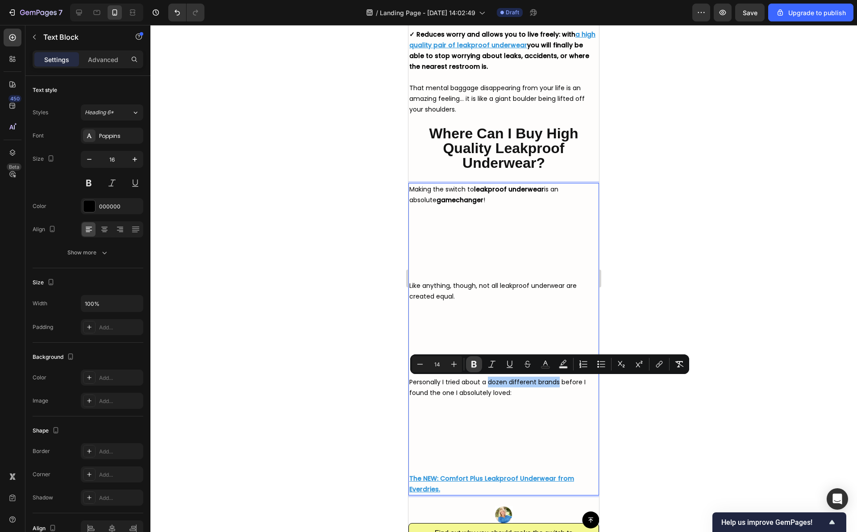
click at [474, 363] on icon "Editor contextual toolbar" at bounding box center [474, 364] width 9 height 9
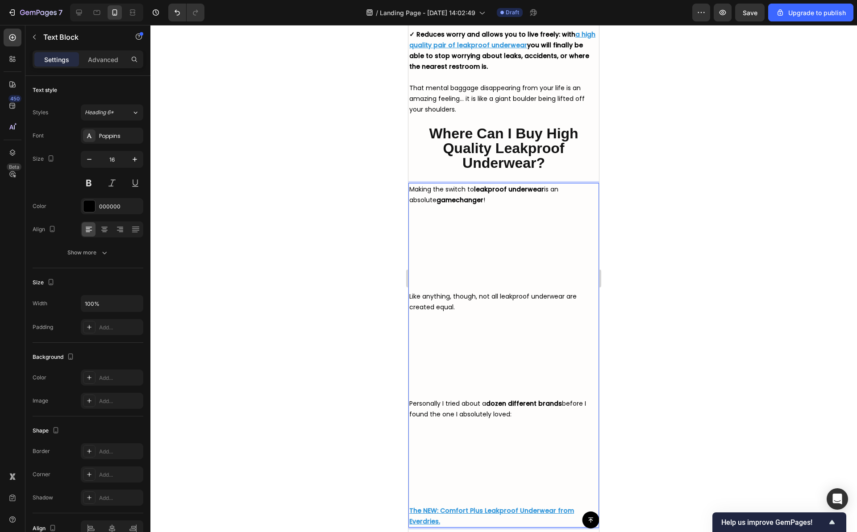
click at [470, 453] on p "Personally I tried about a dozen different brands before I found the one I abso…" at bounding box center [503, 451] width 189 height 107
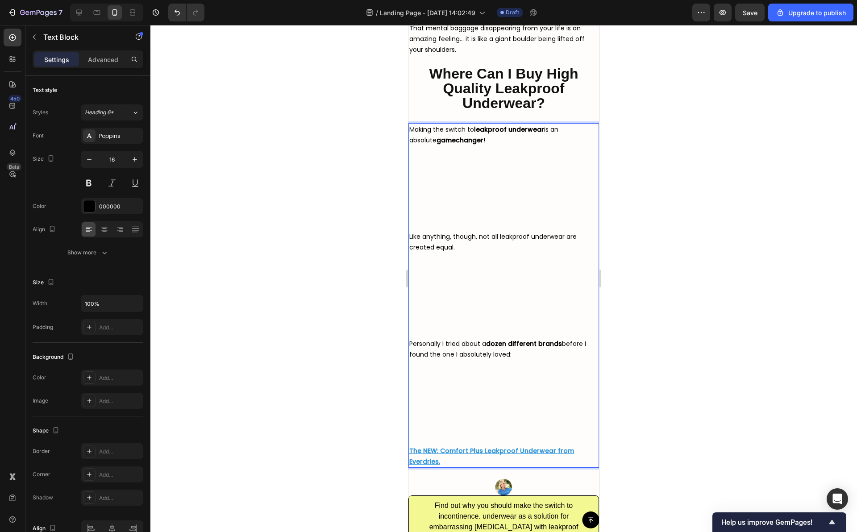
scroll to position [3317, 0]
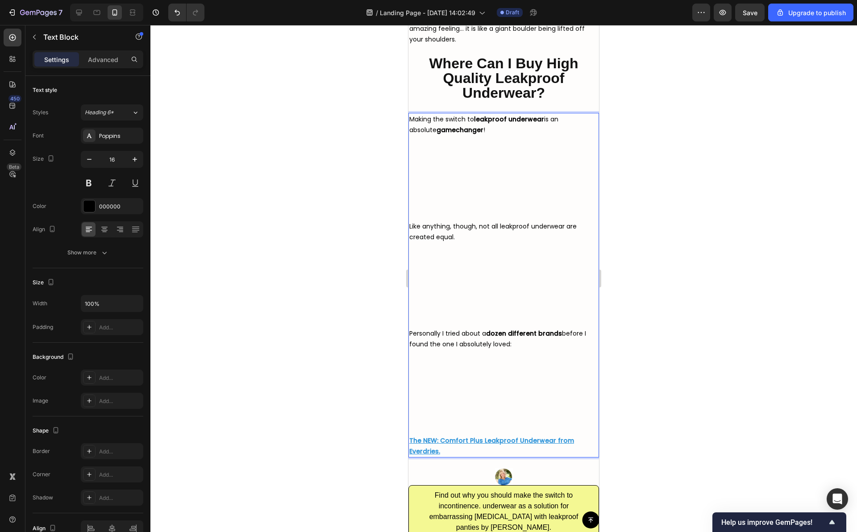
click at [447, 431] on p "Personally I tried about a dozen different brands before I found the one I abso…" at bounding box center [503, 381] width 189 height 107
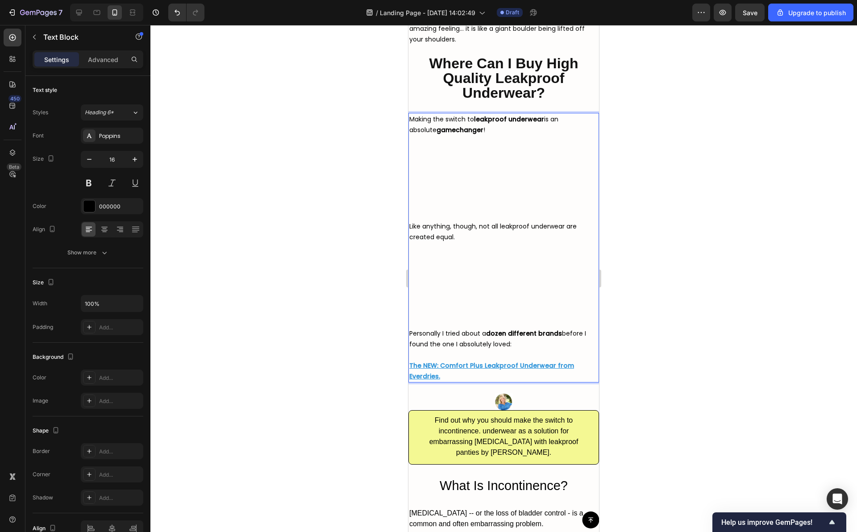
click at [432, 328] on p "Personally I tried about a dozen different brands before I found the one I abso…" at bounding box center [503, 344] width 189 height 32
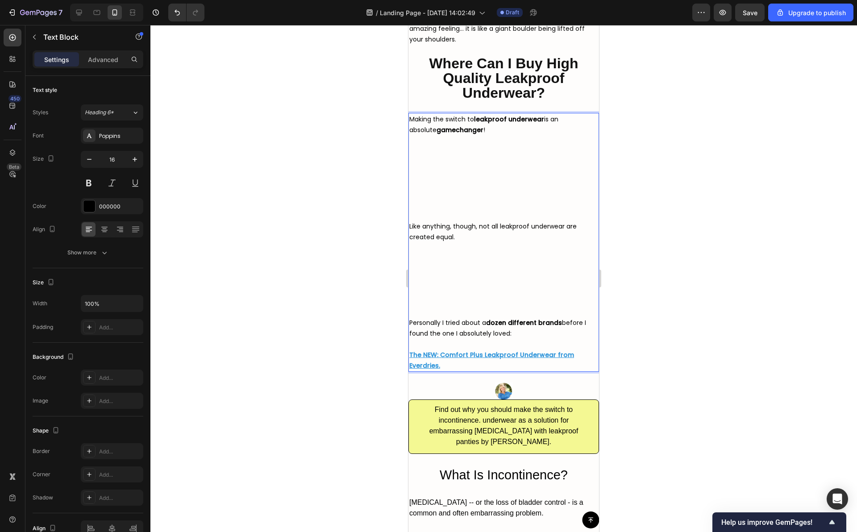
click at [436, 309] on p "Like anything, though, not all leakproof underwear are created equal. Personall…" at bounding box center [503, 285] width 189 height 129
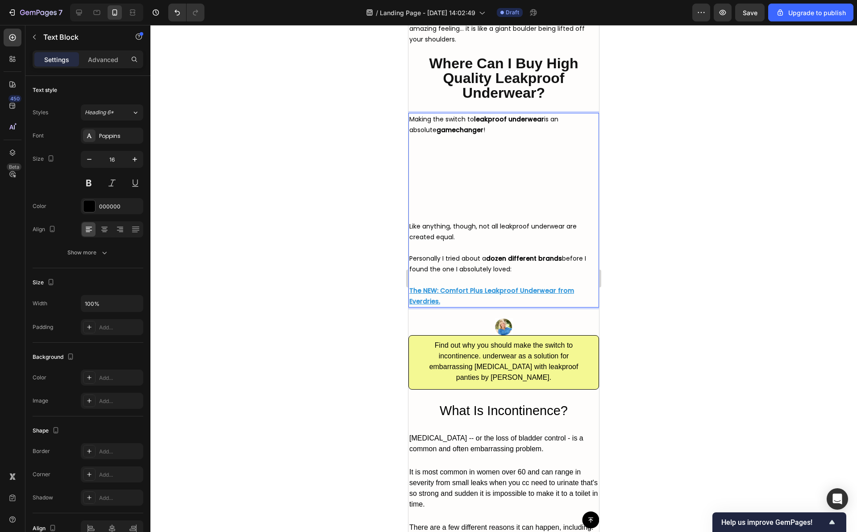
click at [420, 217] on p "Making the switch to leakproof underwear is an absolute gamechanger !" at bounding box center [503, 167] width 189 height 107
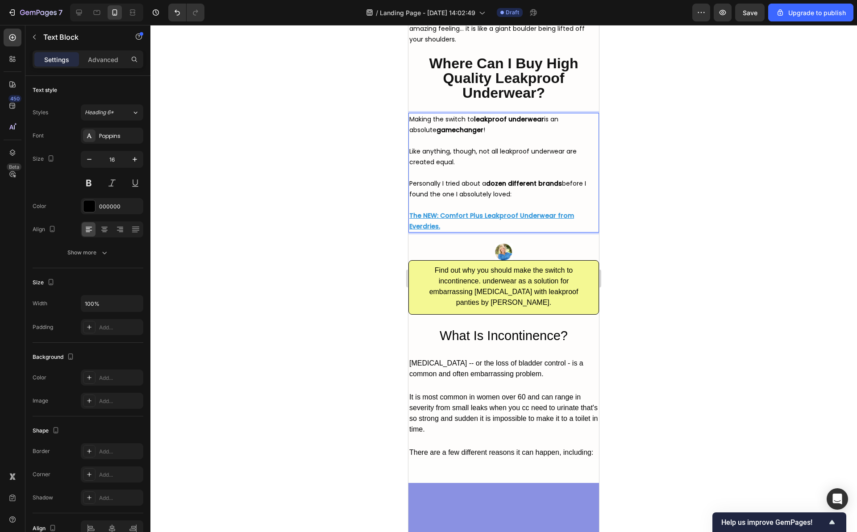
click at [634, 236] on div at bounding box center [503, 278] width 707 height 507
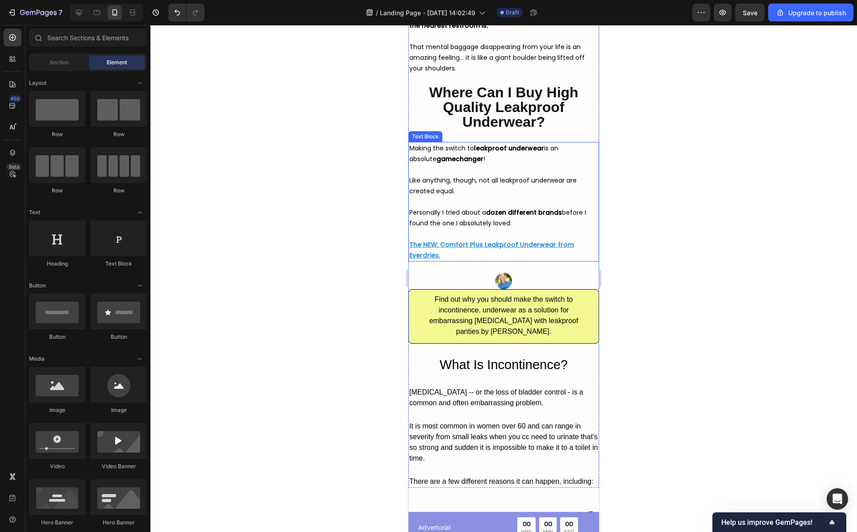
scroll to position [3286, 0]
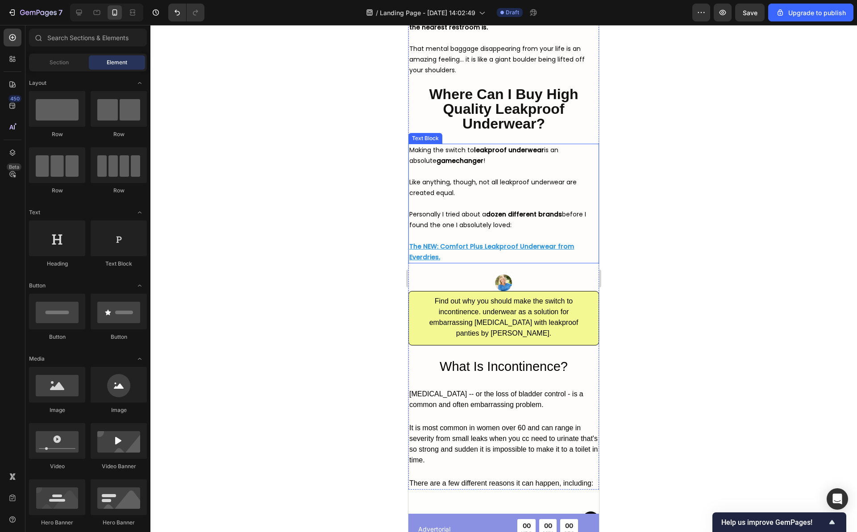
click at [568, 247] on p "The NEW: Comfort Plus Leakproof Underwear from Everdries." at bounding box center [503, 251] width 189 height 21
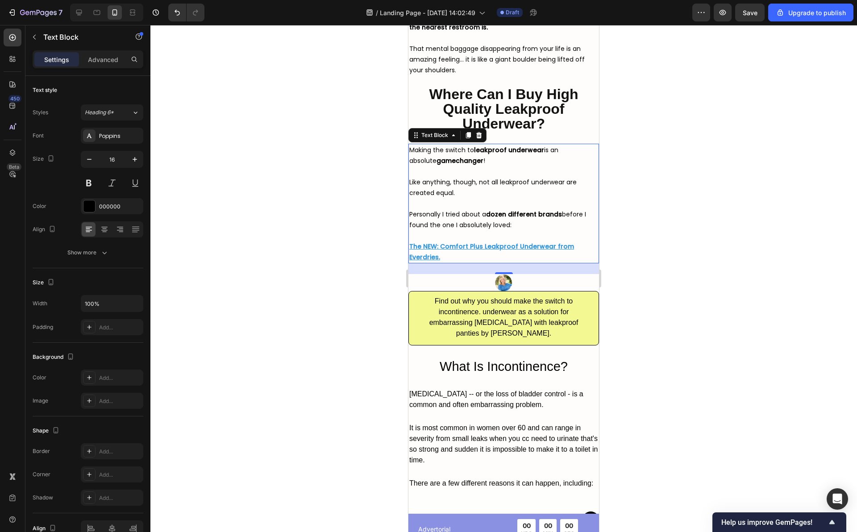
drag, startPoint x: 653, startPoint y: 209, endPoint x: 631, endPoint y: 214, distance: 23.0
click at [653, 209] on div at bounding box center [503, 278] width 707 height 507
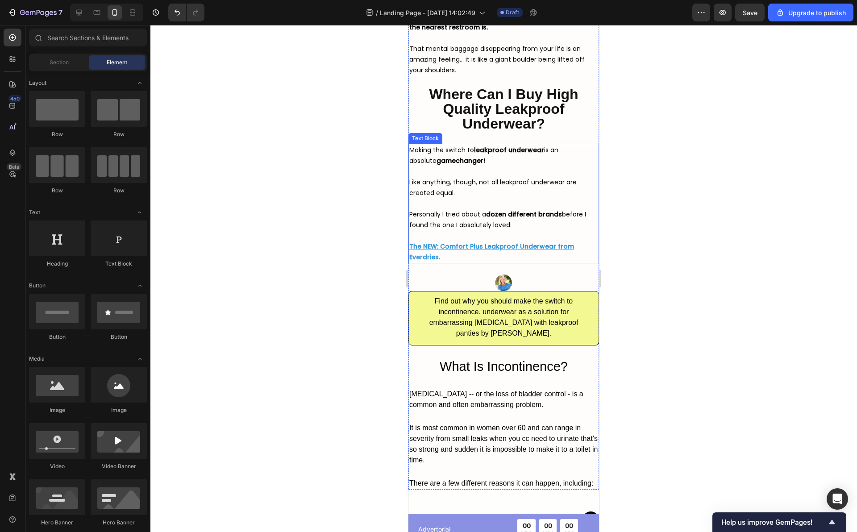
click at [446, 246] on u "The NEW: Comfort Plus Leakproof Underwear from Everdries." at bounding box center [491, 252] width 165 height 20
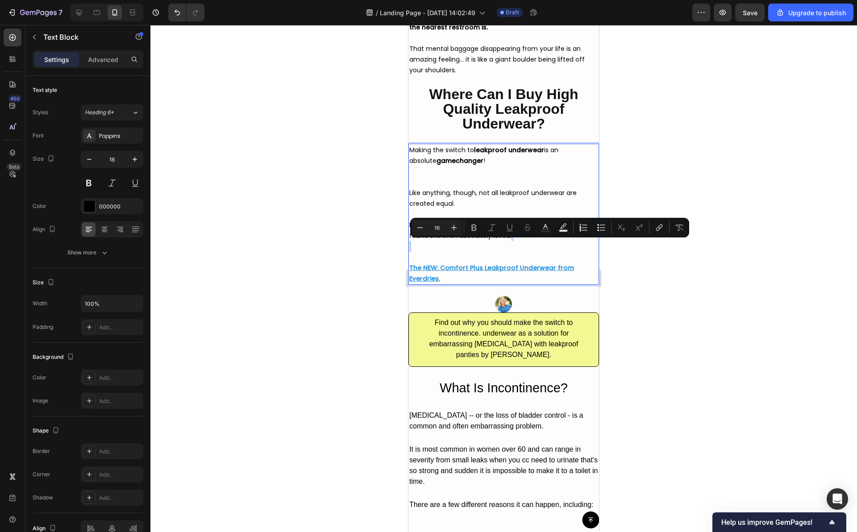
drag, startPoint x: 451, startPoint y: 258, endPoint x: 428, endPoint y: 246, distance: 25.4
type input "14"
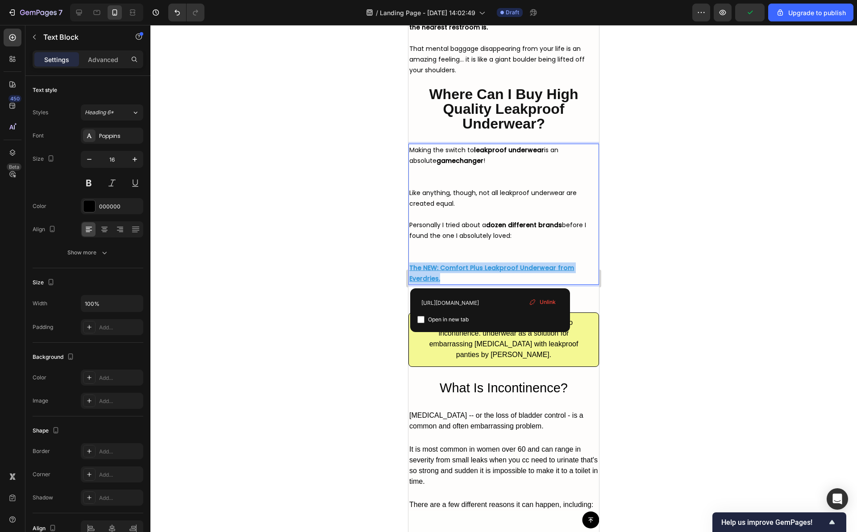
drag, startPoint x: 450, startPoint y: 275, endPoint x: 411, endPoint y: 270, distance: 39.2
click at [411, 270] on p "The NEW: Comfort Plus Leakproof Underwear from Everdries." at bounding box center [503, 273] width 189 height 21
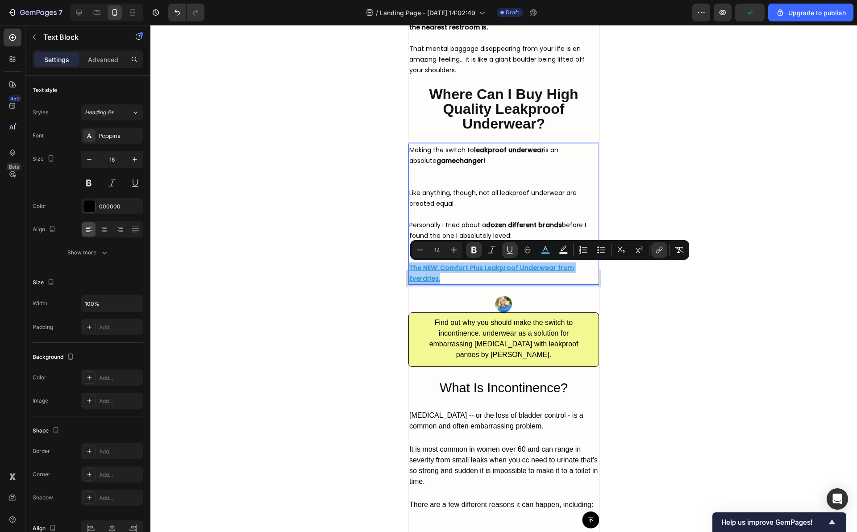
click at [773, 236] on div at bounding box center [503, 278] width 707 height 507
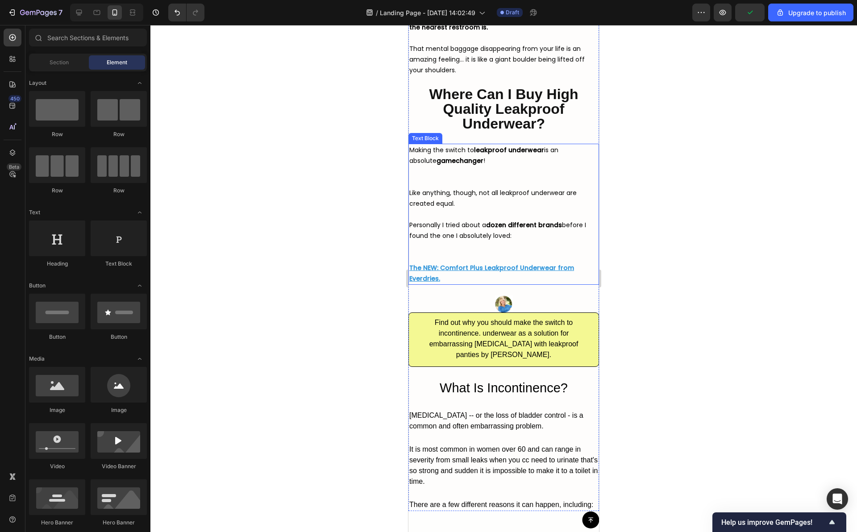
click at [498, 184] on p "Making the switch to leakproof underwear is an absolute gamechanger !" at bounding box center [503, 166] width 189 height 43
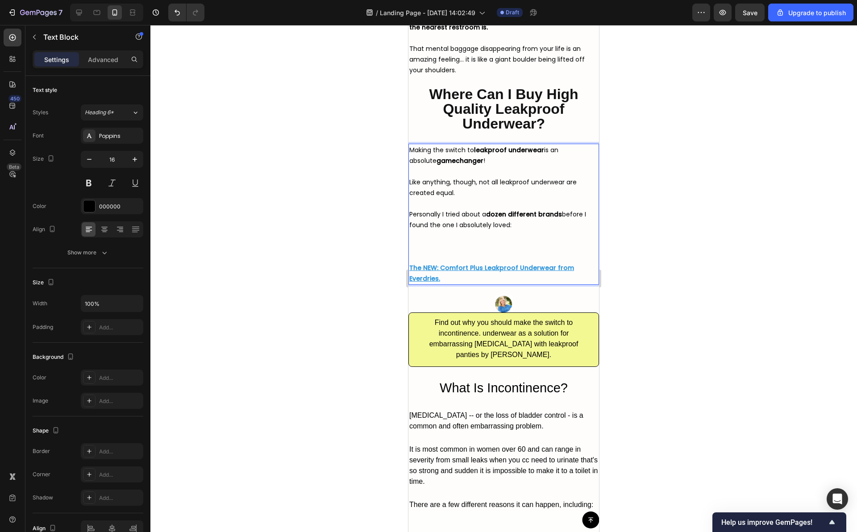
click at [469, 245] on p "Personally I tried about a dozen different brands before I found the one I abso…" at bounding box center [503, 230] width 189 height 64
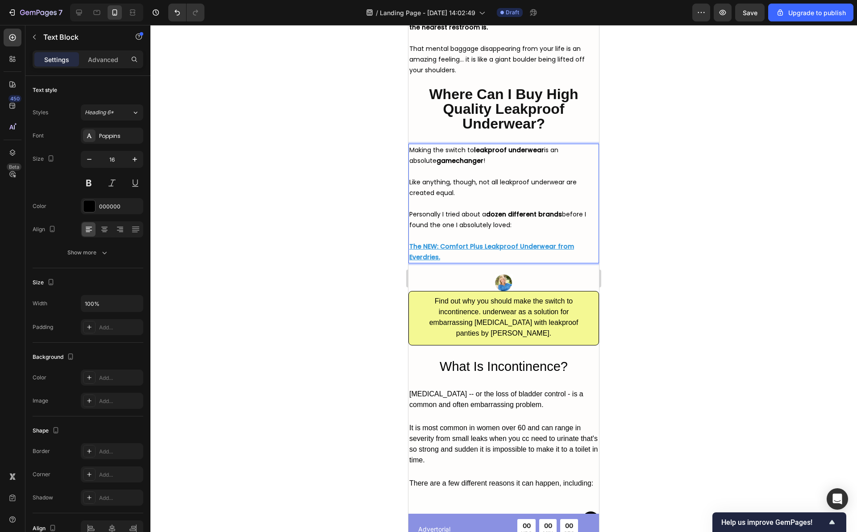
click at [705, 198] on div at bounding box center [503, 278] width 707 height 507
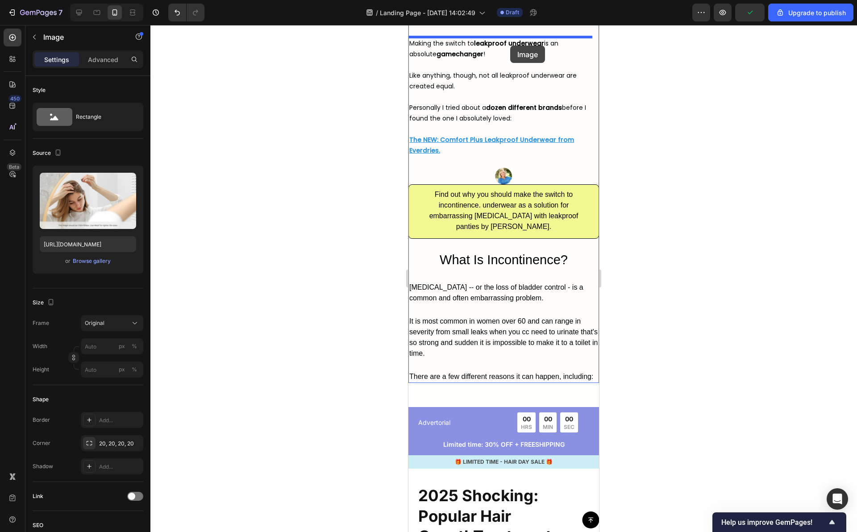
scroll to position [3365, 0]
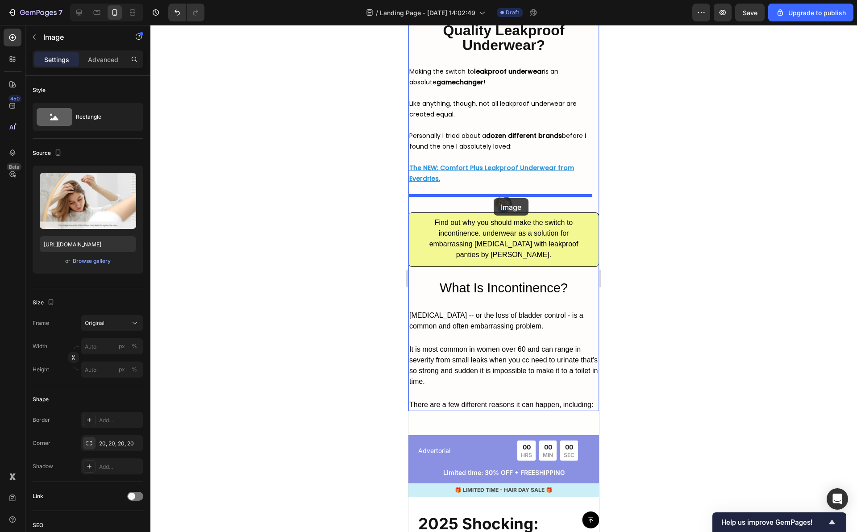
drag, startPoint x: 507, startPoint y: 215, endPoint x: 494, endPoint y: 198, distance: 21.3
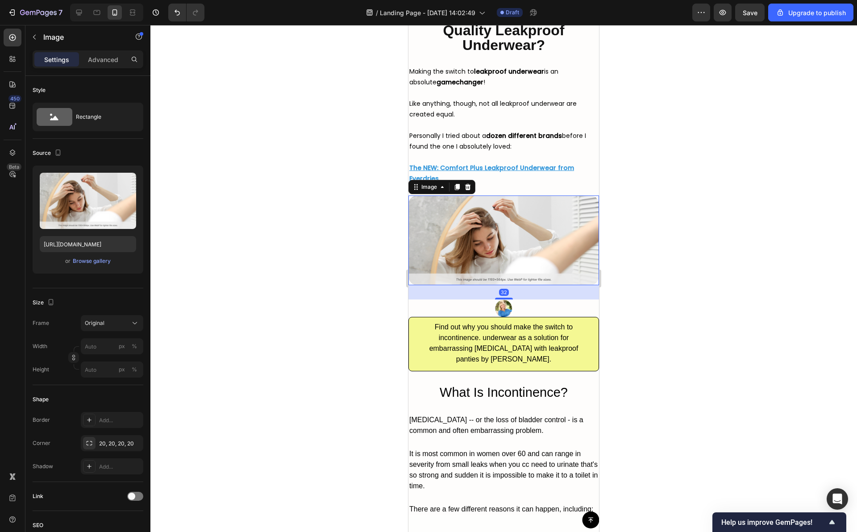
click at [667, 218] on div at bounding box center [503, 278] width 707 height 507
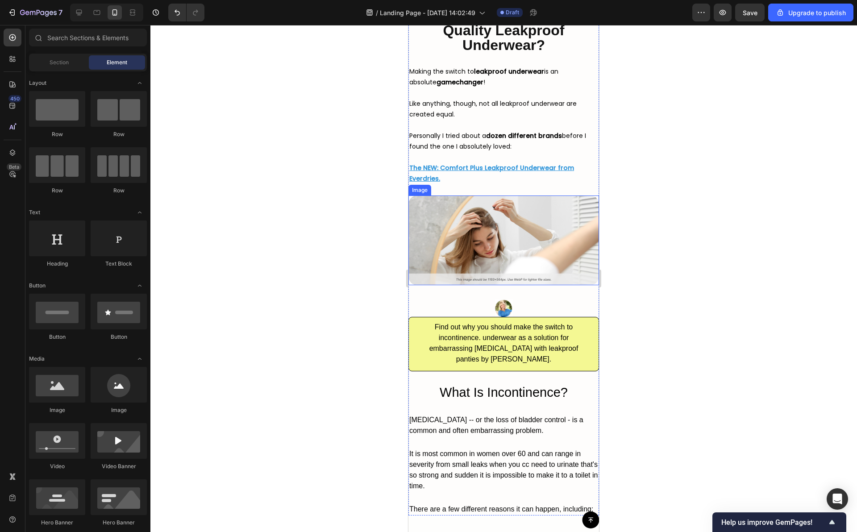
scroll to position [3345, 0]
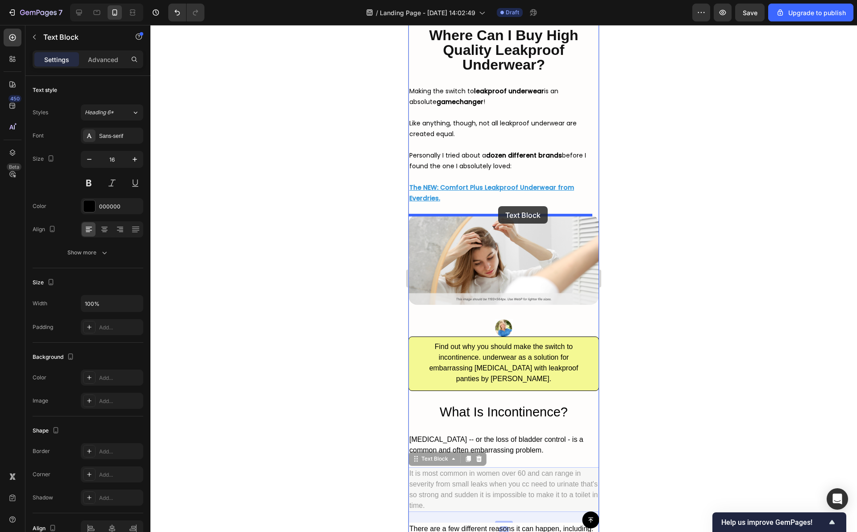
drag, startPoint x: 493, startPoint y: 468, endPoint x: 498, endPoint y: 207, distance: 260.8
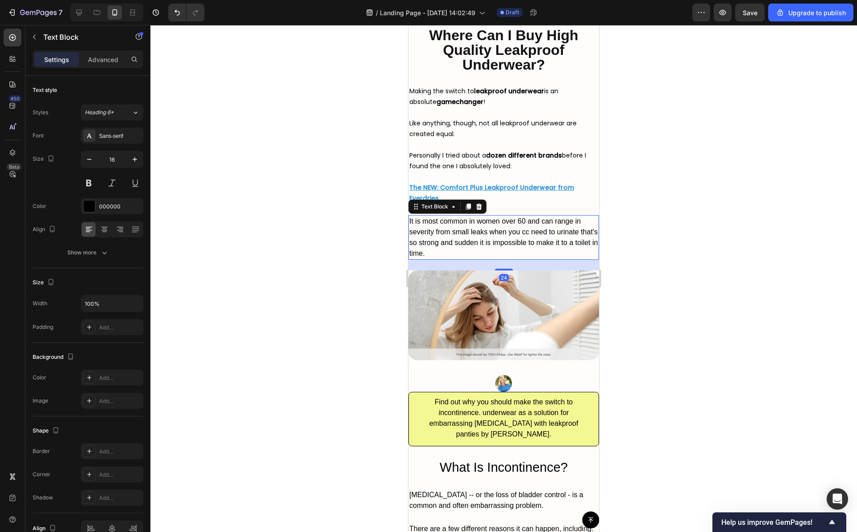
click at [490, 232] on div "It is most common in women over 60 and can range in severity from small leaks w…" at bounding box center [504, 237] width 191 height 45
click at [490, 232] on p "It is most common in women over 60 and can range in severity from small leaks w…" at bounding box center [503, 237] width 189 height 43
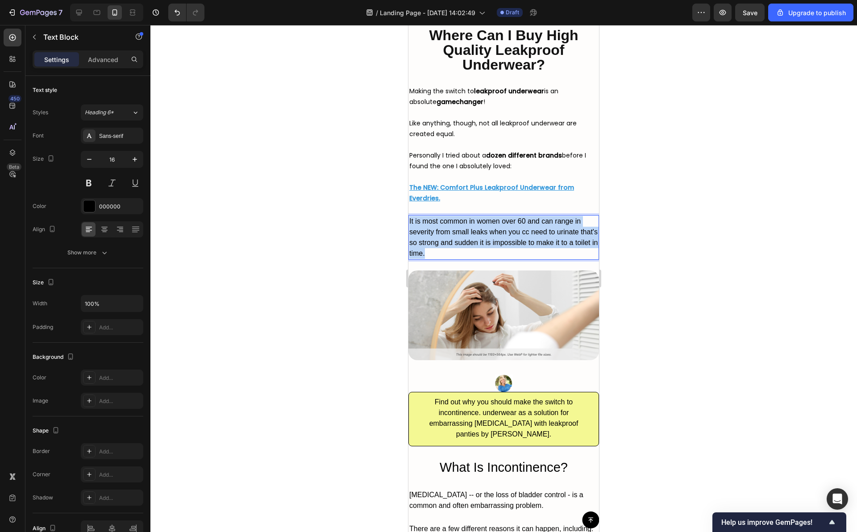
click at [490, 232] on p "It is most common in women over 60 and can range in severity from small leaks w…" at bounding box center [503, 237] width 189 height 43
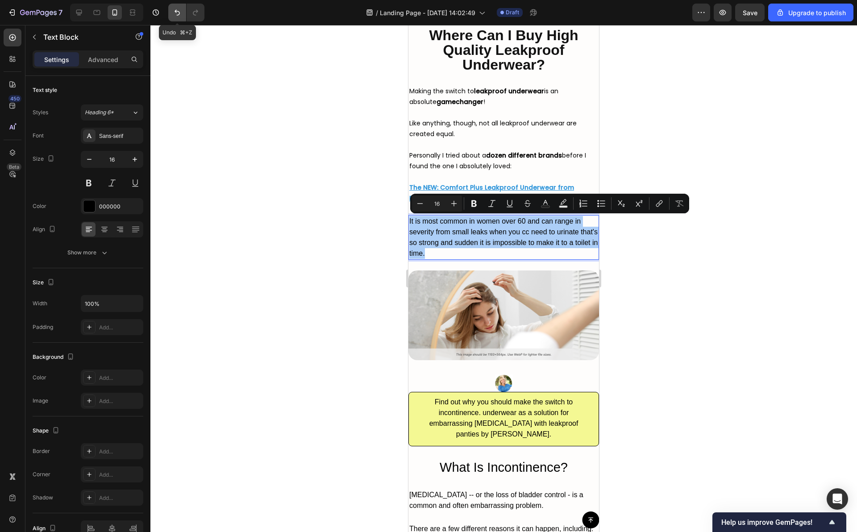
click at [176, 9] on icon "Undo/Redo" at bounding box center [177, 12] width 9 height 9
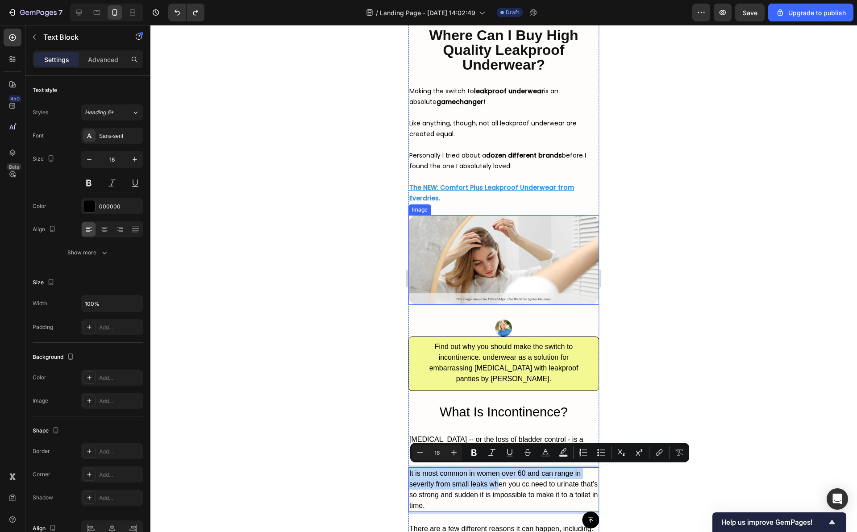
drag, startPoint x: 500, startPoint y: 480, endPoint x: 491, endPoint y: 301, distance: 179.3
click at [681, 307] on div at bounding box center [503, 278] width 707 height 507
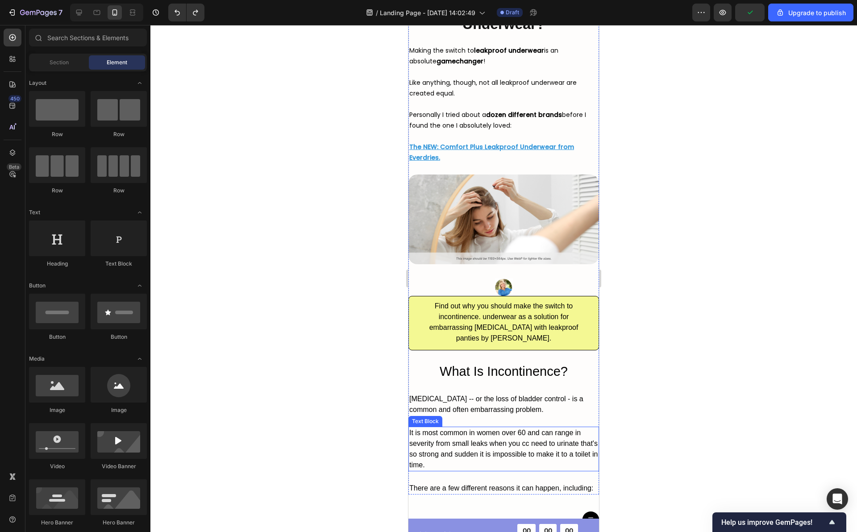
scroll to position [3399, 0]
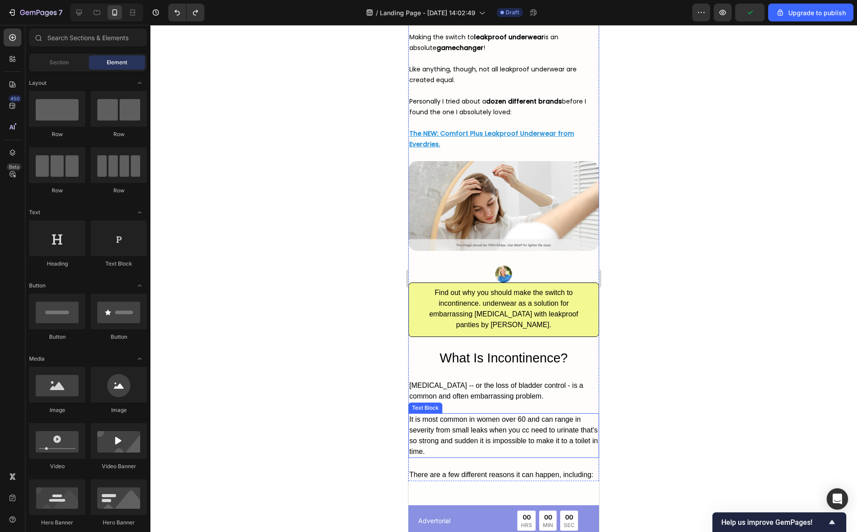
click at [499, 419] on p "It is most common in women over 60 and can range in severity from small leaks w…" at bounding box center [503, 435] width 189 height 43
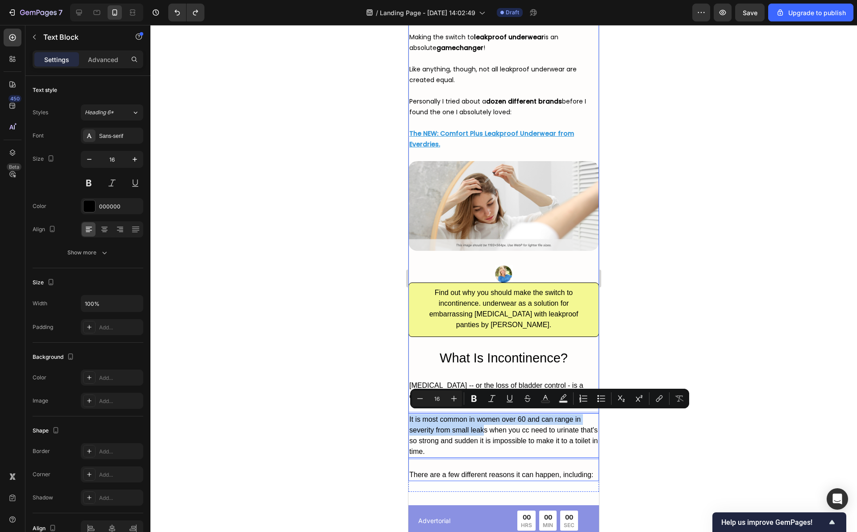
drag, startPoint x: 485, startPoint y: 432, endPoint x: 485, endPoint y: 251, distance: 180.4
click at [686, 296] on div at bounding box center [503, 278] width 707 height 507
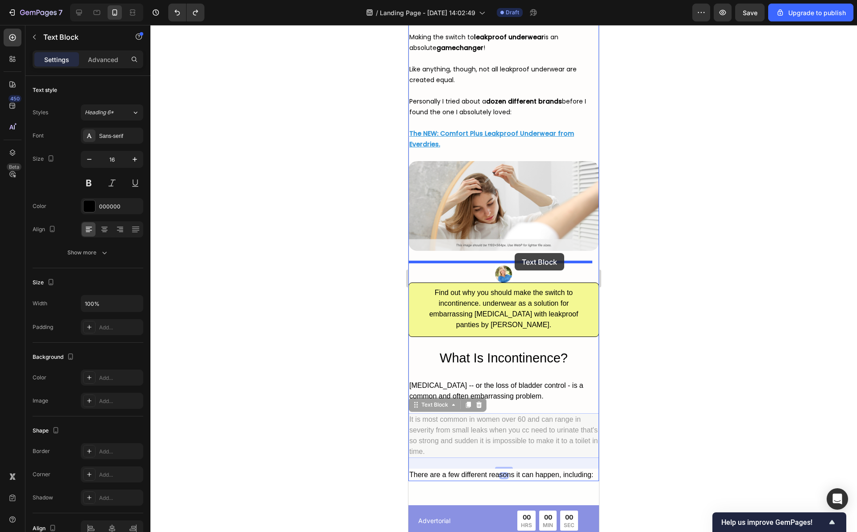
drag, startPoint x: 514, startPoint y: 418, endPoint x: 515, endPoint y: 254, distance: 163.9
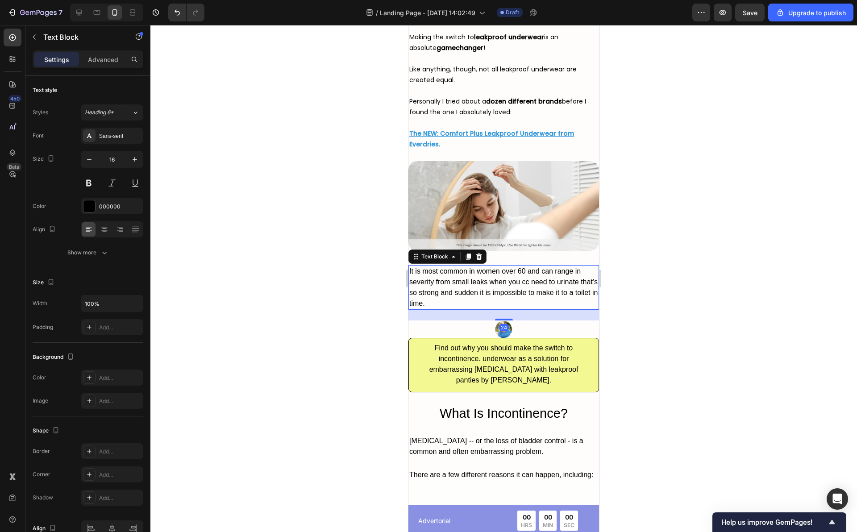
click at [635, 258] on div at bounding box center [503, 278] width 707 height 507
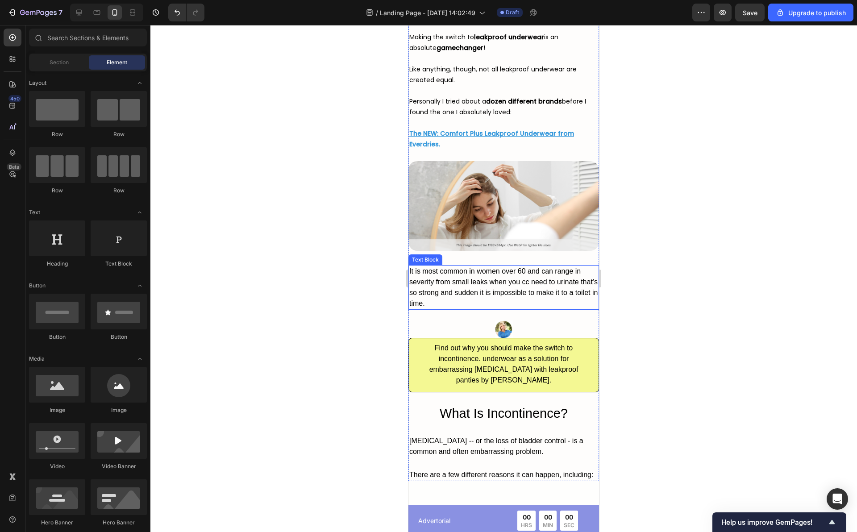
click at [525, 266] on p "It is most common in women over 60 and can range in severity from small leaks w…" at bounding box center [503, 287] width 189 height 43
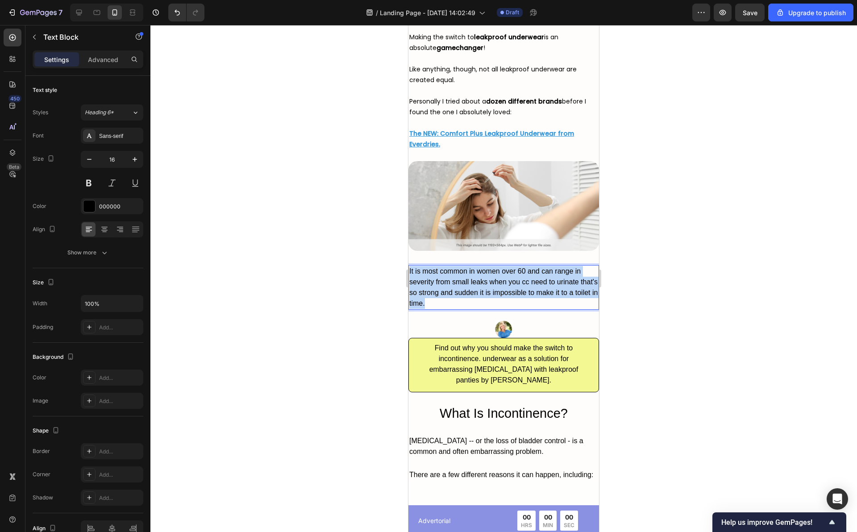
click at [525, 266] on p "It is most common in women over 60 and can range in severity from small leaks w…" at bounding box center [503, 287] width 189 height 43
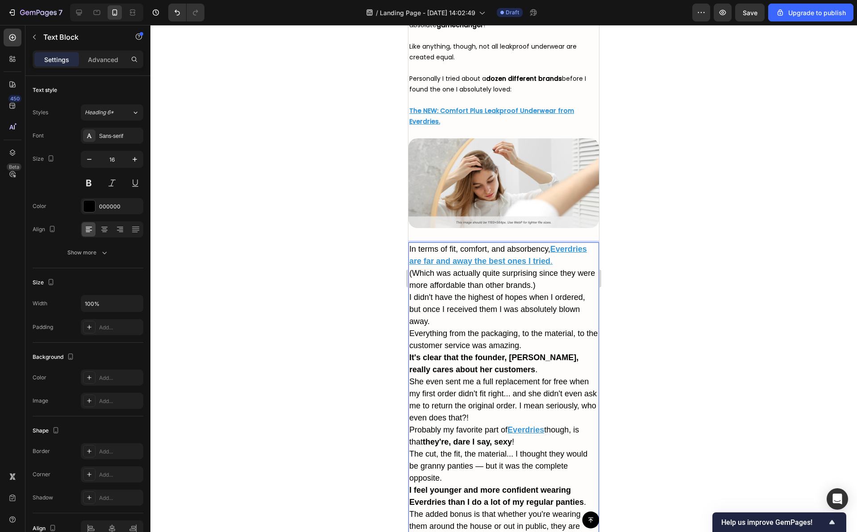
scroll to position [3475, 0]
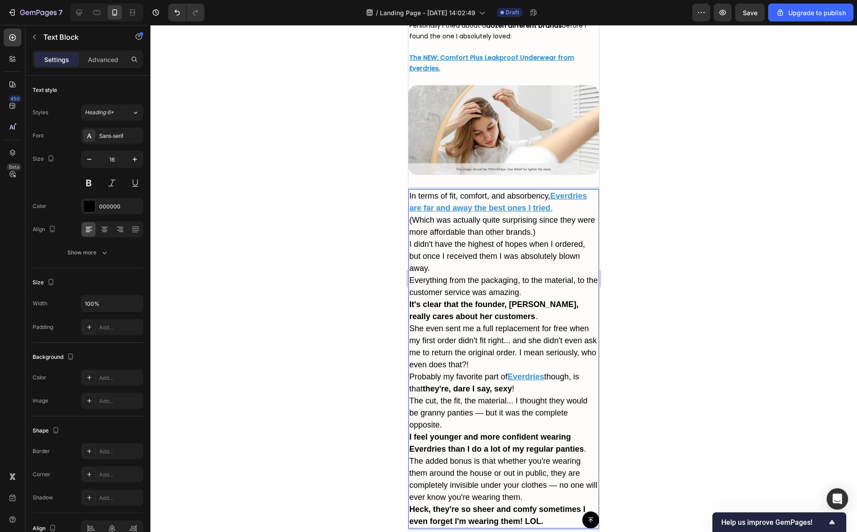
click at [566, 202] on p "In terms of fit, comfort, and absorbency, Everdries are far and away the best o…" at bounding box center [503, 202] width 189 height 24
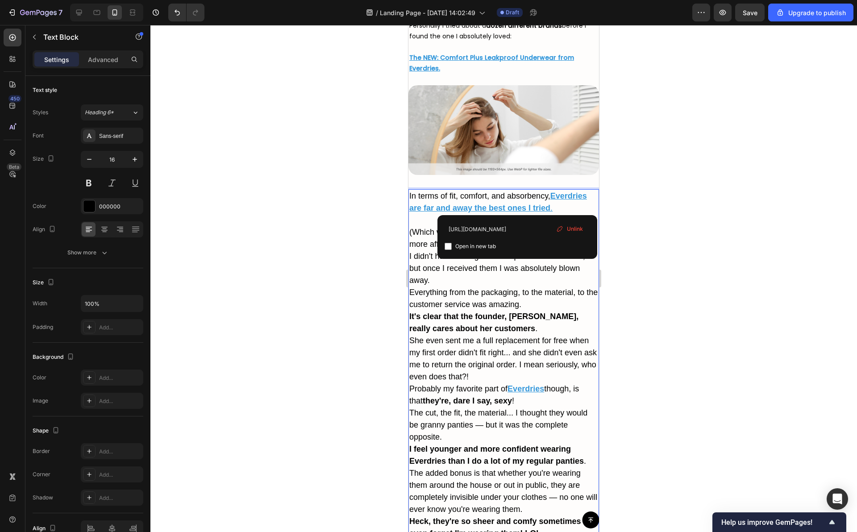
click at [477, 276] on p "I didn't have the highest of hopes when I ordered, but once I received them I w…" at bounding box center [503, 269] width 189 height 36
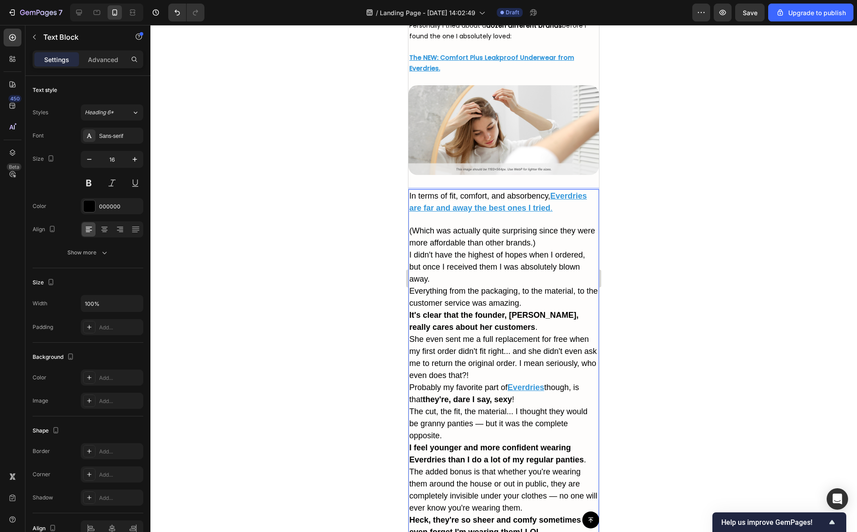
click at [493, 280] on p "I didn't have the highest of hopes when I ordered, but once I received them I w…" at bounding box center [503, 267] width 189 height 36
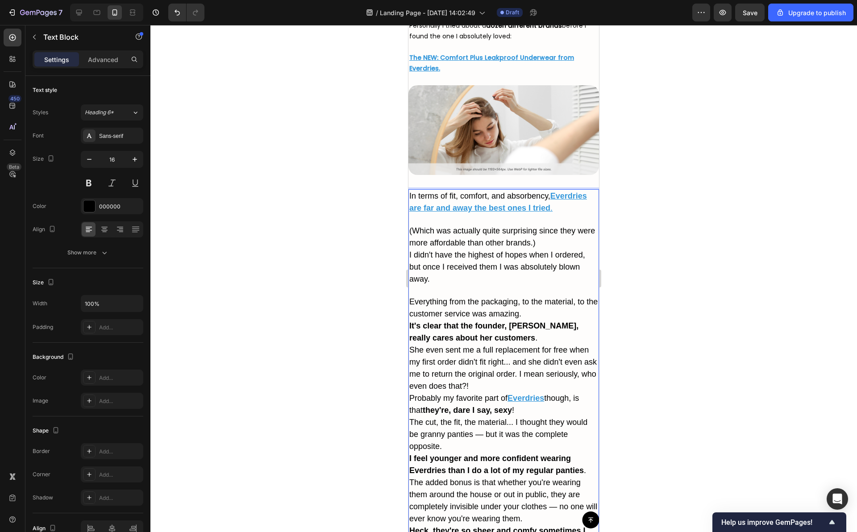
click at [548, 309] on p "Everything from the packaging, to the material, to the customer service was ama…" at bounding box center [503, 308] width 189 height 24
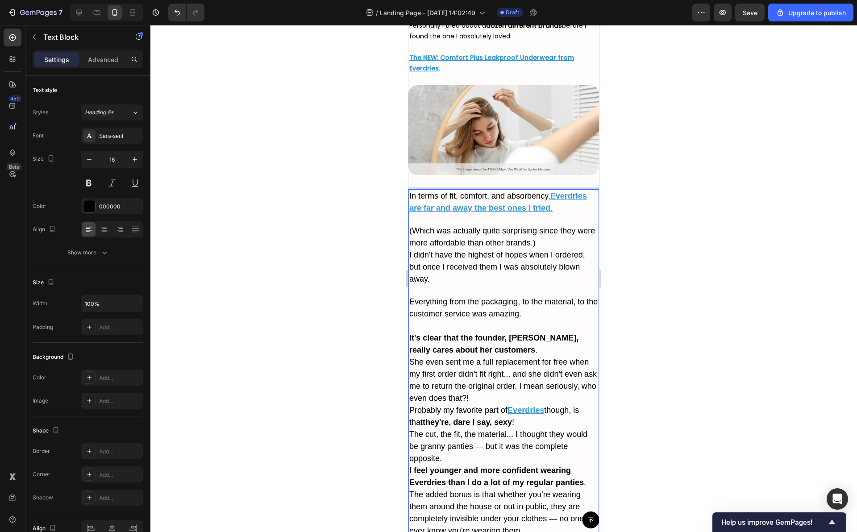
click at [527, 348] on p "It's clear that the founder, Jess, really cares about her customers ." at bounding box center [503, 344] width 189 height 24
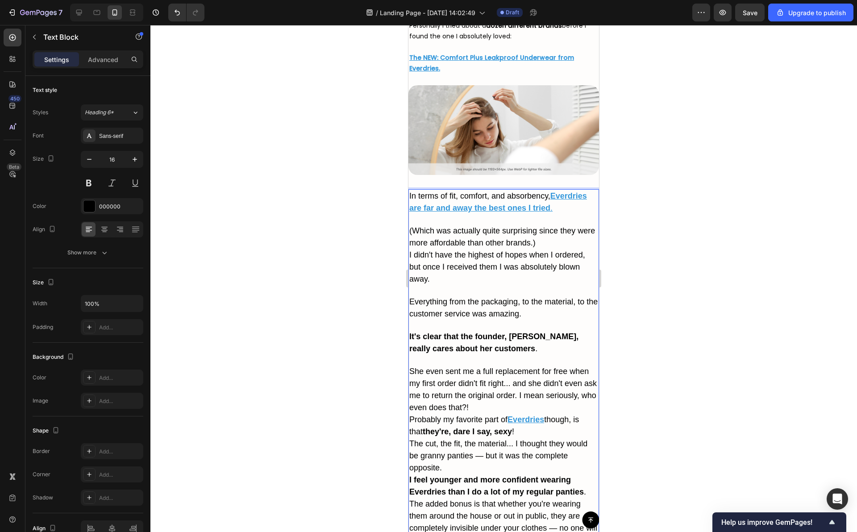
click at [539, 408] on p "She even sent me a full replacement for free when my first order didn't fit rig…" at bounding box center [503, 390] width 189 height 48
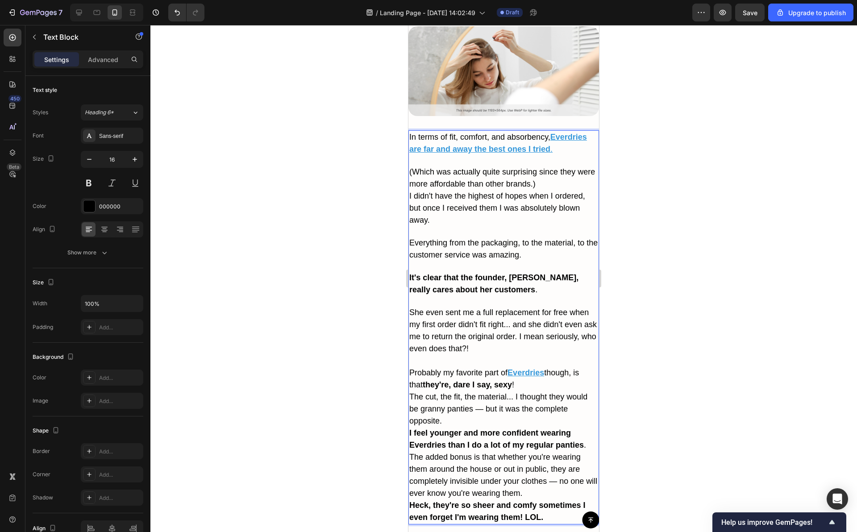
scroll to position [3540, 0]
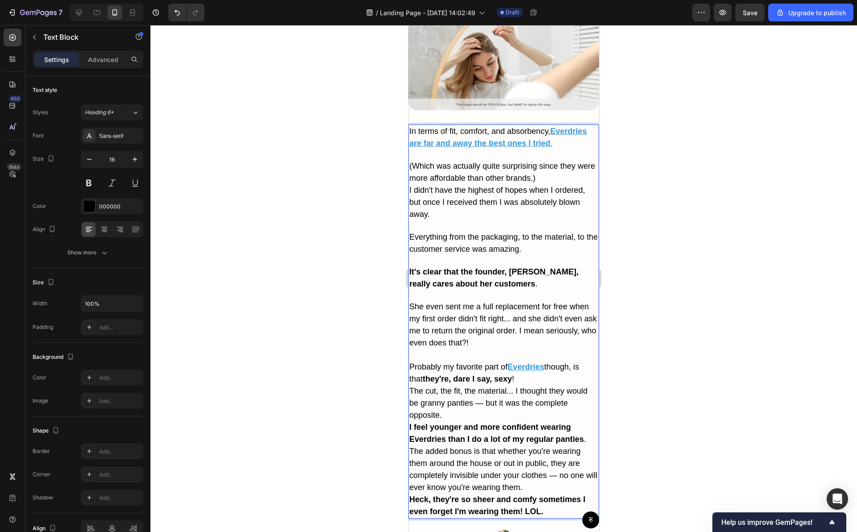
click at [521, 417] on div "In terms of fit, comfort, and absorbency, Everdries are far and away the best o…" at bounding box center [504, 322] width 191 height 394
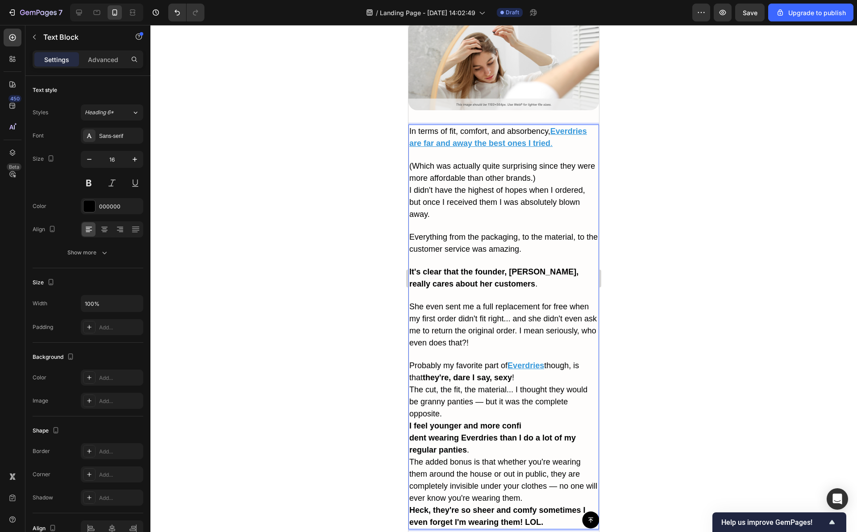
scroll to position [3543, 0]
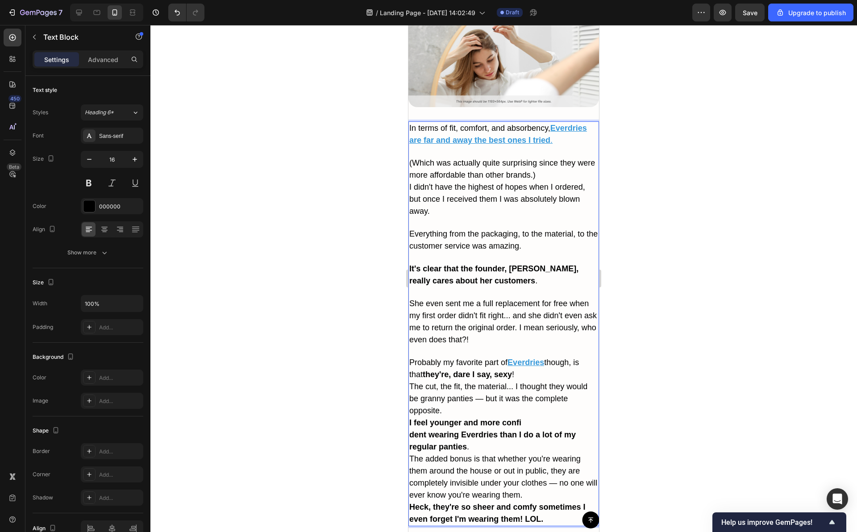
click at [485, 405] on p "The cut, the fit, the material... I thought they would be granny panties — but …" at bounding box center [503, 399] width 189 height 36
click at [585, 443] on span "I feel younger and more confident wearing Everdries than I do a lot of my regul…" at bounding box center [497, 439] width 177 height 21
click at [585, 444] on span "I feel younger and more confident wearing Everdries than I do a lot of my regul…" at bounding box center [497, 439] width 177 height 21
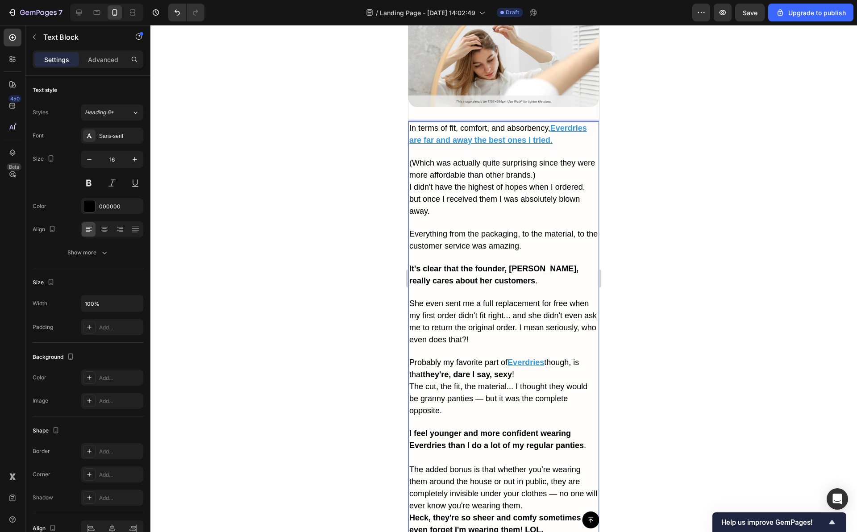
scroll to position [3635, 0]
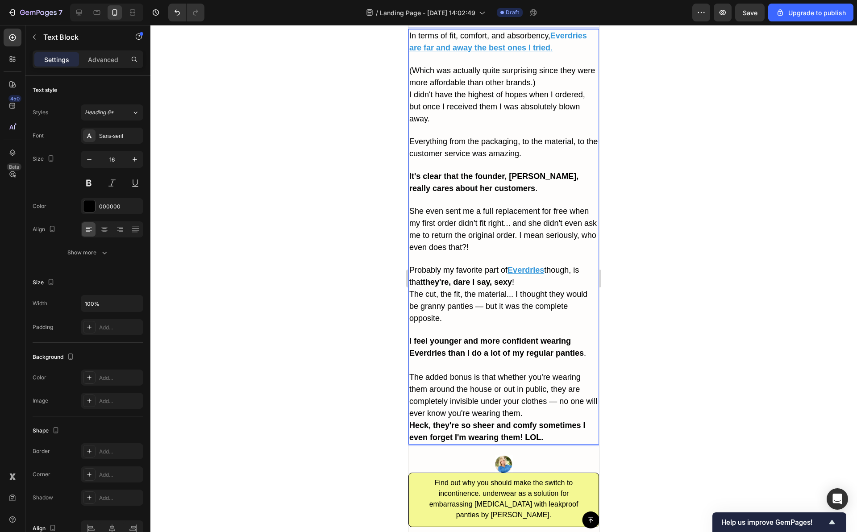
click at [549, 411] on p "The added bonus is that whether you're wearing them around the house or out in …" at bounding box center [503, 396] width 189 height 48
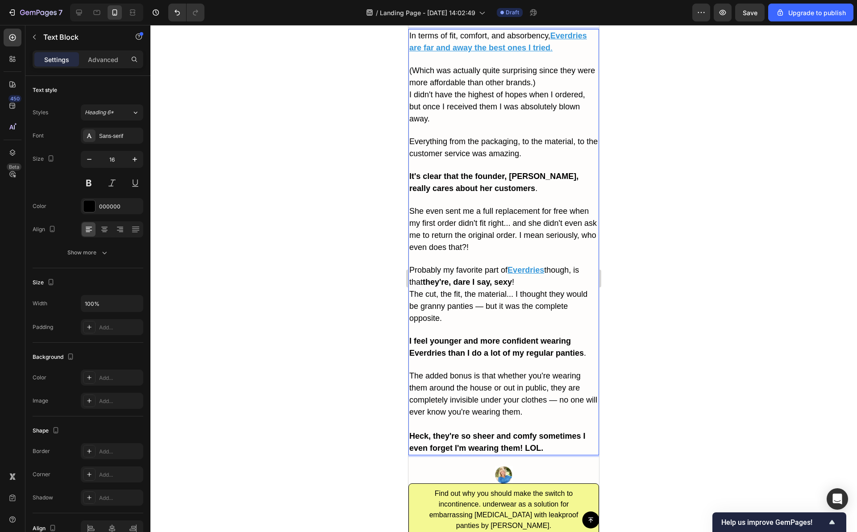
scroll to position [3538, 0]
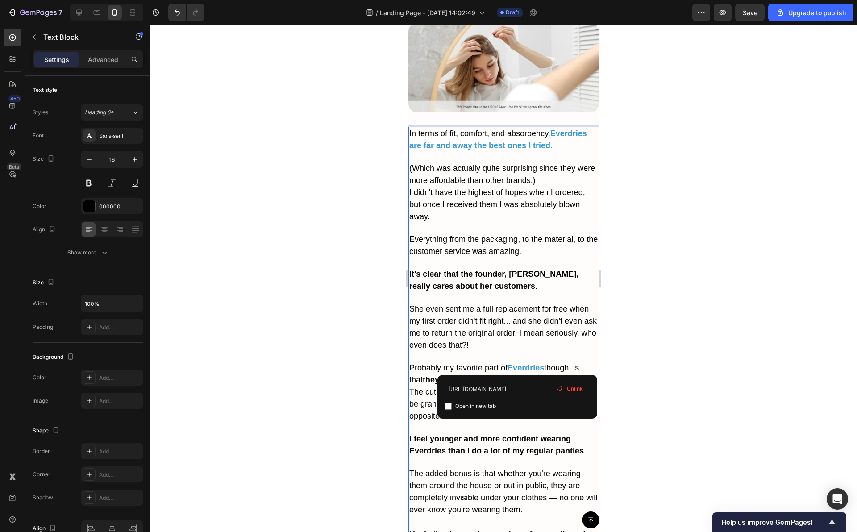
click at [524, 367] on u "Everdries" at bounding box center [526, 367] width 37 height 9
click at [504, 391] on input "[URL][DOMAIN_NAME]" at bounding box center [518, 389] width 146 height 14
paste input "[DOMAIN_NAME][URL]"
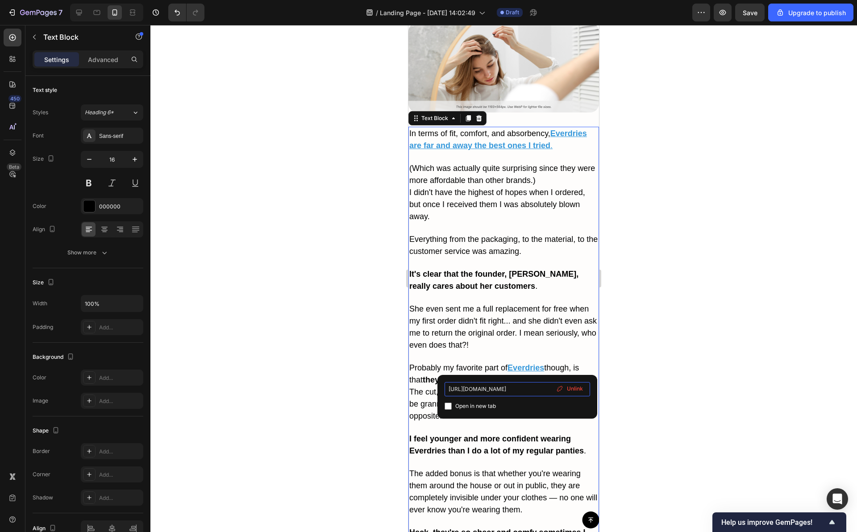
type input "[URL][DOMAIN_NAME]"
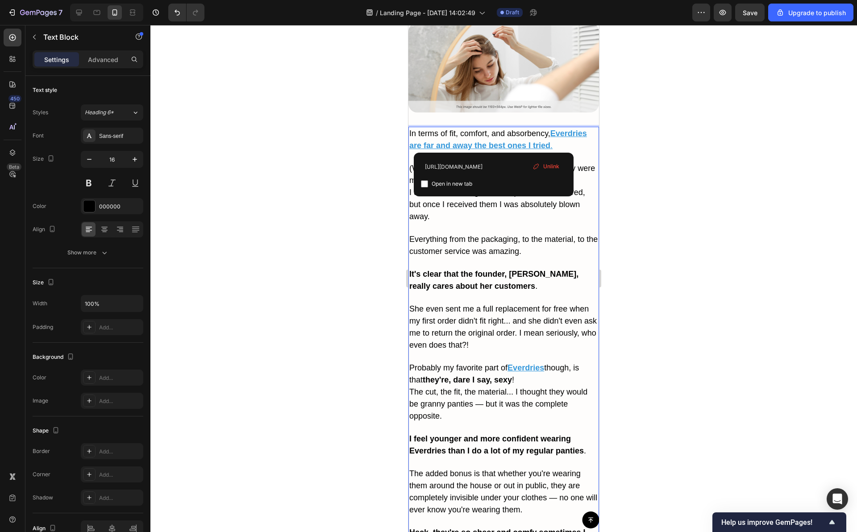
click at [495, 142] on u "Everdries are far and away the best ones I tried" at bounding box center [498, 139] width 178 height 21
click at [486, 167] on input "[URL][DOMAIN_NAME]" at bounding box center [494, 167] width 146 height 14
type input "[URL][DOMAIN_NAME]"
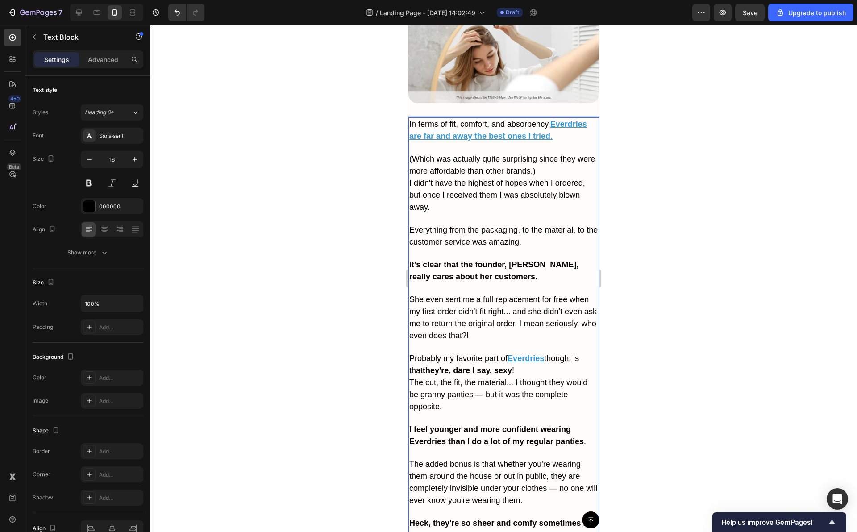
scroll to position [3547, 0]
click at [515, 194] on span "I didn't have the highest of hopes when I ordered, but once I received them I w…" at bounding box center [497, 194] width 176 height 33
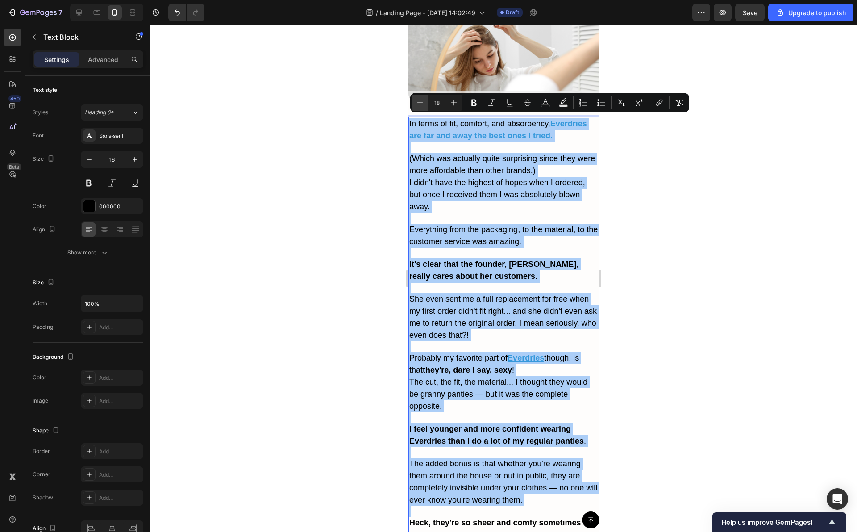
click at [423, 105] on icon "Editor contextual toolbar" at bounding box center [420, 102] width 9 height 9
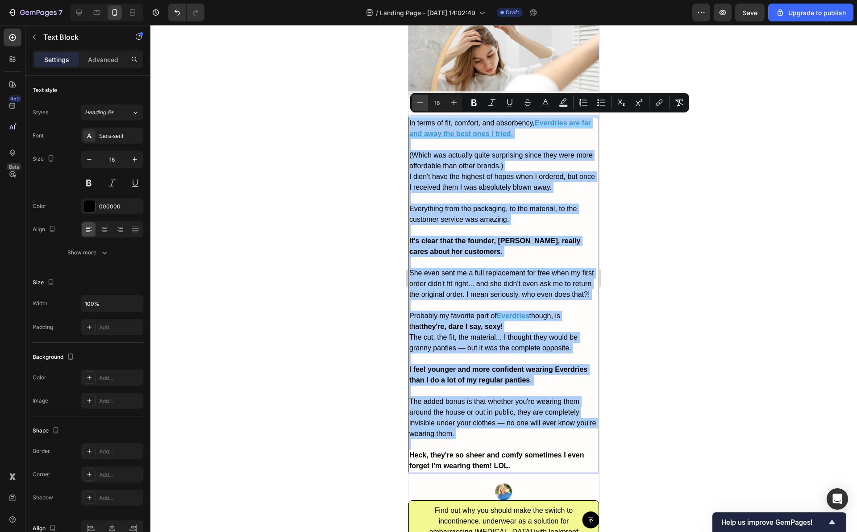
click at [423, 105] on icon "Editor contextual toolbar" at bounding box center [420, 102] width 9 height 9
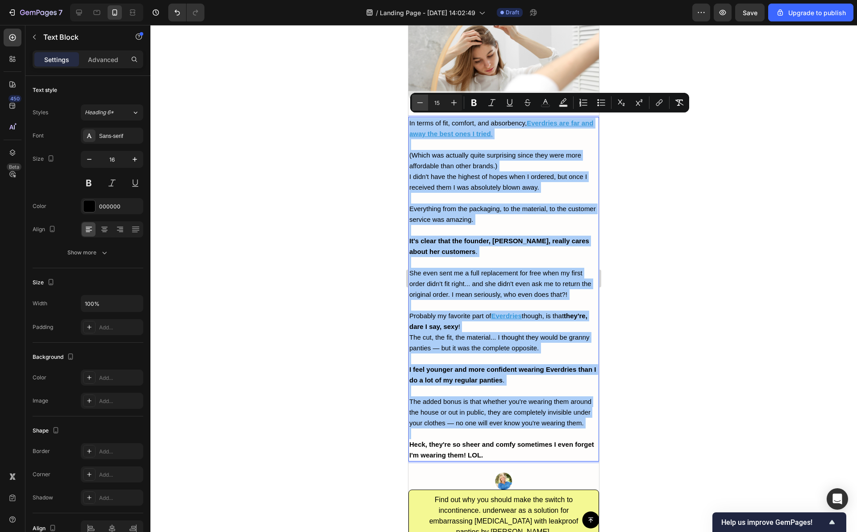
click at [423, 105] on icon "Editor contextual toolbar" at bounding box center [420, 102] width 9 height 9
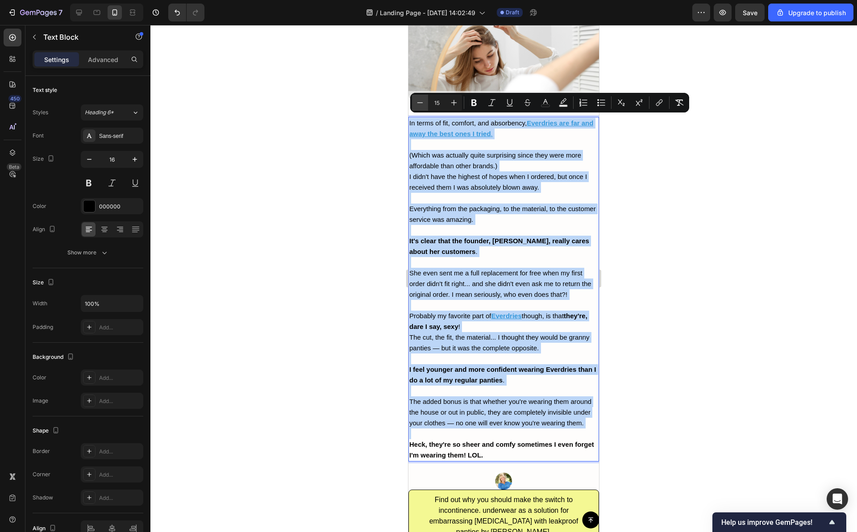
type input "14"
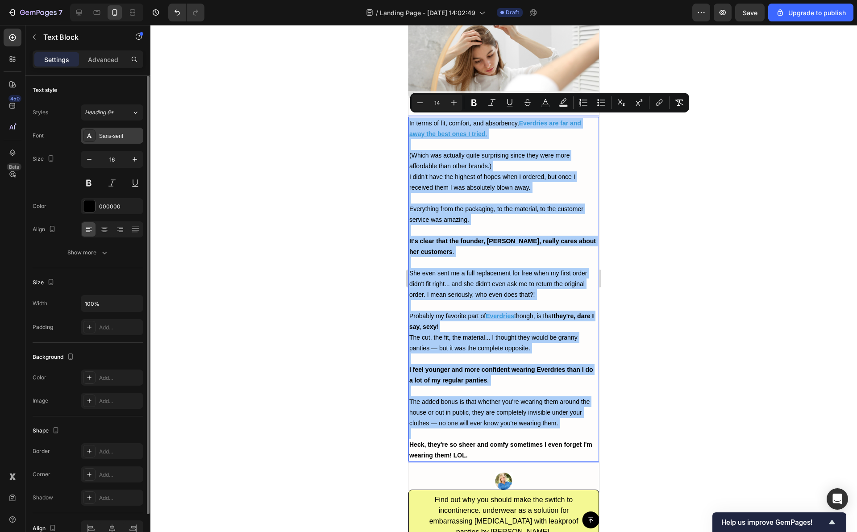
click at [103, 133] on div "Sans-serif" at bounding box center [120, 136] width 42 height 8
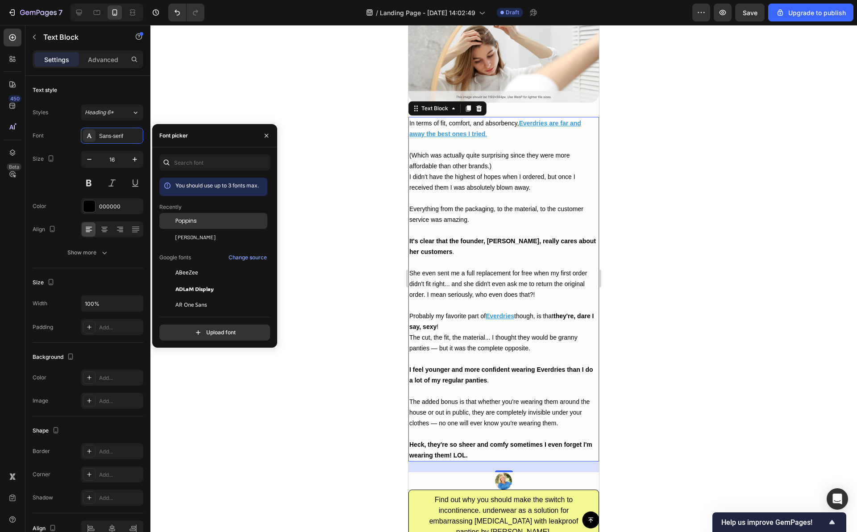
click at [173, 221] on div at bounding box center [167, 221] width 16 height 16
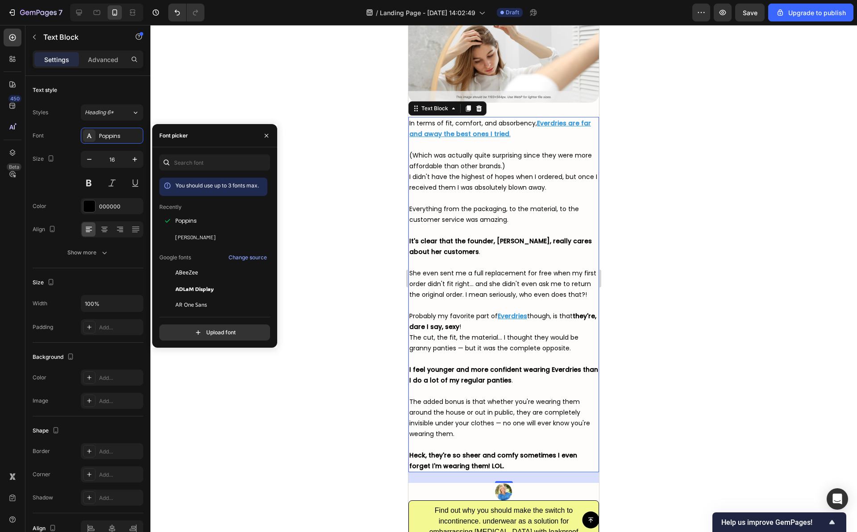
click at [343, 225] on div at bounding box center [503, 278] width 707 height 507
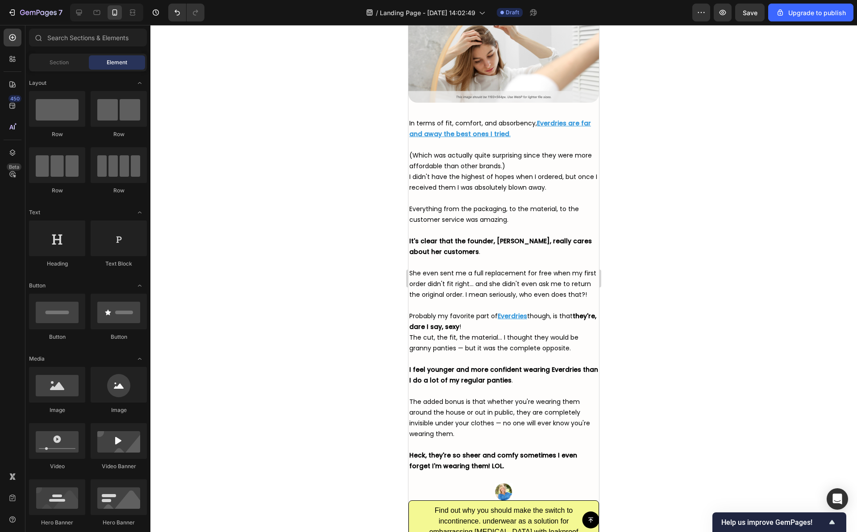
click at [657, 180] on div at bounding box center [503, 278] width 707 height 507
click at [553, 120] on u "Everdries are far and away the best ones I tried" at bounding box center [500, 129] width 182 height 20
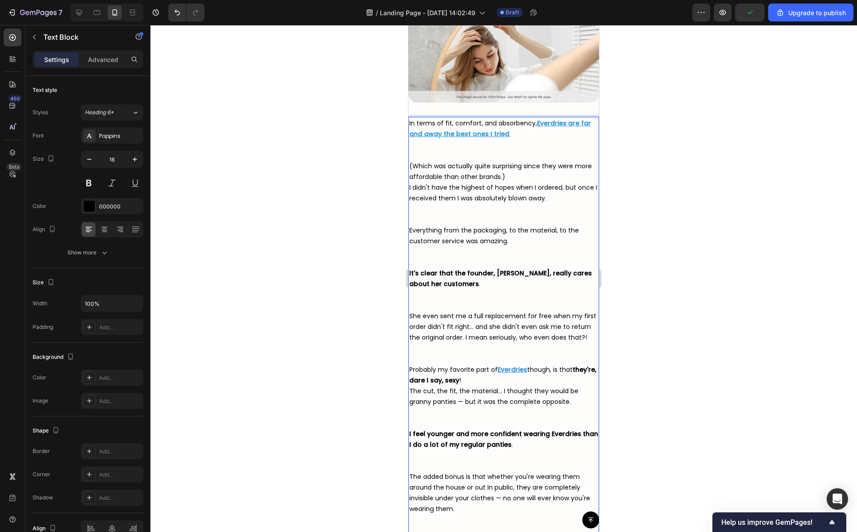
click at [552, 120] on u "Everdries are far and away the best ones I tried" at bounding box center [500, 129] width 182 height 20
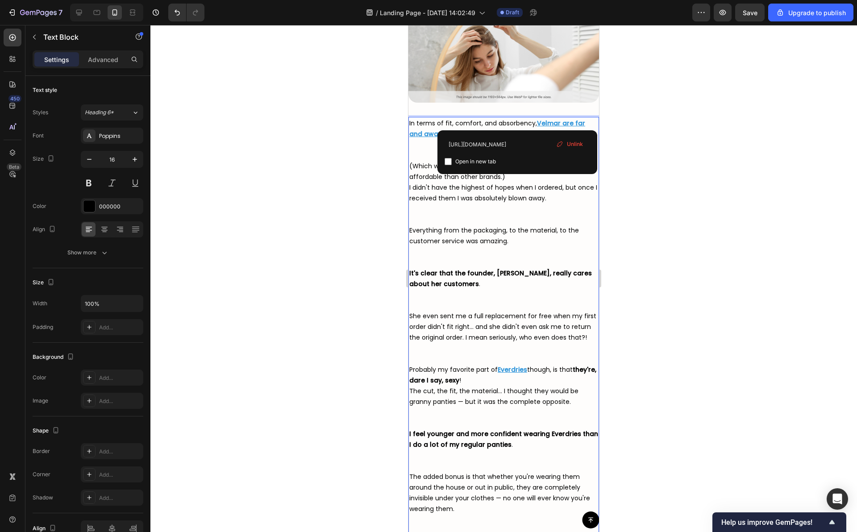
click at [679, 130] on div at bounding box center [503, 278] width 707 height 507
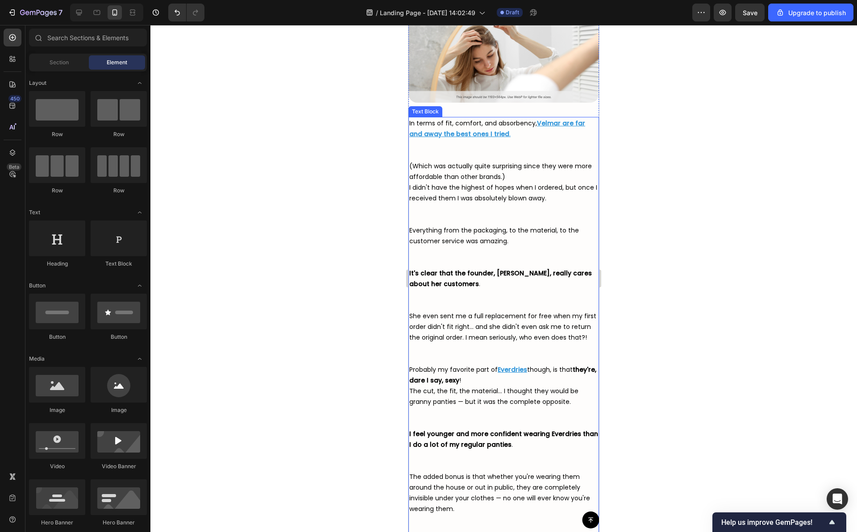
click at [518, 367] on u "Everdries" at bounding box center [512, 369] width 29 height 9
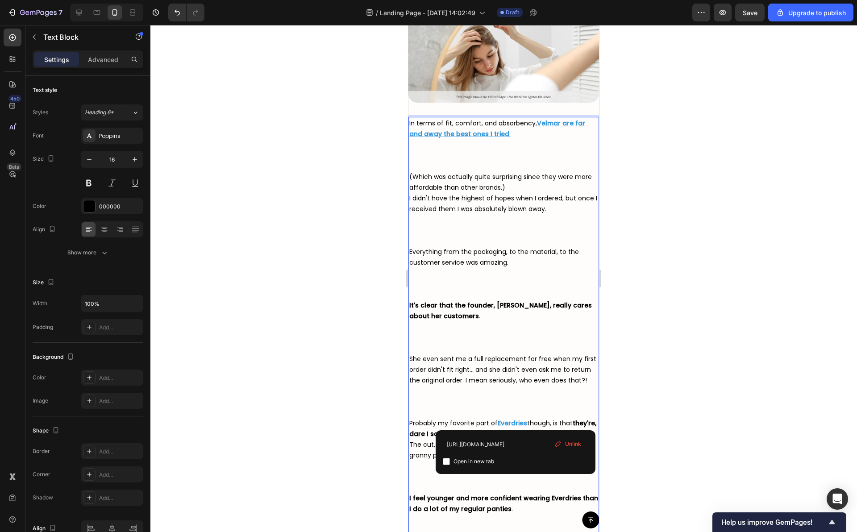
click at [516, 423] on u "Everdries" at bounding box center [512, 423] width 29 height 9
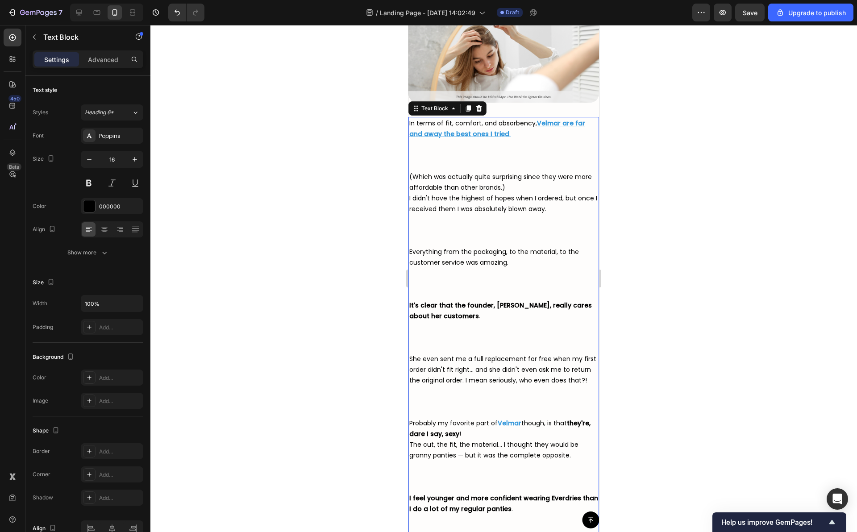
drag, startPoint x: 679, startPoint y: 368, endPoint x: 113, endPoint y: 397, distance: 567.4
click at [679, 368] on div at bounding box center [503, 278] width 707 height 507
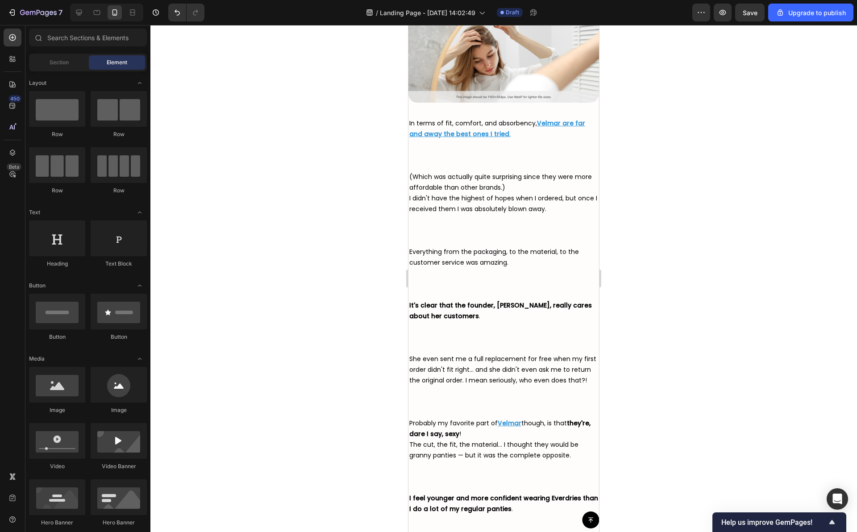
click at [507, 381] on span "She even sent me a full replacement for free when my first order didn't fit rig…" at bounding box center [502, 370] width 187 height 30
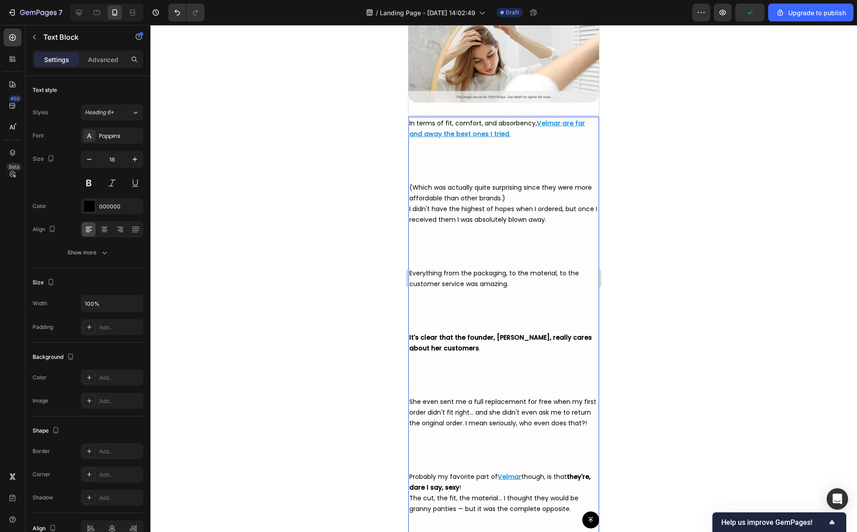
click at [467, 386] on p "It's clear that the founder, Jess, really cares about her customers ." at bounding box center [503, 364] width 189 height 64
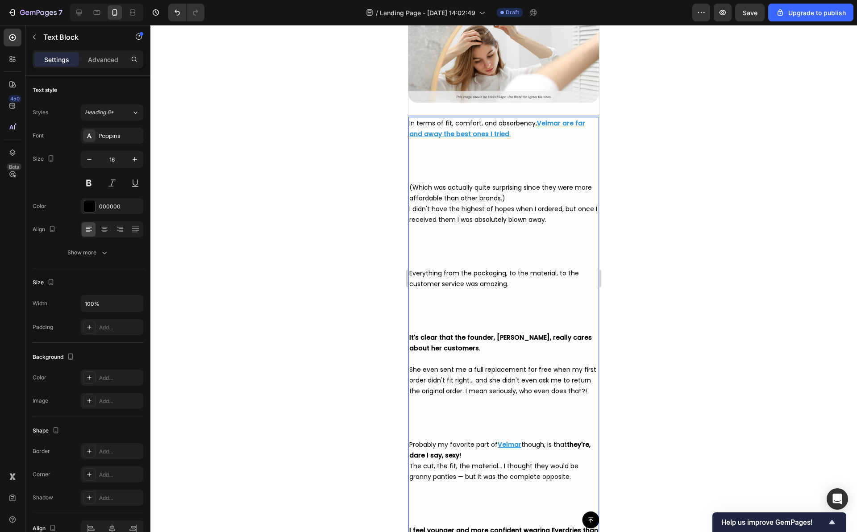
click at [439, 322] on p "Everything from the packaging, to the material, to the customer service was ama…" at bounding box center [503, 300] width 189 height 64
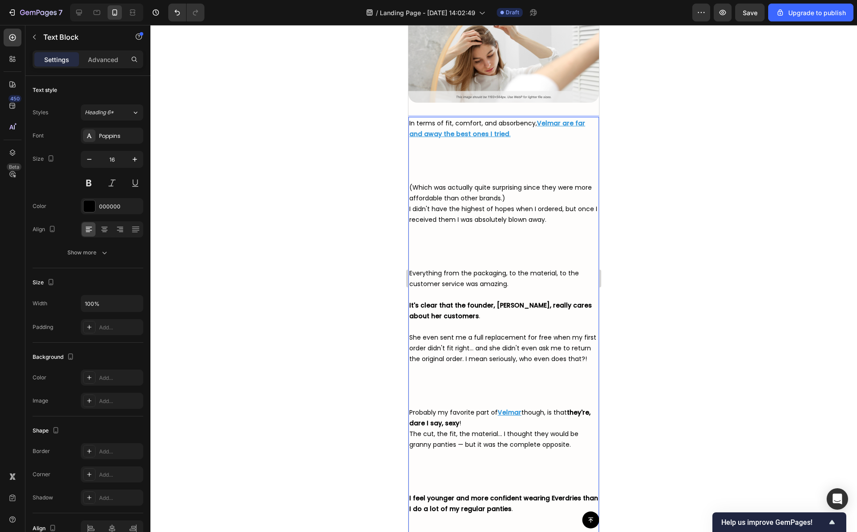
click at [430, 261] on p "I didn't have the highest of hopes when I ordered, but once I received them I w…" at bounding box center [503, 236] width 189 height 64
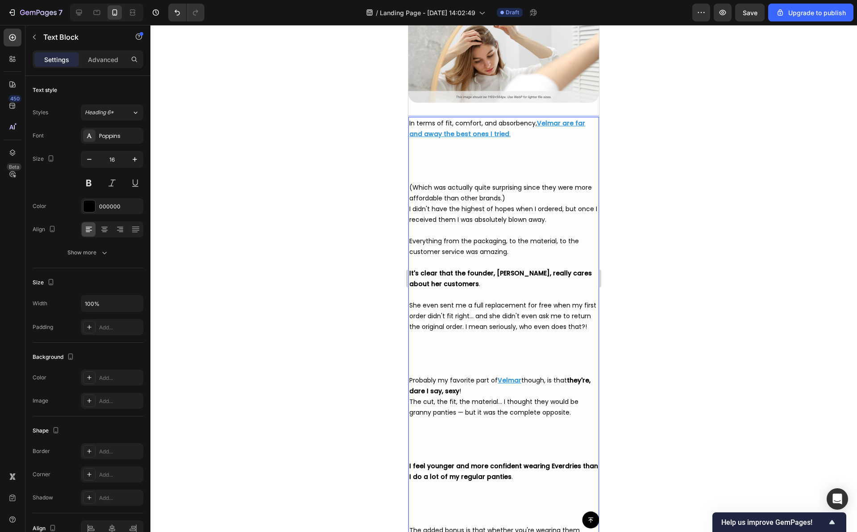
click at [425, 172] on p "In terms of fit, comfort, and absorbency, Velmar are far and away the best ones…" at bounding box center [503, 150] width 189 height 64
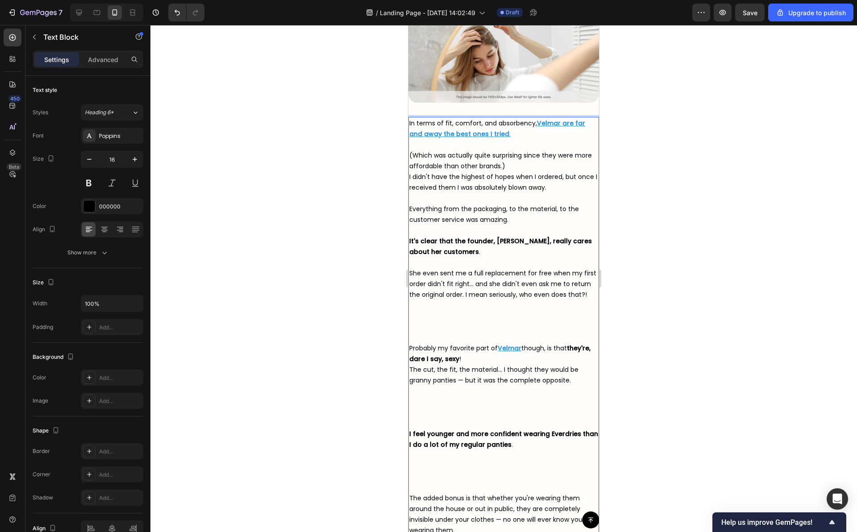
click at [428, 339] on p "She even sent me a full replacement for free when my first order didn't fit rig…" at bounding box center [503, 305] width 189 height 75
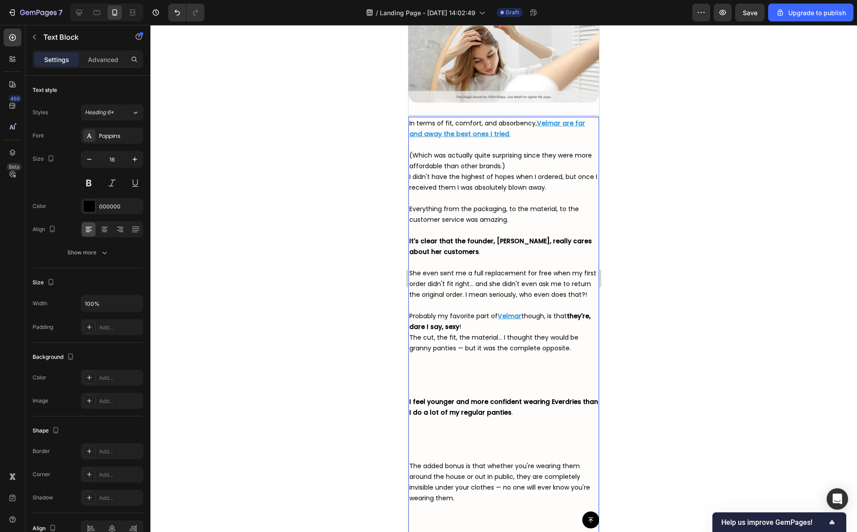
click at [432, 391] on p "The cut, the fit, the material... I thought they would be granny panties — but …" at bounding box center [503, 364] width 189 height 64
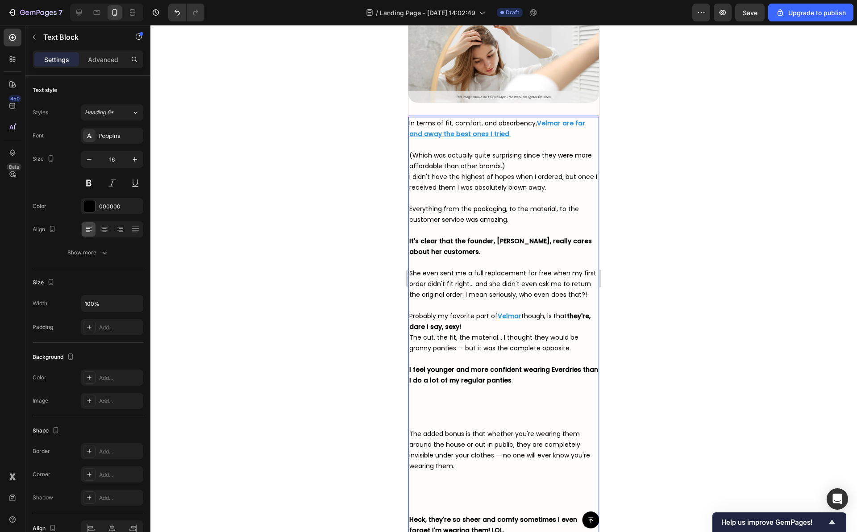
click at [431, 418] on p "I feel younger and more confident wearing Everdries than I do a lot of my regul…" at bounding box center [503, 396] width 189 height 64
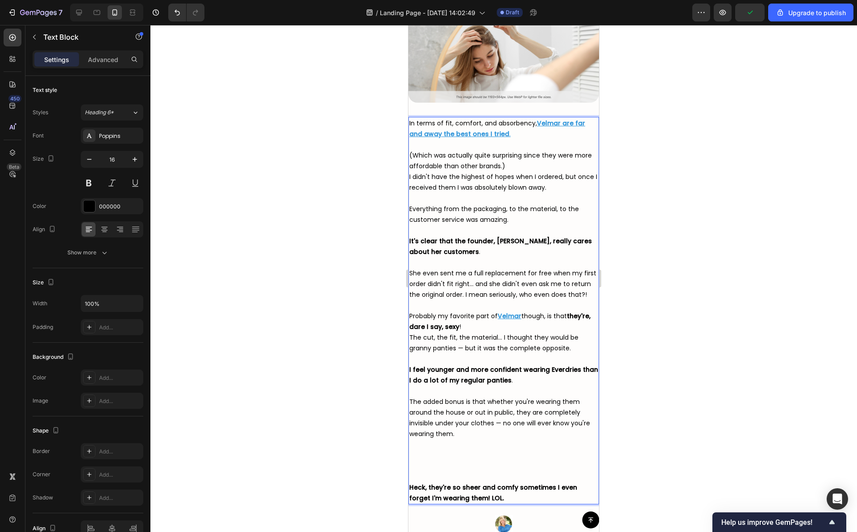
click at [429, 470] on p "The added bonus is that whether you're wearing them around the house or out in …" at bounding box center [503, 440] width 189 height 86
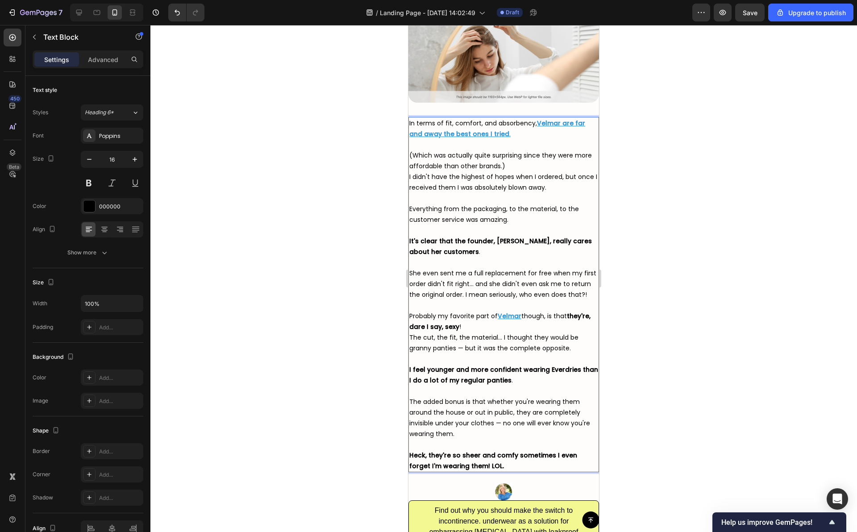
click at [376, 375] on div at bounding box center [503, 278] width 707 height 507
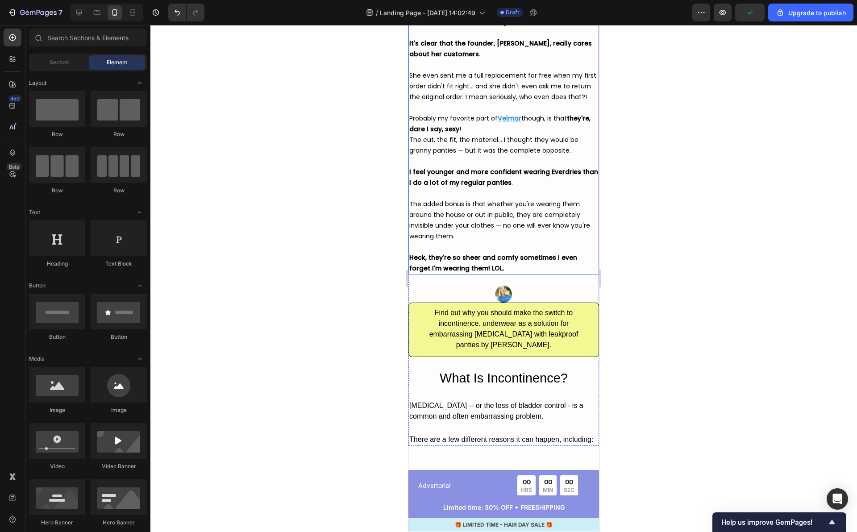
scroll to position [3777, 0]
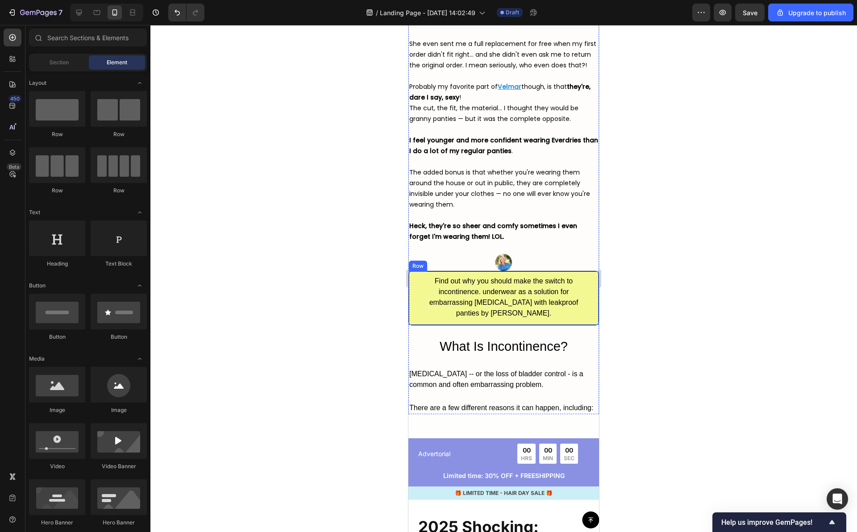
click at [588, 317] on div "Find out why you should make the switch to incontinence. underwear as a solutio…" at bounding box center [504, 298] width 191 height 54
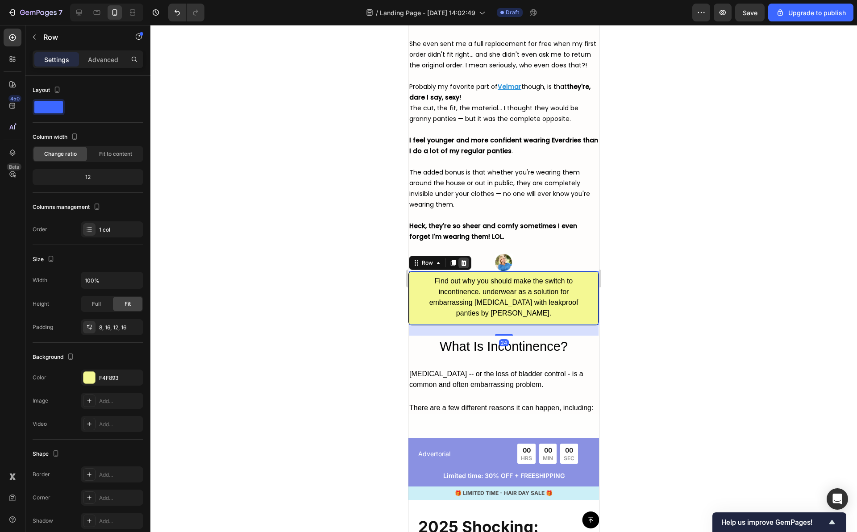
click at [462, 260] on icon at bounding box center [464, 263] width 6 height 6
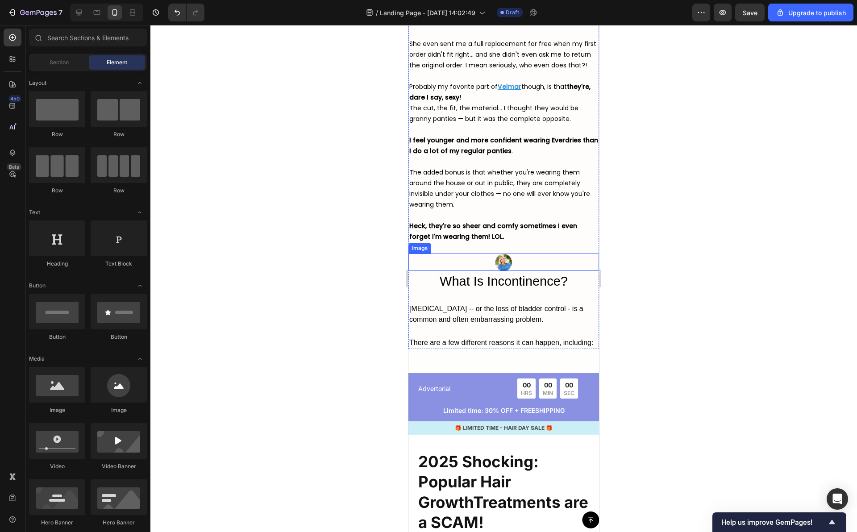
click at [505, 265] on img at bounding box center [504, 262] width 18 height 17
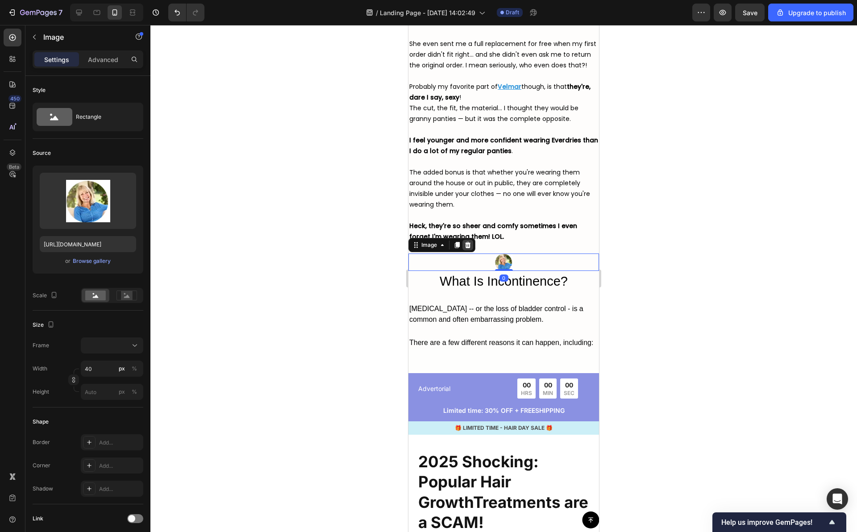
click at [469, 242] on icon at bounding box center [467, 245] width 7 height 7
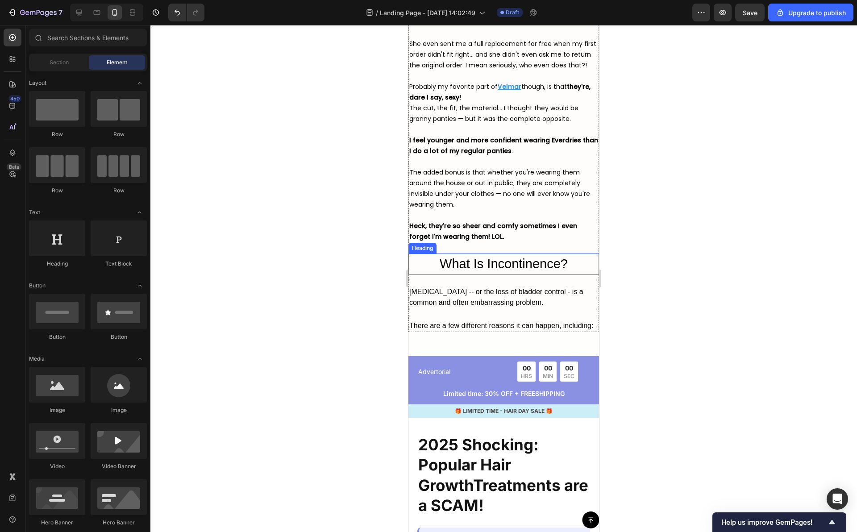
click at [479, 263] on h2 "What Is Incontinence?" at bounding box center [504, 264] width 191 height 21
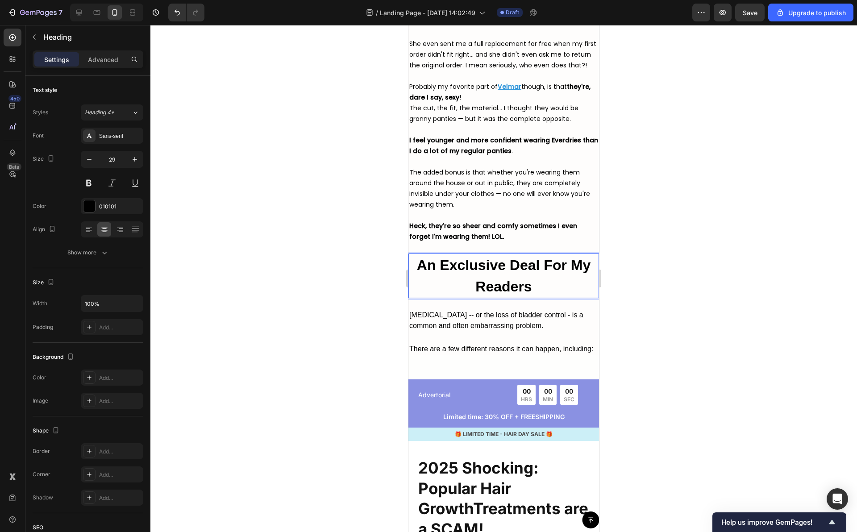
click at [699, 263] on div at bounding box center [503, 278] width 707 height 507
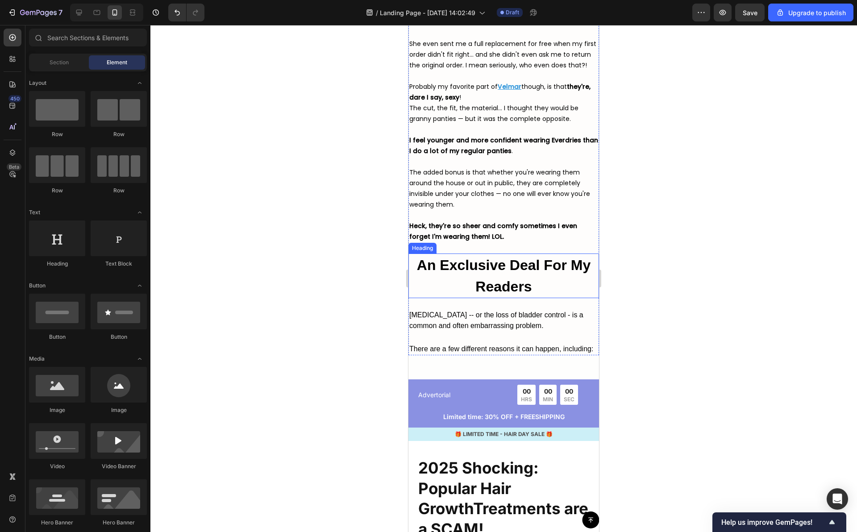
click at [498, 263] on strong "An Exclusive Deal For My Readers" at bounding box center [504, 276] width 174 height 38
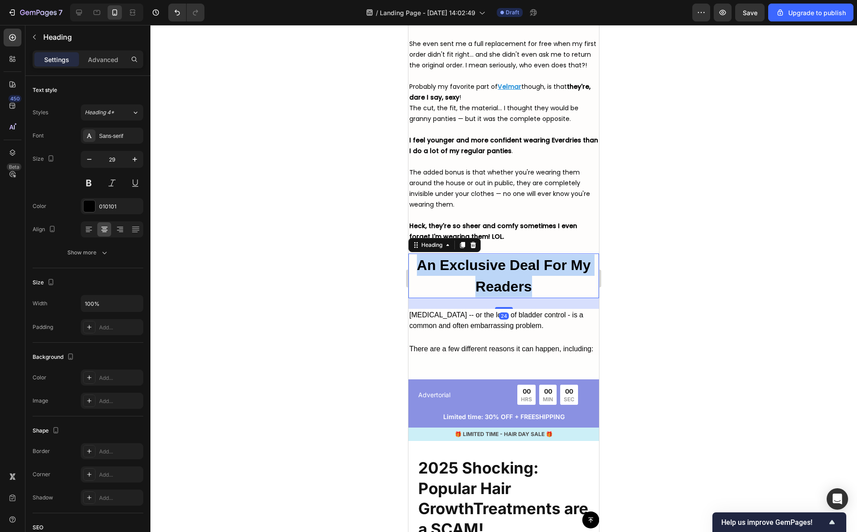
click at [498, 263] on strong "An Exclusive Deal For My Readers" at bounding box center [504, 276] width 174 height 38
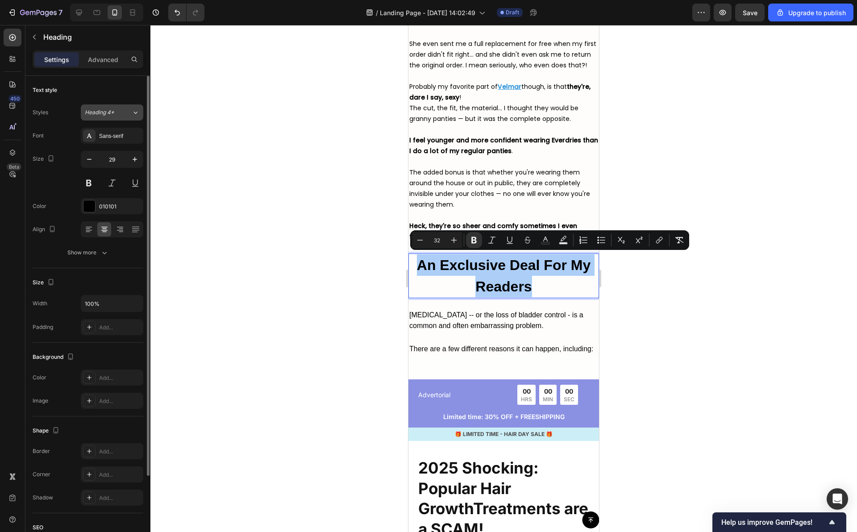
click at [136, 116] on icon at bounding box center [136, 112] width 8 height 9
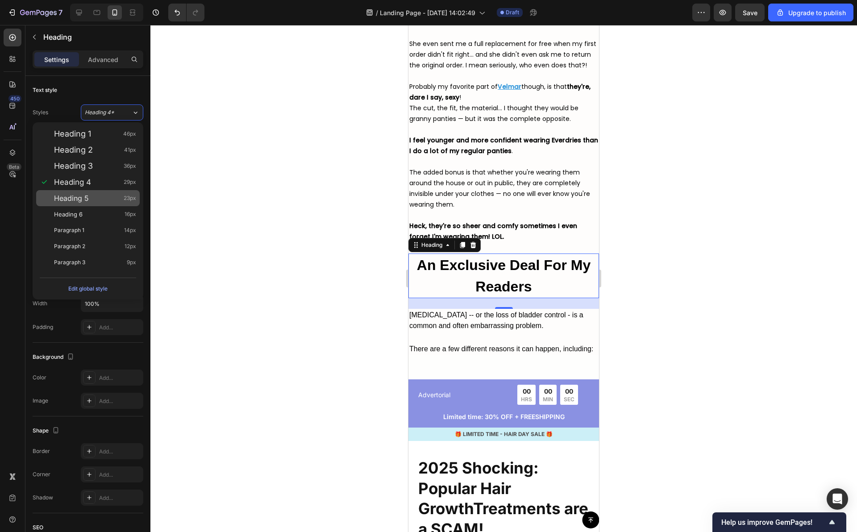
click at [106, 195] on div "Heading 5 23px" at bounding box center [95, 198] width 82 height 9
type input "23"
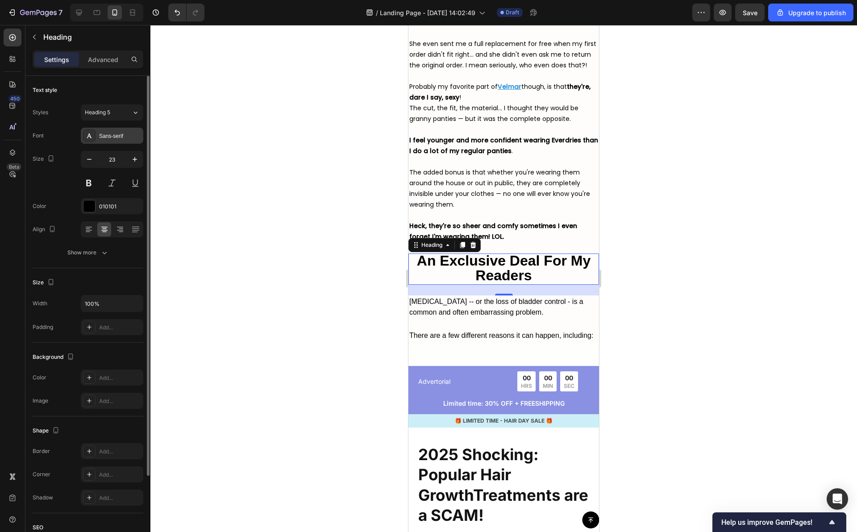
click at [116, 140] on div "Sans-serif" at bounding box center [112, 136] width 63 height 16
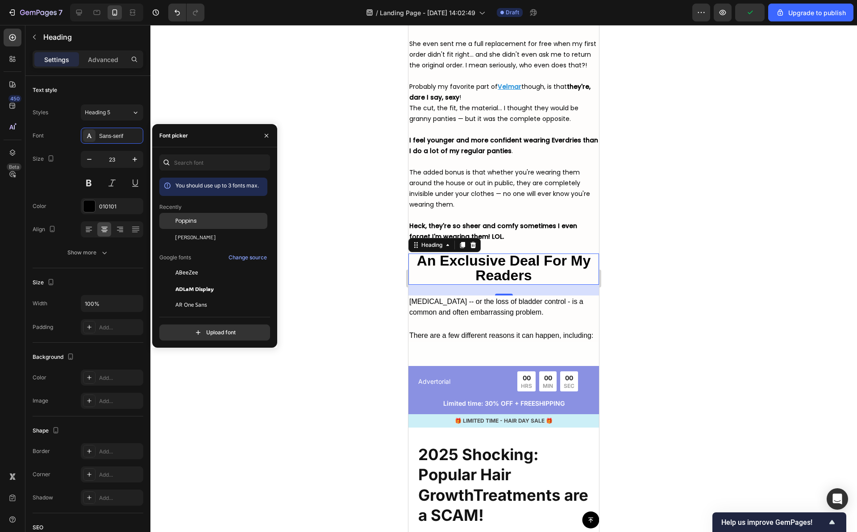
click at [195, 227] on div "Poppins" at bounding box center [213, 221] width 108 height 16
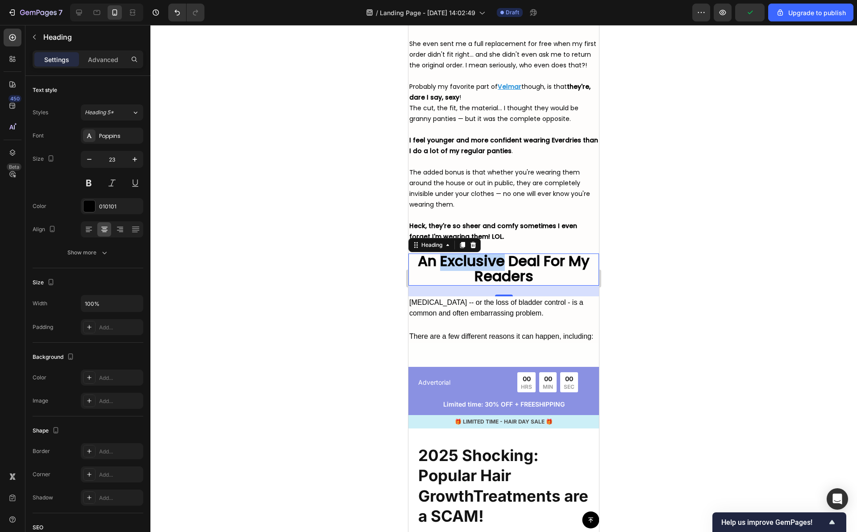
click at [484, 265] on strong "An Exclusive Deal For My Readers" at bounding box center [504, 268] width 172 height 35
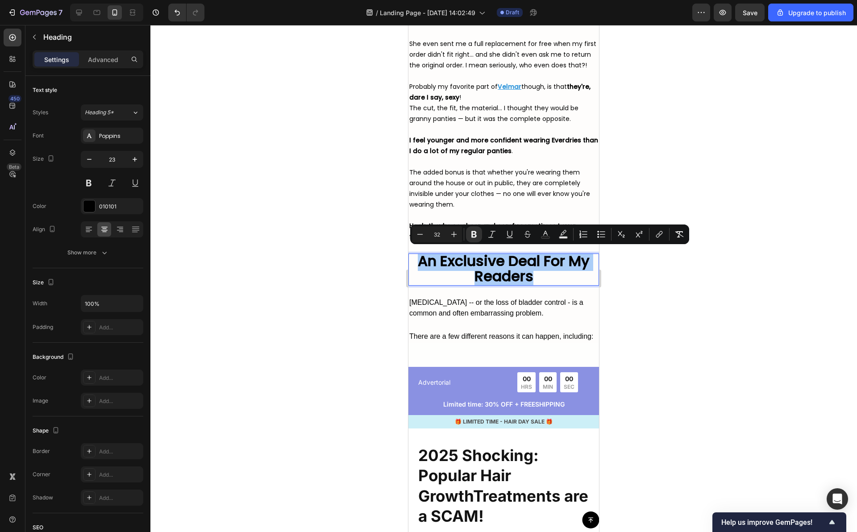
click at [382, 305] on div at bounding box center [503, 278] width 707 height 507
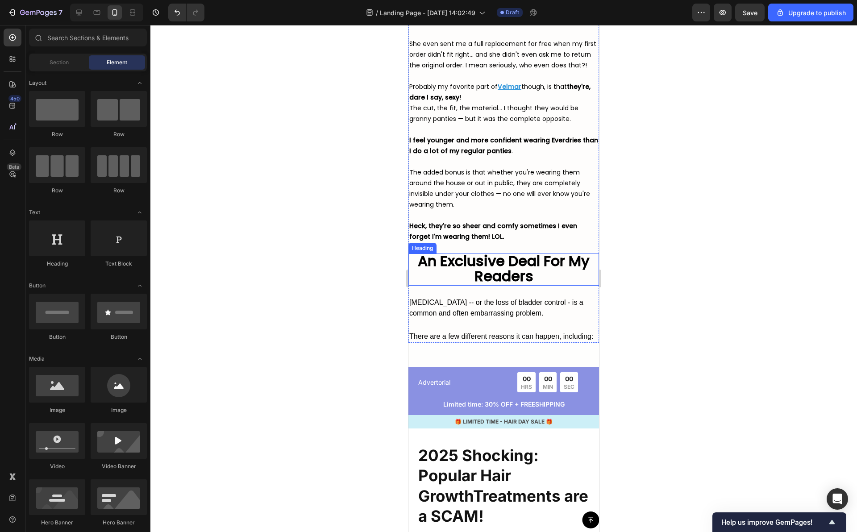
click at [551, 278] on p "⁠⁠⁠⁠⁠⁠⁠ An Exclusive Deal For My Readers" at bounding box center [503, 270] width 189 height 30
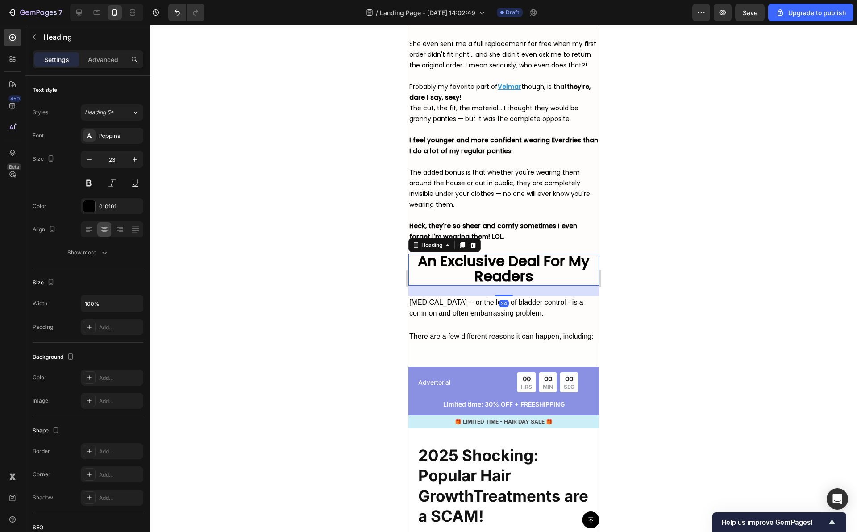
click at [655, 275] on div at bounding box center [503, 278] width 707 height 507
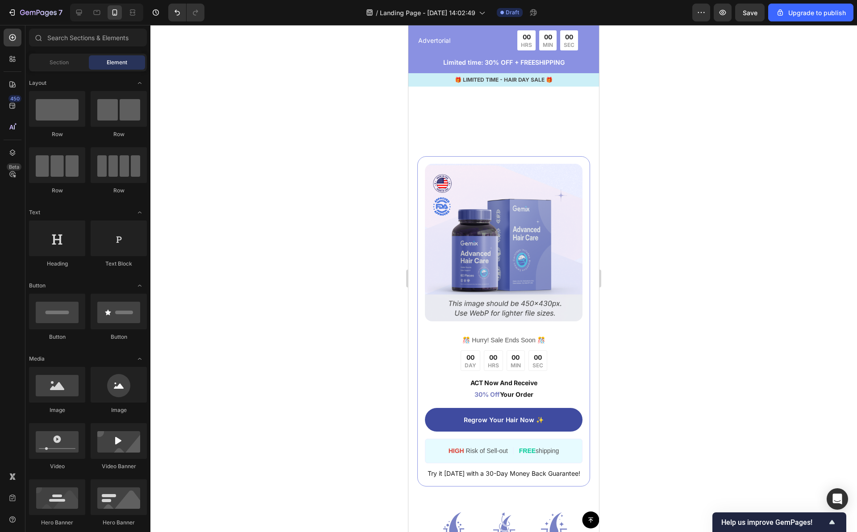
scroll to position [5476, 0]
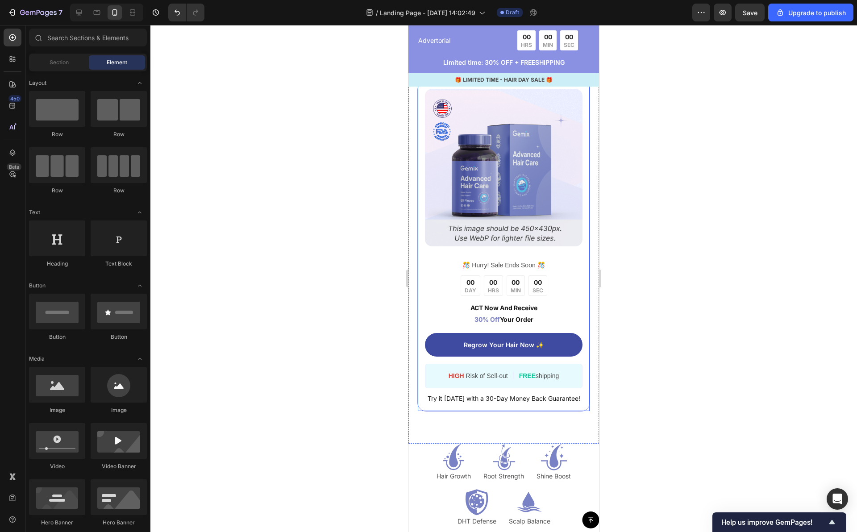
click at [492, 160] on div "Image ️🎊 Hurry! Sale Ends Soon ️🎊 Text Block 00 DAY 00 HRS 00 MIN 00 SEC Countd…" at bounding box center [504, 246] width 173 height 330
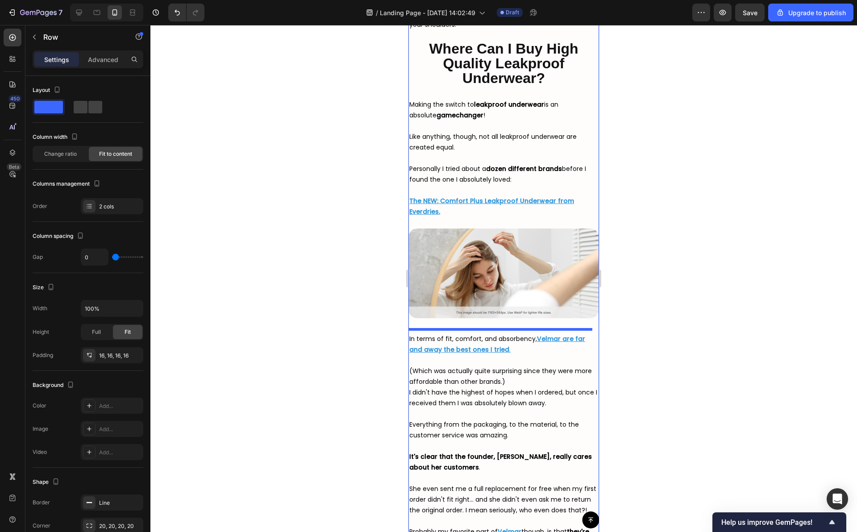
scroll to position [3338, 0]
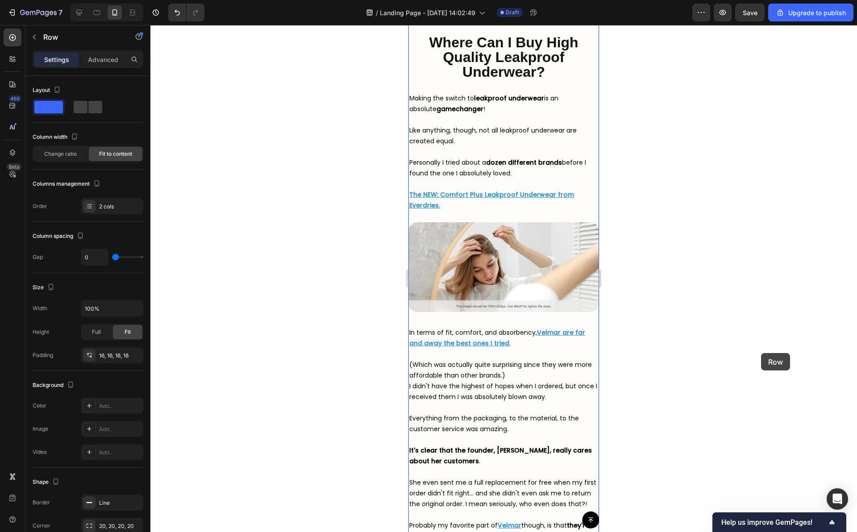
drag, startPoint x: 491, startPoint y: 161, endPoint x: 761, endPoint y: 353, distance: 331.4
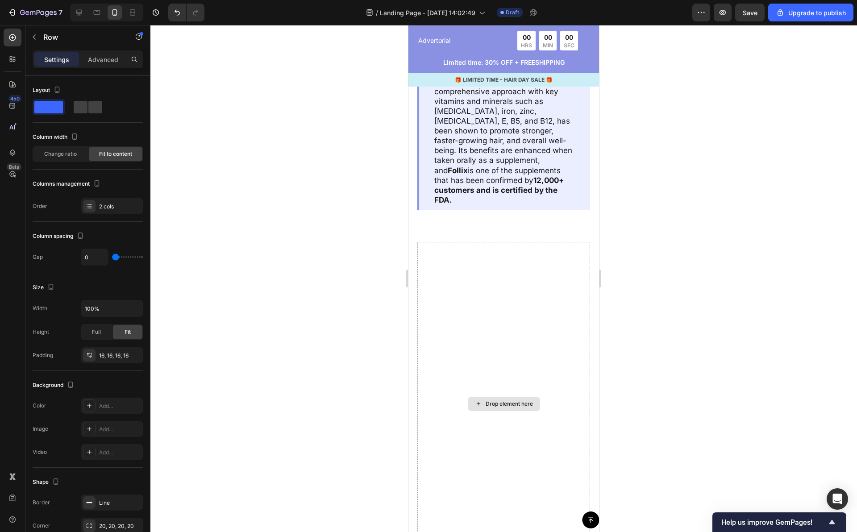
scroll to position [5752, 0]
click at [178, 15] on icon "Undo/Redo" at bounding box center [177, 13] width 5 height 6
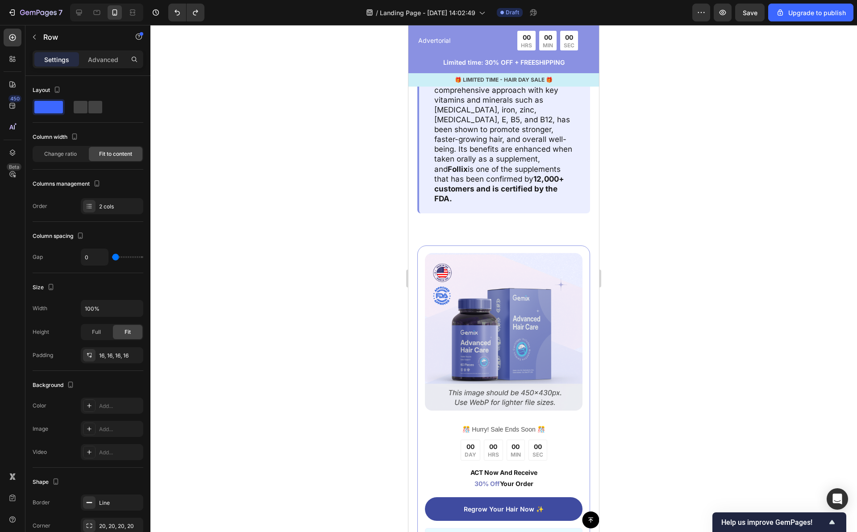
click at [484, 246] on div "Image ️🎊 Hurry! Sale Ends Soon ️🎊 Text Block 00 DAY 00 HRS 00 MIN 00 SEC Countd…" at bounding box center [504, 411] width 173 height 330
click at [509, 247] on div "Image ️🎊 Hurry! Sale Ends Soon ️🎊 Text Block 00 DAY 00 HRS 00 MIN 00 SEC Countd…" at bounding box center [504, 411] width 173 height 330
click at [644, 308] on div at bounding box center [503, 278] width 707 height 507
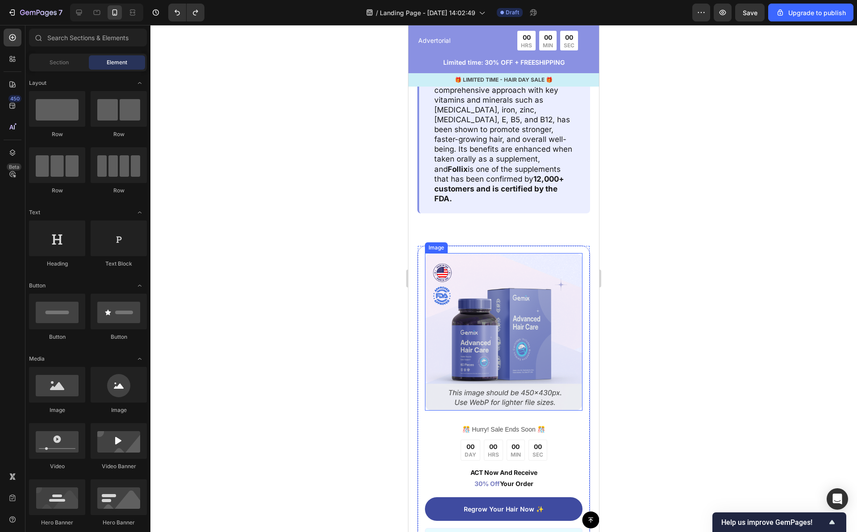
click at [516, 316] on img at bounding box center [504, 332] width 158 height 158
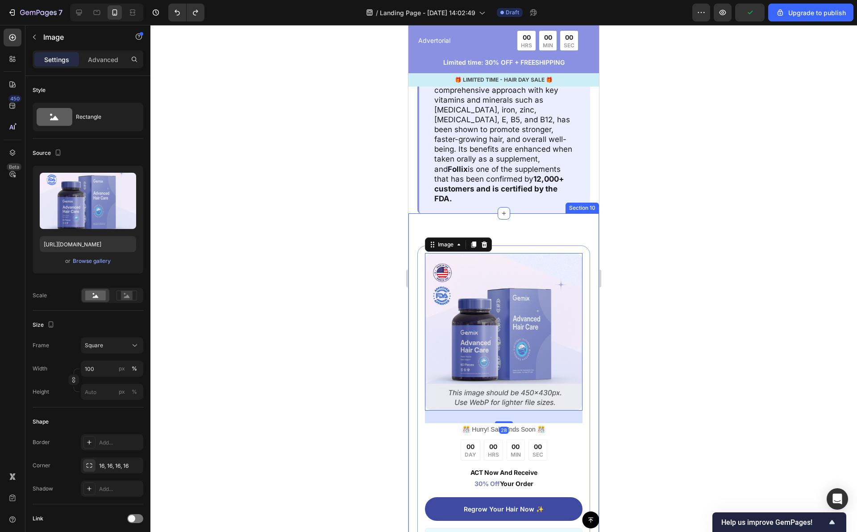
click at [580, 298] on div "Image 28 ️🎊 Hurry! Sale Ends Soon ️🎊 Text Block 00 DAY 00 HRS 00 MIN 00 SEC Cou…" at bounding box center [504, 411] width 173 height 330
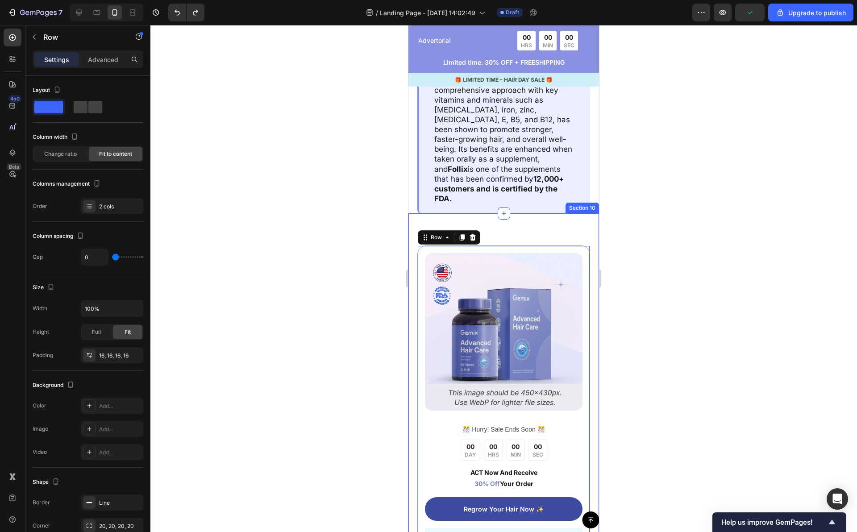
click at [588, 298] on div "Image ️🎊 Hurry! Sale Ends Soon ️🎊 Text Block 00 DAY 00 HRS 00 MIN 00 SEC Countd…" at bounding box center [504, 410] width 191 height 395
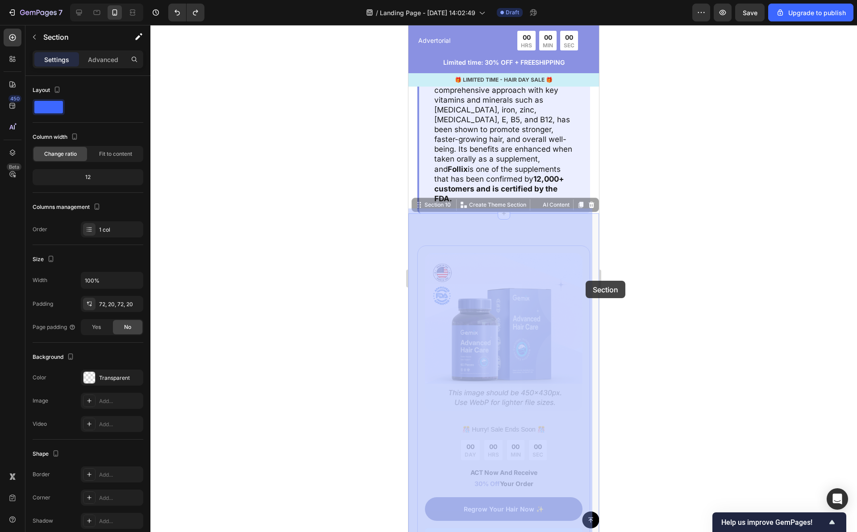
drag, startPoint x: 587, startPoint y: 307, endPoint x: 586, endPoint y: 281, distance: 25.9
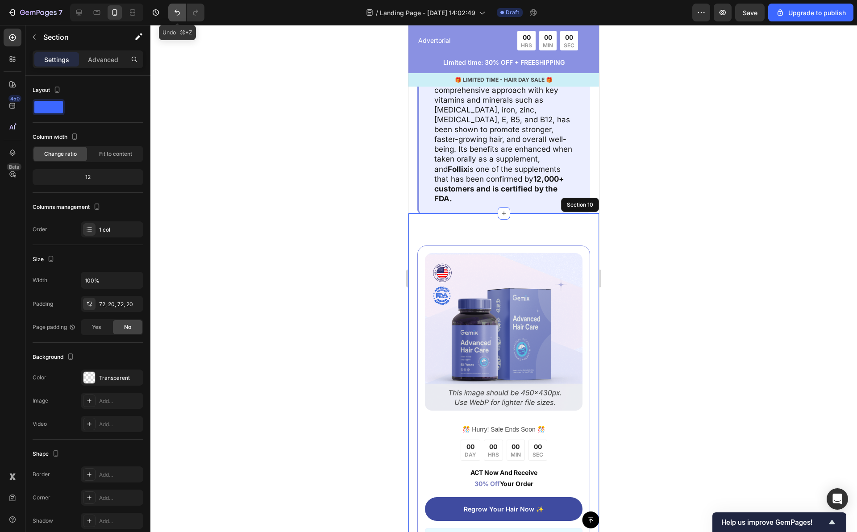
click at [180, 13] on icon "Undo/Redo" at bounding box center [177, 12] width 9 height 9
click at [422, 256] on div "Image ️🎊 Hurry! Sale Ends Soon ️🎊 Text Block 00 DAY 00 HRS 00 MIN 00 SEC Countd…" at bounding box center [504, 411] width 173 height 330
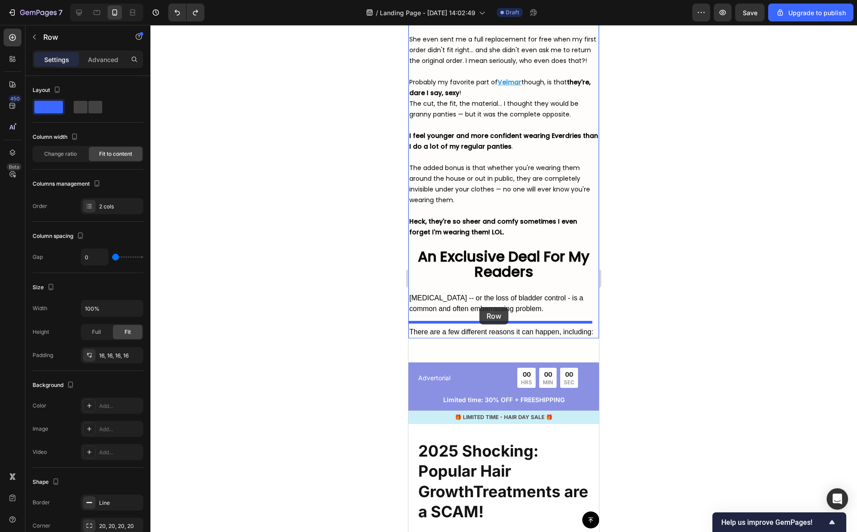
scroll to position [3780, 0]
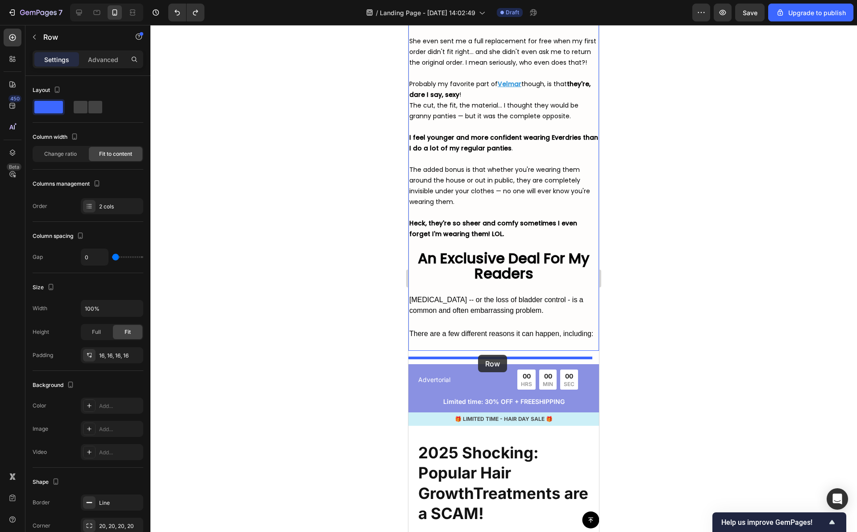
drag, startPoint x: 422, startPoint y: 256, endPoint x: 478, endPoint y: 355, distance: 114.2
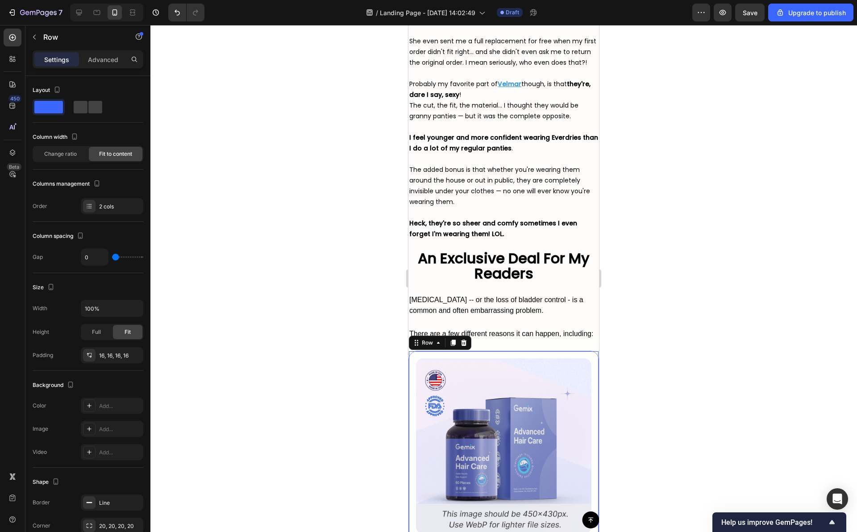
click at [672, 327] on div at bounding box center [503, 278] width 707 height 507
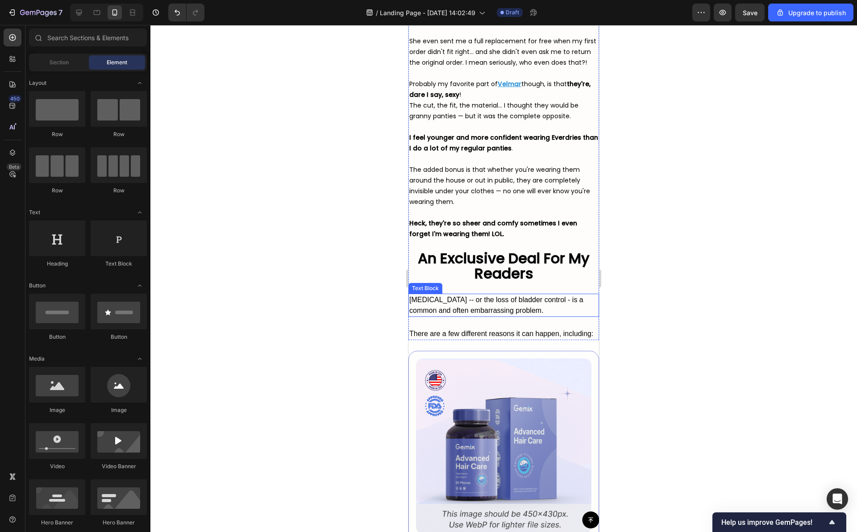
click at [543, 308] on div "[MEDICAL_DATA] -- or the loss of bladder control - is a common and often embarr…" at bounding box center [504, 305] width 191 height 23
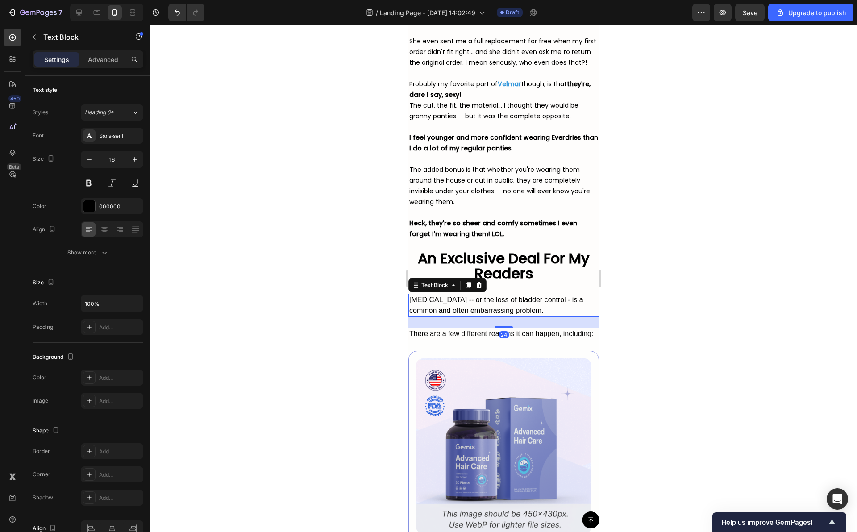
click at [643, 315] on div at bounding box center [503, 278] width 707 height 507
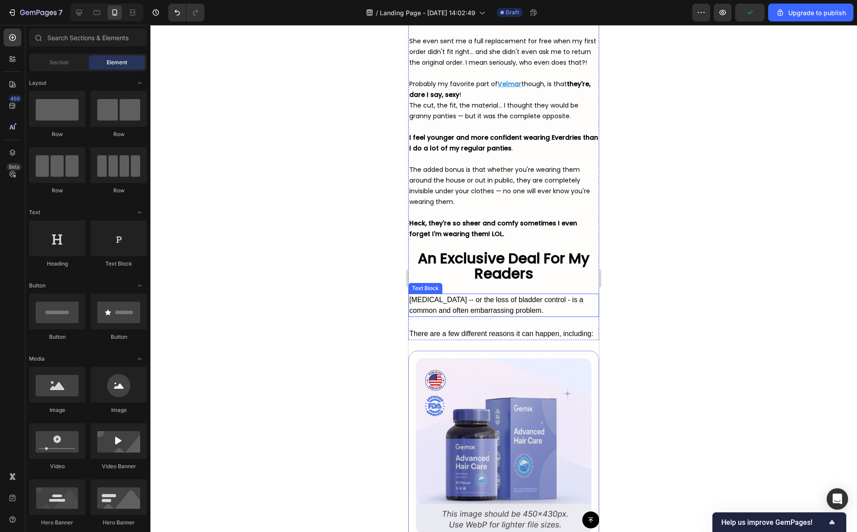
click at [491, 304] on div "[MEDICAL_DATA] -- or the loss of bladder control - is a common and often embarr…" at bounding box center [504, 305] width 191 height 23
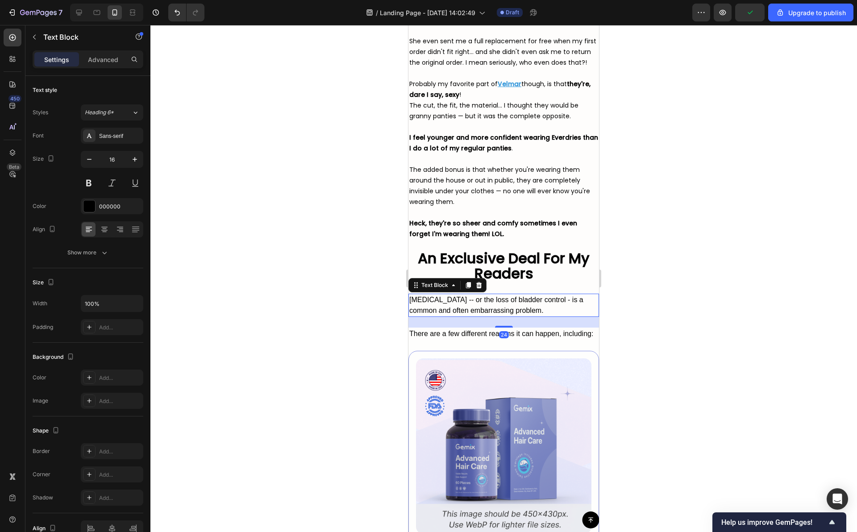
click at [491, 304] on div "[MEDICAL_DATA] -- or the loss of bladder control - is a common and often embarr…" at bounding box center [504, 305] width 191 height 23
click at [491, 304] on p "[MEDICAL_DATA] -- or the loss of bladder control - is a common and often embarr…" at bounding box center [503, 305] width 189 height 21
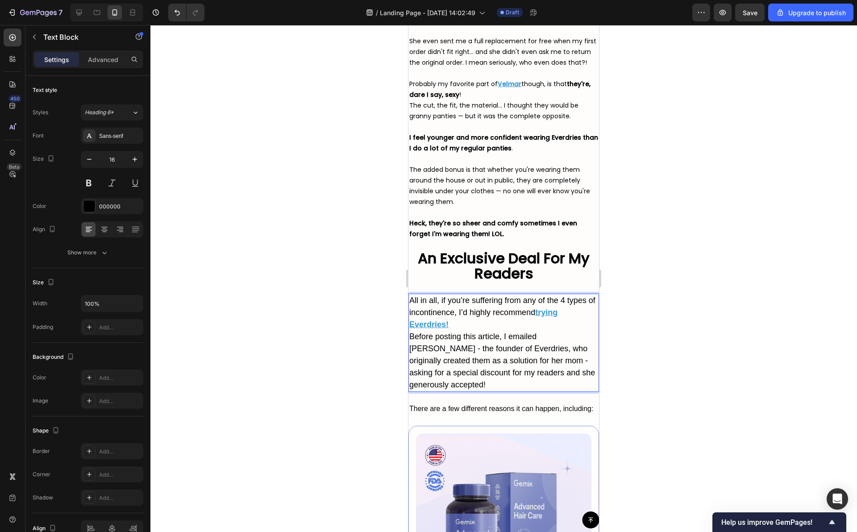
click at [539, 322] on p "All in all, if you’re suffering from any of the 4 types of incontinence, I’d hi…" at bounding box center [503, 313] width 189 height 36
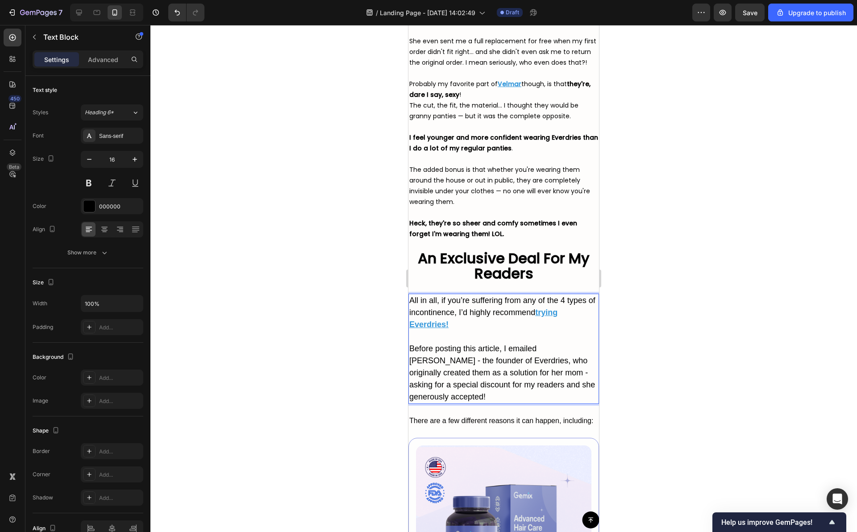
click at [424, 317] on u "trying Everdries" at bounding box center [483, 318] width 148 height 21
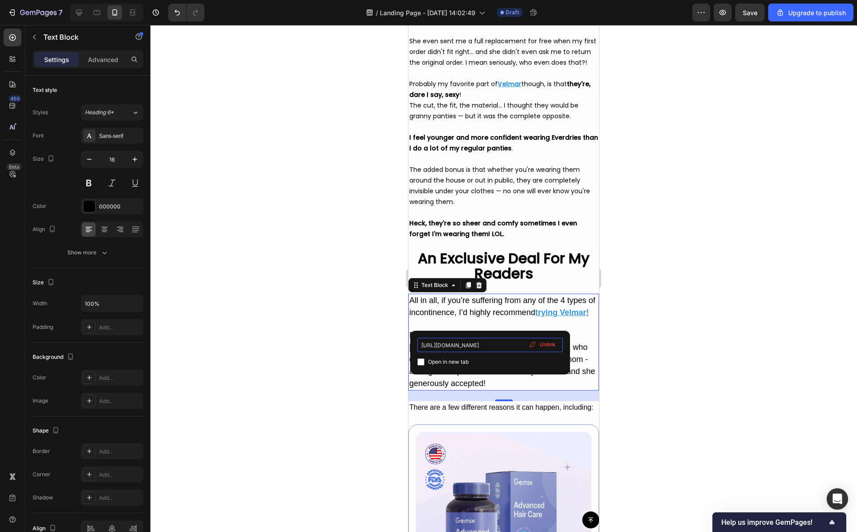
click at [446, 342] on input "[URL][DOMAIN_NAME]" at bounding box center [491, 345] width 146 height 14
click at [473, 344] on input "[URL][DOMAIN_NAME]" at bounding box center [491, 345] width 146 height 14
paste input "[DOMAIN_NAME][URL]"
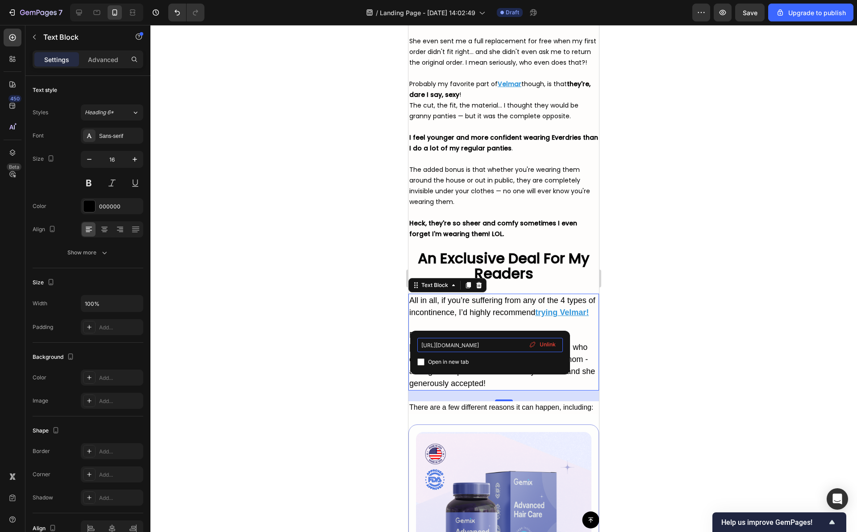
type input "[URL][DOMAIN_NAME]"
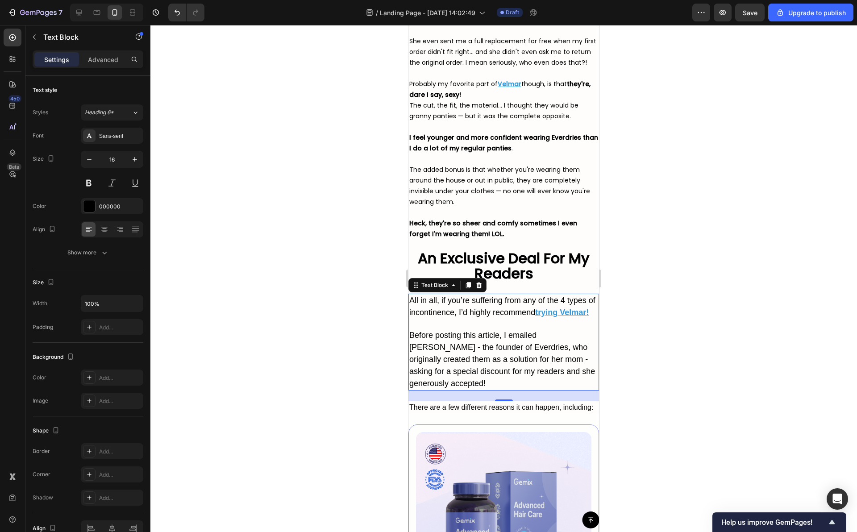
click at [642, 312] on div at bounding box center [503, 278] width 707 height 507
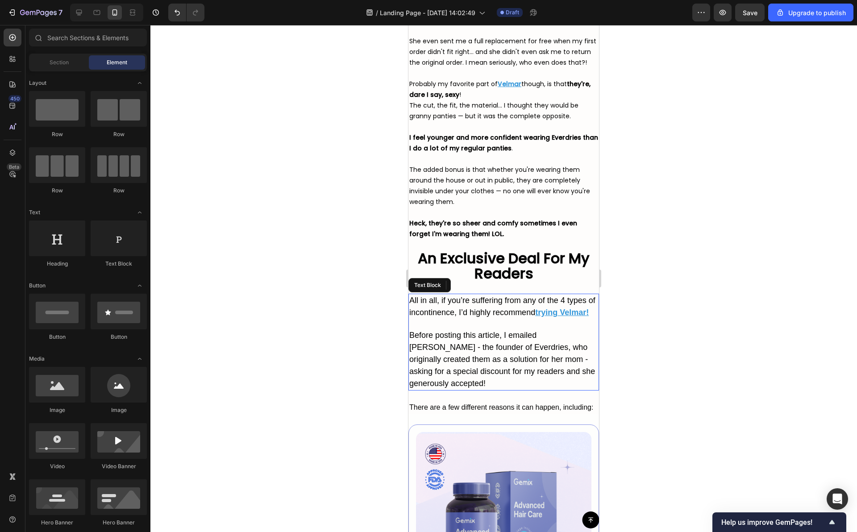
click at [504, 360] on span "Before posting this article, I emailed [PERSON_NAME] - the founder of Everdries…" at bounding box center [502, 359] width 186 height 57
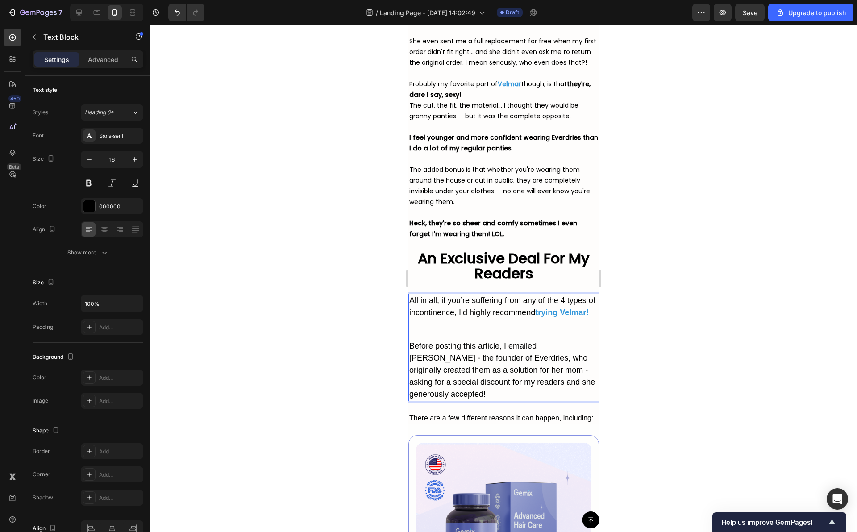
click at [506, 393] on span "Before posting this article, I emailed [PERSON_NAME] - the founder of Everdries…" at bounding box center [502, 370] width 186 height 57
click at [451, 349] on p "Before posting this article, I emailed [PERSON_NAME] - the founder of Everdries…" at bounding box center [503, 370] width 189 height 60
click at [441, 340] on p "All in all, if you’re suffering from any of the 4 types of incontinence, I’d hi…" at bounding box center [503, 318] width 189 height 46
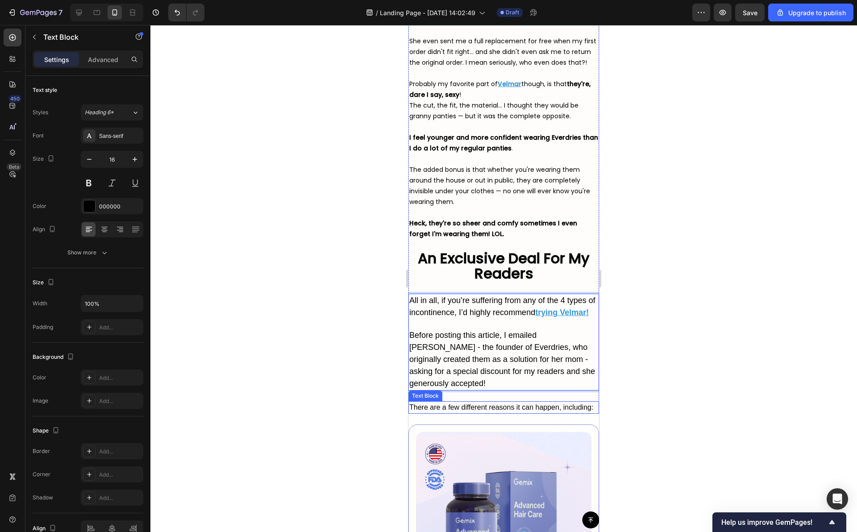
click at [437, 414] on div "There are a few different reasons it can happen, including:" at bounding box center [504, 407] width 191 height 13
click at [479, 396] on icon at bounding box center [479, 393] width 6 height 6
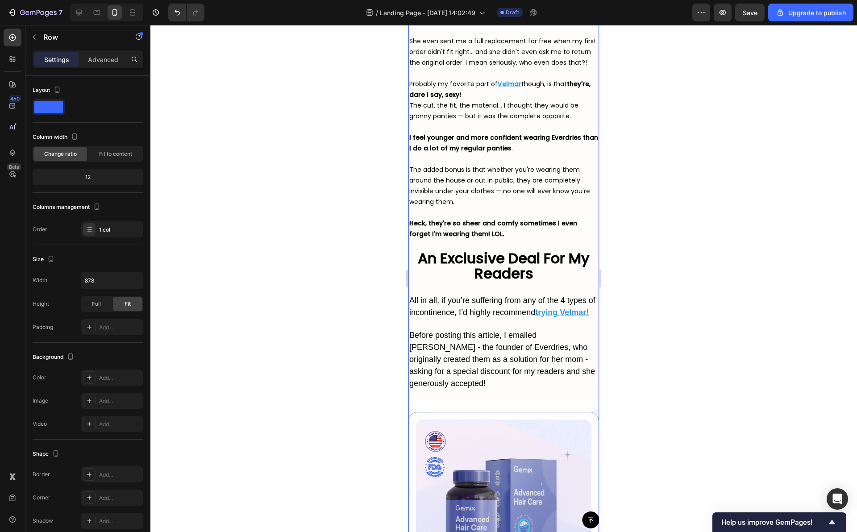
click at [666, 390] on div at bounding box center [503, 278] width 707 height 507
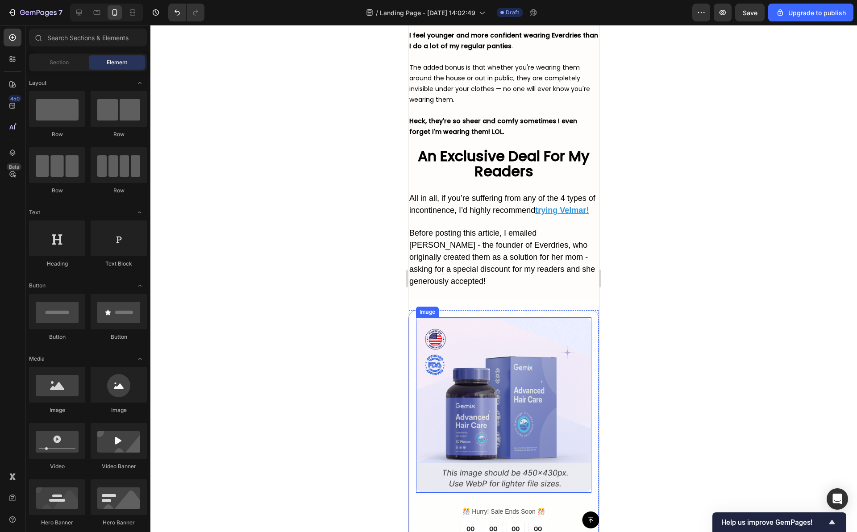
scroll to position [3998, 0]
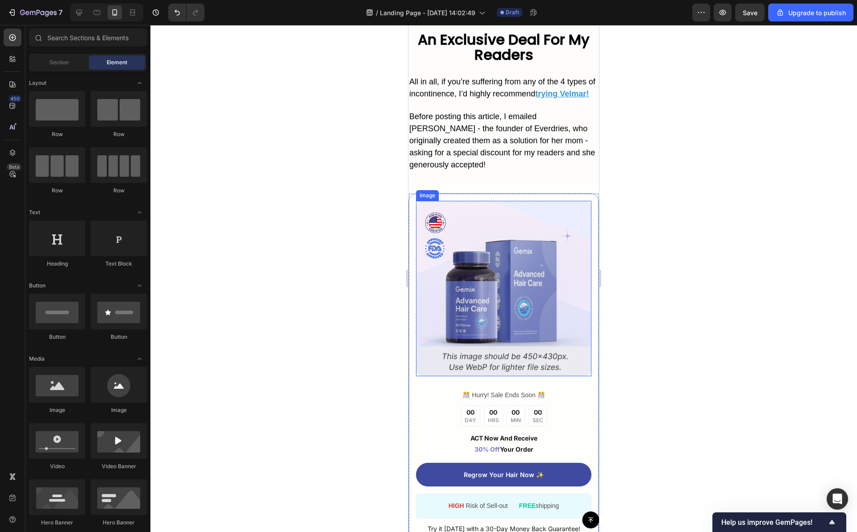
click at [628, 298] on div at bounding box center [503, 278] width 707 height 507
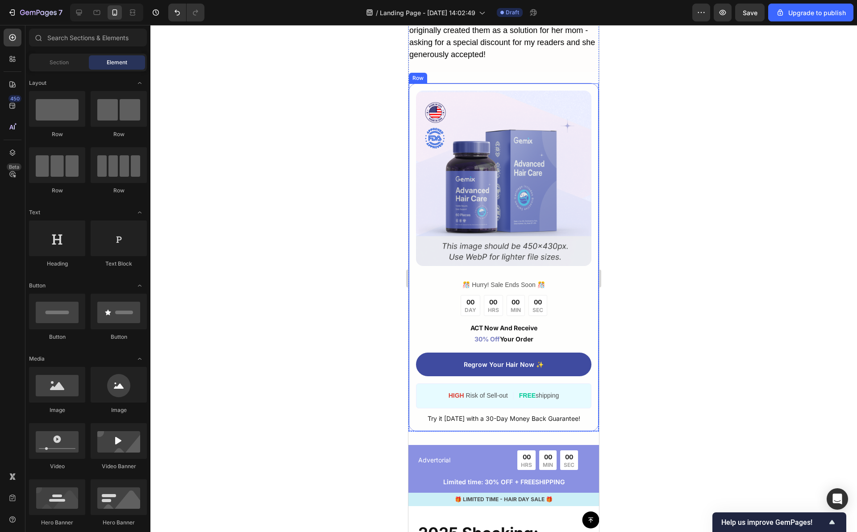
click at [499, 304] on div "00 DAY 00 HRS 00 MIN 00 SEC" at bounding box center [504, 305] width 87 height 21
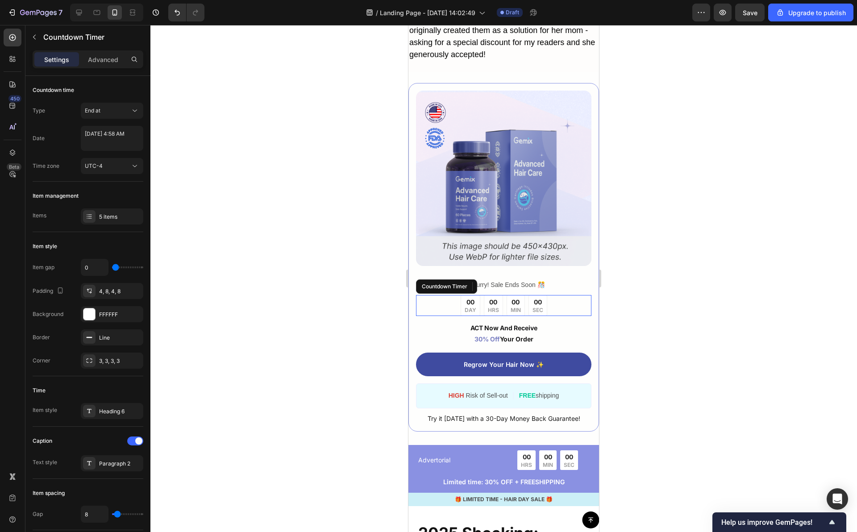
click at [499, 304] on div "00 DAY 00 HRS 00 MIN 00 SEC" at bounding box center [504, 305] width 87 height 21
click at [490, 304] on div "00" at bounding box center [493, 301] width 11 height 9
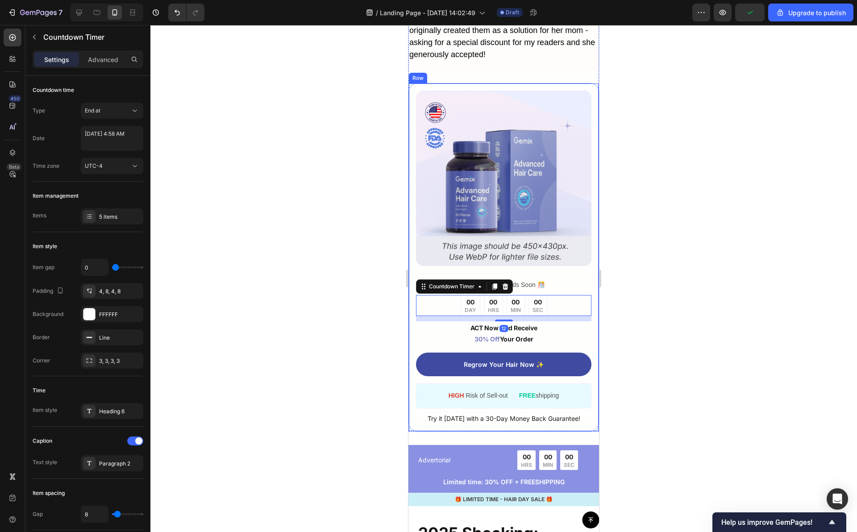
click at [618, 312] on div at bounding box center [503, 278] width 707 height 507
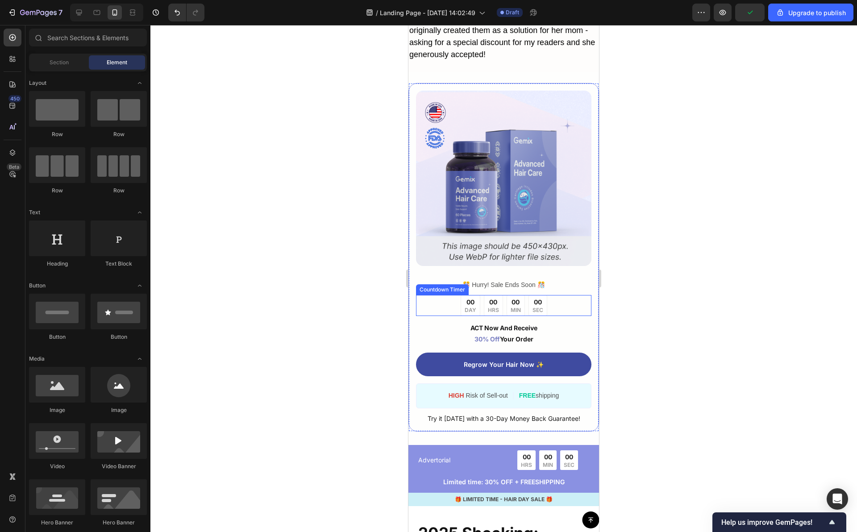
click at [556, 309] on div "00 DAY 00 HRS 00 MIN 00 SEC" at bounding box center [503, 305] width 175 height 21
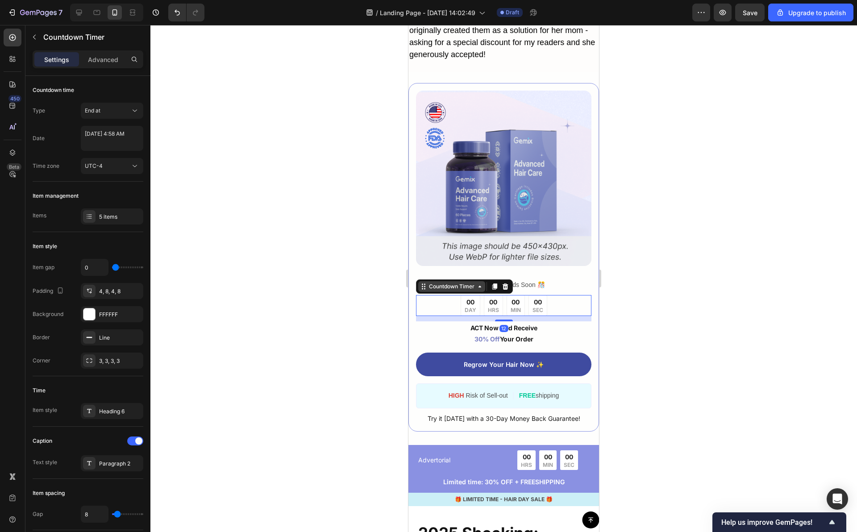
click at [472, 288] on div "Countdown Timer" at bounding box center [451, 287] width 49 height 8
click at [613, 274] on div at bounding box center [503, 278] width 707 height 507
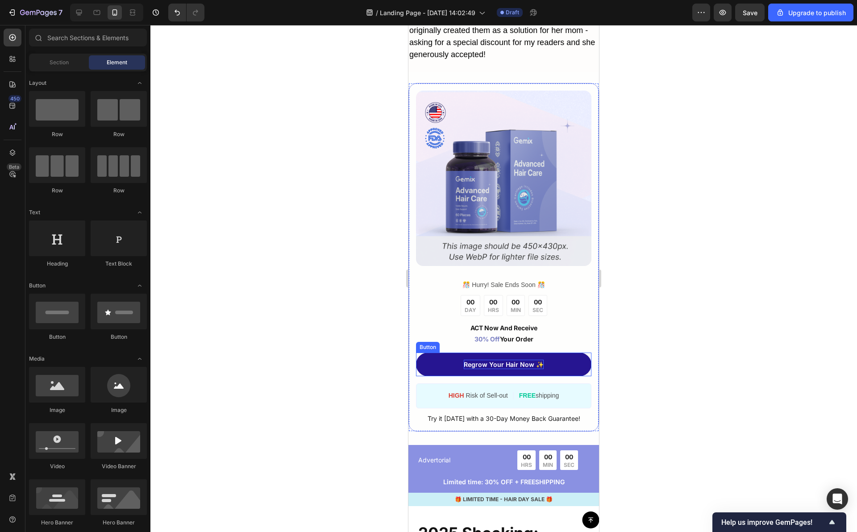
click at [513, 365] on p "Regrow Your Hair Now ✨" at bounding box center [504, 364] width 80 height 9
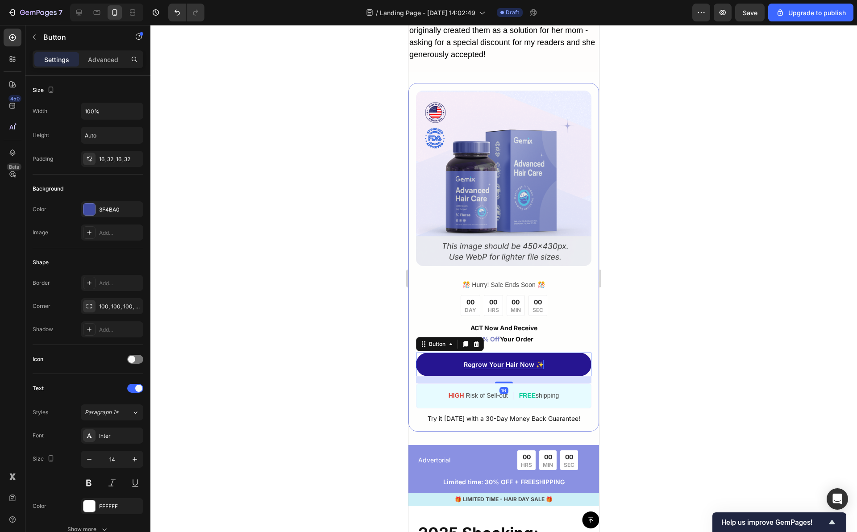
click at [513, 365] on p "Regrow Your Hair Now ✨" at bounding box center [504, 364] width 80 height 9
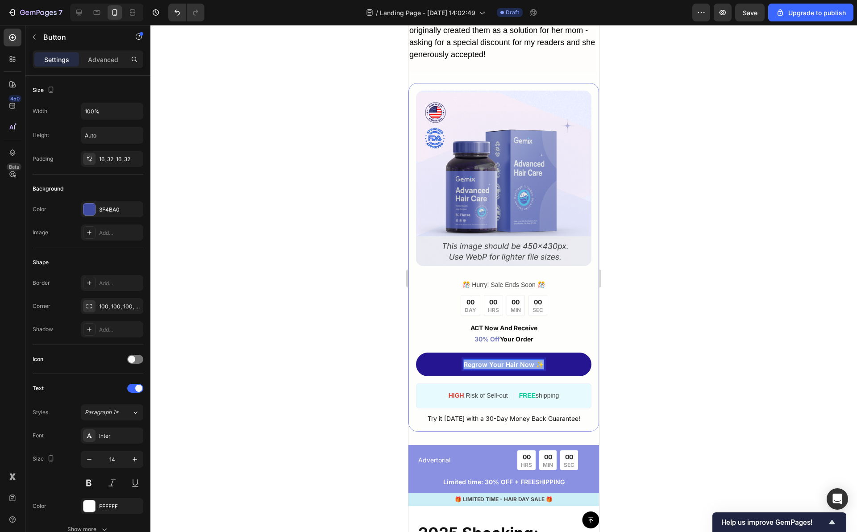
click at [513, 365] on p "Regrow Your Hair Now ✨" at bounding box center [504, 364] width 80 height 9
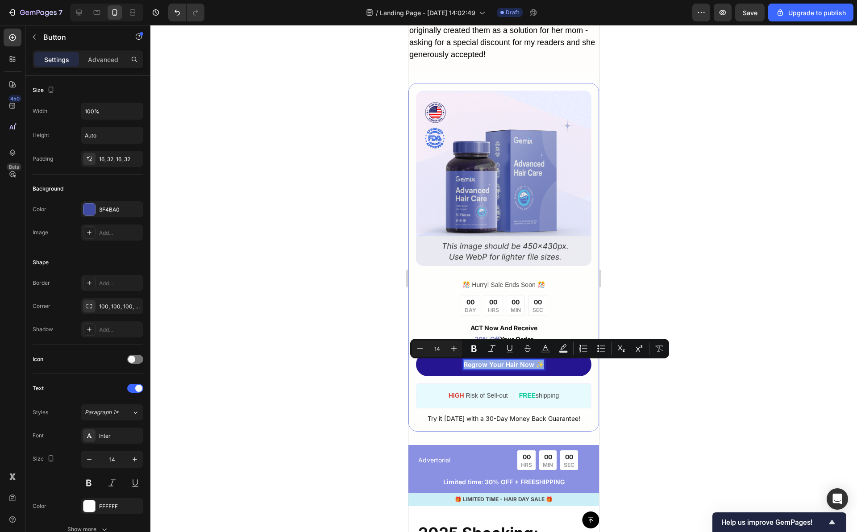
click at [501, 366] on p "Regrow Your Hair Now ✨" at bounding box center [504, 364] width 80 height 9
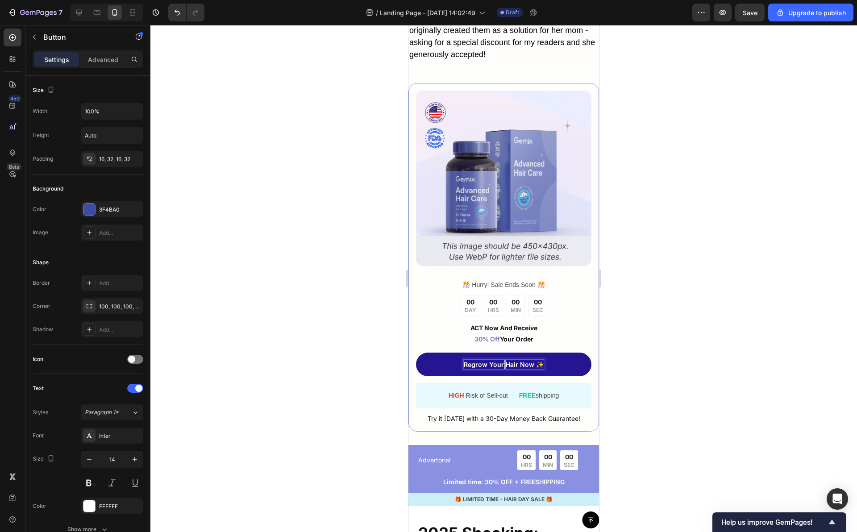
click at [501, 366] on p "Regrow Your Hair Now ✨" at bounding box center [504, 364] width 80 height 9
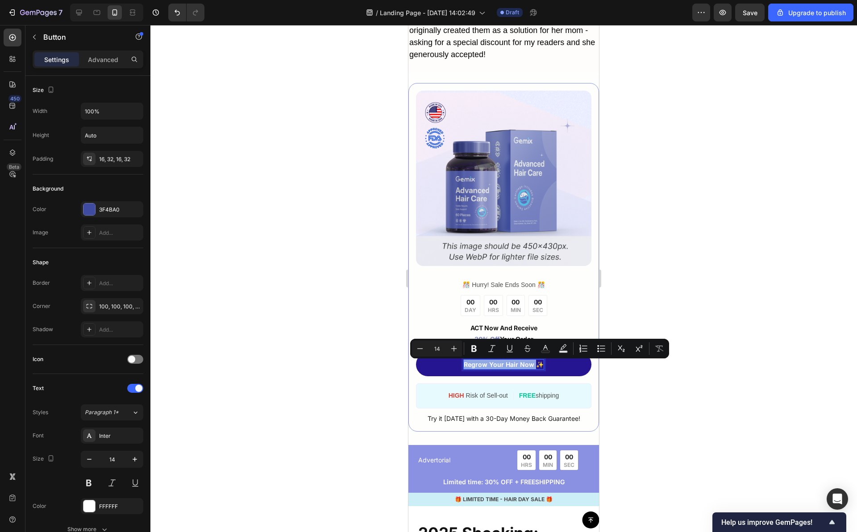
drag, startPoint x: 532, startPoint y: 367, endPoint x: 444, endPoint y: 363, distance: 88.1
click at [444, 363] on link "Regrow Your Hair Now ✨" at bounding box center [503, 365] width 175 height 24
click at [667, 192] on div at bounding box center [503, 278] width 707 height 507
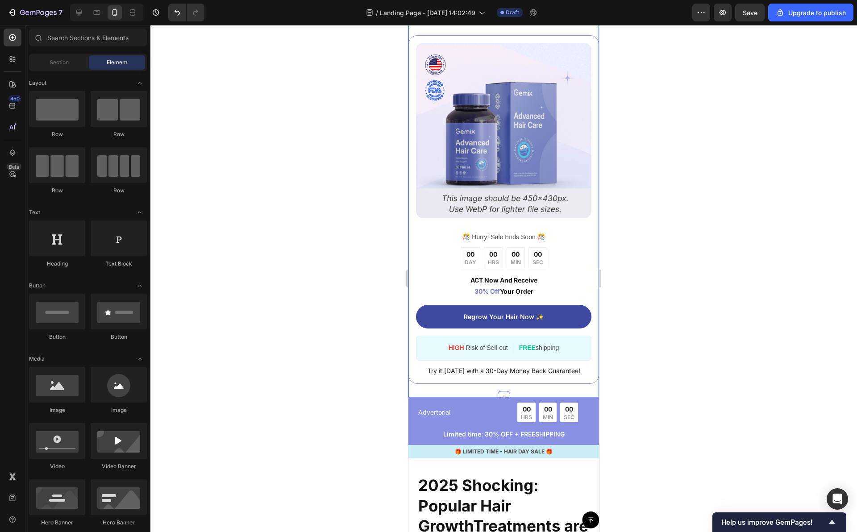
scroll to position [4160, 0]
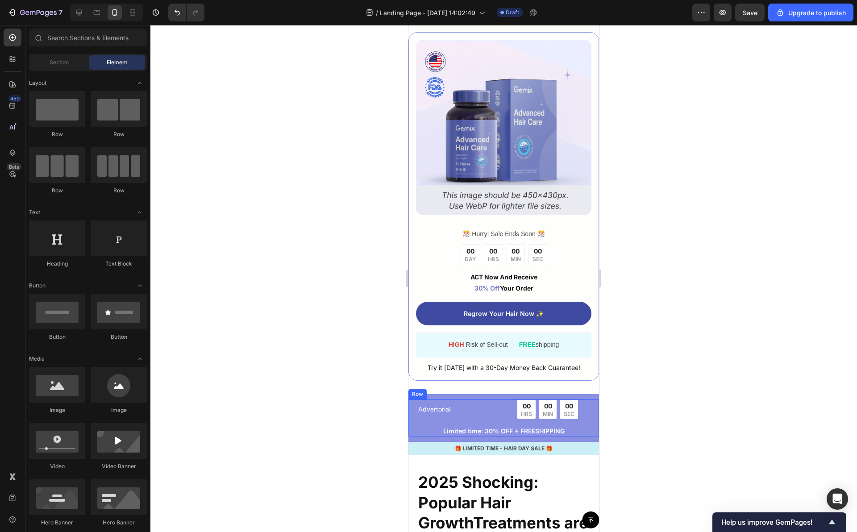
click at [426, 425] on div "Advertorial Text Block 00 HRS 00 MIN 00 SEC Countdown Timer Row" at bounding box center [504, 413] width 173 height 26
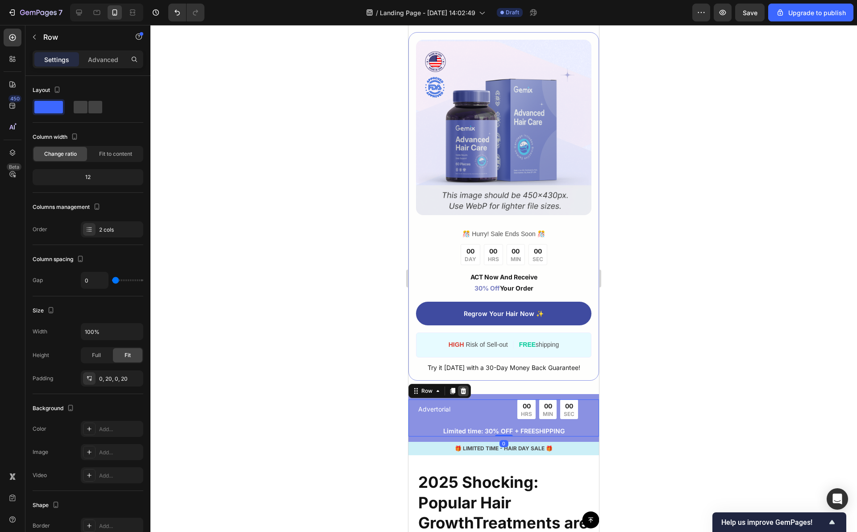
click at [460, 395] on icon at bounding box center [463, 391] width 7 height 7
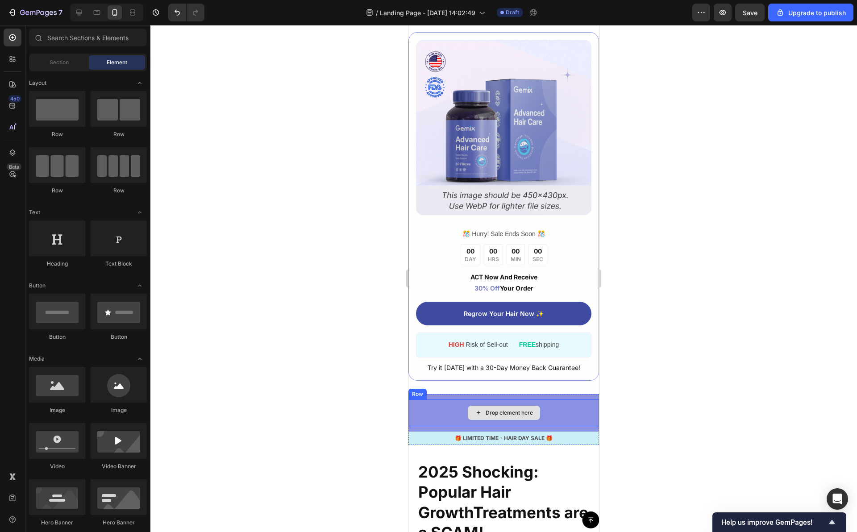
click at [439, 409] on div "Drop element here" at bounding box center [504, 413] width 191 height 27
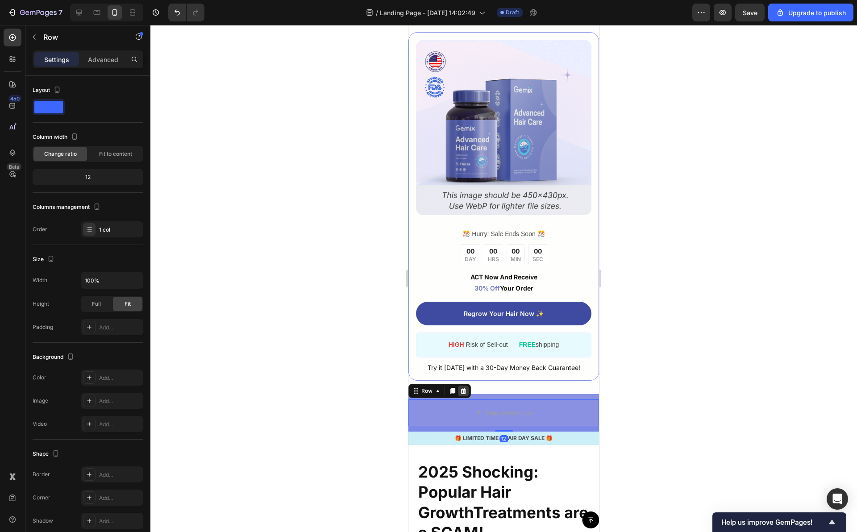
click at [467, 390] on icon at bounding box center [463, 391] width 7 height 7
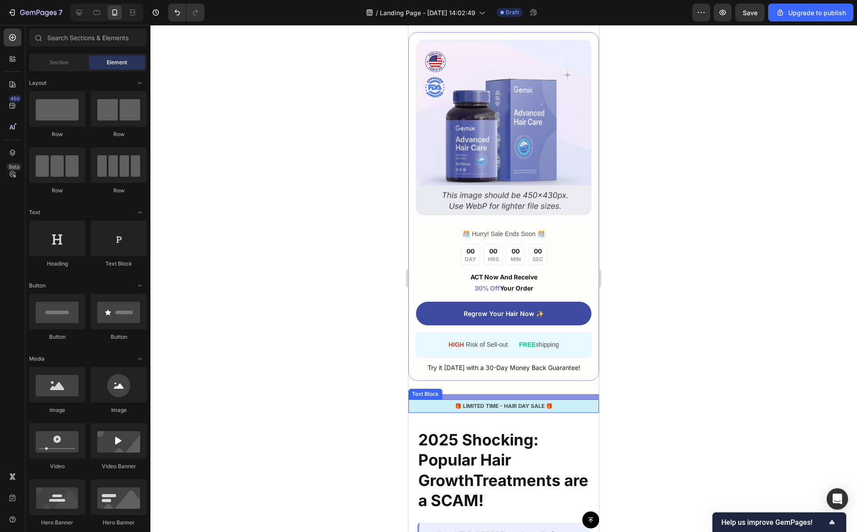
click at [445, 397] on div "🎁 LIMITED TIME - HAIR DAY SALE 🎁 Text Block Row Section 4" at bounding box center [504, 403] width 191 height 19
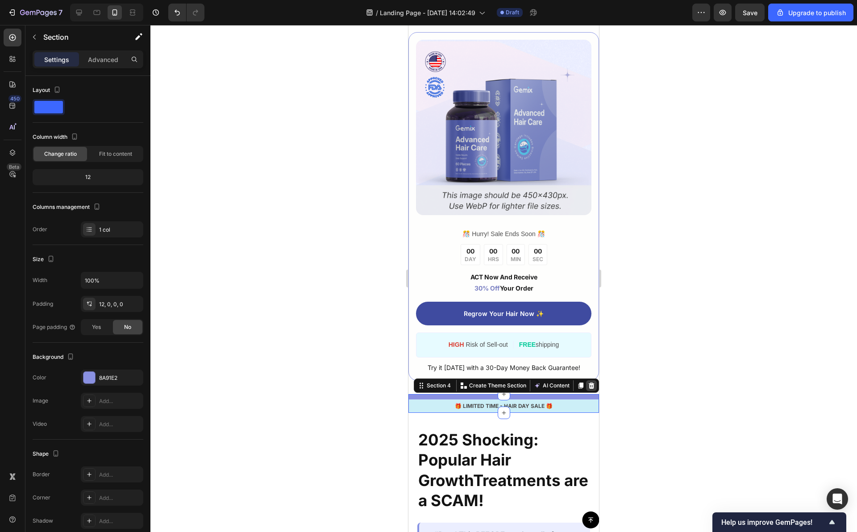
click at [588, 387] on icon at bounding box center [591, 385] width 7 height 7
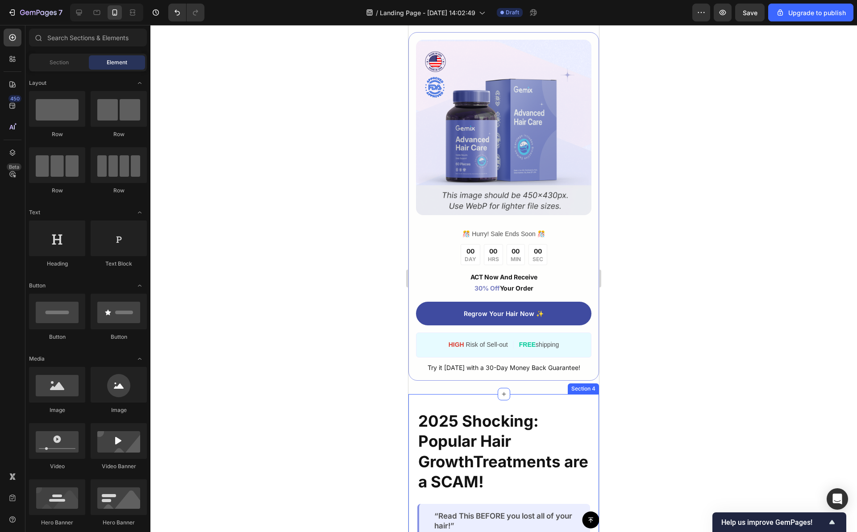
click at [530, 402] on div "2025 Shocking: Popular Hair GrowthTreatments are a SCAM! Heading “Read This BEF…" at bounding box center [504, 474] width 191 height 160
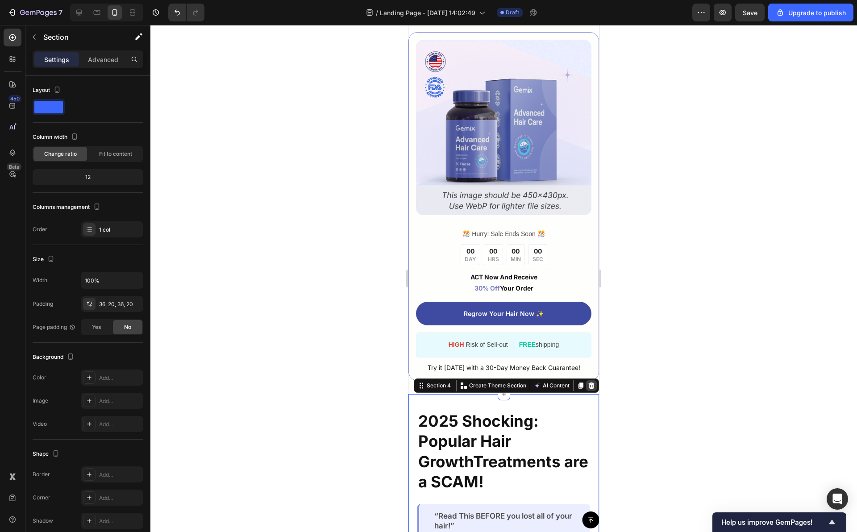
click at [588, 388] on icon at bounding box center [591, 385] width 7 height 7
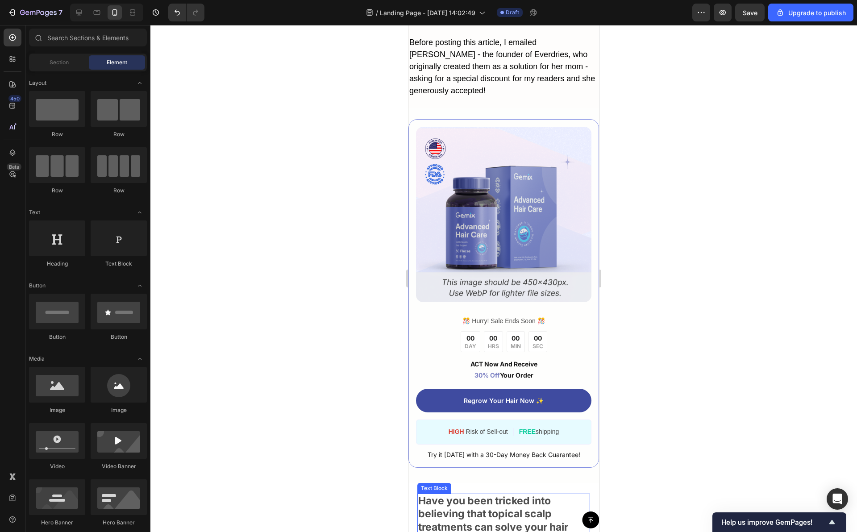
scroll to position [4198, 0]
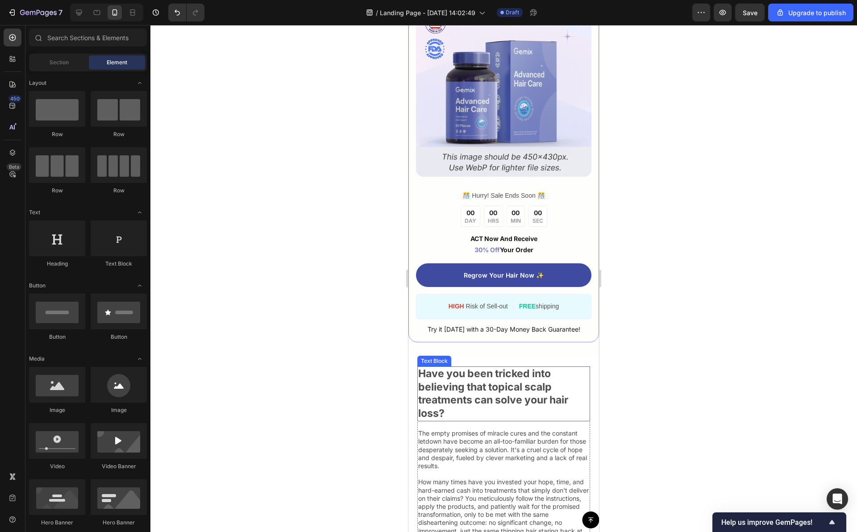
click at [418, 376] on div "Have you been tricked into believing that topical scalp treatments can solve yo…" at bounding box center [504, 394] width 173 height 55
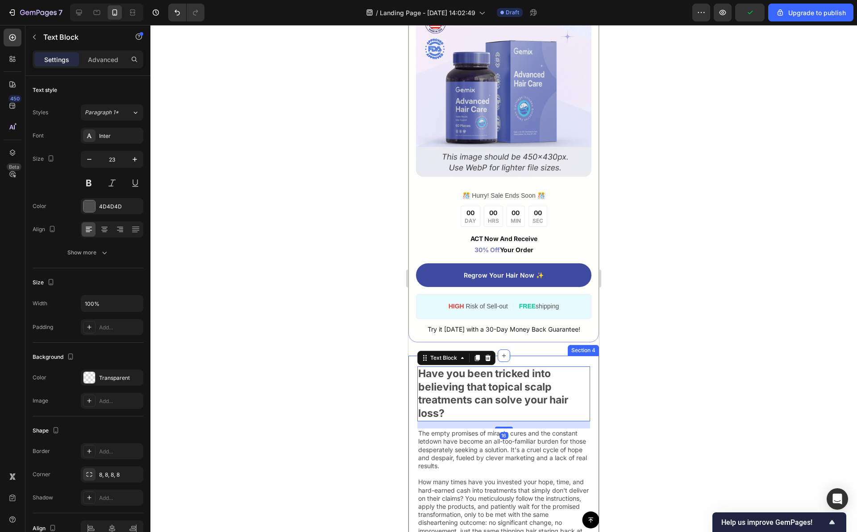
click at [588, 424] on div "Have you been tricked into believing that topical scalp treatments can solve yo…" at bounding box center [504, 509] width 191 height 306
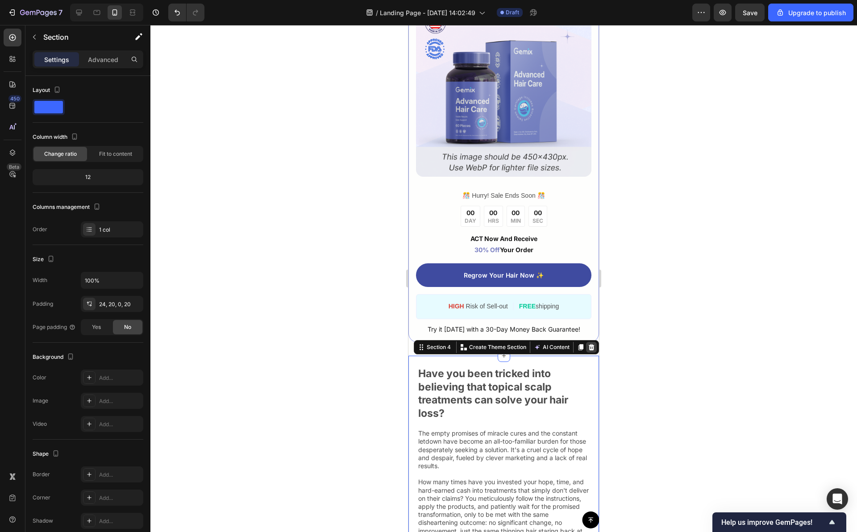
click at [589, 351] on icon at bounding box center [592, 347] width 6 height 6
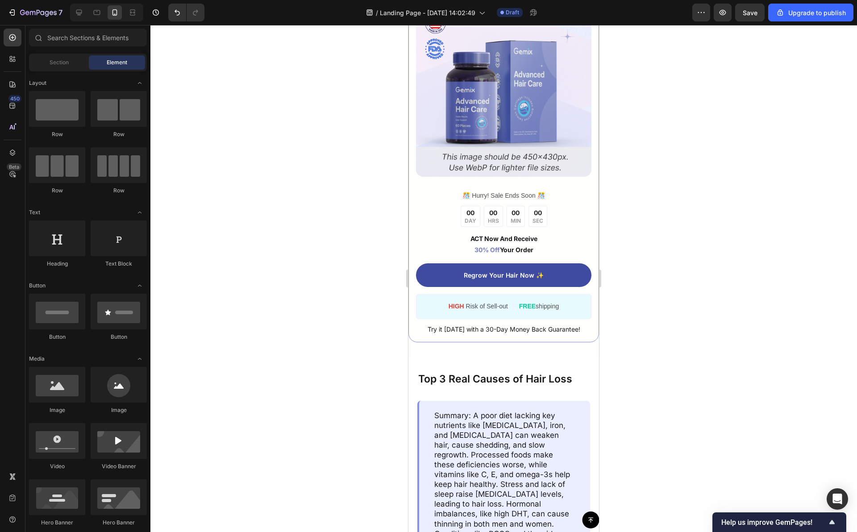
scroll to position [4211, 0]
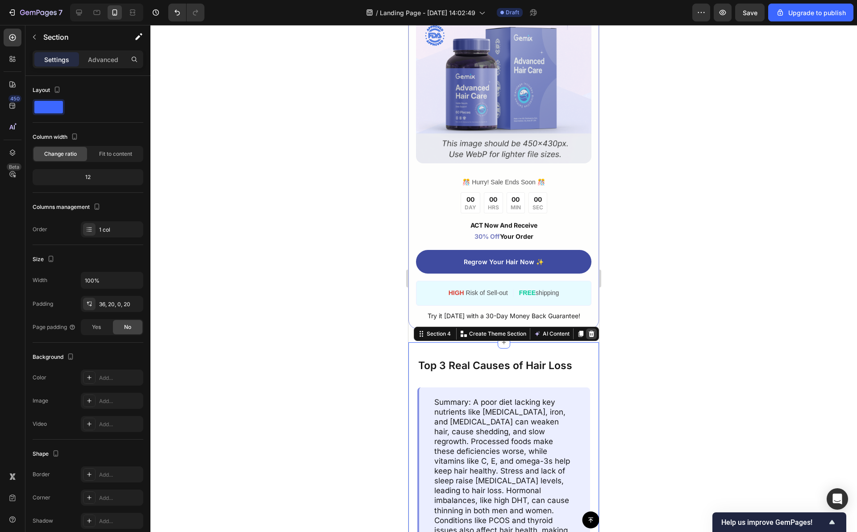
click at [589, 337] on icon at bounding box center [592, 334] width 6 height 6
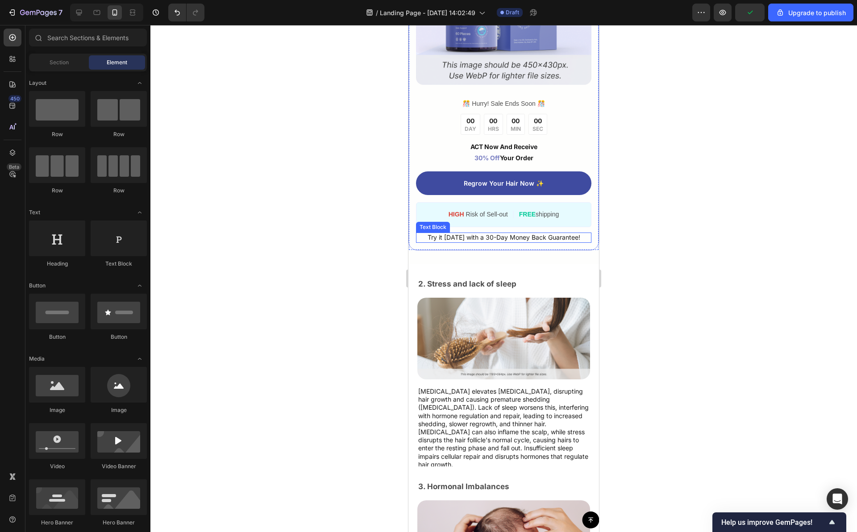
scroll to position [4276, 0]
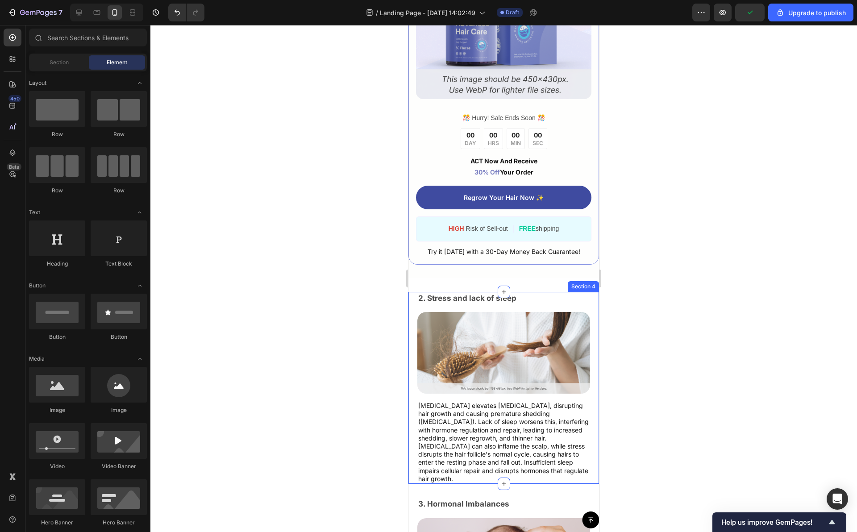
click at [589, 296] on div "2. Stress and lack of sleep Text Block Image Chronic stress elevates cortisol, …" at bounding box center [504, 388] width 191 height 192
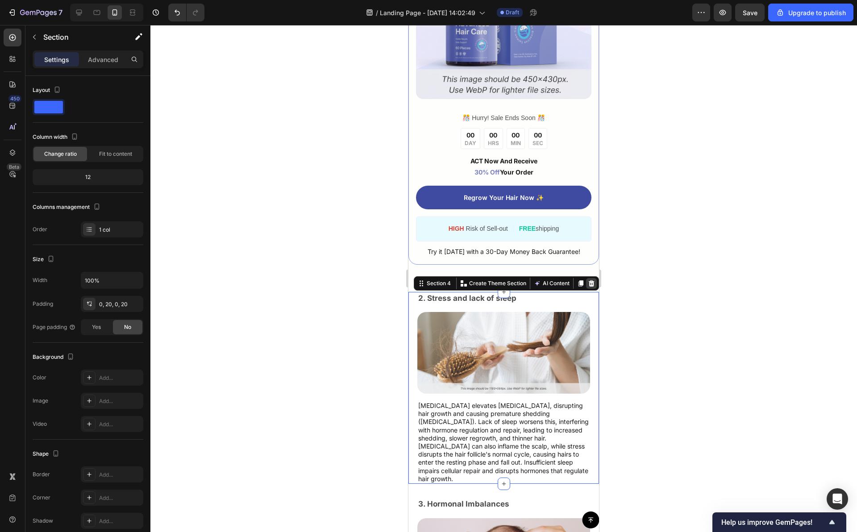
click at [589, 284] on icon at bounding box center [592, 283] width 6 height 6
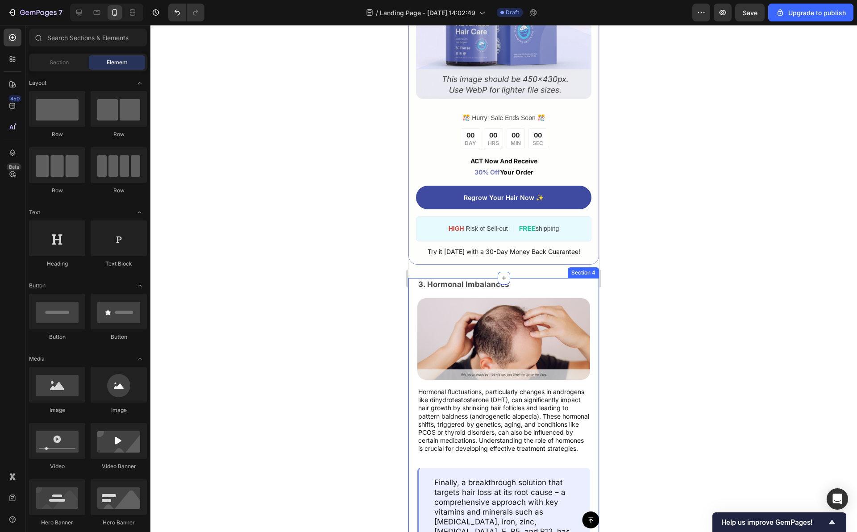
click at [587, 297] on div "3. Hormonal Imbalances Text Block Image Hormonal fluctuations, particularly cha…" at bounding box center [504, 451] width 191 height 347
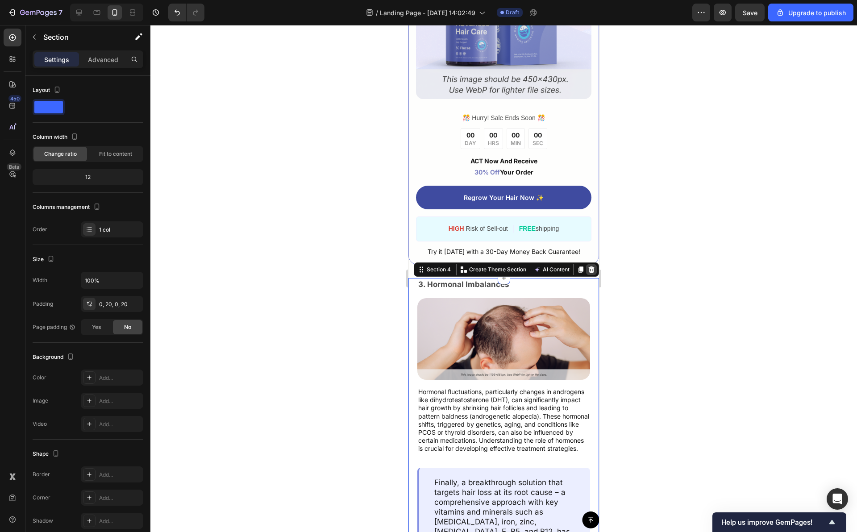
click at [587, 267] on div at bounding box center [591, 269] width 11 height 11
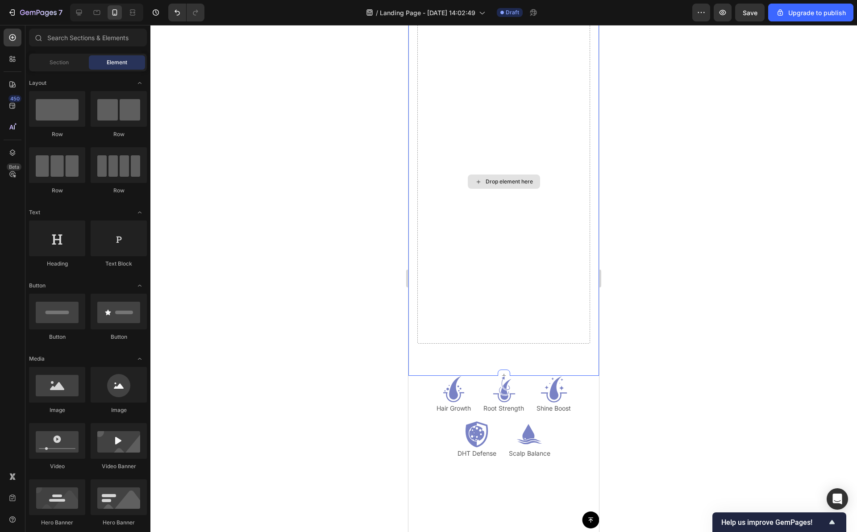
scroll to position [4377, 0]
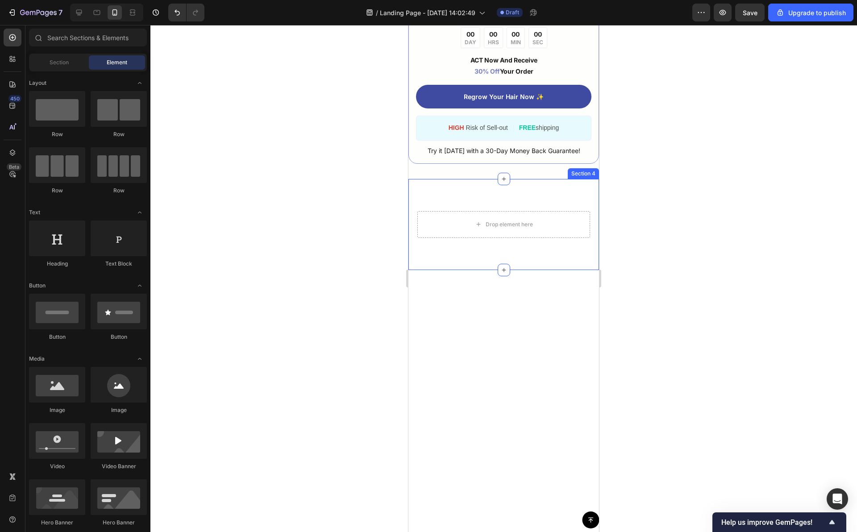
click at [582, 198] on div "Drop element here Section 4" at bounding box center [504, 224] width 191 height 91
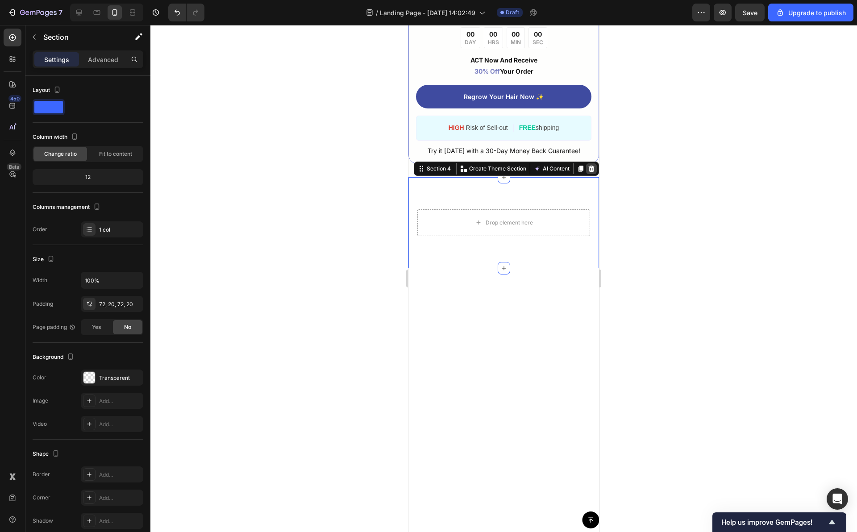
click at [589, 171] on icon at bounding box center [592, 169] width 6 height 6
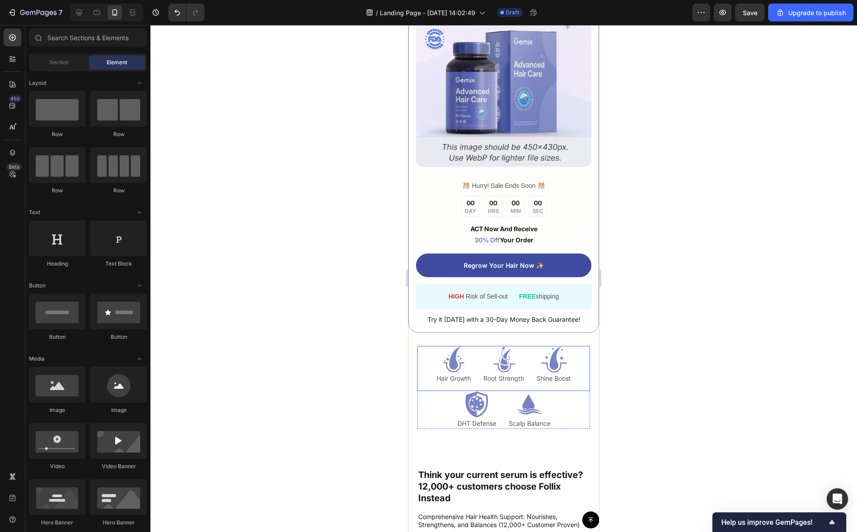
scroll to position [4231, 0]
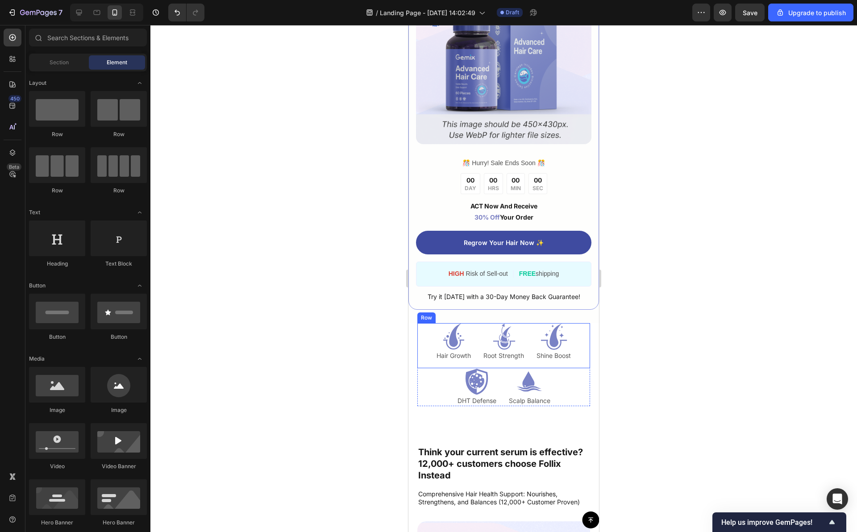
click at [579, 347] on div "Icon Hair Growth Text Block Icon Root Strength Text Block Icon Shine Boost Text…" at bounding box center [504, 345] width 173 height 45
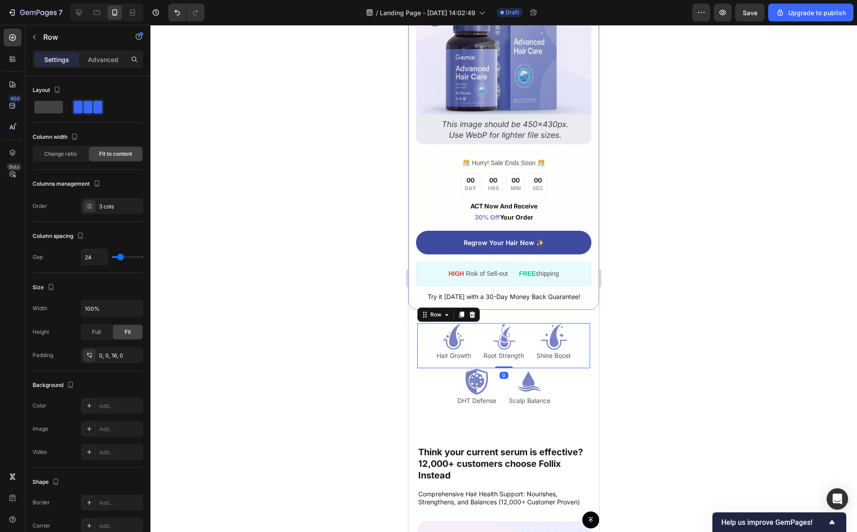
click at [576, 376] on div "Icon DHT Defense Text Block Icon Scalp Balance Text Block Row" at bounding box center [504, 387] width 173 height 38
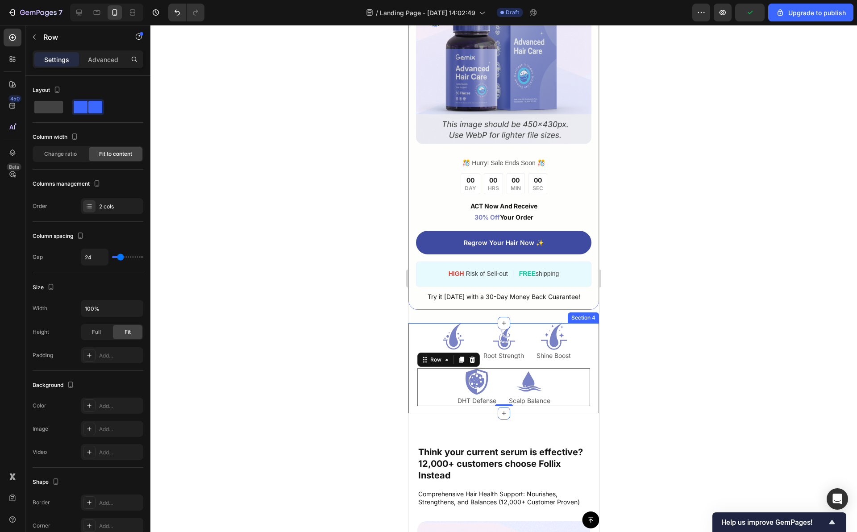
click at [587, 335] on div "Icon Hair Growth Text Block Icon Root Strength Text Block Icon Shine Boost Text…" at bounding box center [504, 368] width 191 height 90
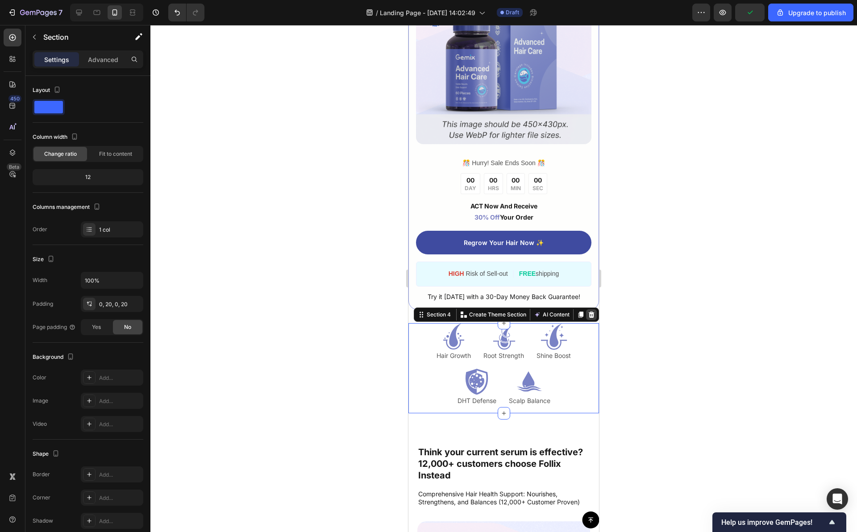
click at [588, 313] on icon at bounding box center [591, 314] width 7 height 7
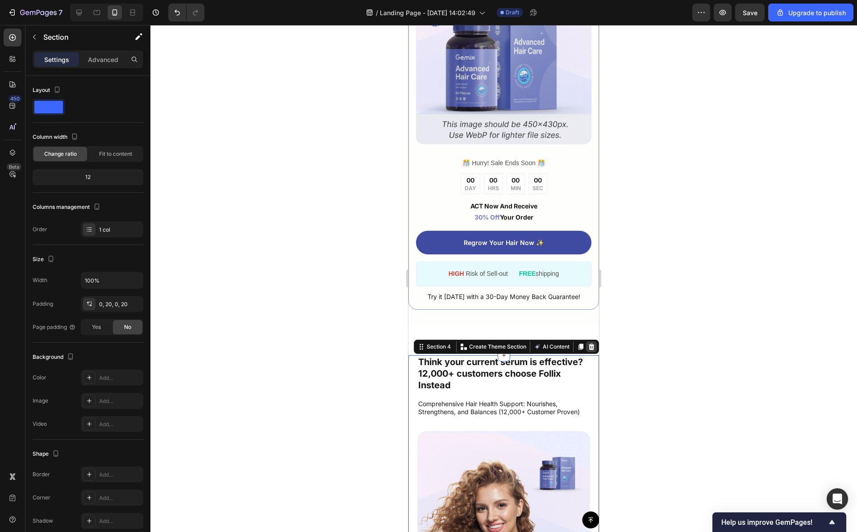
click at [589, 350] on icon at bounding box center [592, 347] width 6 height 6
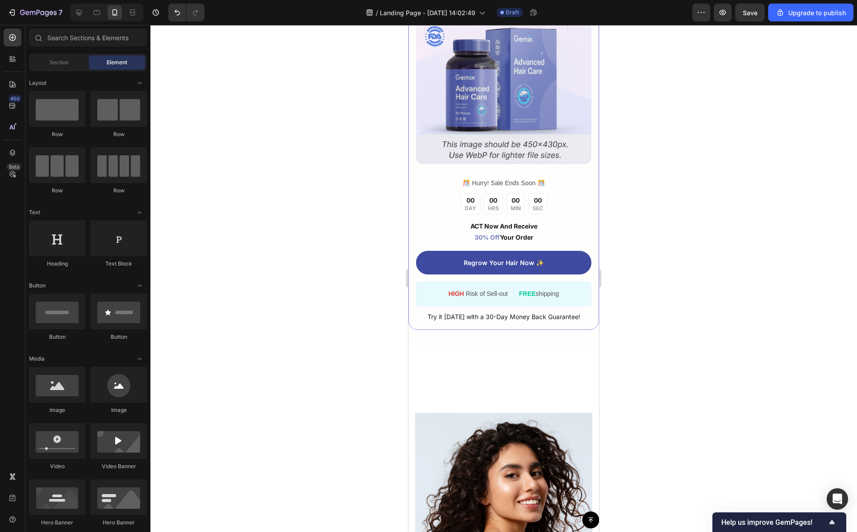
scroll to position [4265, 0]
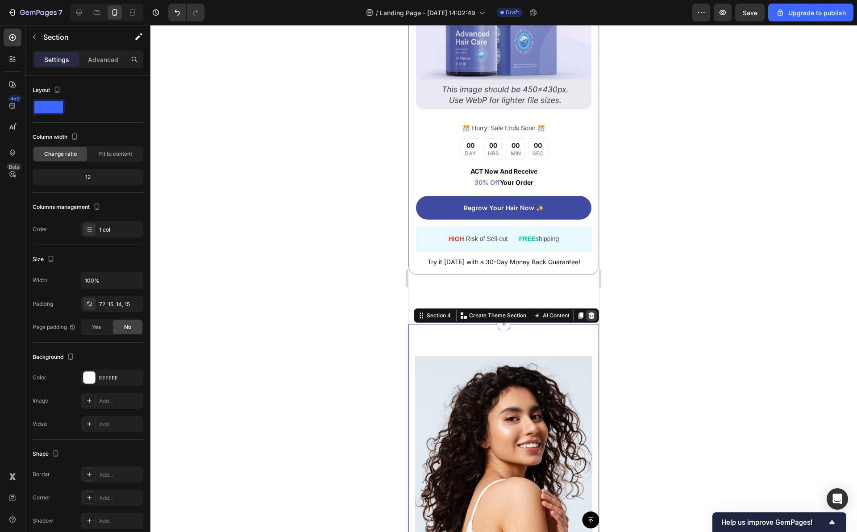
click at [589, 319] on icon at bounding box center [592, 316] width 6 height 6
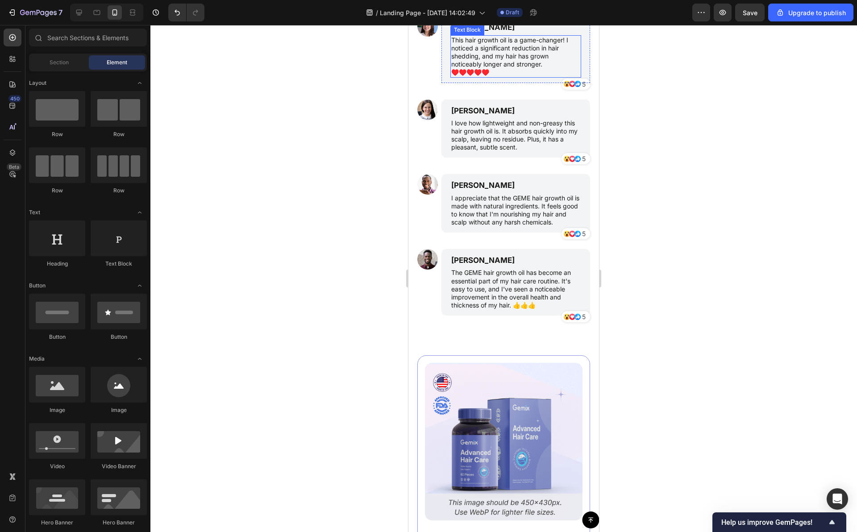
scroll to position [4678, 0]
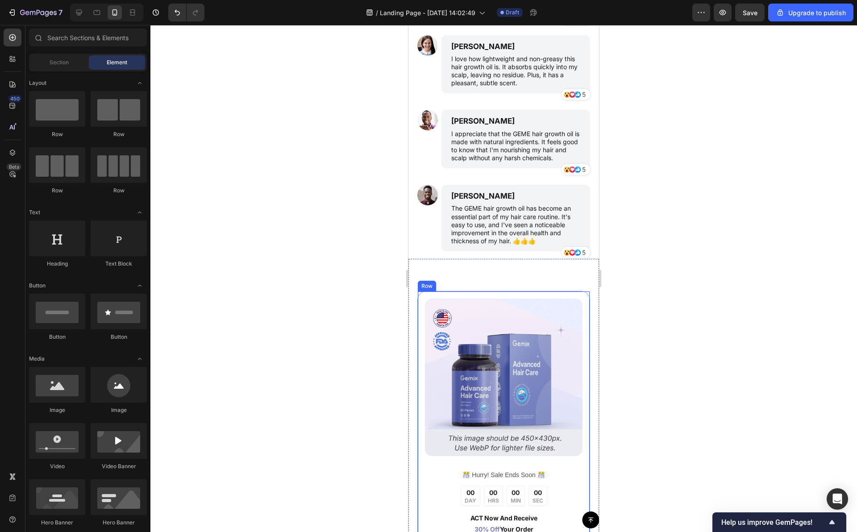
click at [581, 355] on div "Image ️🎊 Hurry! Sale Ends Soon ️🎊 Text Block 00 DAY 00 HRS 00 MIN 00 SEC Countd…" at bounding box center [504, 456] width 173 height 330
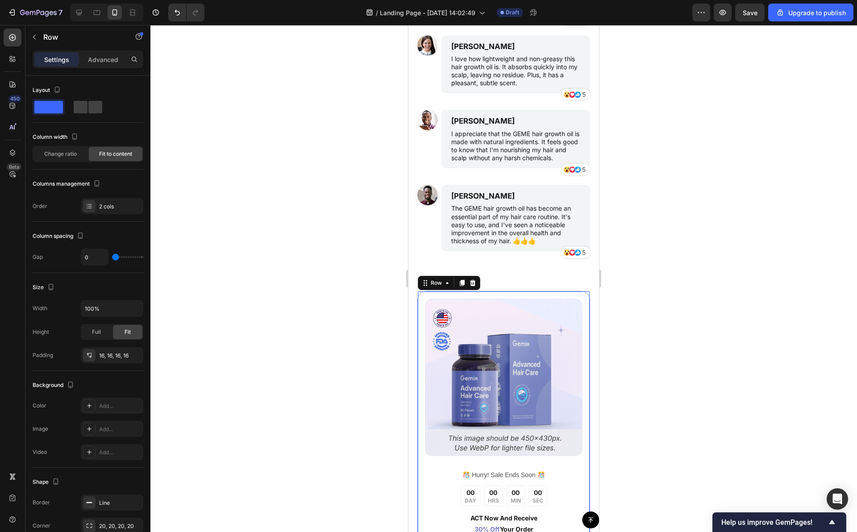
click at [590, 309] on div "Image ️🎊 Hurry! Sale Ends Soon ️🎊 Text Block 00 DAY 00 HRS 00 MIN 00 SEC Countd…" at bounding box center [504, 456] width 191 height 395
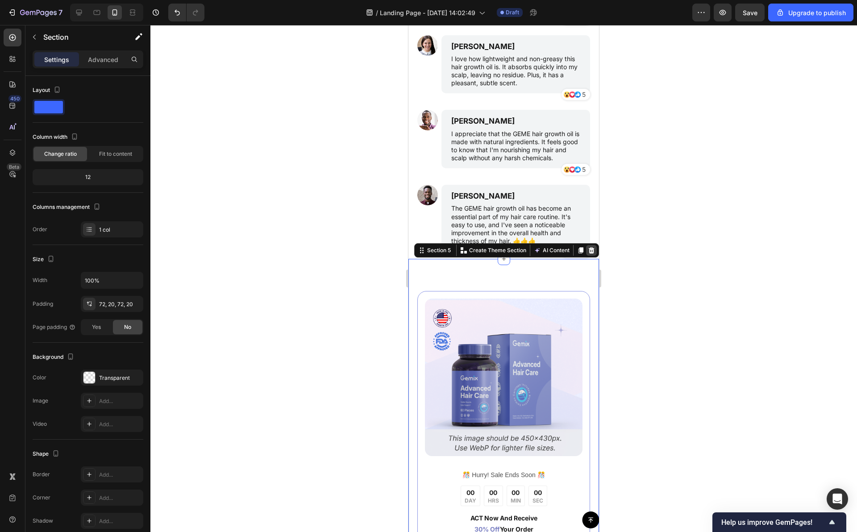
click at [588, 252] on icon at bounding box center [591, 250] width 7 height 7
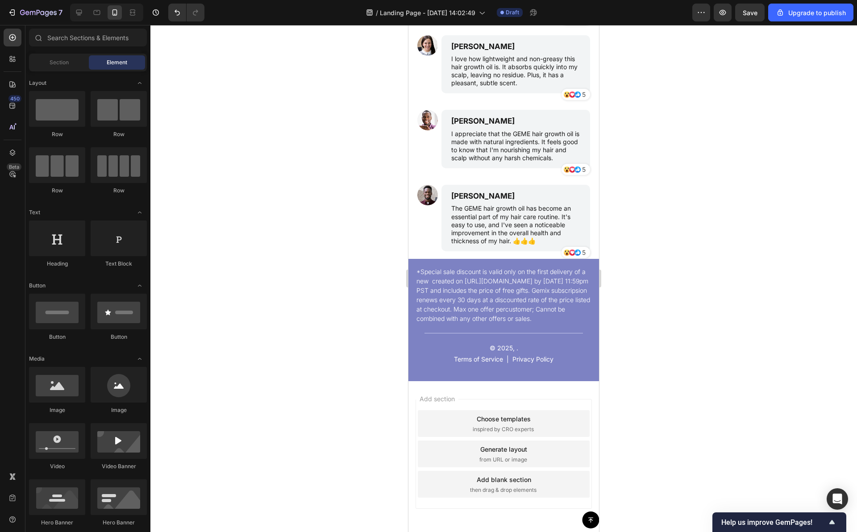
scroll to position [4717, 0]
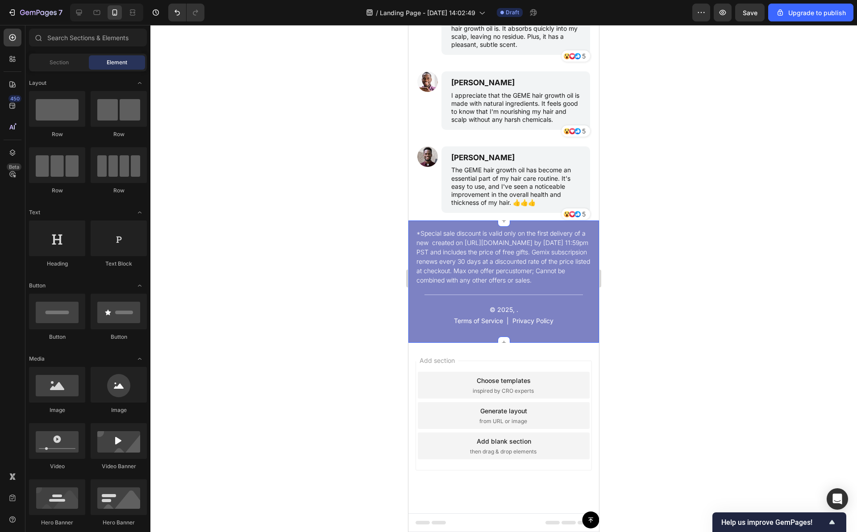
click at [591, 330] on div "*Special sale discount is valid only on the first delivery of a new created on …" at bounding box center [504, 282] width 191 height 122
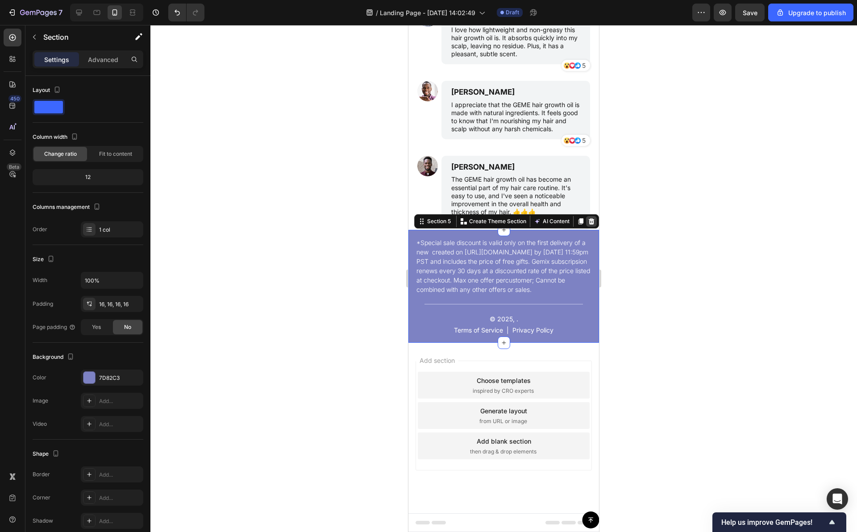
click at [589, 218] on icon at bounding box center [592, 221] width 6 height 6
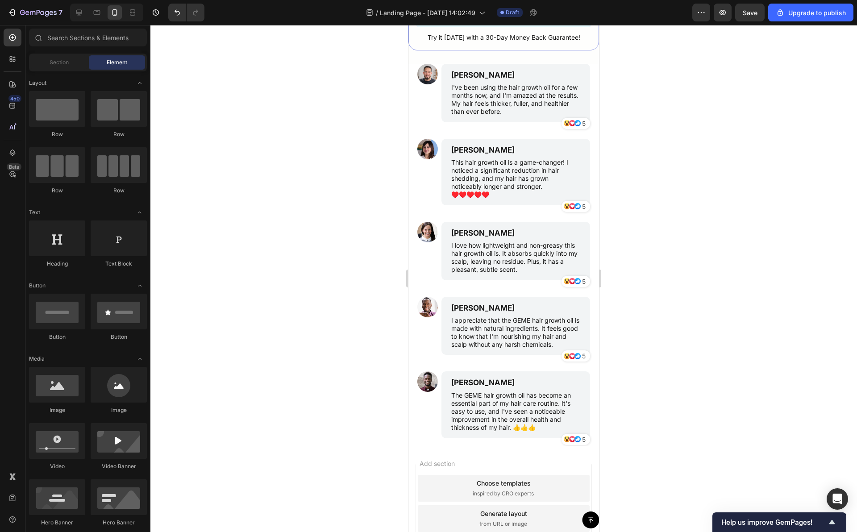
scroll to position [4491, 0]
click at [516, 173] on p "This hair growth oil is a game-changer! I noticed a significant reduction in ha…" at bounding box center [515, 177] width 129 height 41
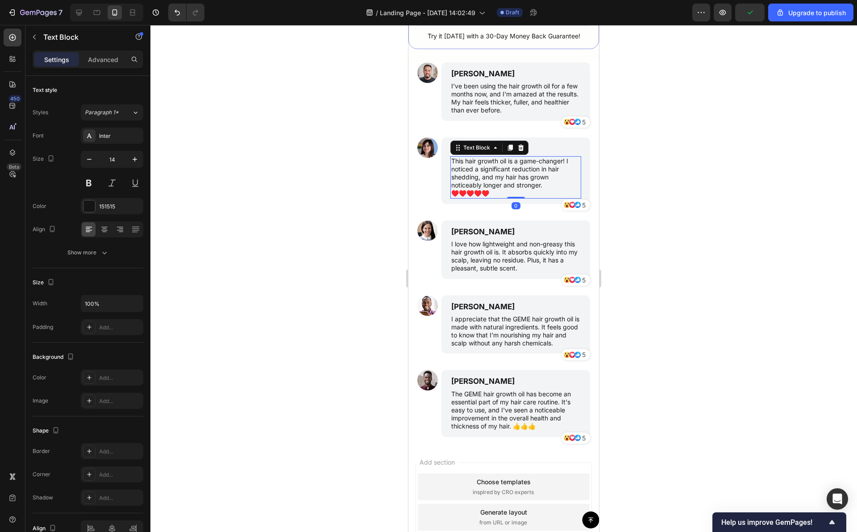
click at [651, 185] on div at bounding box center [503, 278] width 707 height 507
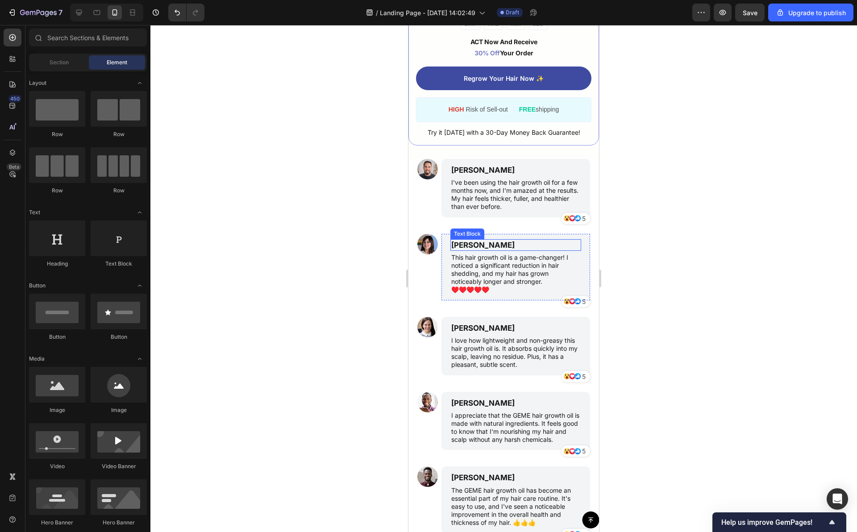
scroll to position [4557, 0]
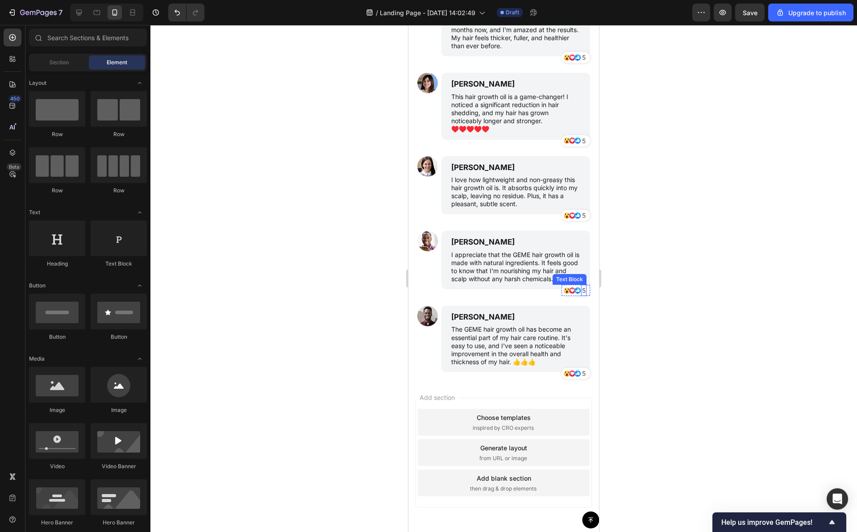
click at [581, 292] on div "5" at bounding box center [583, 290] width 5 height 11
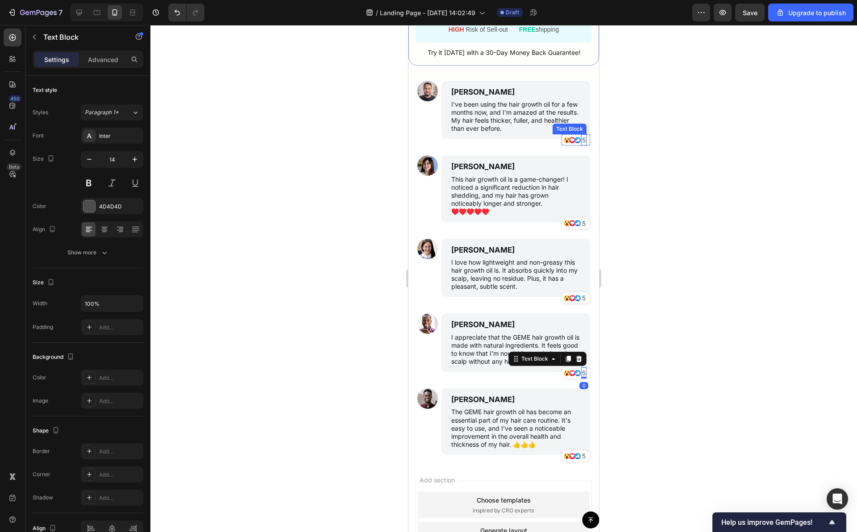
scroll to position [4428, 0]
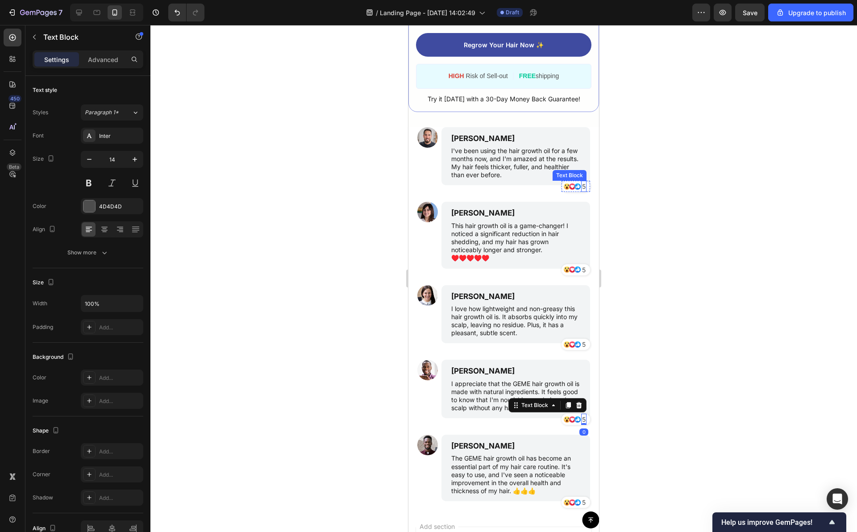
click at [582, 188] on p "5" at bounding box center [584, 186] width 4 height 9
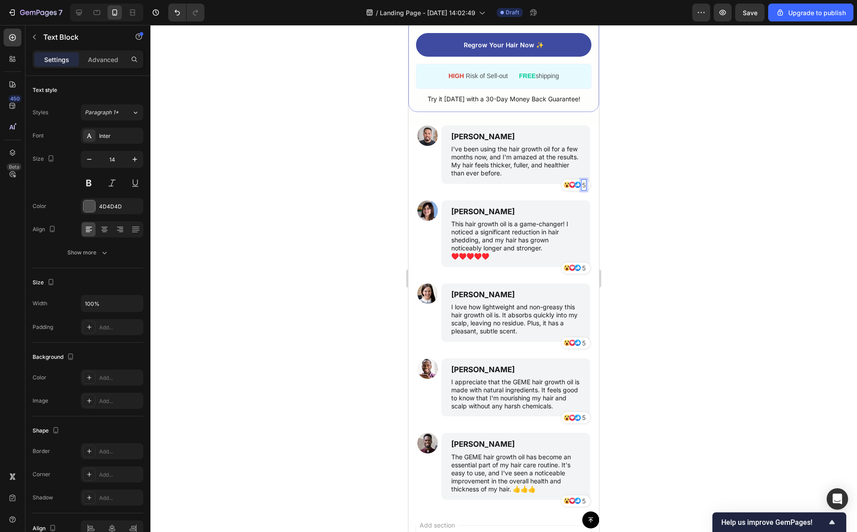
click at [582, 188] on p "5" at bounding box center [584, 184] width 4 height 9
click at [582, 271] on p "5" at bounding box center [584, 267] width 4 height 9
click at [582, 344] on p "5" at bounding box center [584, 342] width 4 height 9
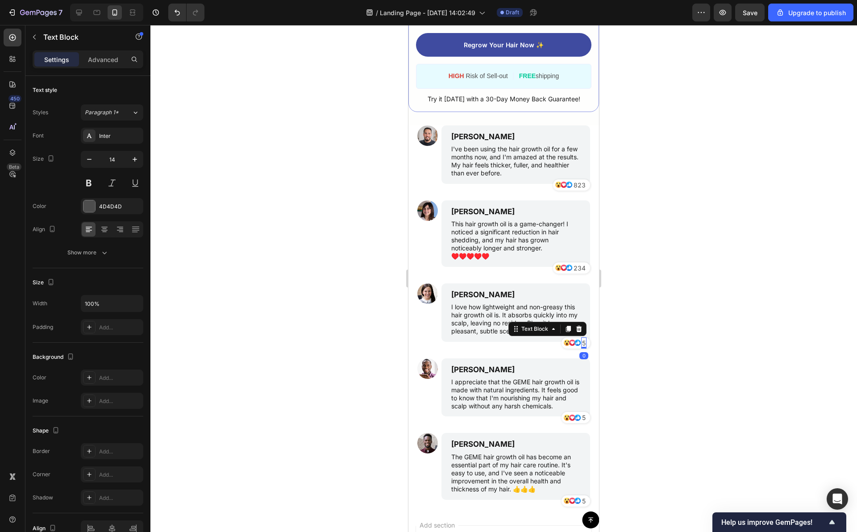
click at [582, 344] on p "5" at bounding box center [584, 342] width 4 height 9
click at [582, 418] on p "5" at bounding box center [584, 417] width 4 height 9
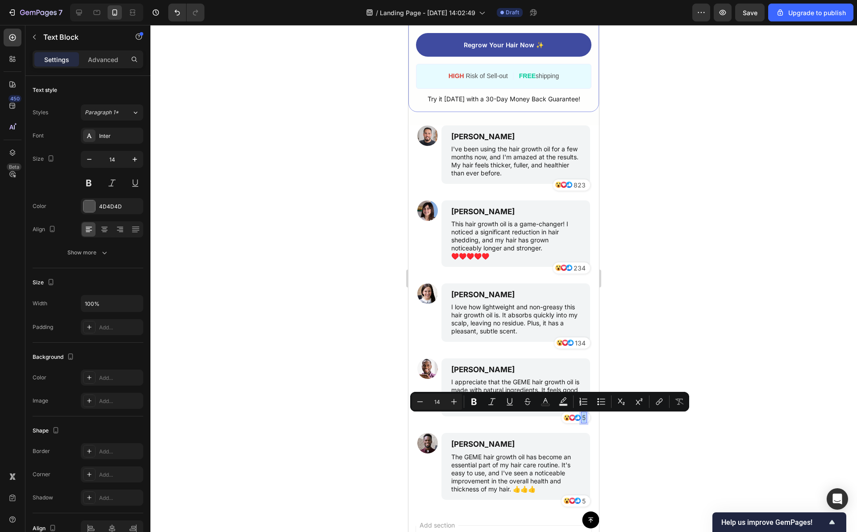
click at [614, 436] on div at bounding box center [503, 278] width 707 height 507
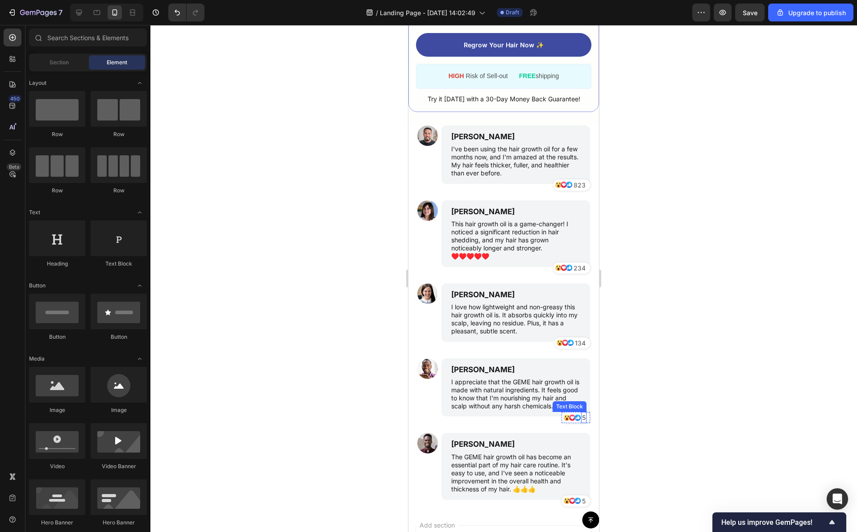
click at [582, 422] on p "5" at bounding box center [584, 417] width 4 height 9
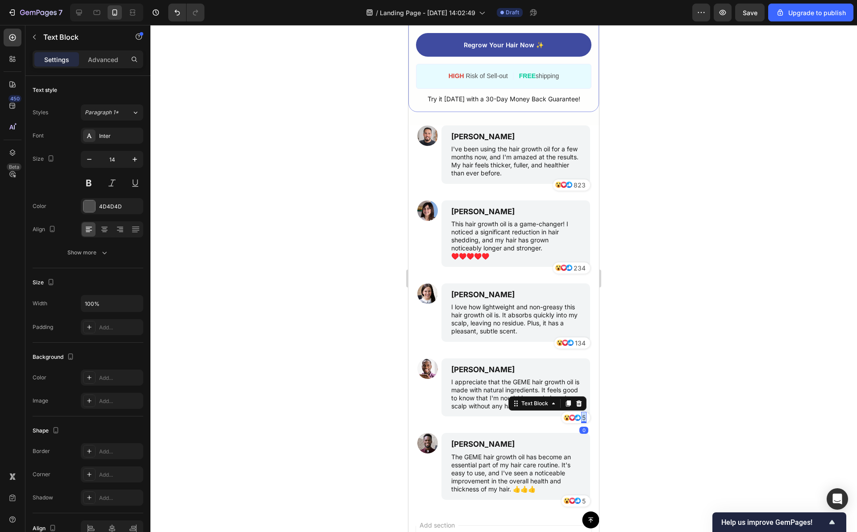
click at [582, 422] on p "5" at bounding box center [584, 417] width 4 height 9
click at [582, 503] on p "5" at bounding box center [584, 501] width 4 height 9
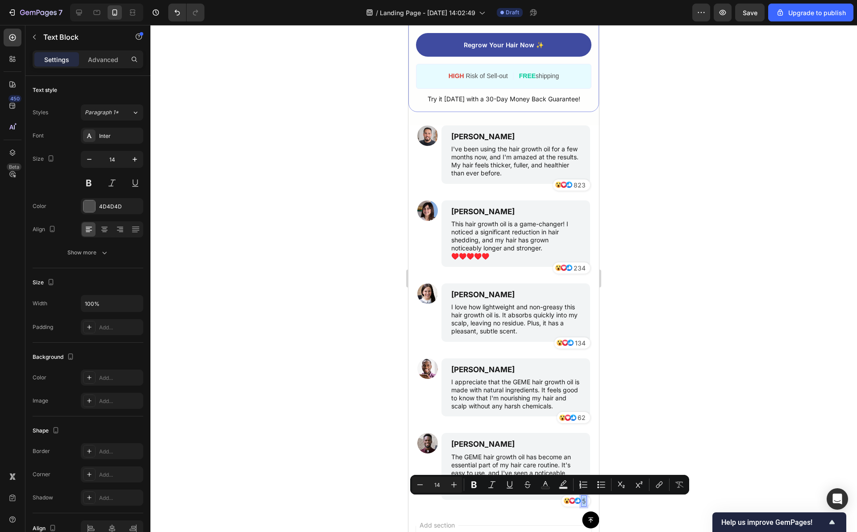
click at [637, 435] on div at bounding box center [503, 278] width 707 height 507
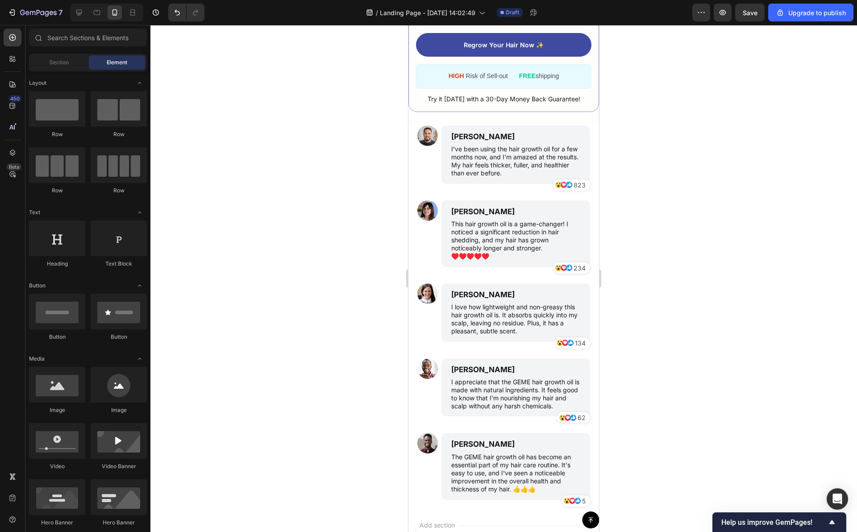
click at [644, 300] on div at bounding box center [503, 278] width 707 height 507
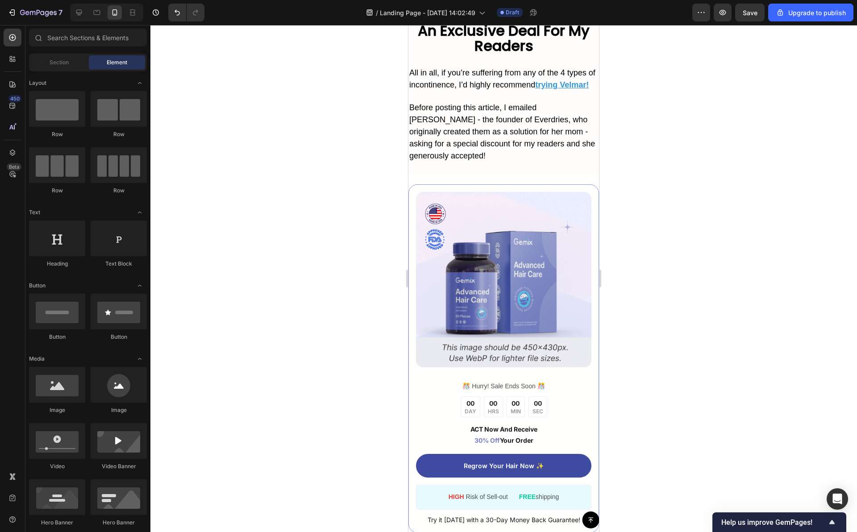
scroll to position [4012, 0]
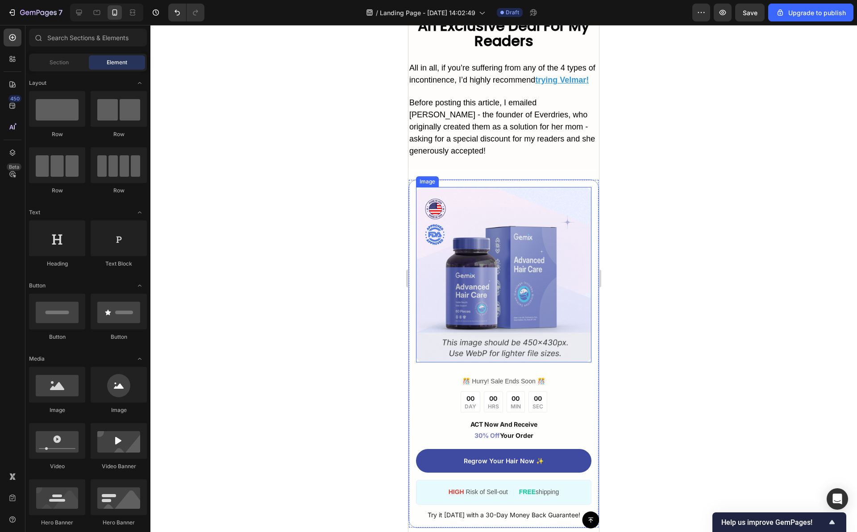
click at [480, 350] on img at bounding box center [503, 274] width 175 height 175
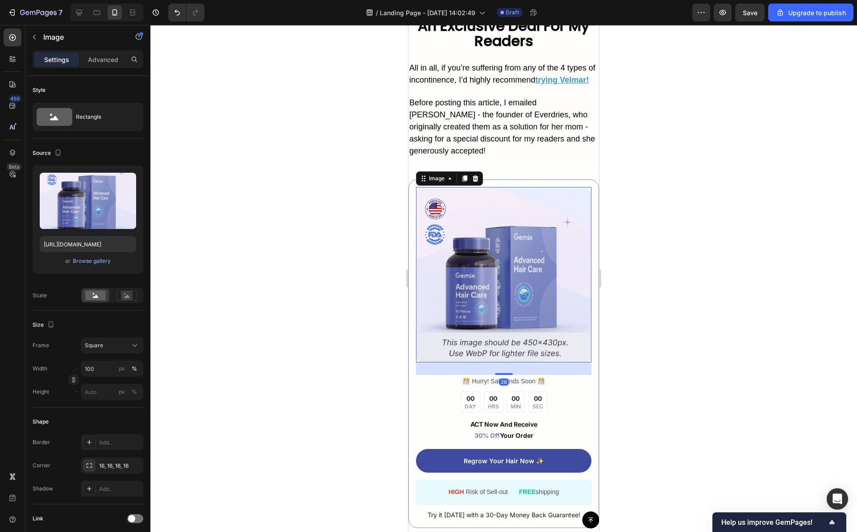
click at [480, 350] on img at bounding box center [503, 274] width 175 height 175
click at [502, 349] on img at bounding box center [503, 274] width 175 height 175
click at [677, 320] on div at bounding box center [503, 278] width 707 height 507
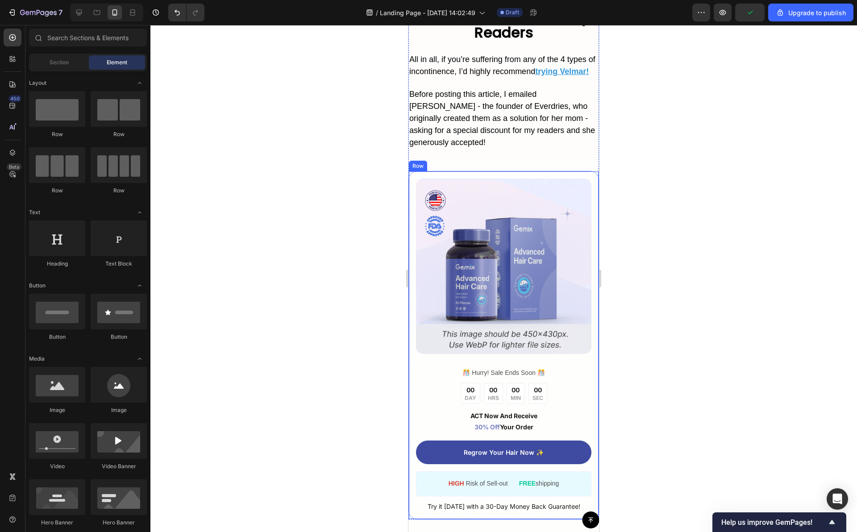
scroll to position [4048, 0]
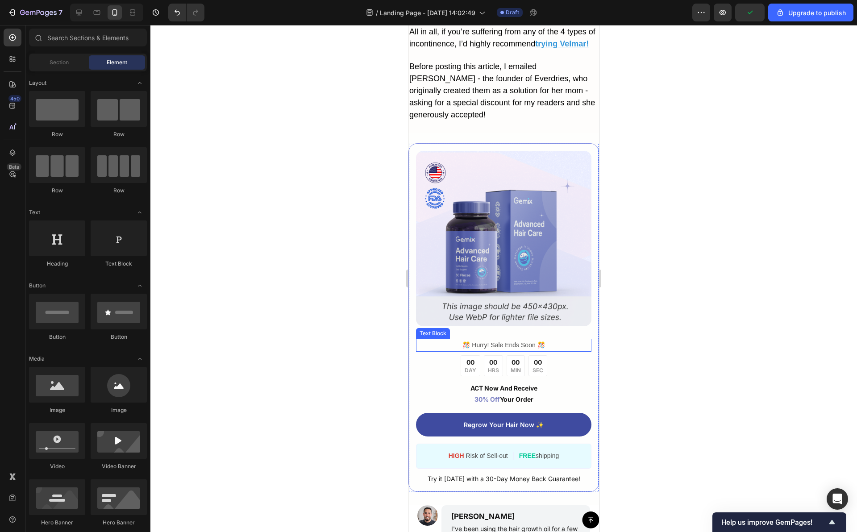
click at [520, 348] on p "️🎊 Hurry! Sale Ends Soon ️🎊" at bounding box center [504, 345] width 174 height 11
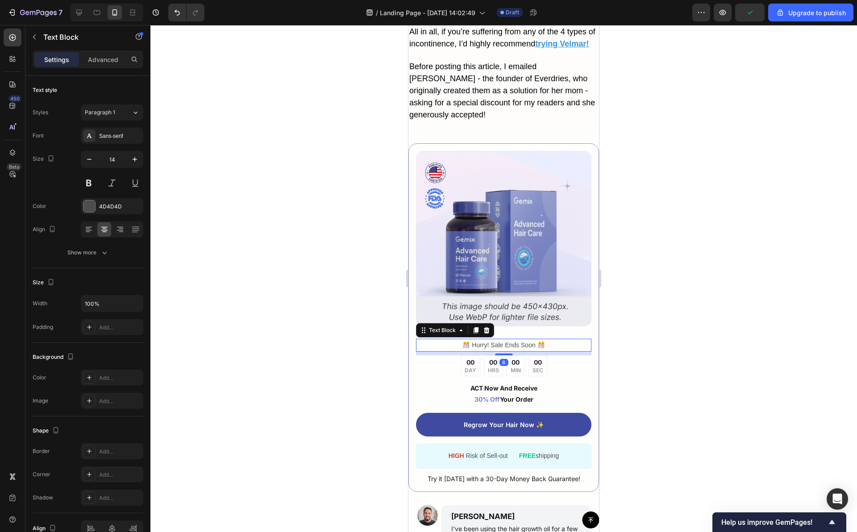
click at [520, 348] on p "️🎊 Hurry! Sale Ends Soon ️🎊" at bounding box center [504, 345] width 174 height 11
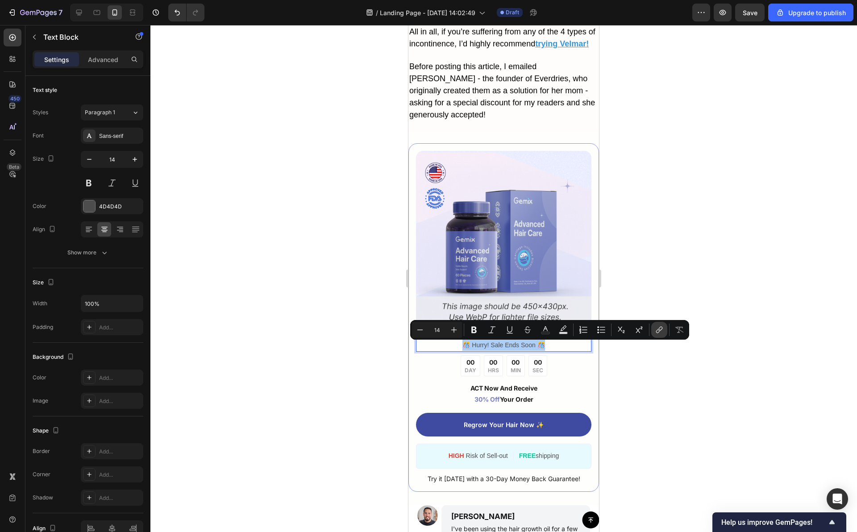
click at [662, 332] on icon "Editor contextual toolbar" at bounding box center [659, 330] width 9 height 9
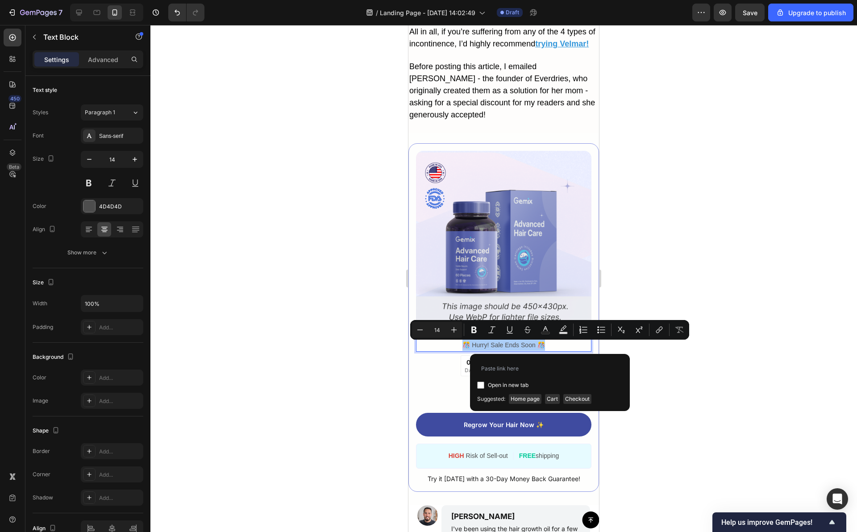
click at [648, 373] on div at bounding box center [503, 278] width 707 height 507
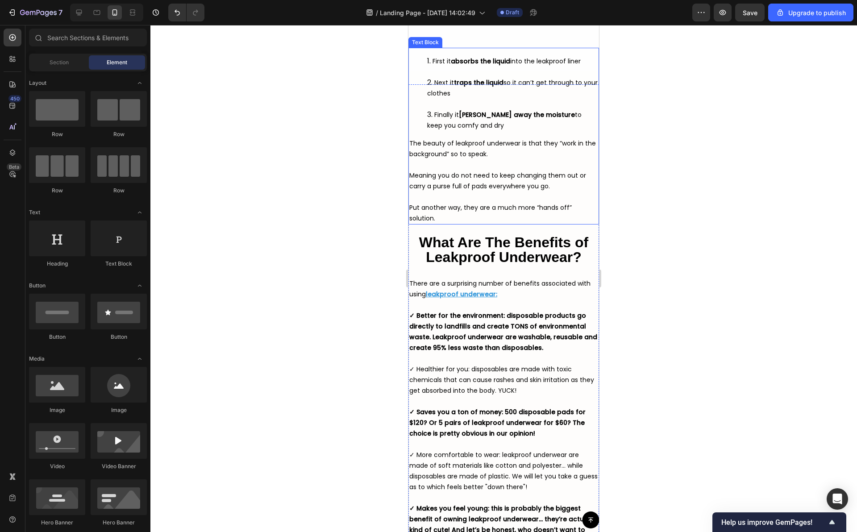
scroll to position [0, 0]
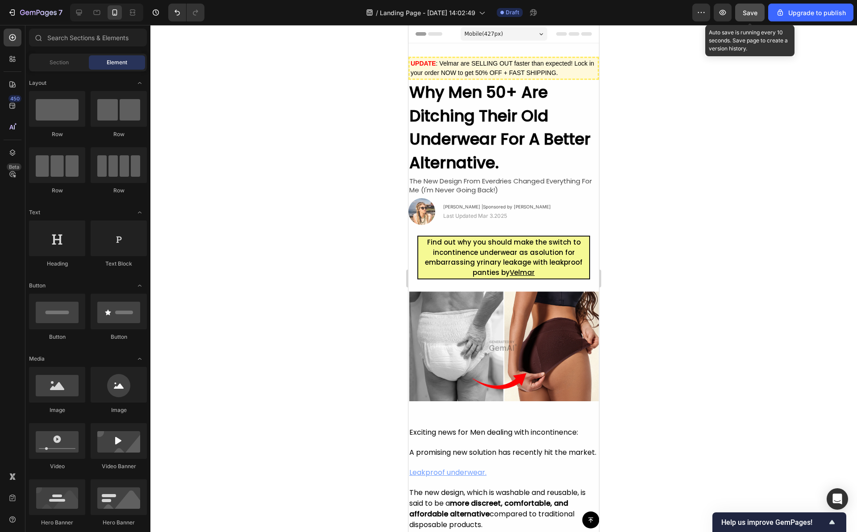
click at [750, 12] on span "Save" at bounding box center [750, 13] width 15 height 8
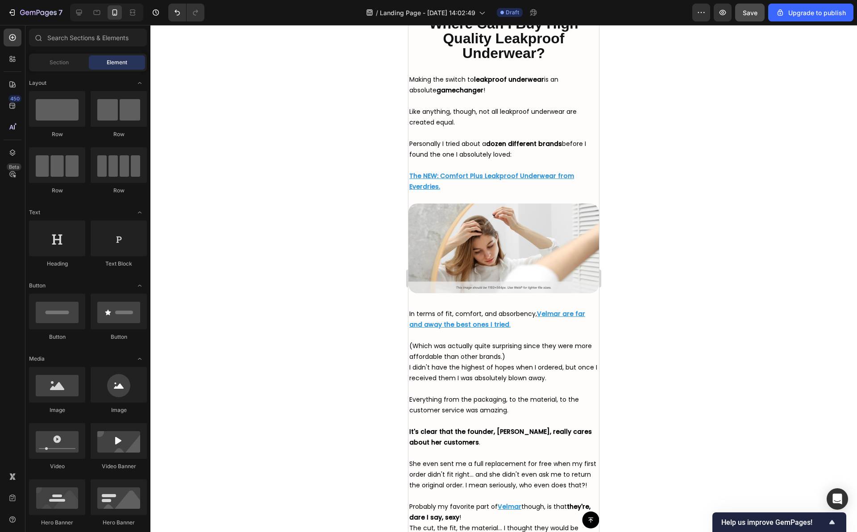
scroll to position [3469, 0]
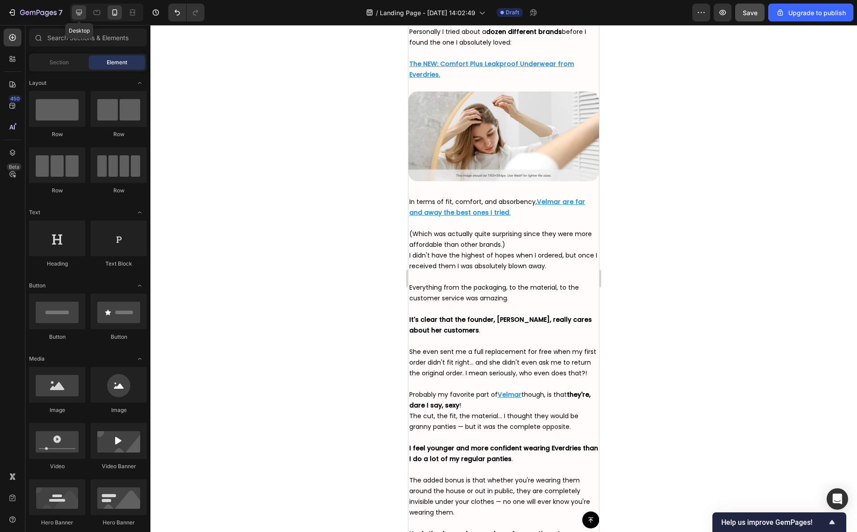
click at [86, 8] on div at bounding box center [79, 12] width 14 height 14
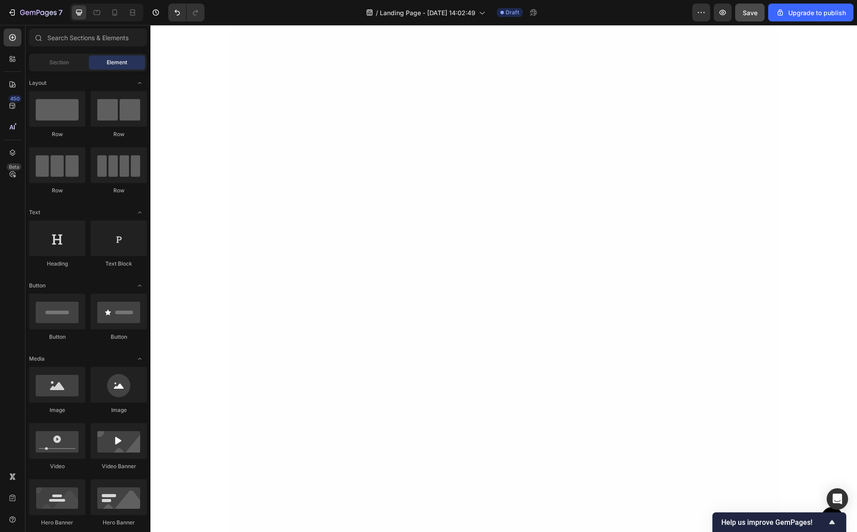
scroll to position [3235, 0]
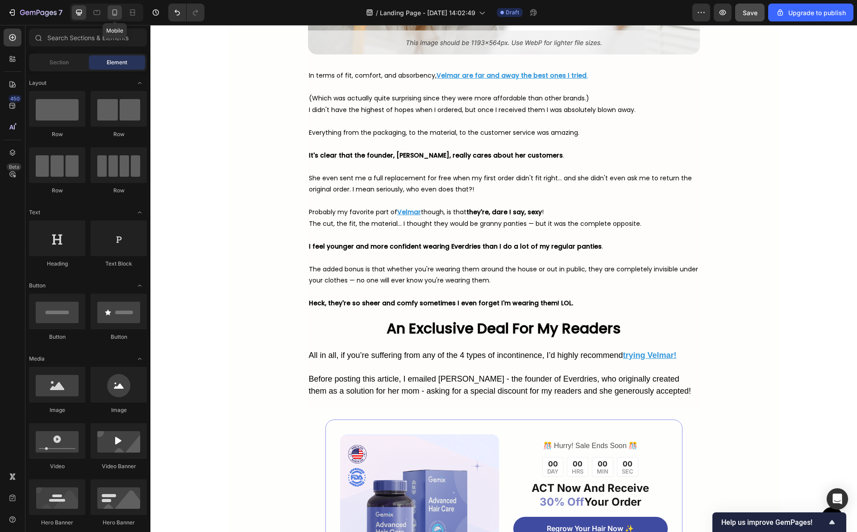
click at [112, 13] on icon at bounding box center [114, 12] width 9 height 9
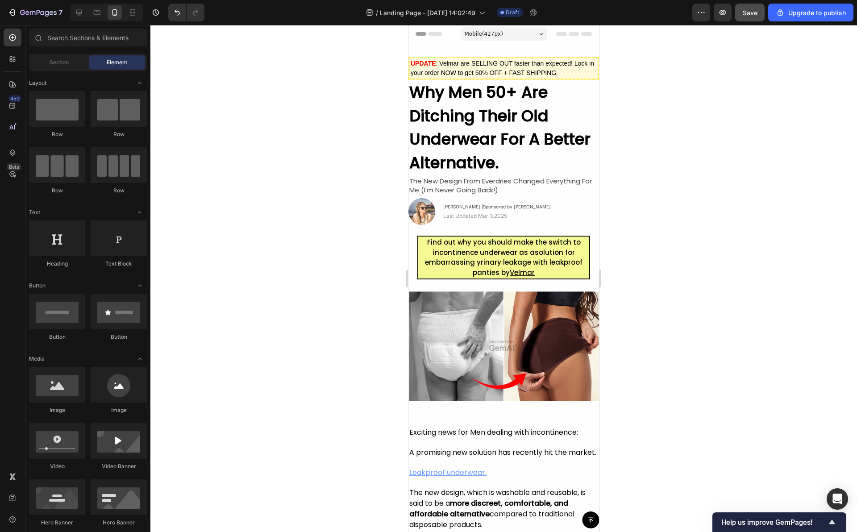
click at [374, 150] on div at bounding box center [503, 278] width 707 height 507
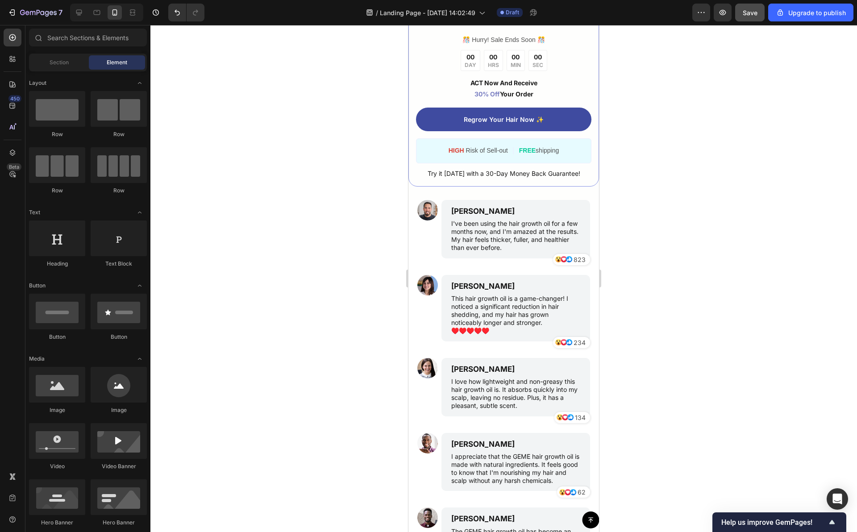
scroll to position [4379, 0]
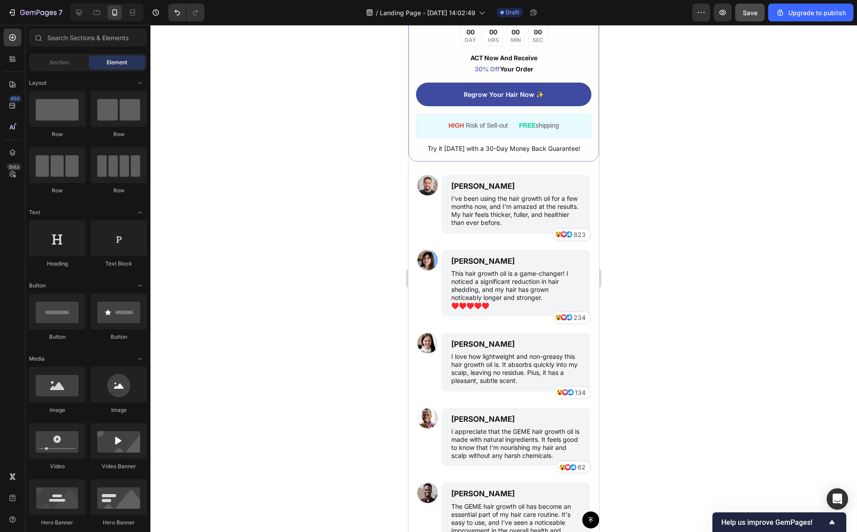
click at [338, 177] on div at bounding box center [503, 278] width 707 height 507
click at [372, 158] on div at bounding box center [503, 278] width 707 height 507
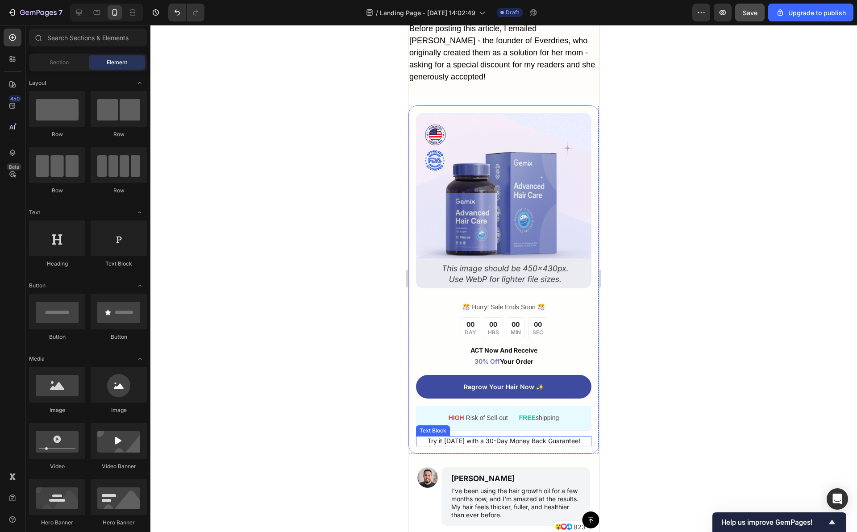
scroll to position [4034, 0]
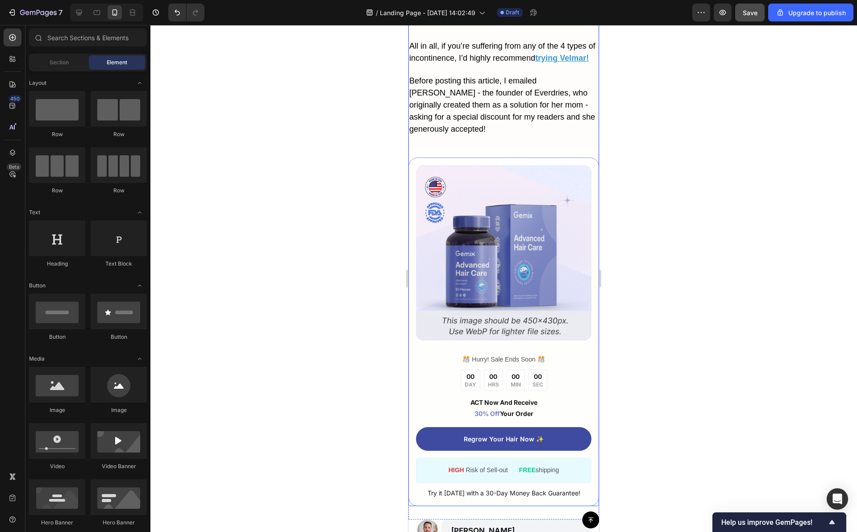
click at [368, 167] on div at bounding box center [503, 278] width 707 height 507
